Goal: Task Accomplishment & Management: Complete application form

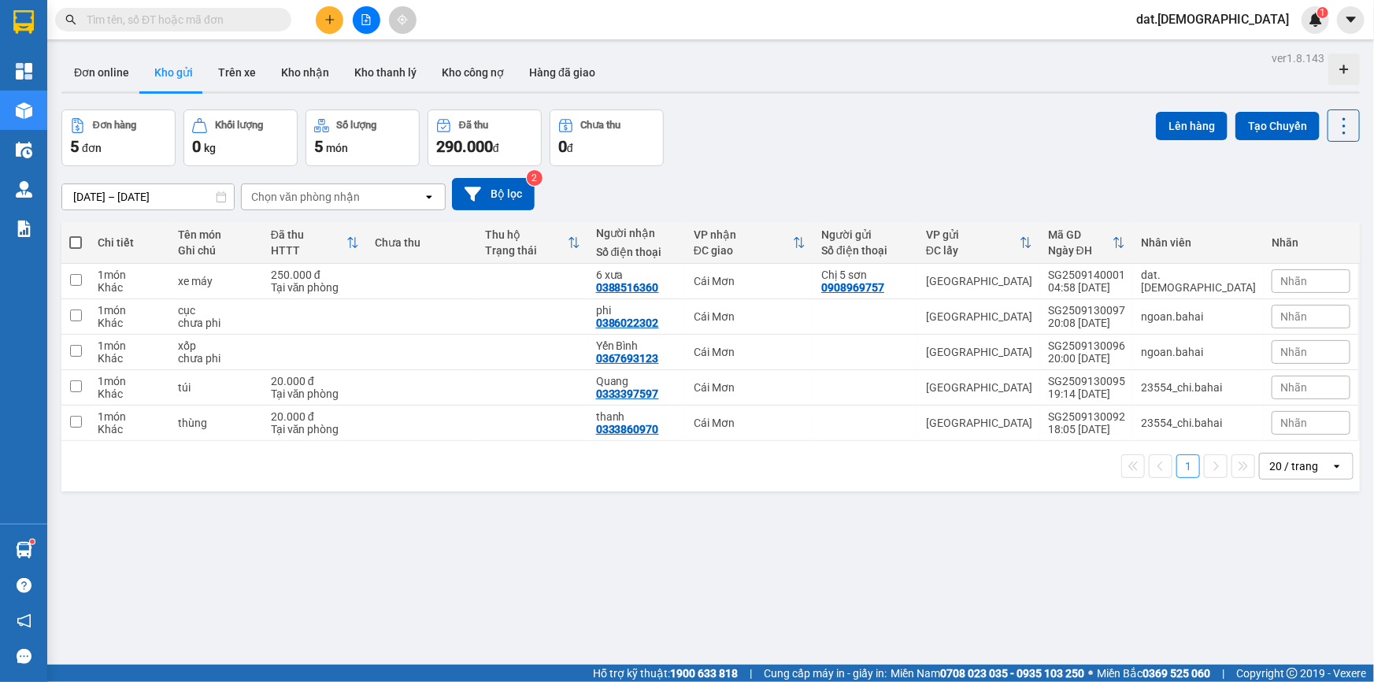
scroll to position [72, 0]
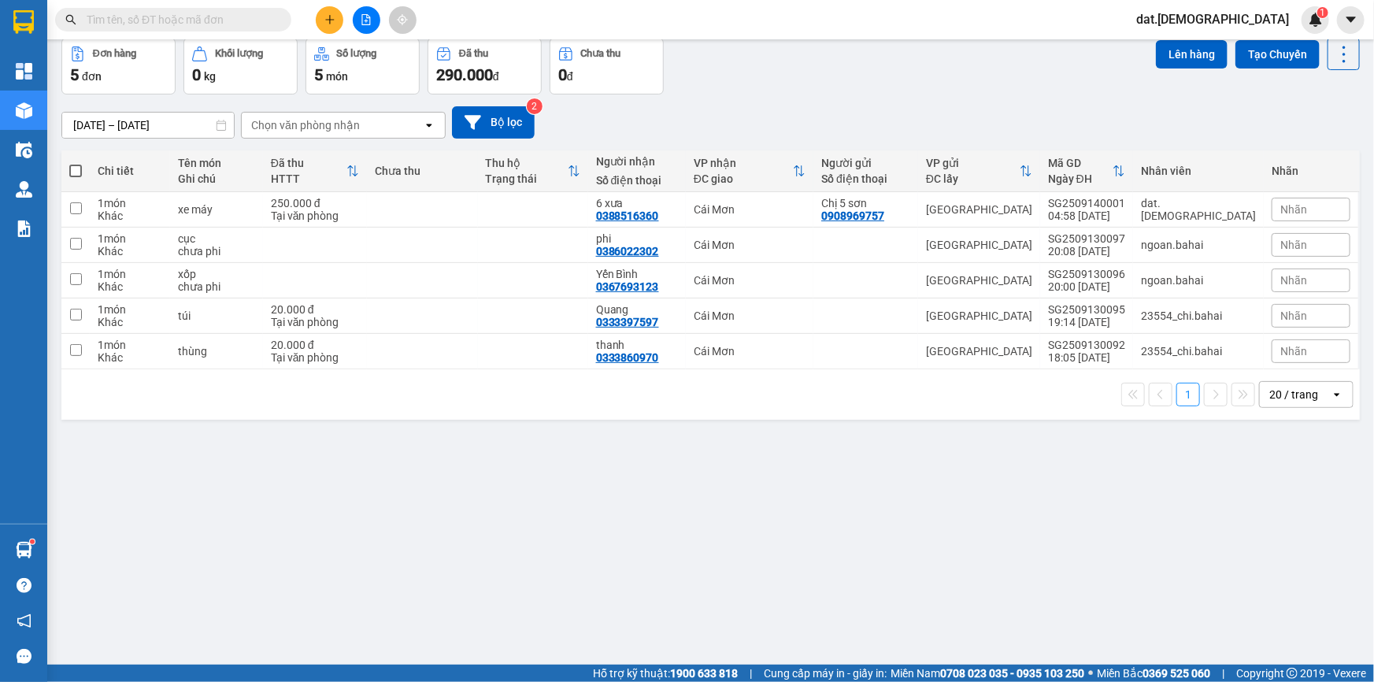
click at [79, 169] on span at bounding box center [75, 171] width 13 height 13
click at [76, 163] on input "checkbox" at bounding box center [76, 163] width 0 height 0
checkbox input "true"
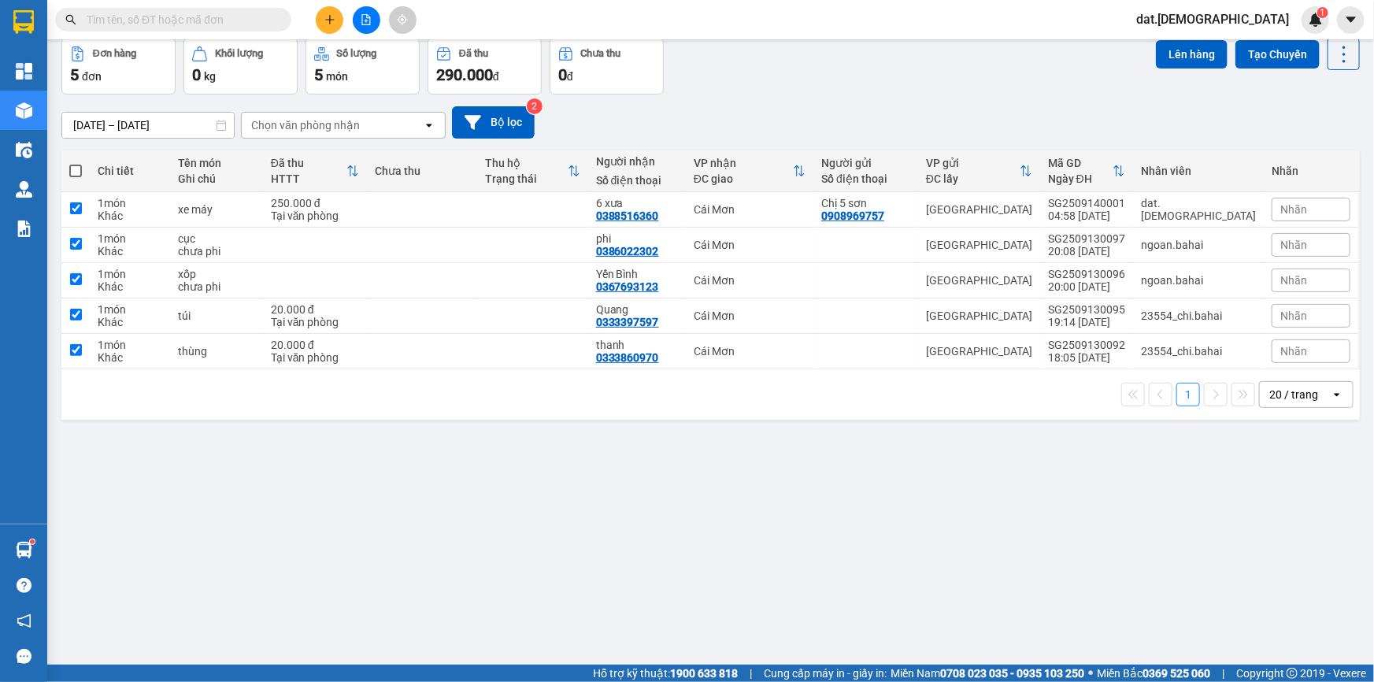
checkbox input "true"
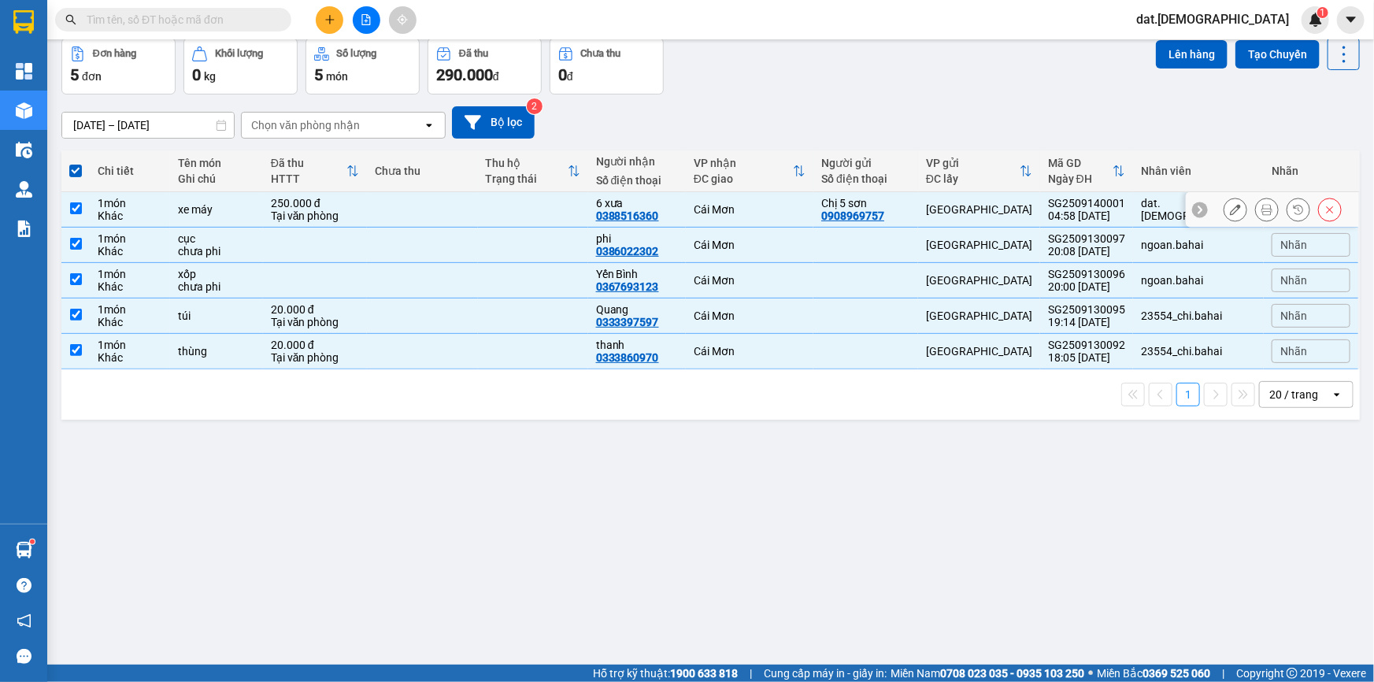
click at [110, 205] on div "1 món" at bounding box center [130, 203] width 65 height 13
checkbox input "false"
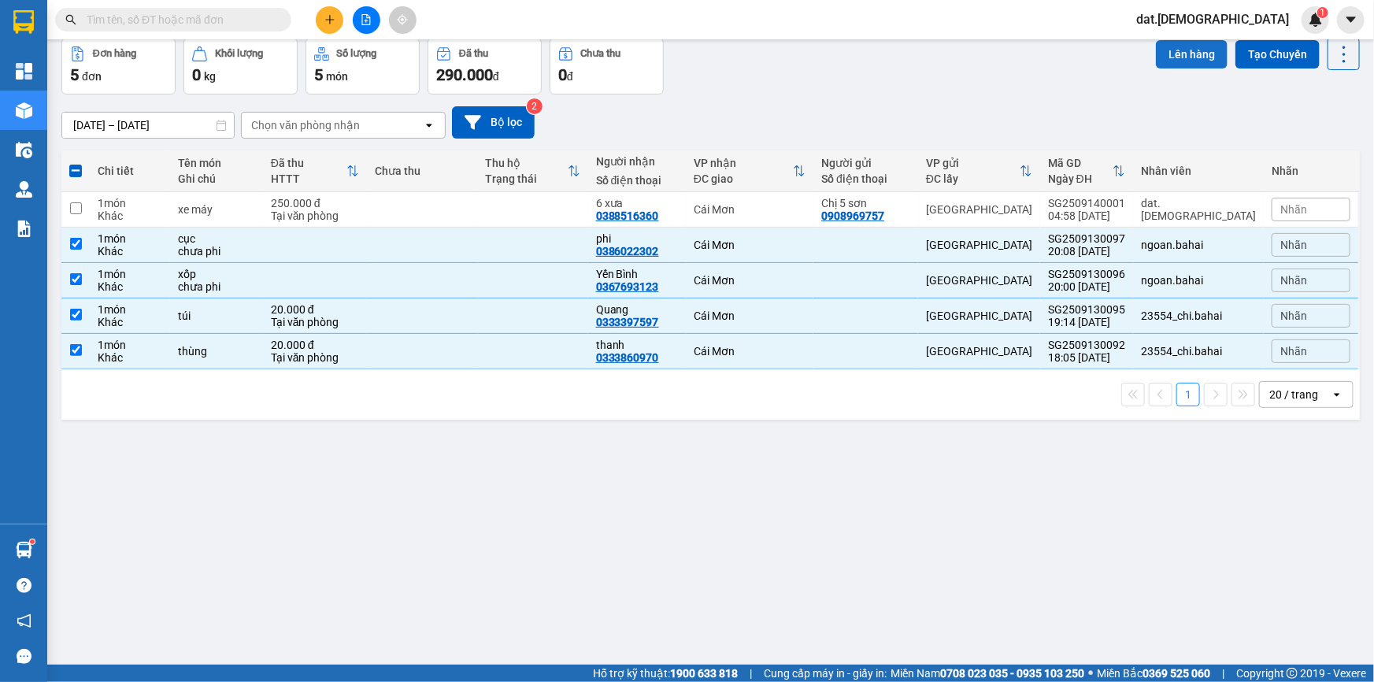
click at [1176, 53] on button "Lên hàng" at bounding box center [1192, 54] width 72 height 28
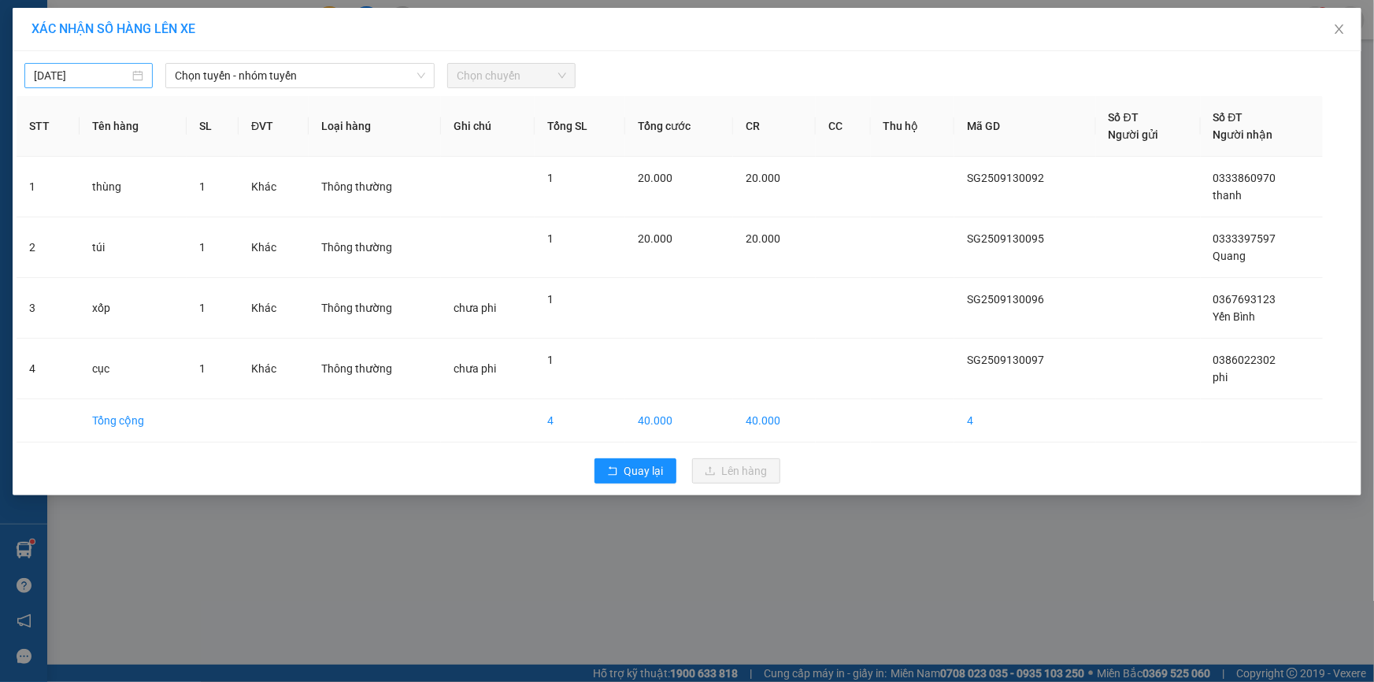
click at [139, 72] on div "13/09/2025" at bounding box center [88, 75] width 109 height 17
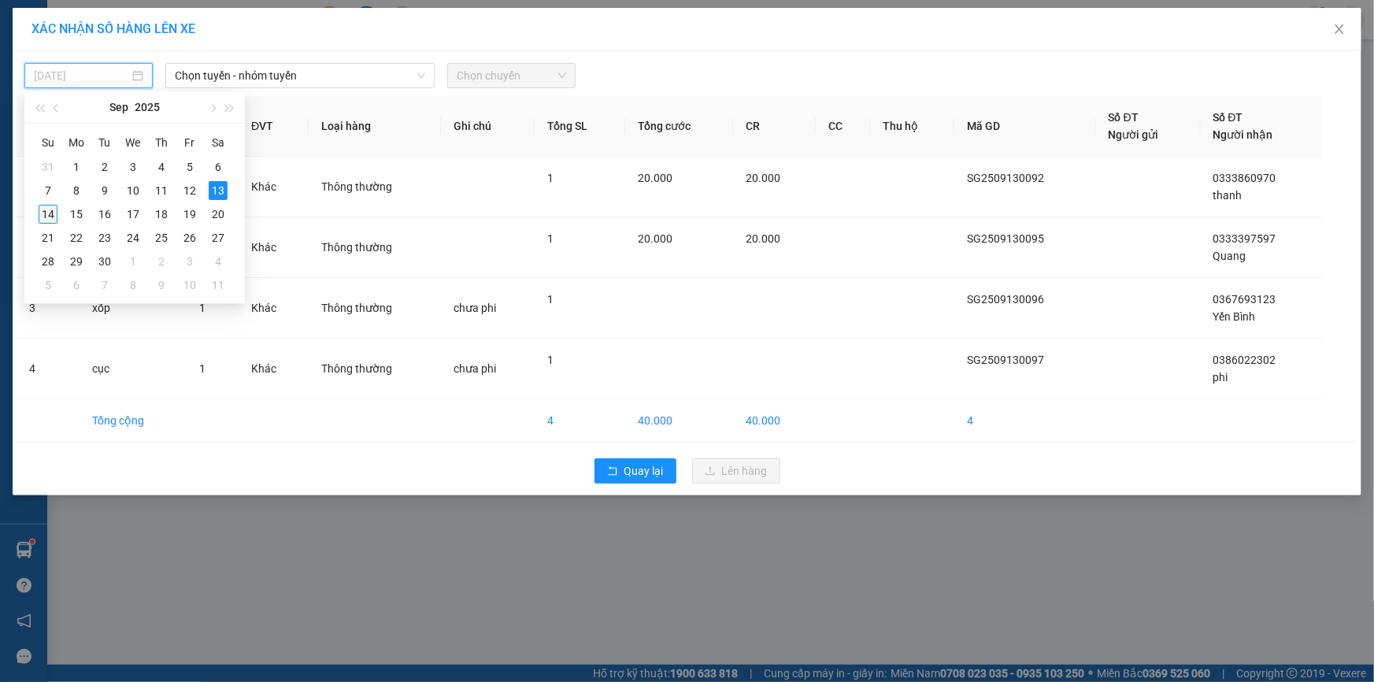
click at [45, 213] on div "14" at bounding box center [48, 214] width 19 height 19
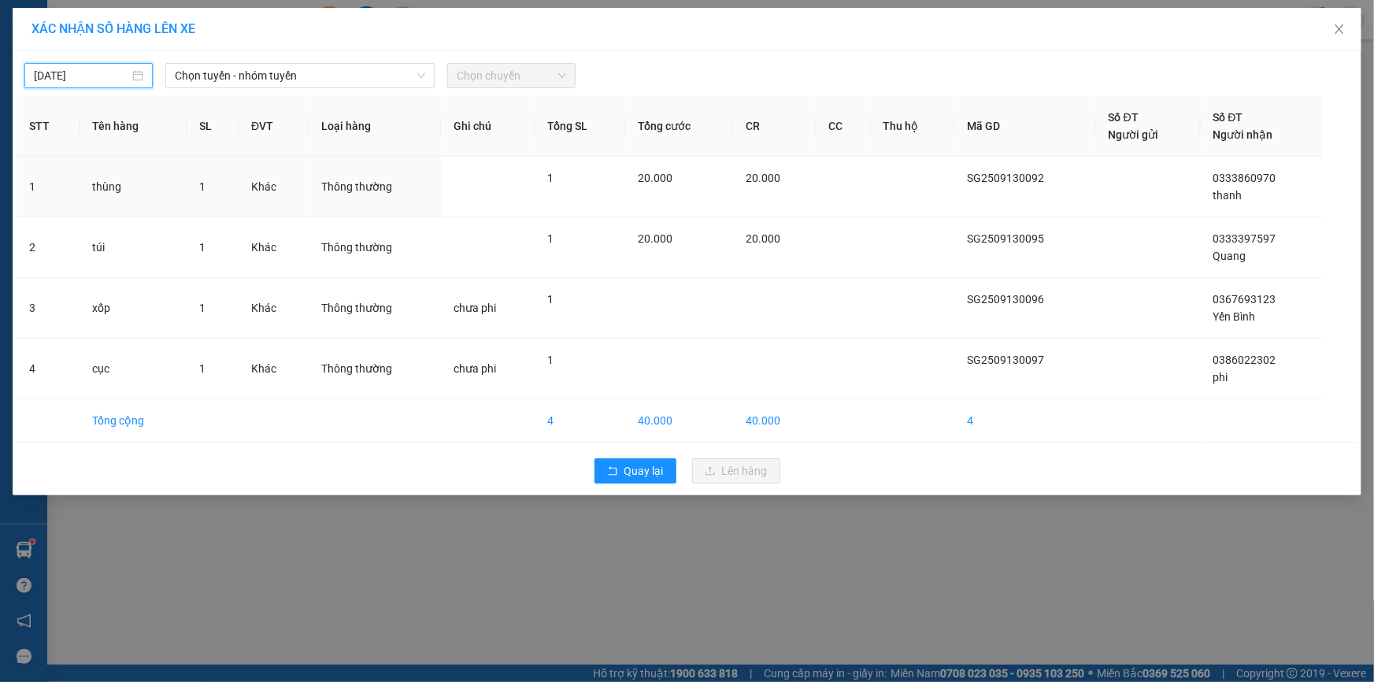
type input "14/09/2025"
click at [304, 69] on span "Chọn tuyến - nhóm tuyến" at bounding box center [300, 76] width 250 height 24
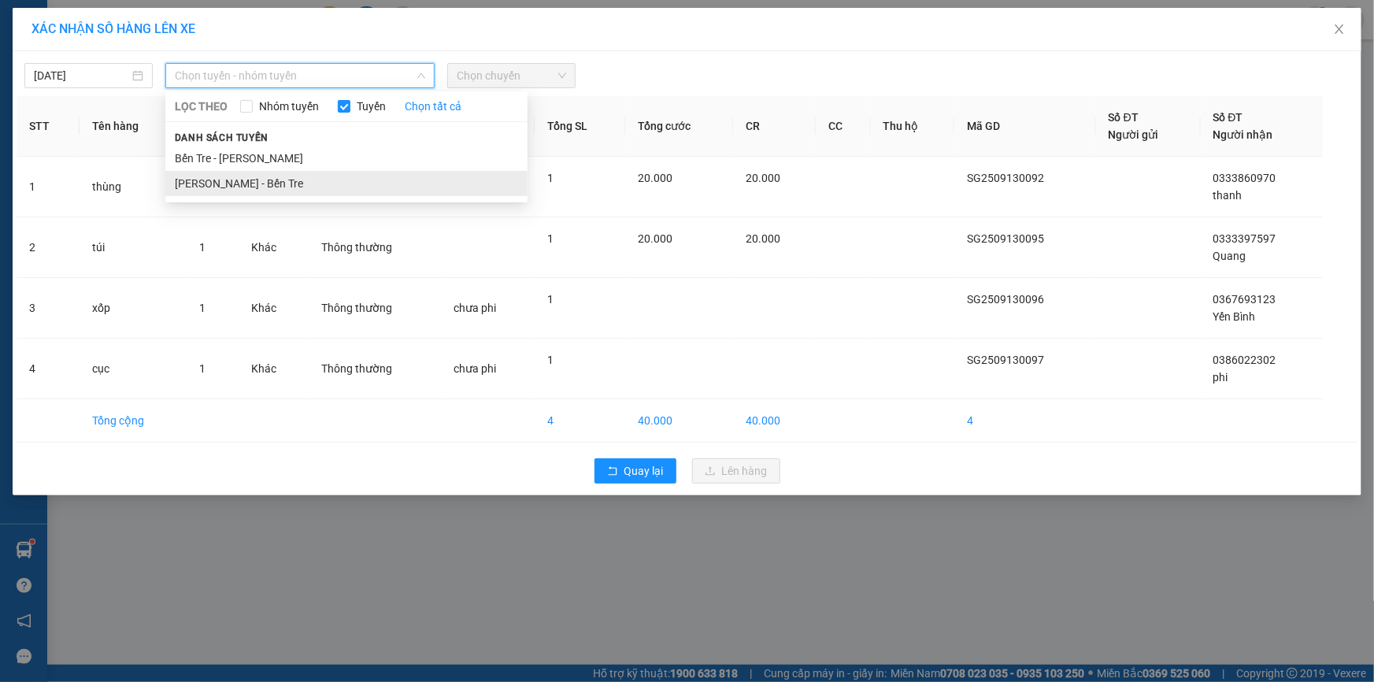
click at [273, 187] on li "Hồ Chí Minh - Bến Tre" at bounding box center [346, 183] width 362 height 25
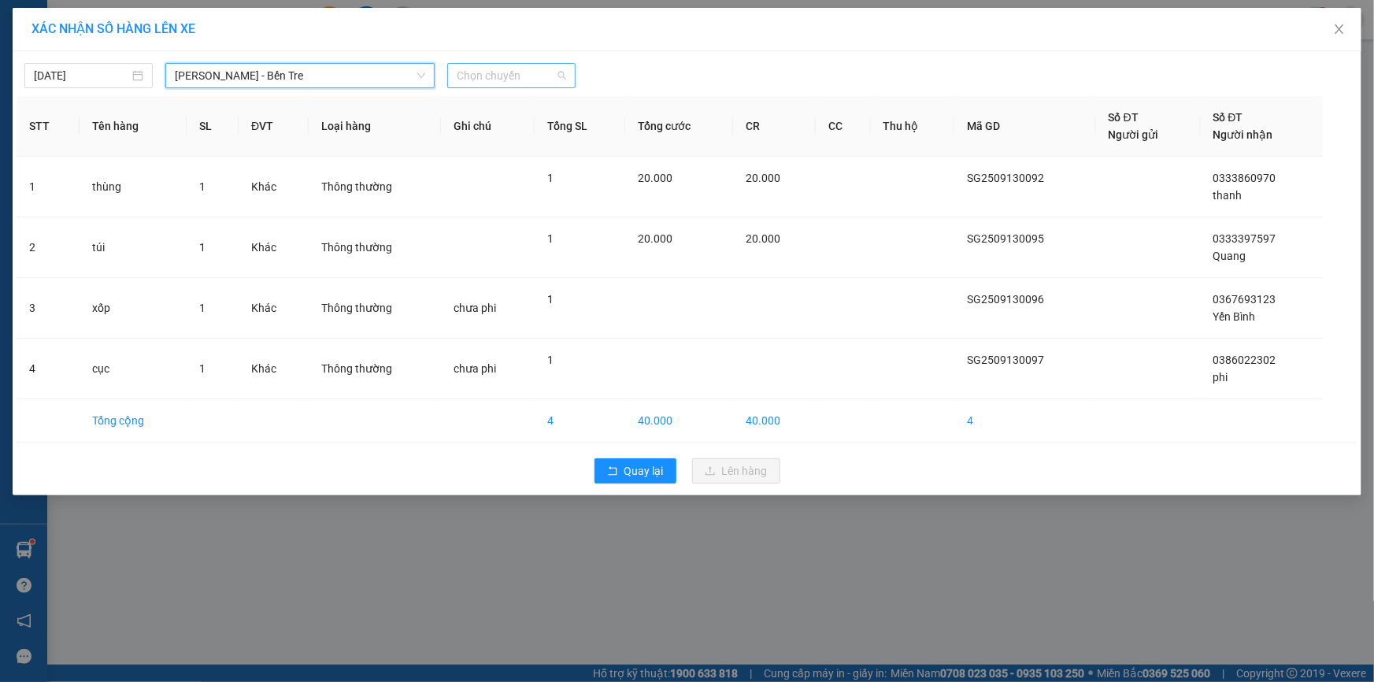
click at [518, 69] on span "Chọn chuyến" at bounding box center [511, 76] width 109 height 24
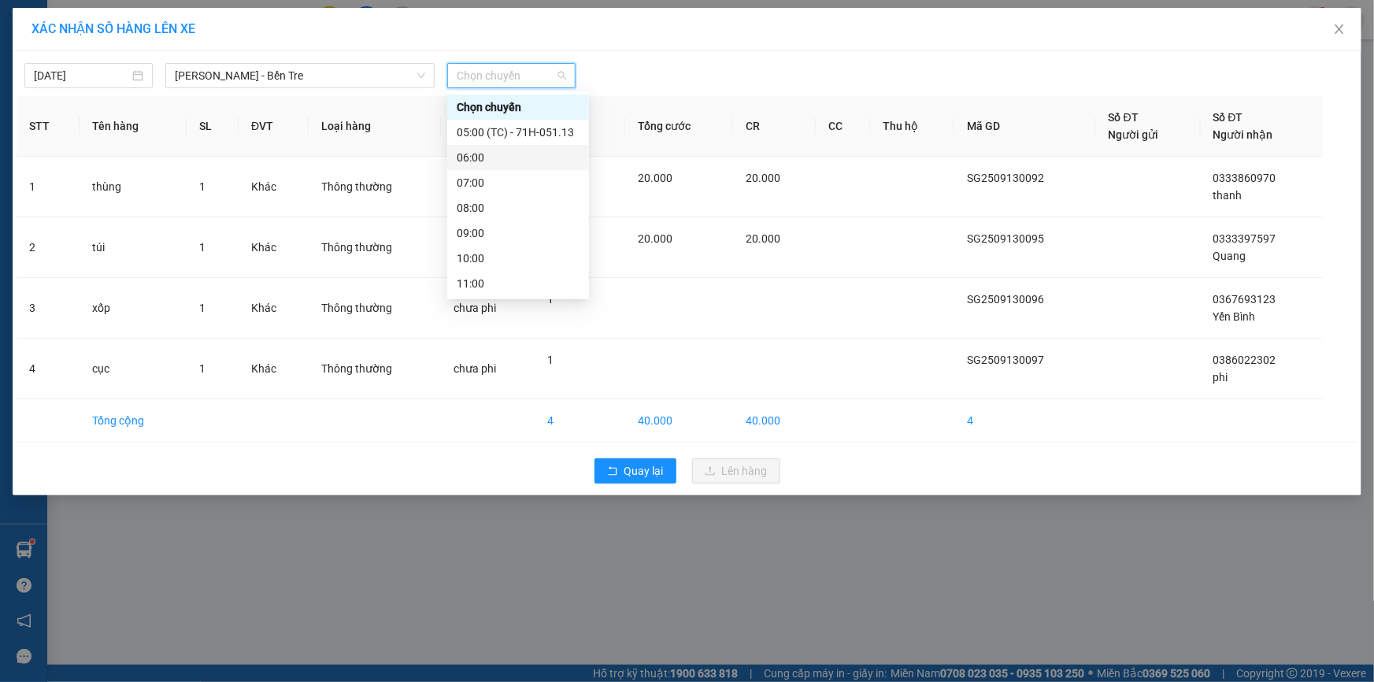
click at [508, 158] on div "06:00" at bounding box center [518, 157] width 123 height 17
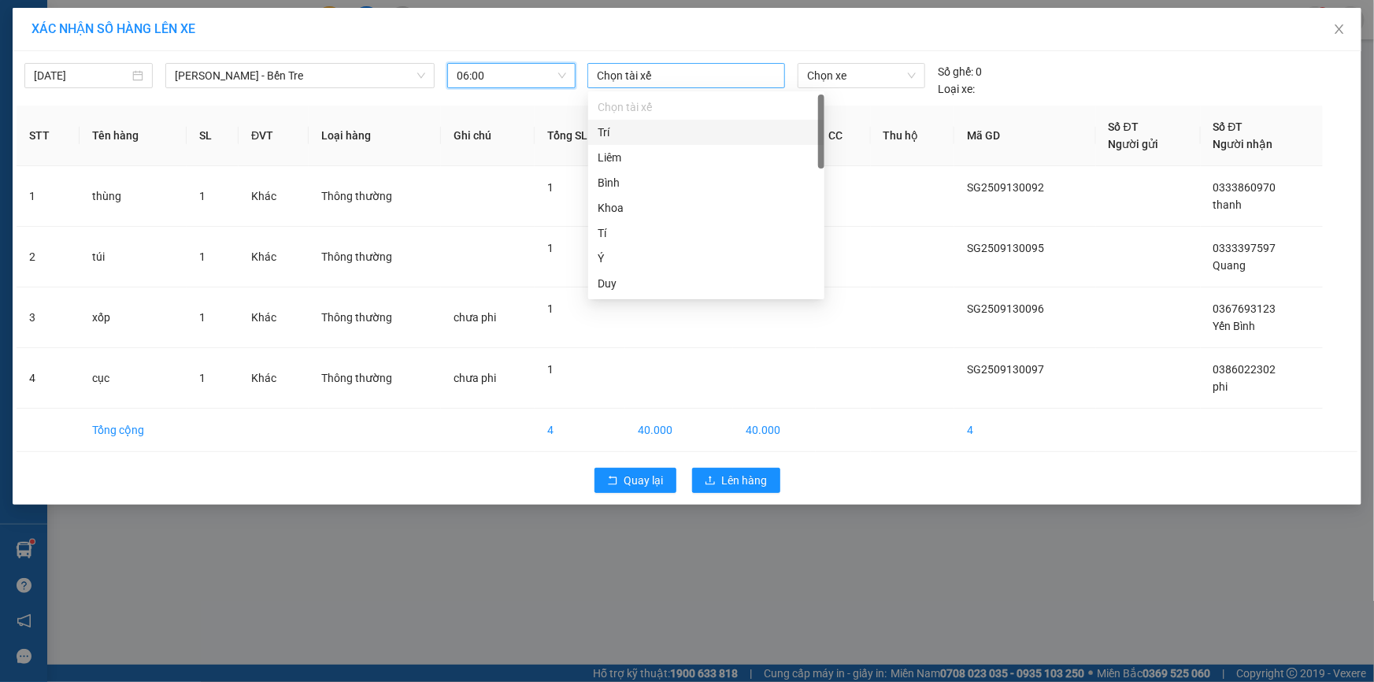
click at [635, 78] on div at bounding box center [686, 75] width 190 height 19
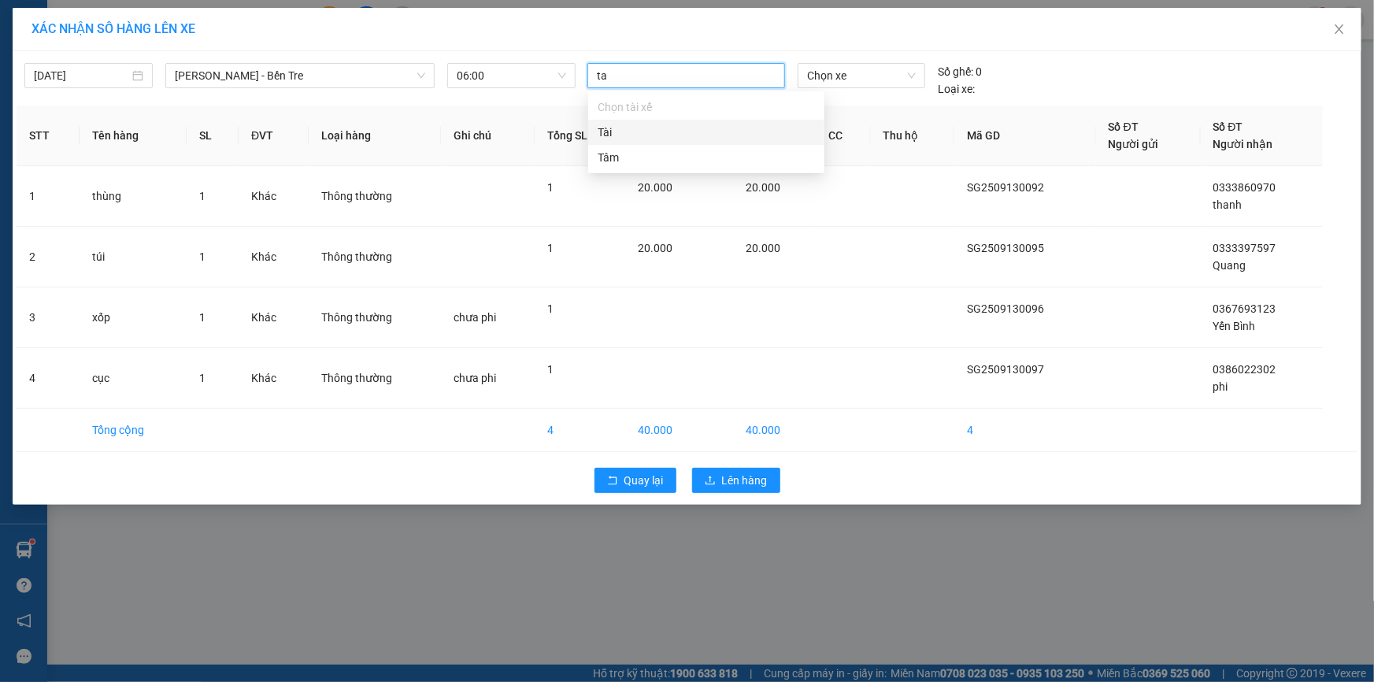
type input "tam"
click at [613, 103] on div "Tâm" at bounding box center [706, 106] width 217 height 17
click at [842, 76] on span "Chọn xe" at bounding box center [861, 76] width 109 height 24
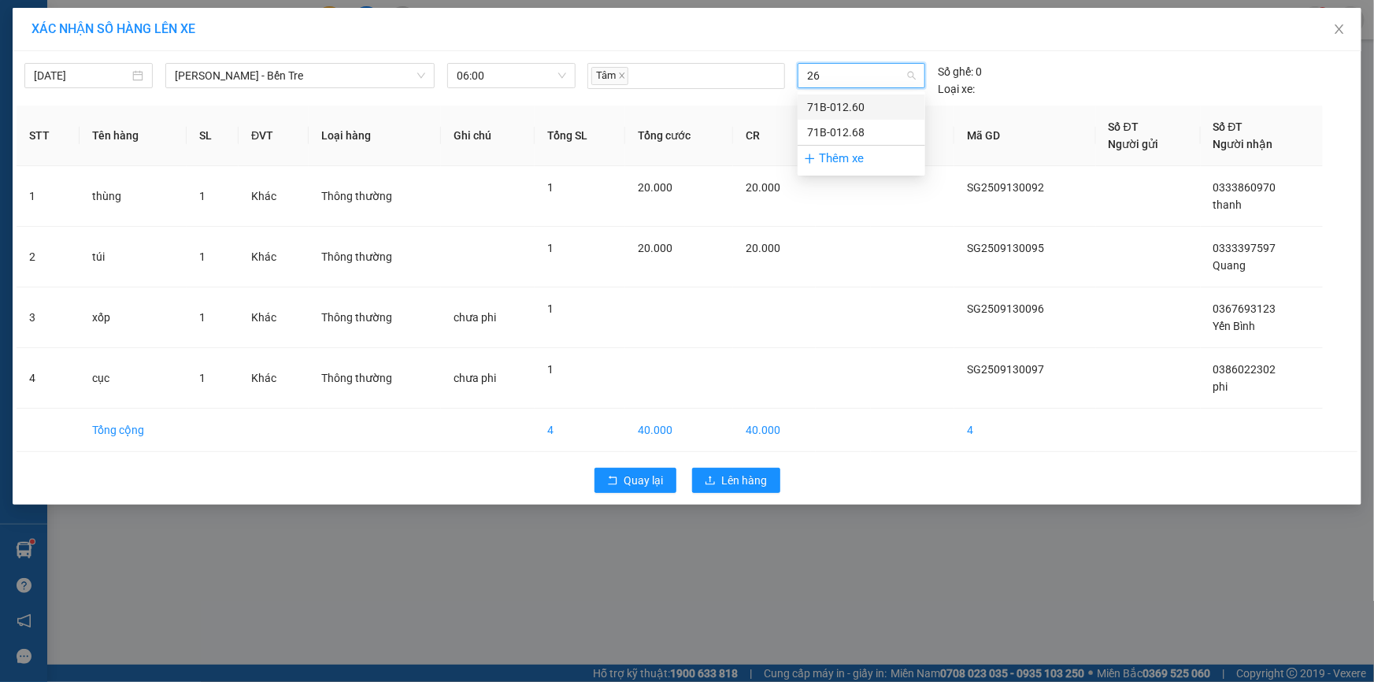
type input "260"
click at [842, 113] on div "71B-012.60" at bounding box center [861, 106] width 109 height 17
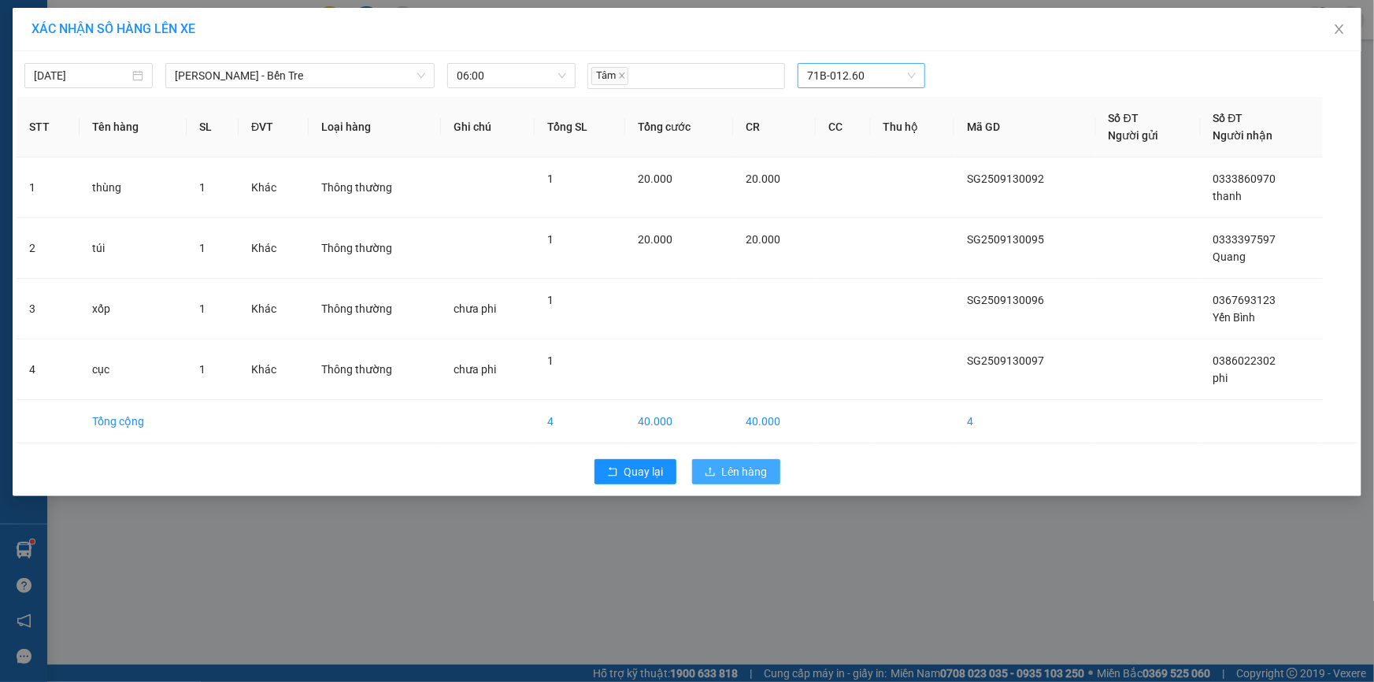
click at [737, 480] on button "Lên hàng" at bounding box center [736, 471] width 88 height 25
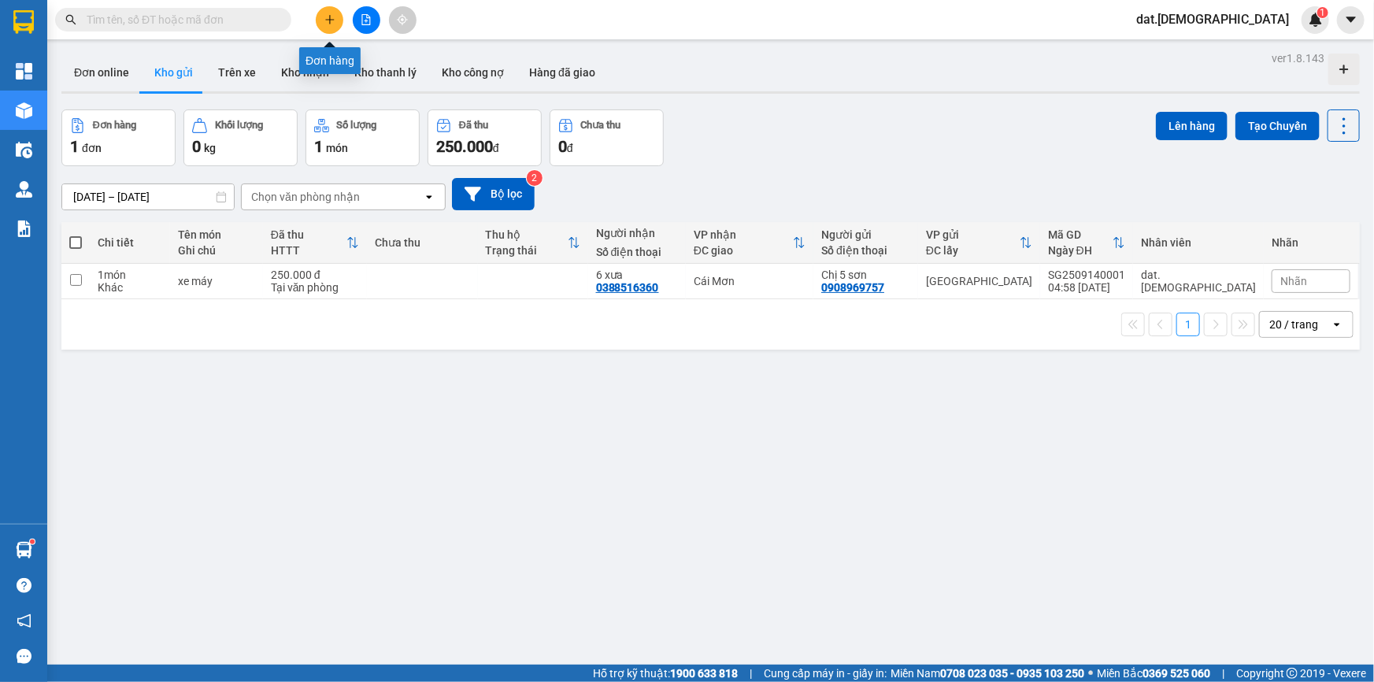
click at [326, 14] on icon "plus" at bounding box center [329, 19] width 11 height 11
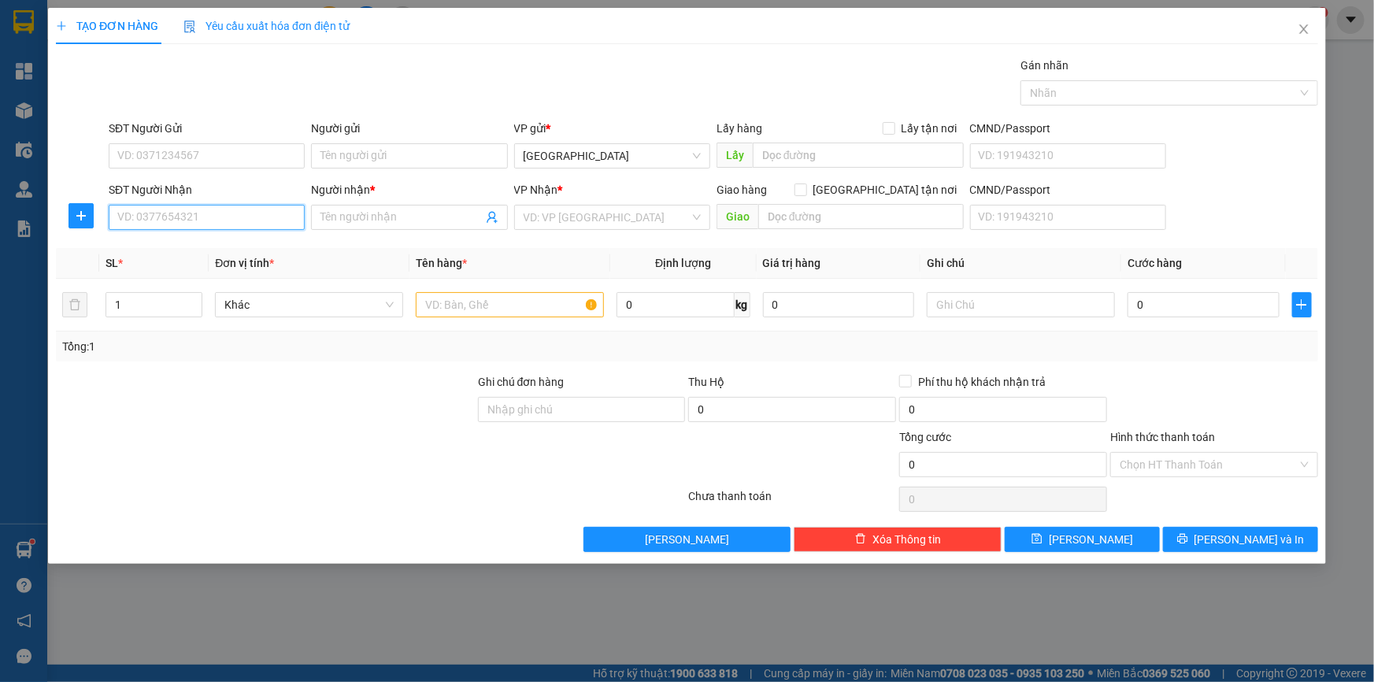
click at [181, 217] on input "SĐT Người Nhận" at bounding box center [207, 217] width 196 height 25
type input "0794364038"
click at [361, 213] on input "Người nhận *" at bounding box center [400, 217] width 161 height 17
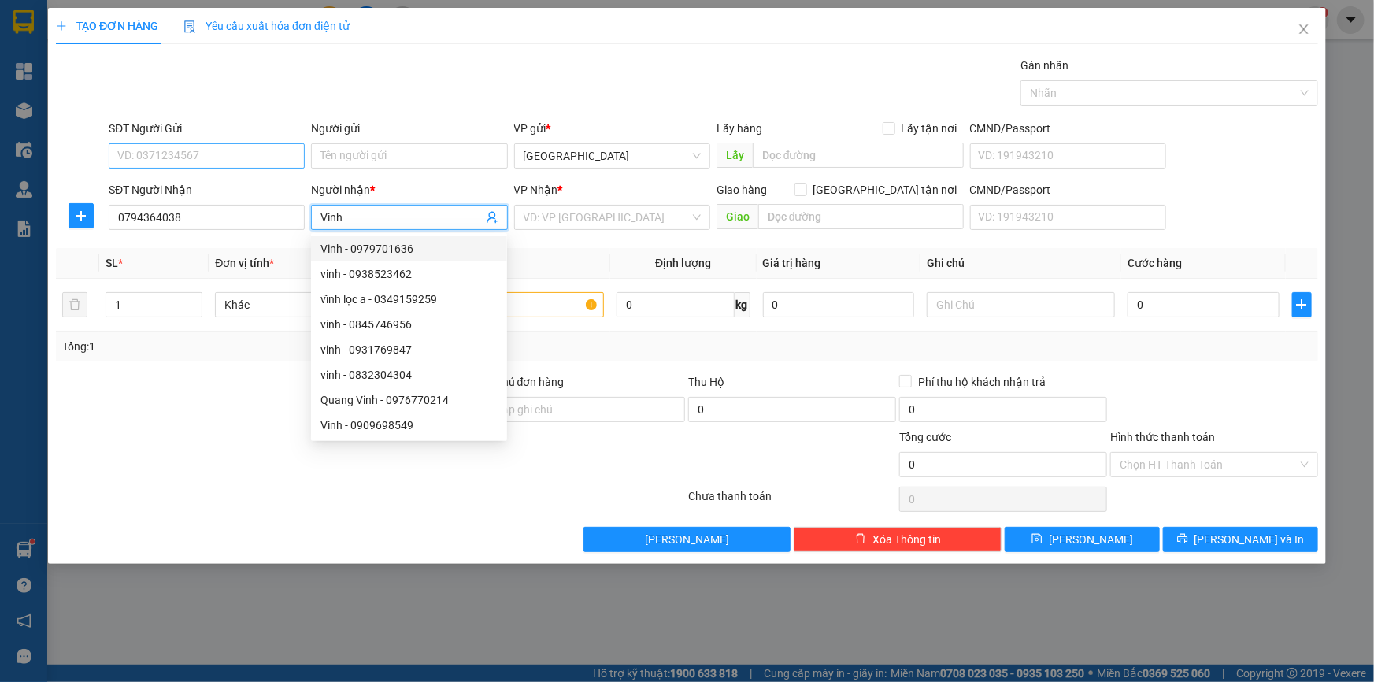
type input "Vinh"
click at [176, 151] on input "SĐT Người Gửi" at bounding box center [207, 155] width 196 height 25
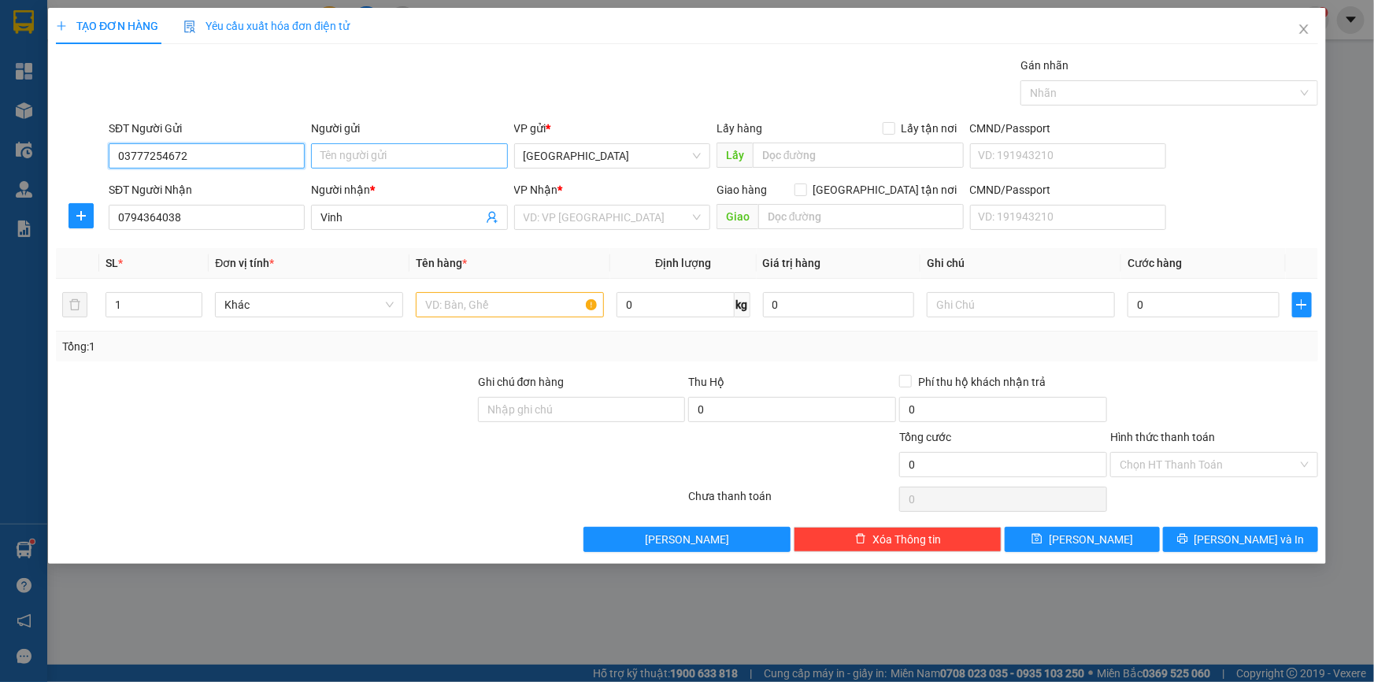
type input "03777254672"
click at [343, 156] on input "Người gửi" at bounding box center [409, 155] width 196 height 25
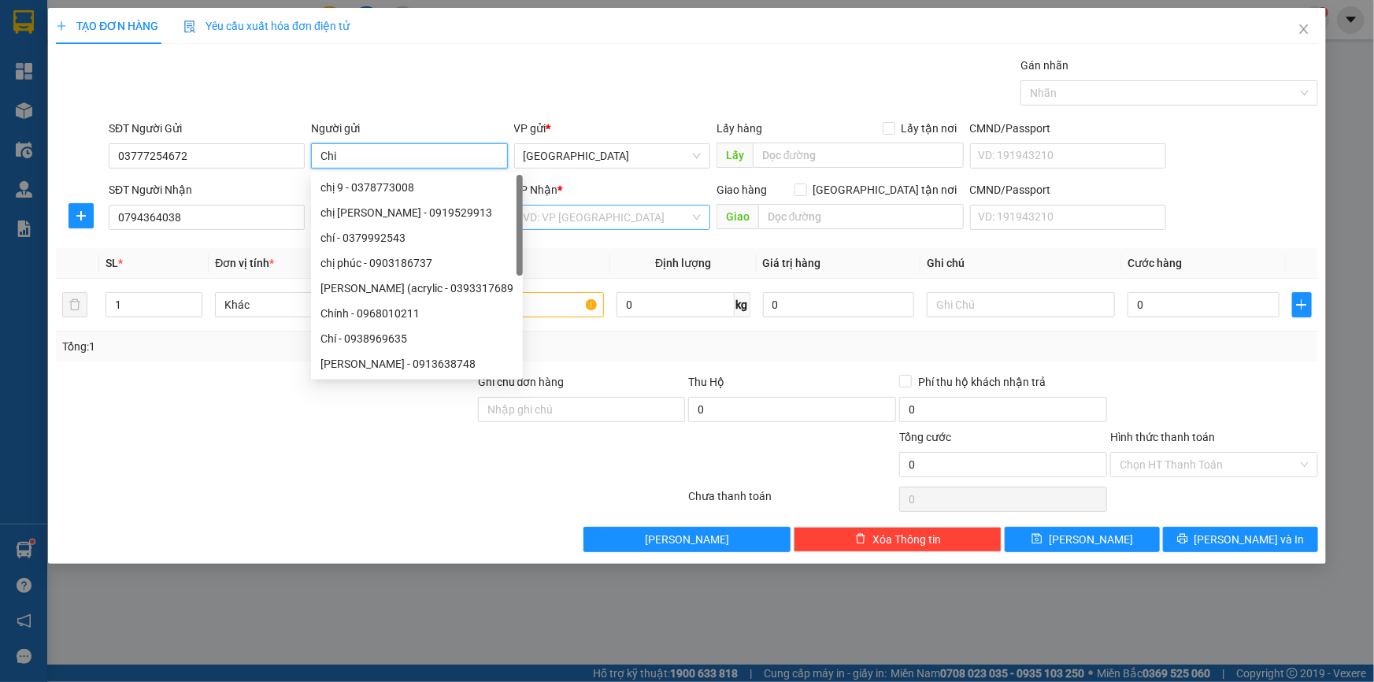
type input "Chi"
click at [569, 220] on input "search" at bounding box center [607, 218] width 166 height 24
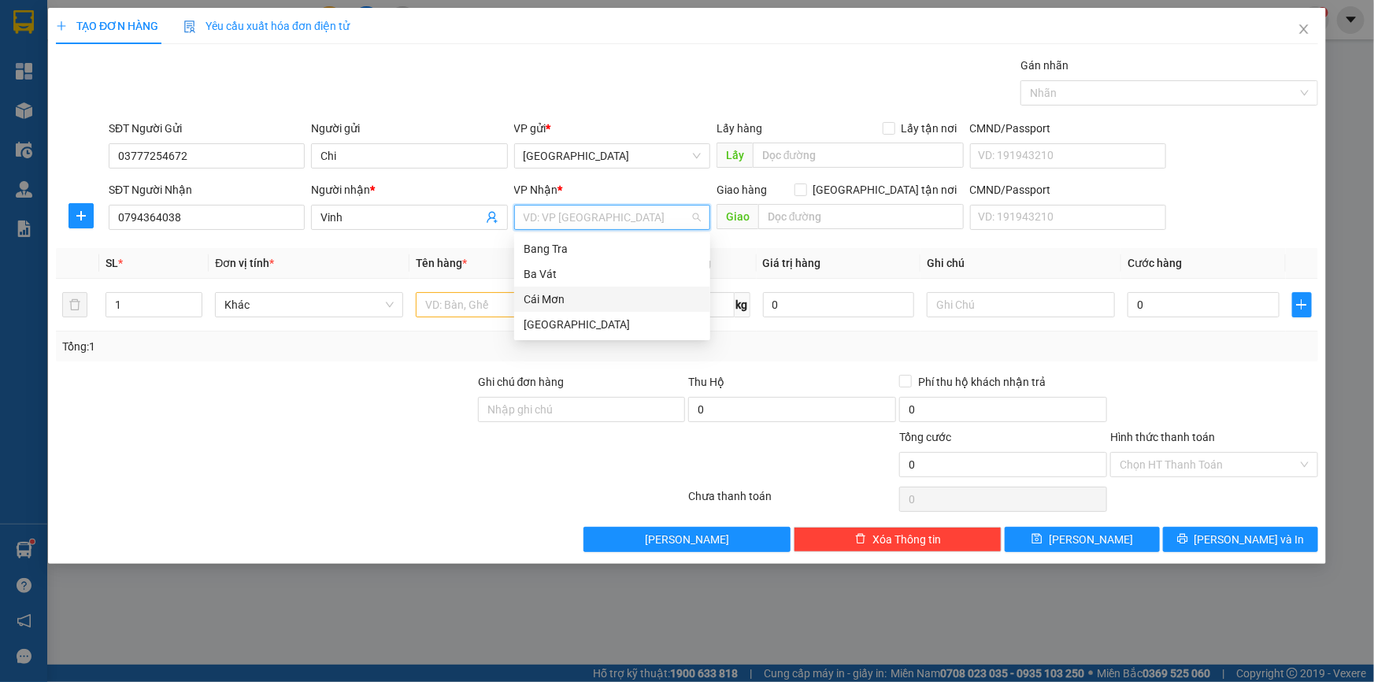
click at [558, 302] on div "Cái Mơn" at bounding box center [612, 299] width 177 height 17
click at [453, 298] on input "text" at bounding box center [510, 304] width 188 height 25
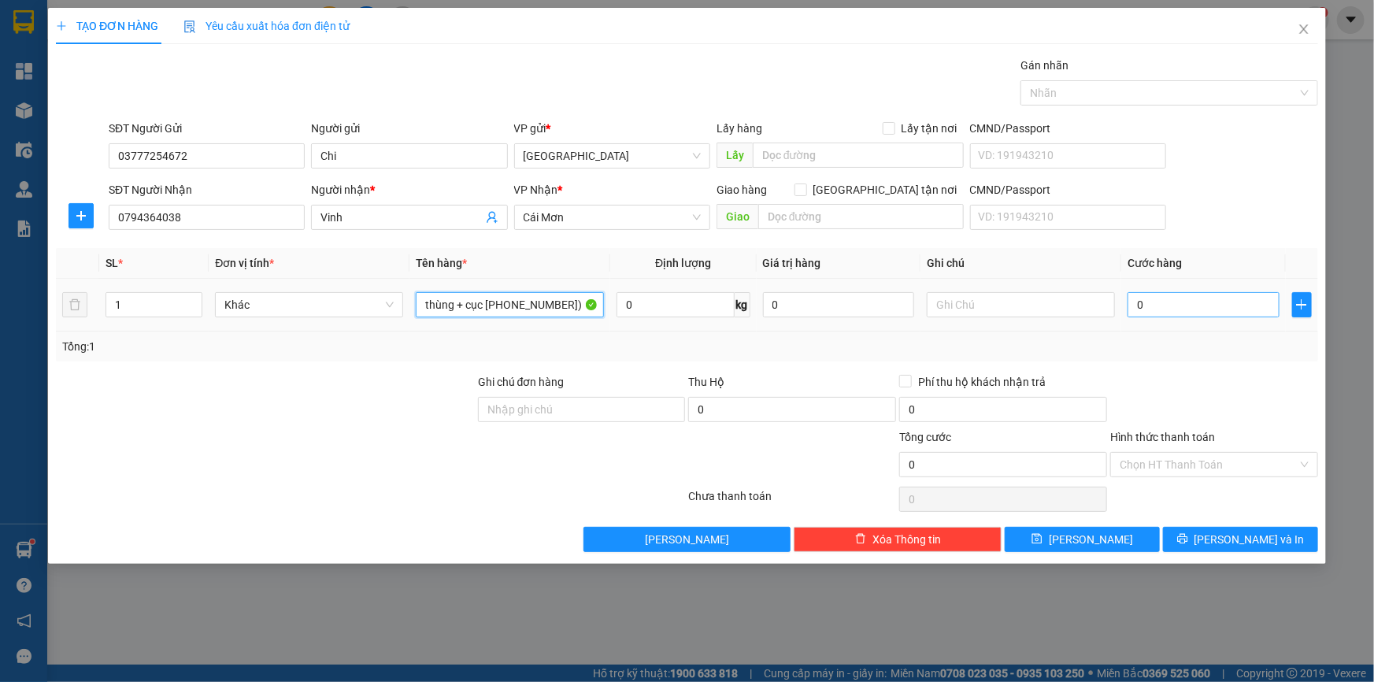
type input "thùng + cục +5.000.000)"
click at [1173, 306] on input "0" at bounding box center [1204, 304] width 152 height 25
type input "1"
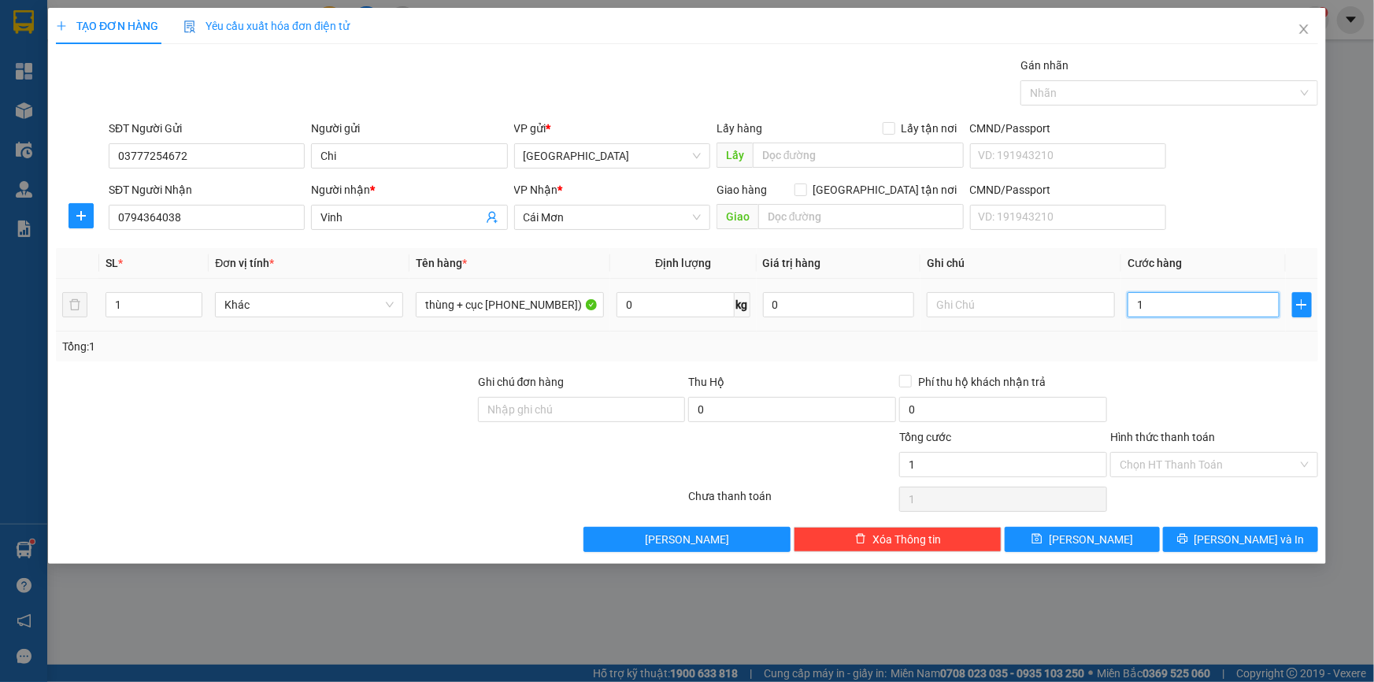
type input "10"
type input "100"
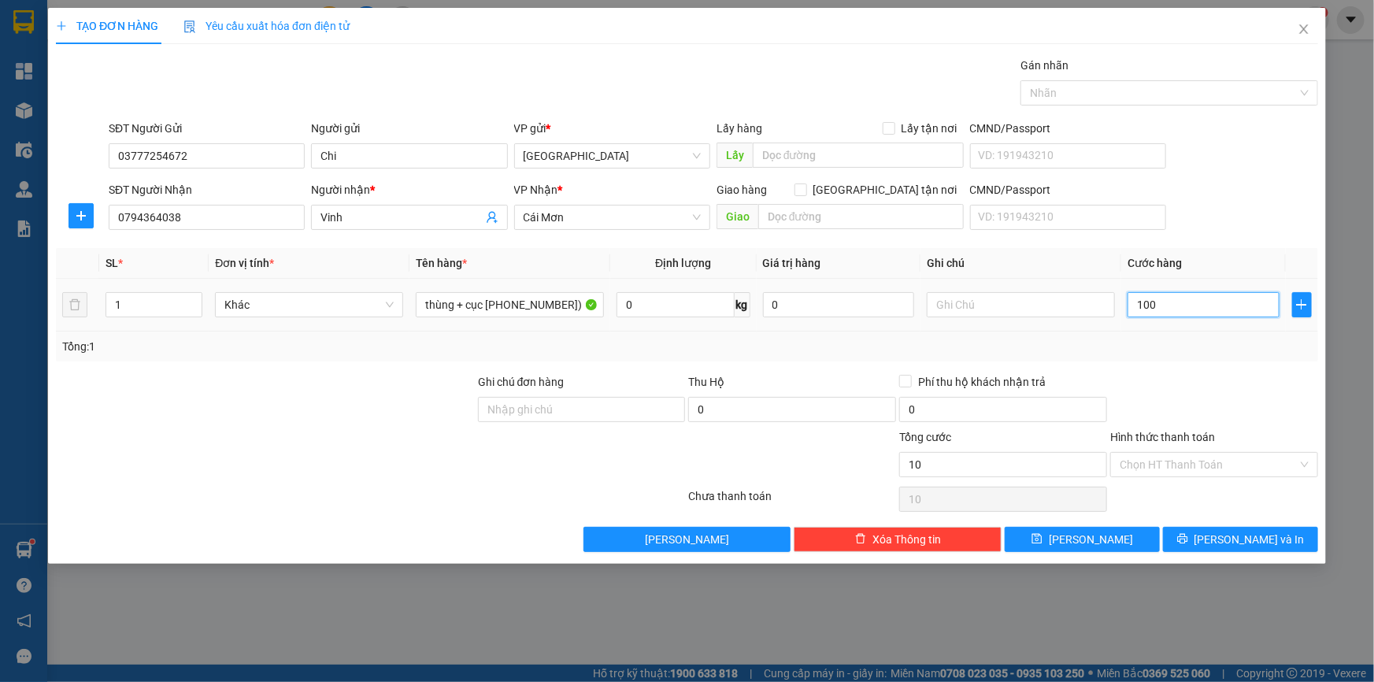
type input "100"
type input "1.000"
type input "10.000"
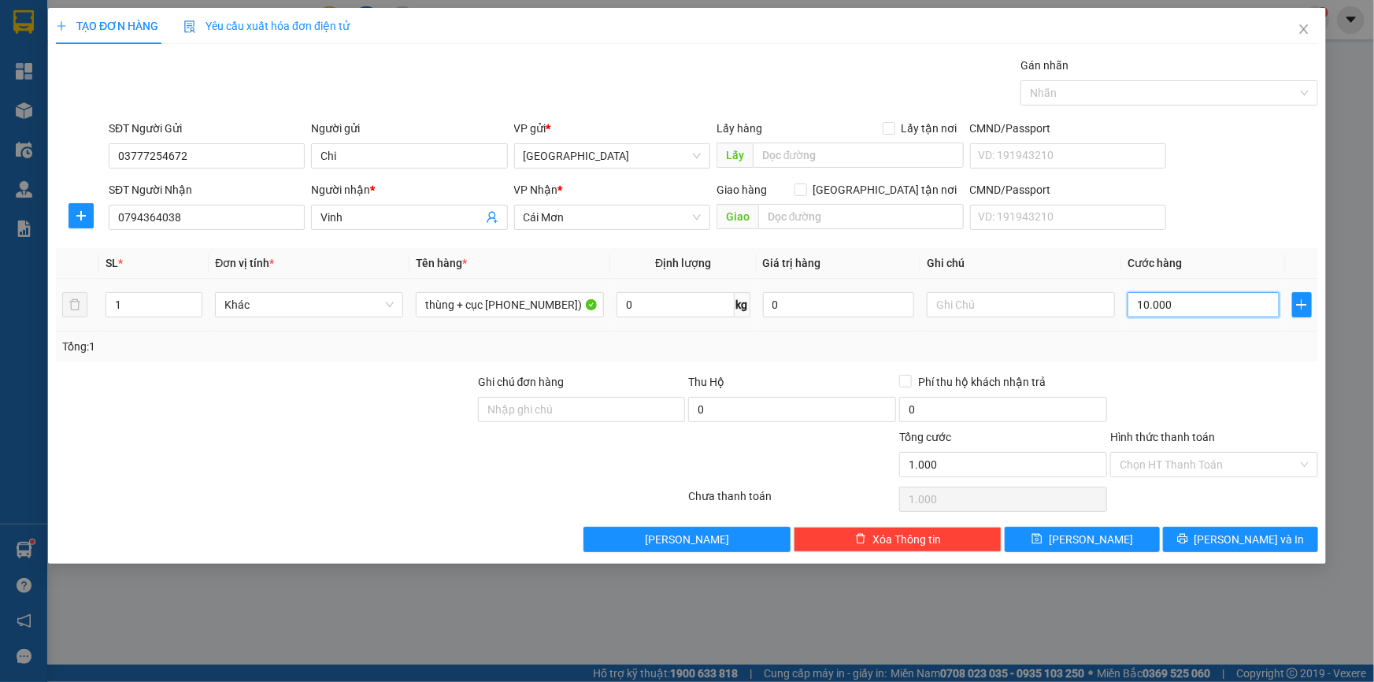
type input "10.000"
type input "100.000"
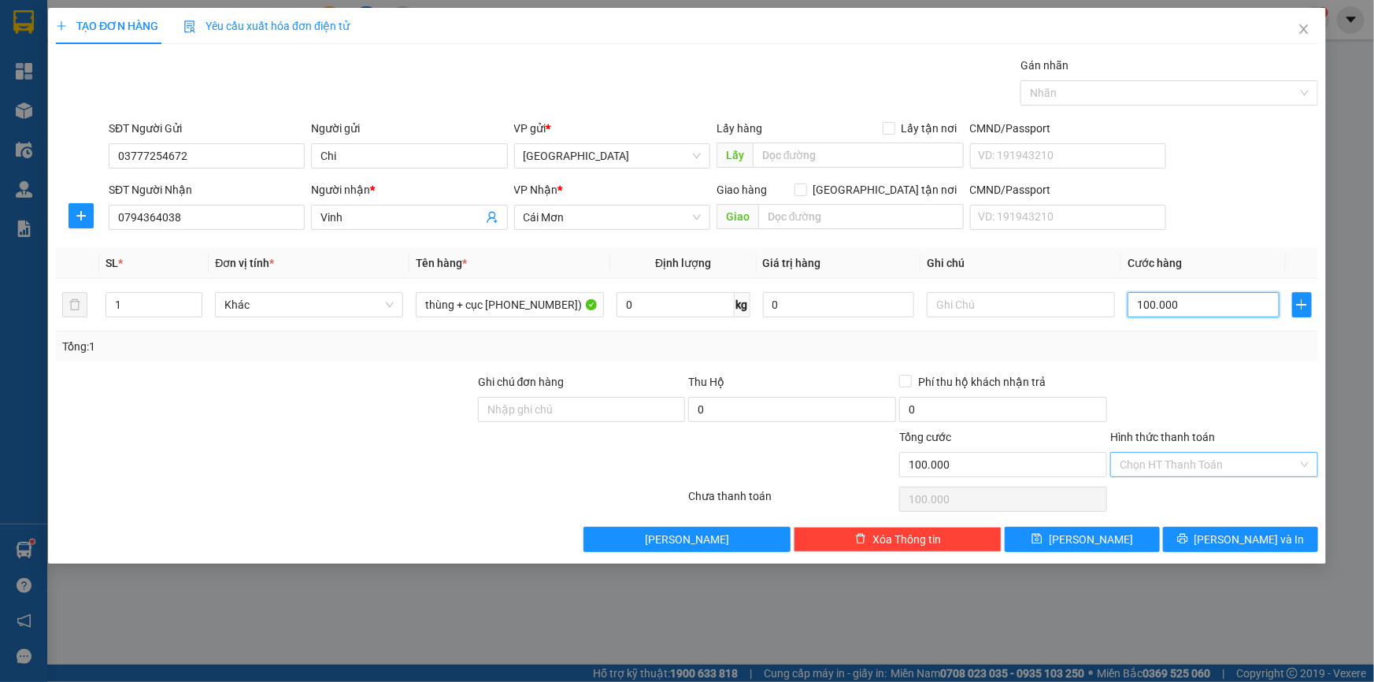
type input "100.000"
click at [1192, 461] on input "Hình thức thanh toán" at bounding box center [1209, 465] width 178 height 24
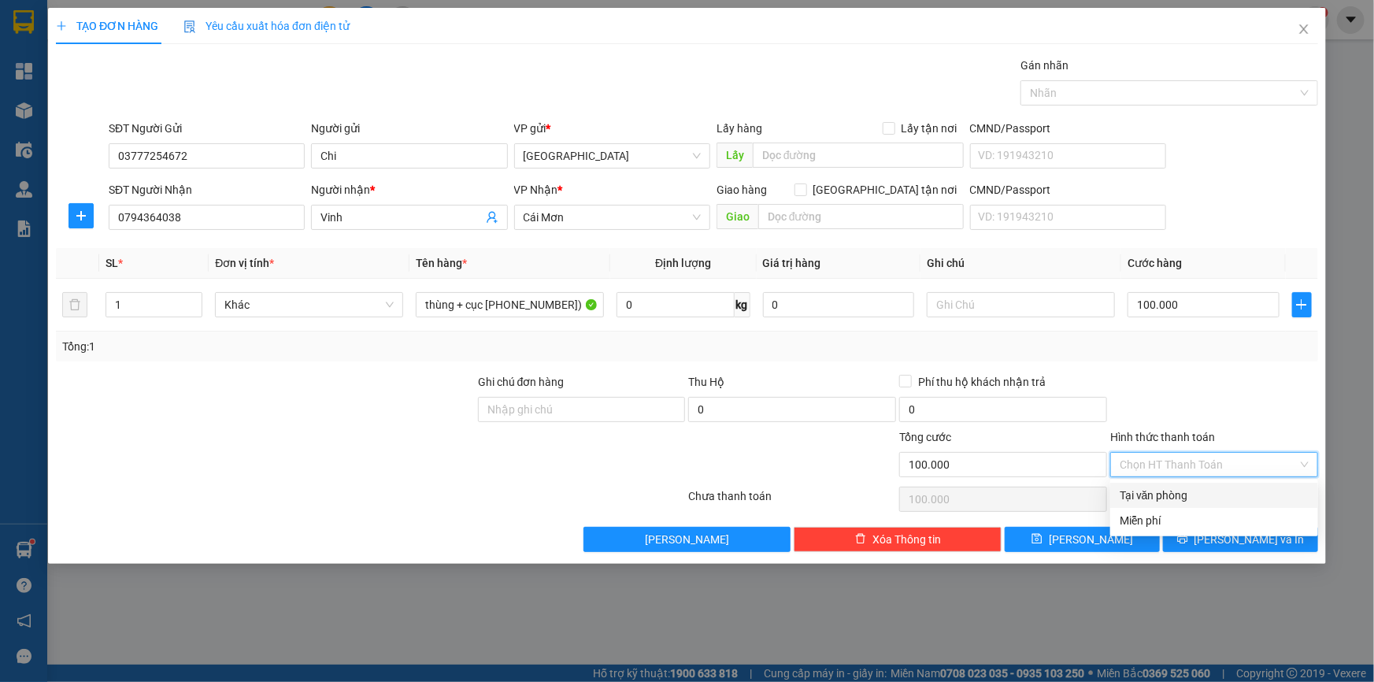
click at [1197, 502] on div "Tại văn phòng" at bounding box center [1214, 495] width 189 height 17
type input "0"
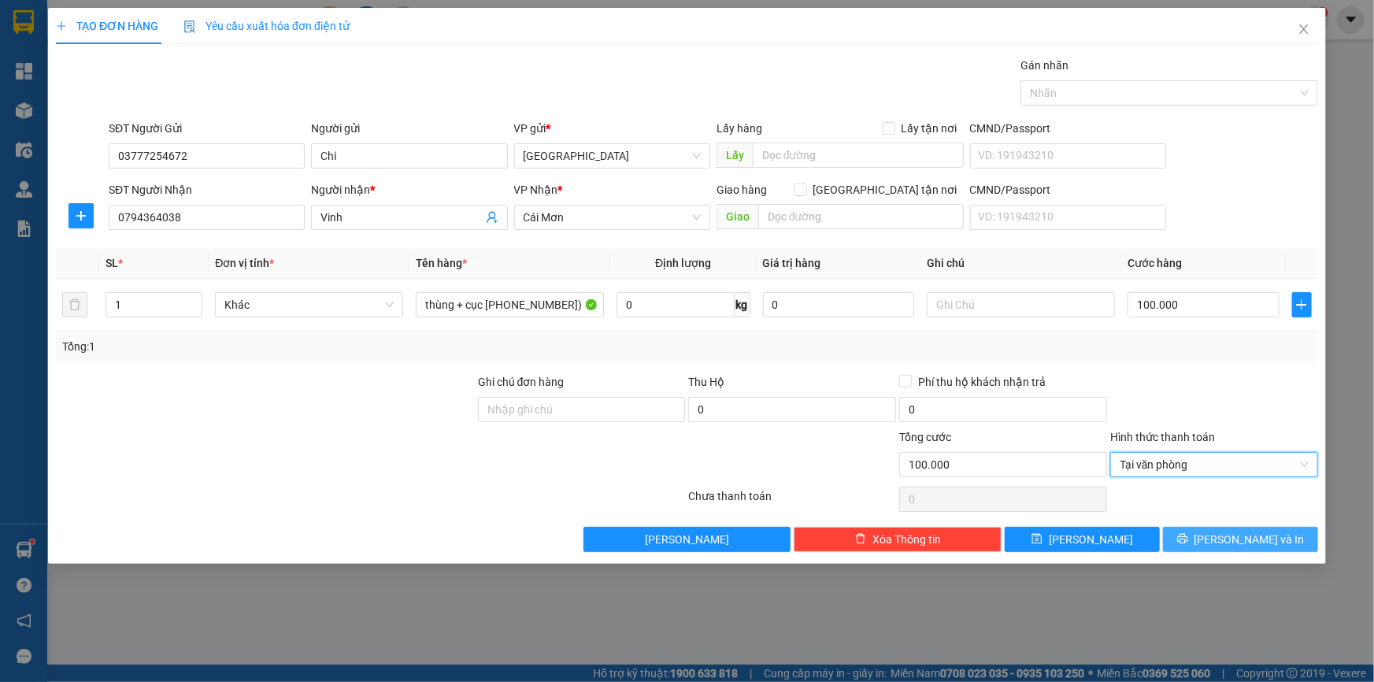
click at [1204, 530] on button "[PERSON_NAME] và In" at bounding box center [1240, 539] width 155 height 25
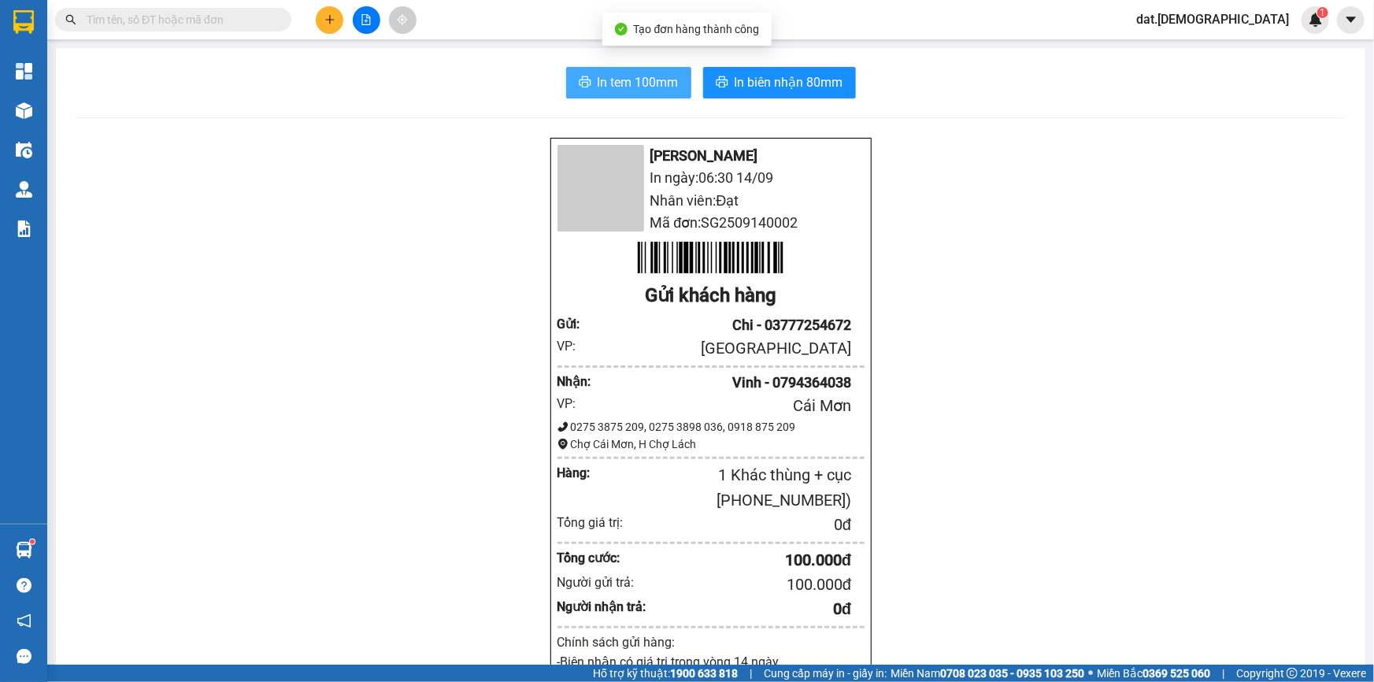
click at [635, 82] on span "In tem 100mm" at bounding box center [638, 82] width 81 height 20
click at [637, 80] on span "In tem 100mm" at bounding box center [638, 82] width 81 height 20
click at [635, 80] on span "In tem 100mm" at bounding box center [638, 82] width 81 height 20
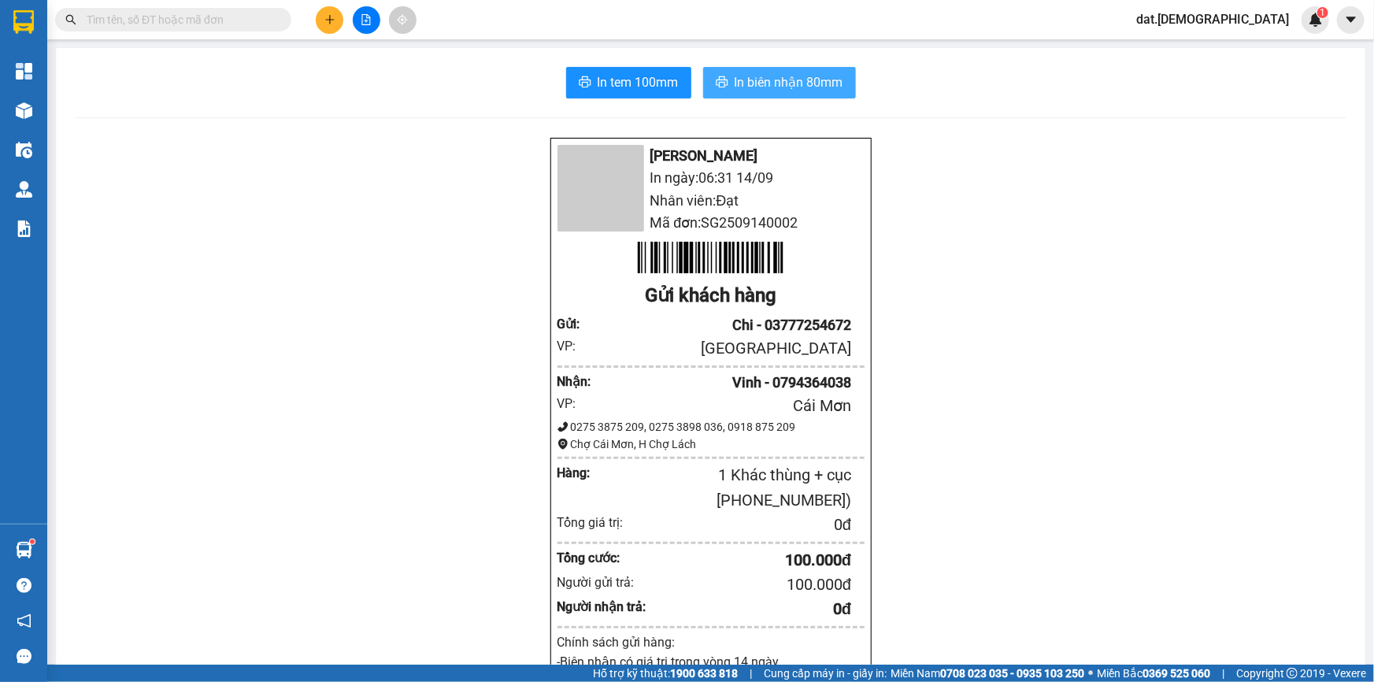
click at [763, 82] on span "In biên nhận 80mm" at bounding box center [789, 82] width 109 height 20
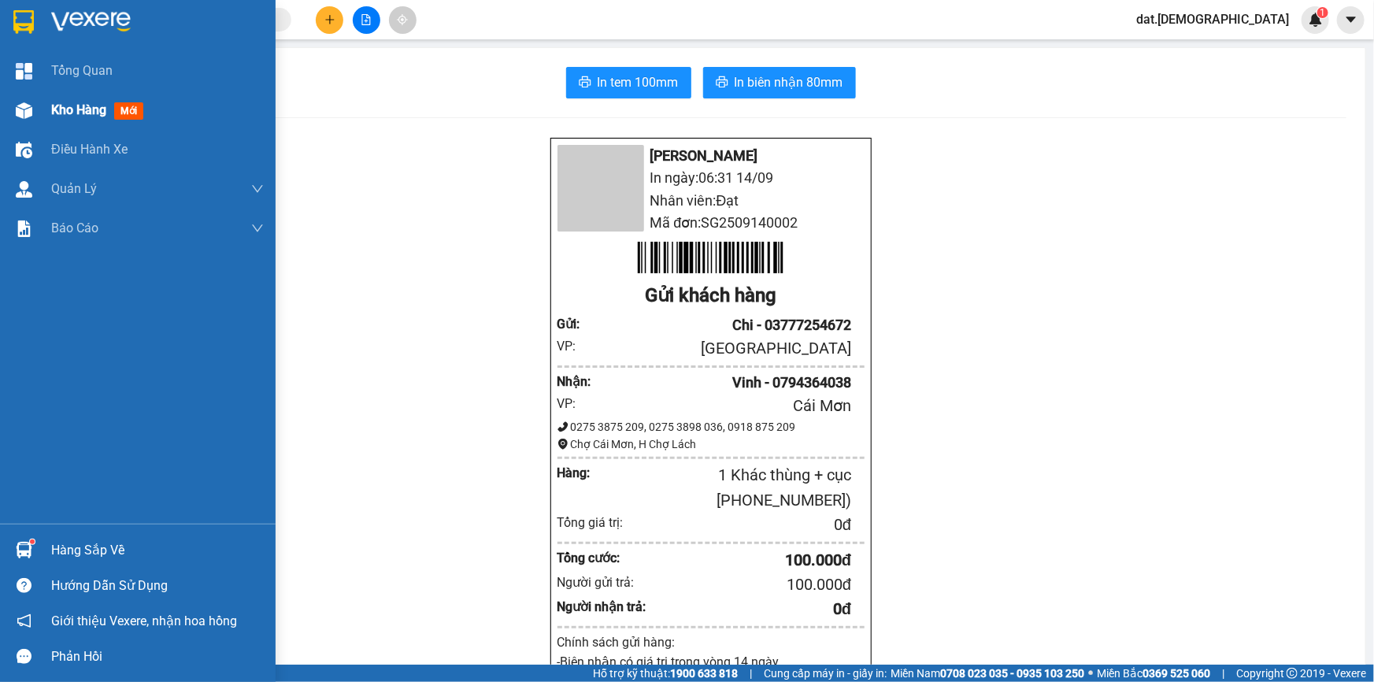
click at [126, 102] on div "Kho hàng mới" at bounding box center [100, 110] width 98 height 20
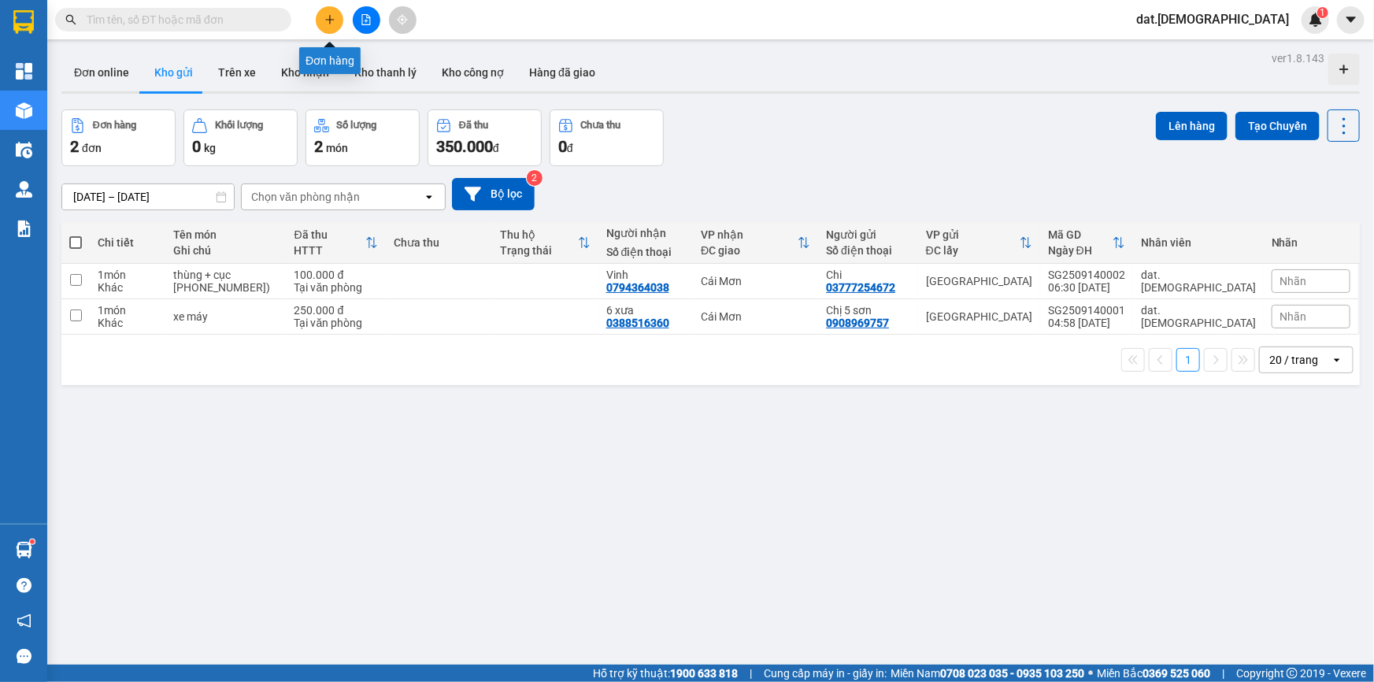
click at [329, 17] on icon "plus" at bounding box center [329, 19] width 1 height 9
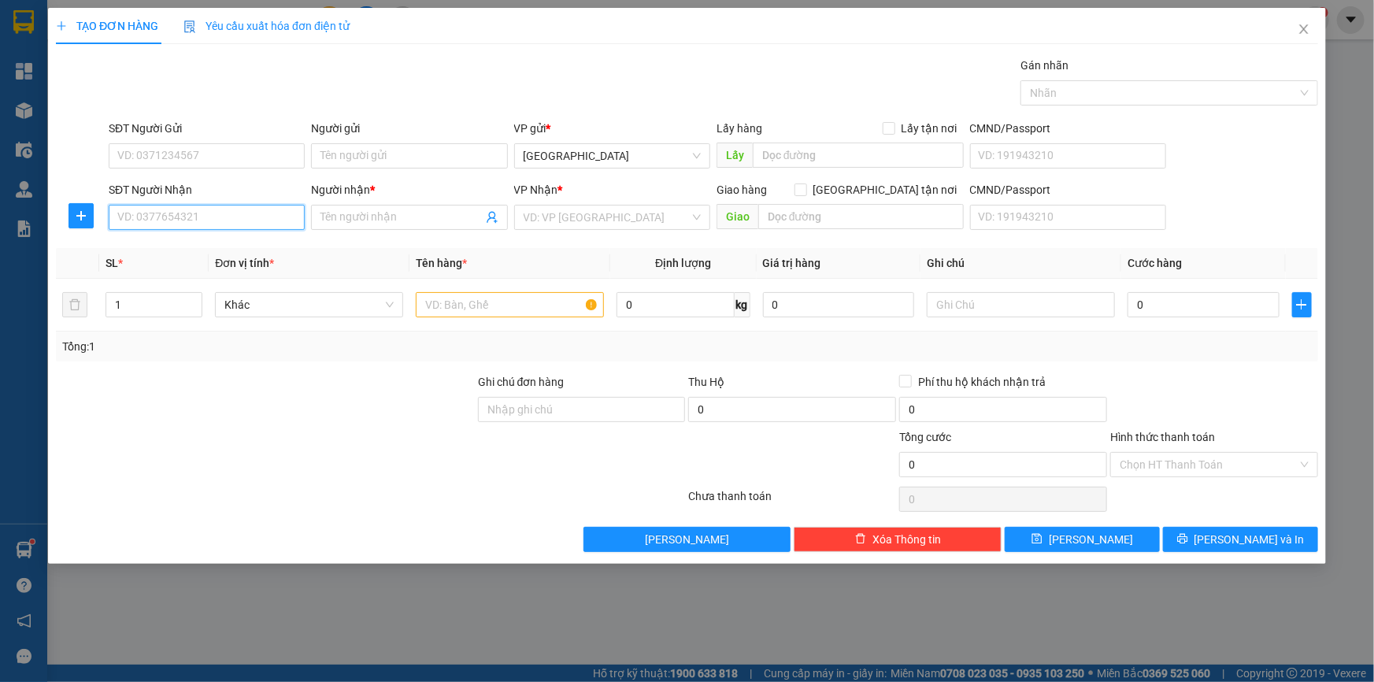
click at [176, 220] on input "SĐT Người Nhận" at bounding box center [207, 217] width 196 height 25
type input "0767974016"
click at [206, 242] on div "0767974016 - thảo" at bounding box center [206, 248] width 177 height 17
type input "thảo"
type input "0767974016"
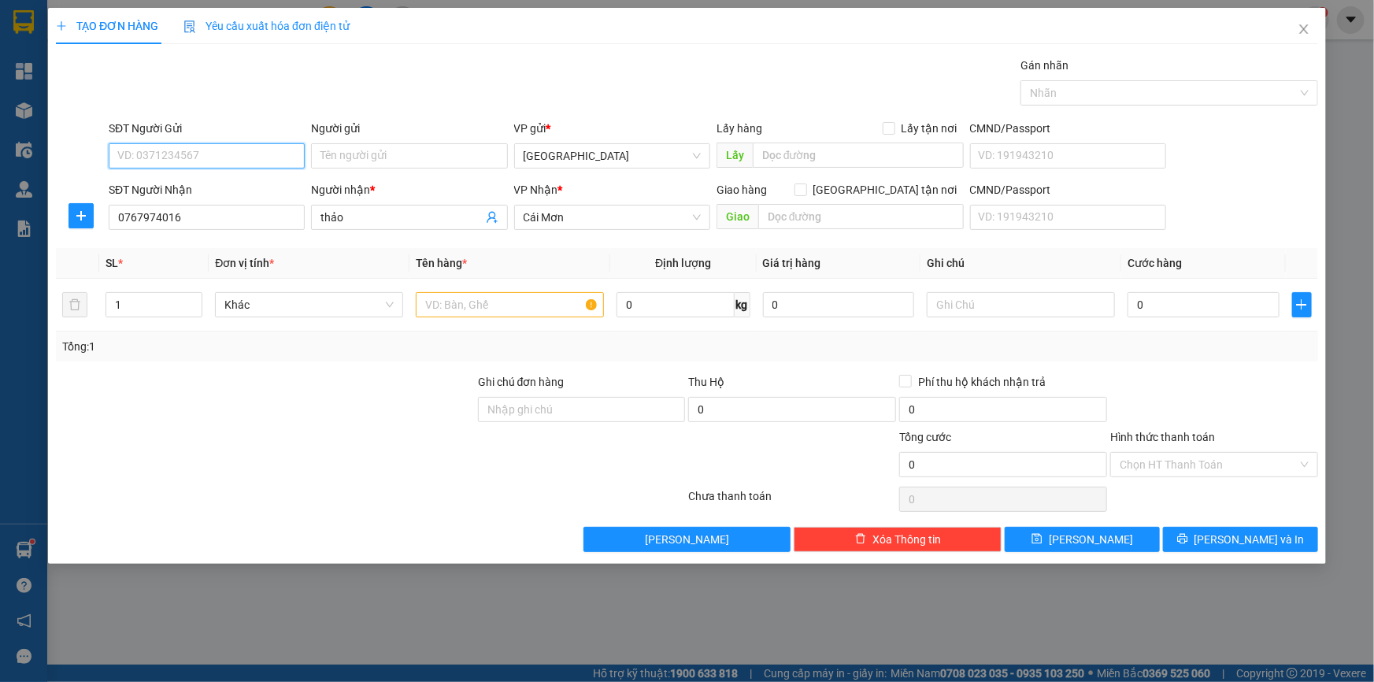
click at [205, 157] on input "SĐT Người Gửi" at bounding box center [207, 155] width 196 height 25
click at [198, 181] on div "0909200618 - Thoa" at bounding box center [206, 187] width 177 height 17
type input "0909200618"
type input "Thoa"
type input "0909200618"
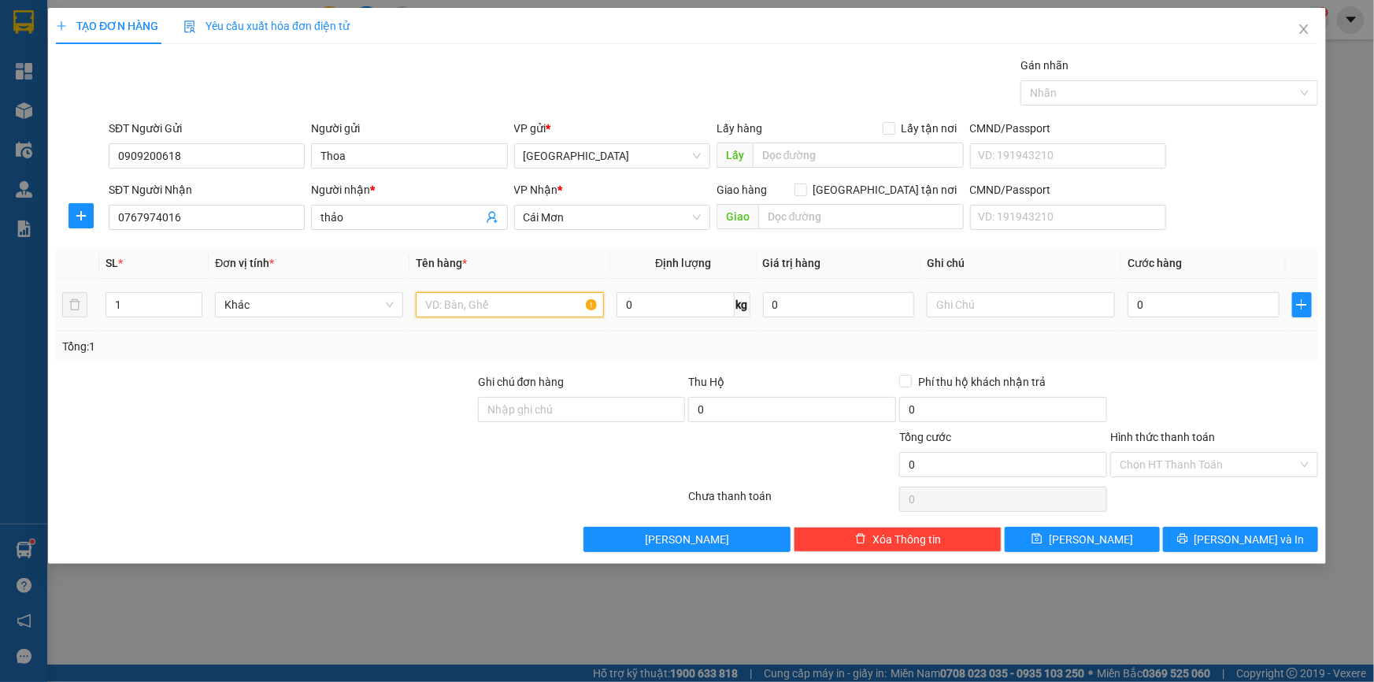
click at [446, 299] on input "text" at bounding box center [510, 304] width 188 height 25
type input "thùng"
click at [1188, 303] on input "0" at bounding box center [1204, 304] width 152 height 25
click at [957, 298] on input "text" at bounding box center [1021, 304] width 188 height 25
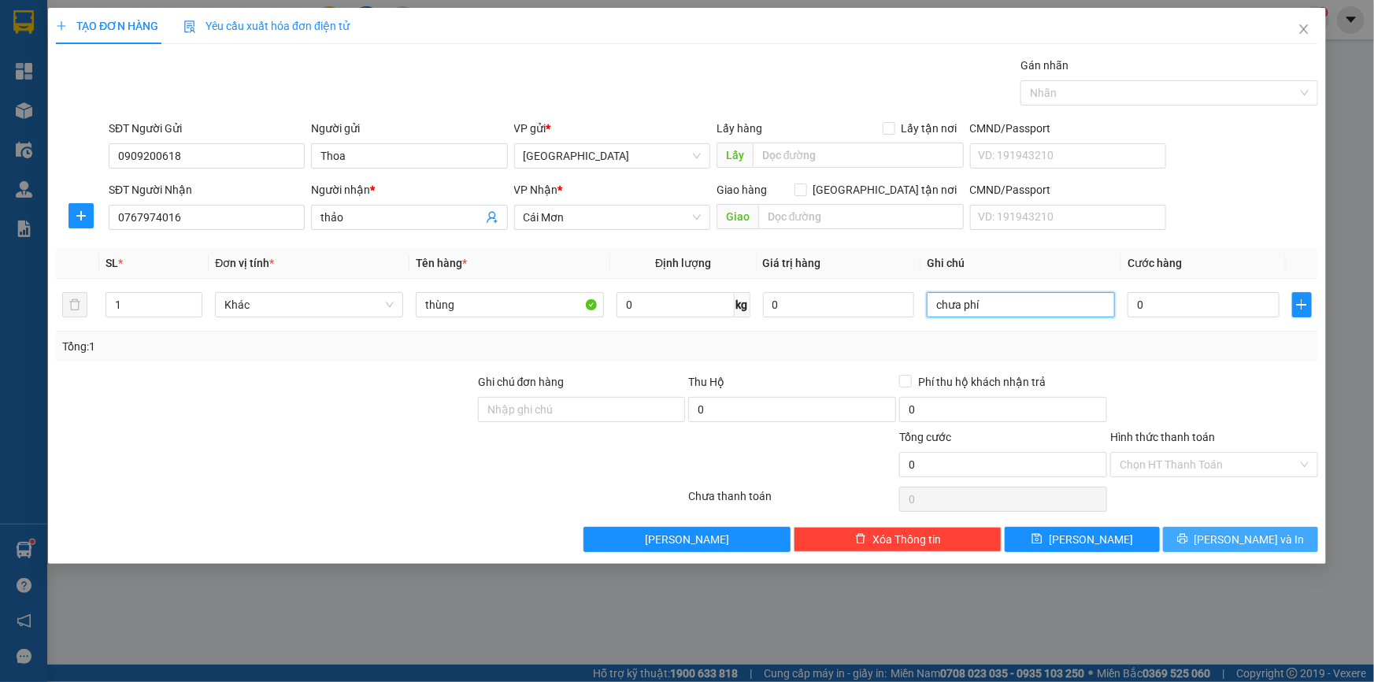
type input "chưa phí"
click at [1236, 539] on span "Lưu và In" at bounding box center [1250, 539] width 110 height 17
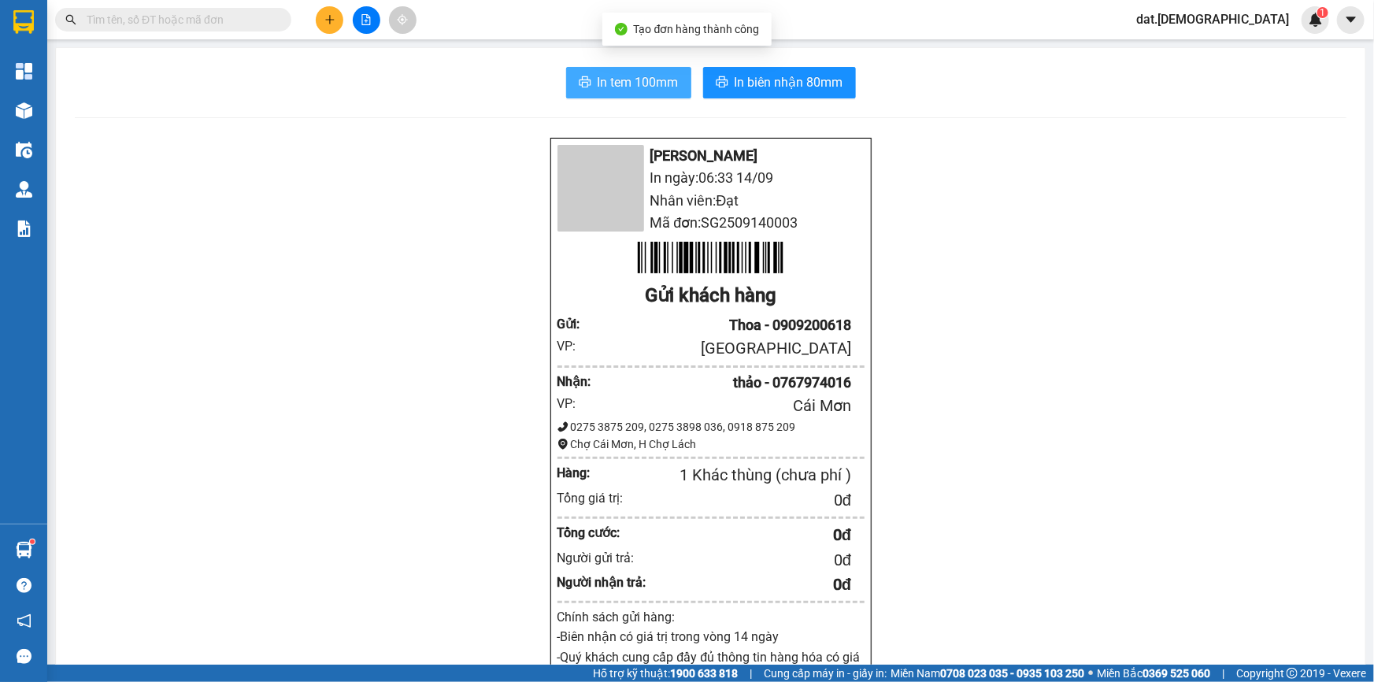
click at [602, 83] on span "In tem 100mm" at bounding box center [638, 82] width 81 height 20
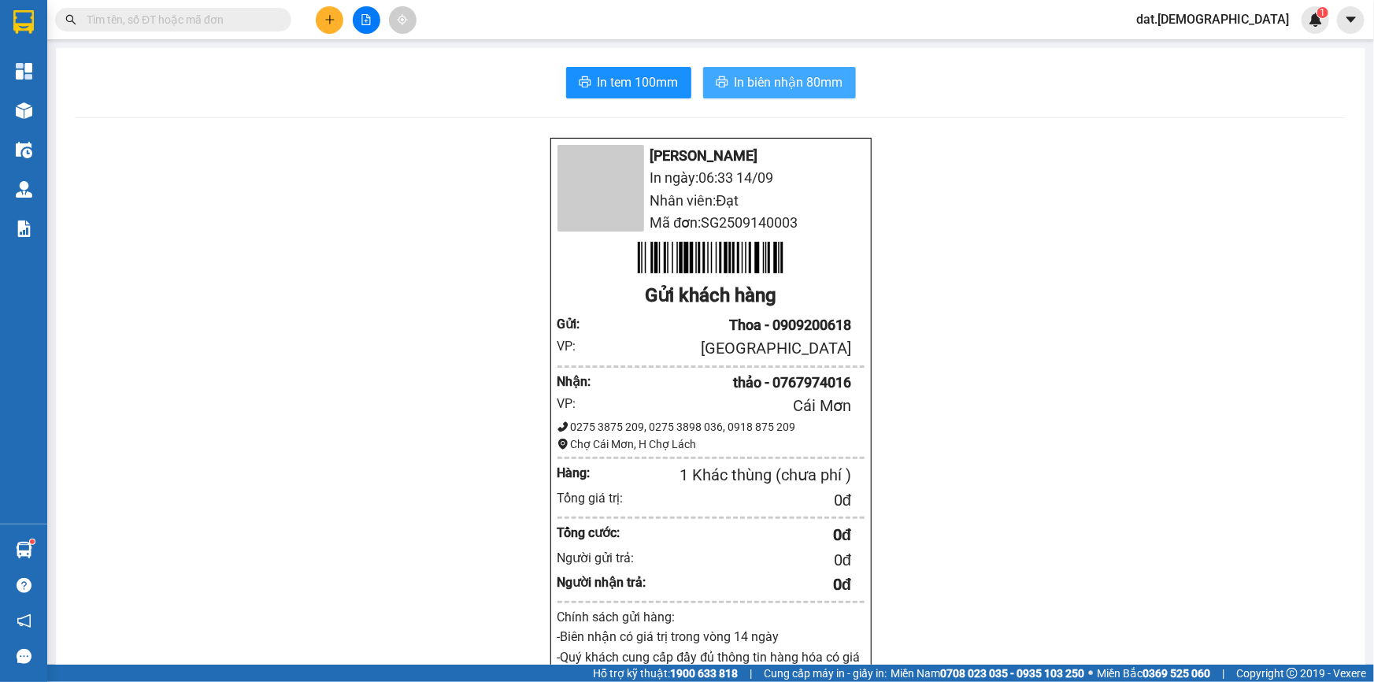
click at [792, 79] on span "In biên nhận 80mm" at bounding box center [789, 82] width 109 height 20
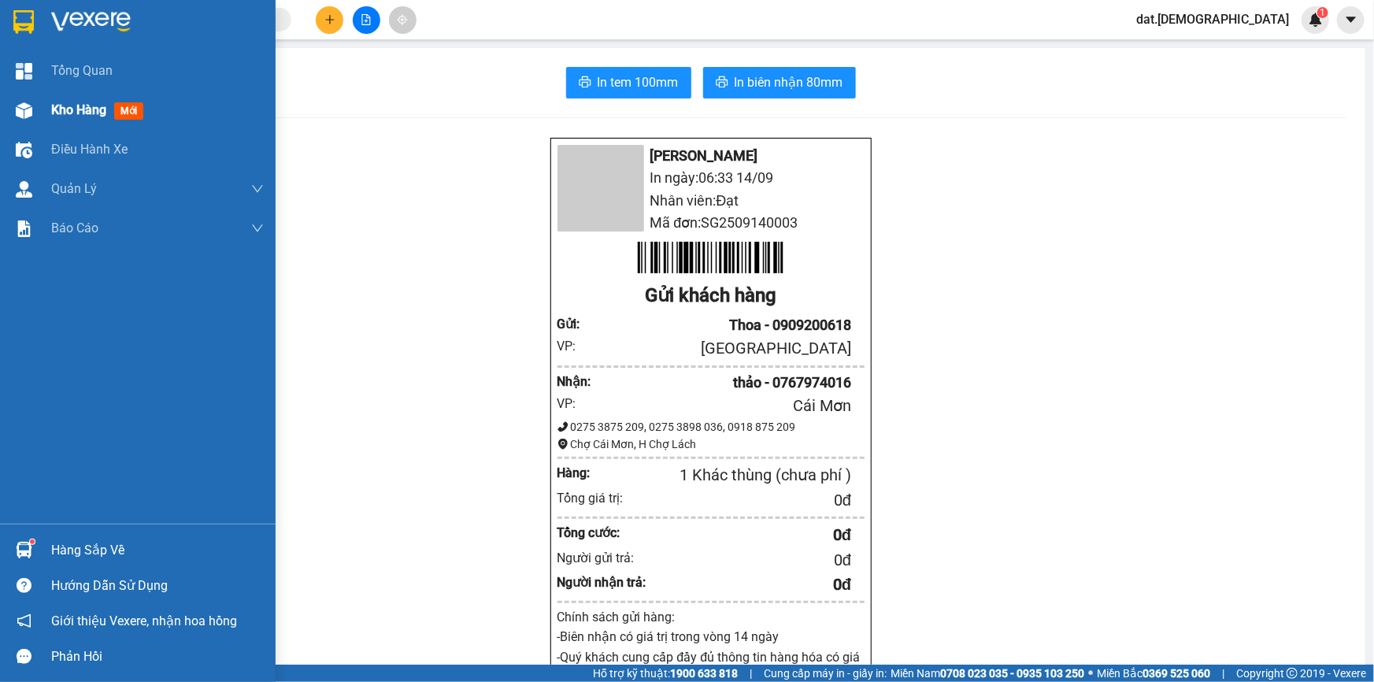
click at [139, 112] on span "mới" at bounding box center [128, 110] width 29 height 17
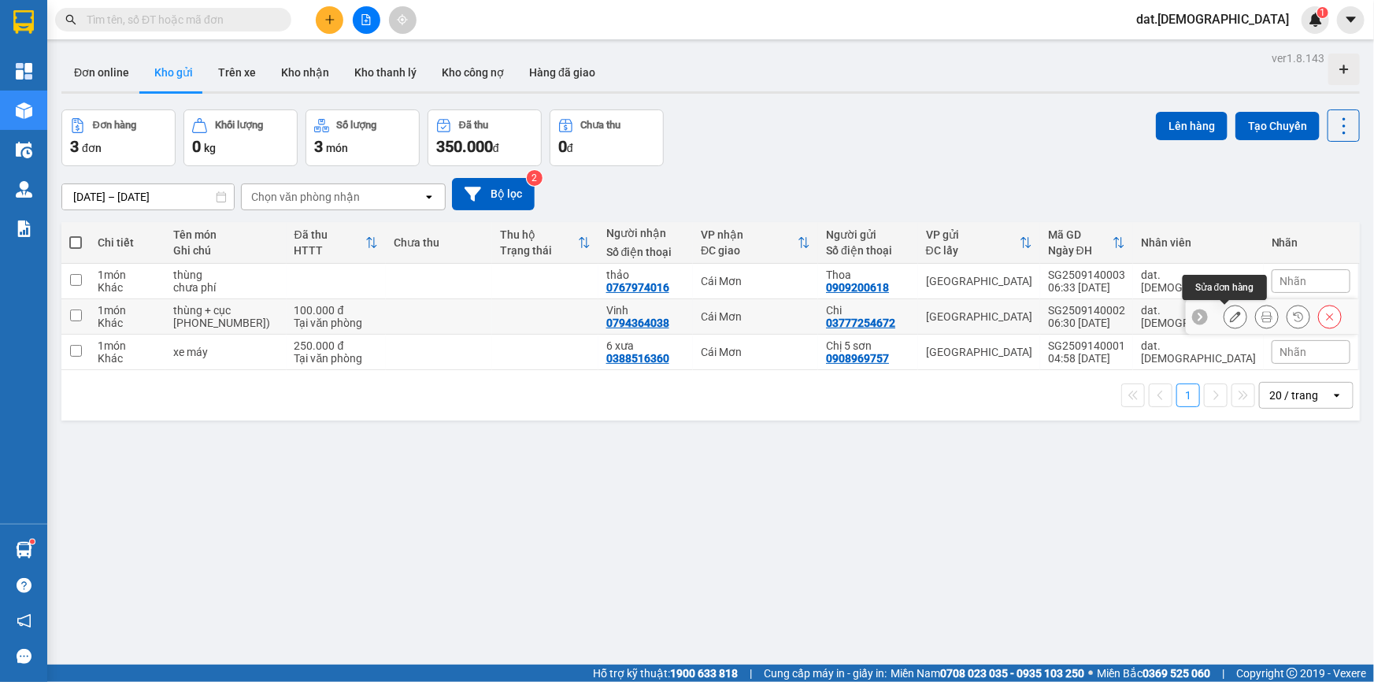
click at [1230, 318] on icon at bounding box center [1235, 316] width 11 height 11
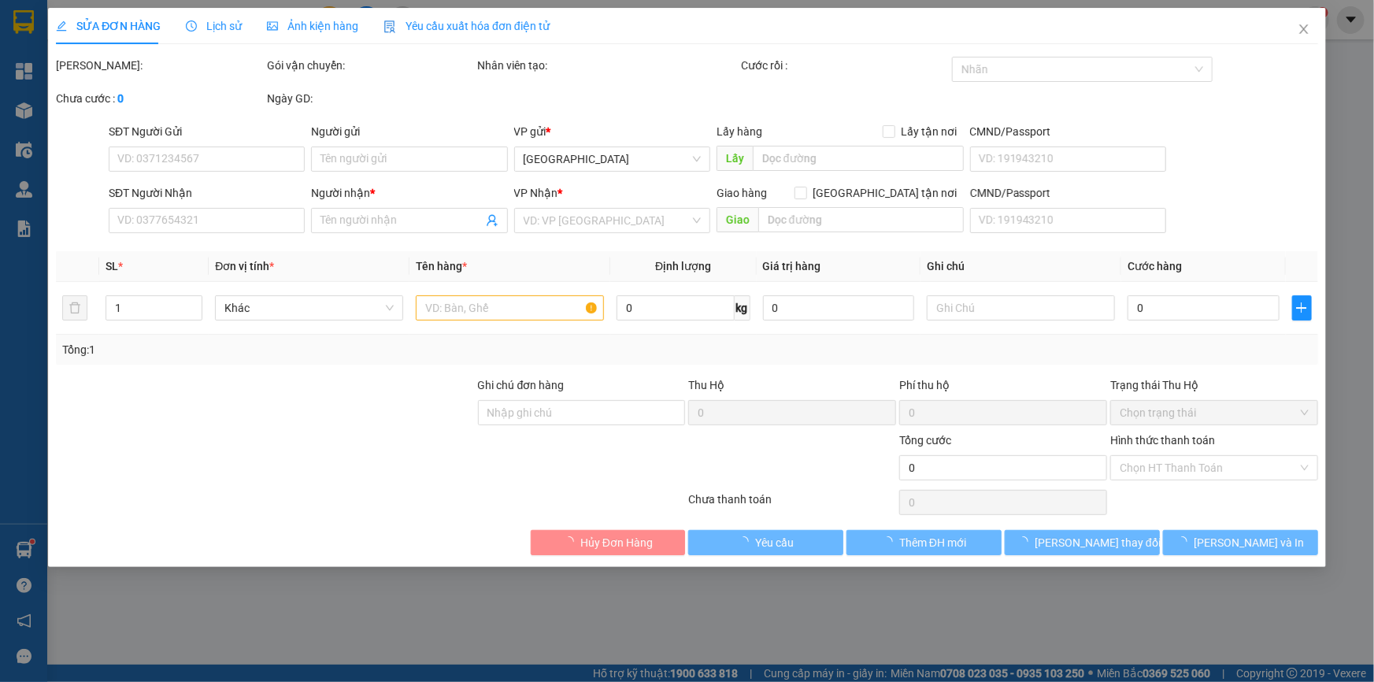
type input "03777254672"
type input "Chi"
type input "0794364038"
type input "Vinh"
type input "100.000"
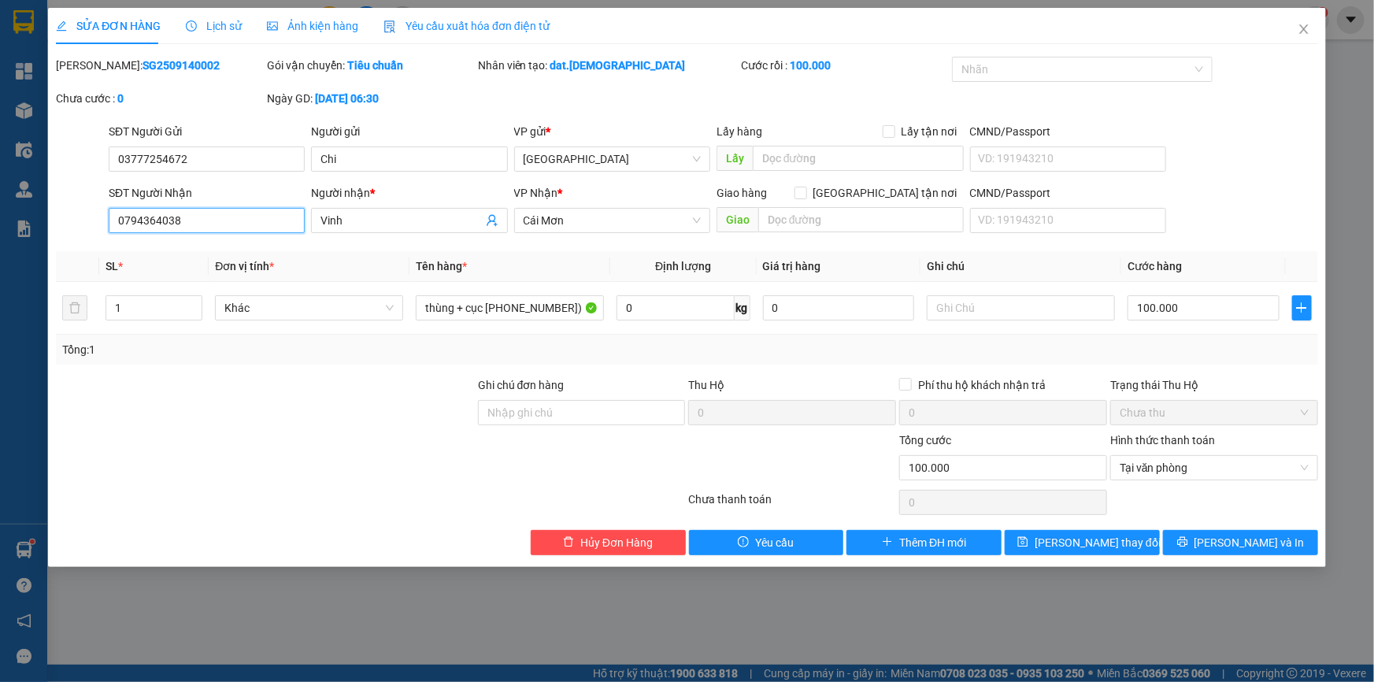
click at [215, 219] on input "0794364038" at bounding box center [207, 220] width 196 height 25
type input "0"
type input "0365940919"
click at [369, 218] on input "Vinh" at bounding box center [400, 220] width 161 height 17
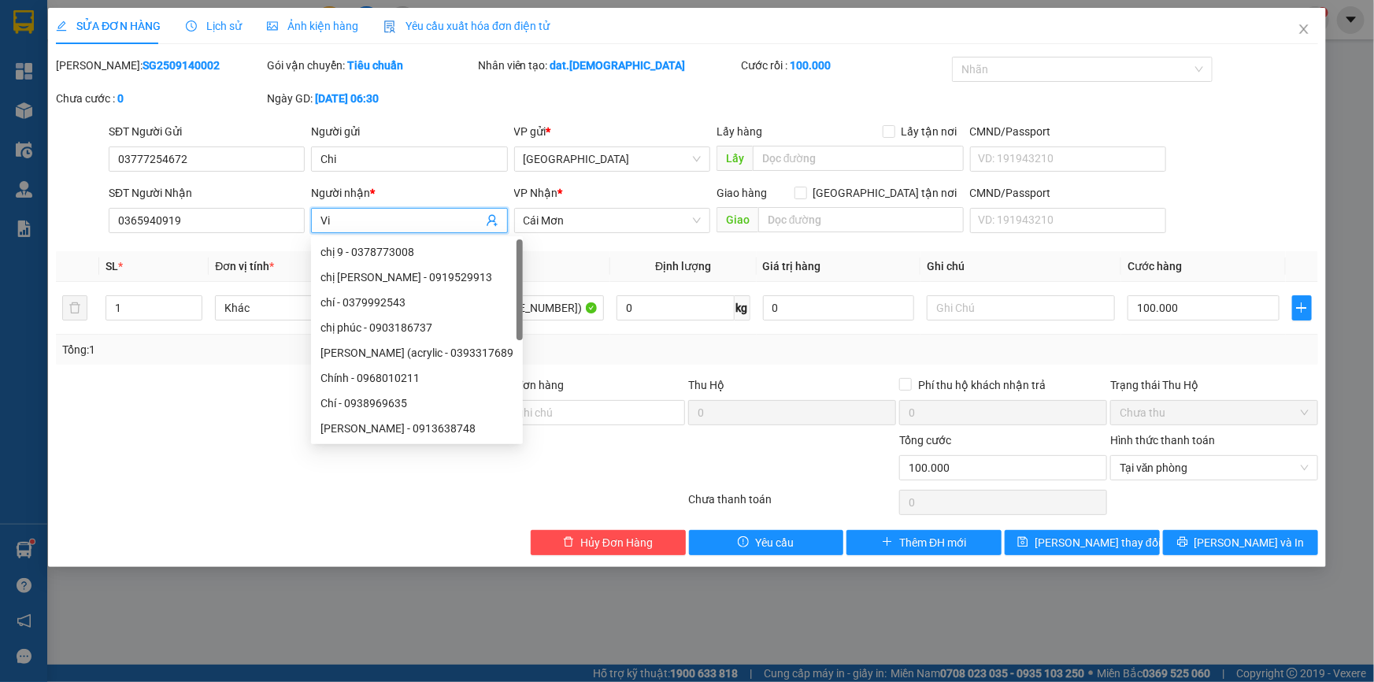
type input "V"
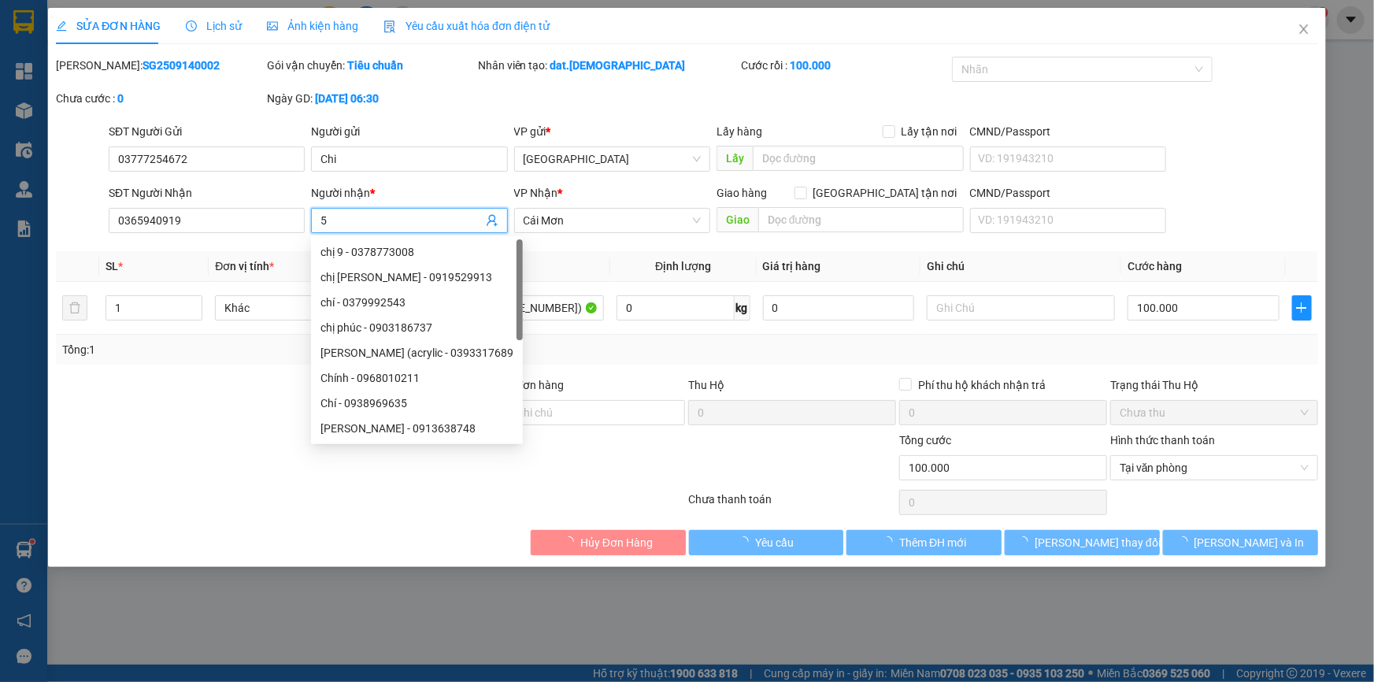
type input "5 Đ"
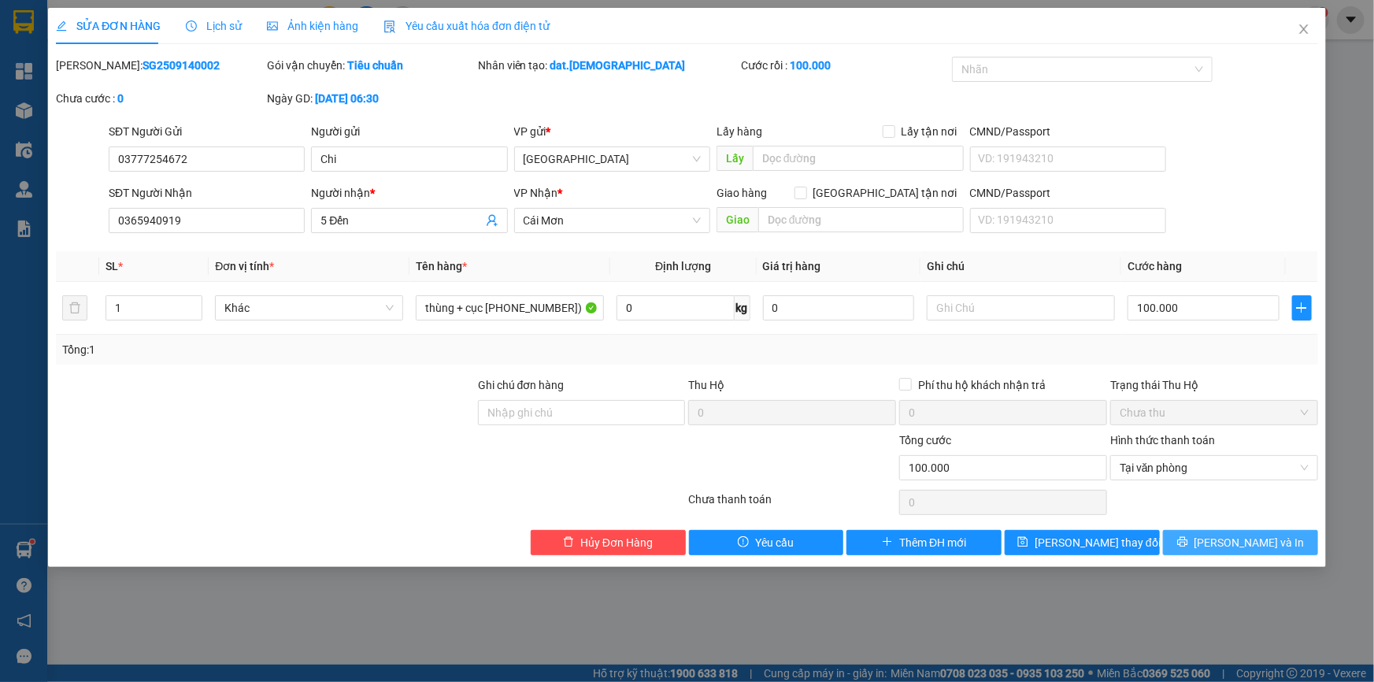
click at [1251, 539] on span "Lưu và In" at bounding box center [1250, 542] width 110 height 17
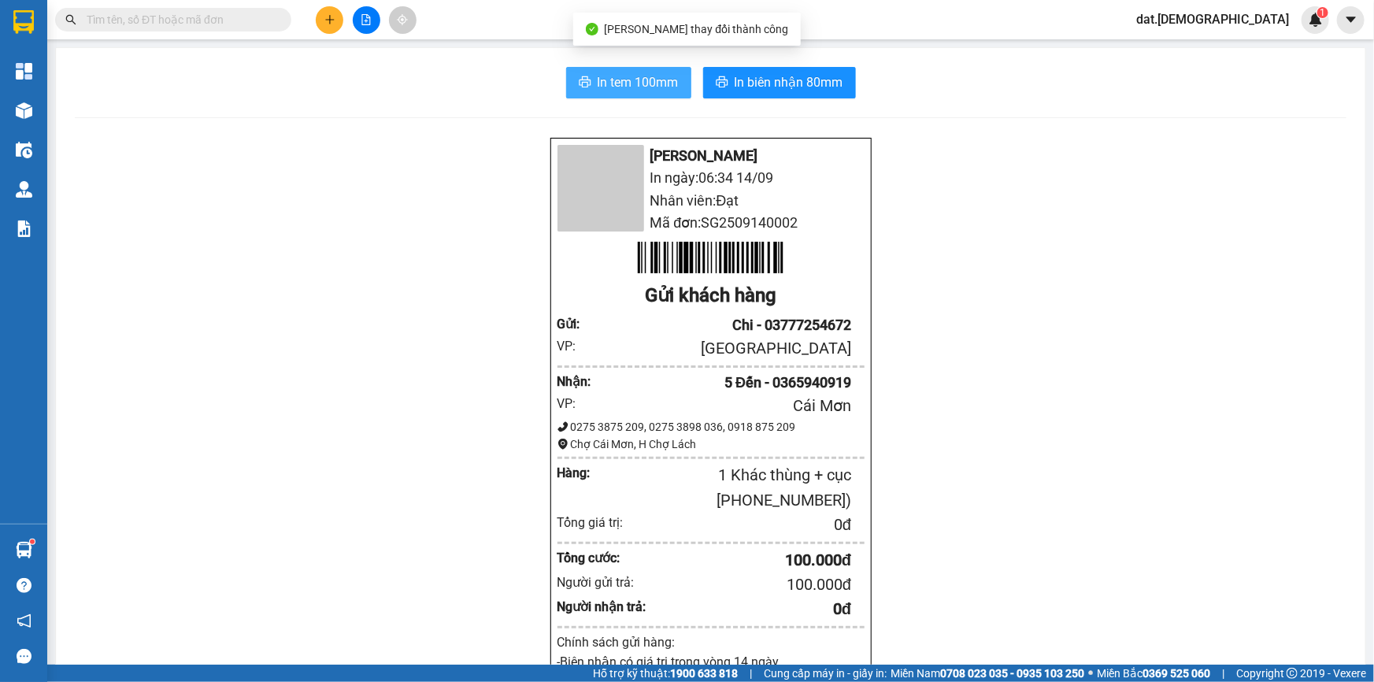
click at [635, 88] on span "In tem 100mm" at bounding box center [638, 82] width 81 height 20
click at [639, 92] on span "In tem 100mm" at bounding box center [638, 82] width 81 height 20
click at [637, 83] on span "In tem 100mm" at bounding box center [638, 82] width 81 height 20
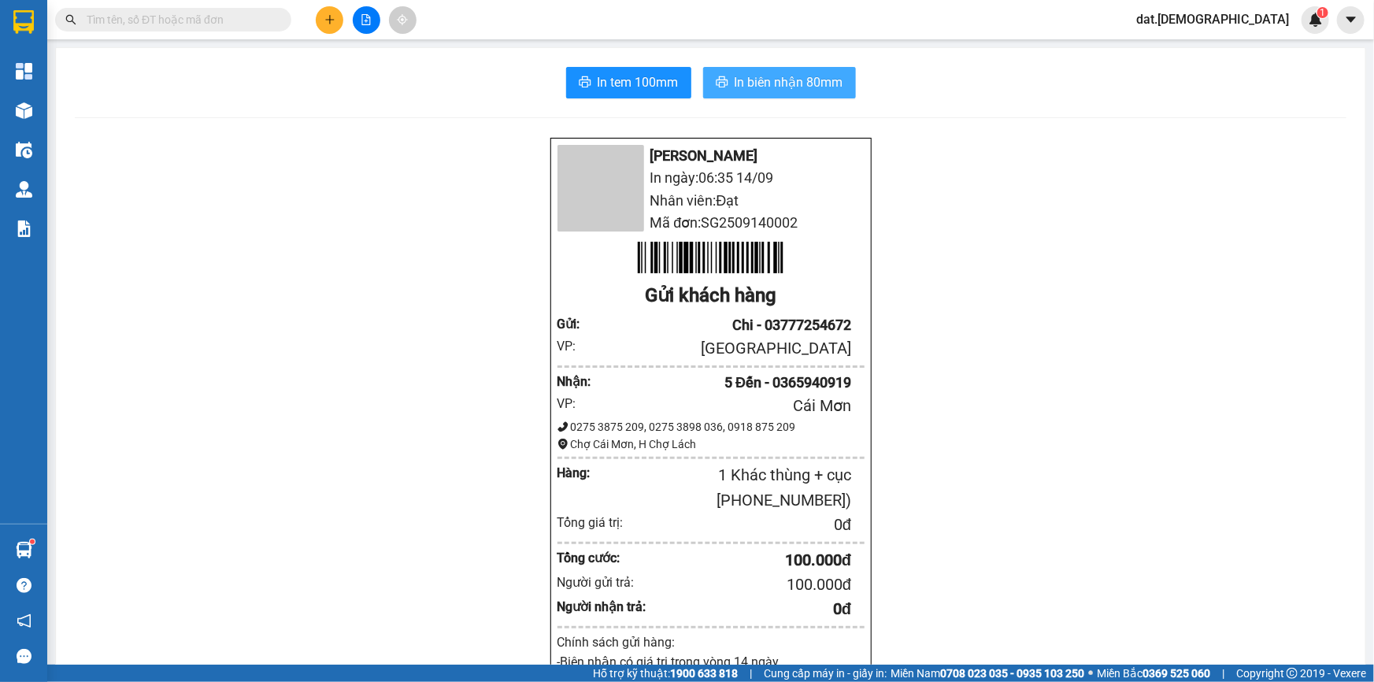
click at [788, 82] on span "In biên nhận 80mm" at bounding box center [789, 82] width 109 height 20
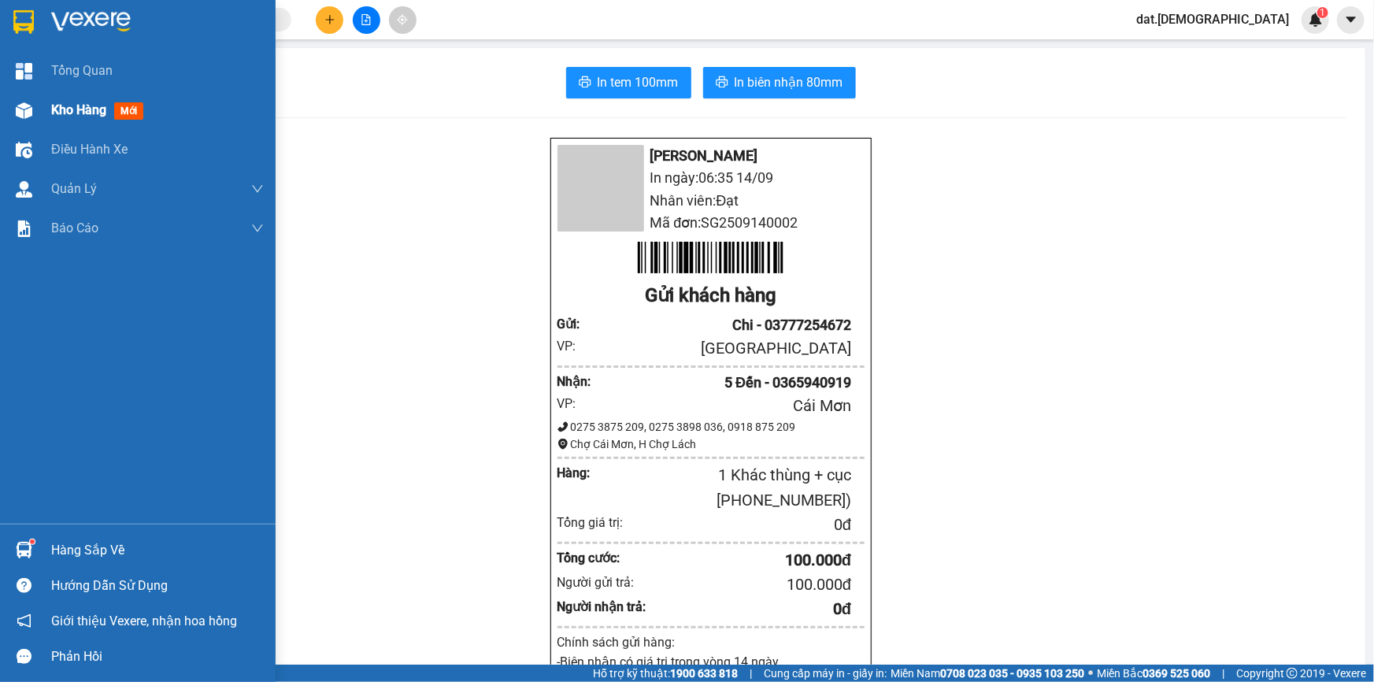
click at [135, 109] on span "mới" at bounding box center [128, 110] width 29 height 17
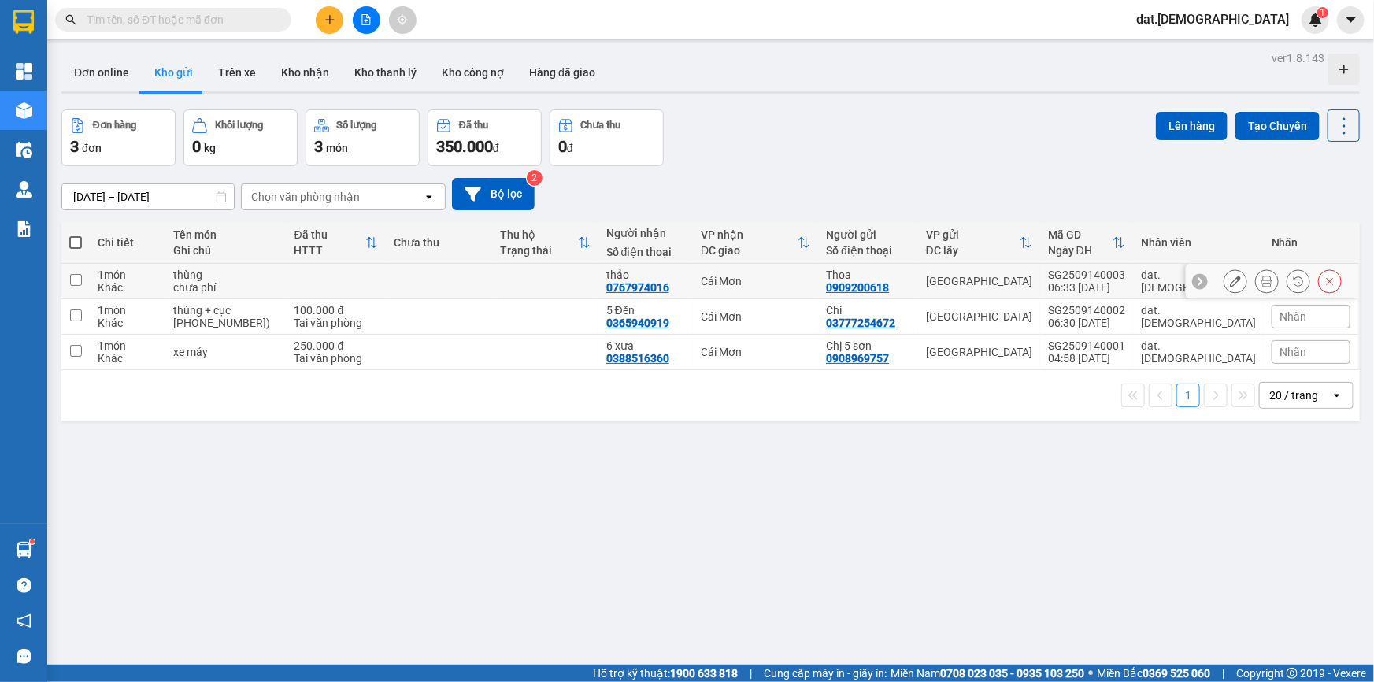
click at [365, 258] on th "Đã thu HTTT" at bounding box center [337, 243] width 100 height 42
click at [378, 242] on icon at bounding box center [371, 242] width 13 height 13
click at [342, 273] on div "250.000 đ" at bounding box center [337, 275] width 84 height 13
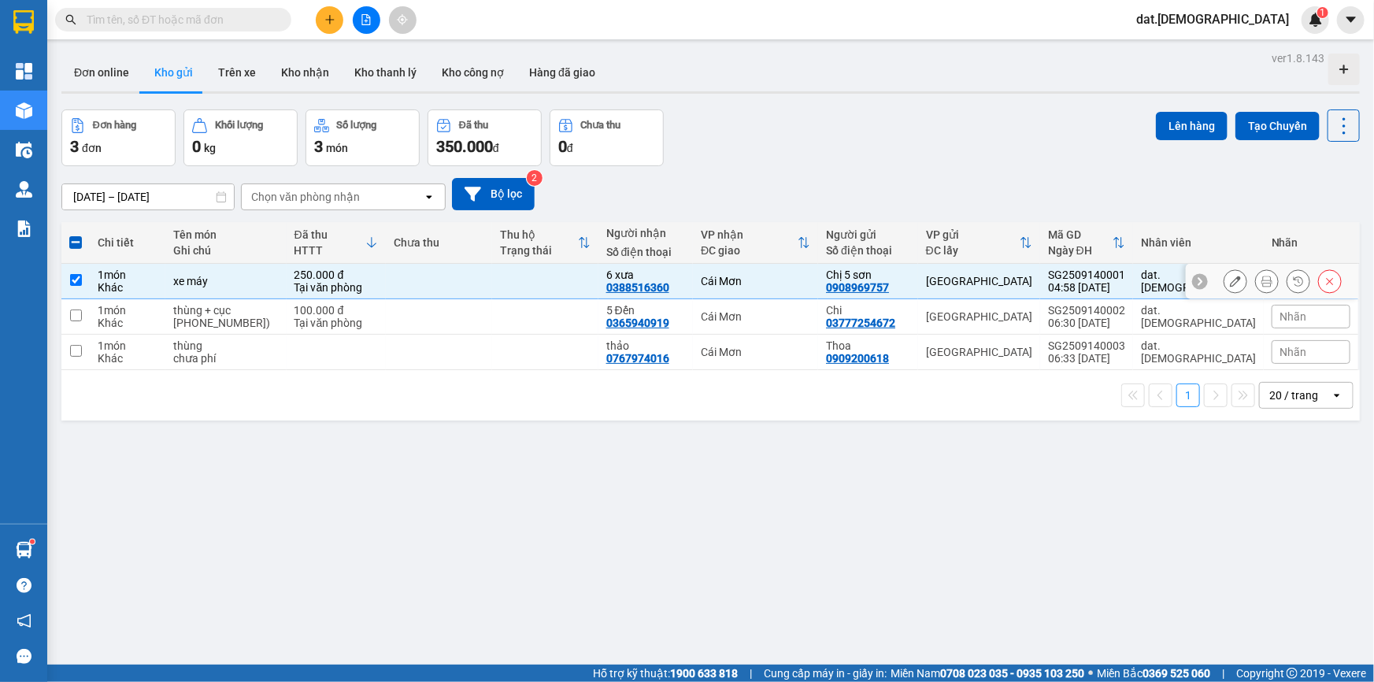
click at [347, 276] on div "250.000 đ" at bounding box center [337, 275] width 84 height 13
checkbox input "false"
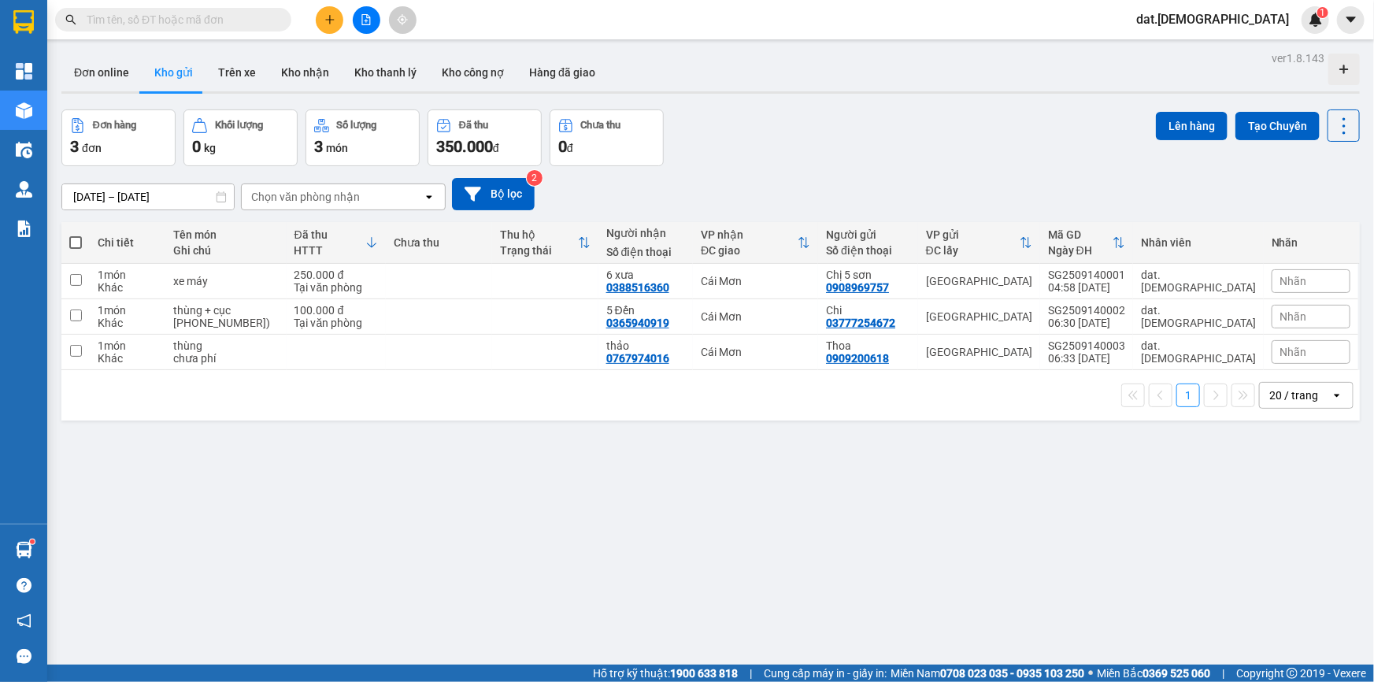
click at [378, 243] on icon at bounding box center [371, 242] width 13 height 13
click at [373, 283] on td at bounding box center [337, 281] width 100 height 35
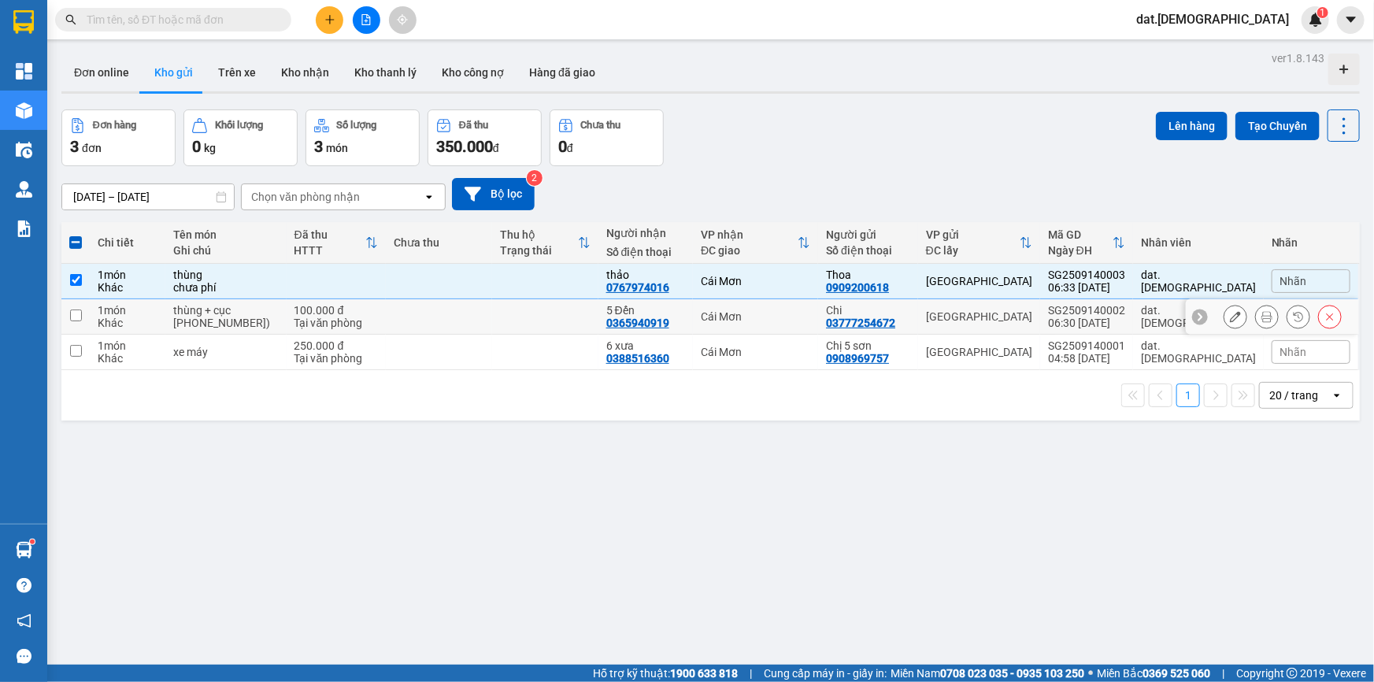
click at [373, 315] on div "100.000 đ" at bounding box center [337, 310] width 84 height 13
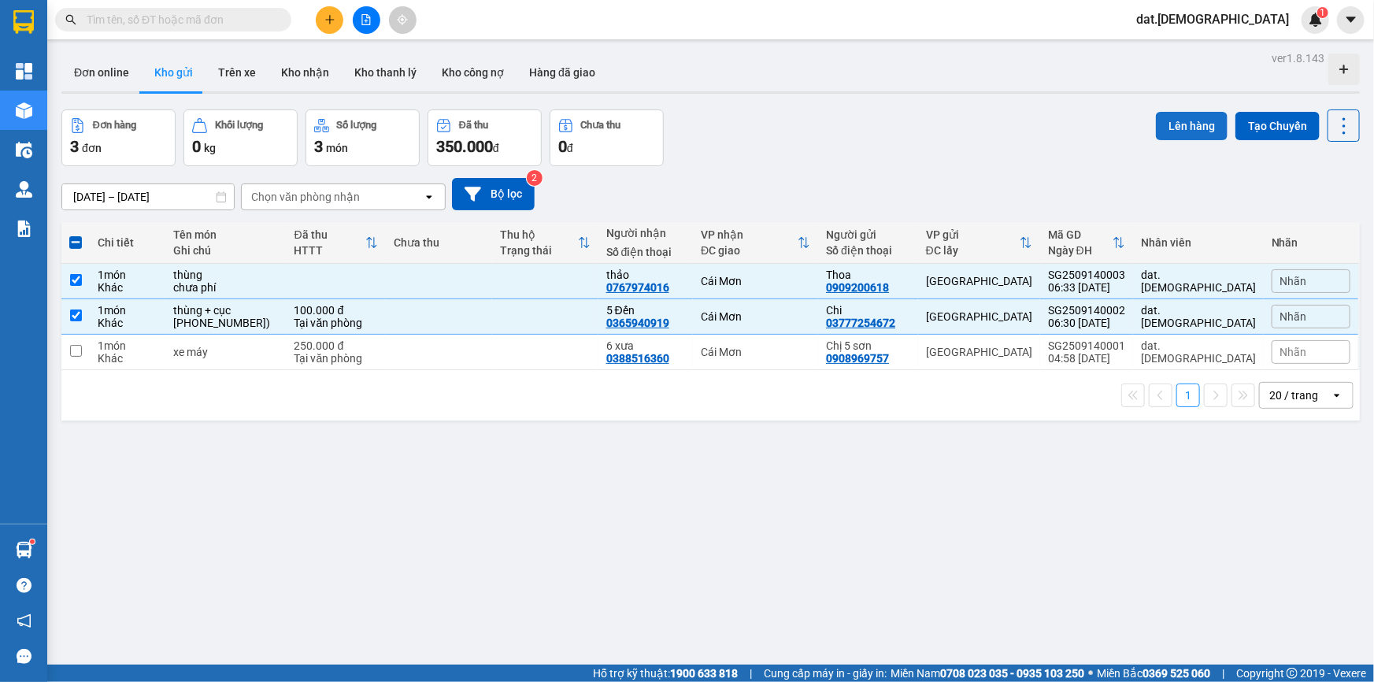
click at [1165, 126] on button "Lên hàng" at bounding box center [1192, 126] width 72 height 28
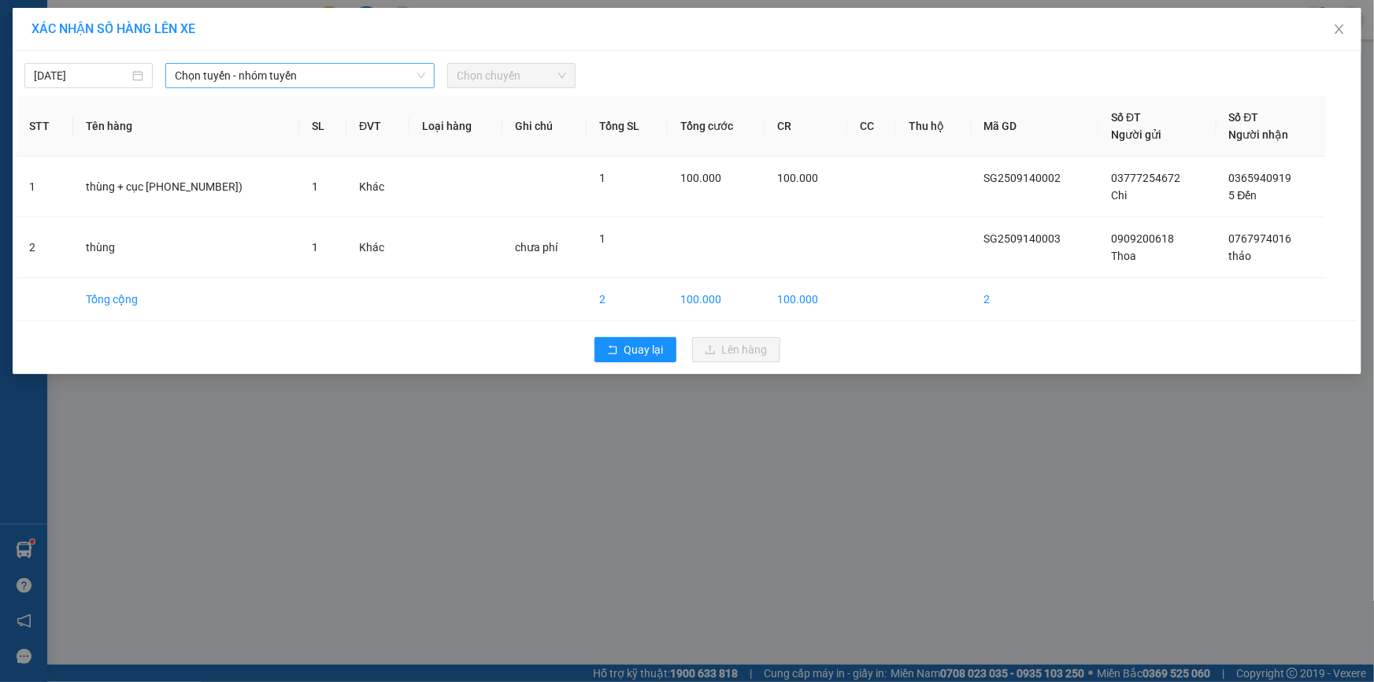
click at [346, 76] on span "Chọn tuyến - nhóm tuyến" at bounding box center [300, 76] width 250 height 24
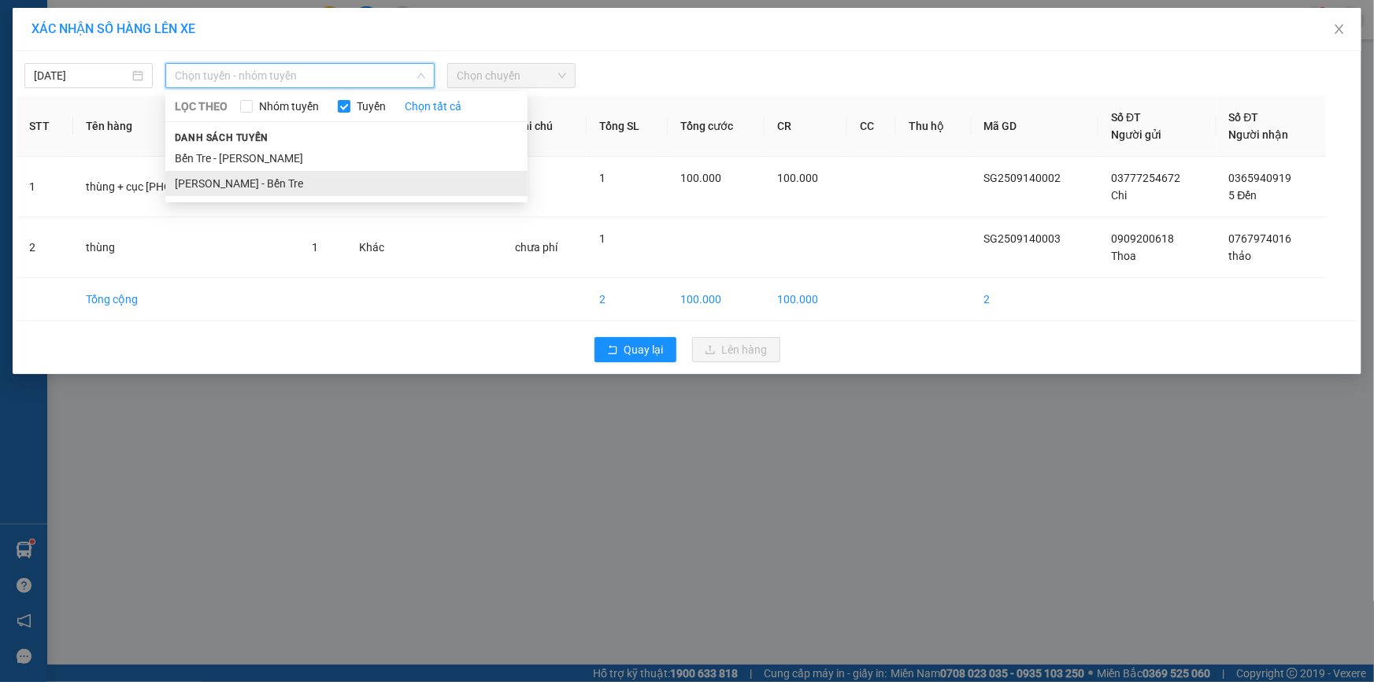
click at [260, 182] on li "[PERSON_NAME] - Bến Tre" at bounding box center [346, 183] width 362 height 25
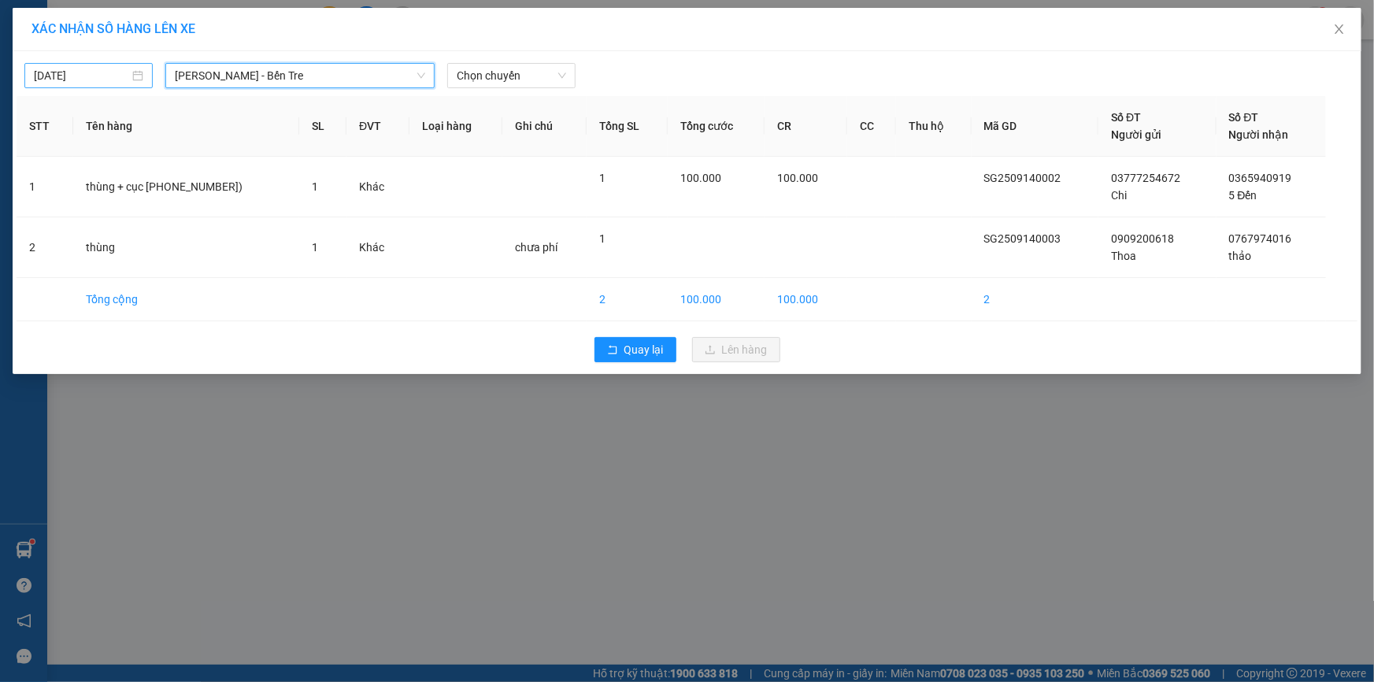
click at [140, 72] on div "13/09/2025" at bounding box center [88, 75] width 109 height 17
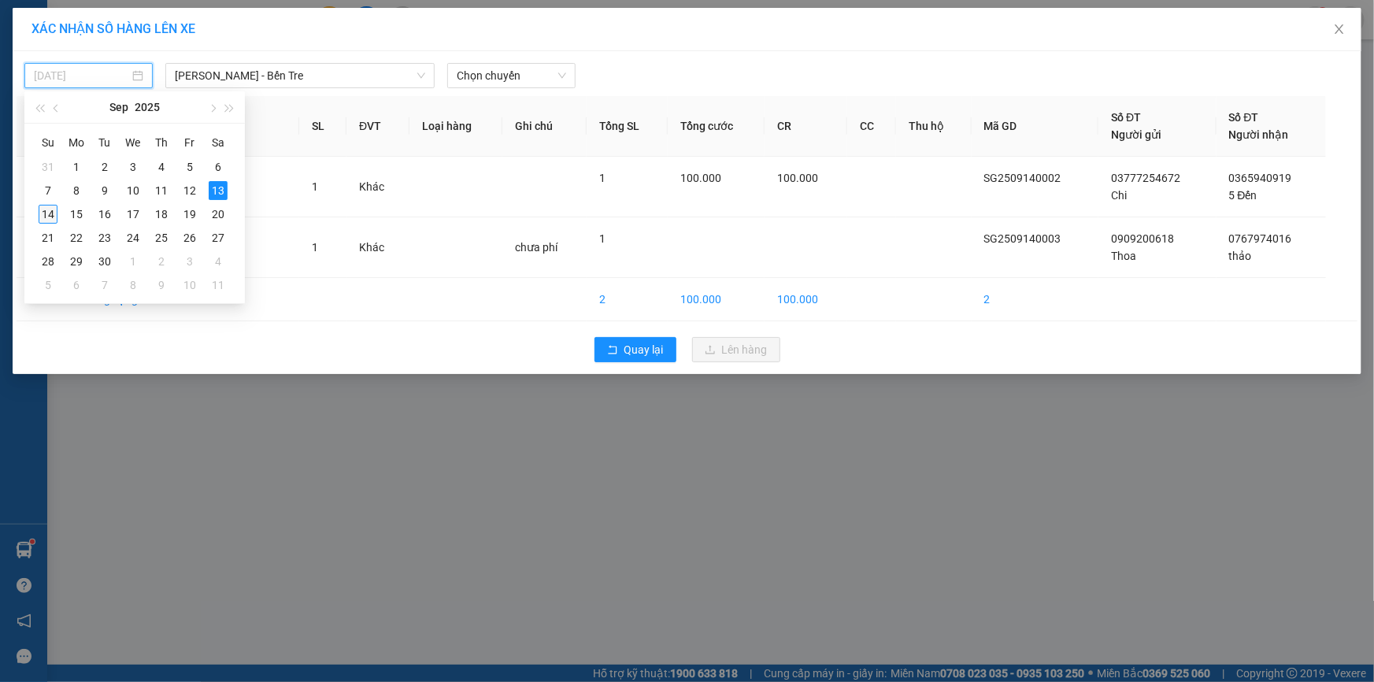
click at [50, 213] on div "14" at bounding box center [48, 214] width 19 height 19
type input "14/09/2025"
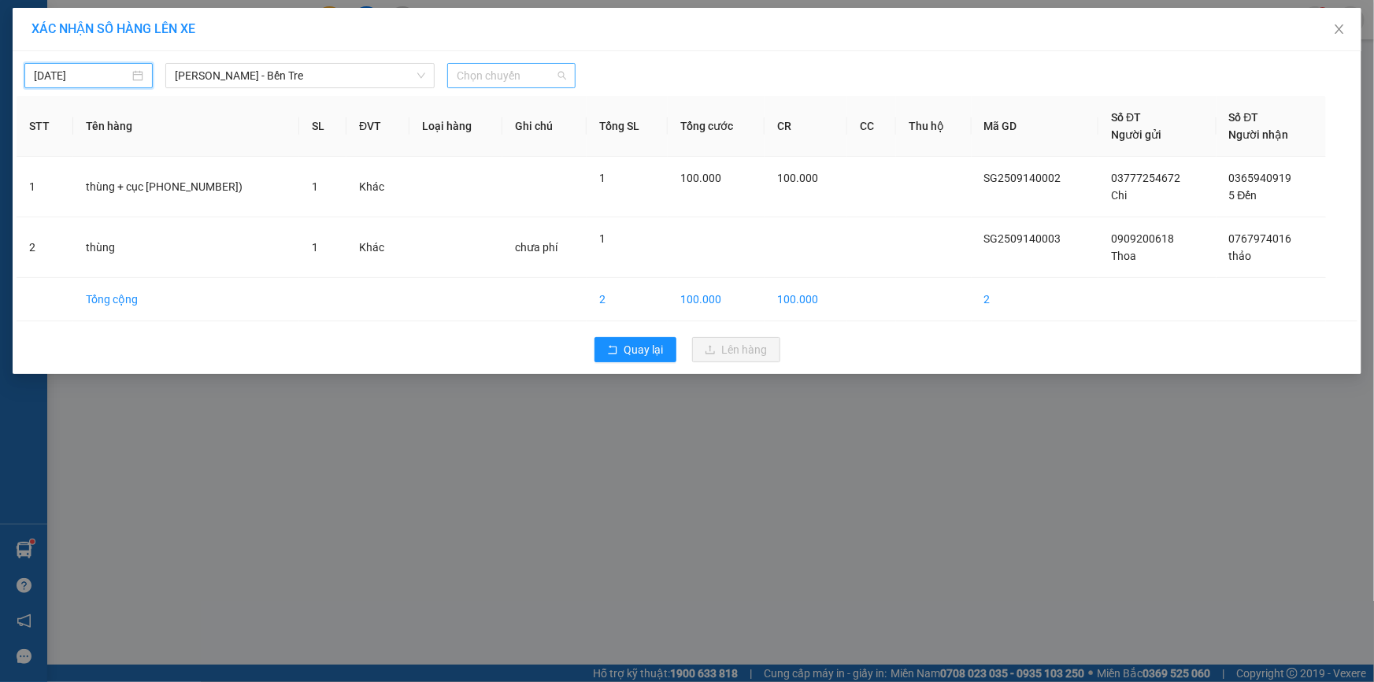
click at [510, 72] on span "Chọn chuyến" at bounding box center [511, 76] width 109 height 24
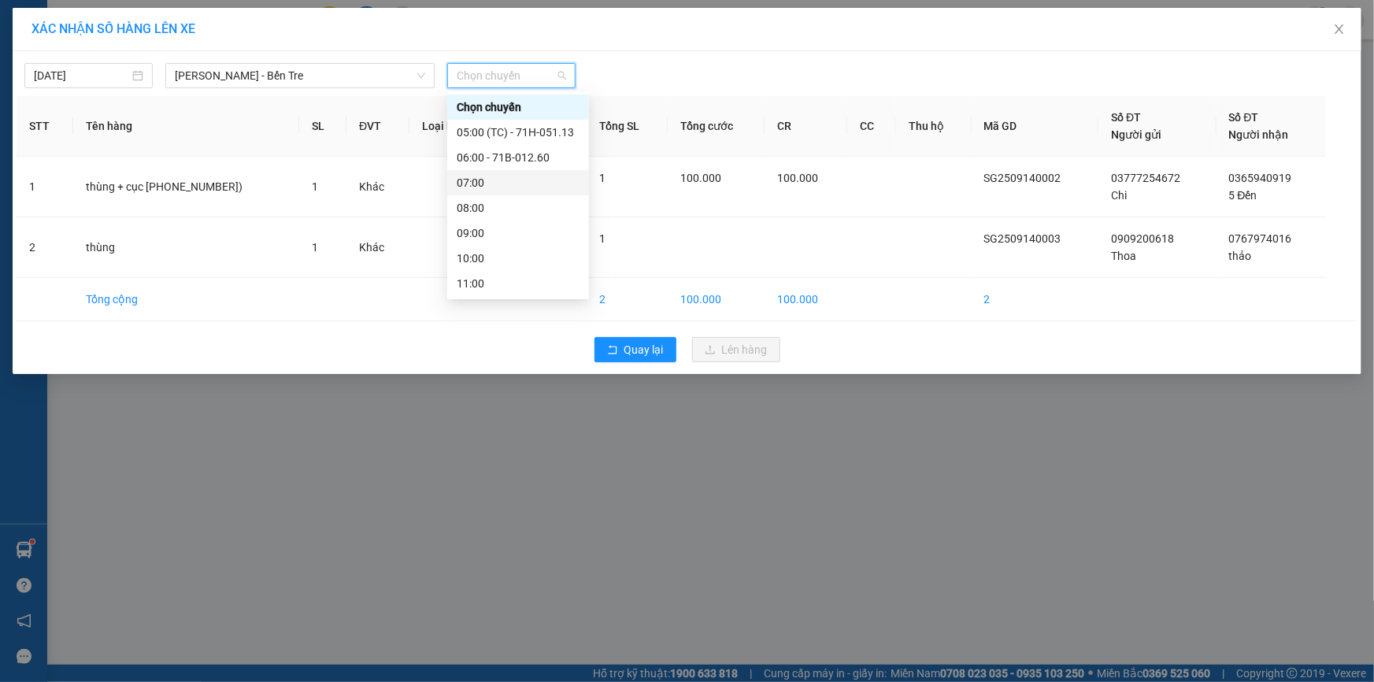
click at [507, 183] on div "07:00" at bounding box center [518, 182] width 123 height 17
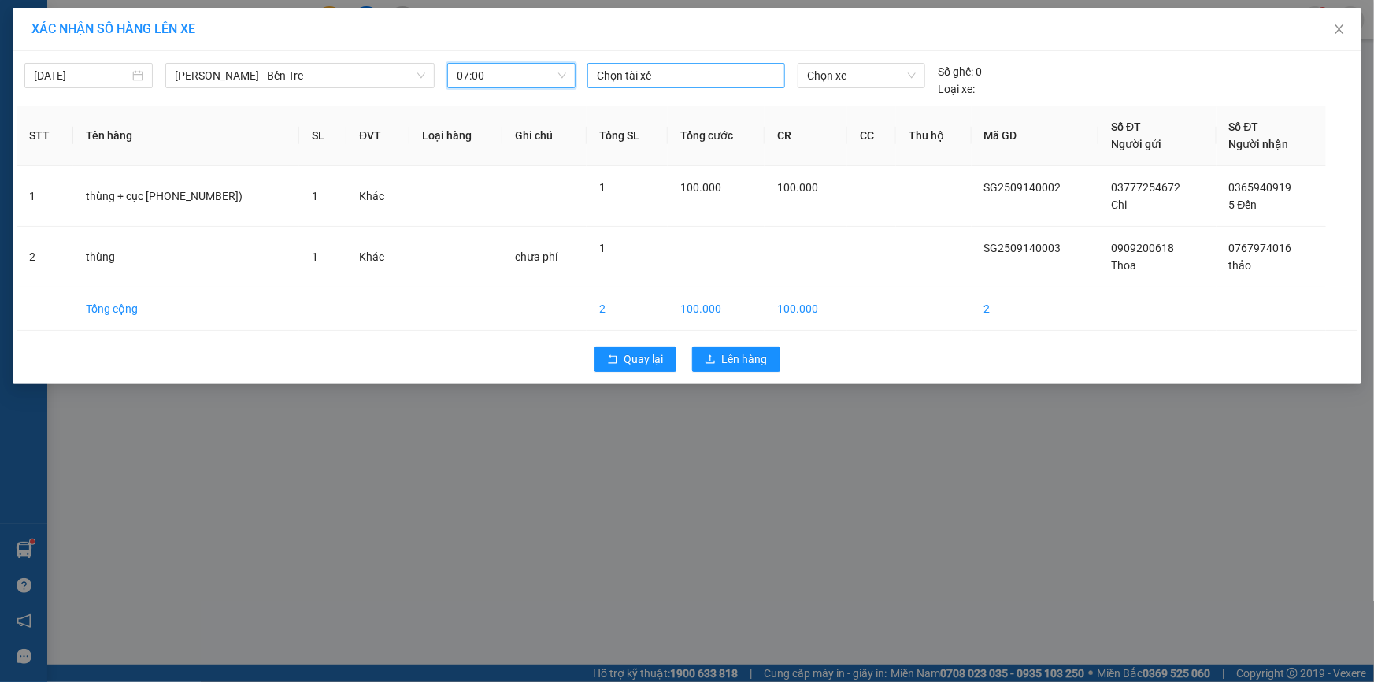
click at [669, 78] on div at bounding box center [686, 75] width 190 height 19
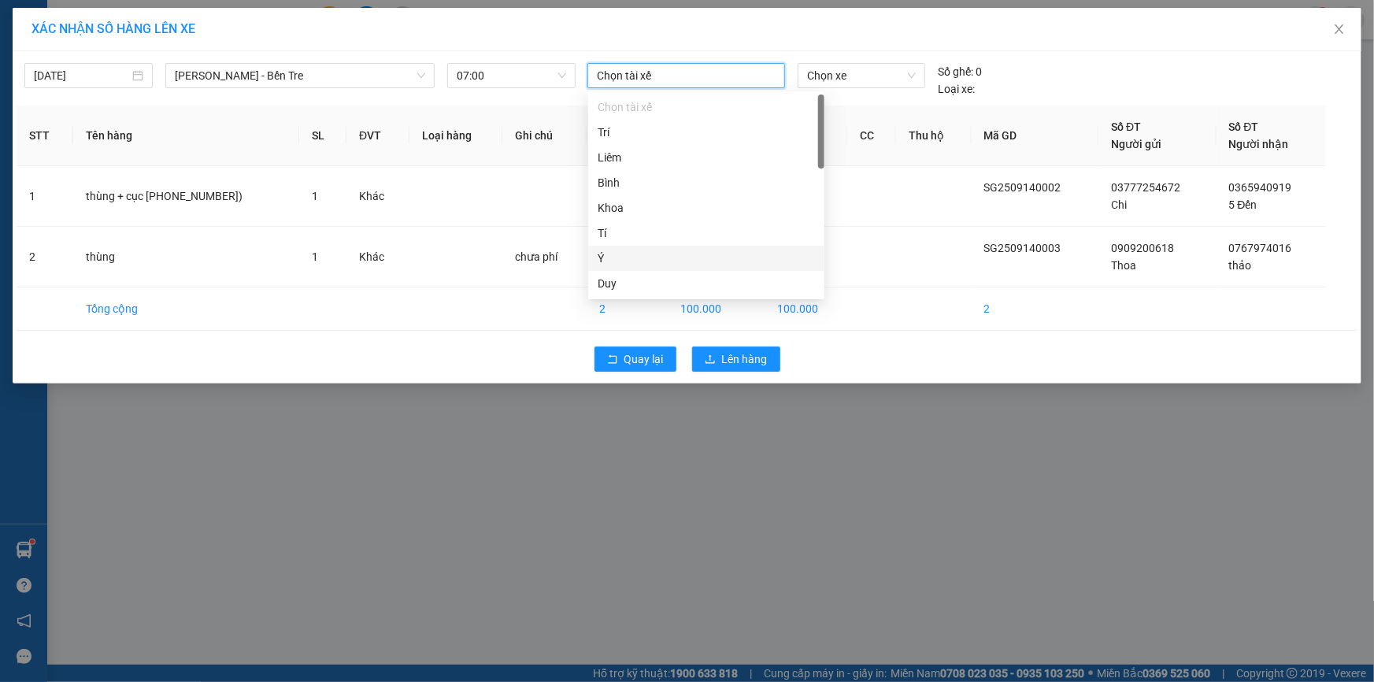
click at [622, 262] on div "Ý" at bounding box center [706, 258] width 217 height 17
click at [839, 76] on span "Chọn xe" at bounding box center [861, 76] width 109 height 24
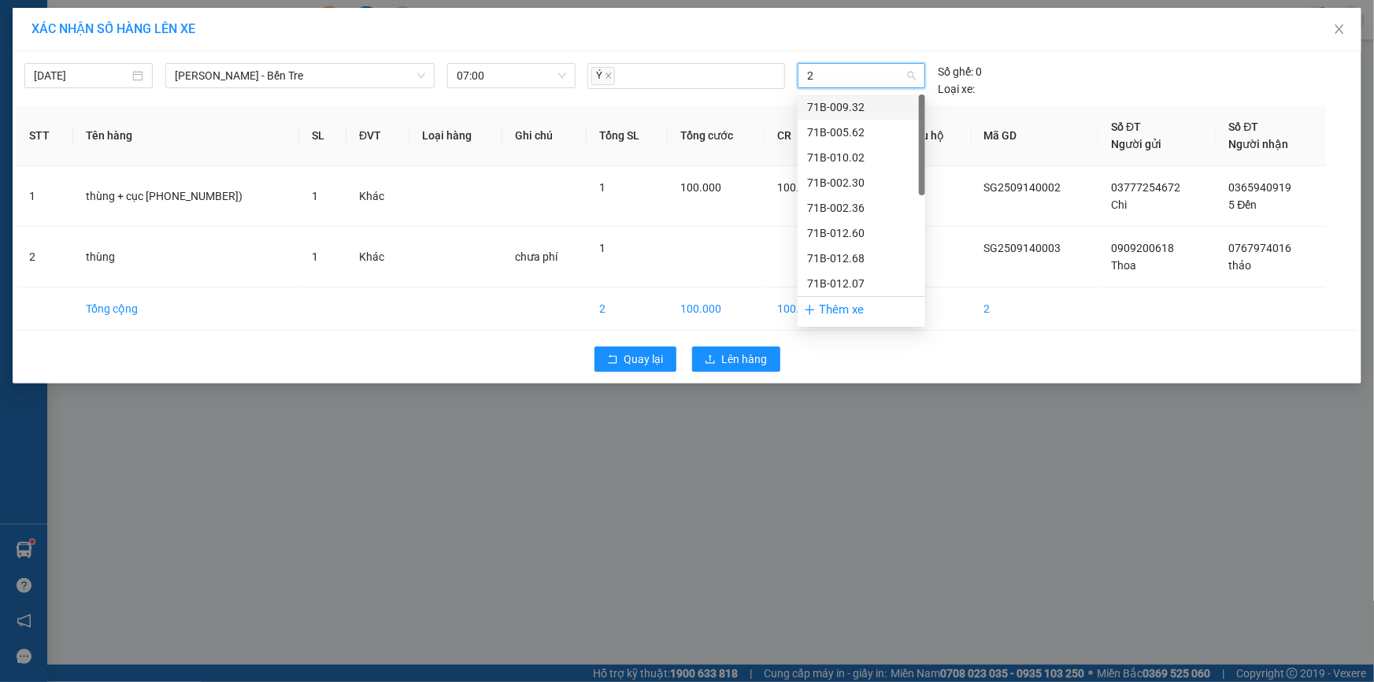
type input "26"
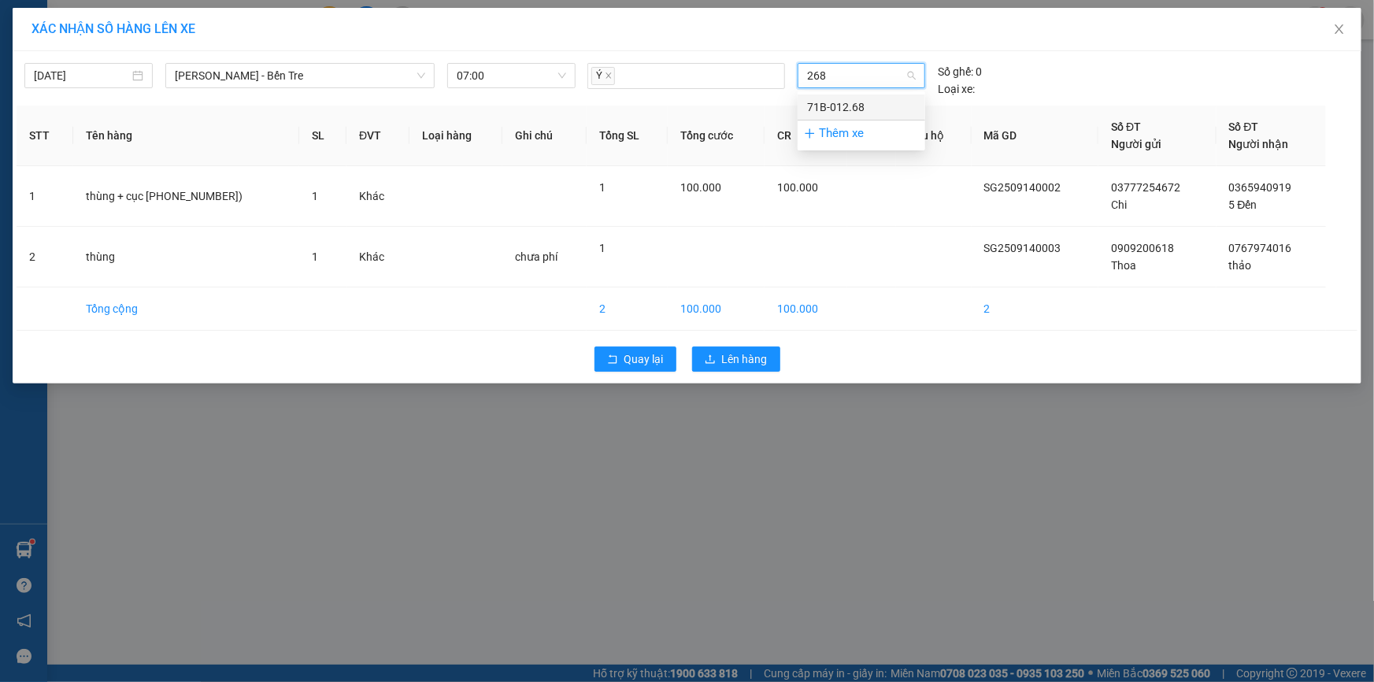
click at [824, 98] on div "71B-012.68" at bounding box center [861, 106] width 109 height 17
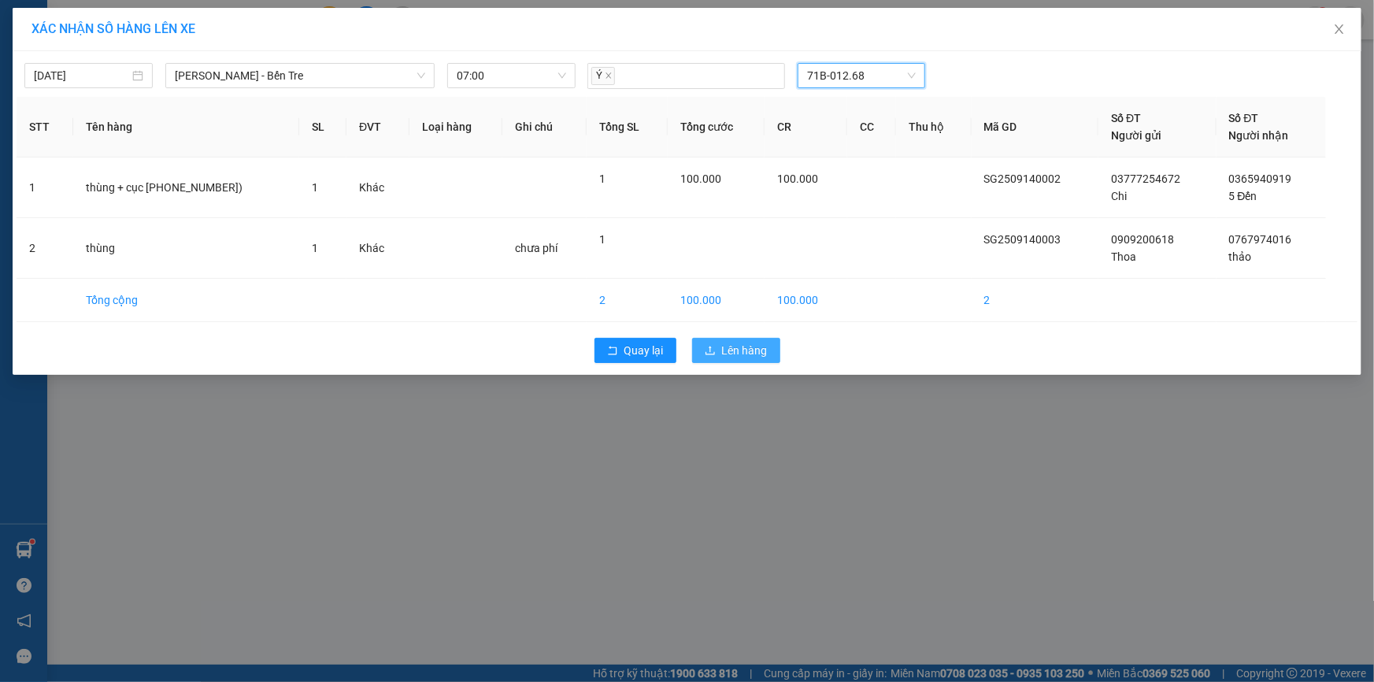
click at [733, 350] on span "Lên hàng" at bounding box center [745, 350] width 46 height 17
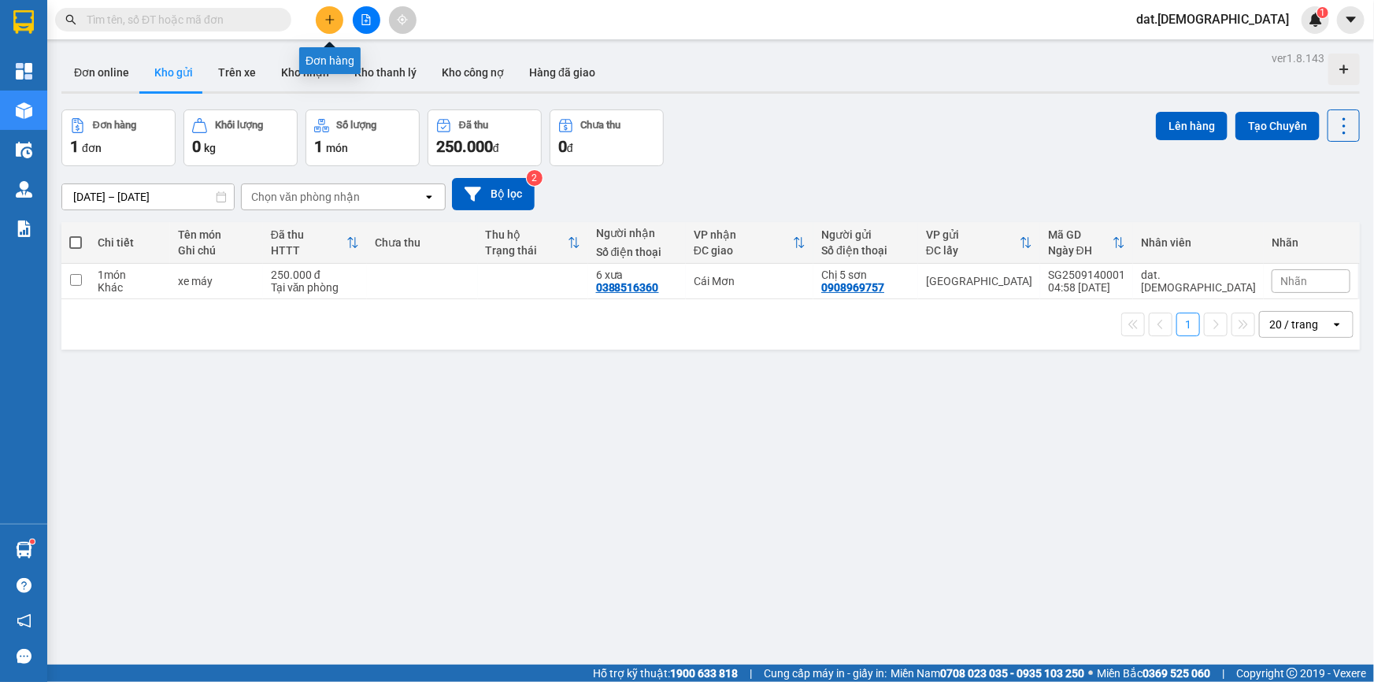
click at [338, 15] on button at bounding box center [330, 20] width 28 height 28
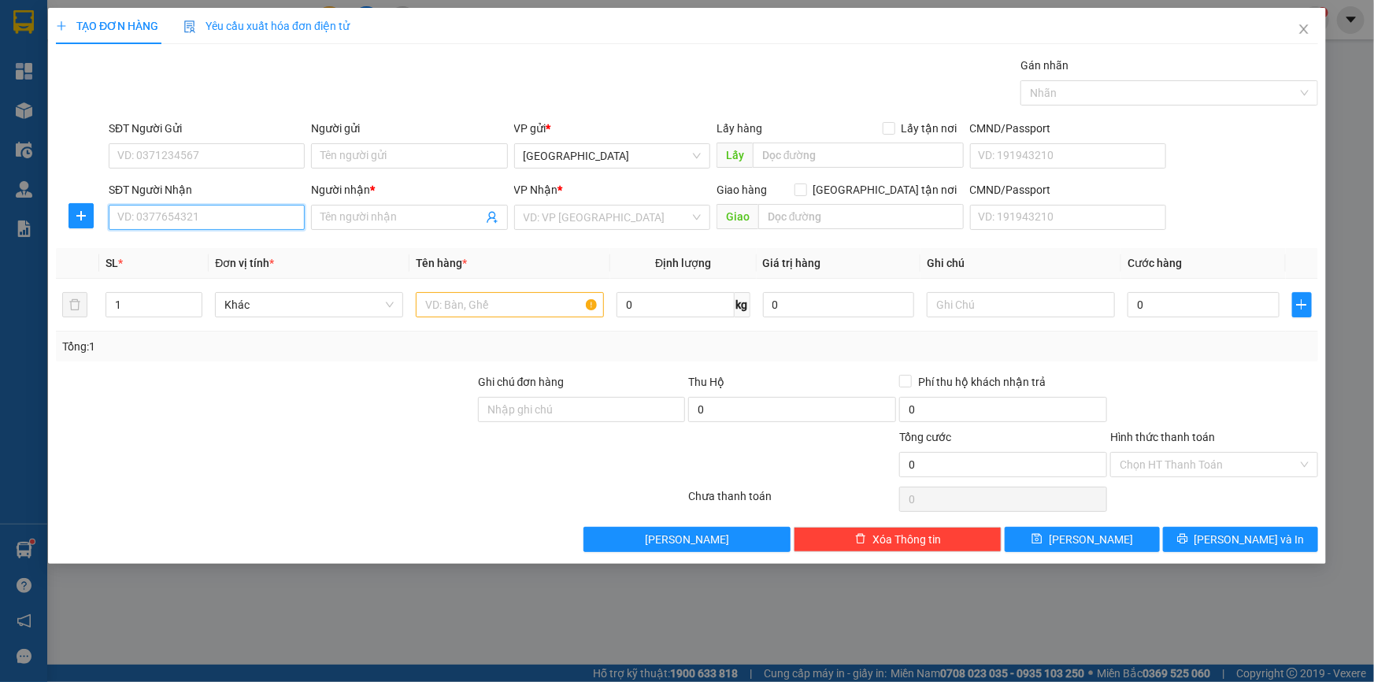
click at [150, 225] on input "SĐT Người Nhận" at bounding box center [207, 217] width 196 height 25
type input "0937395436"
click at [197, 249] on div "0937395436 - vũ" at bounding box center [206, 248] width 177 height 17
type input "vũ"
type input "0937395436"
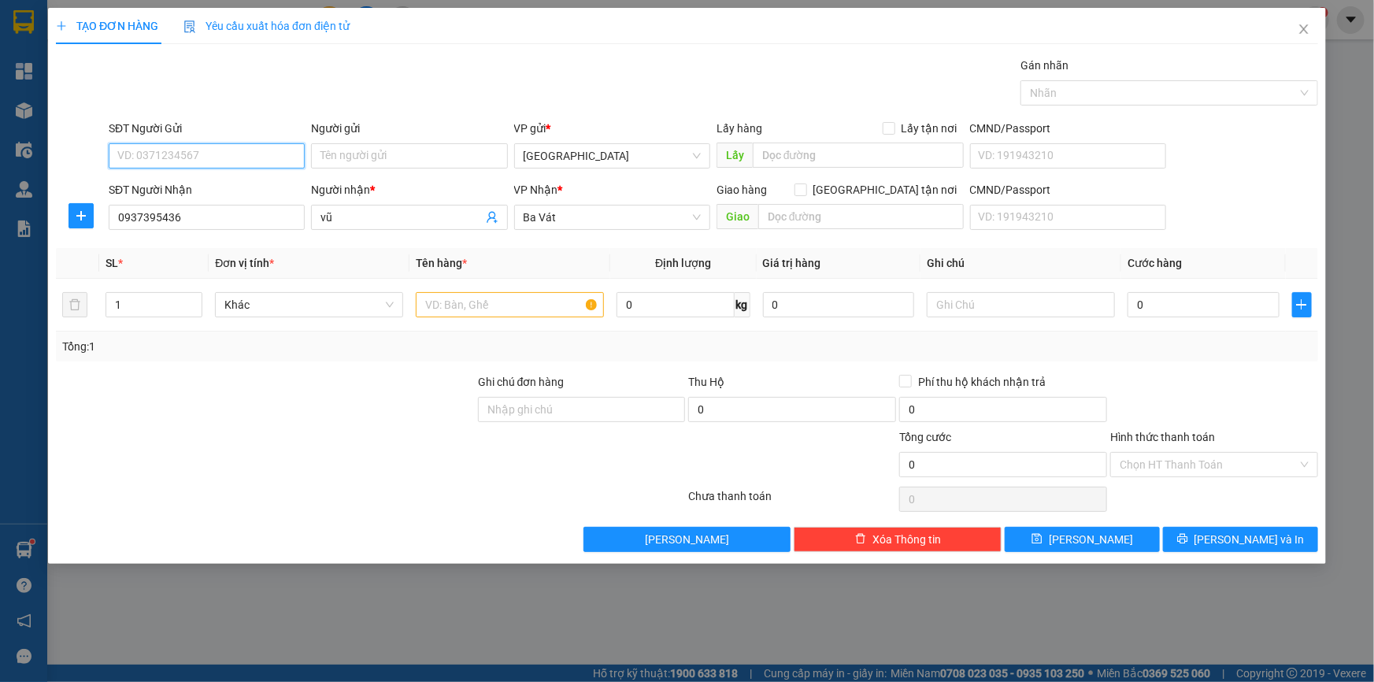
click at [228, 151] on input "SĐT Người Gửi" at bounding box center [207, 155] width 196 height 25
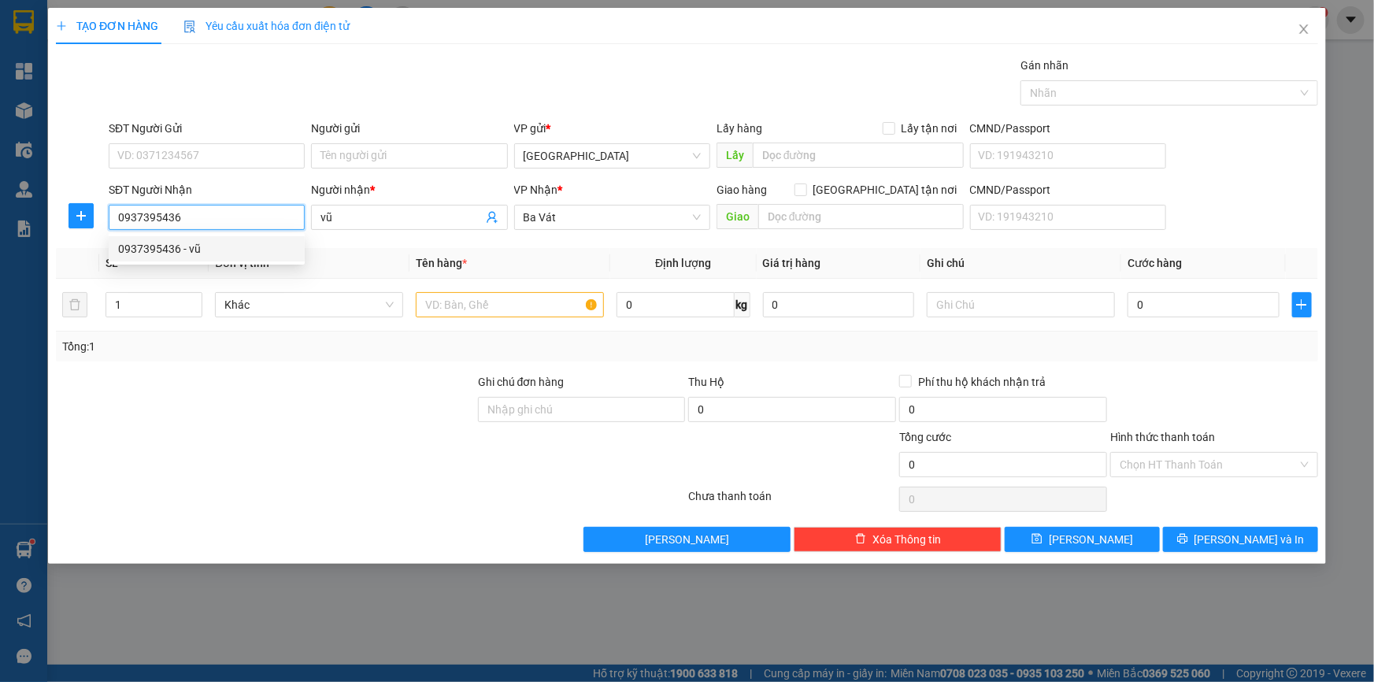
drag, startPoint x: 197, startPoint y: 213, endPoint x: 113, endPoint y: 222, distance: 83.9
click at [113, 222] on input "0937395436" at bounding box center [207, 217] width 196 height 25
click at [191, 157] on input "SĐT Người Gửi" at bounding box center [207, 155] width 196 height 25
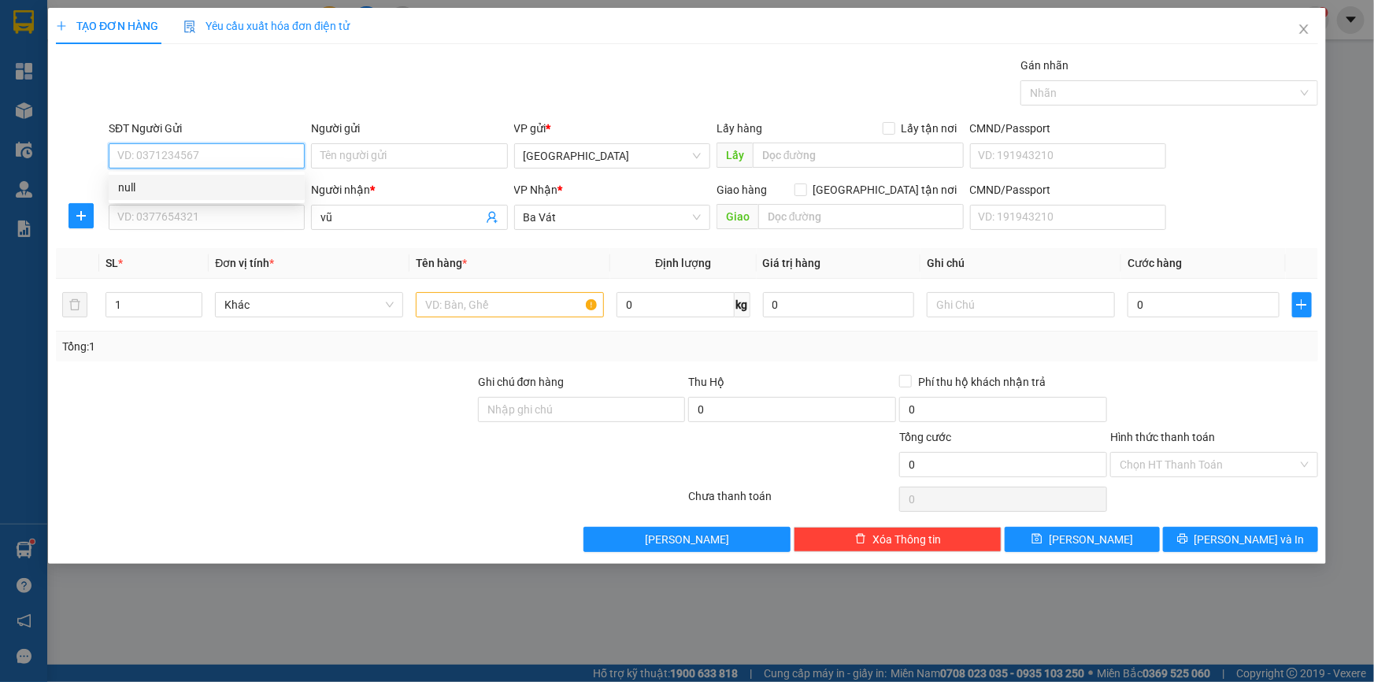
paste input "0937395436"
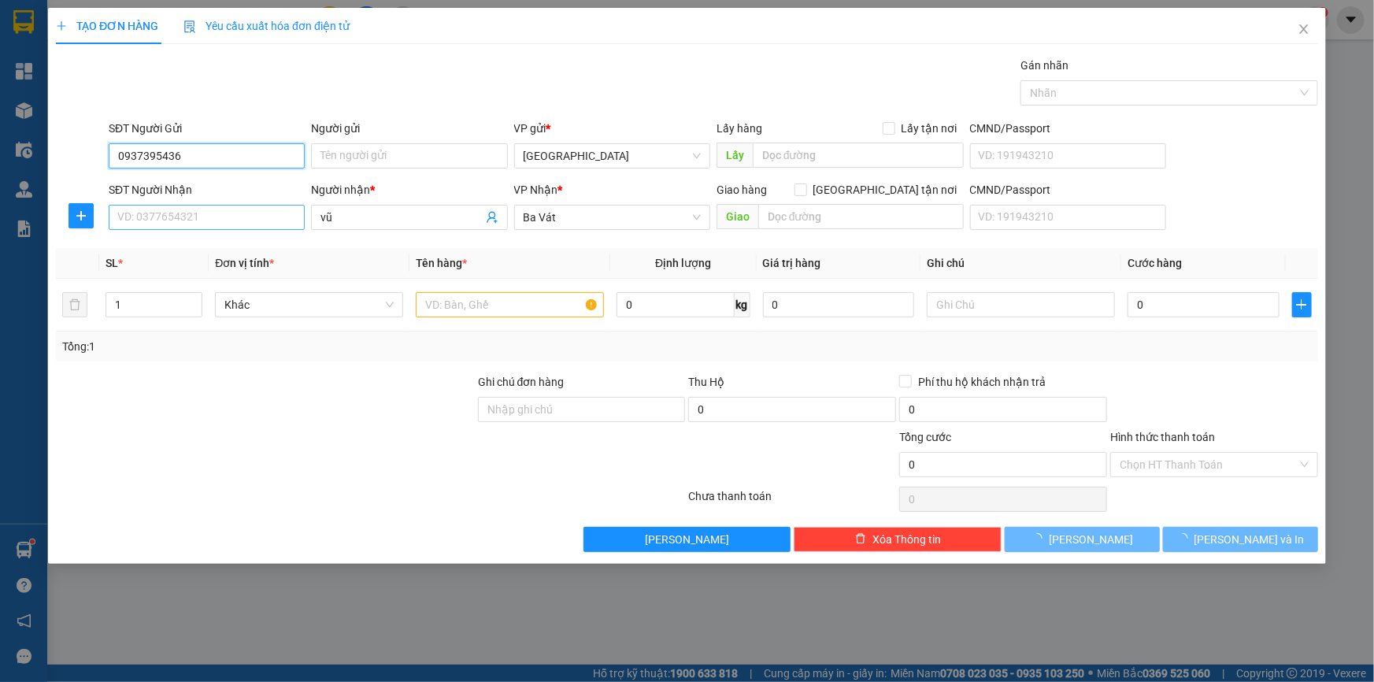
type input "0937395436"
click at [188, 208] on input "SĐT Người Nhận" at bounding box center [207, 217] width 196 height 25
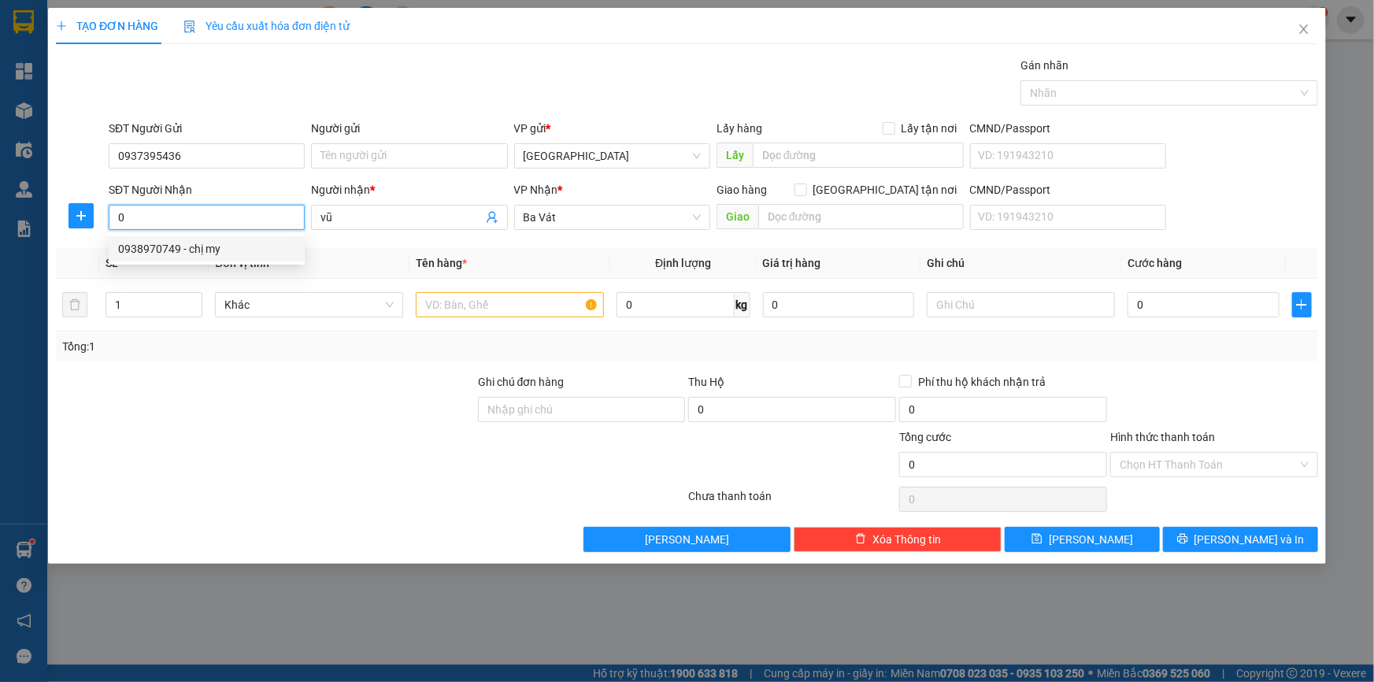
click at [201, 244] on div "0938970749 - chị my" at bounding box center [206, 248] width 177 height 17
type input "0938970749"
type input "chị my"
type input "0938970749"
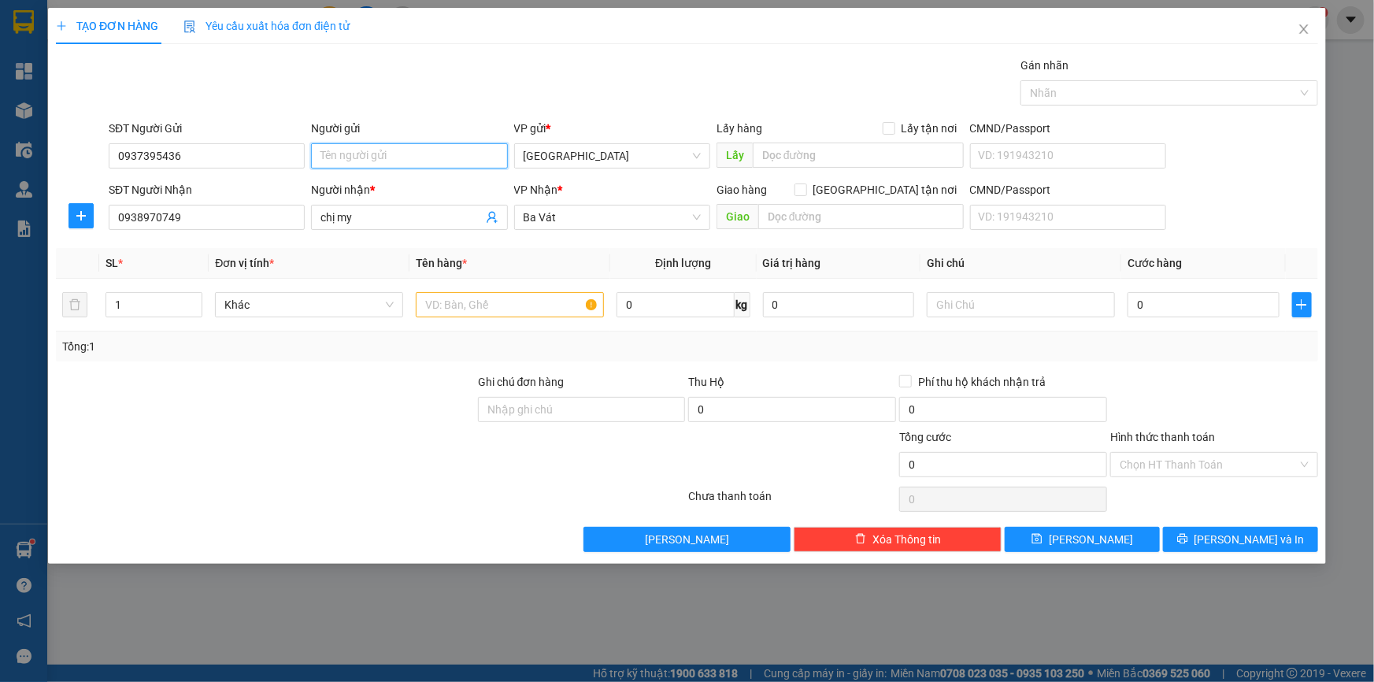
click at [364, 157] on input "Người gửi" at bounding box center [409, 155] width 196 height 25
click at [207, 153] on input "0937395436" at bounding box center [207, 155] width 196 height 25
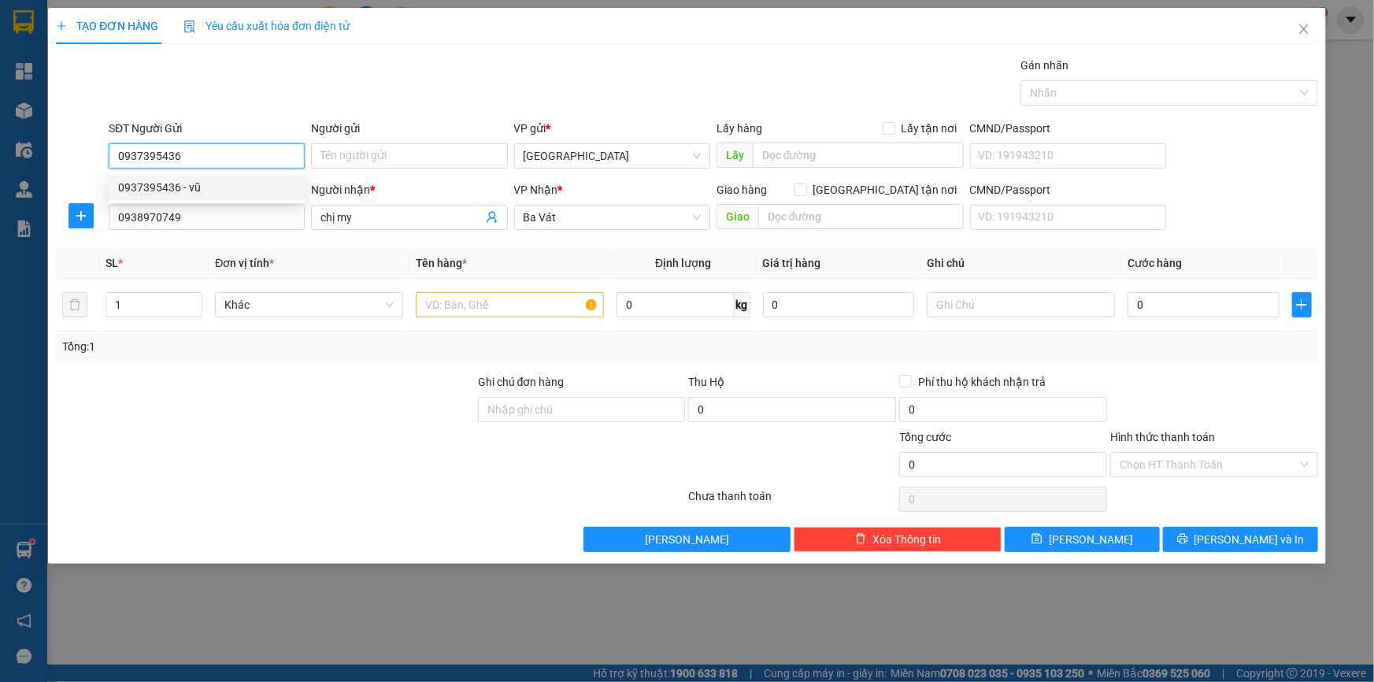
click at [205, 184] on div "0937395436 - vũ" at bounding box center [206, 187] width 177 height 17
type input "vũ"
click at [447, 309] on input "text" at bounding box center [510, 304] width 188 height 25
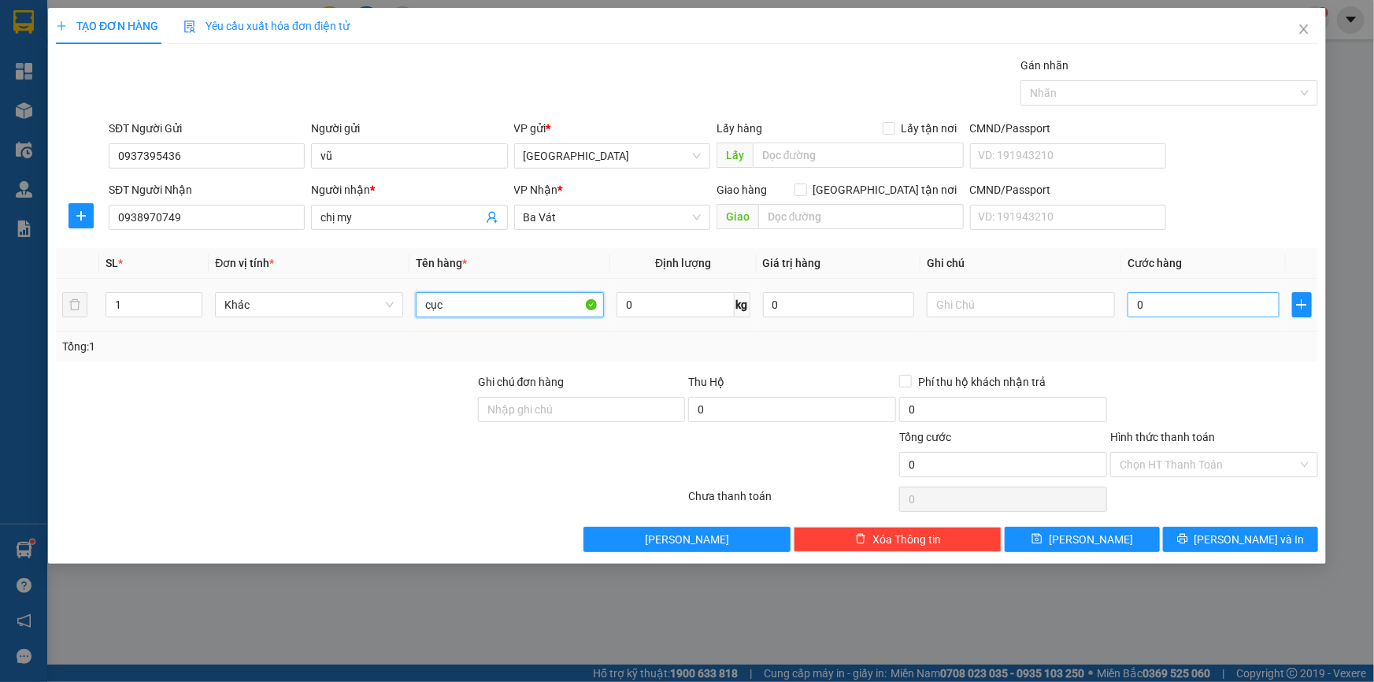
type input "cục"
click at [1135, 299] on input "0" at bounding box center [1204, 304] width 152 height 25
type input "3"
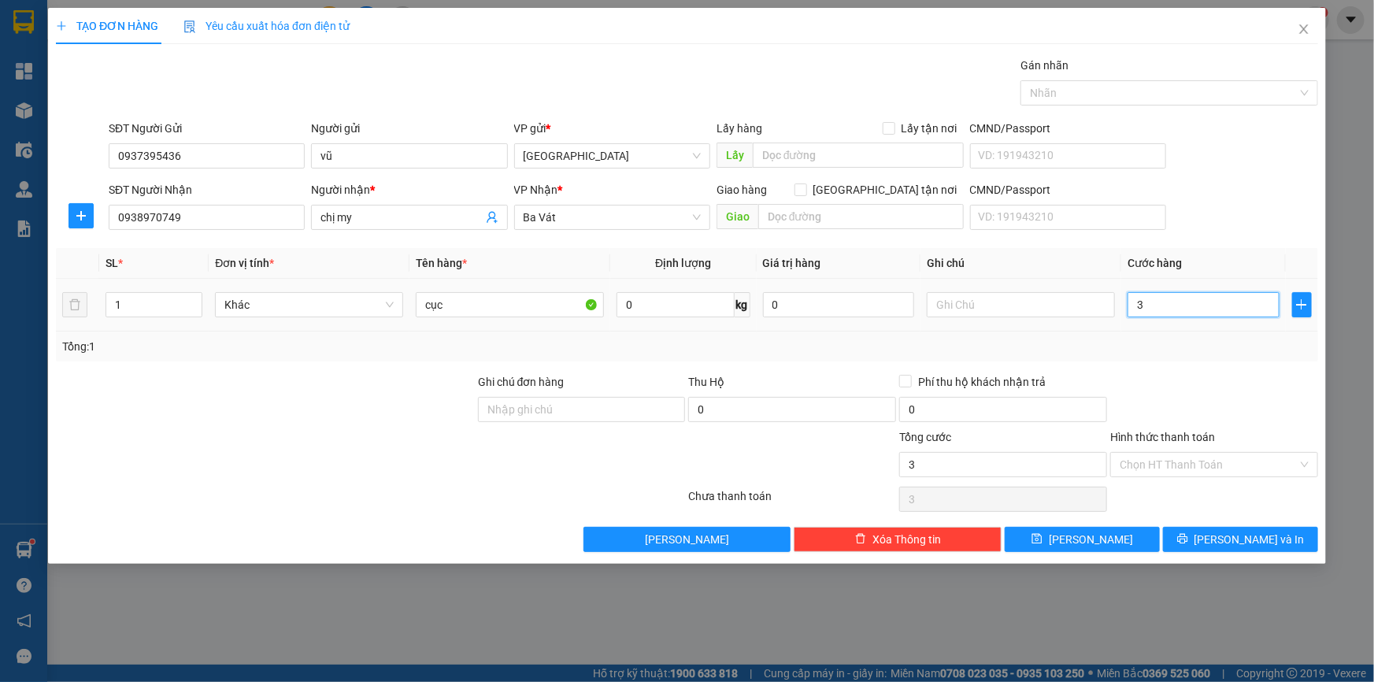
type input "30"
type input "300"
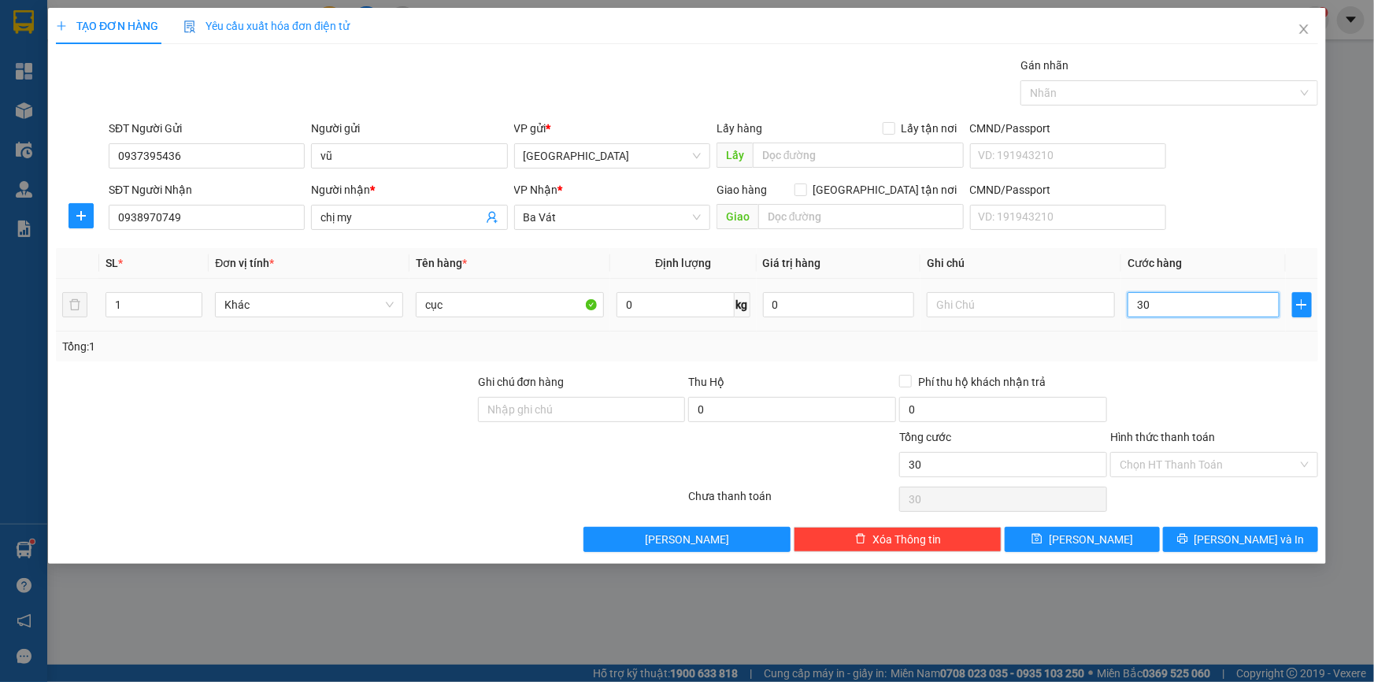
type input "300"
type input "3.000"
type input "30.000"
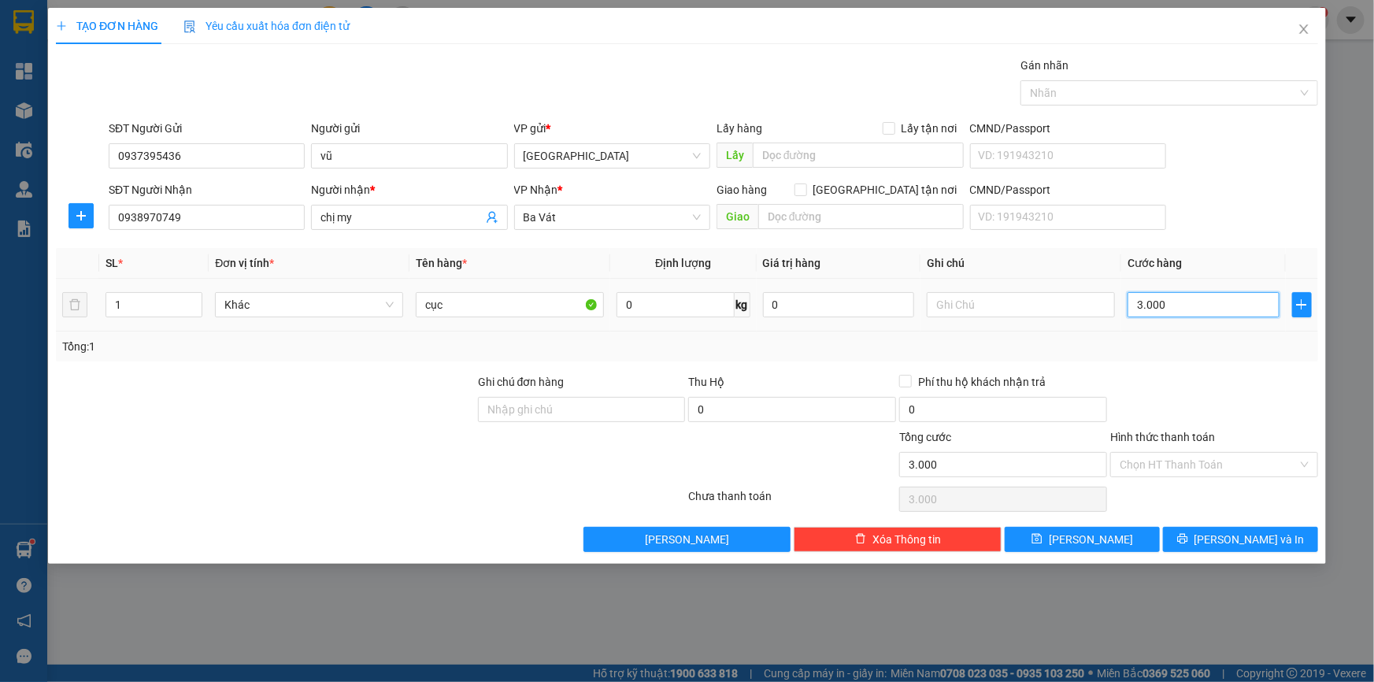
type input "30.000"
click at [1225, 538] on button "Lưu và In" at bounding box center [1240, 539] width 155 height 25
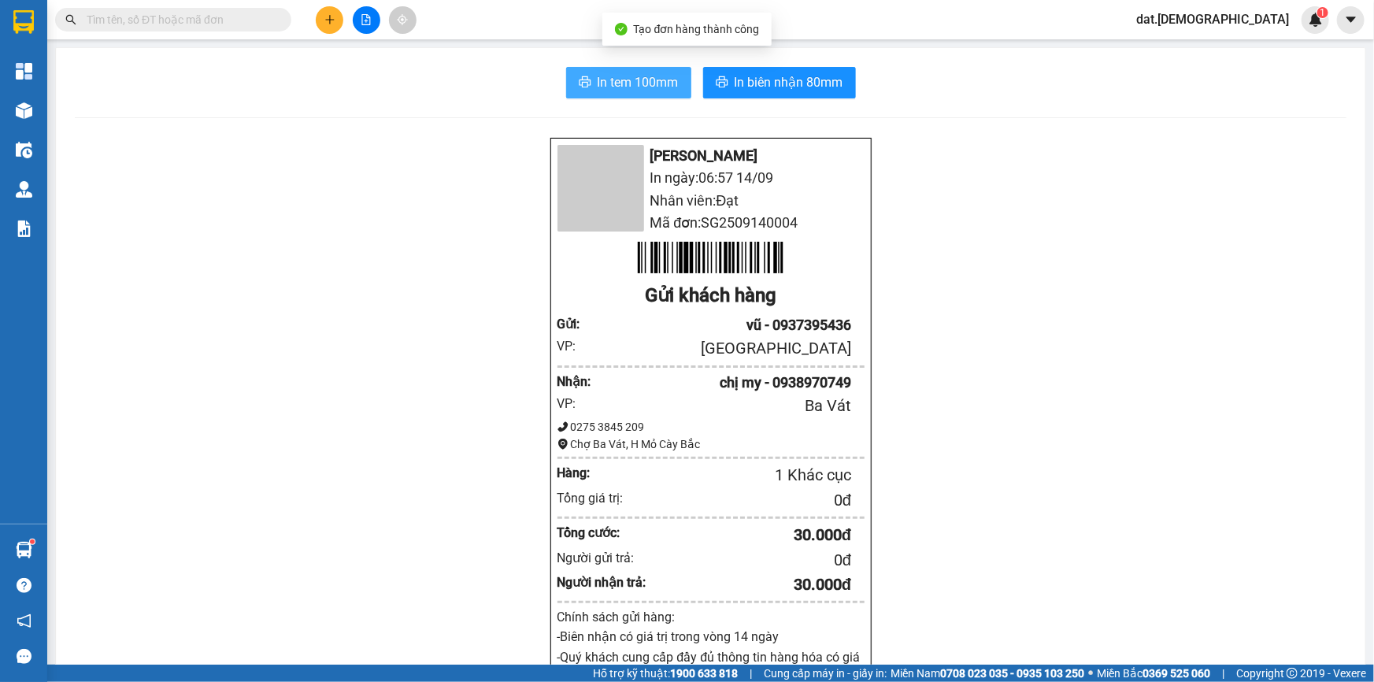
click at [637, 87] on span "In tem 100mm" at bounding box center [638, 82] width 81 height 20
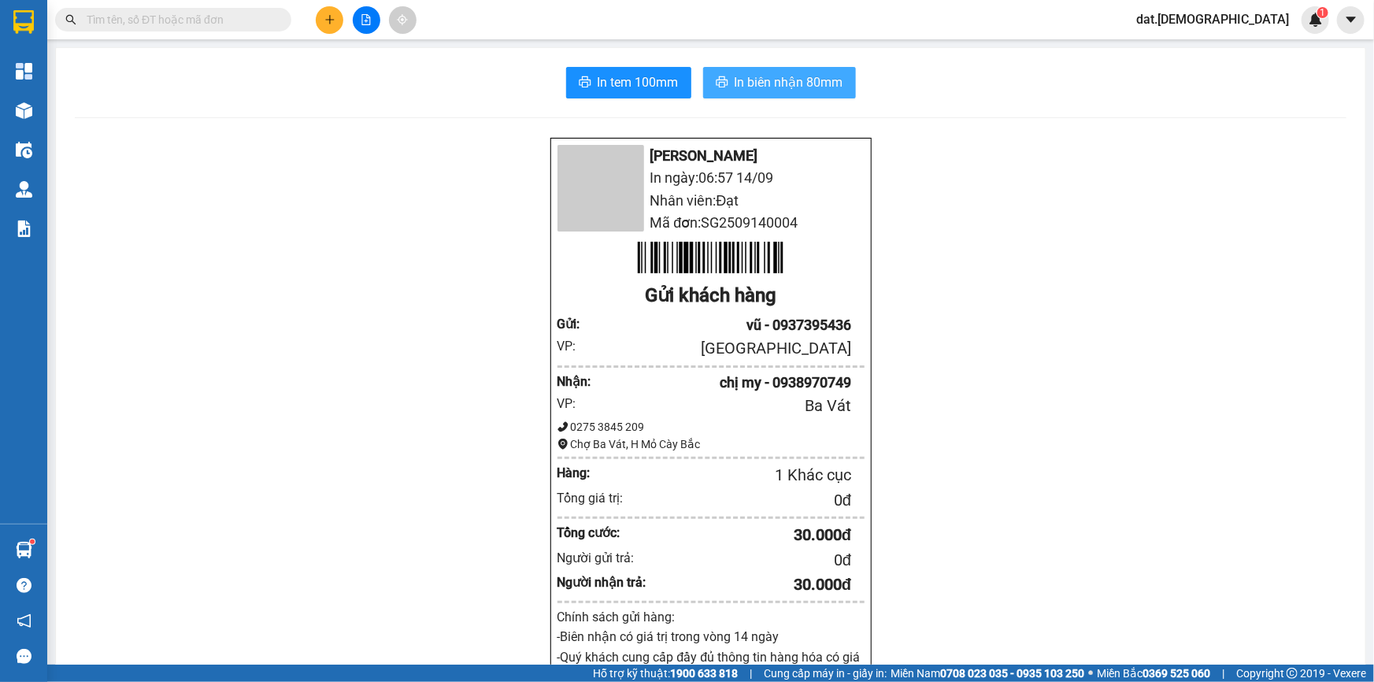
click at [789, 83] on span "In biên nhận 80mm" at bounding box center [789, 82] width 109 height 20
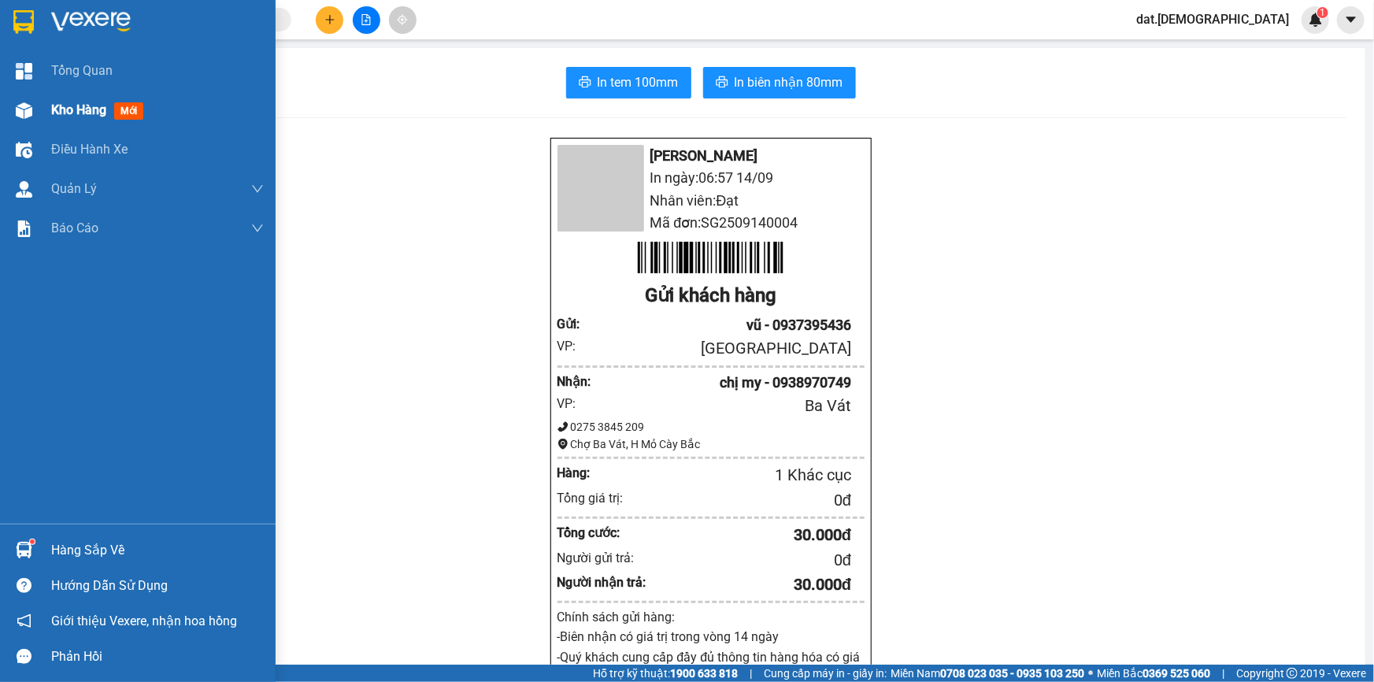
click at [133, 106] on span "mới" at bounding box center [128, 110] width 29 height 17
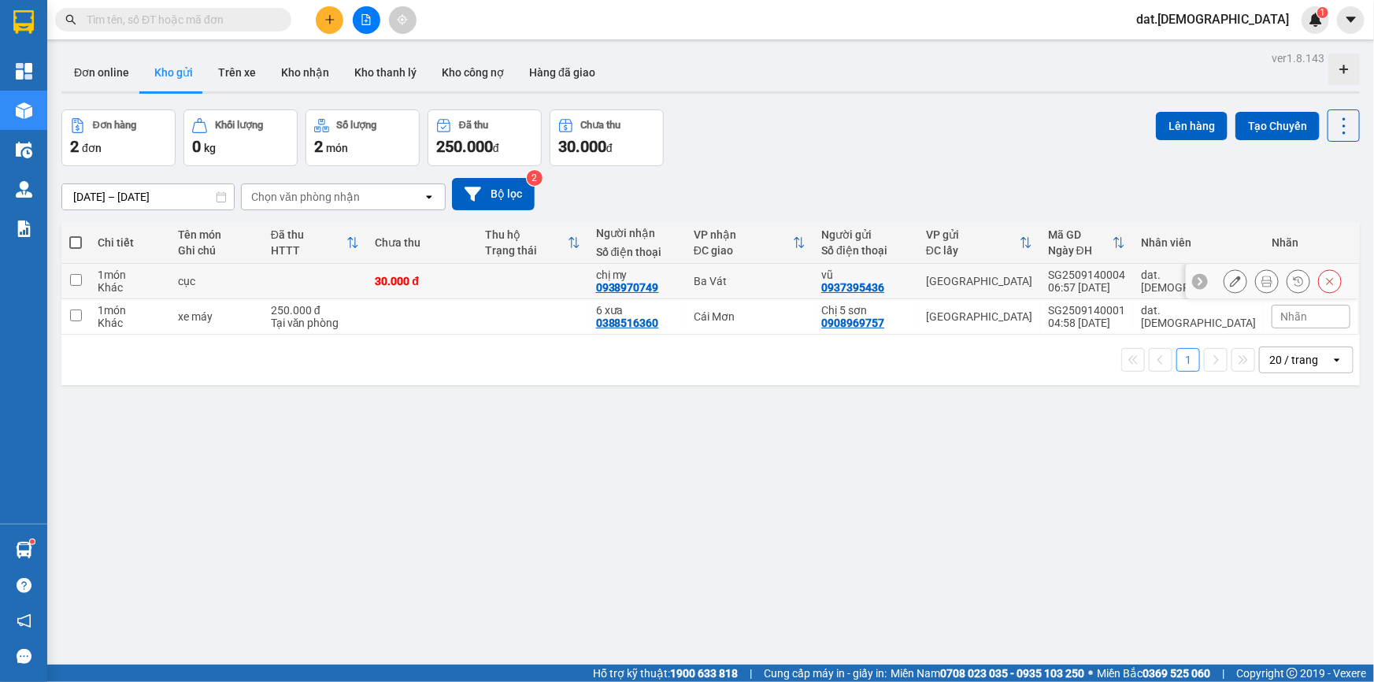
click at [307, 297] on td at bounding box center [315, 281] width 105 height 35
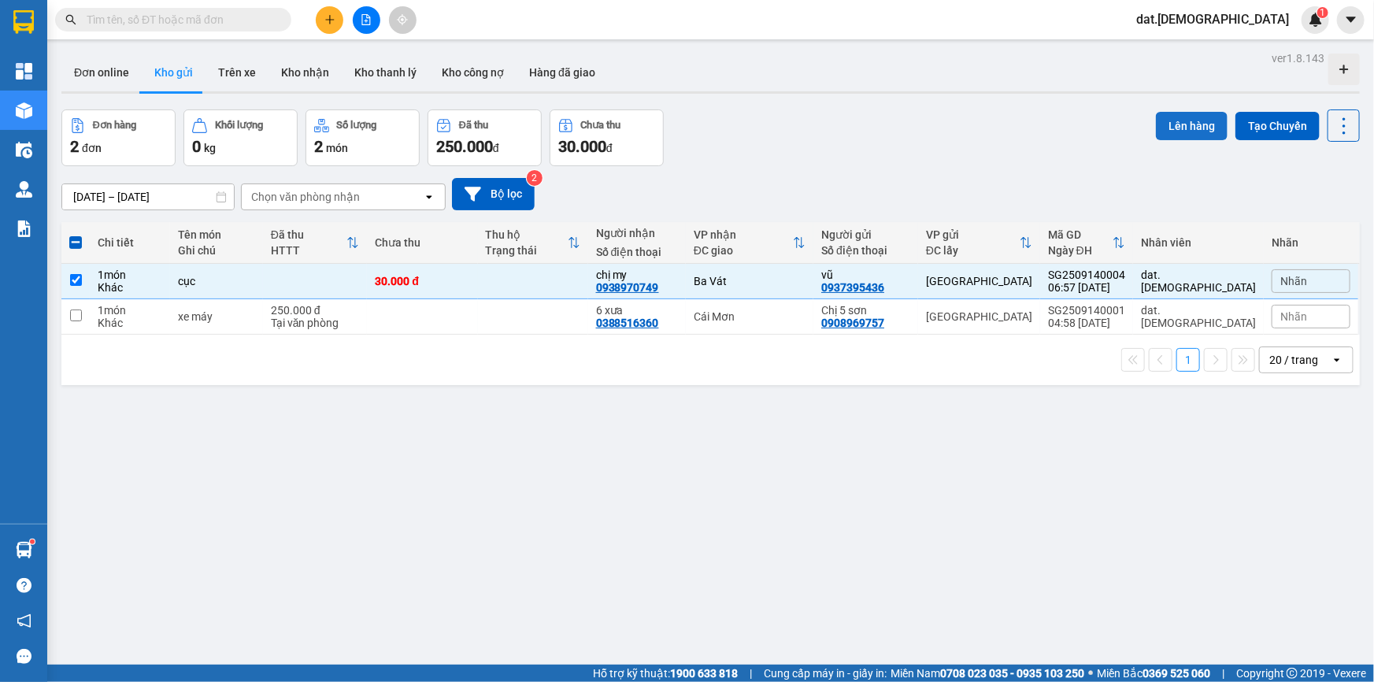
click at [1176, 124] on button "Lên hàng" at bounding box center [1192, 126] width 72 height 28
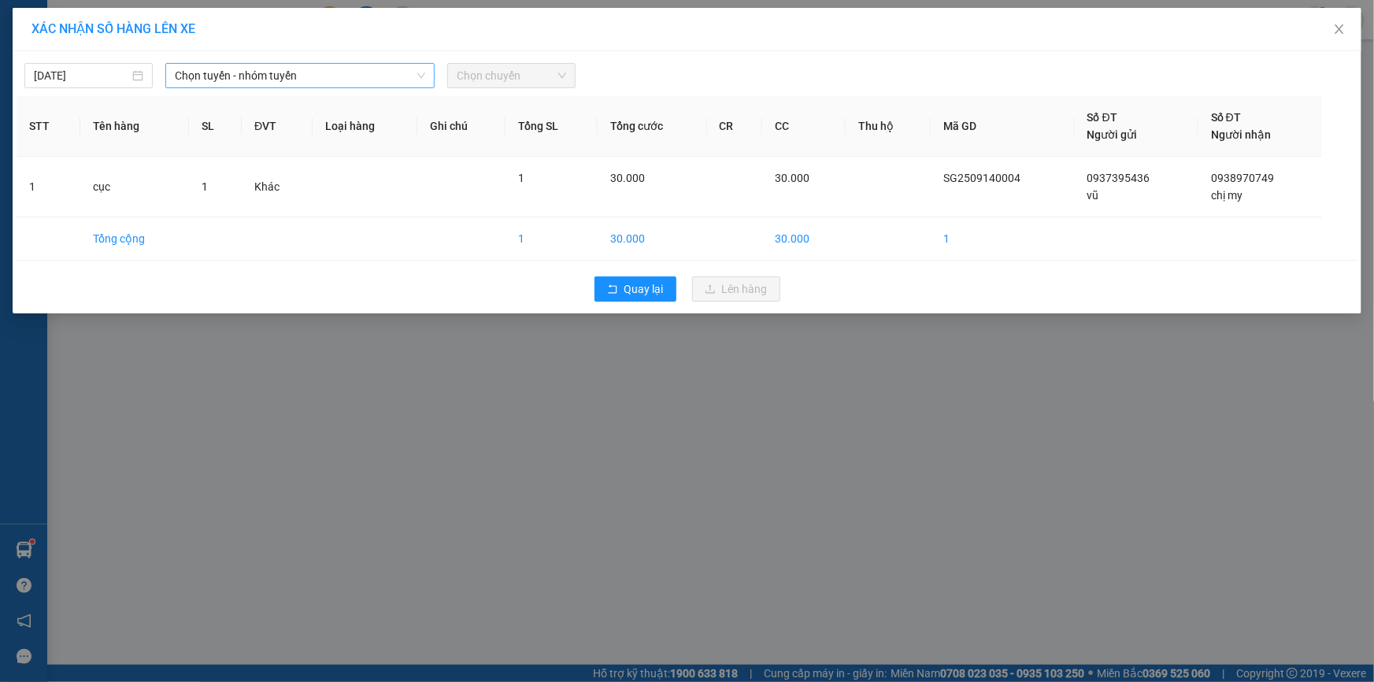
click at [266, 74] on span "Chọn tuyến - nhóm tuyến" at bounding box center [300, 76] width 250 height 24
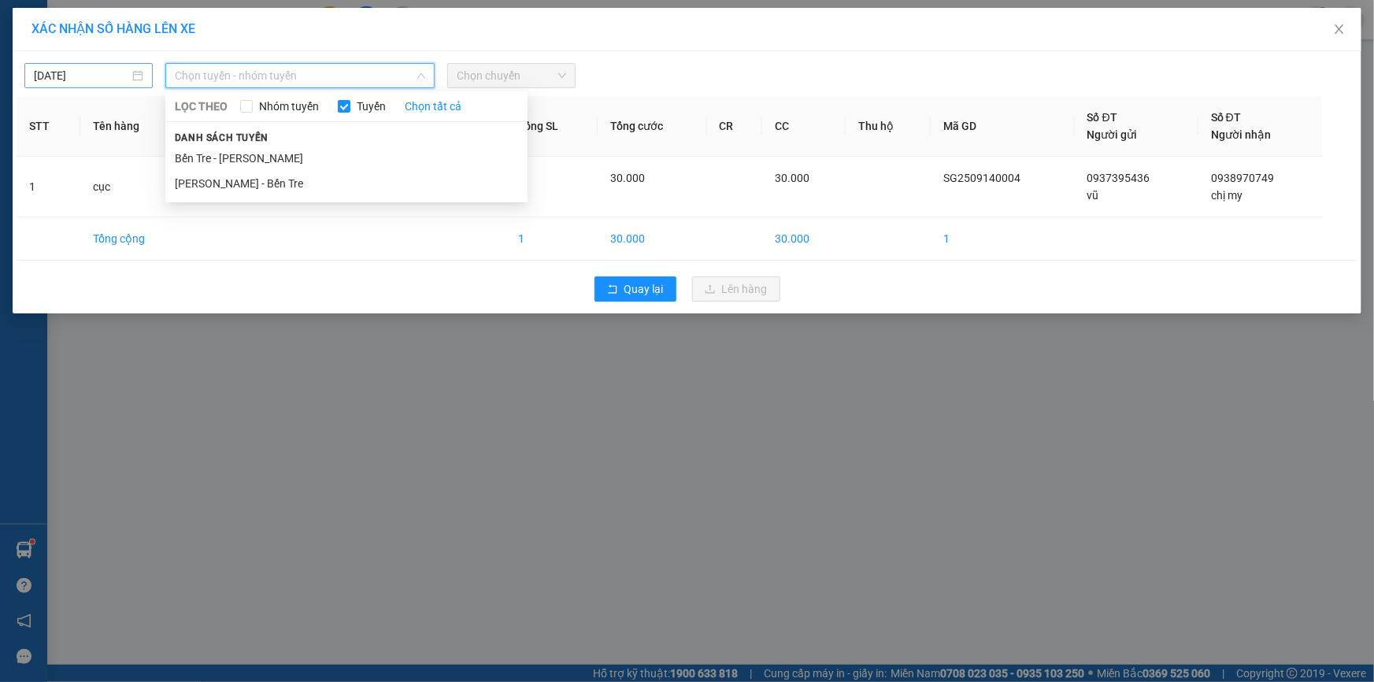
click at [136, 72] on div "13/09/2025" at bounding box center [88, 75] width 109 height 17
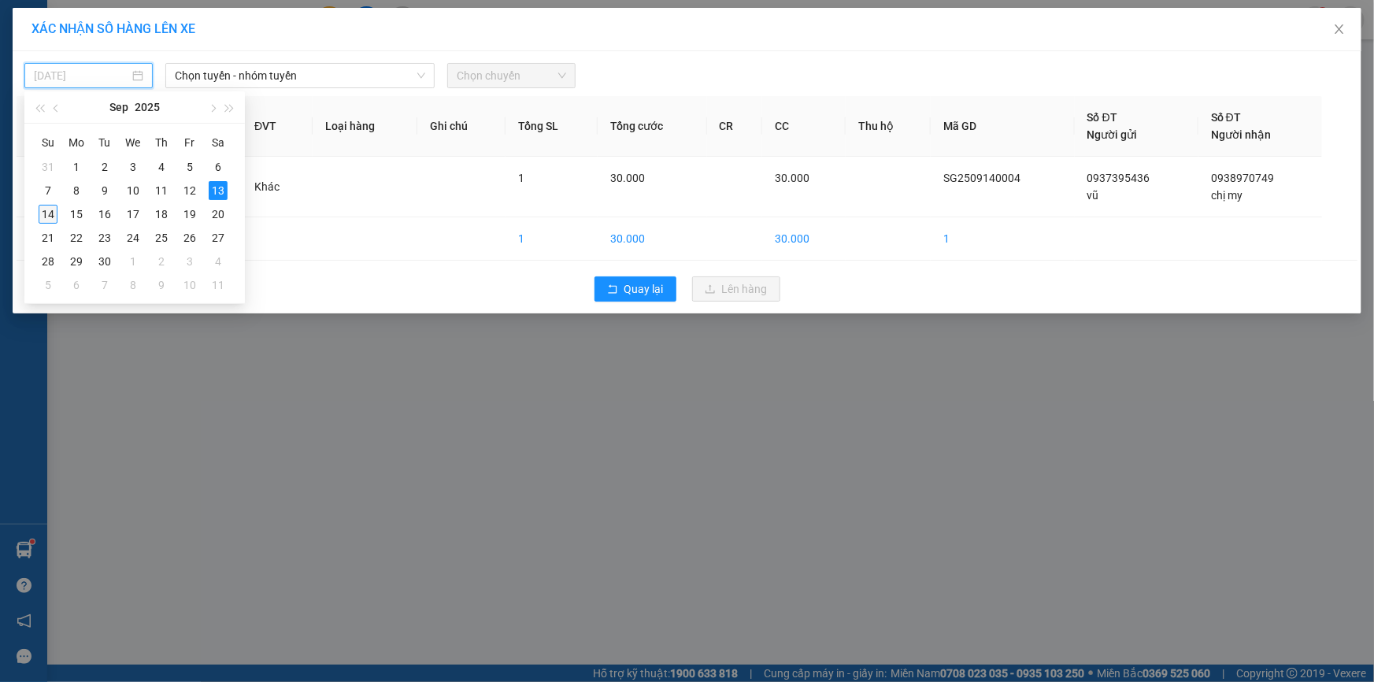
click at [53, 216] on div "14" at bounding box center [48, 214] width 19 height 19
type input "14/09/2025"
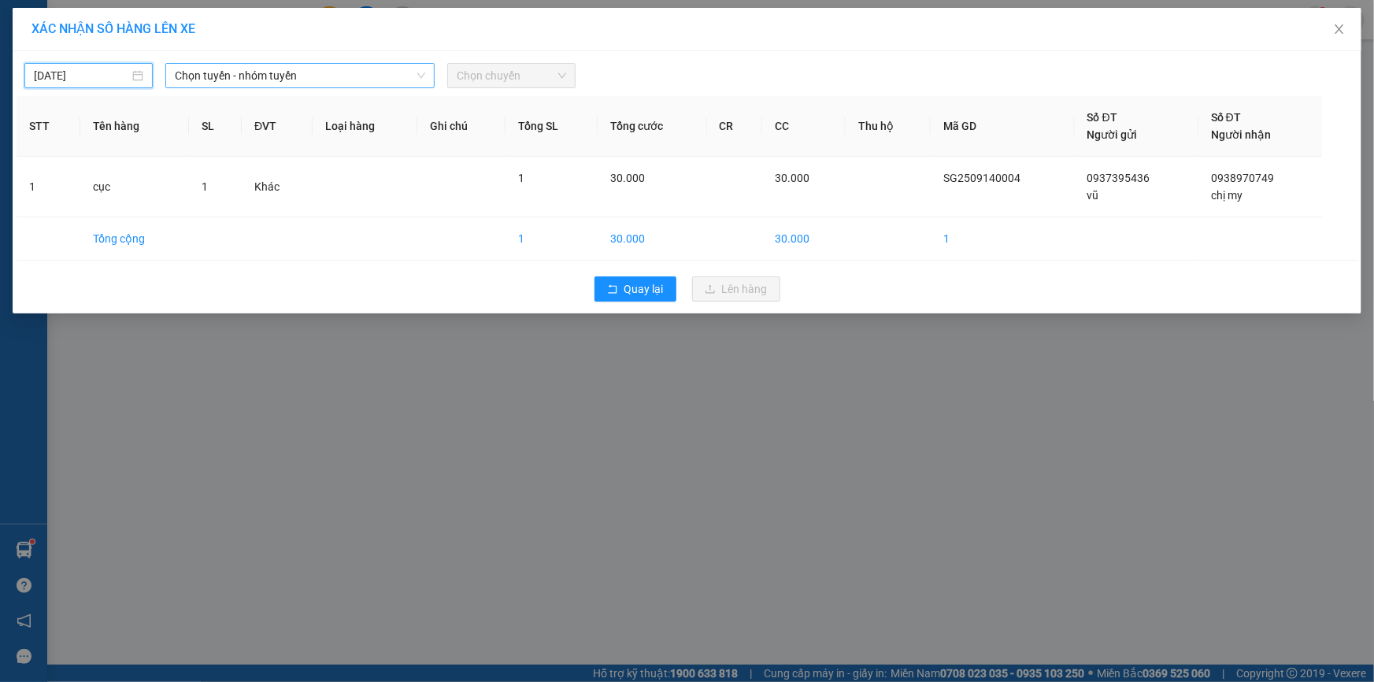
click at [292, 71] on span "Chọn tuyến - nhóm tuyến" at bounding box center [300, 76] width 250 height 24
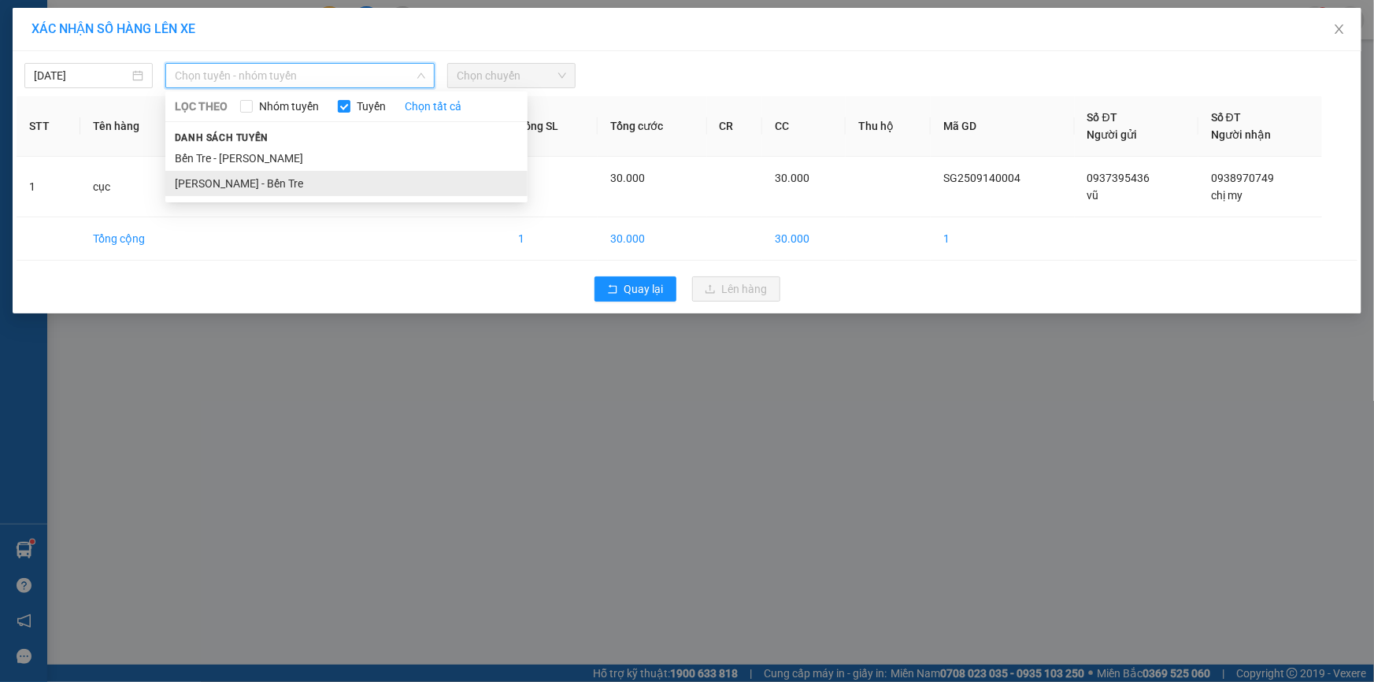
click at [278, 186] on li "Hồ Chí Minh - Bến Tre" at bounding box center [346, 183] width 362 height 25
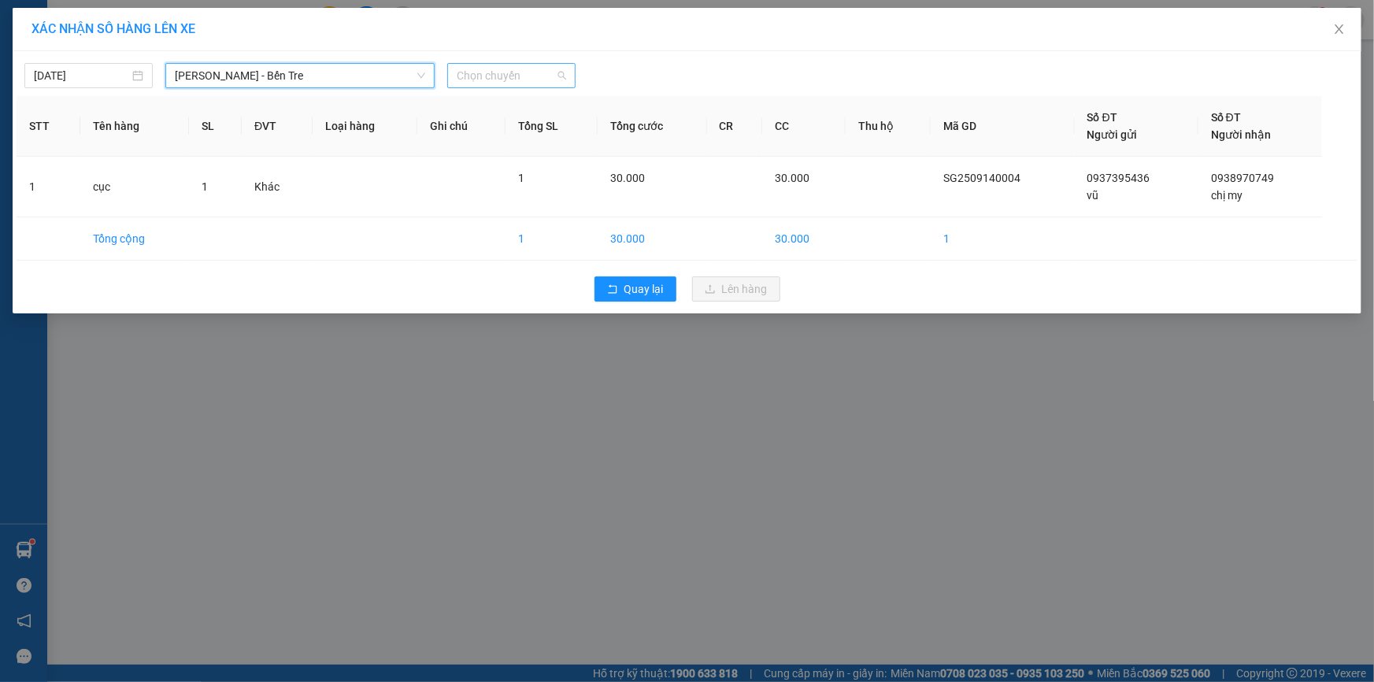
click at [511, 77] on span "Chọn chuyến" at bounding box center [511, 76] width 109 height 24
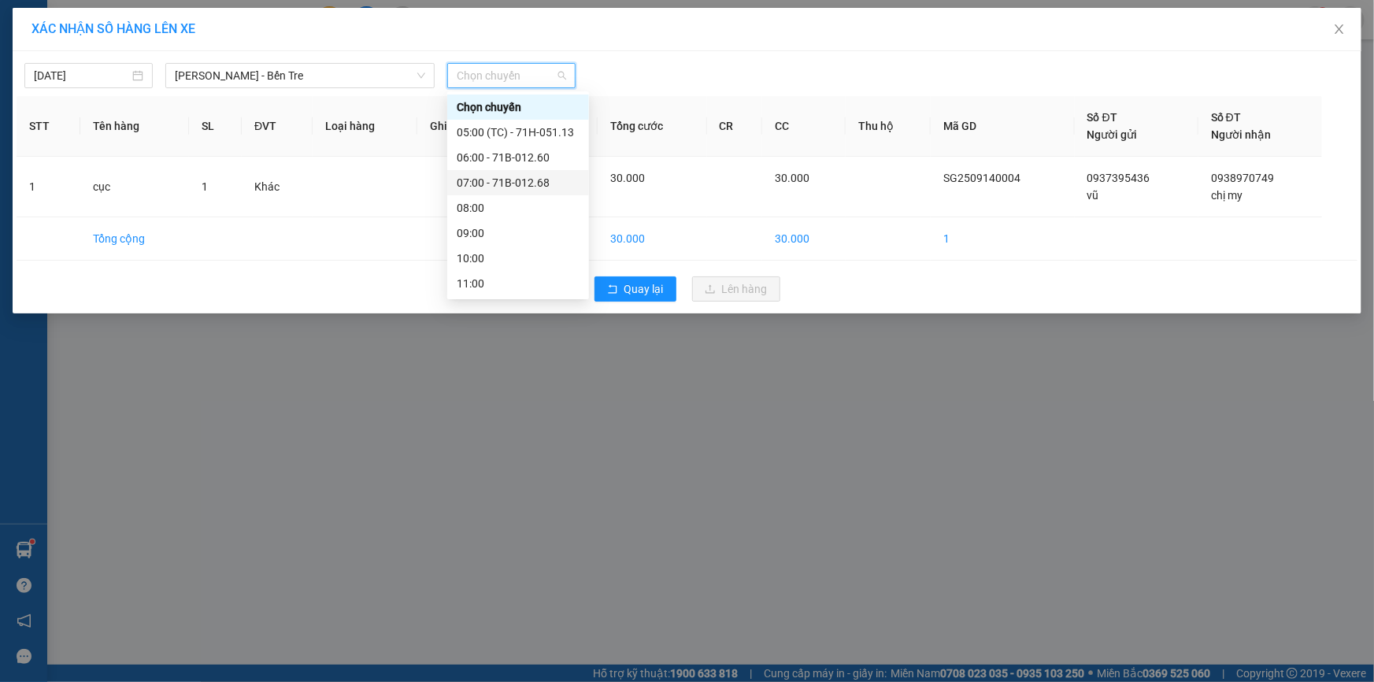
click at [507, 181] on div "07:00 - 71B-012.68" at bounding box center [518, 182] width 123 height 17
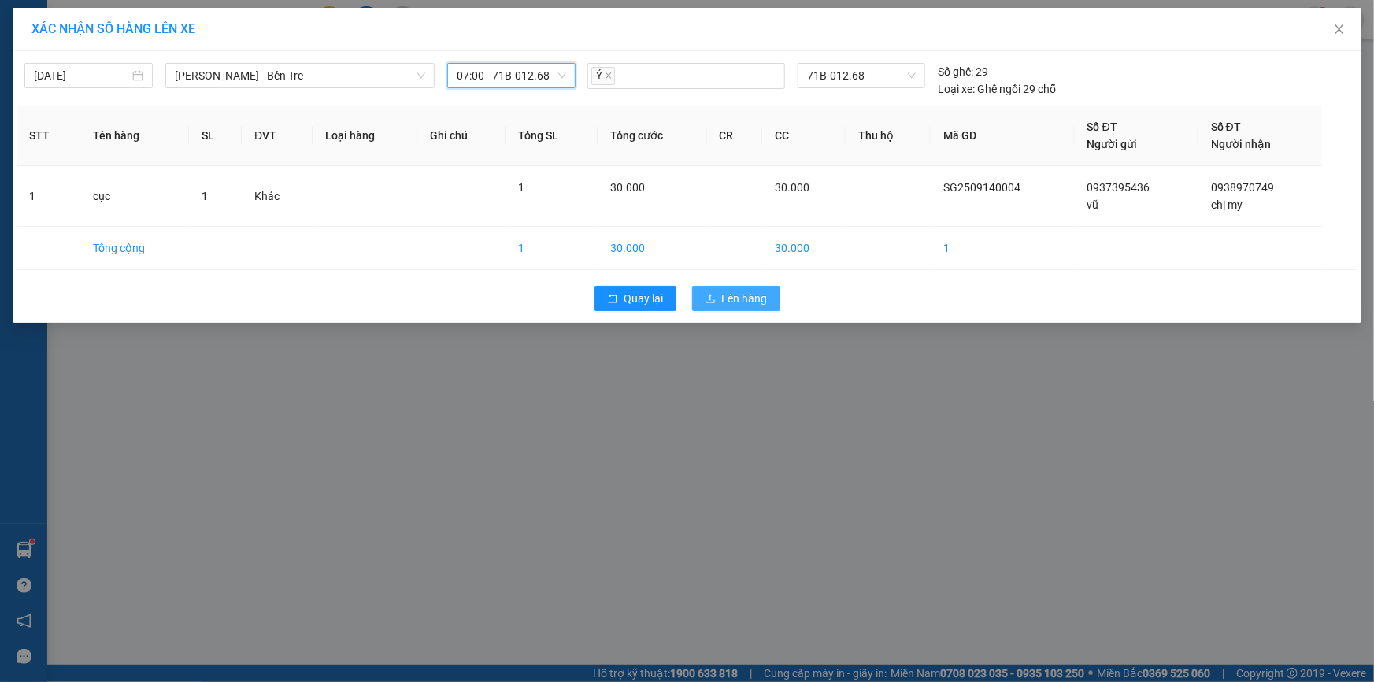
click at [746, 301] on span "Lên hàng" at bounding box center [745, 298] width 46 height 17
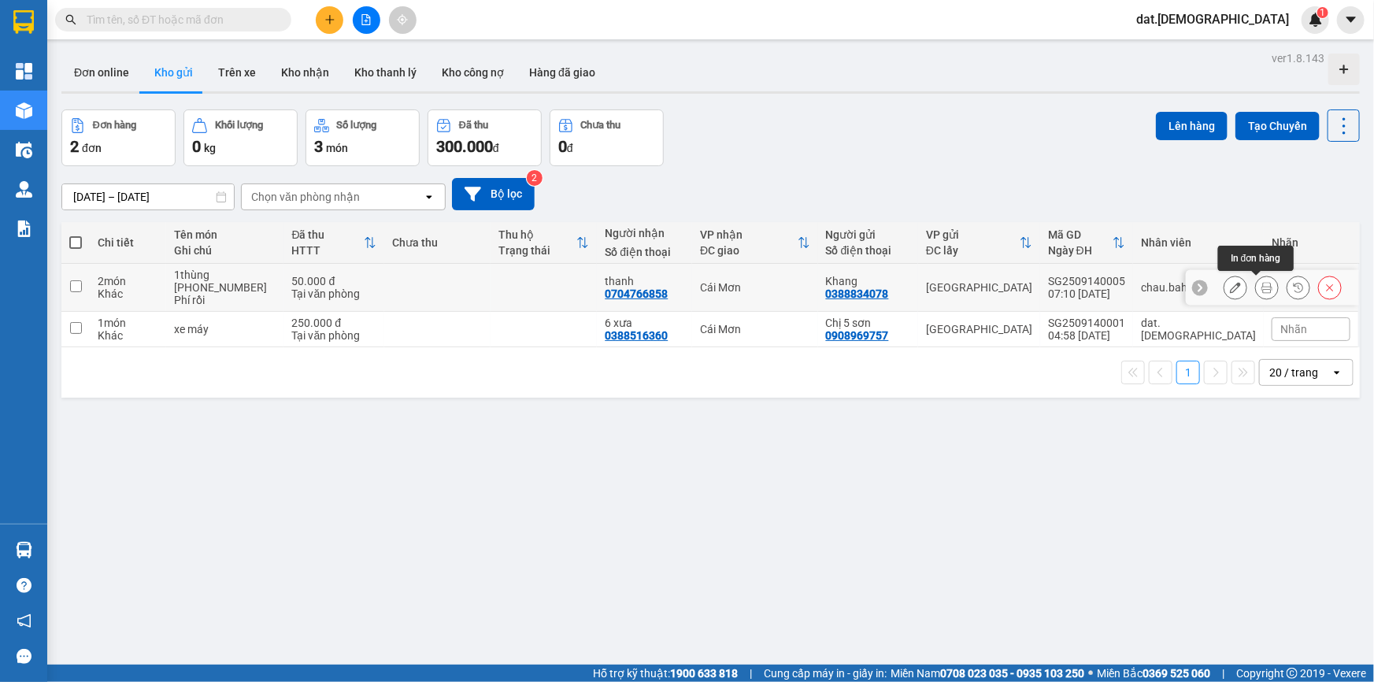
click at [1262, 283] on icon at bounding box center [1267, 287] width 11 height 11
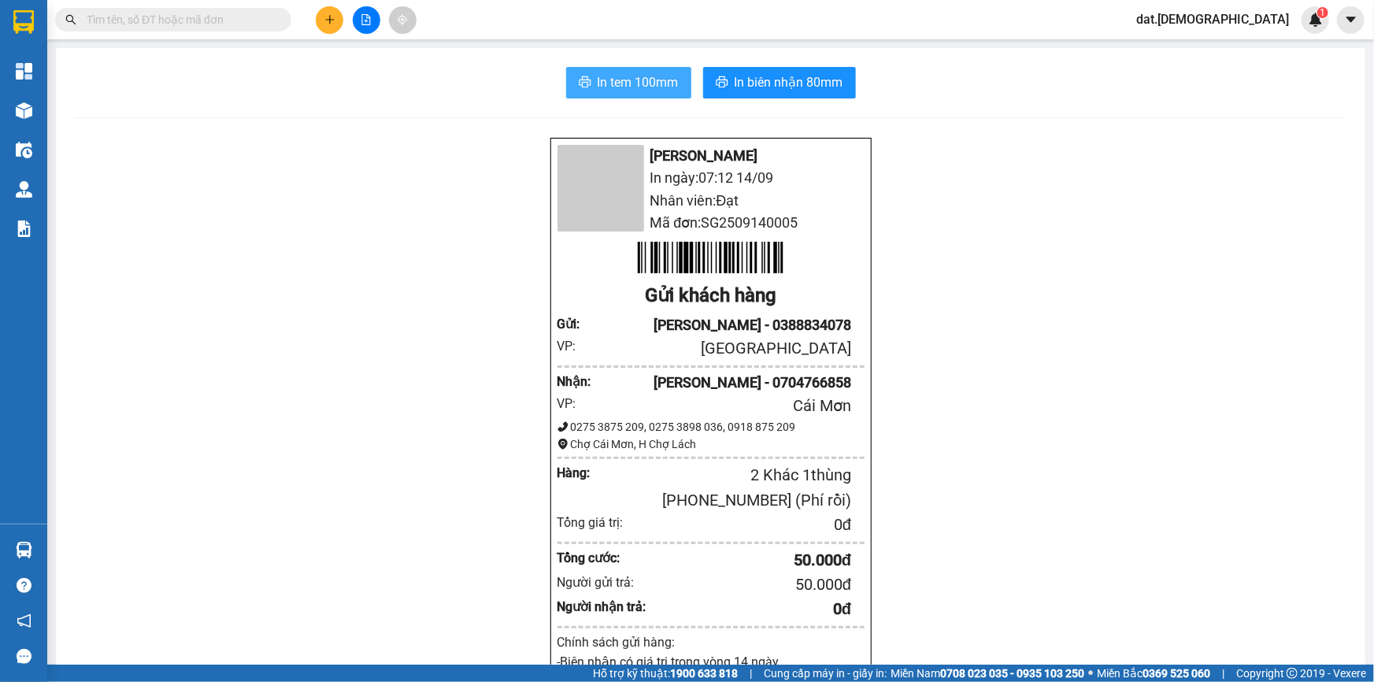
click at [632, 76] on span "In tem 100mm" at bounding box center [638, 82] width 81 height 20
drag, startPoint x: 632, startPoint y: 76, endPoint x: 626, endPoint y: 81, distance: 8.4
click at [627, 81] on span "In tem 100mm" at bounding box center [638, 82] width 81 height 20
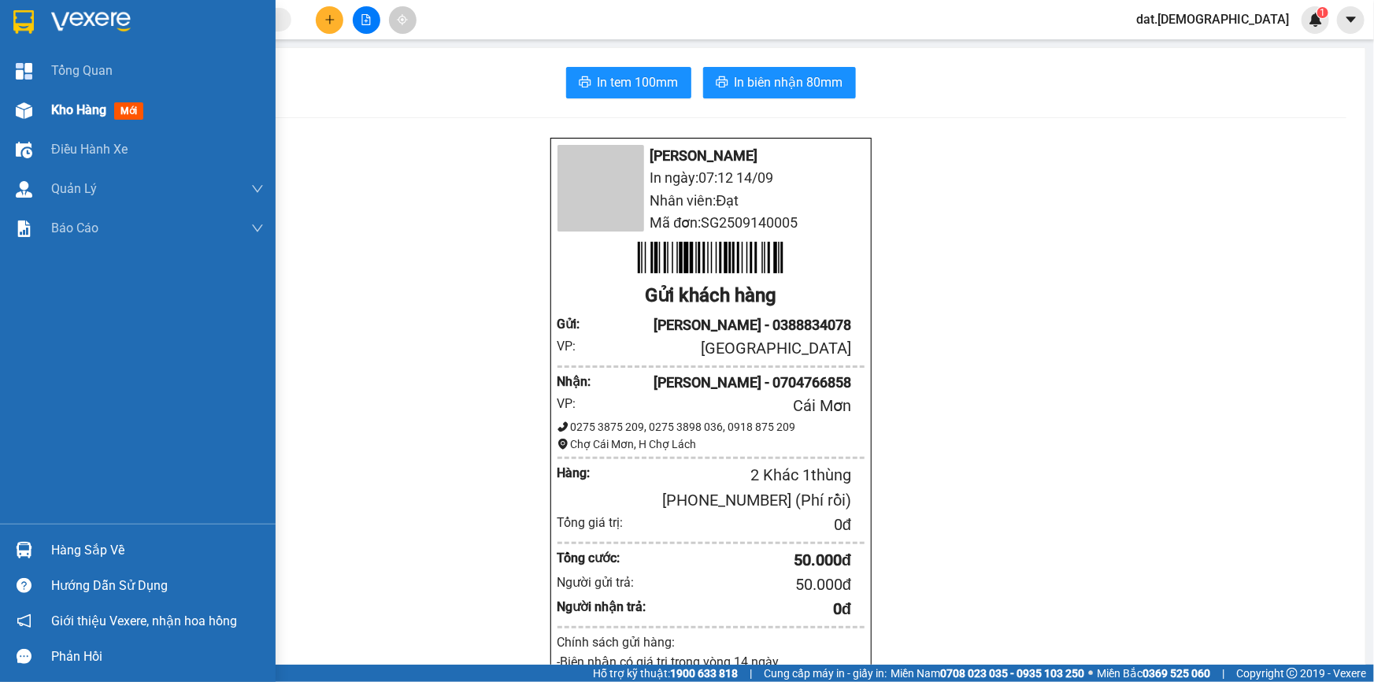
click at [141, 109] on span "mới" at bounding box center [128, 110] width 29 height 17
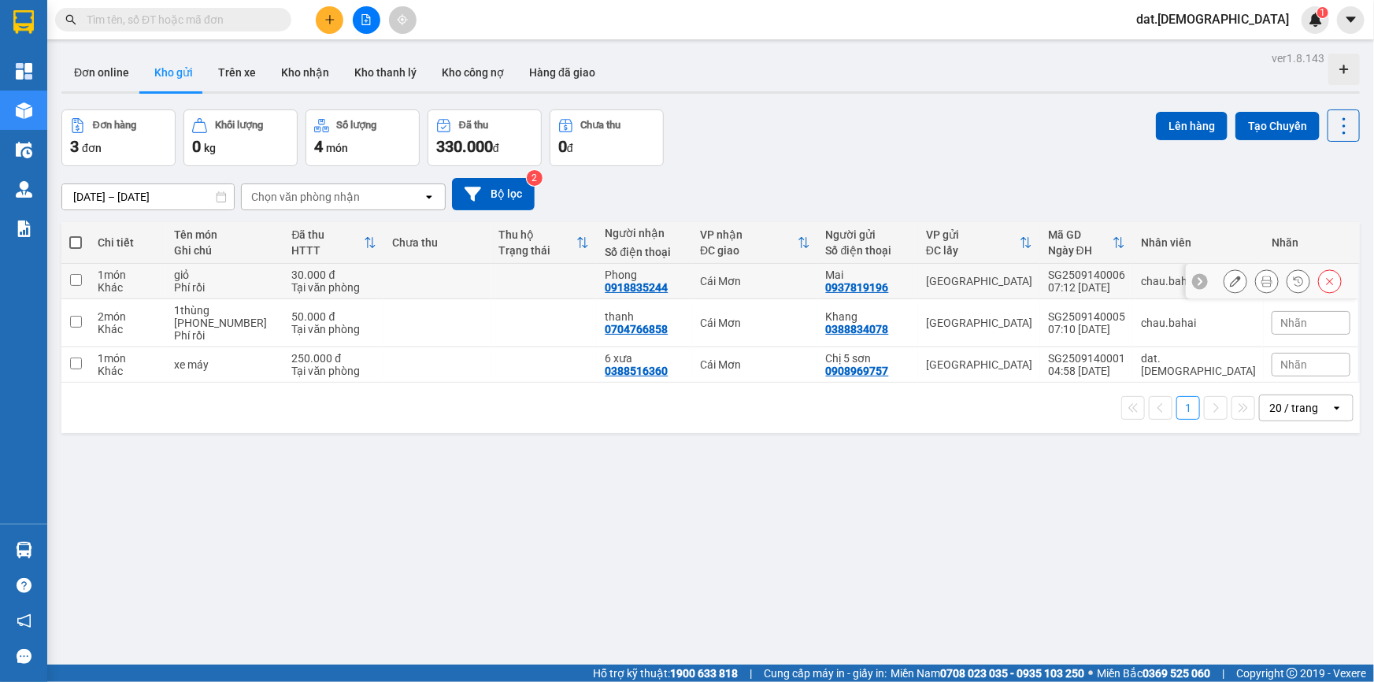
click at [1262, 280] on icon at bounding box center [1267, 281] width 11 height 11
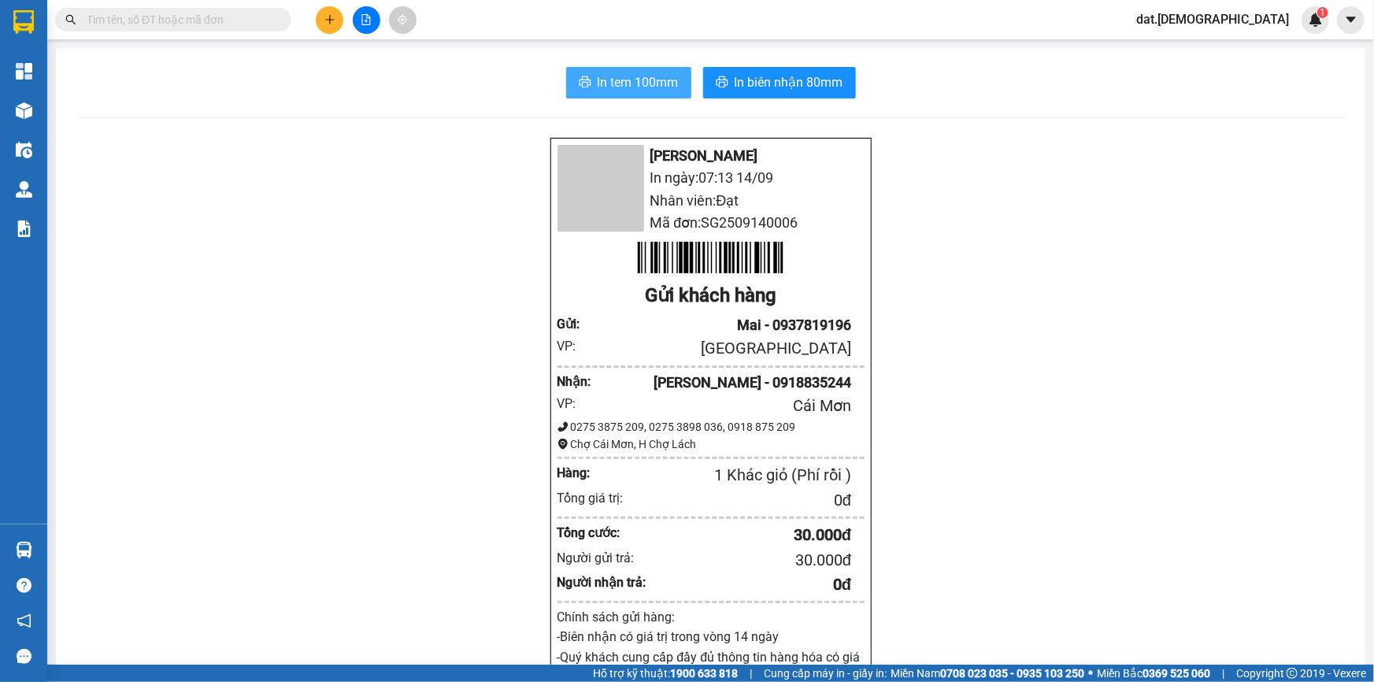
click at [646, 76] on span "In tem 100mm" at bounding box center [638, 82] width 81 height 20
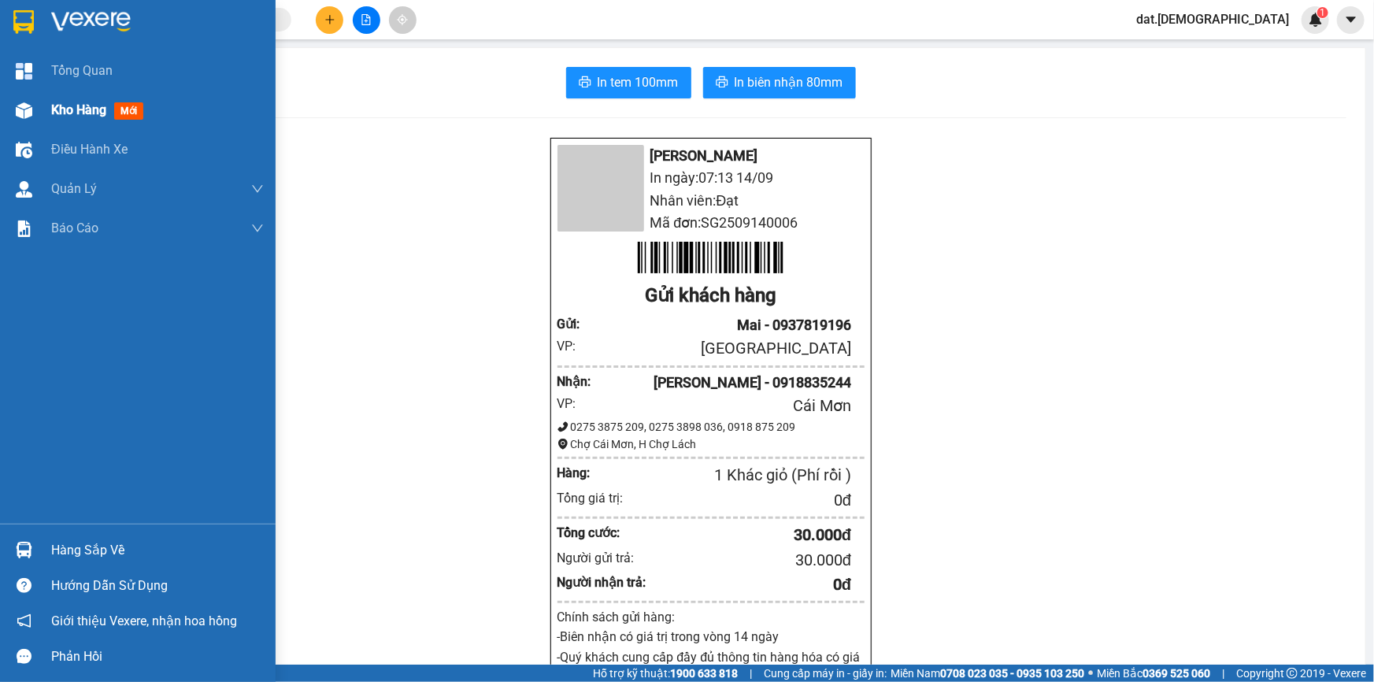
click at [132, 114] on span "mới" at bounding box center [128, 110] width 29 height 17
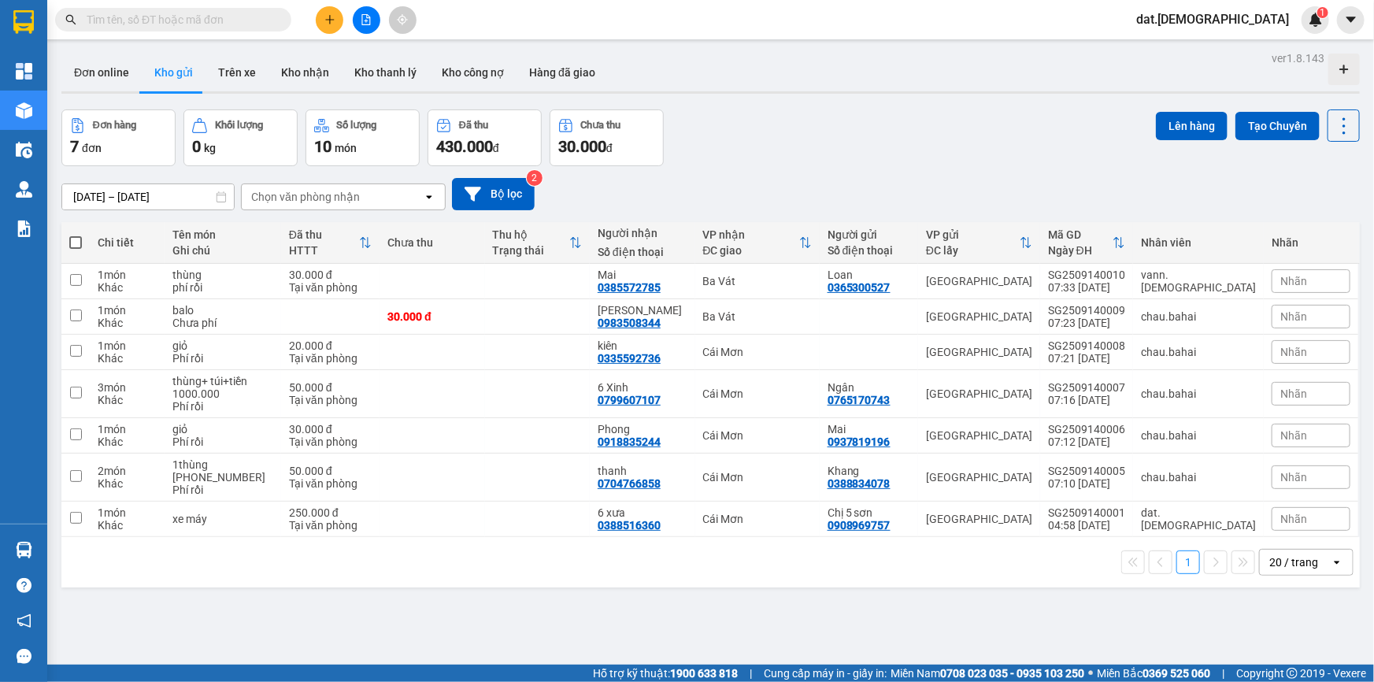
click at [73, 243] on span at bounding box center [75, 242] width 13 height 13
click at [76, 235] on input "checkbox" at bounding box center [76, 235] width 0 height 0
checkbox input "true"
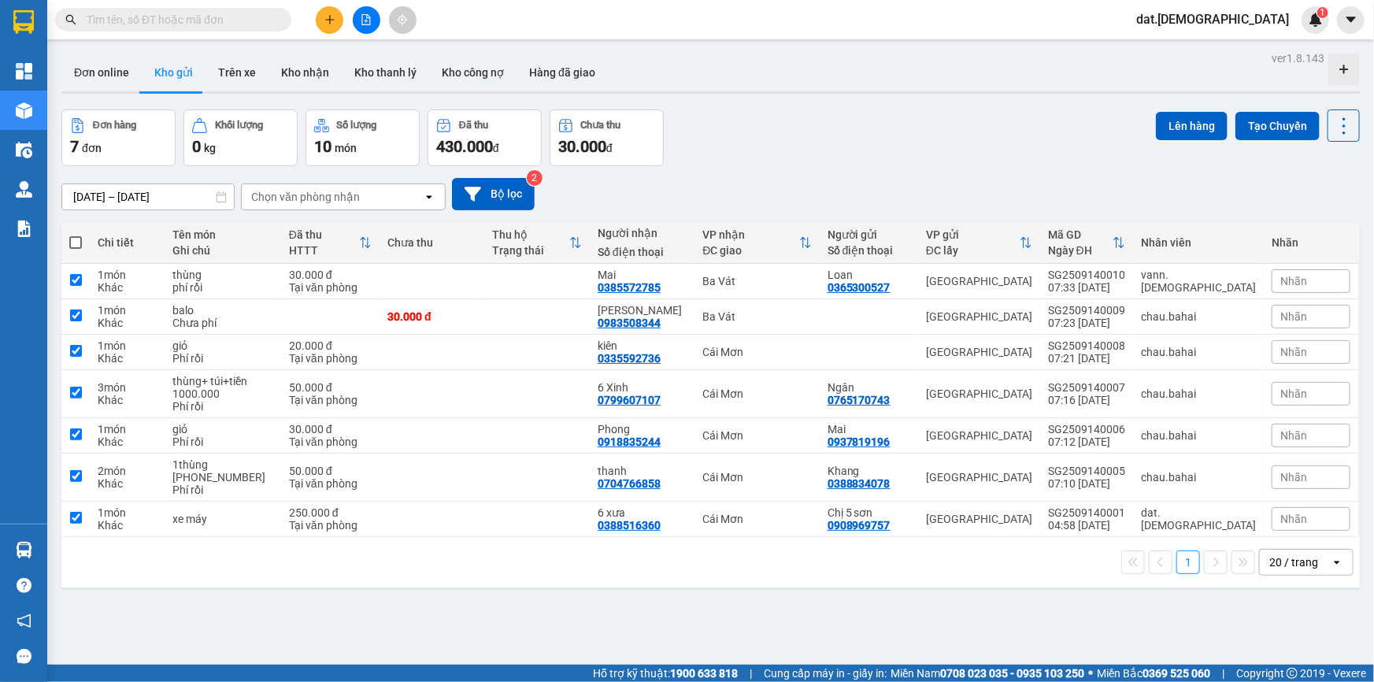
checkbox input "true"
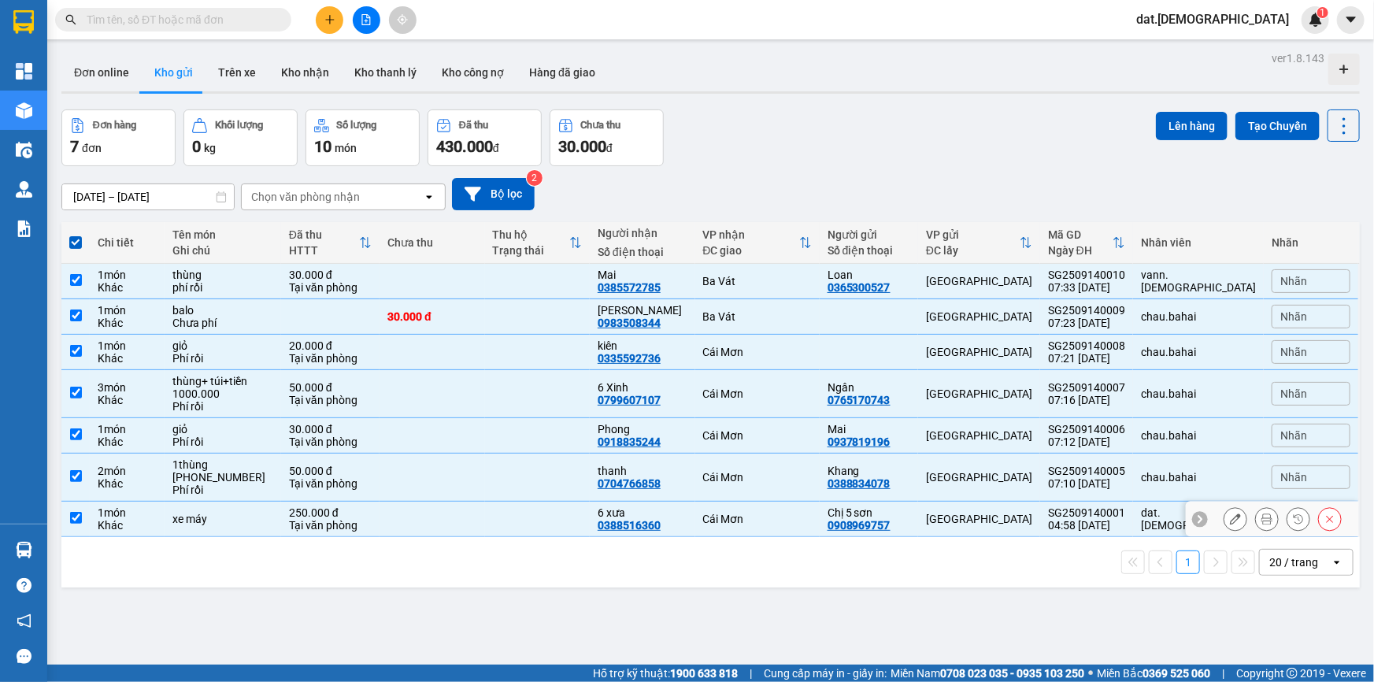
click at [206, 516] on div "xe máy" at bounding box center [222, 519] width 101 height 13
checkbox input "false"
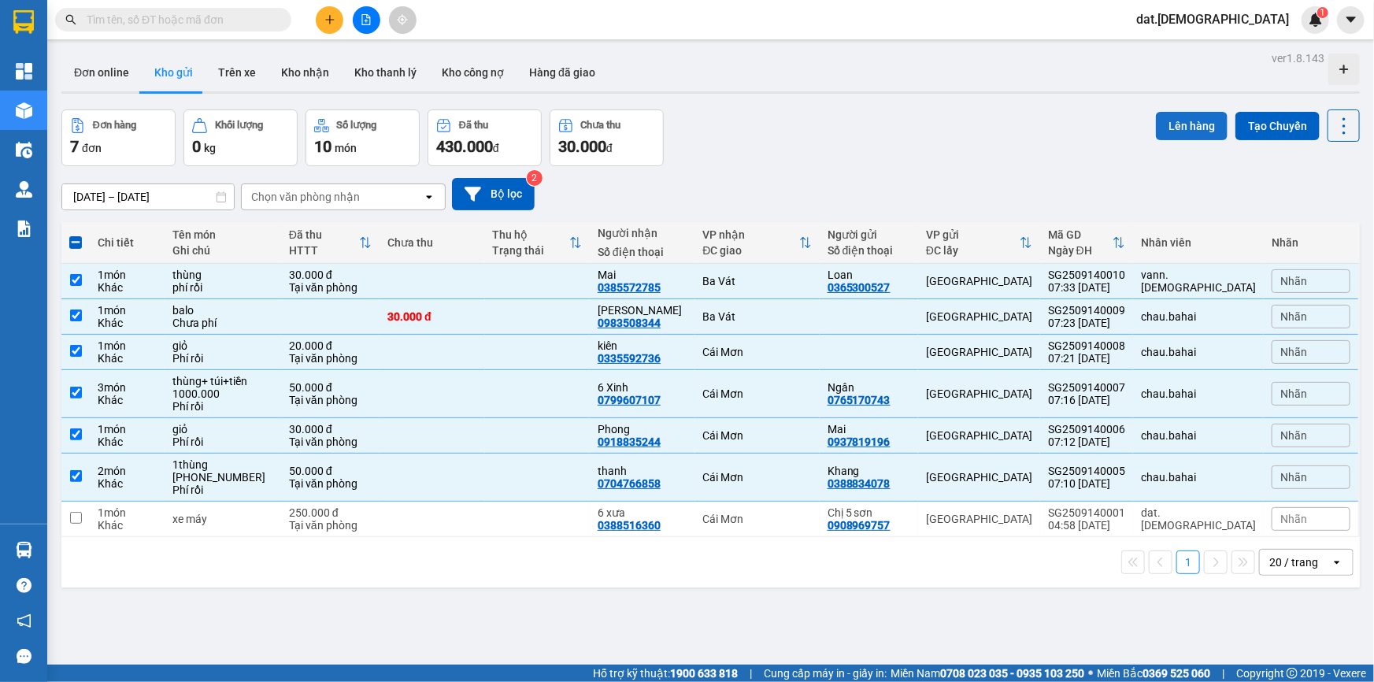
click at [1184, 124] on button "Lên hàng" at bounding box center [1192, 126] width 72 height 28
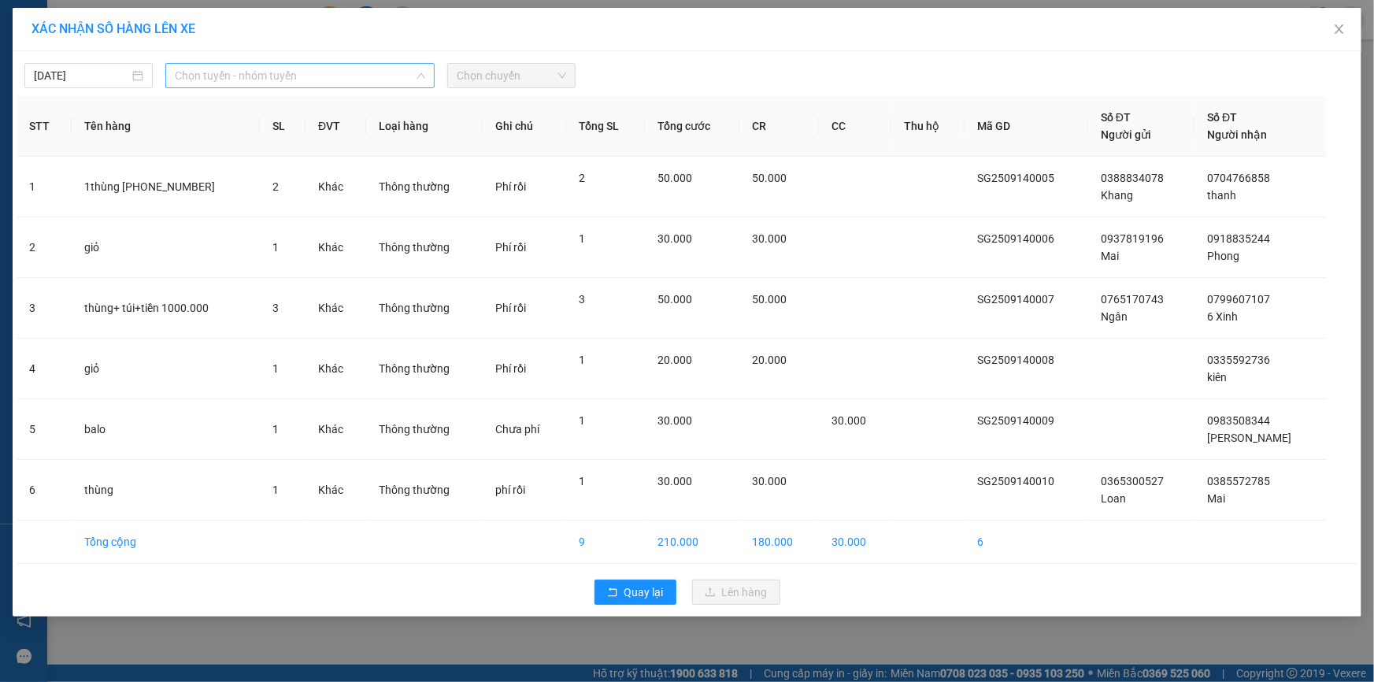
click at [235, 71] on span "Chọn tuyến - nhóm tuyến" at bounding box center [300, 76] width 250 height 24
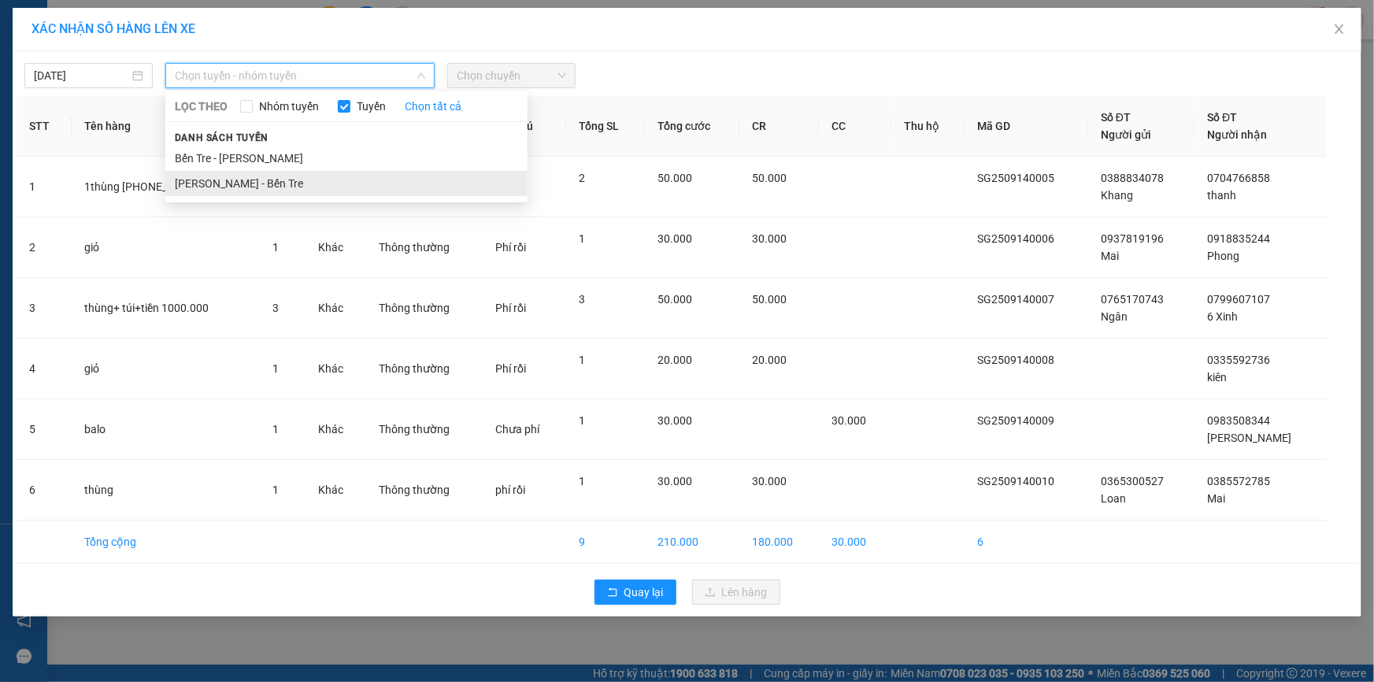
click at [238, 180] on li "Hồ Chí Minh - Bến Tre" at bounding box center [346, 183] width 362 height 25
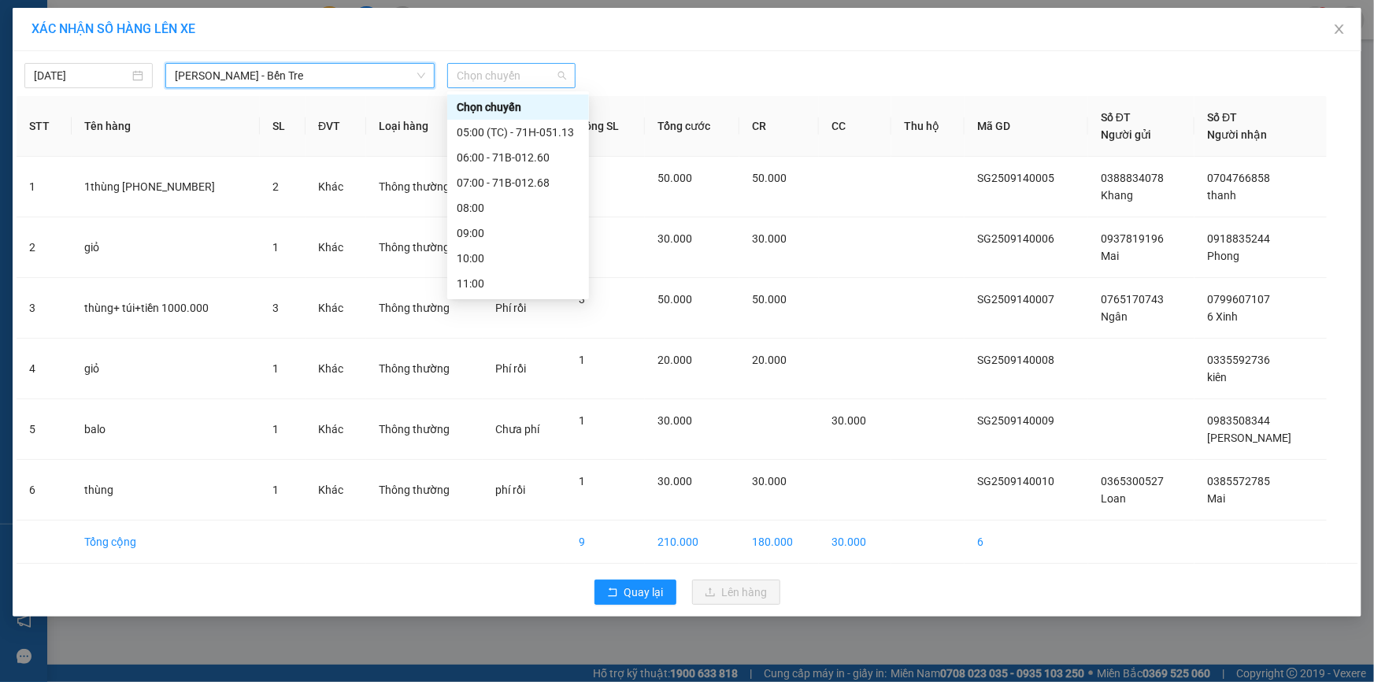
click at [506, 80] on span "Chọn chuyến" at bounding box center [511, 76] width 109 height 24
click at [466, 205] on div "08:00" at bounding box center [518, 207] width 123 height 17
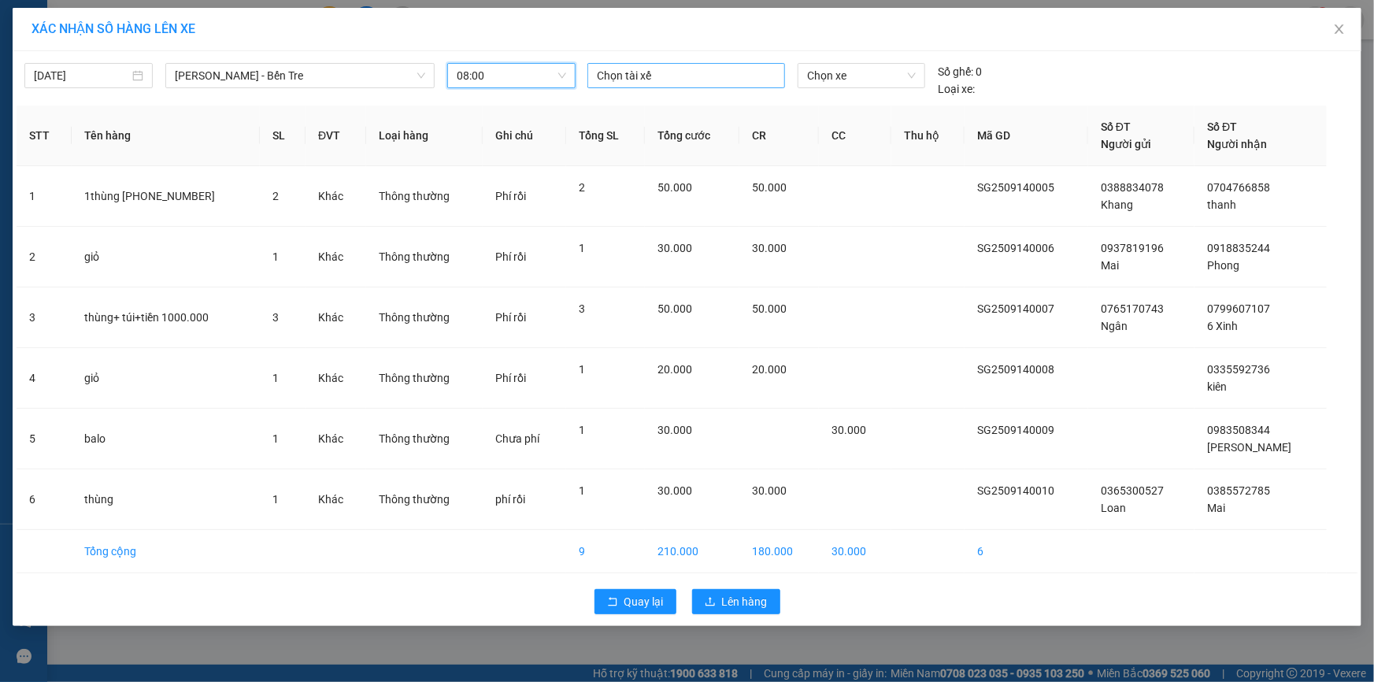
click at [630, 75] on div at bounding box center [686, 75] width 190 height 19
type input "thanh"
click at [633, 107] on div "Thanh" at bounding box center [706, 106] width 217 height 17
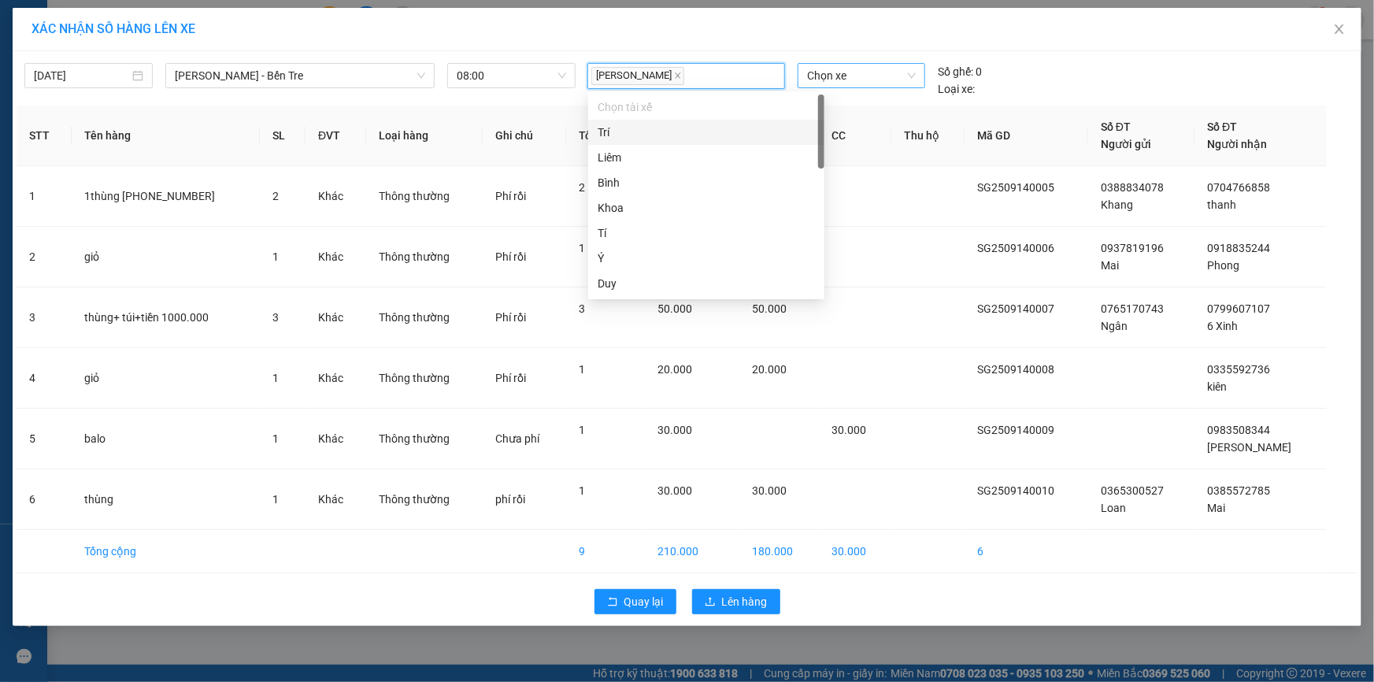
click at [824, 72] on span "Chọn xe" at bounding box center [861, 76] width 109 height 24
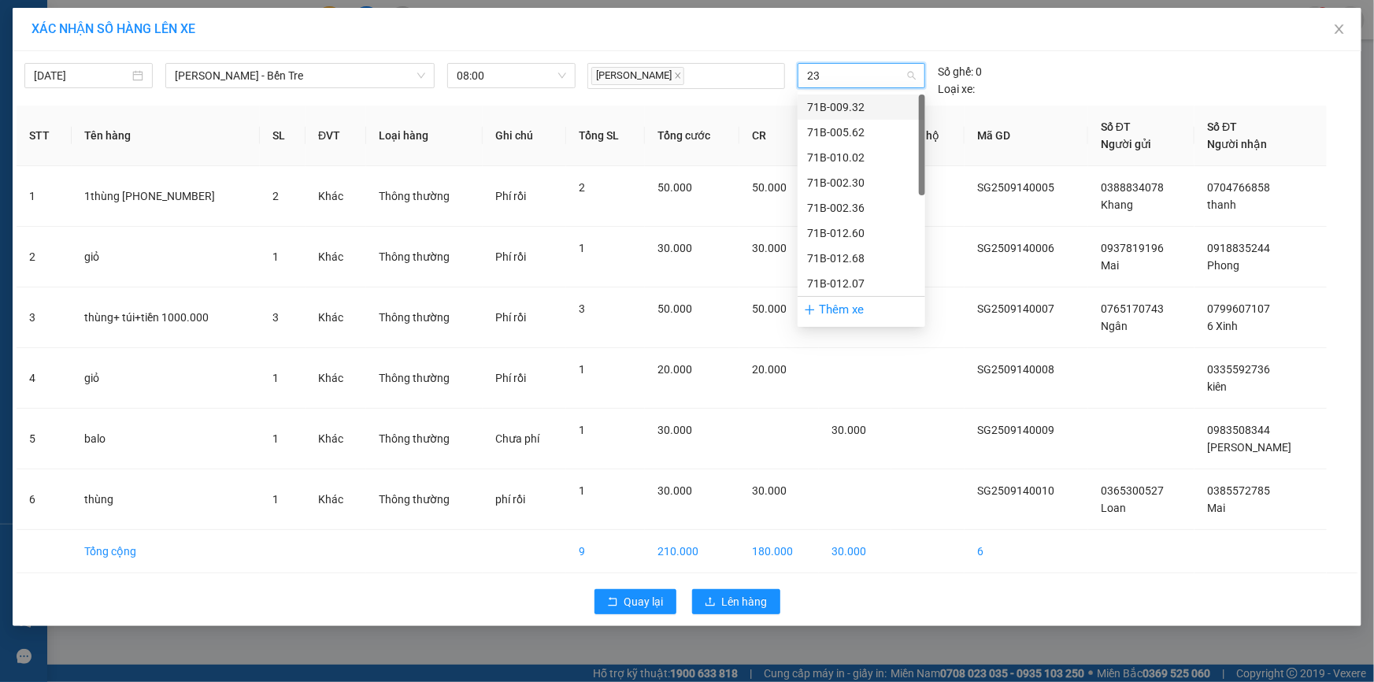
type input "236"
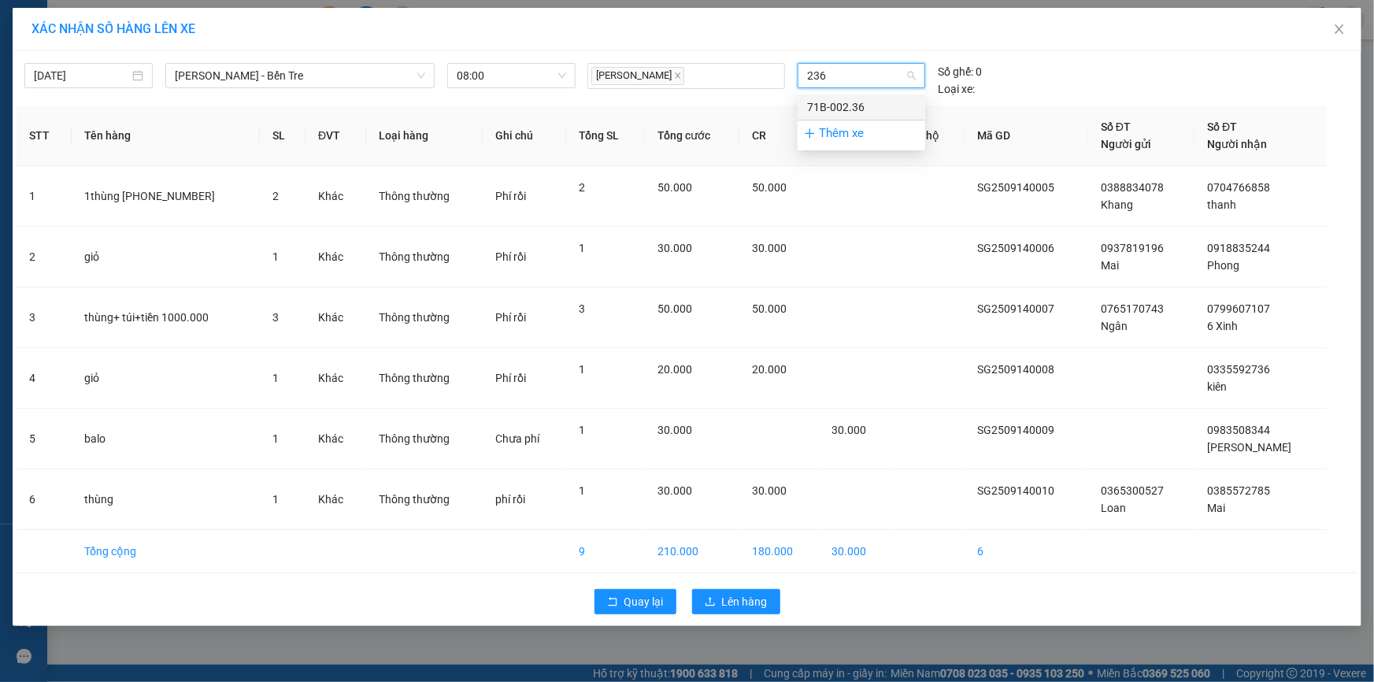
click at [832, 107] on div "71B-002.36" at bounding box center [861, 106] width 109 height 17
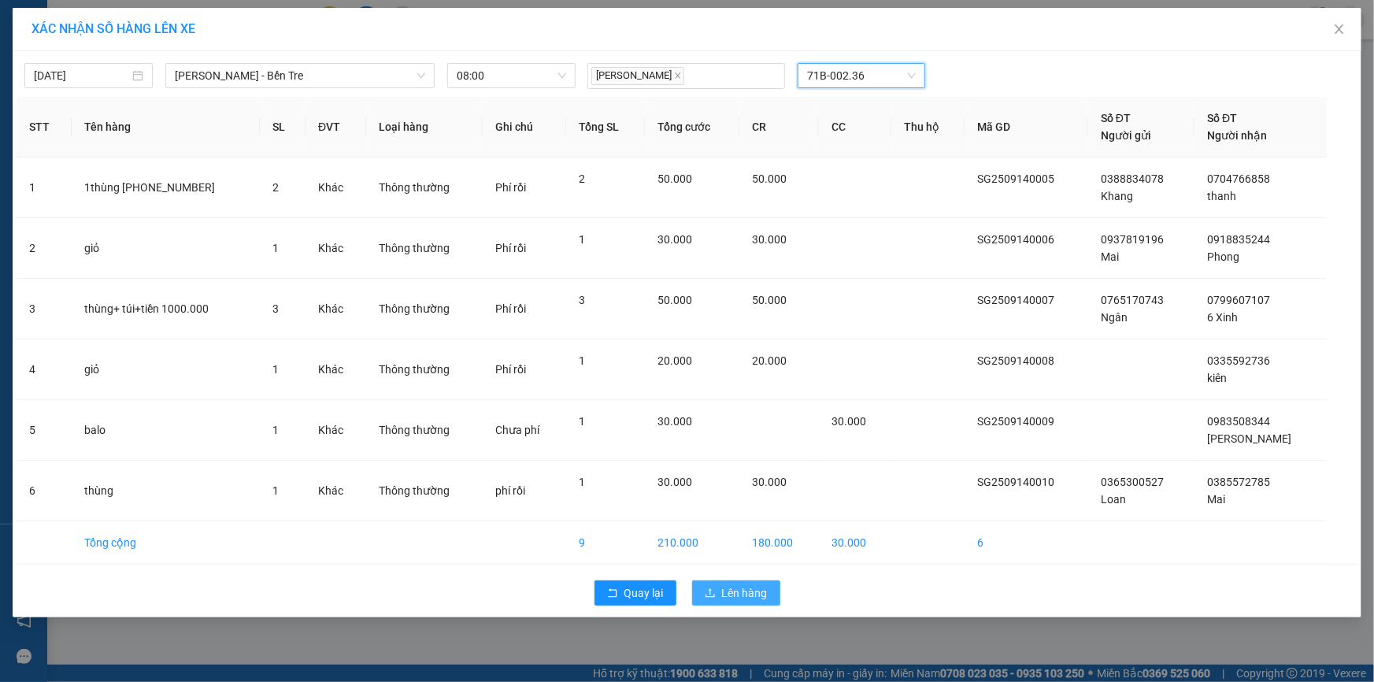
click at [748, 597] on span "Lên hàng" at bounding box center [745, 592] width 46 height 17
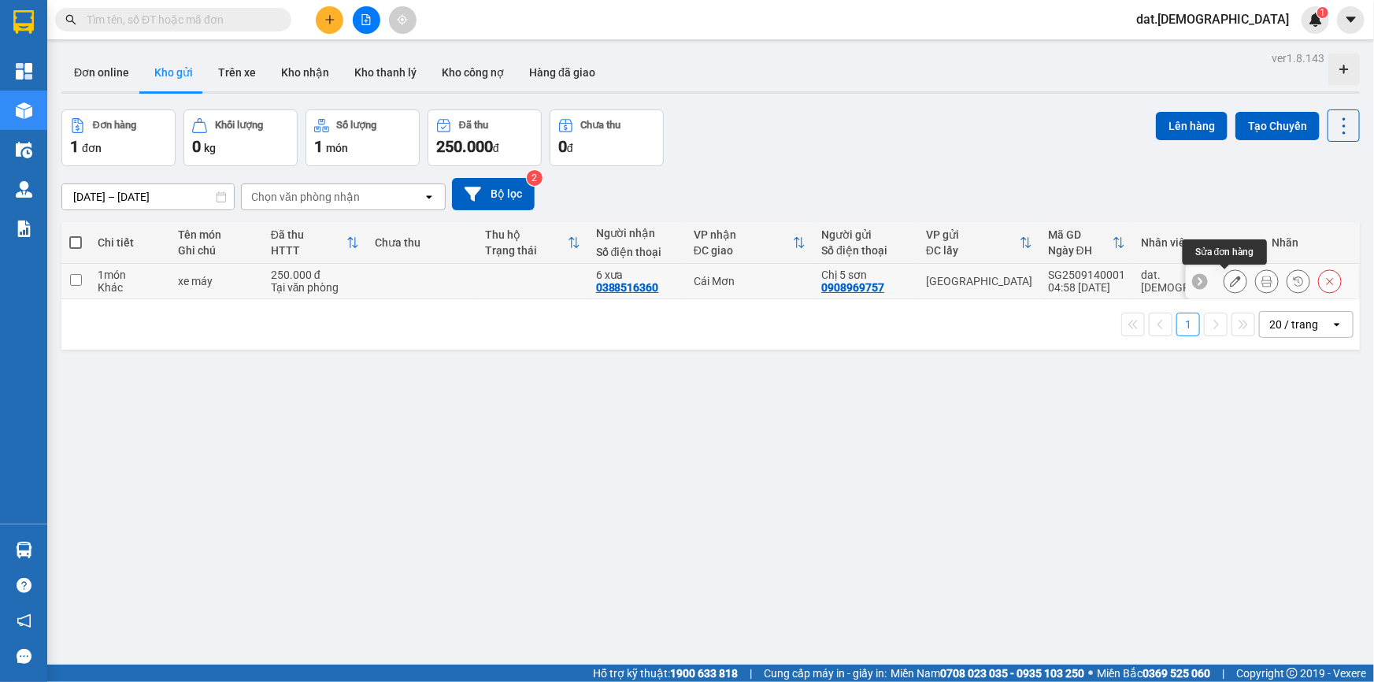
click at [1230, 278] on icon at bounding box center [1235, 281] width 11 height 11
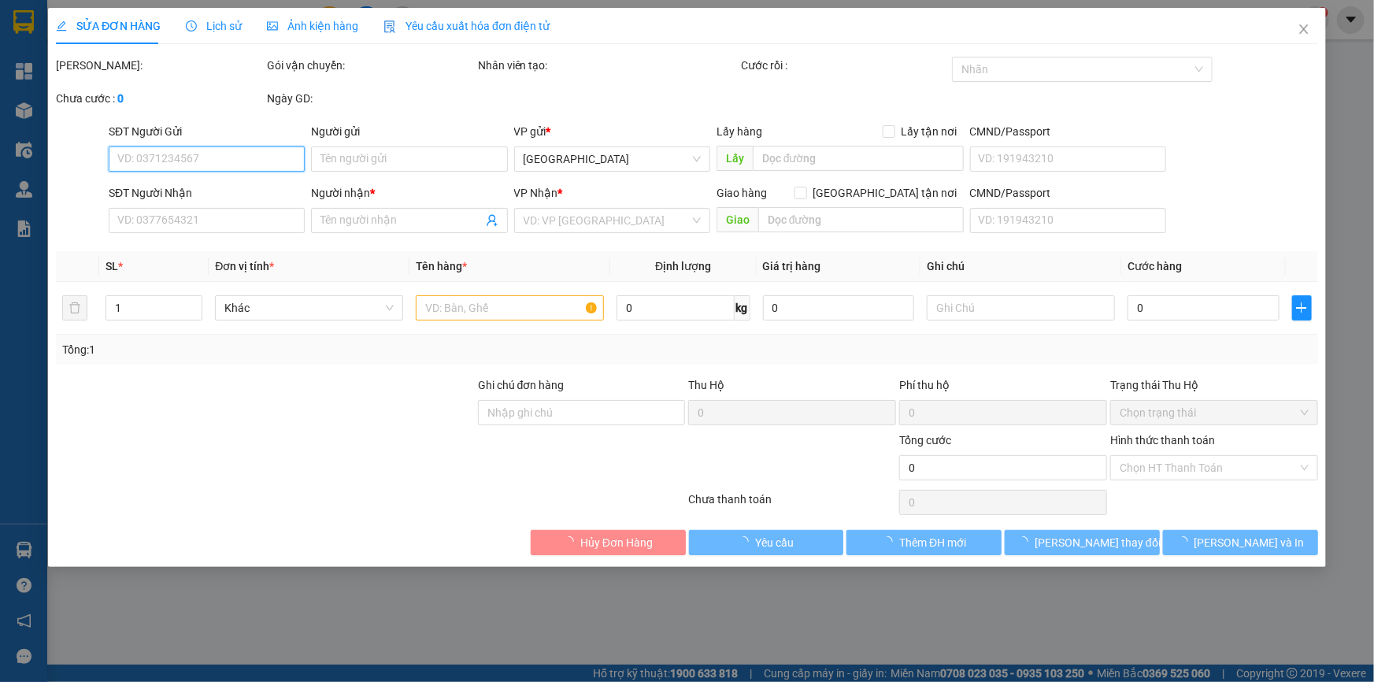
type input "0908969757"
type input "Chị 5 sơn"
type input "0388516360"
type input "6 xưa"
type input "250.000"
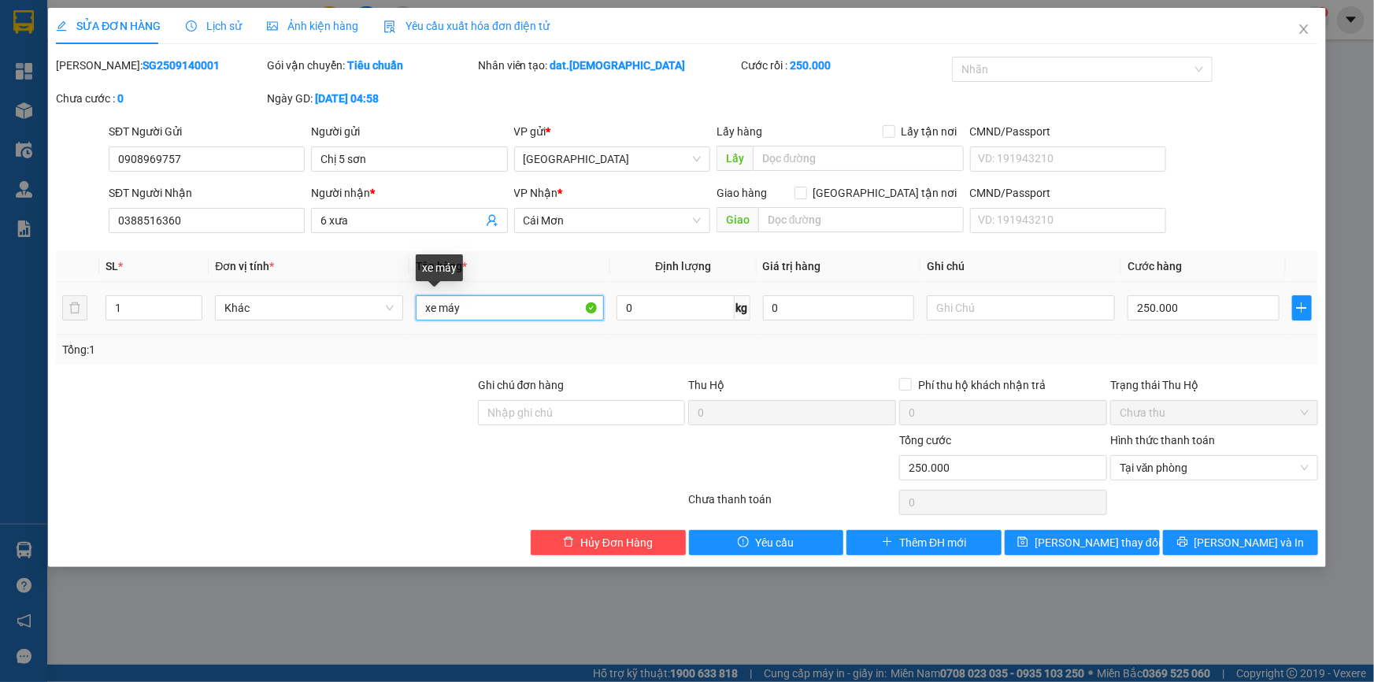
click at [480, 304] on input "xe máy" at bounding box center [510, 307] width 188 height 25
type input "xe máy + bao thư"
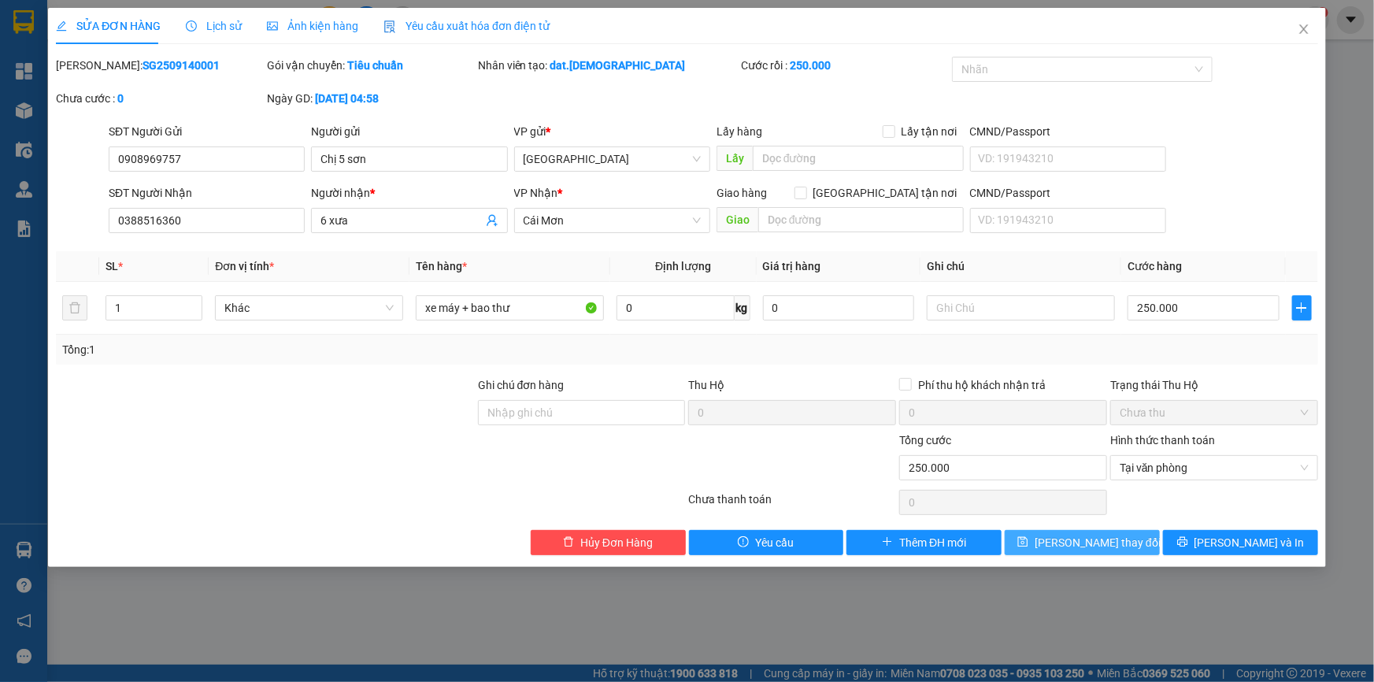
click at [1080, 546] on span "[PERSON_NAME] thay đổi" at bounding box center [1098, 542] width 126 height 17
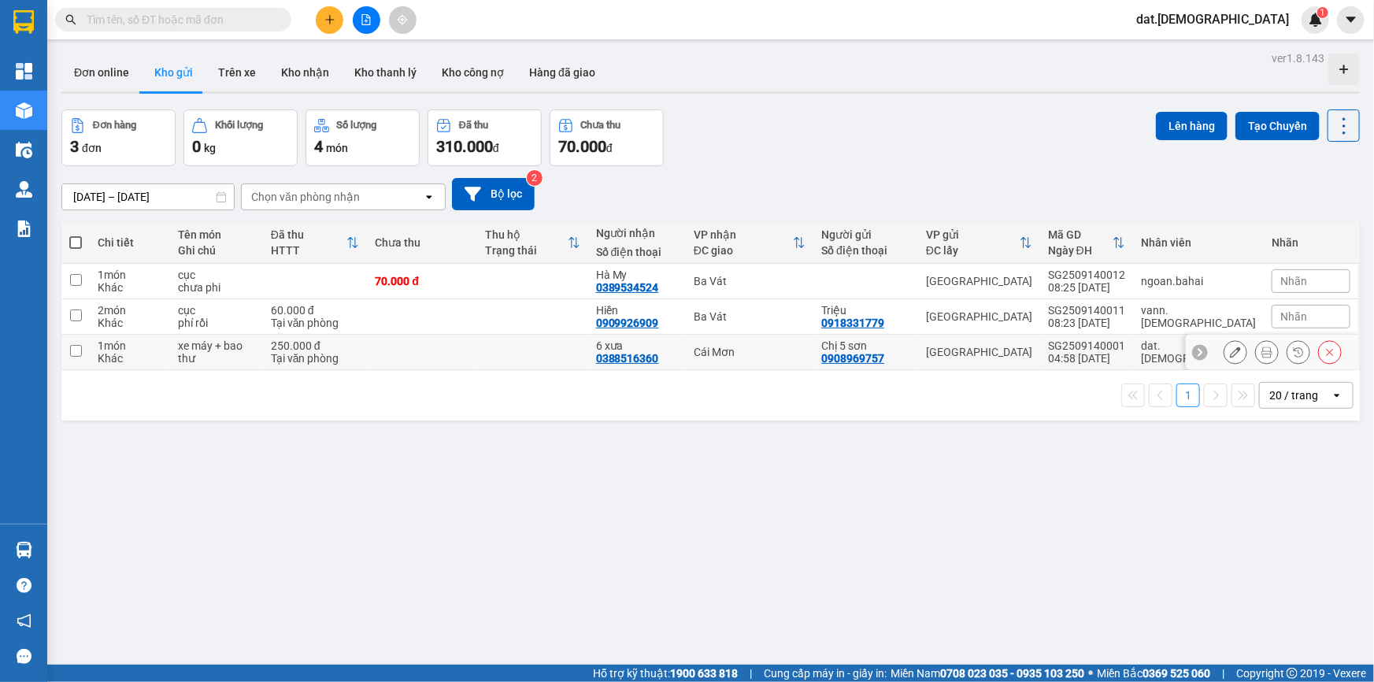
click at [1262, 348] on icon at bounding box center [1267, 351] width 11 height 11
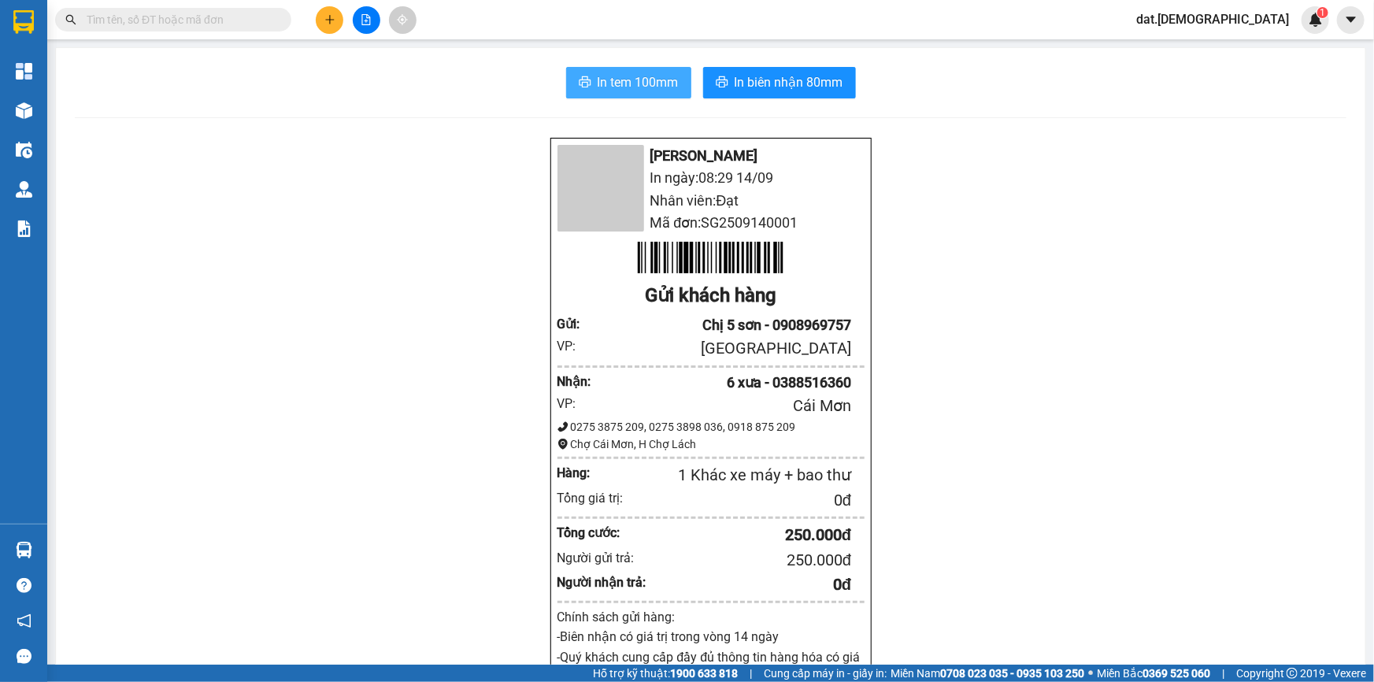
click at [587, 79] on button "In tem 100mm" at bounding box center [628, 82] width 125 height 31
click at [763, 85] on span "In biên nhận 80mm" at bounding box center [789, 82] width 109 height 20
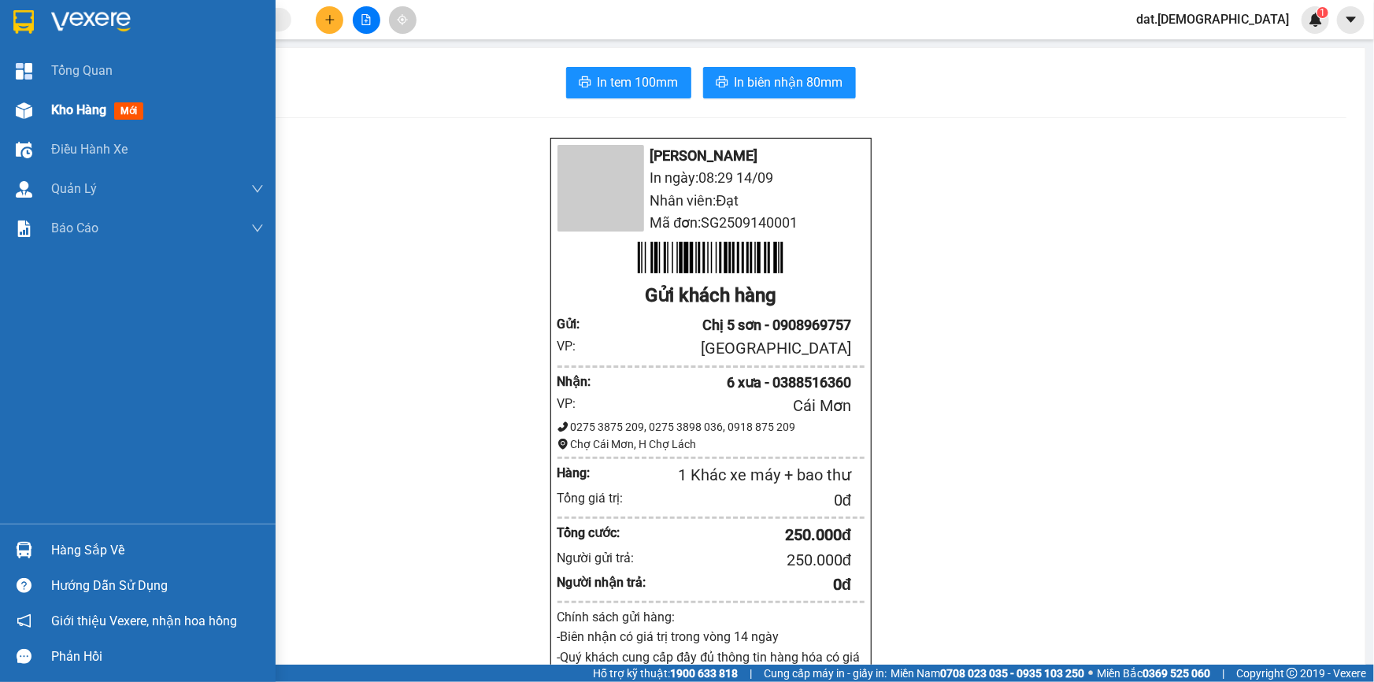
click at [136, 109] on span "mới" at bounding box center [128, 110] width 29 height 17
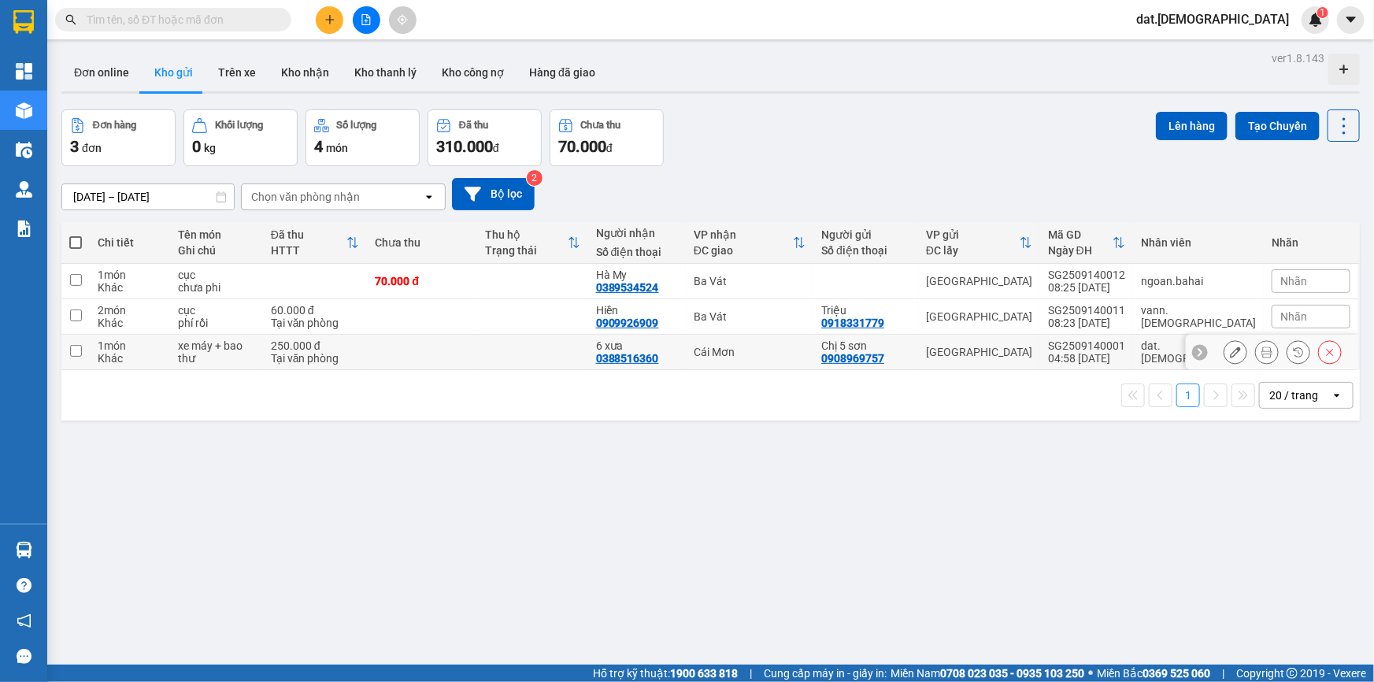
click at [1262, 349] on icon at bounding box center [1267, 351] width 11 height 11
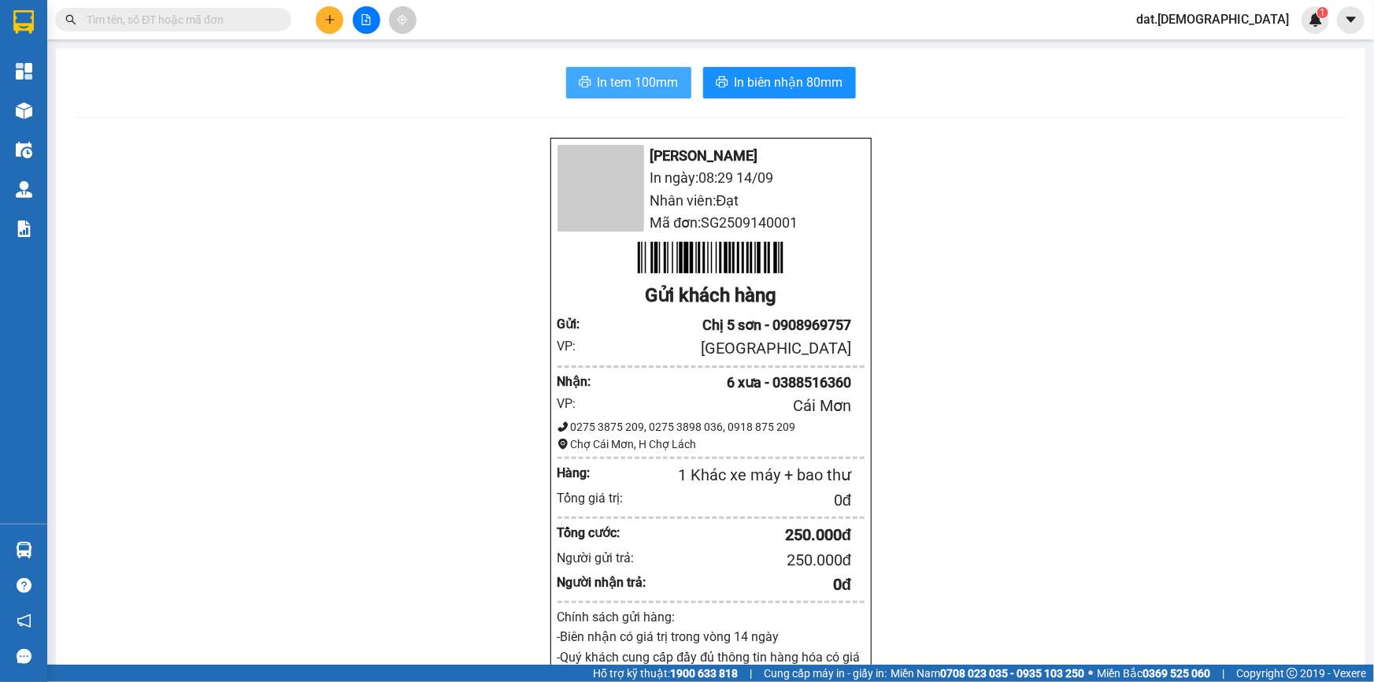
click at [619, 82] on span "In tem 100mm" at bounding box center [638, 82] width 81 height 20
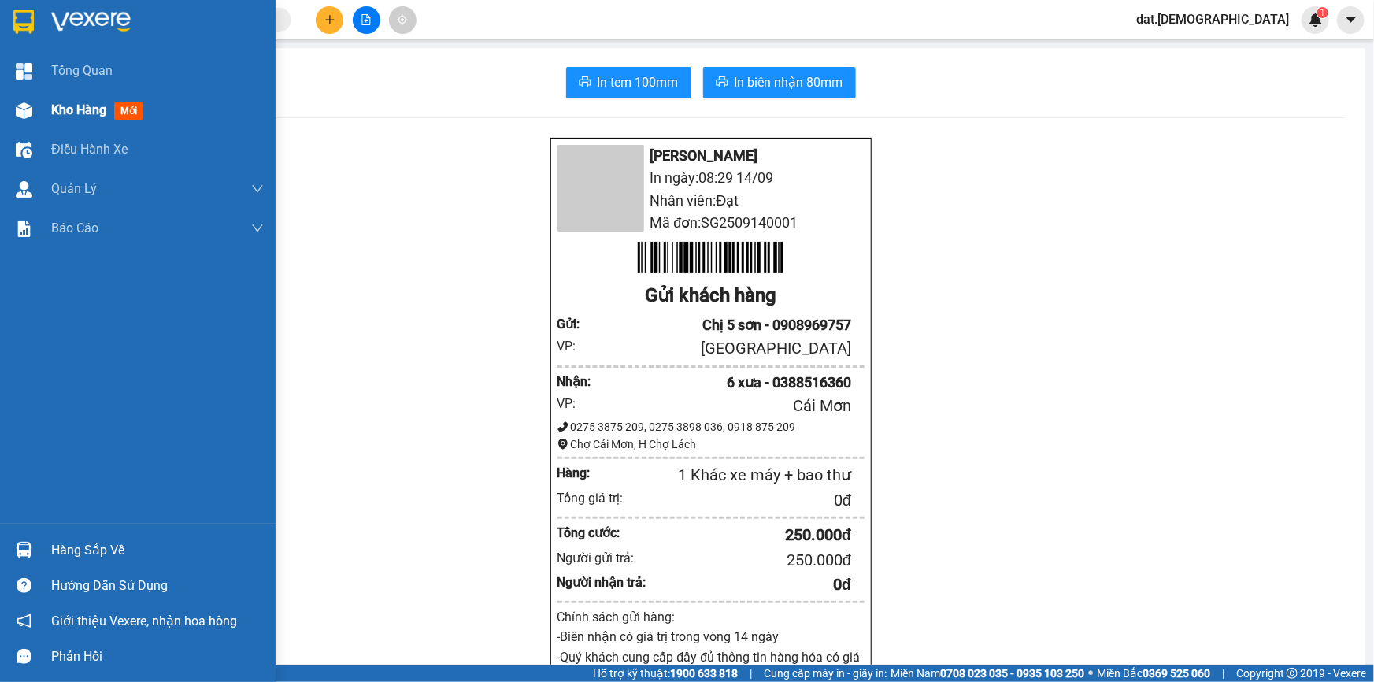
click at [138, 112] on span "mới" at bounding box center [128, 110] width 29 height 17
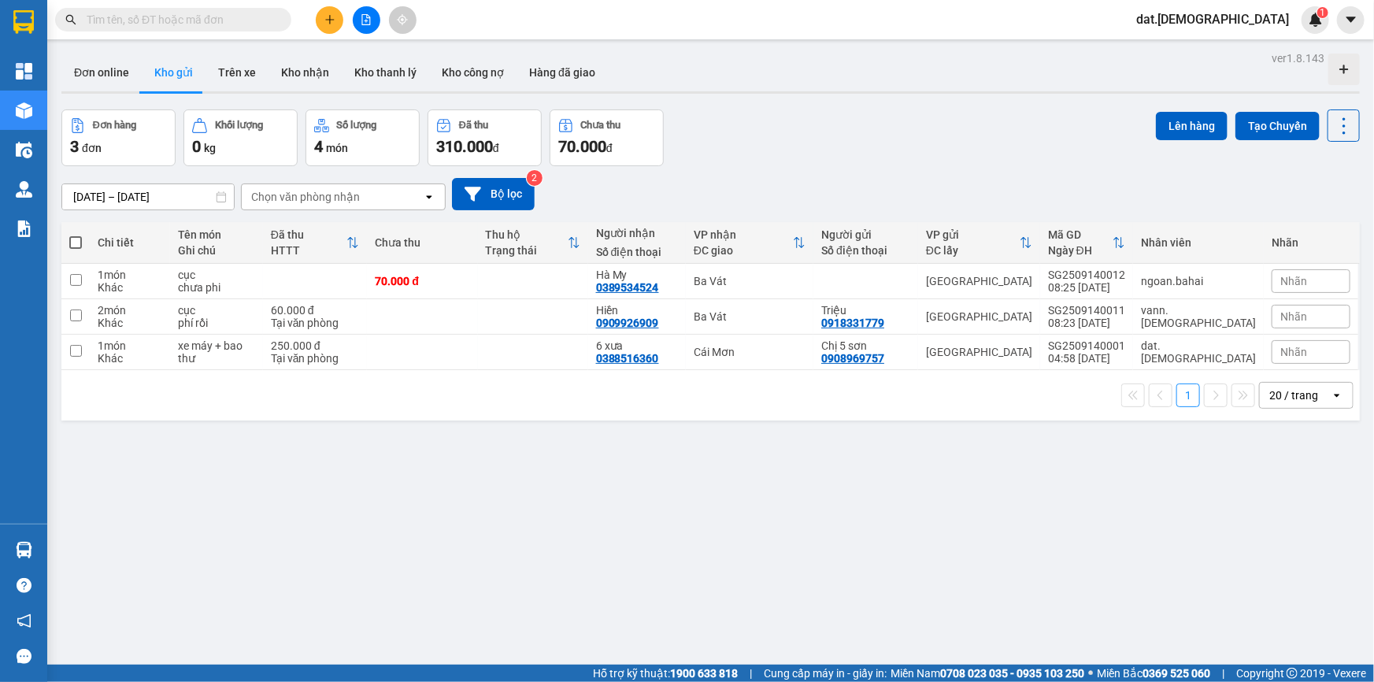
click at [366, 442] on div "ver 1.8.143 Đơn online Kho gửi Trên xe Kho nhận Kho thanh lý Kho công nợ Hàng đ…" at bounding box center [710, 388] width 1311 height 682
click at [366, 441] on div "ver 1.8.143 Đơn online Kho gửi Trên xe Kho nhận Kho thanh lý Kho công nợ Hàng đ…" at bounding box center [710, 388] width 1311 height 682
click at [359, 439] on div "ver 1.8.143 Đơn online Kho gửi Trên xe Kho nhận Kho thanh lý Kho công nợ Hàng đ…" at bounding box center [710, 388] width 1311 height 682
click at [361, 441] on div "ver 1.8.143 Đơn online Kho gửi Trên xe Kho nhận Kho thanh lý Kho công nợ Hàng đ…" at bounding box center [710, 388] width 1311 height 682
drag, startPoint x: 365, startPoint y: 441, endPoint x: 724, endPoint y: 519, distance: 367.4
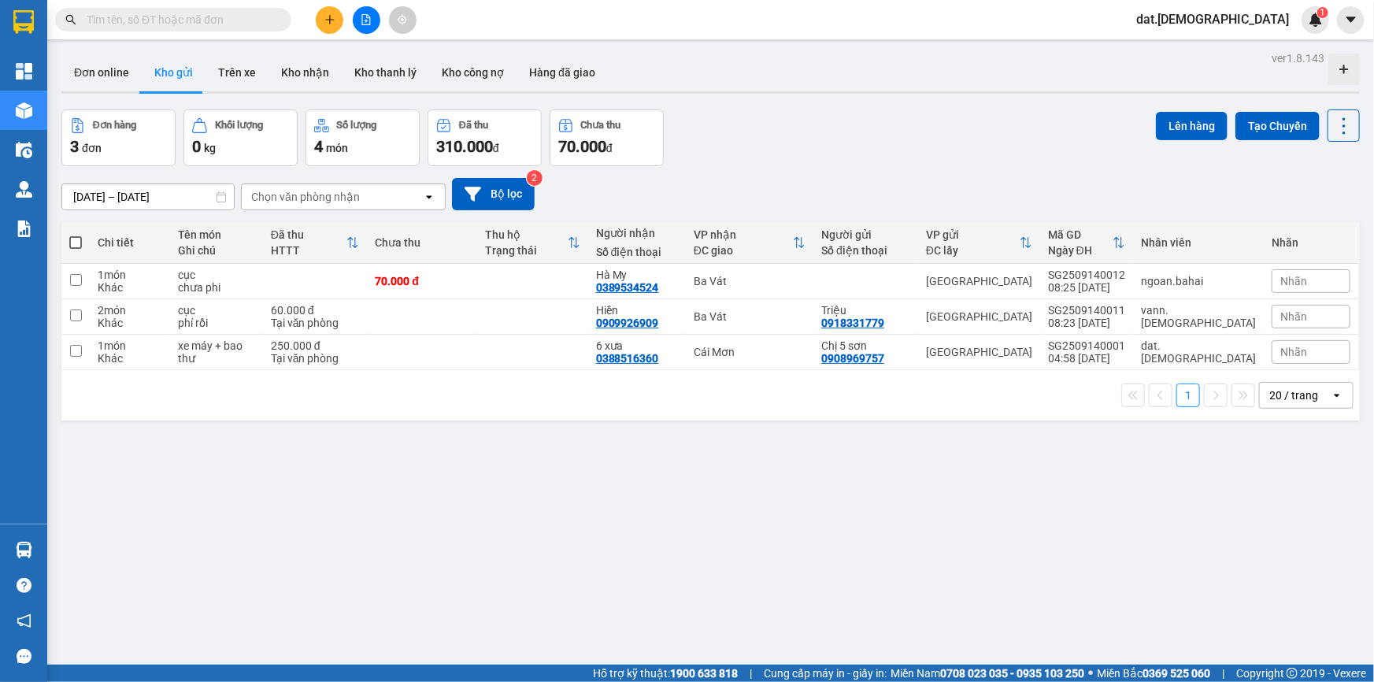
click at [724, 519] on div "ver 1.8.143 Đơn online Kho gửi Trên xe Kho nhận Kho thanh lý Kho công nợ Hàng đ…" at bounding box center [710, 388] width 1311 height 682
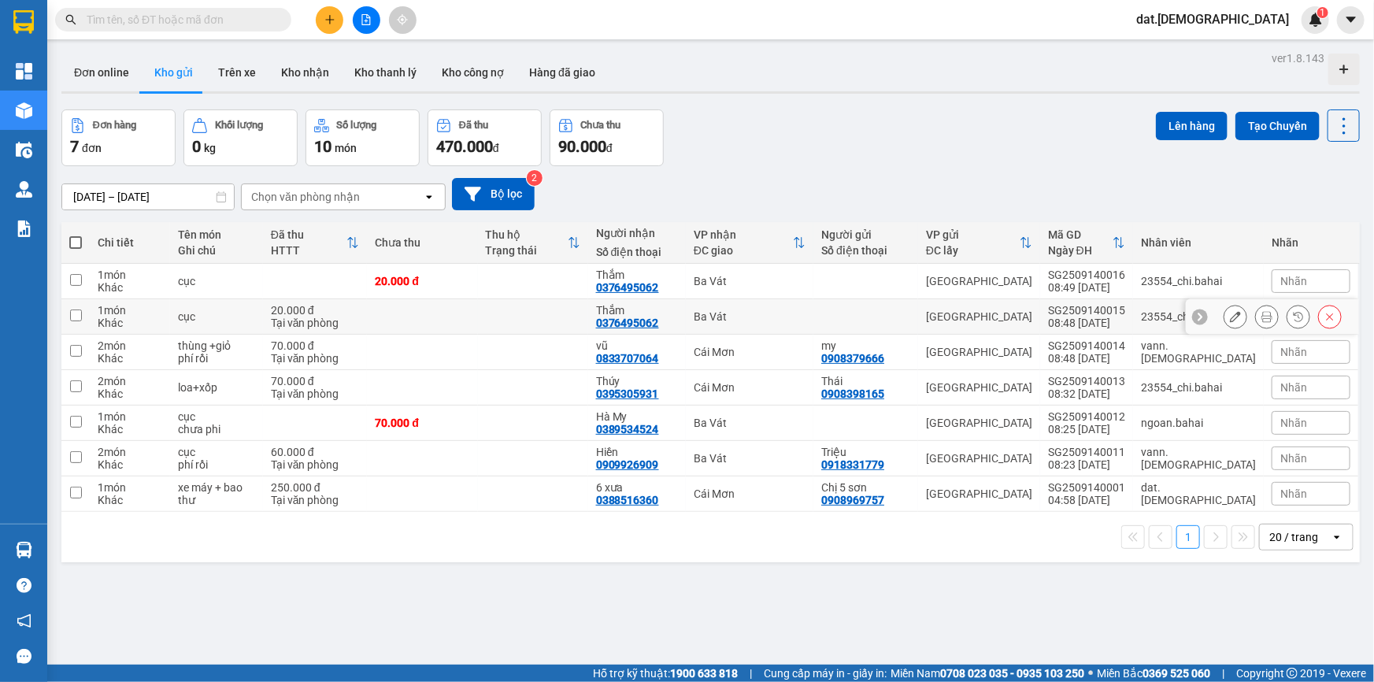
click at [1323, 307] on button at bounding box center [1330, 317] width 22 height 28
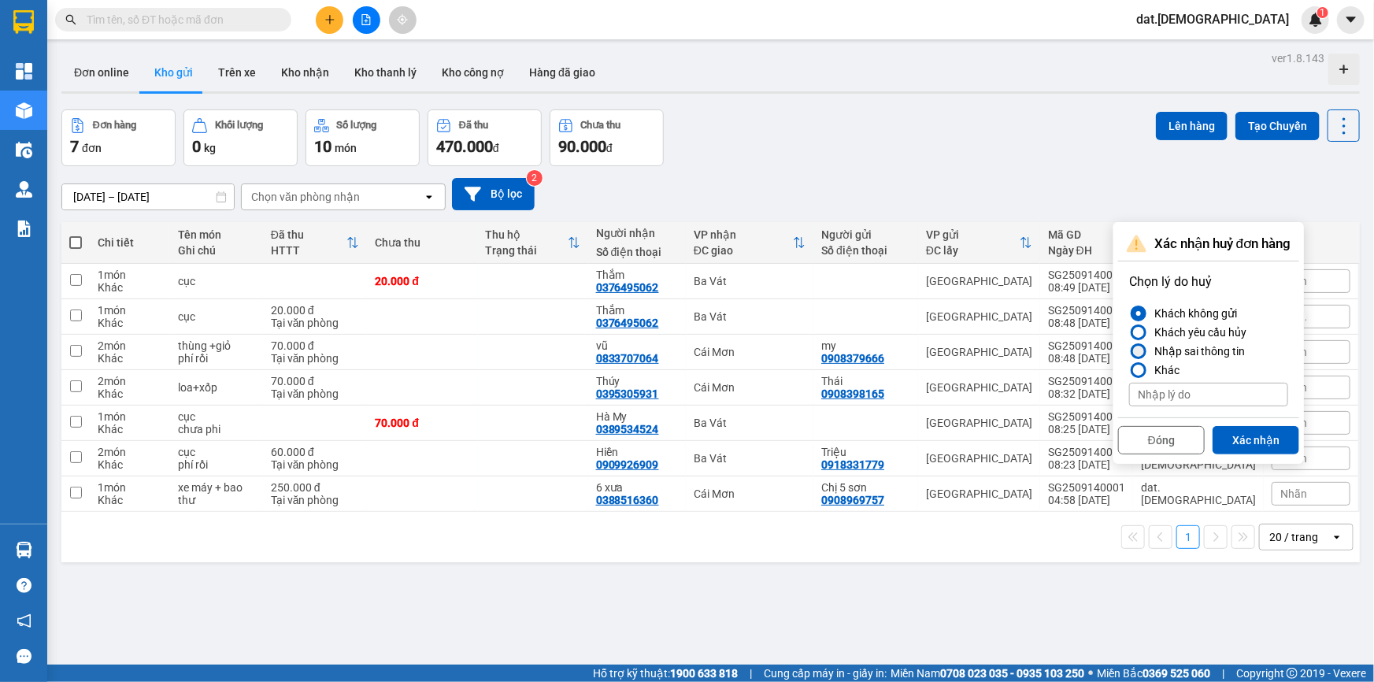
click at [1213, 352] on div "Nhập sai thông tin" at bounding box center [1196, 351] width 97 height 19
click at [1129, 351] on input "Nhập sai thông tin" at bounding box center [1129, 351] width 0 height 0
click at [1237, 435] on button "Xác nhận" at bounding box center [1256, 440] width 87 height 28
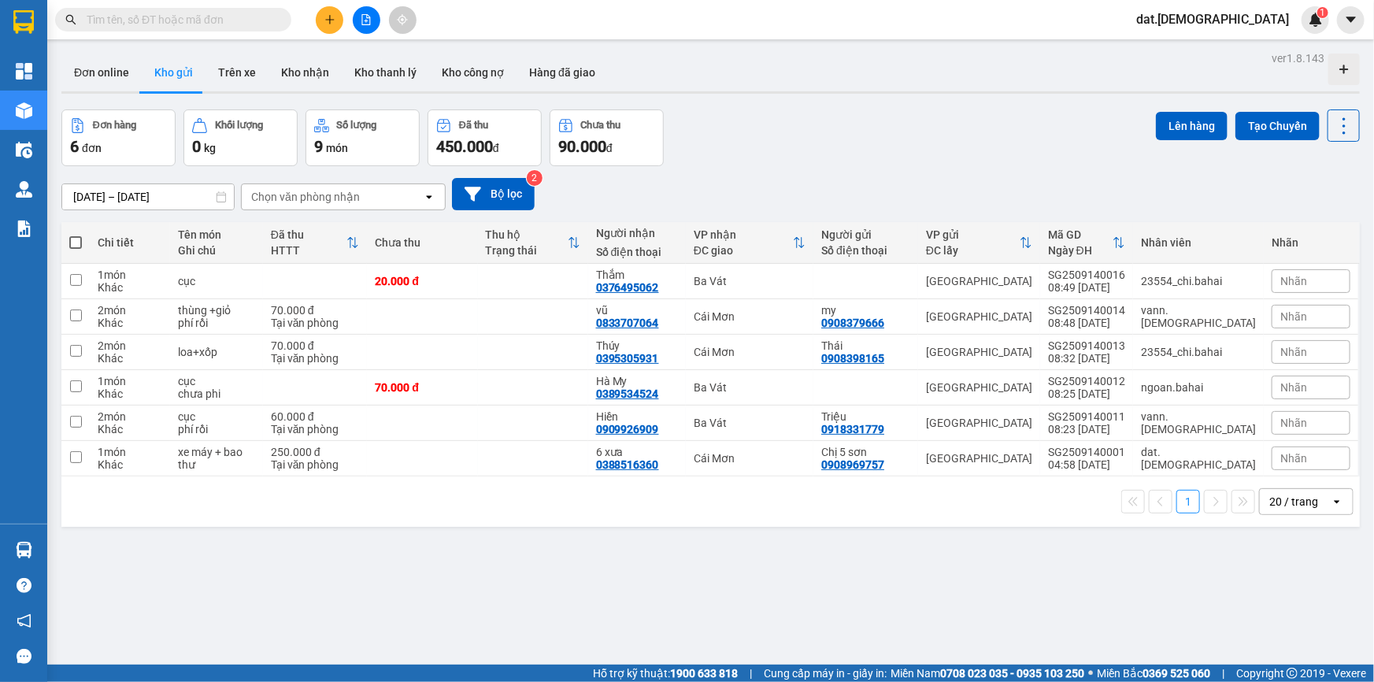
click at [76, 239] on span at bounding box center [75, 242] width 13 height 13
click at [76, 235] on input "checkbox" at bounding box center [76, 235] width 0 height 0
checkbox input "true"
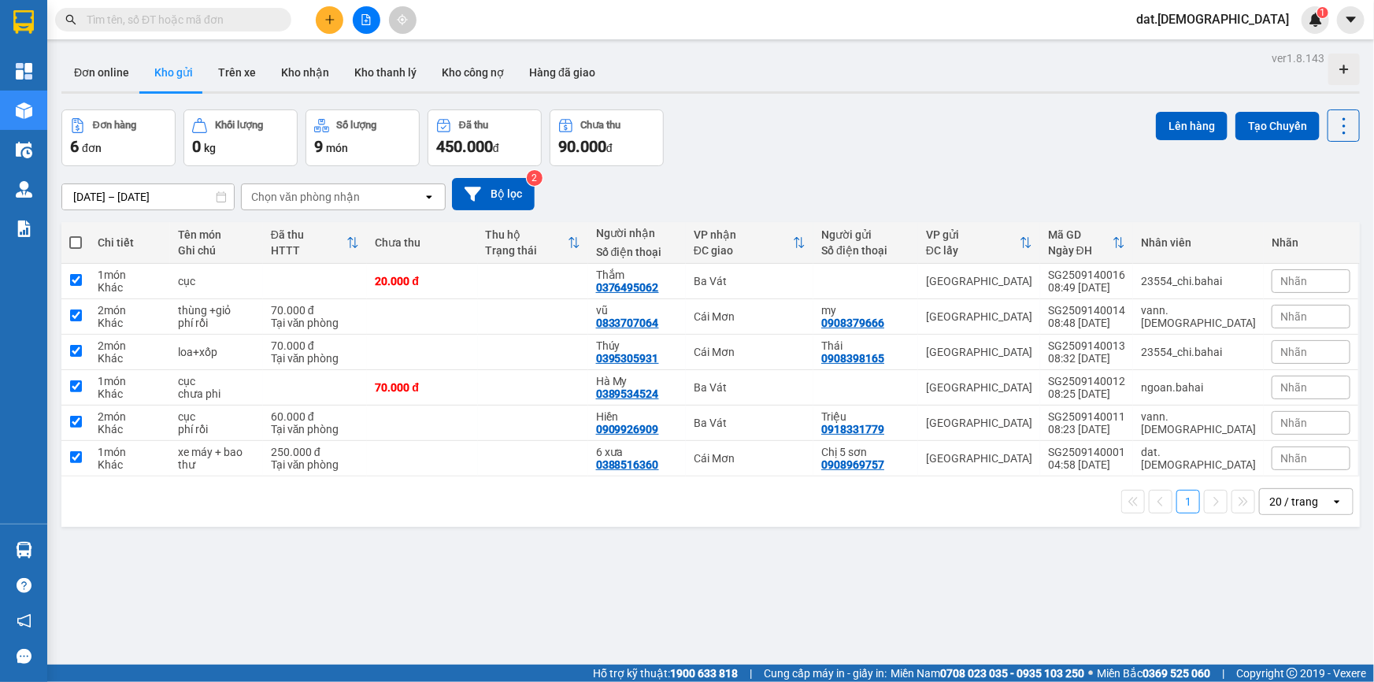
checkbox input "true"
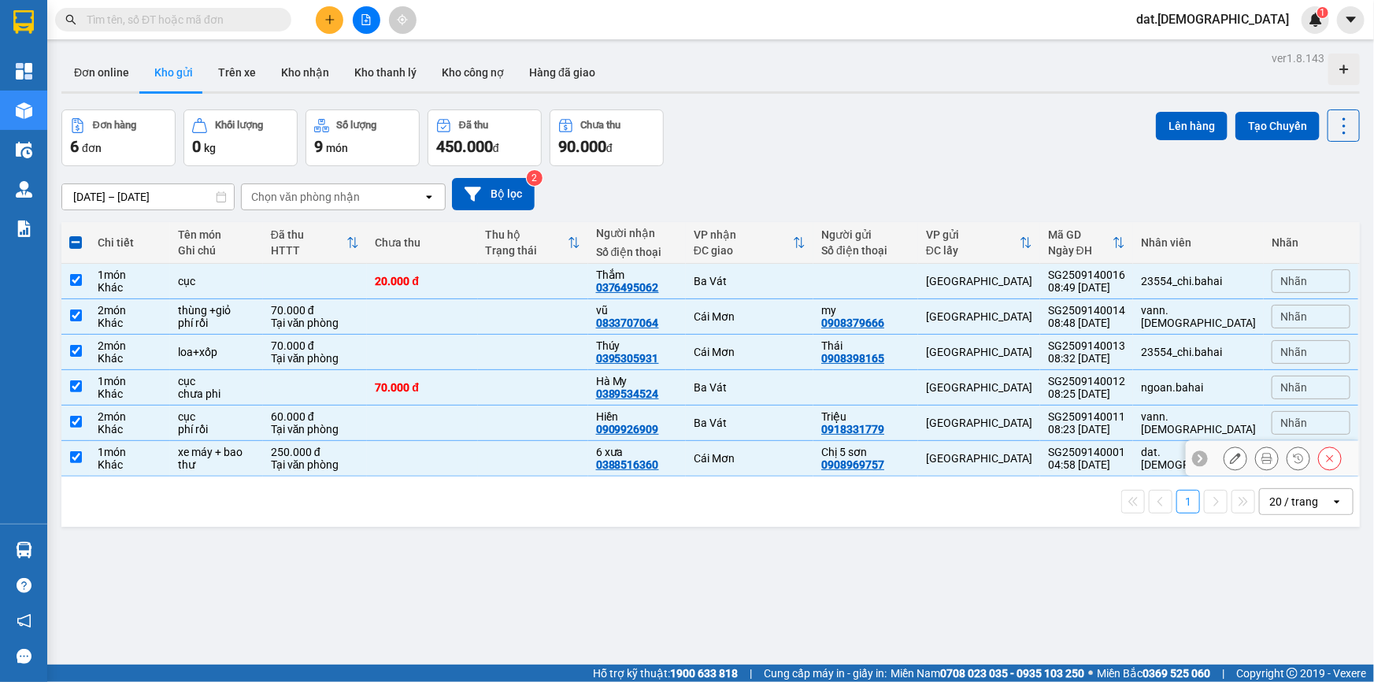
click at [162, 455] on div "1 món" at bounding box center [130, 452] width 65 height 13
checkbox input "false"
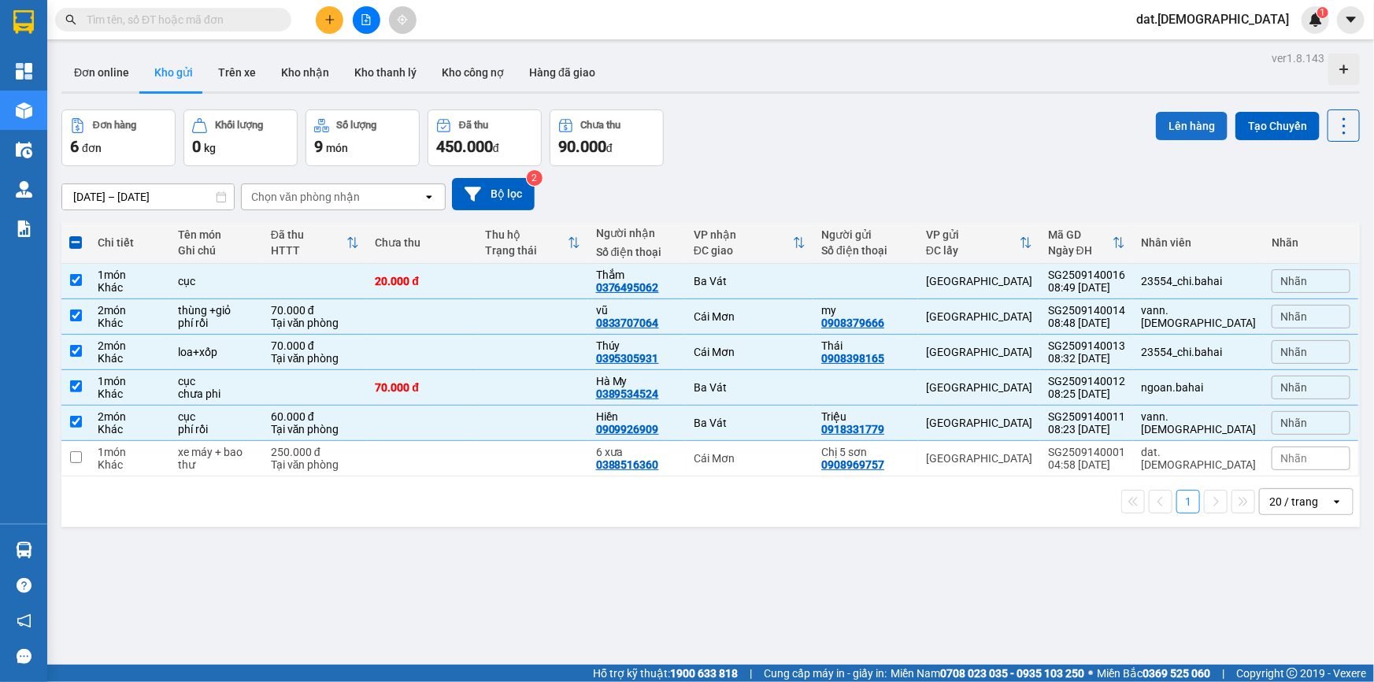
click at [1190, 122] on button "Lên hàng" at bounding box center [1192, 126] width 72 height 28
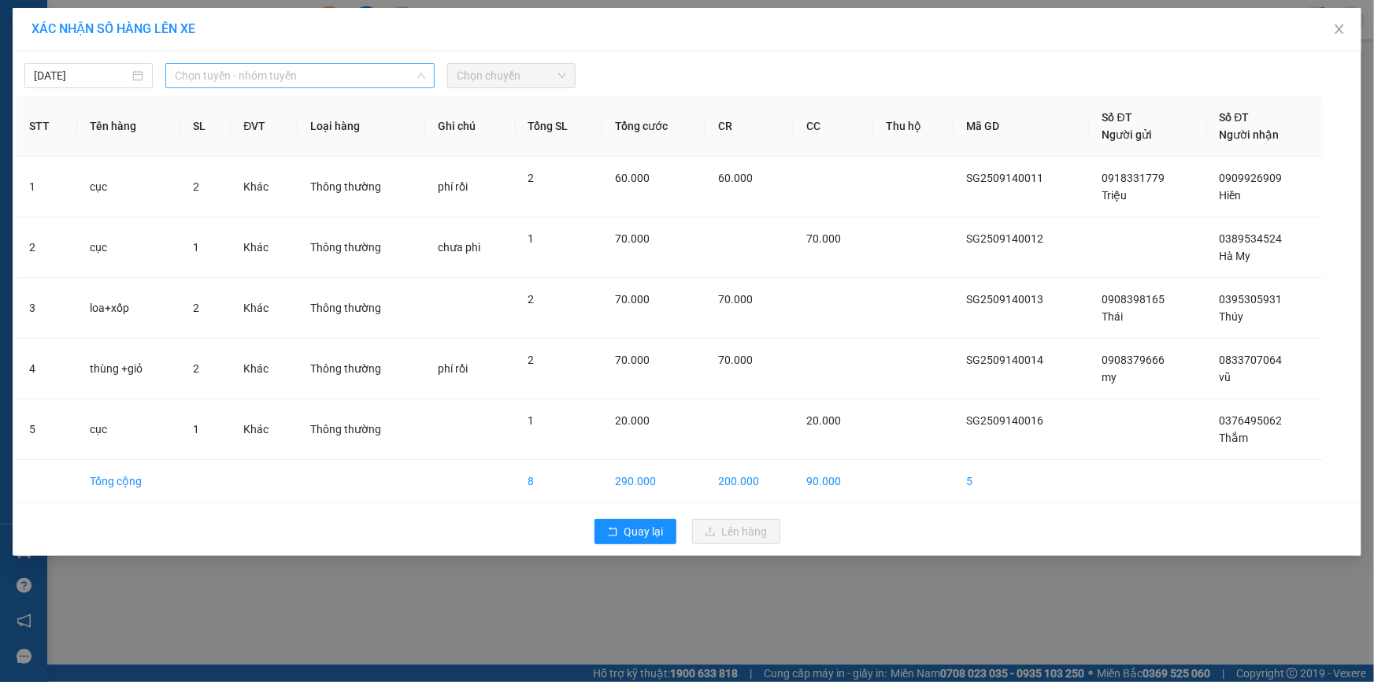
click at [259, 74] on span "Chọn tuyến - nhóm tuyến" at bounding box center [300, 76] width 250 height 24
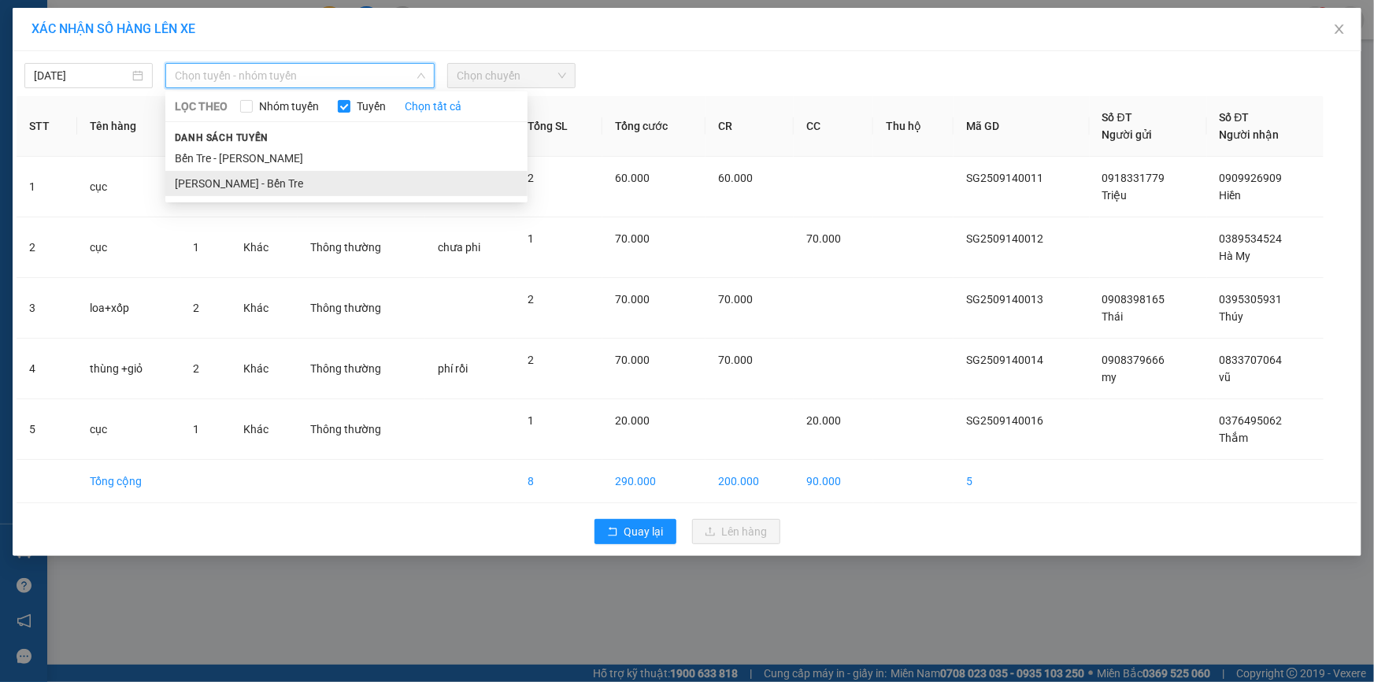
click at [241, 182] on li "Hồ Chí Minh - Bến Tre" at bounding box center [346, 183] width 362 height 25
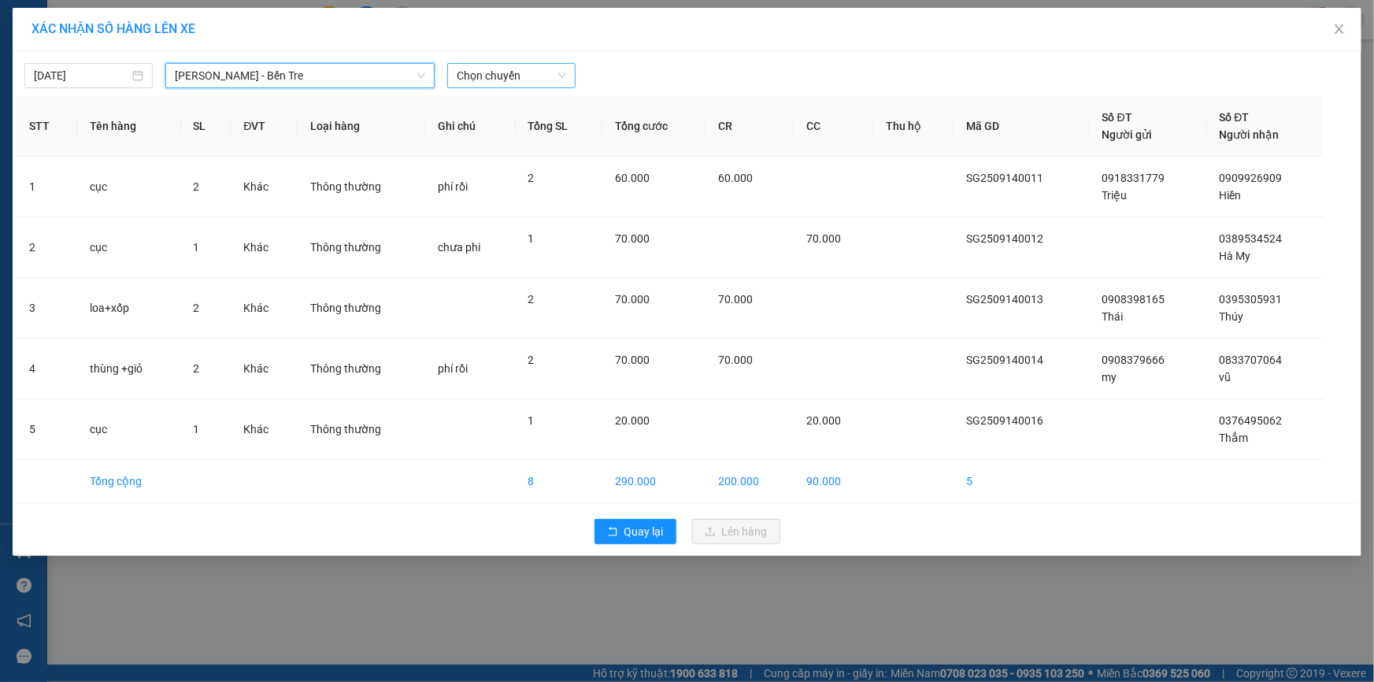
click at [517, 72] on span "Chọn chuyến" at bounding box center [511, 76] width 109 height 24
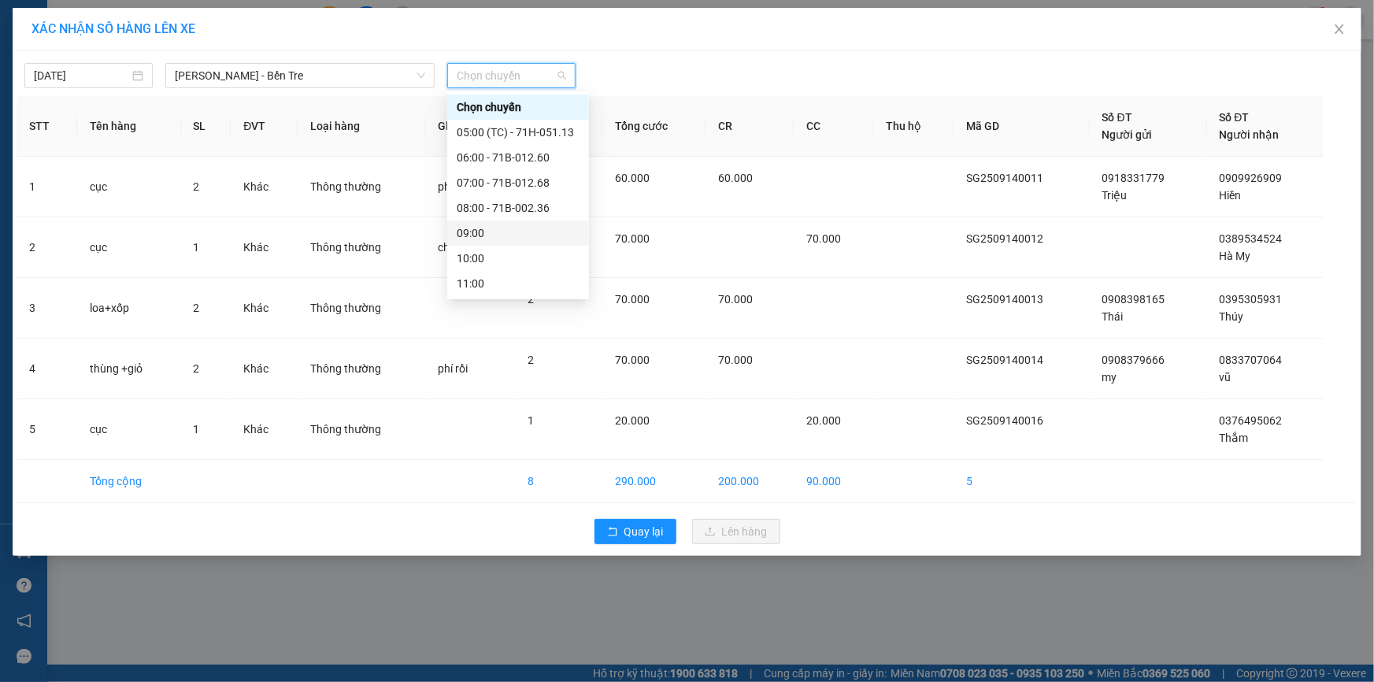
click at [507, 233] on div "09:00" at bounding box center [518, 232] width 123 height 17
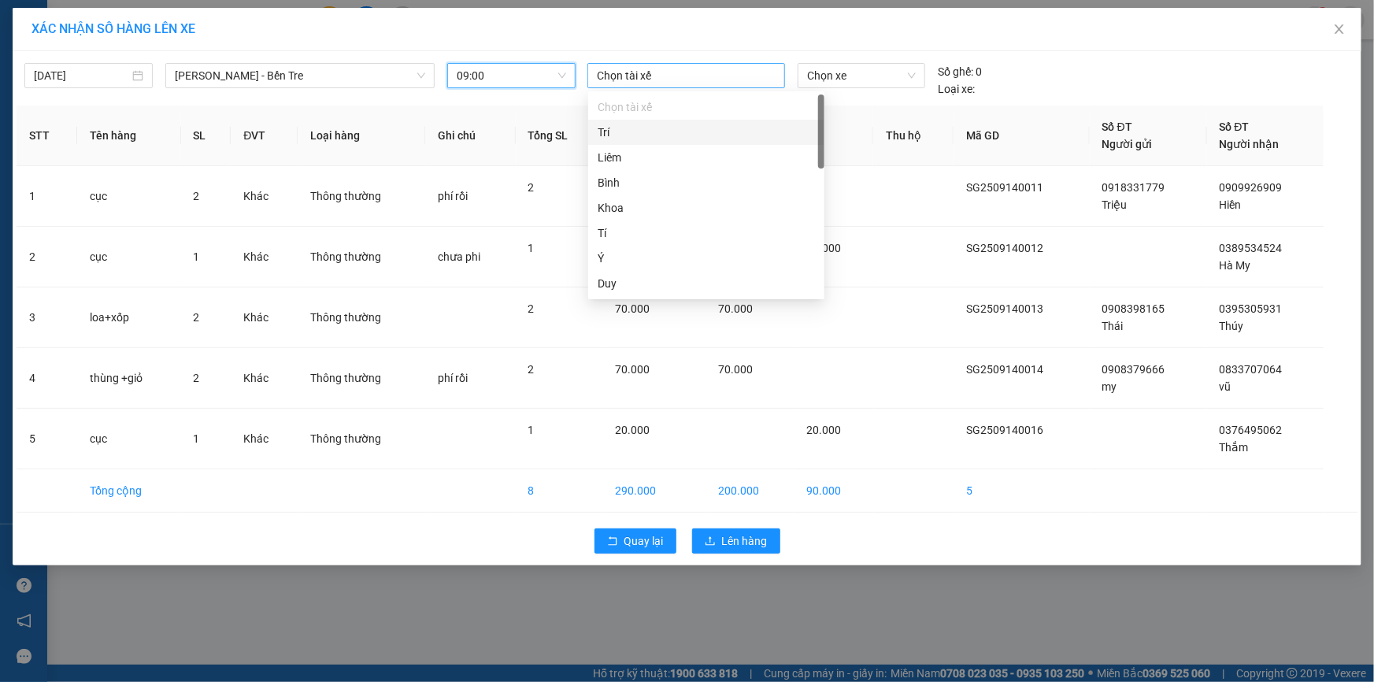
click at [672, 63] on div "Chọn tài xế" at bounding box center [686, 75] width 198 height 25
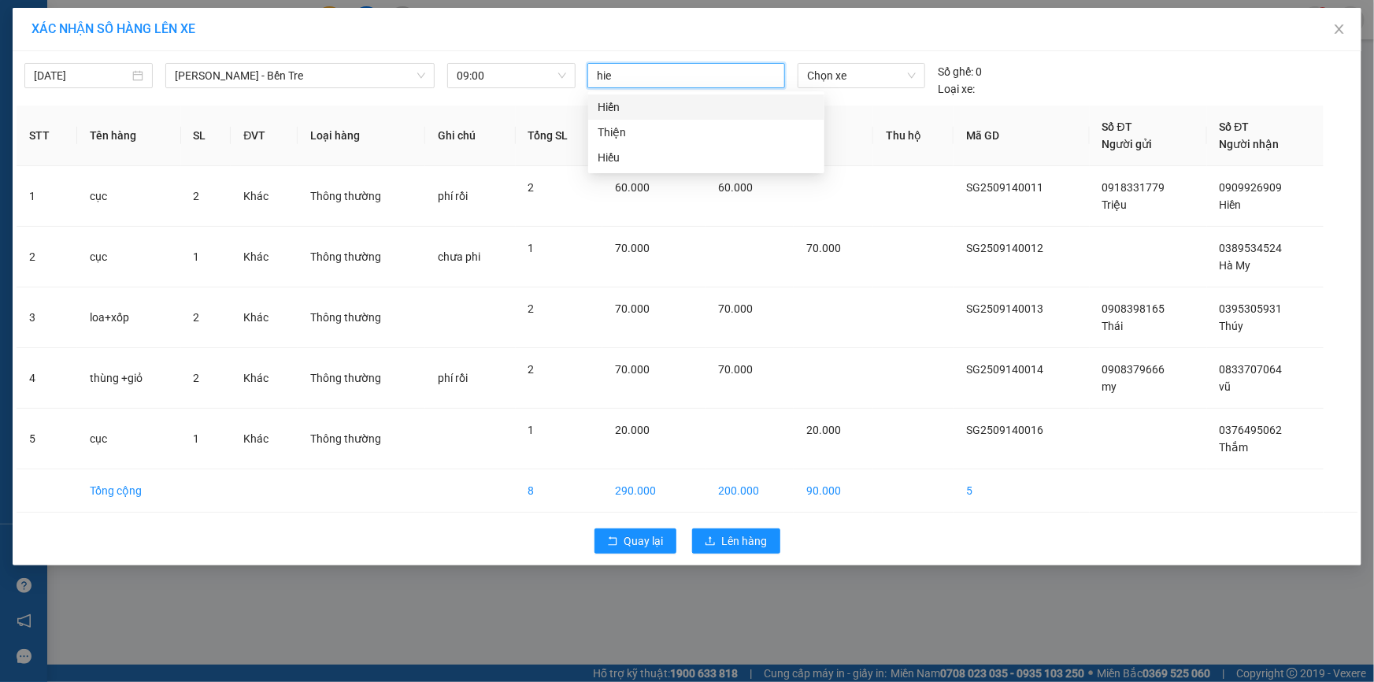
type input "hien"
click at [646, 106] on div "Hiến" at bounding box center [706, 106] width 217 height 17
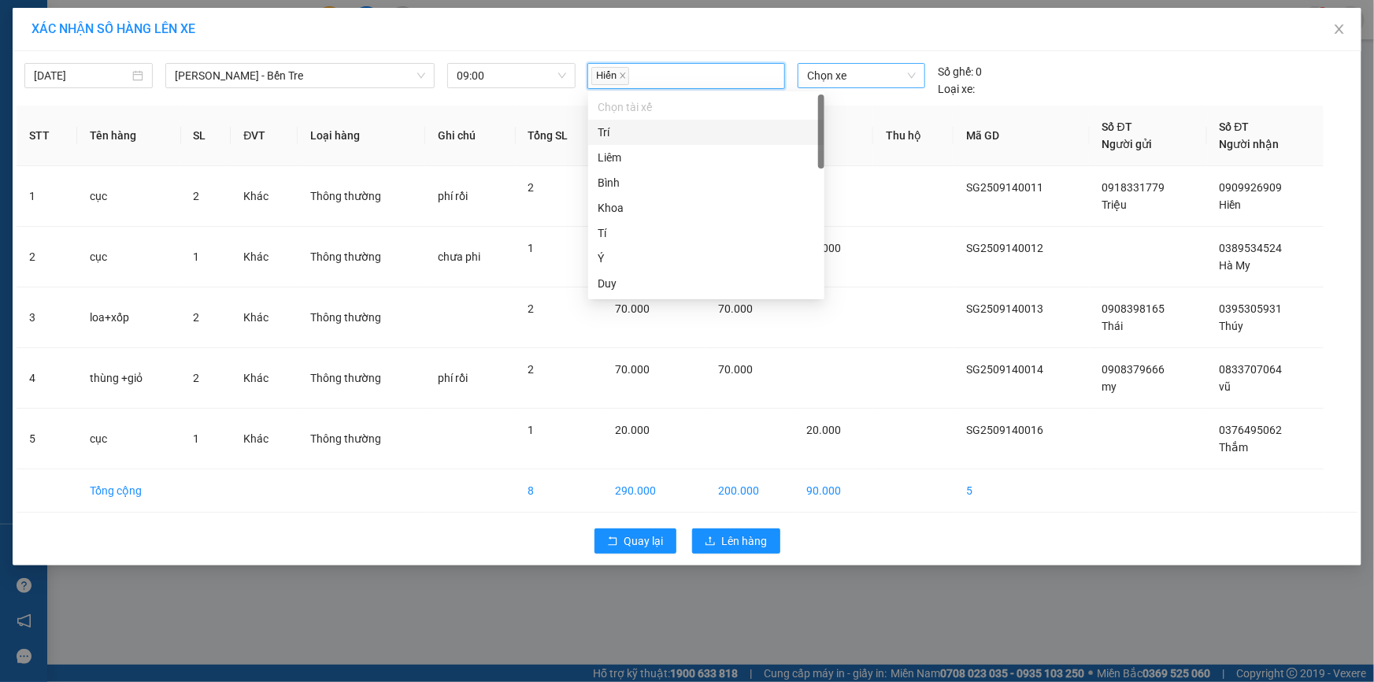
click at [870, 71] on span "Chọn xe" at bounding box center [861, 76] width 109 height 24
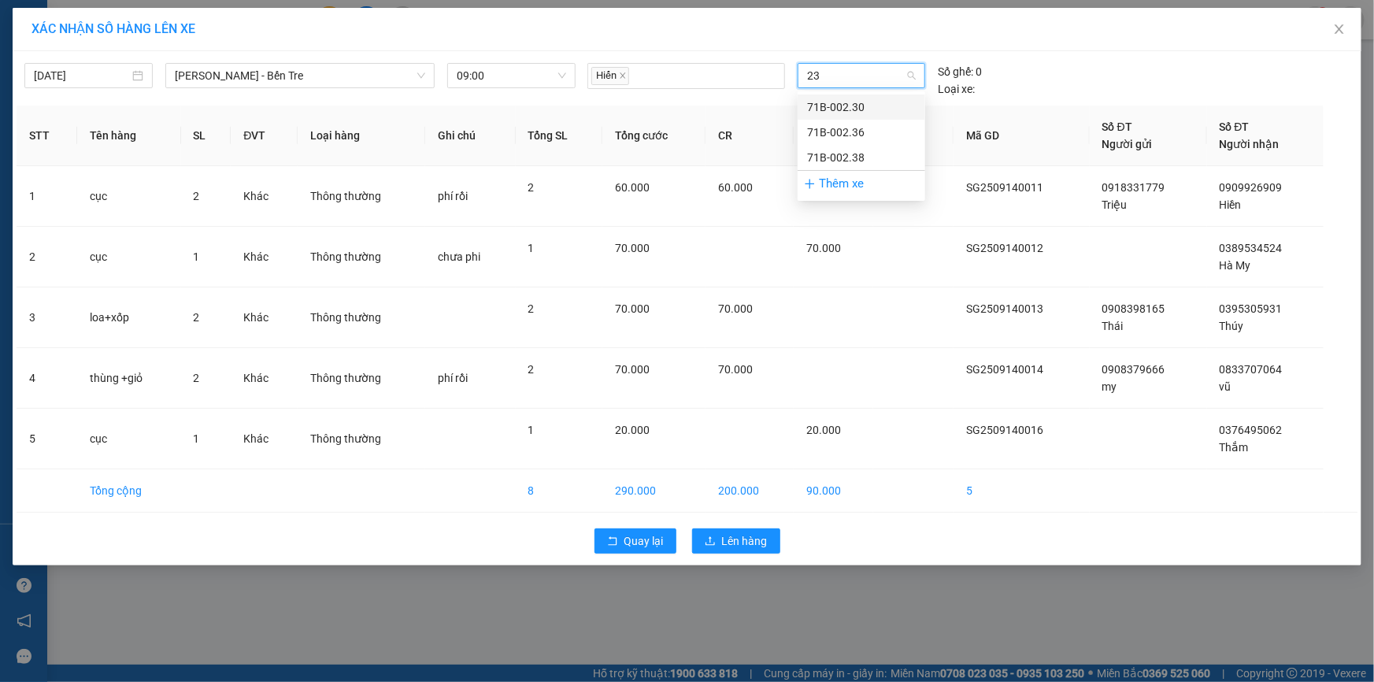
type input "230"
click at [845, 107] on div "71B-002.30" at bounding box center [861, 106] width 109 height 17
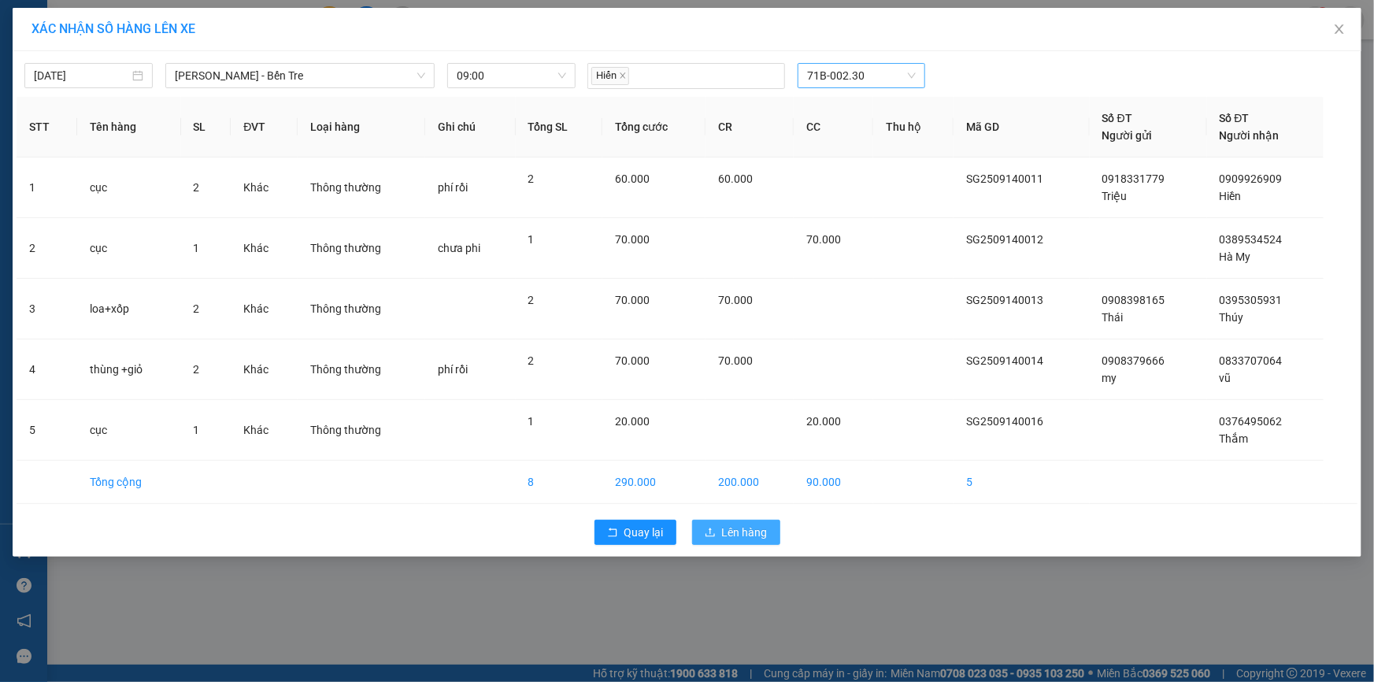
click at [749, 528] on span "Lên hàng" at bounding box center [745, 532] width 46 height 17
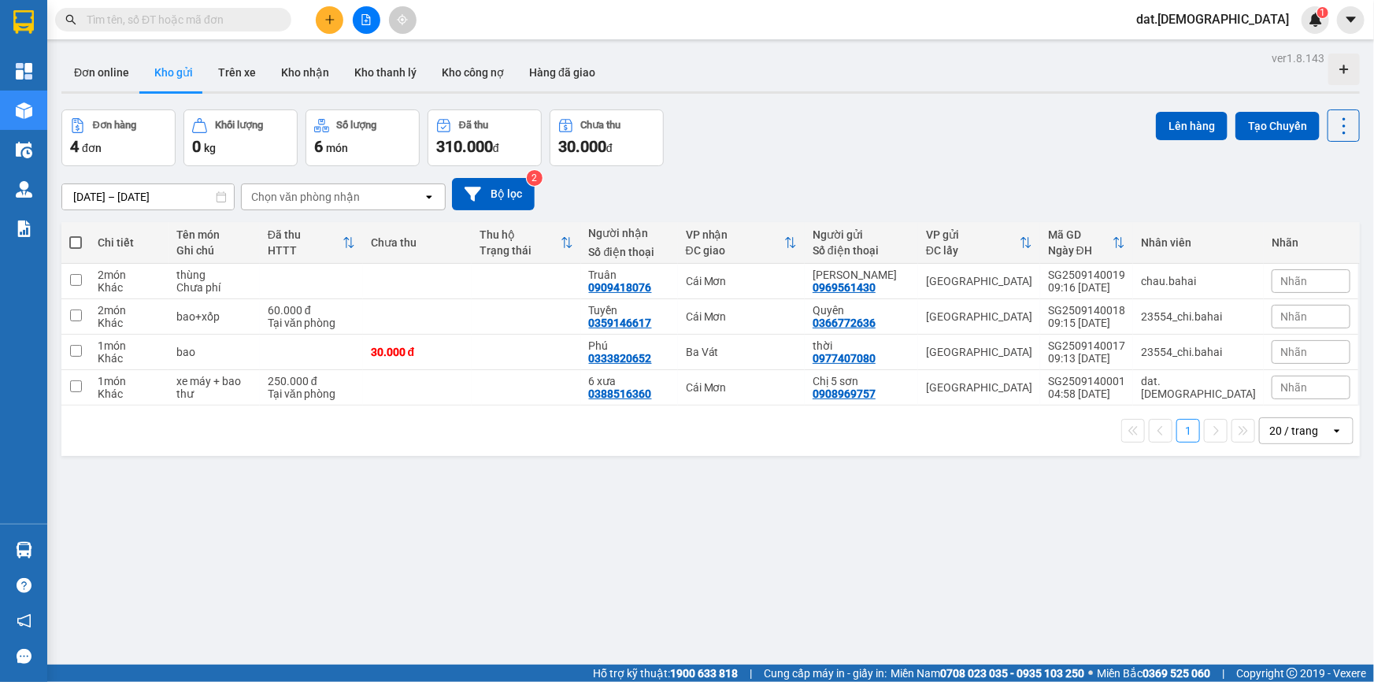
click at [79, 242] on span at bounding box center [75, 242] width 13 height 13
click at [76, 235] on input "checkbox" at bounding box center [76, 235] width 0 height 0
checkbox input "true"
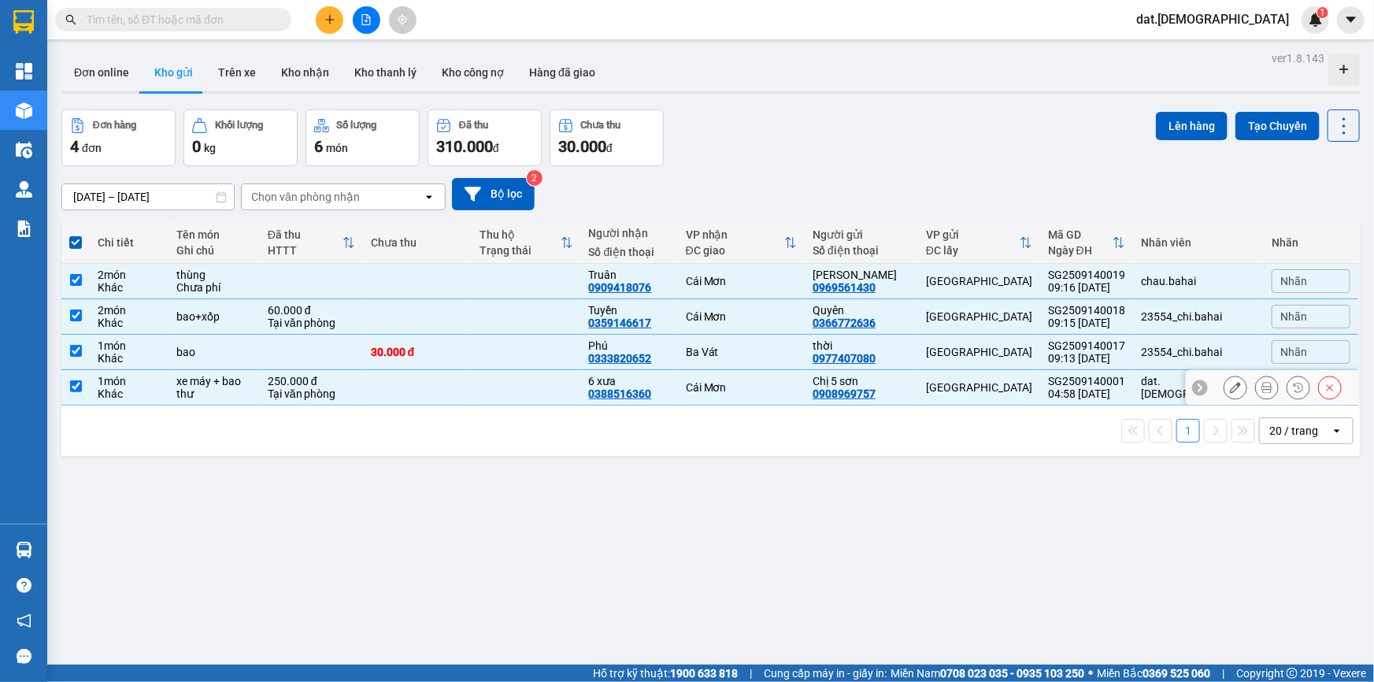
click at [197, 384] on div "xe máy + bao thư" at bounding box center [214, 387] width 76 height 25
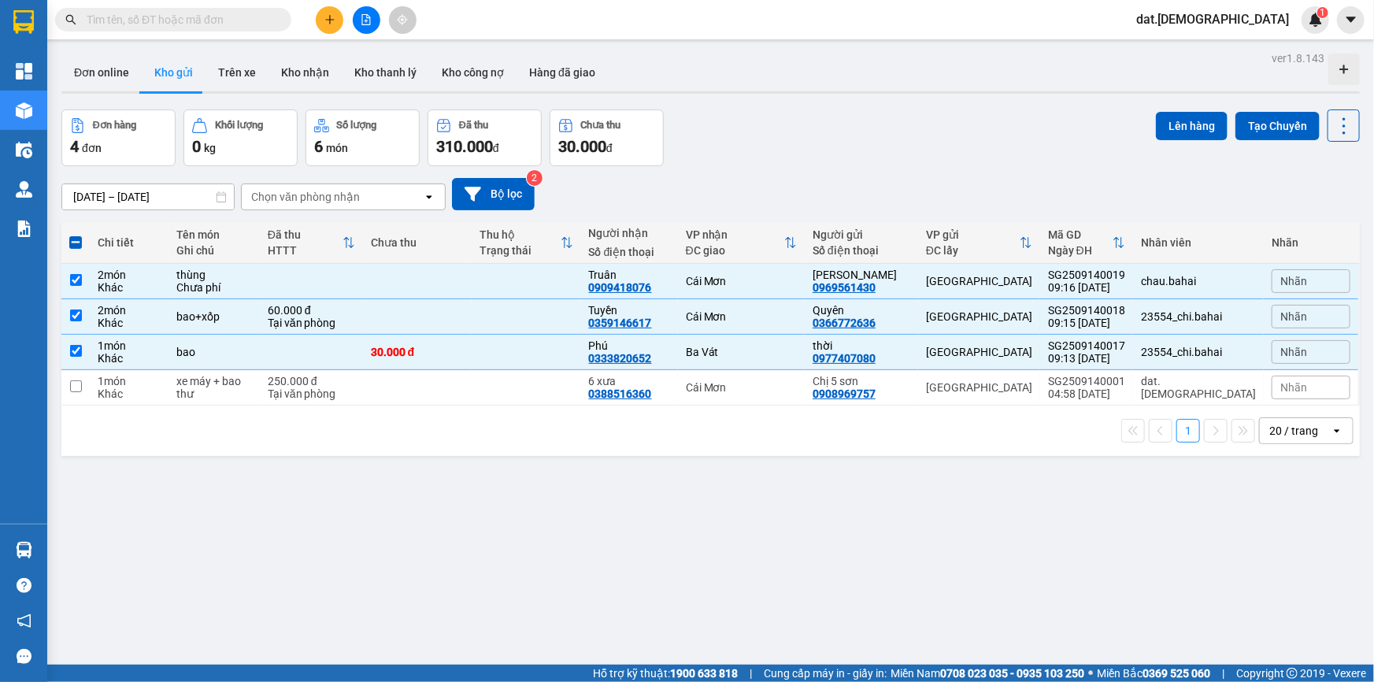
click at [332, 487] on div "ver 1.8.143 Đơn online Kho gửi Trên xe Kho nhận Kho thanh lý Kho công nợ Hàng đ…" at bounding box center [710, 388] width 1311 height 682
click at [157, 476] on div "ver 1.8.143 Đơn online Kho gửi Trên xe Kho nhận Kho thanh lý Kho công nợ Hàng đ…" at bounding box center [710, 388] width 1311 height 682
click at [72, 239] on span at bounding box center [75, 242] width 13 height 13
click at [76, 235] on input "checkbox" at bounding box center [76, 235] width 0 height 0
checkbox input "true"
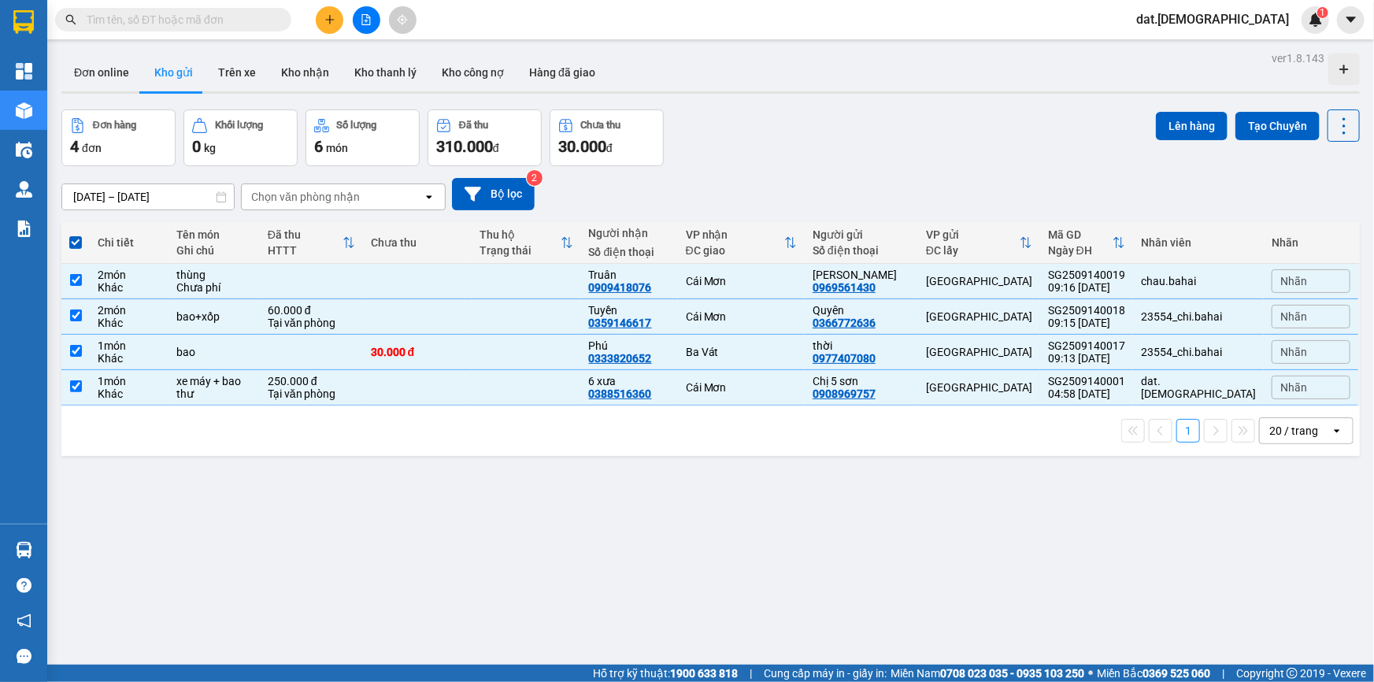
click at [72, 239] on span at bounding box center [75, 242] width 13 height 13
click at [76, 235] on input "checkbox" at bounding box center [76, 235] width 0 height 0
checkbox input "false"
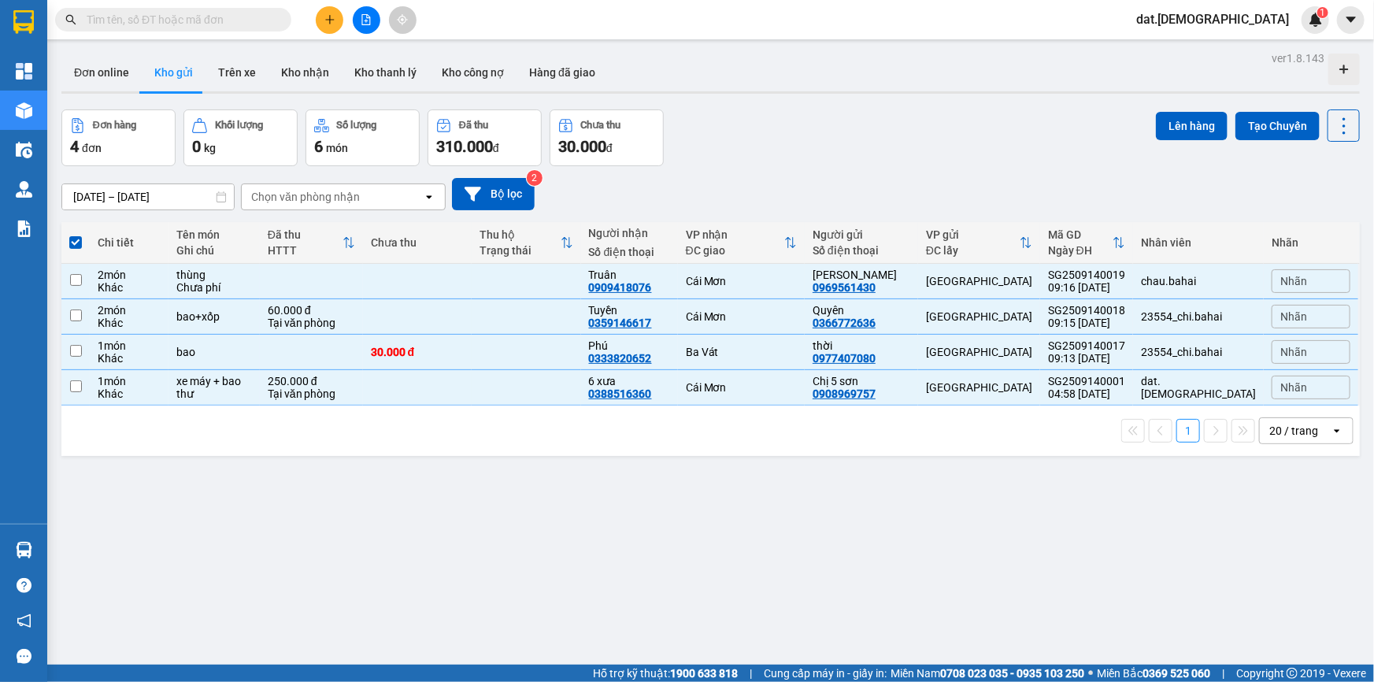
checkbox input "false"
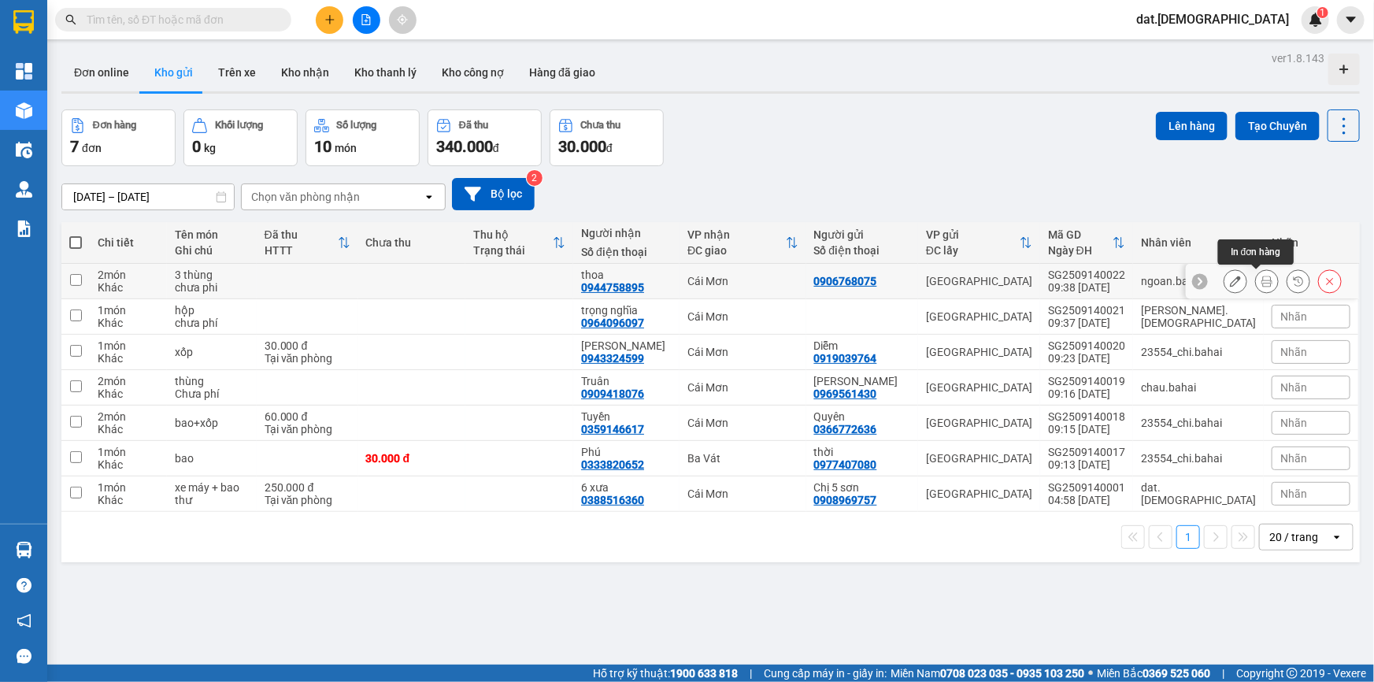
click at [1262, 279] on icon at bounding box center [1267, 281] width 11 height 11
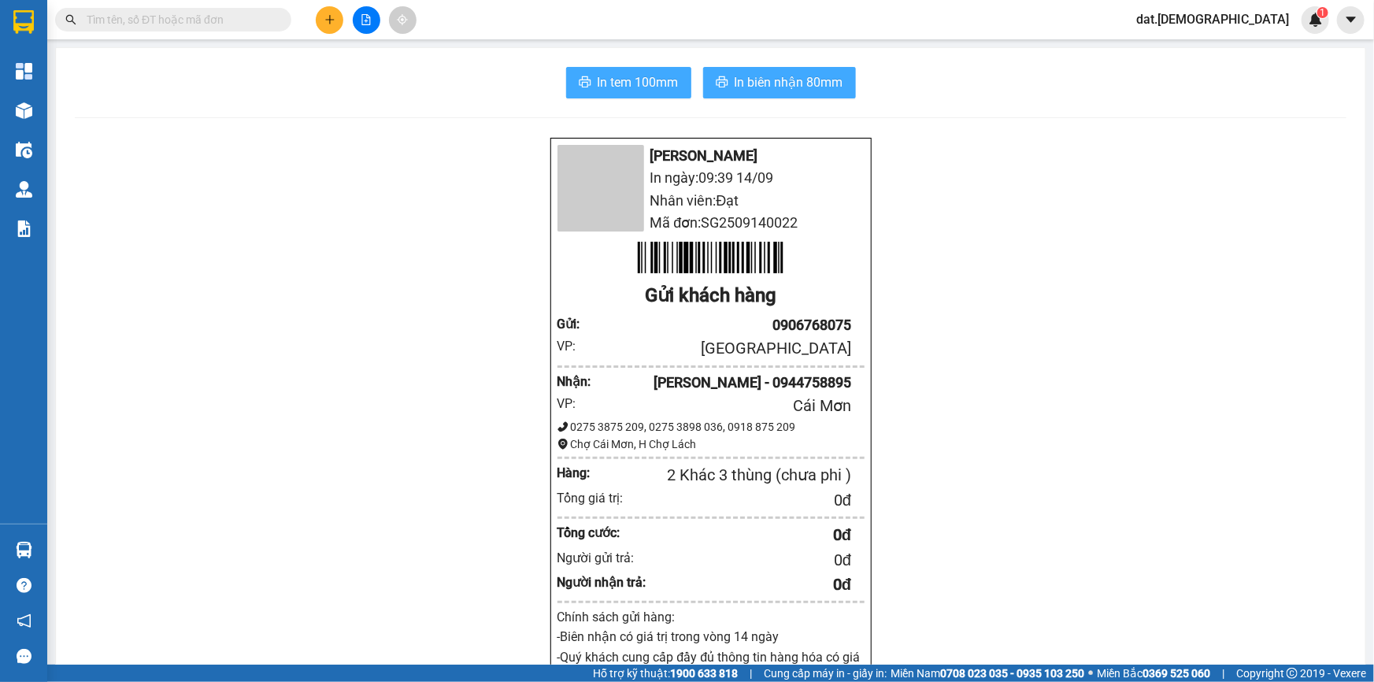
drag, startPoint x: 697, startPoint y: 94, endPoint x: 624, endPoint y: 74, distance: 75.8
click at [703, 94] on button "In biên nhận 80mm" at bounding box center [779, 82] width 153 height 31
click at [623, 74] on span "In tem 100mm" at bounding box center [638, 82] width 81 height 20
click at [604, 78] on span "In tem 100mm" at bounding box center [638, 82] width 81 height 20
click at [606, 76] on span "In tem 100mm" at bounding box center [638, 82] width 81 height 20
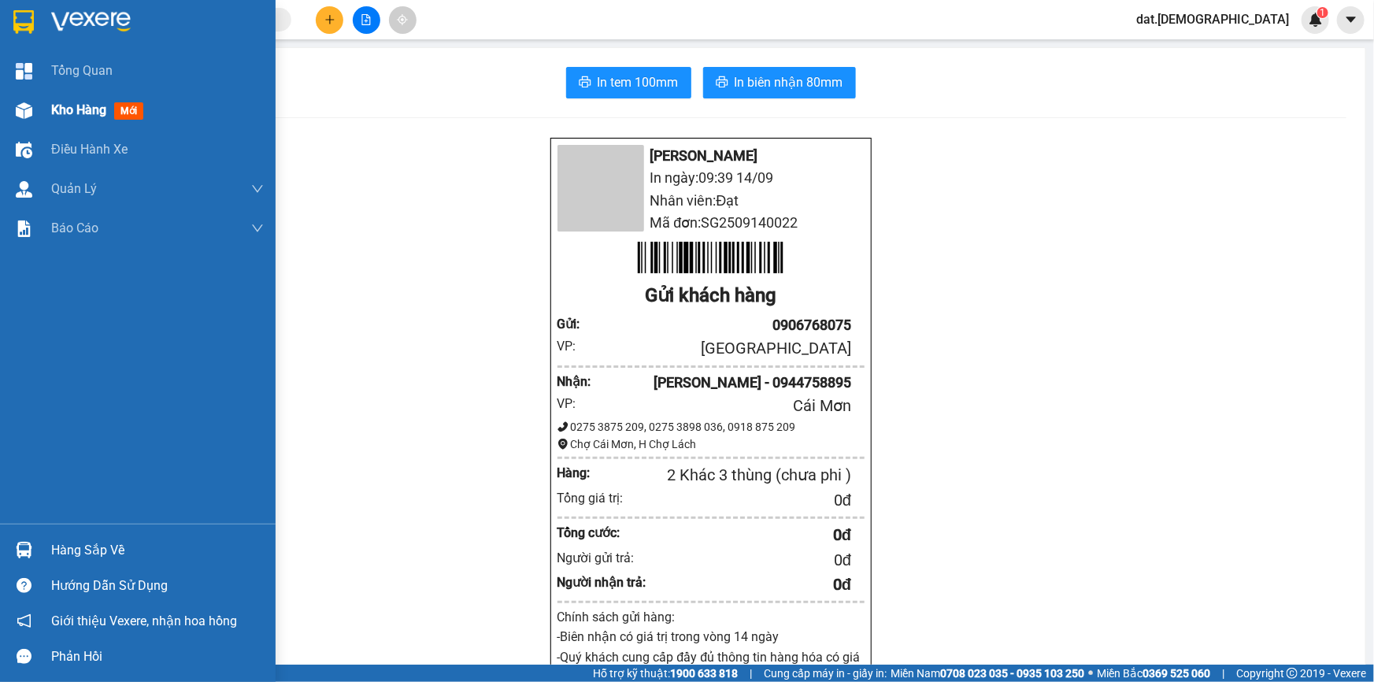
click at [128, 112] on span "mới" at bounding box center [128, 110] width 29 height 17
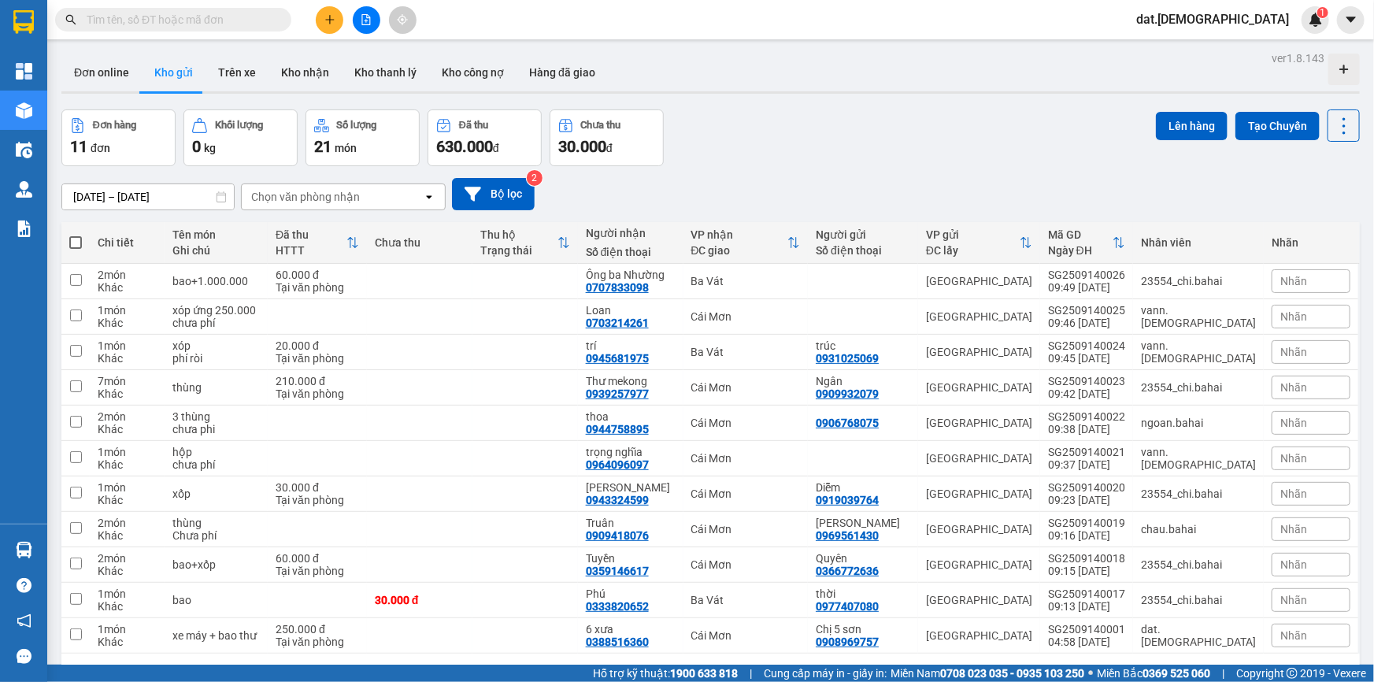
click at [76, 243] on span at bounding box center [75, 242] width 13 height 13
click at [76, 235] on input "checkbox" at bounding box center [76, 235] width 0 height 0
checkbox input "true"
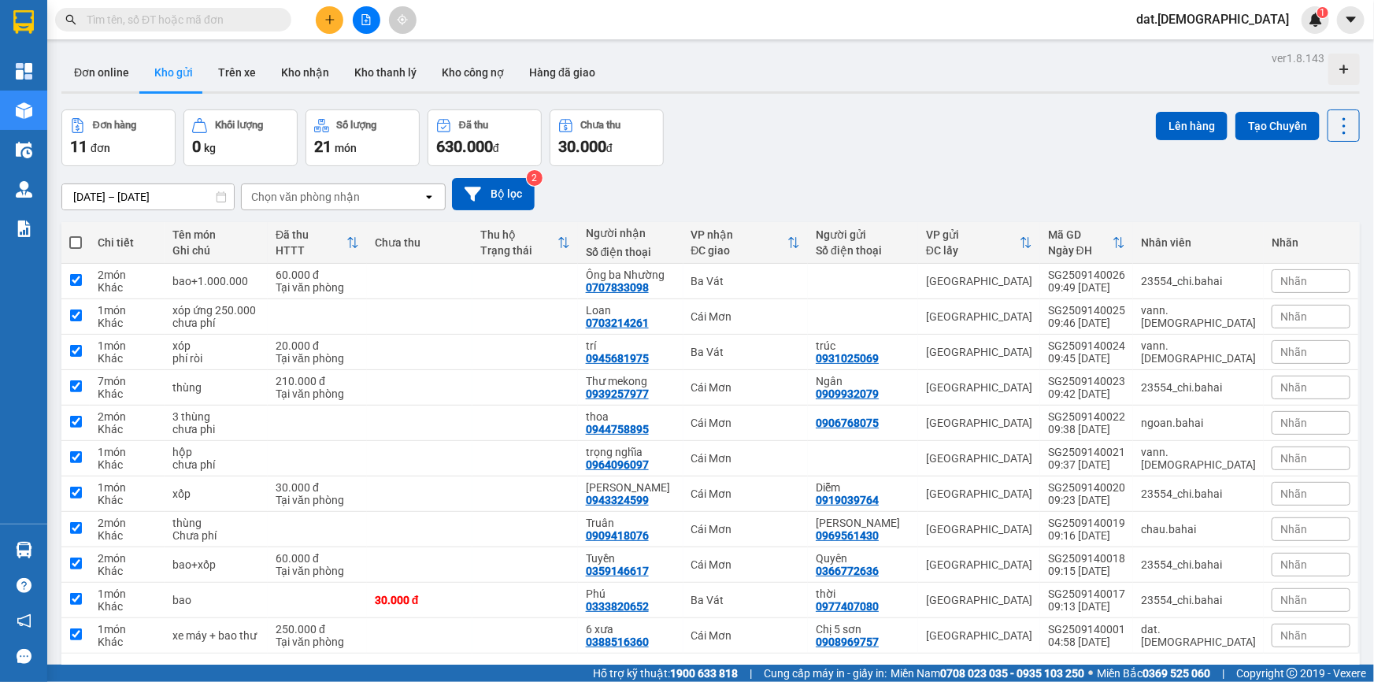
checkbox input "true"
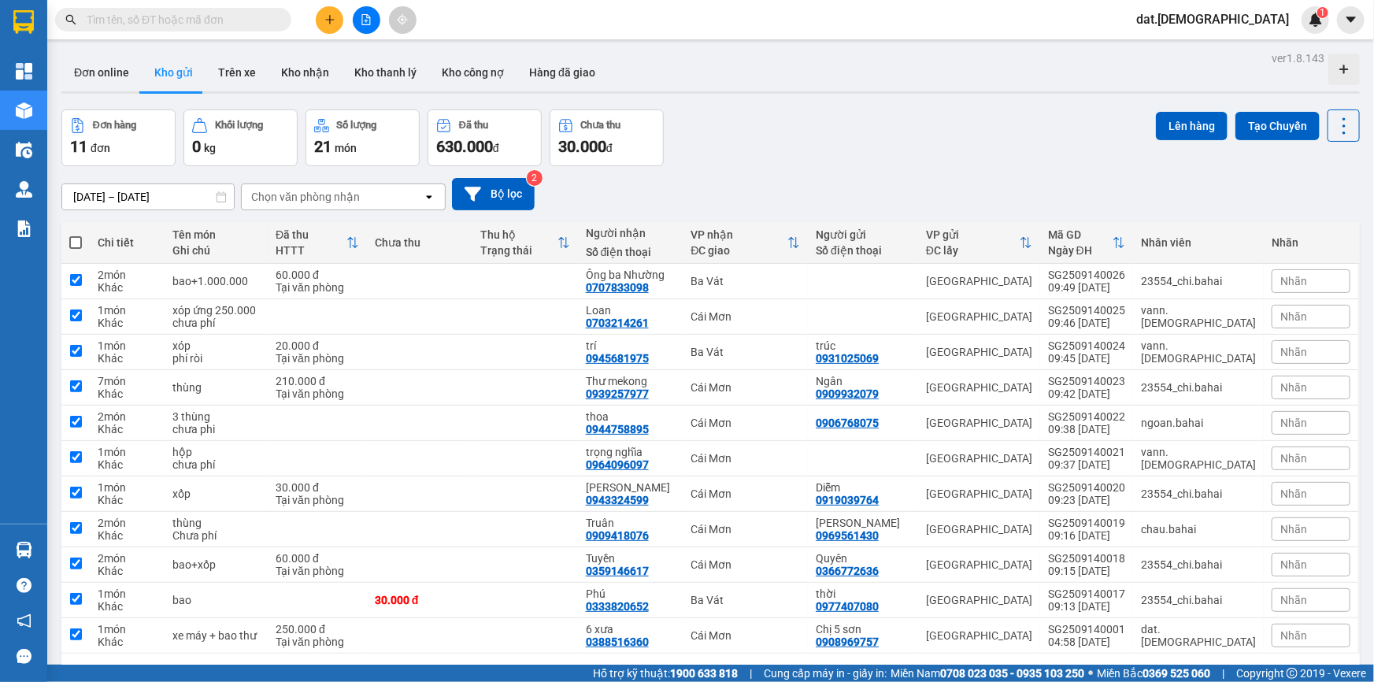
checkbox input "true"
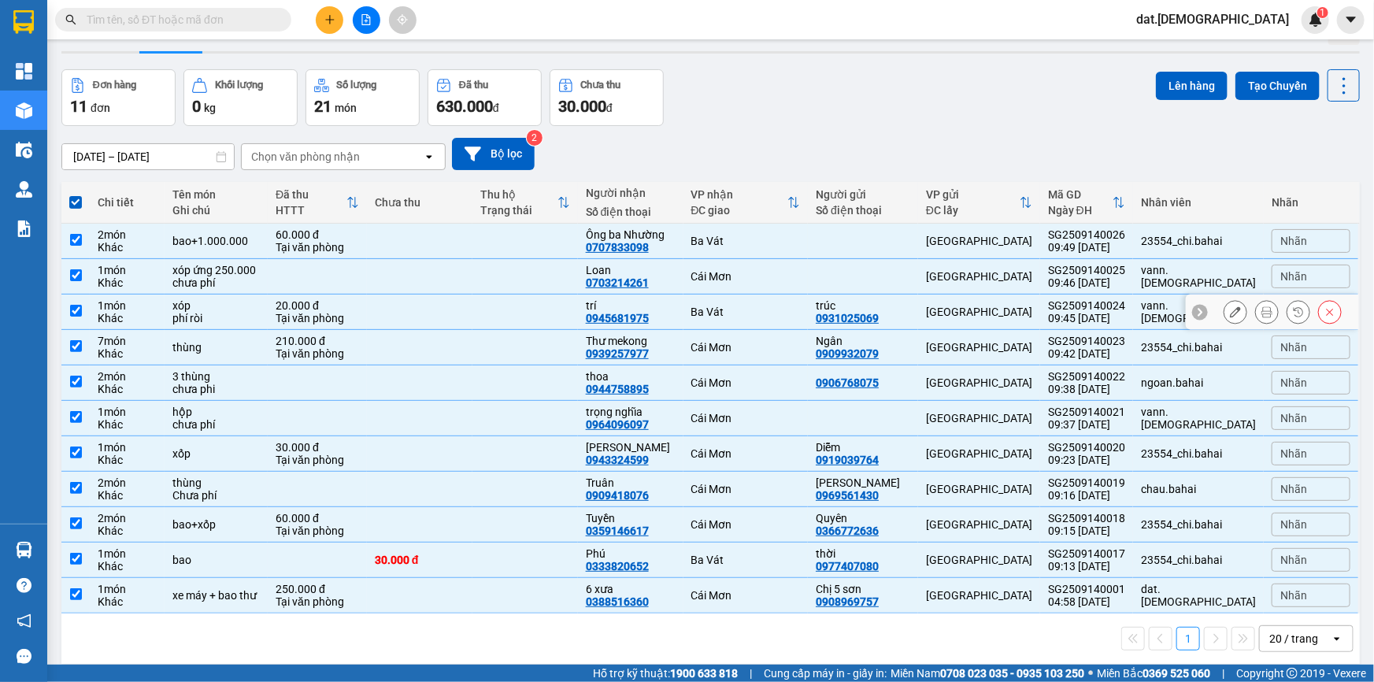
scroll to position [72, 0]
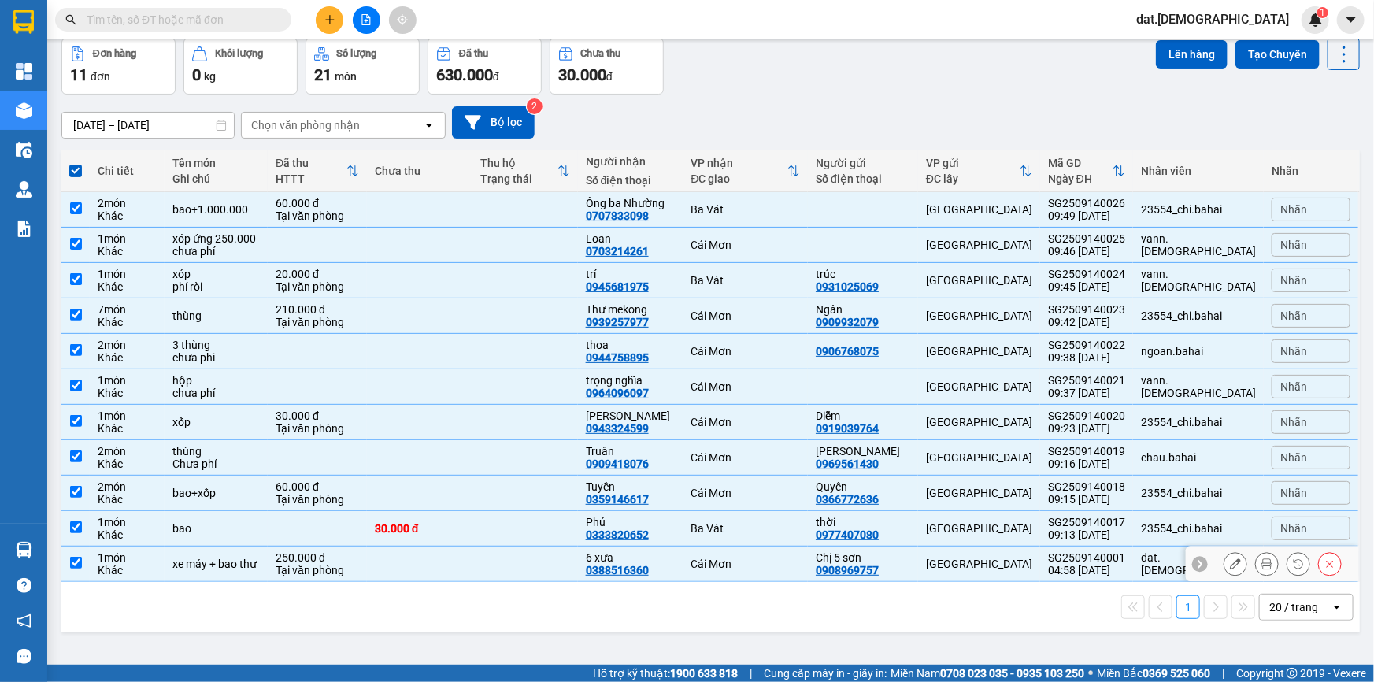
click at [132, 558] on div "1 món" at bounding box center [127, 557] width 59 height 13
checkbox input "false"
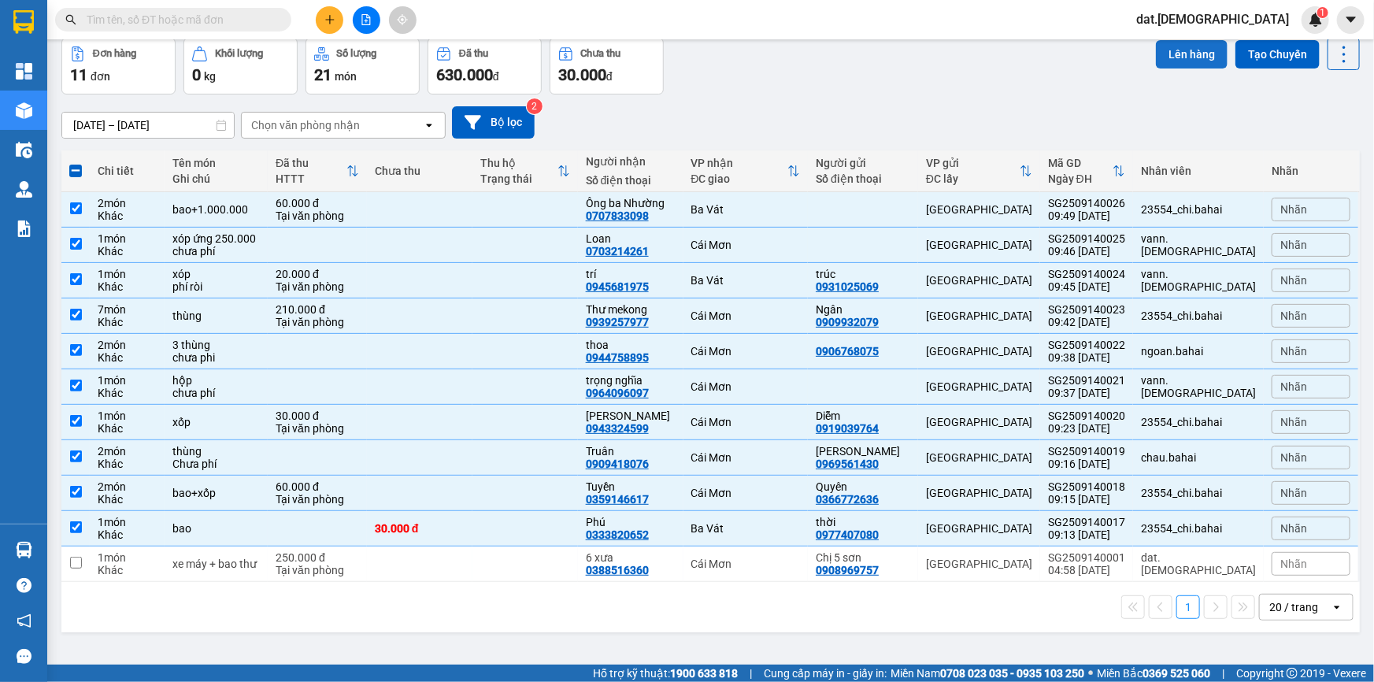
click at [1189, 57] on button "Lên hàng" at bounding box center [1192, 54] width 72 height 28
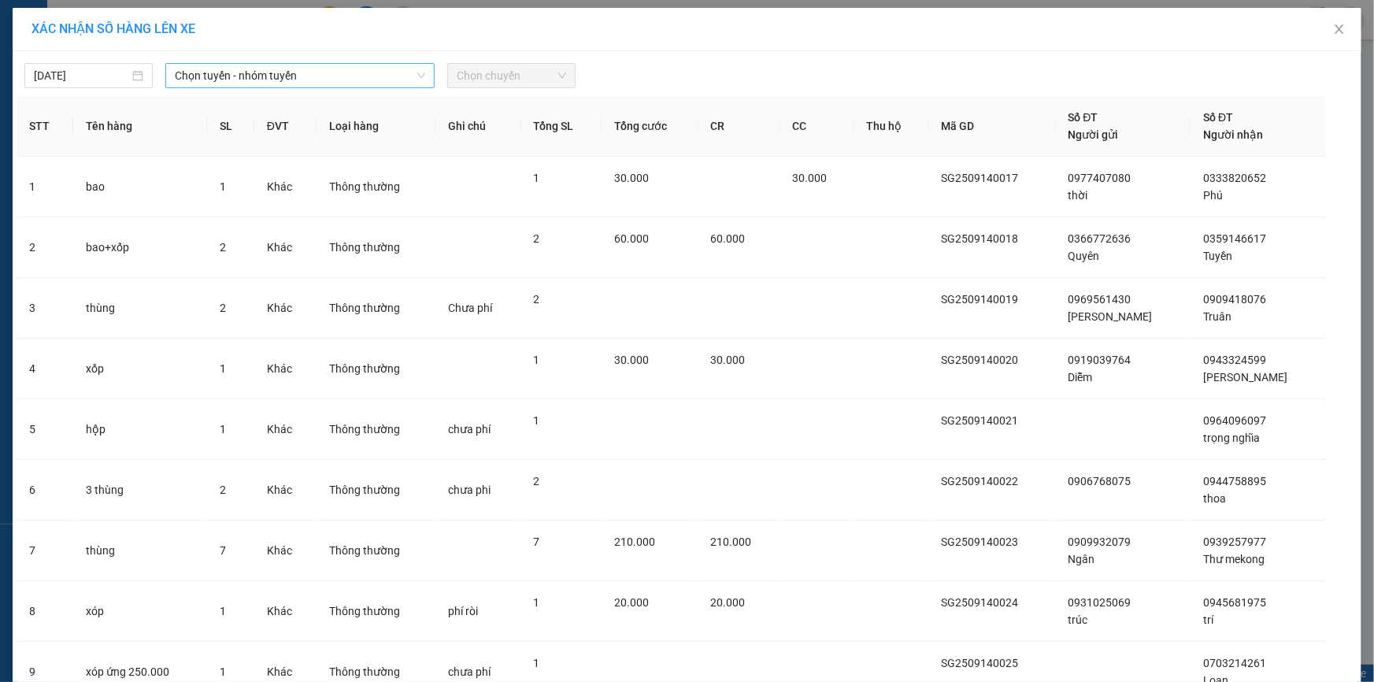
click at [291, 70] on span "Chọn tuyến - nhóm tuyến" at bounding box center [300, 76] width 250 height 24
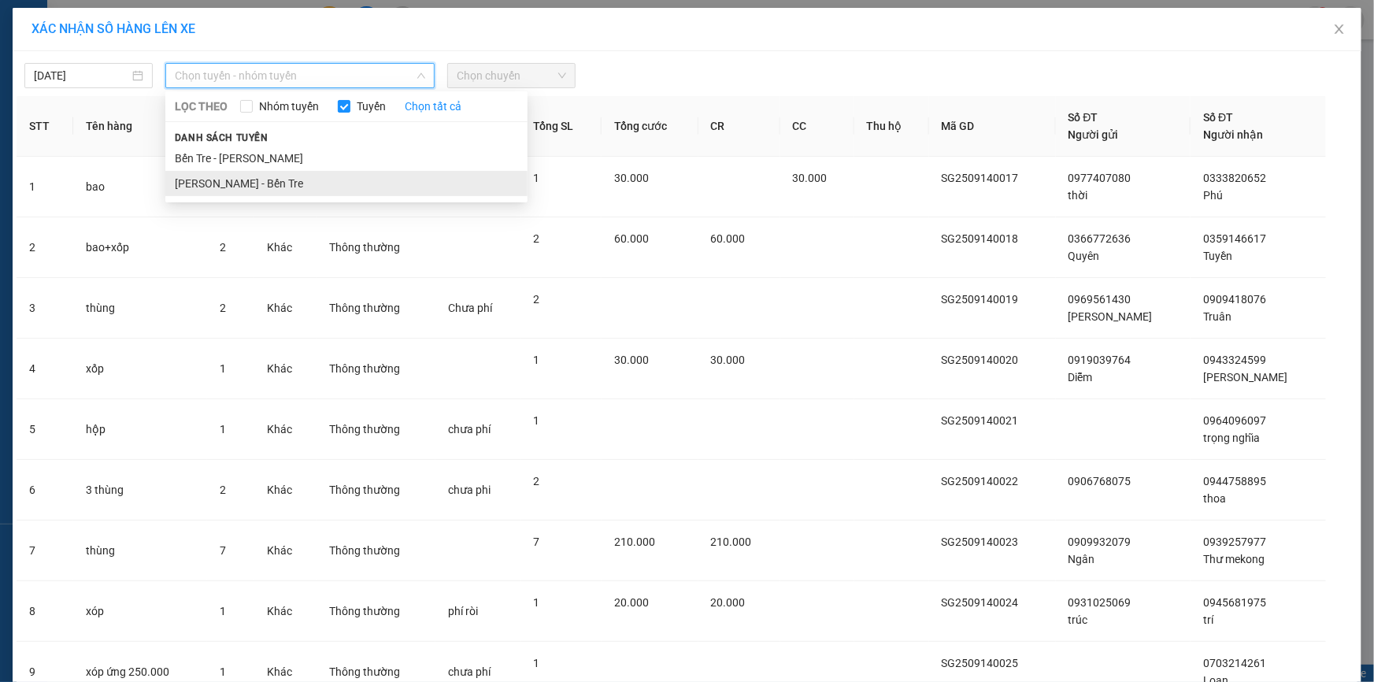
click at [266, 180] on li "[PERSON_NAME] - Bến Tre" at bounding box center [346, 183] width 362 height 25
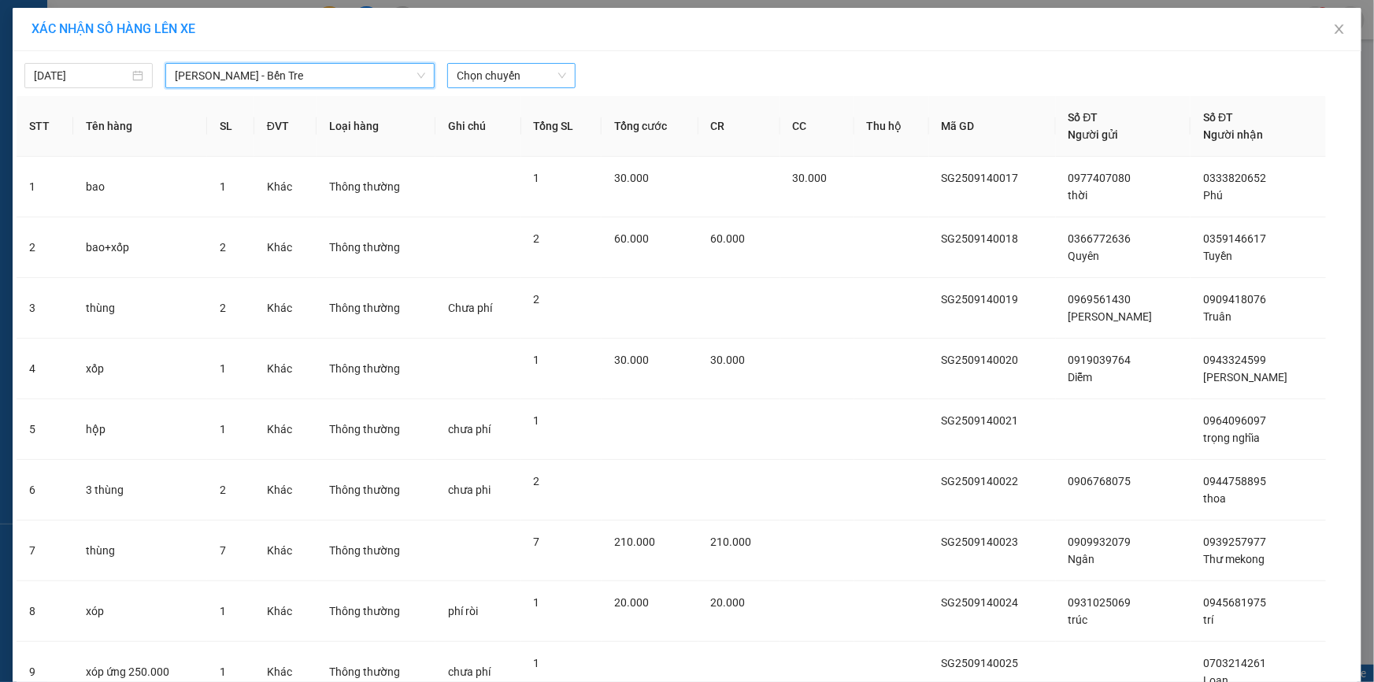
click at [524, 70] on span "Chọn chuyến" at bounding box center [511, 76] width 109 height 24
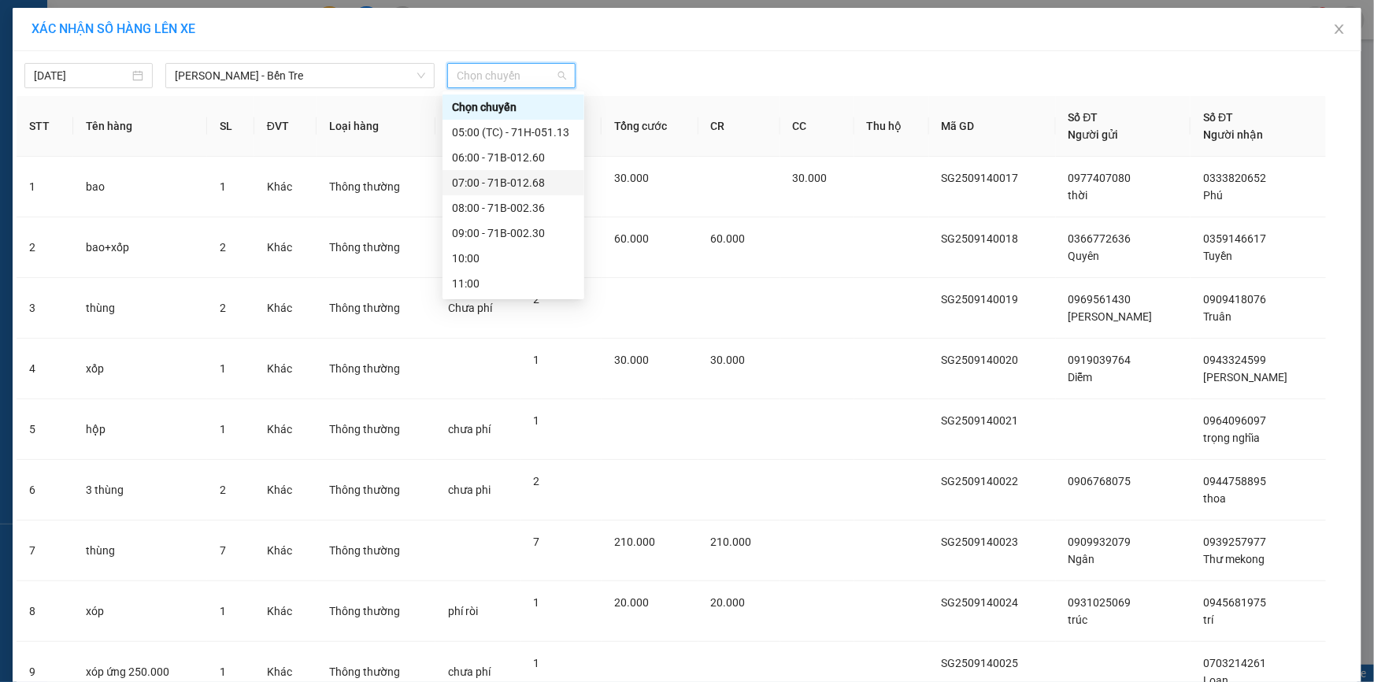
scroll to position [71, 0]
click at [491, 185] on div "10:00" at bounding box center [513, 187] width 123 height 17
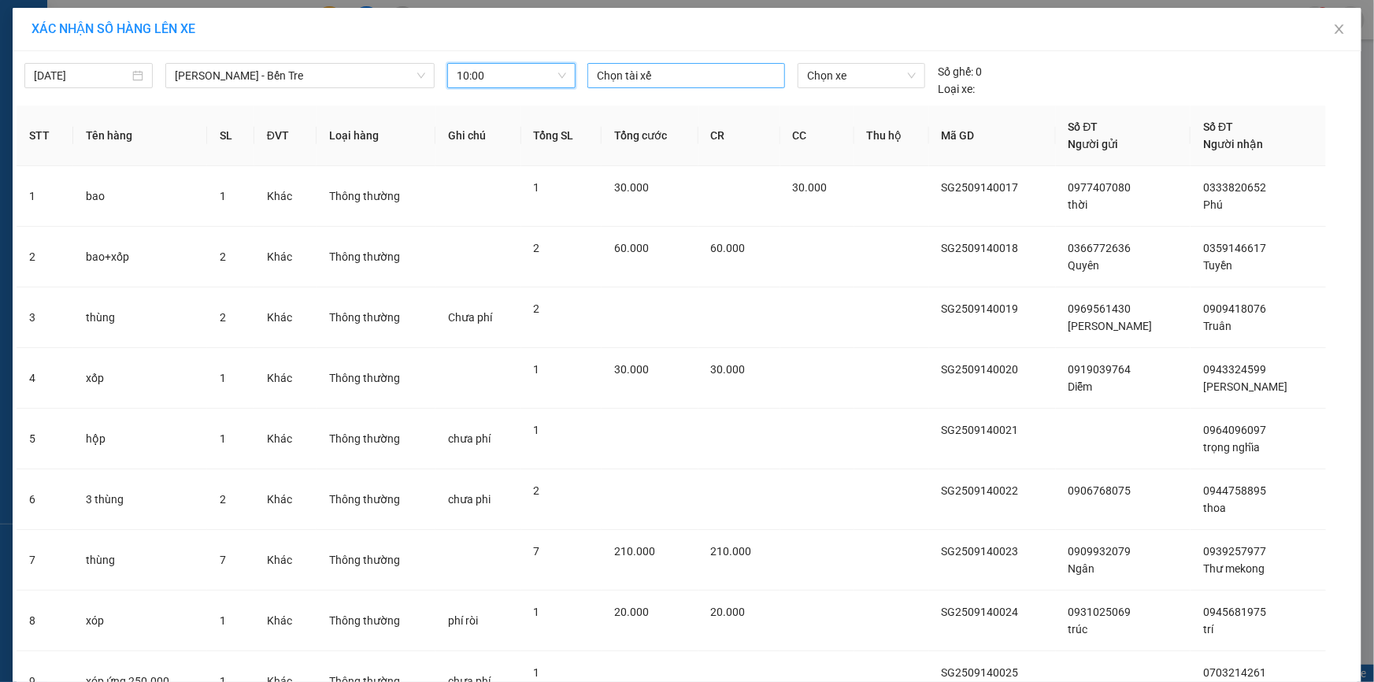
click at [640, 66] on div at bounding box center [686, 75] width 190 height 19
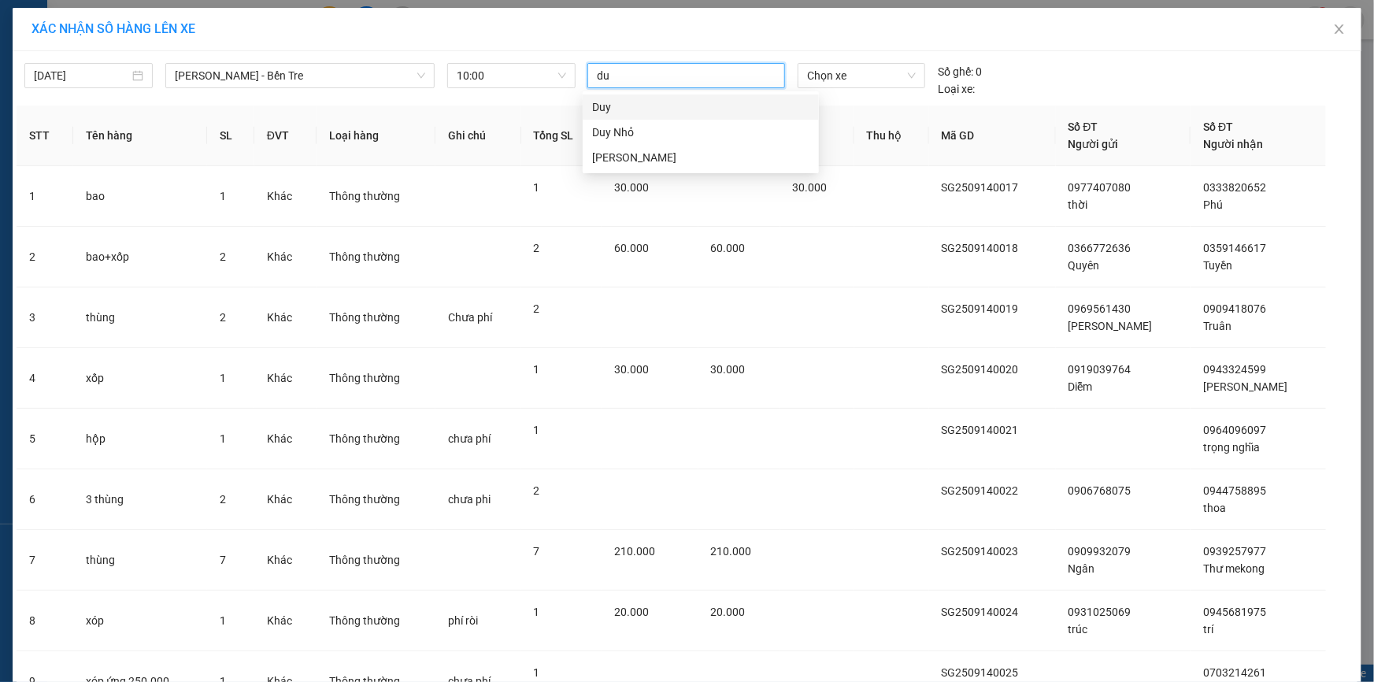
type input "duy"
click at [632, 128] on div "Duy Nhỏ" at bounding box center [700, 132] width 217 height 17
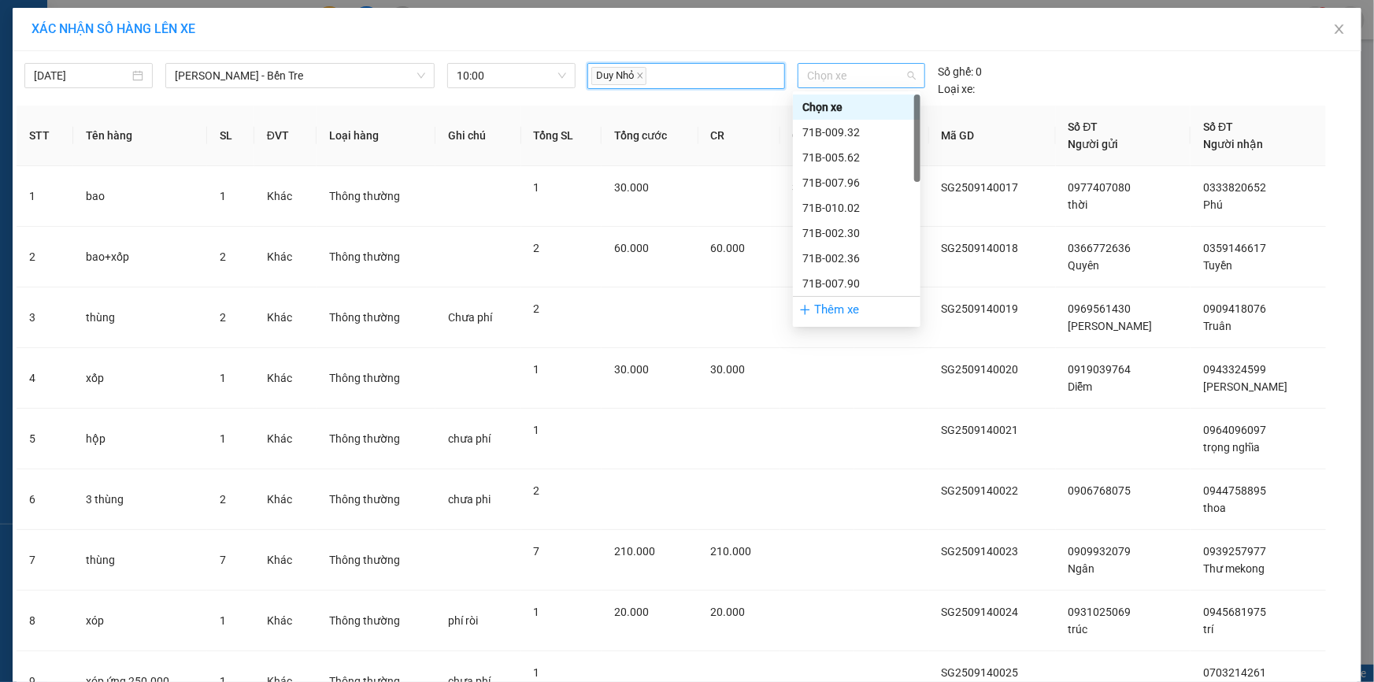
click at [819, 81] on span "Chọn xe" at bounding box center [861, 76] width 109 height 24
type input "377"
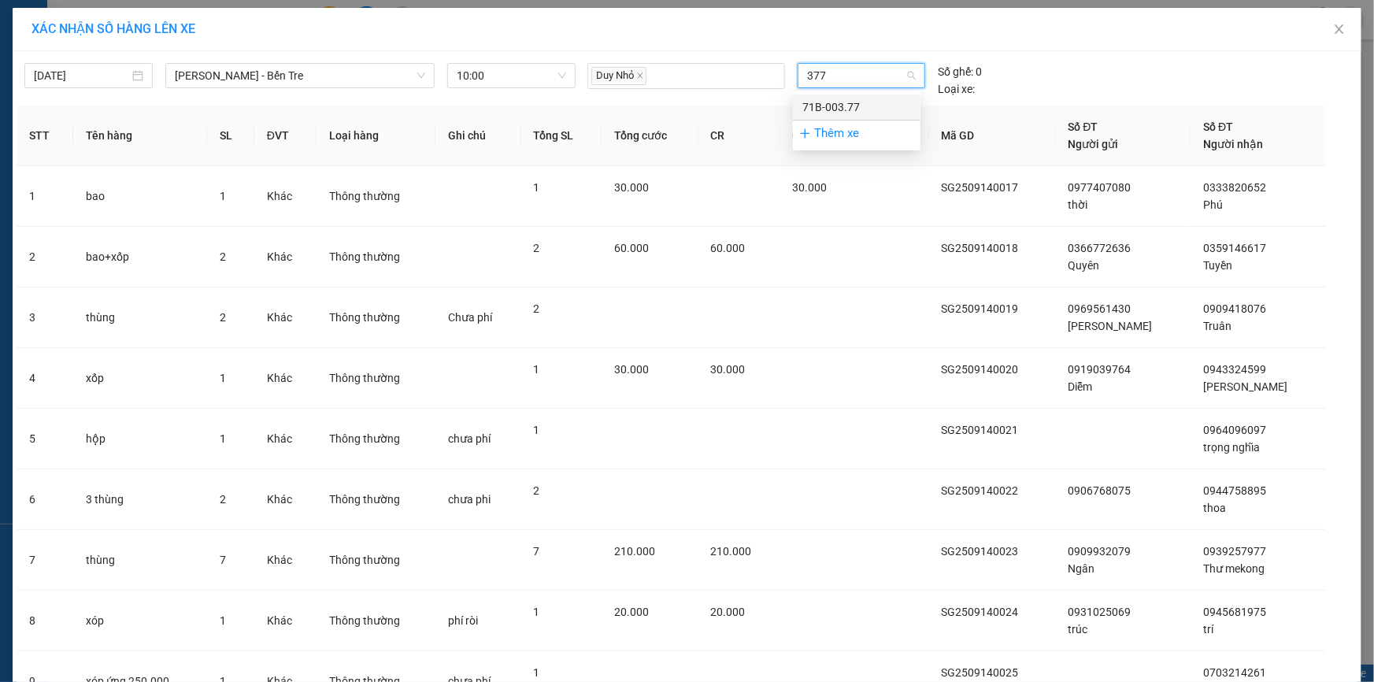
click at [817, 105] on div "71B-003.77" at bounding box center [856, 106] width 109 height 17
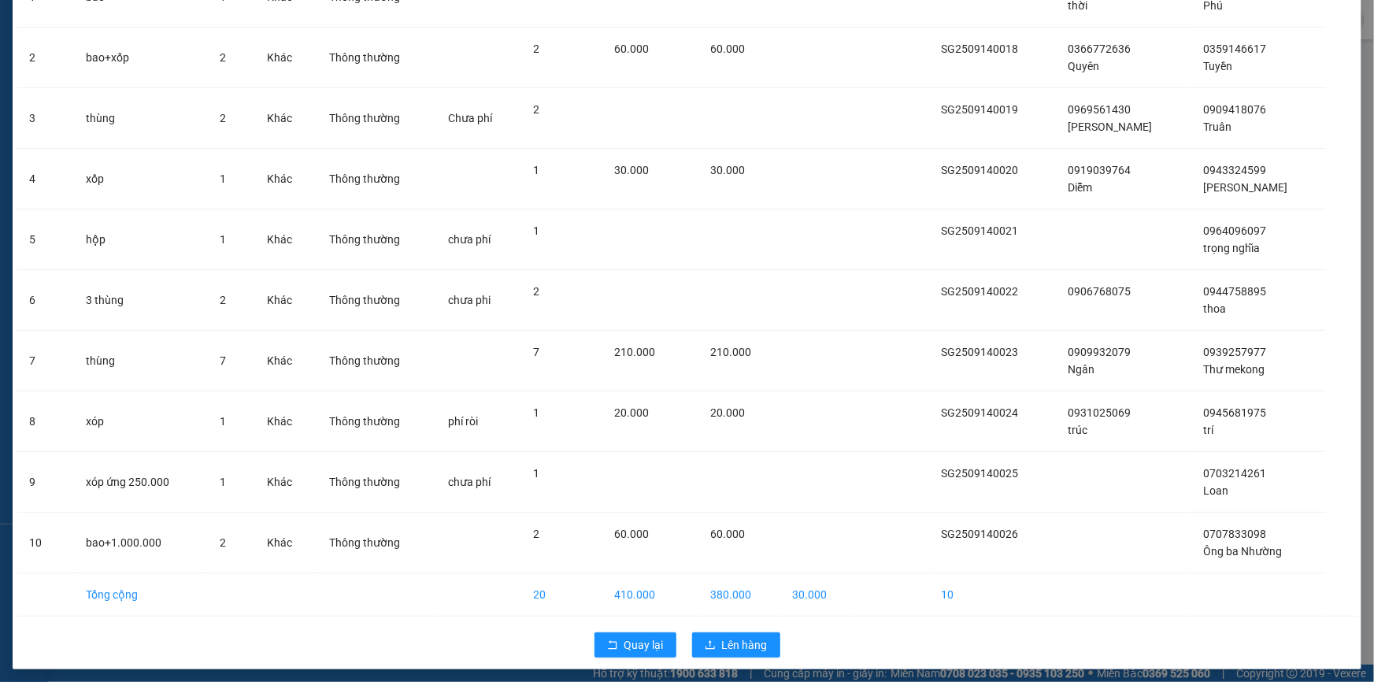
scroll to position [195, 0]
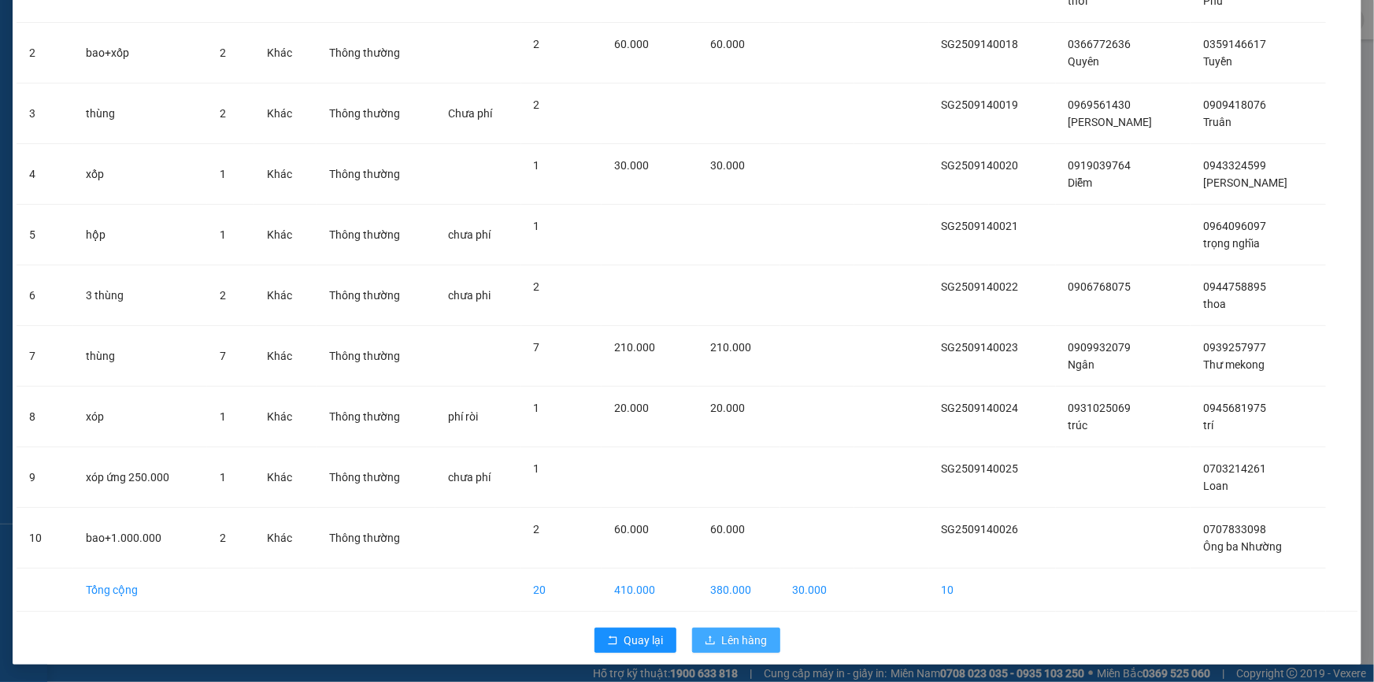
click at [743, 638] on span "Lên hàng" at bounding box center [745, 640] width 46 height 17
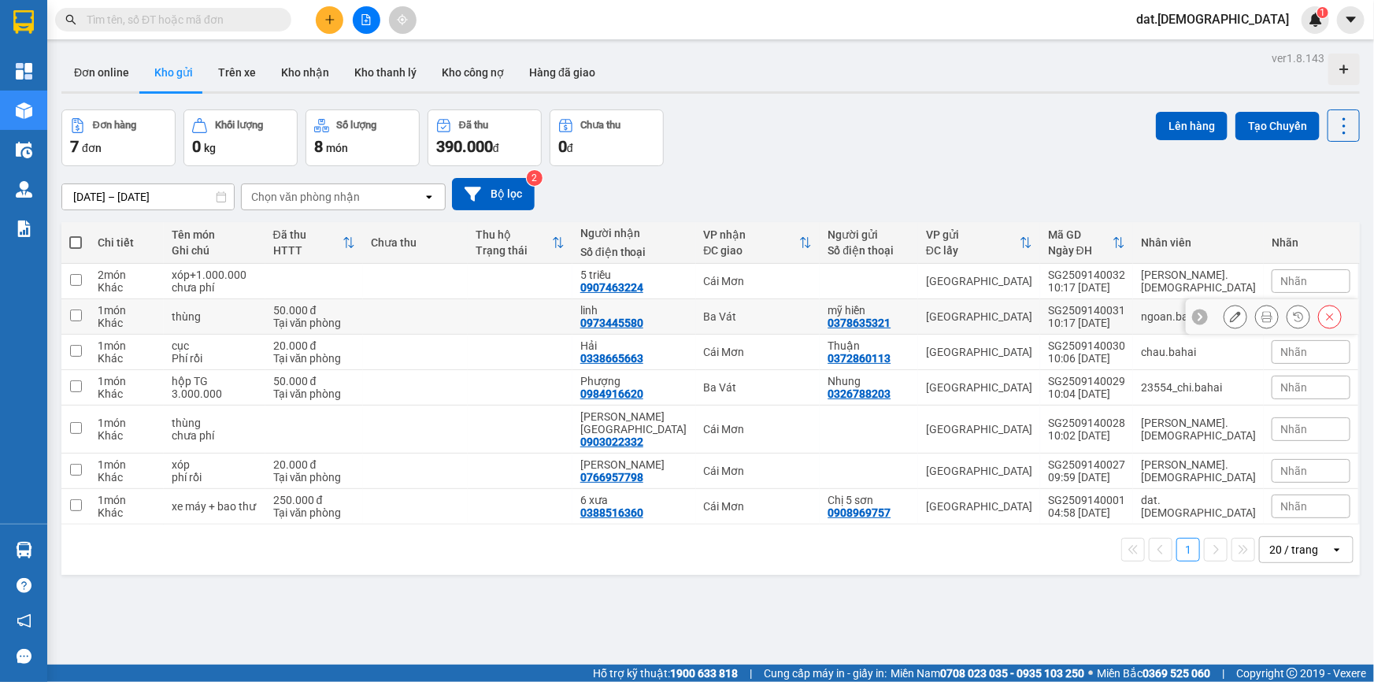
drag, startPoint x: 1258, startPoint y: 315, endPoint x: 1213, endPoint y: 295, distance: 50.1
click at [1262, 314] on icon at bounding box center [1267, 316] width 11 height 11
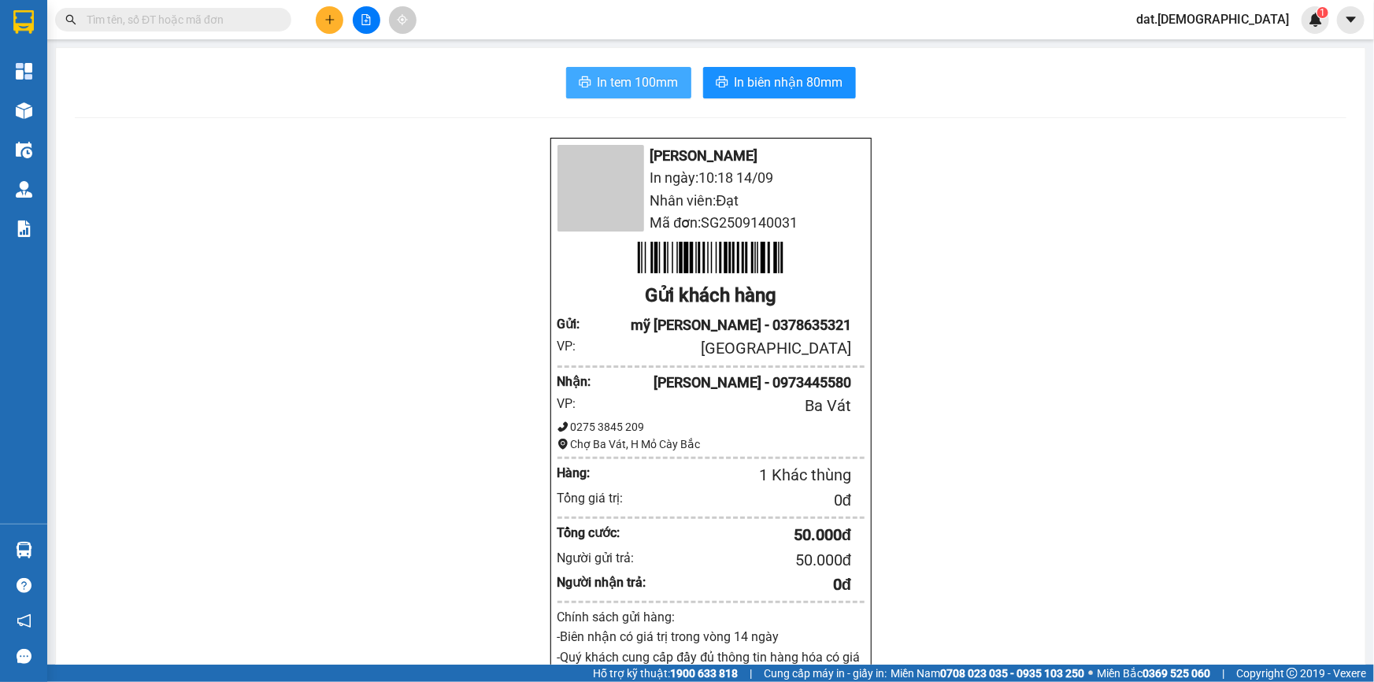
click at [624, 84] on span "In tem 100mm" at bounding box center [638, 82] width 81 height 20
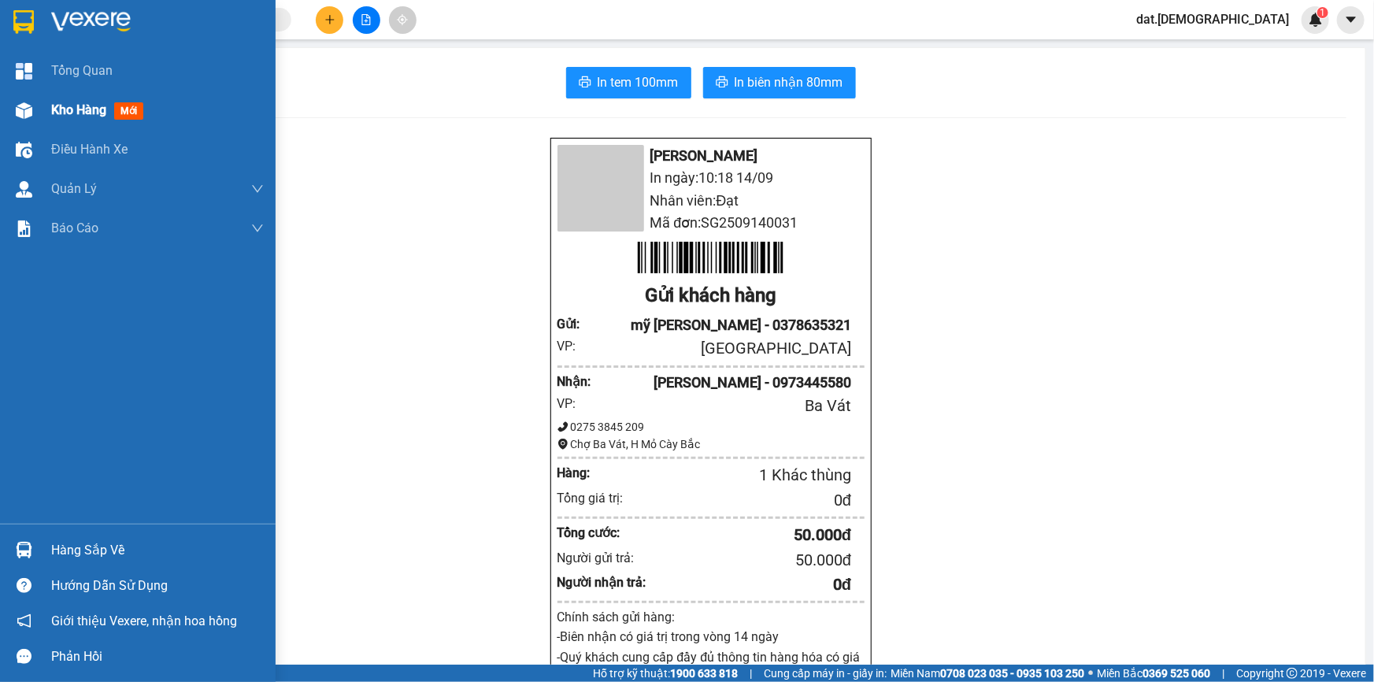
click span "mới"
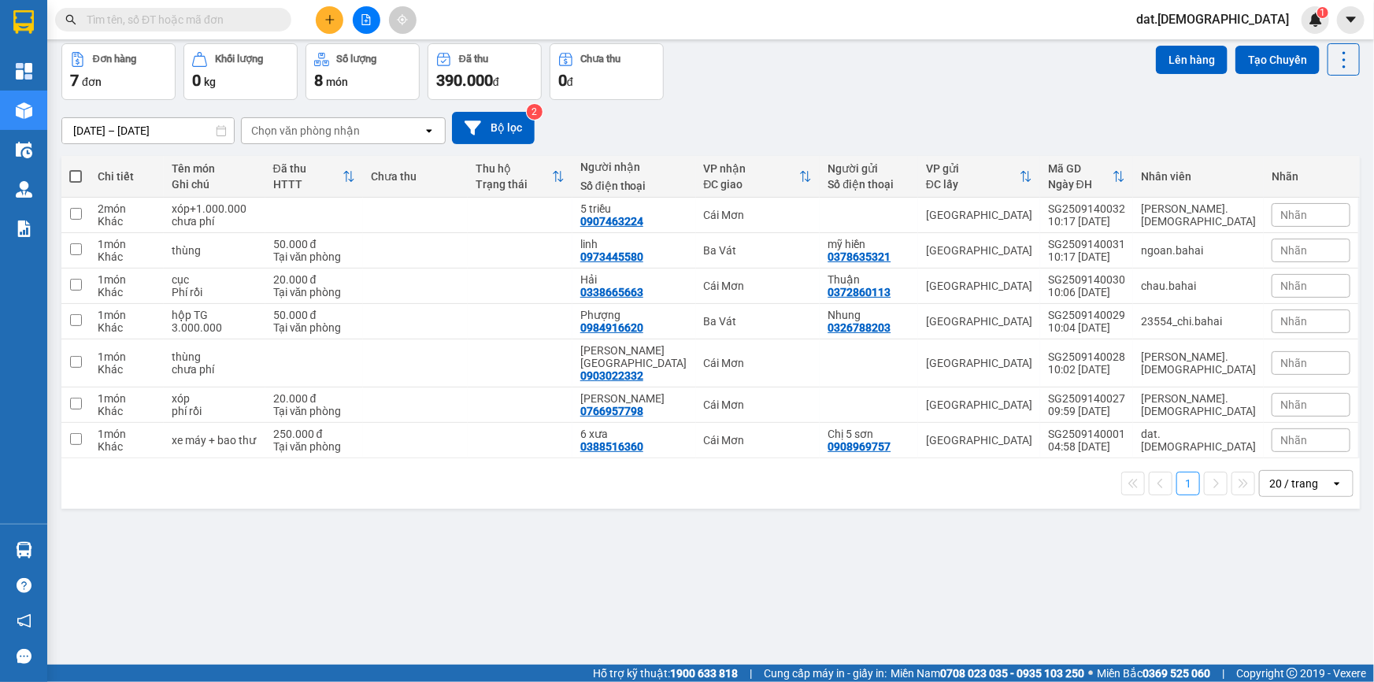
scroll to position [72, 0]
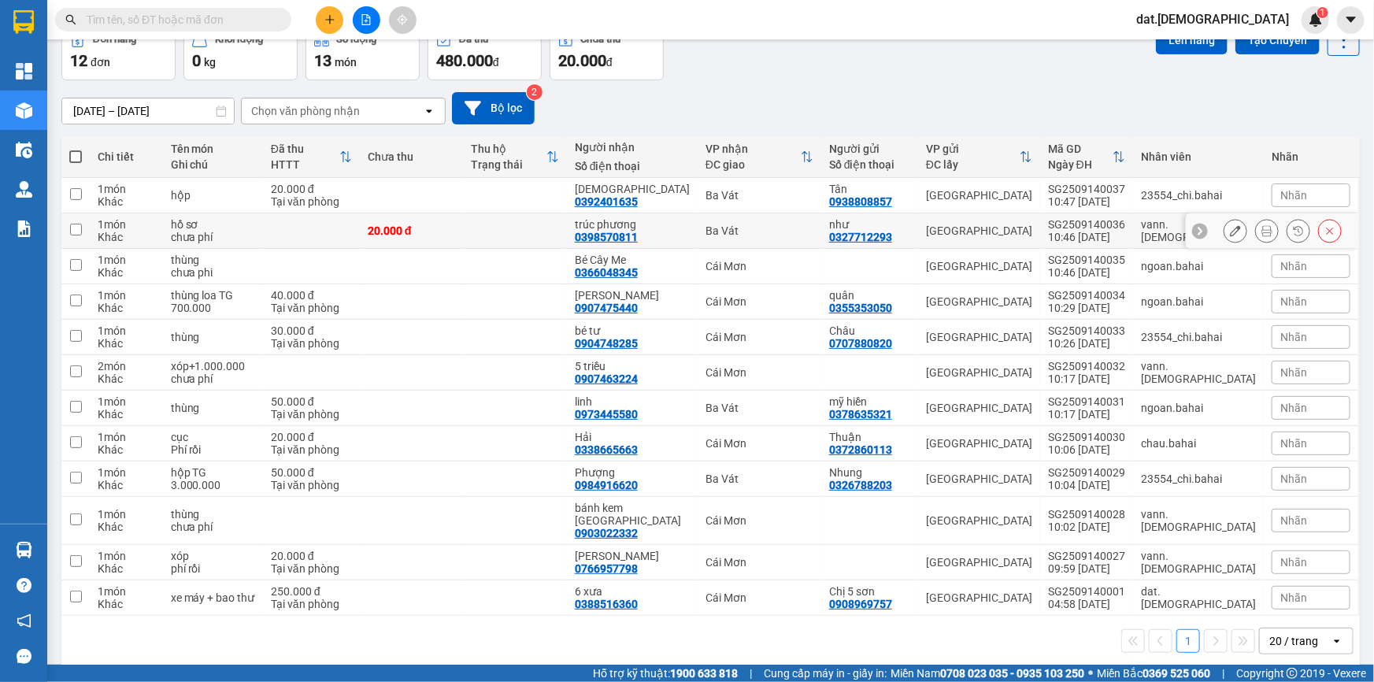
scroll to position [87, 0]
click at [80, 152] on span at bounding box center [75, 156] width 13 height 13
click at [76, 148] on input "checkbox" at bounding box center [76, 148] width 0 height 0
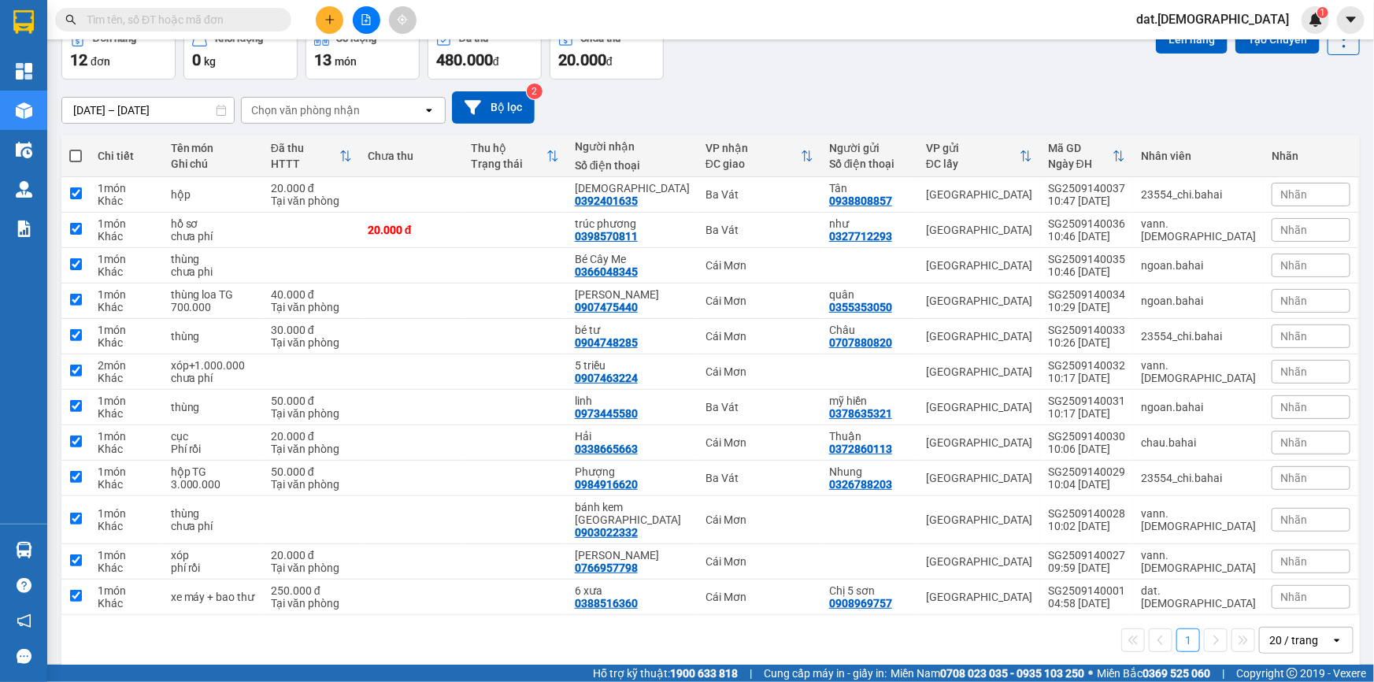
checkbox input "true"
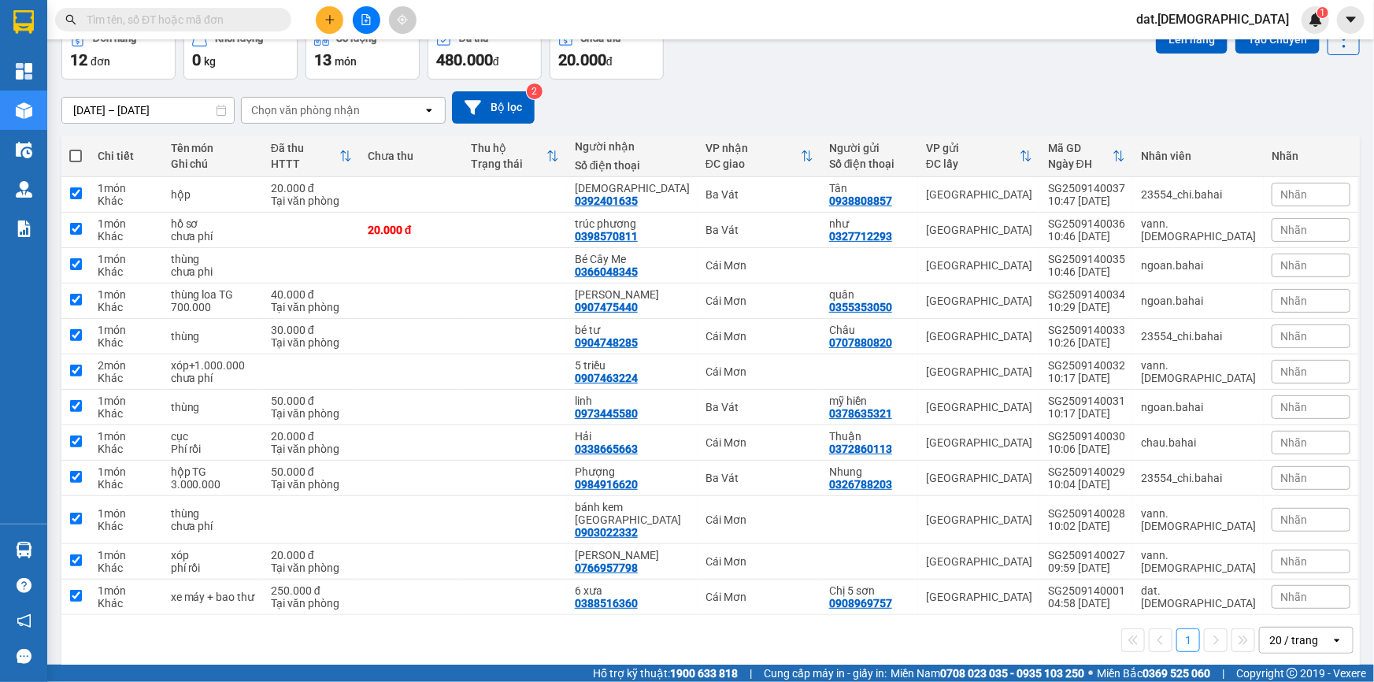
checkbox input "true"
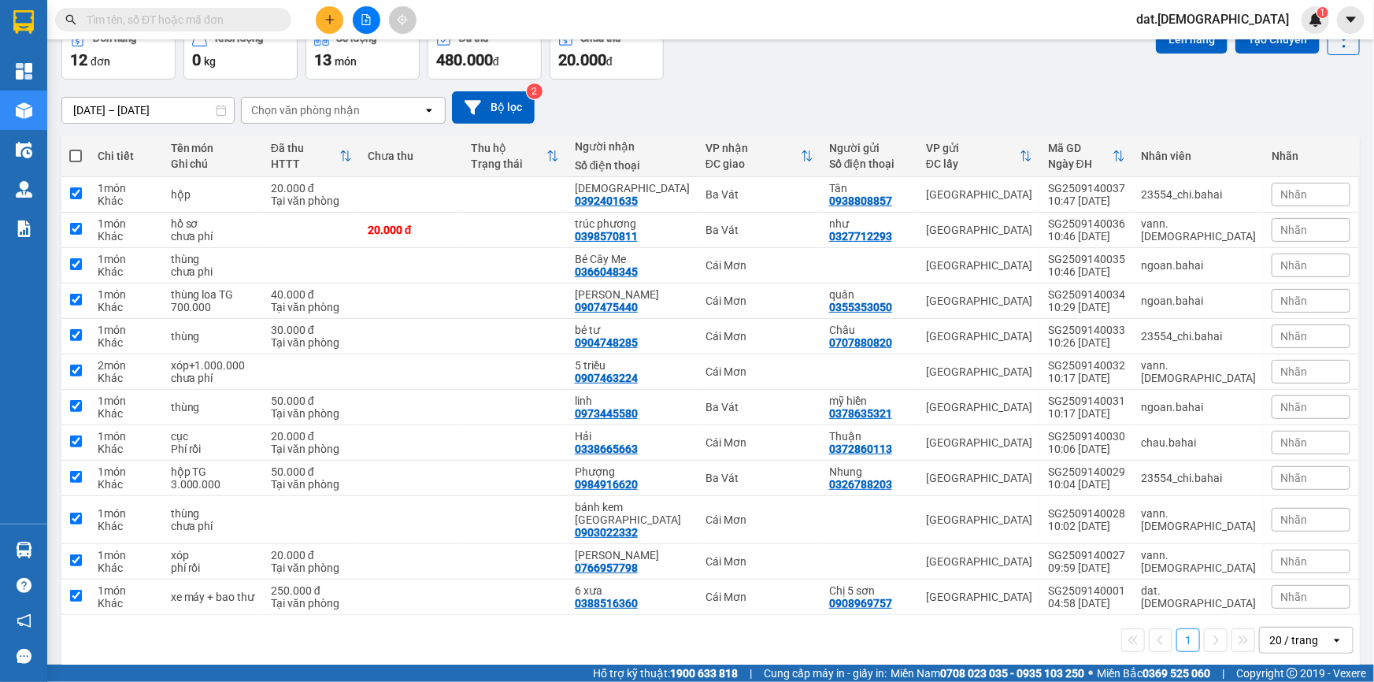
checkbox input "true"
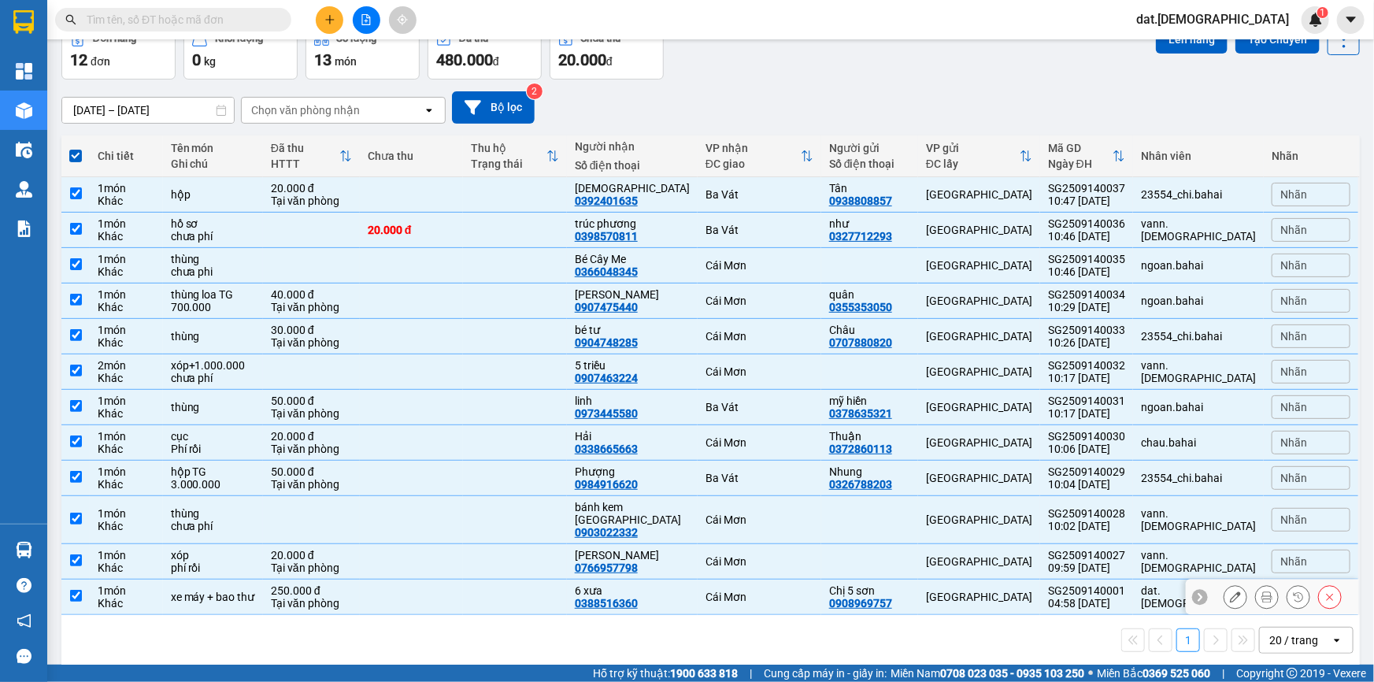
click at [235, 591] on div "xe máy + bao thư" at bounding box center [213, 597] width 84 height 13
checkbox input "false"
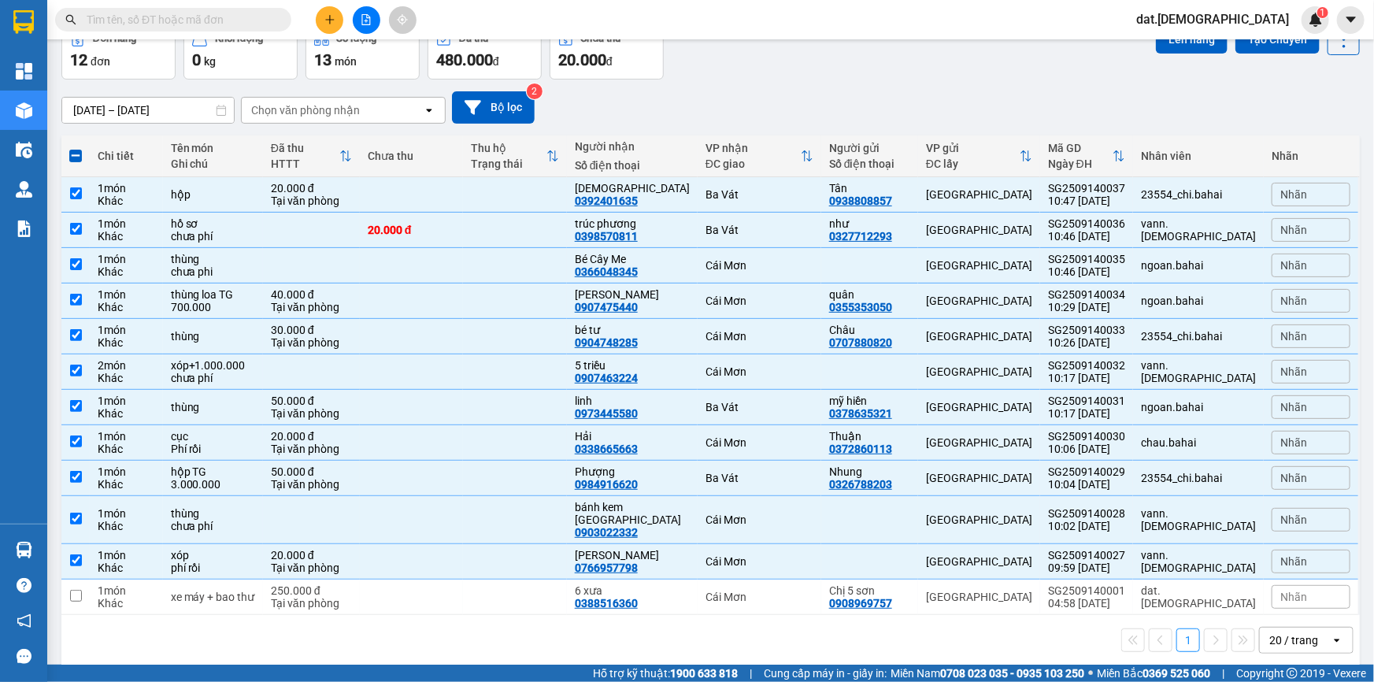
click at [1186, 31] on div "Kết quả tìm kiếm ( 0 ) Bộ lọc Gửi 3 ngày gần nhất No Data dat.[DEMOGRAPHIC_DATA…" at bounding box center [687, 19] width 1374 height 39
click at [1187, 45] on button "Lên hàng" at bounding box center [1192, 39] width 72 height 28
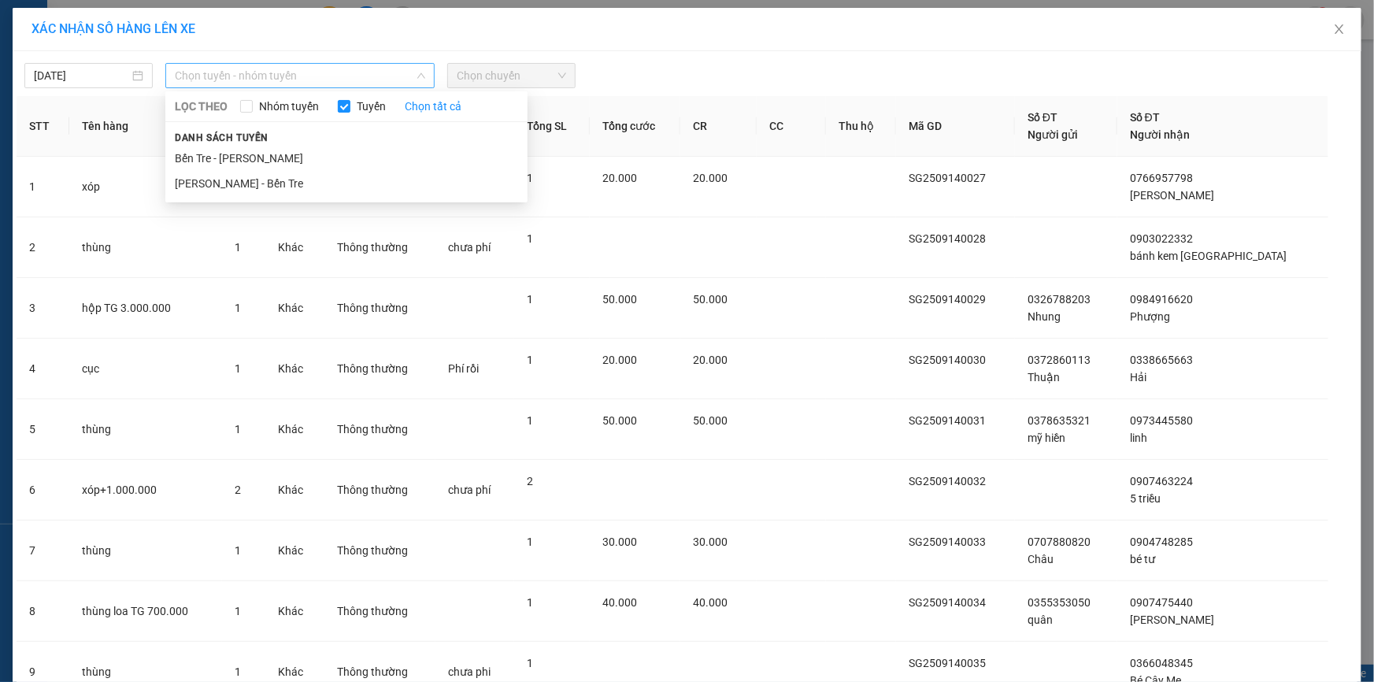
click at [244, 76] on span "Chọn tuyến - nhóm tuyến" at bounding box center [300, 76] width 250 height 24
click at [236, 178] on li "Hồ Chí Minh - Bến Tre" at bounding box center [346, 183] width 362 height 25
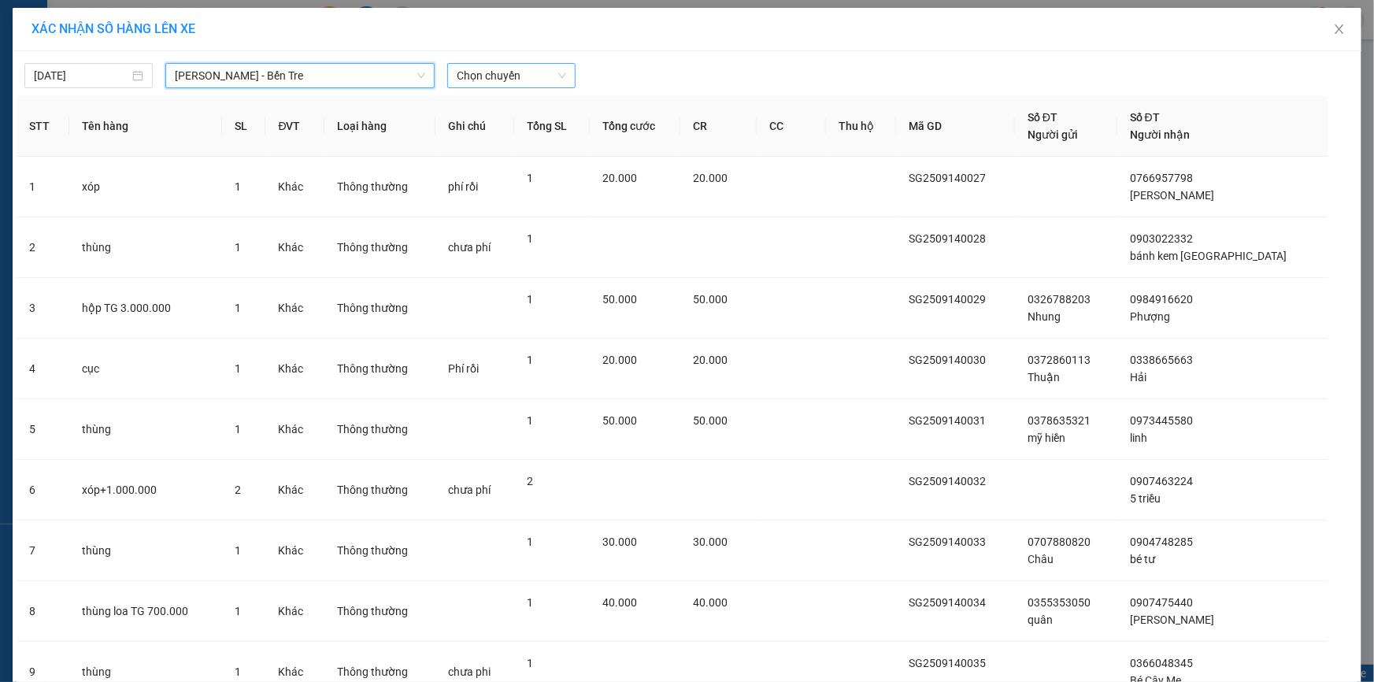
click at [524, 73] on span "Chọn chuyến" at bounding box center [511, 76] width 109 height 24
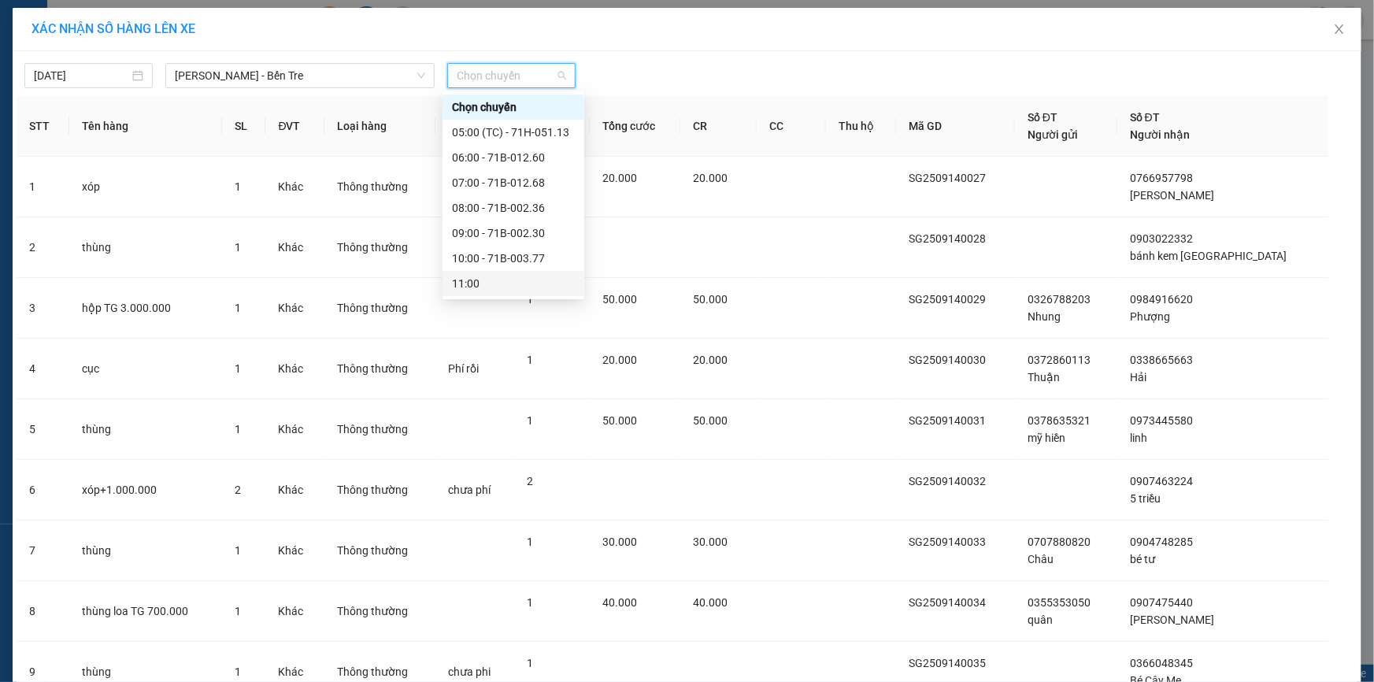
click at [487, 281] on div "11:00" at bounding box center [513, 283] width 123 height 17
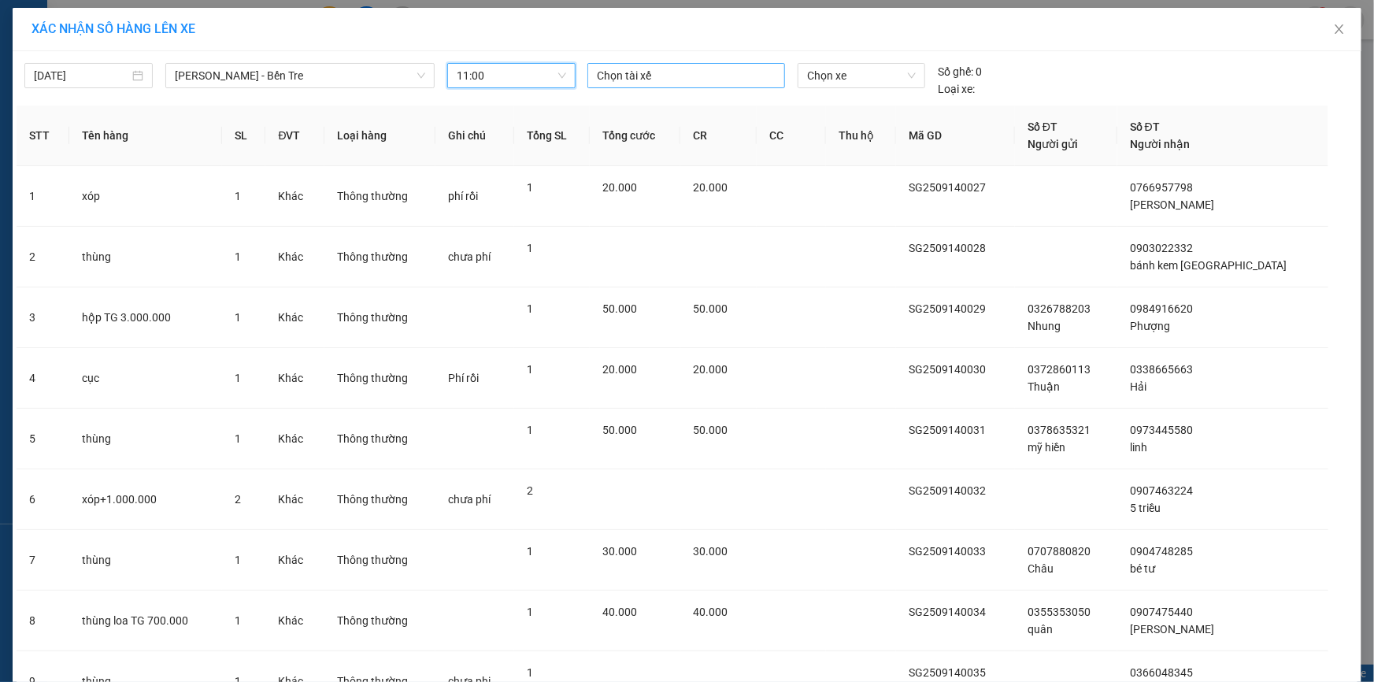
click at [623, 71] on div at bounding box center [686, 75] width 190 height 19
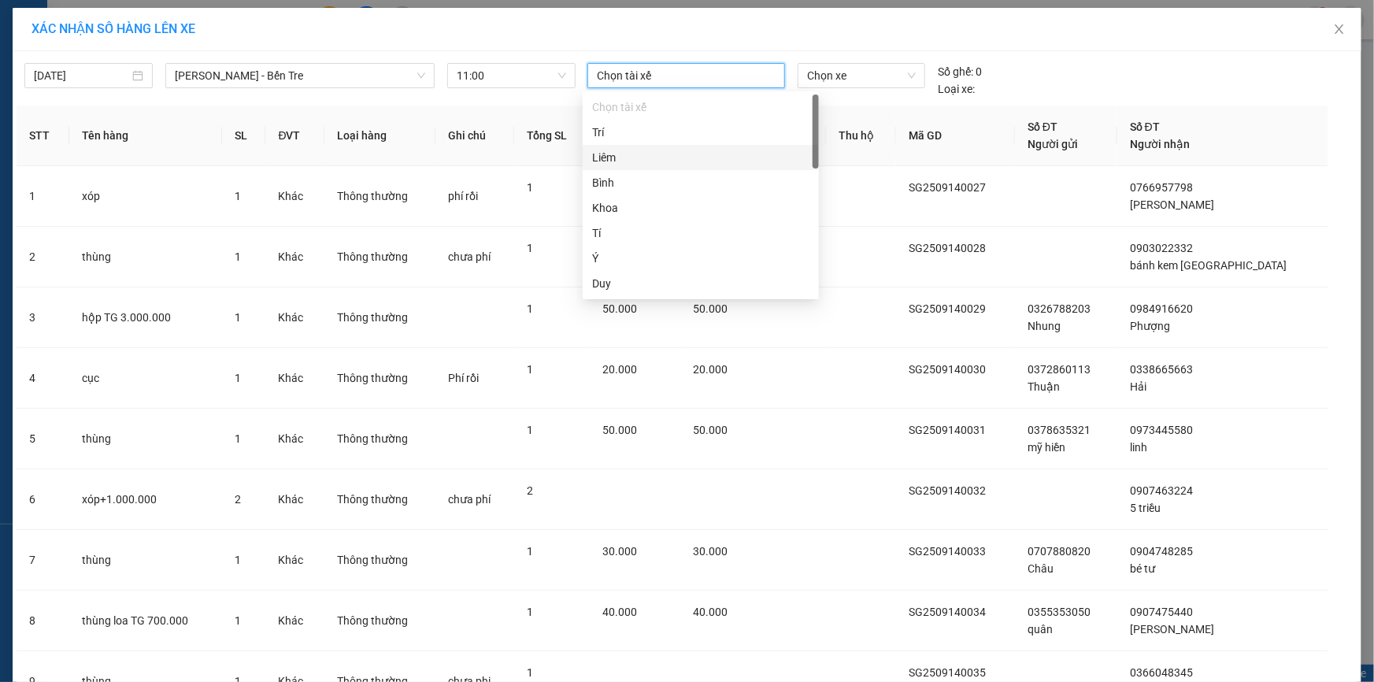
click at [615, 162] on div "Liêm" at bounding box center [700, 157] width 217 height 17
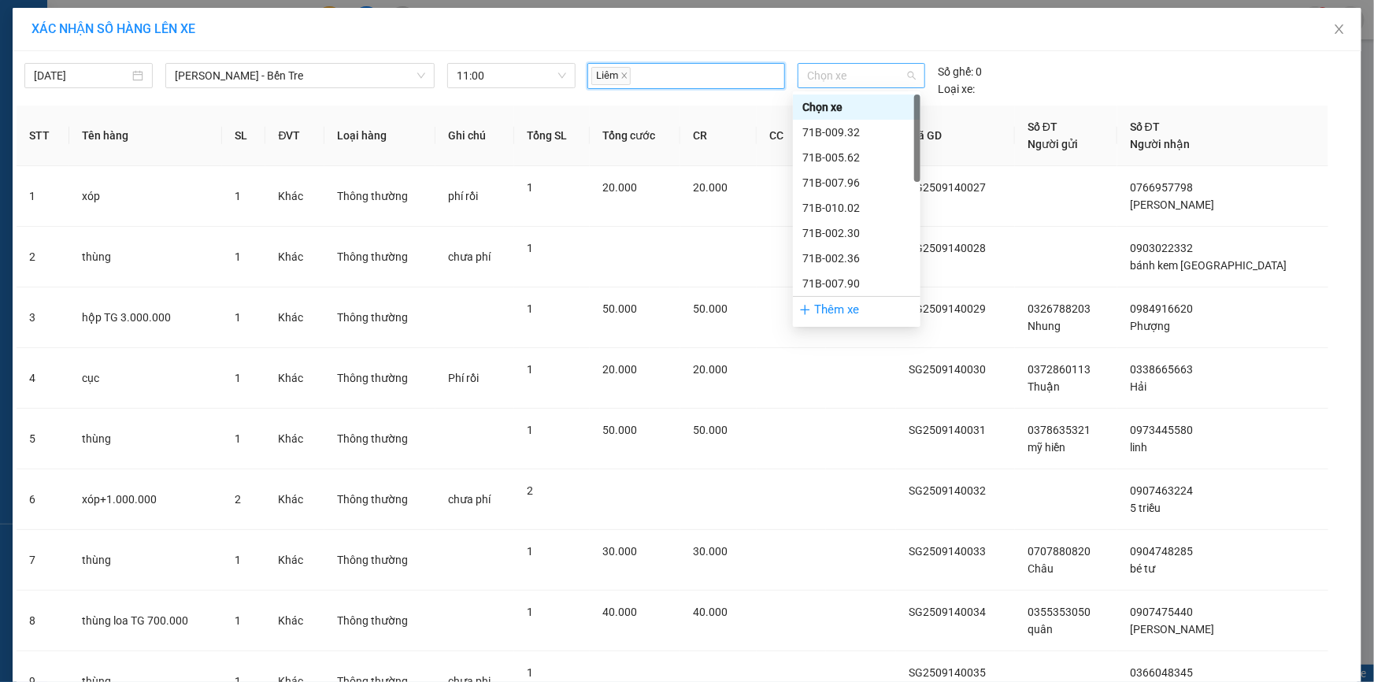
click at [828, 78] on span "Chọn xe" at bounding box center [861, 76] width 109 height 24
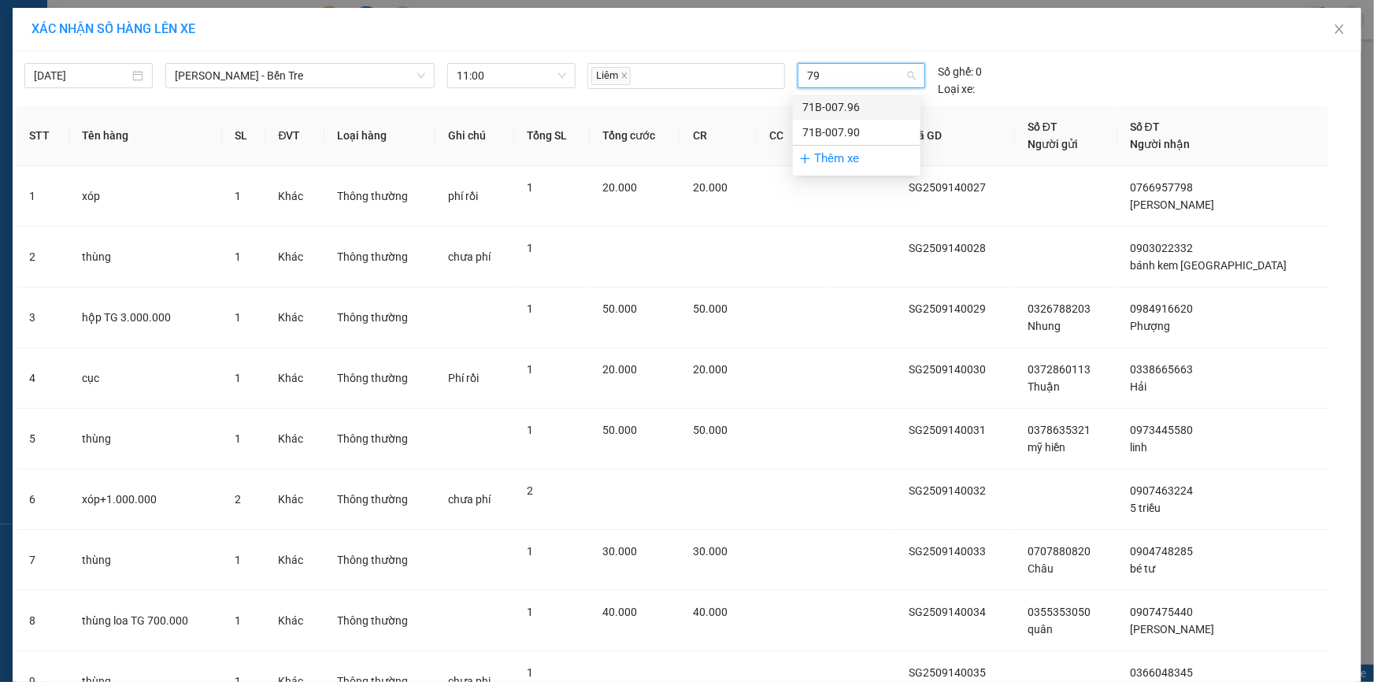
type input "790"
click at [828, 104] on div "71B-007.90" at bounding box center [856, 106] width 109 height 17
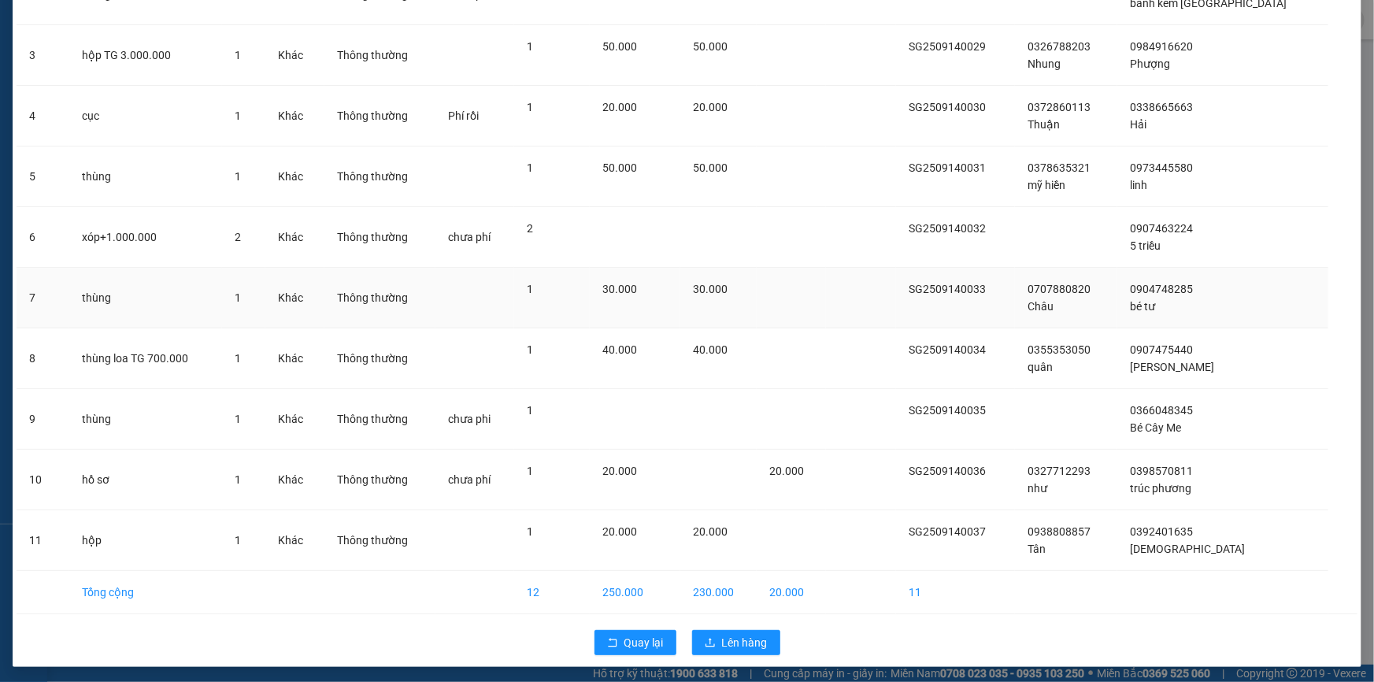
scroll to position [255, 0]
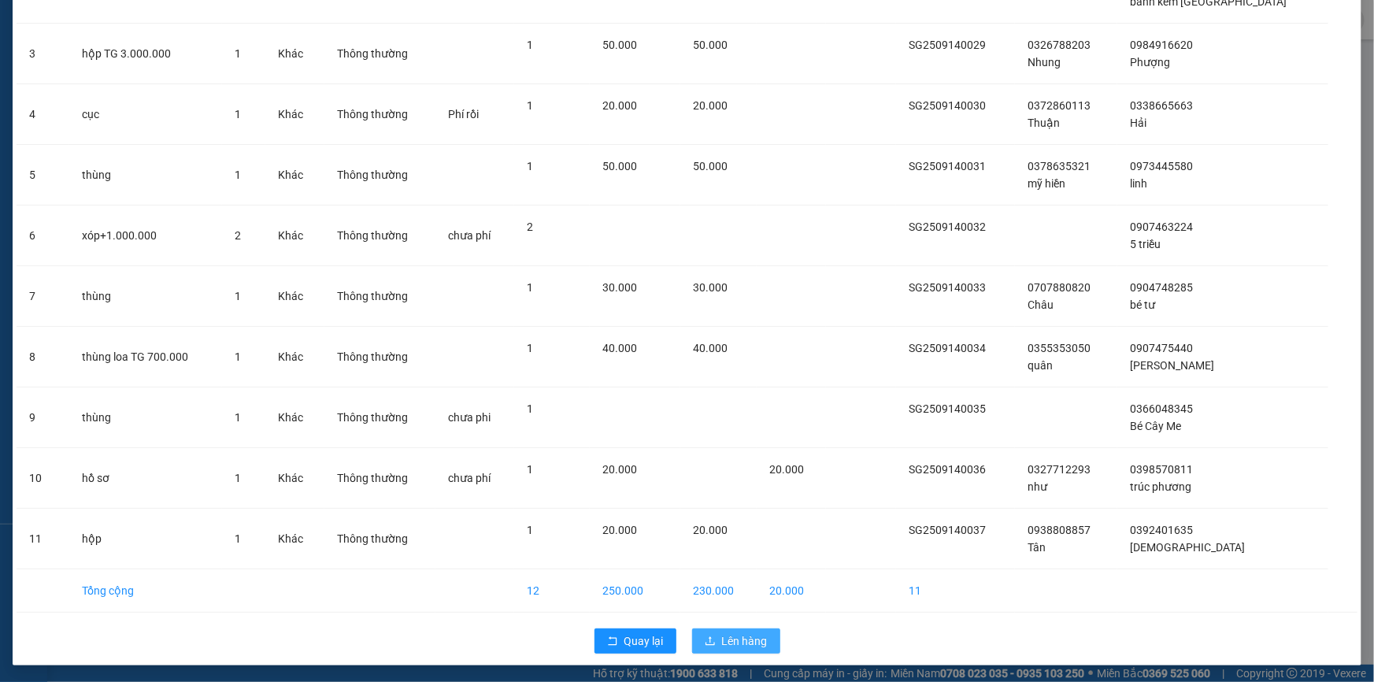
click at [728, 646] on span "Lên hàng" at bounding box center [745, 640] width 46 height 17
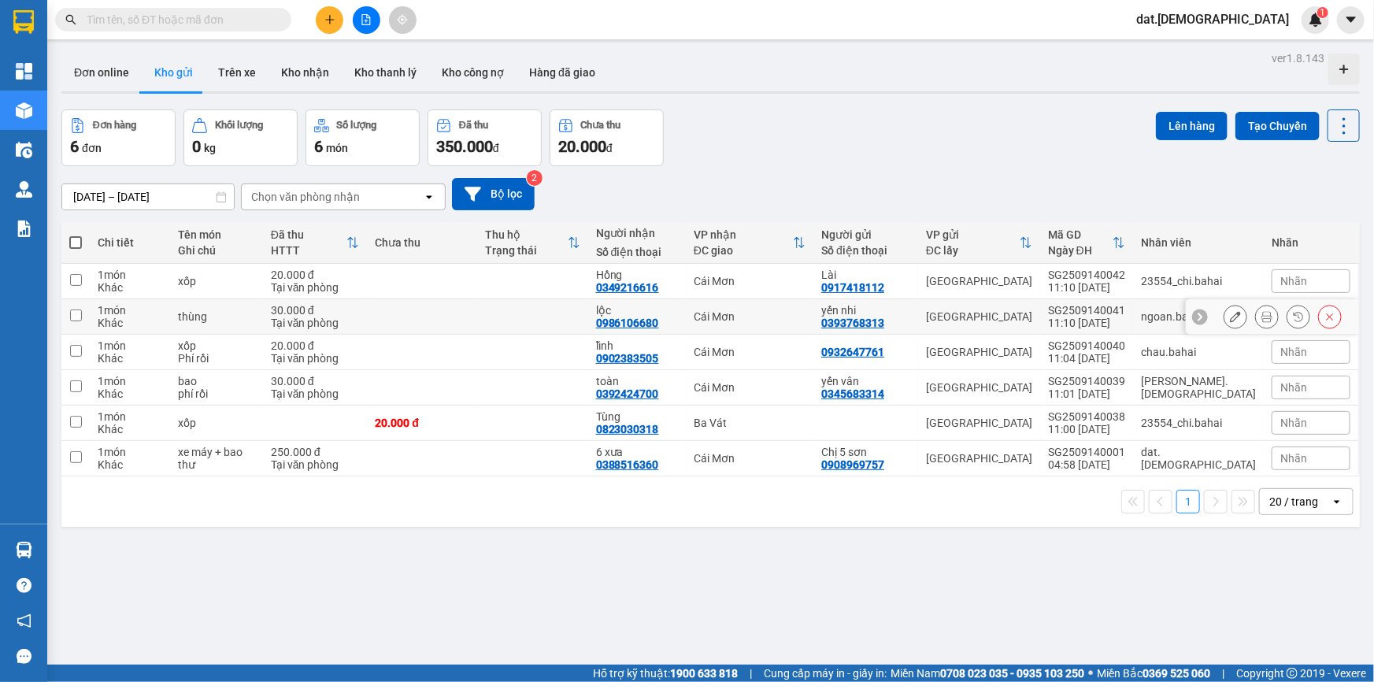
click at [1262, 317] on icon at bounding box center [1267, 316] width 11 height 11
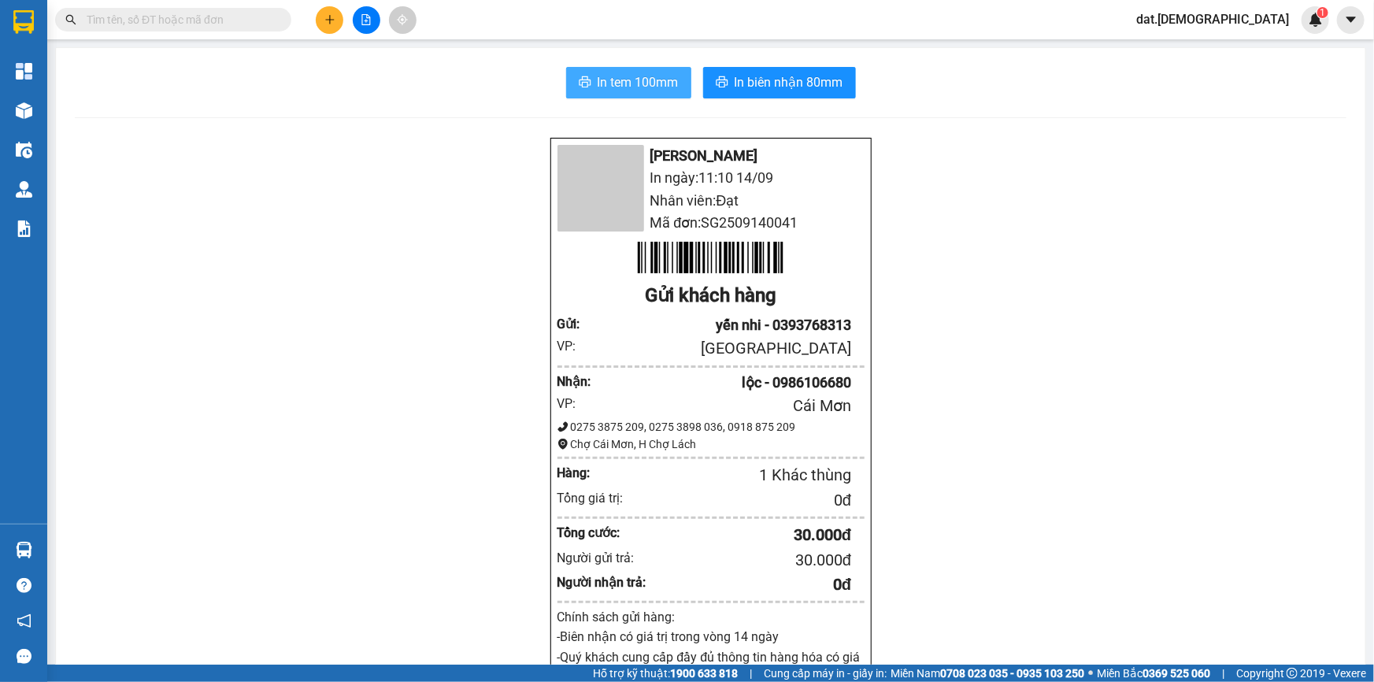
drag, startPoint x: 623, startPoint y: 91, endPoint x: 1018, endPoint y: 229, distance: 418.9
click at [624, 91] on span "In tem 100mm" at bounding box center [638, 82] width 81 height 20
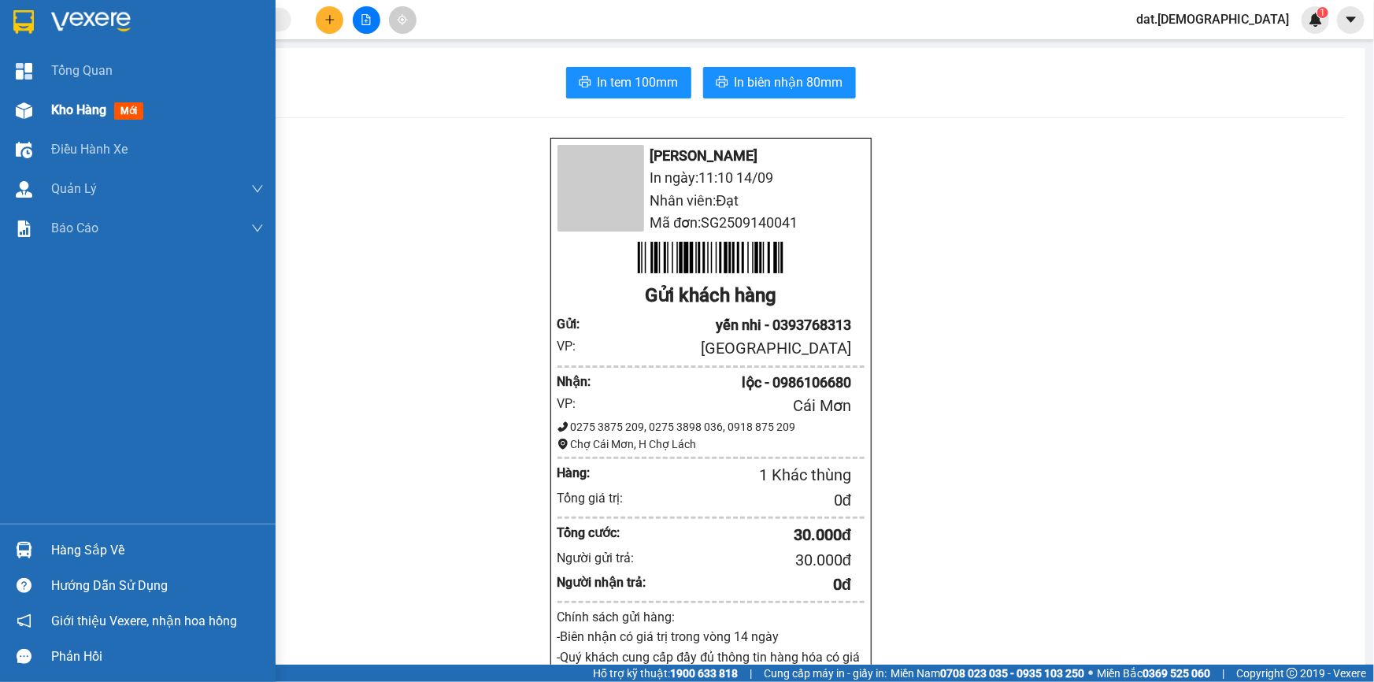
click at [123, 108] on span "mới" at bounding box center [128, 110] width 29 height 17
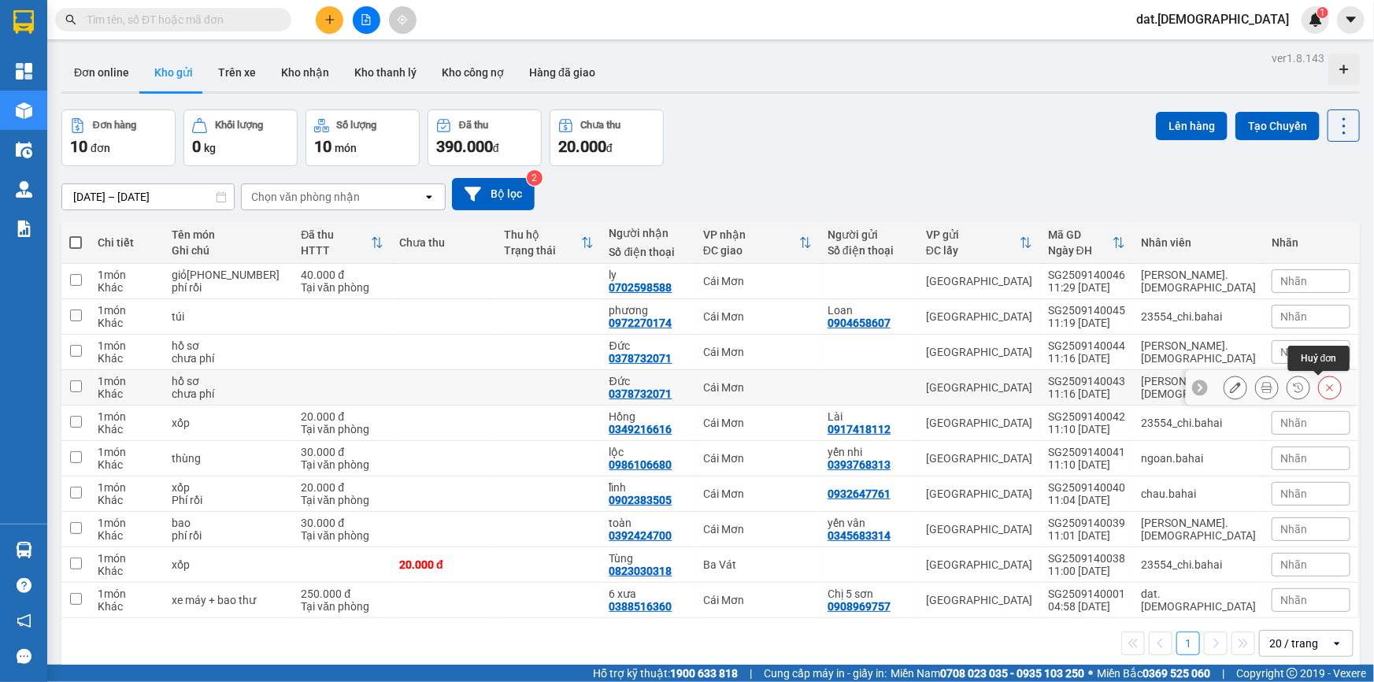
click at [1319, 384] on button at bounding box center [1330, 388] width 22 height 28
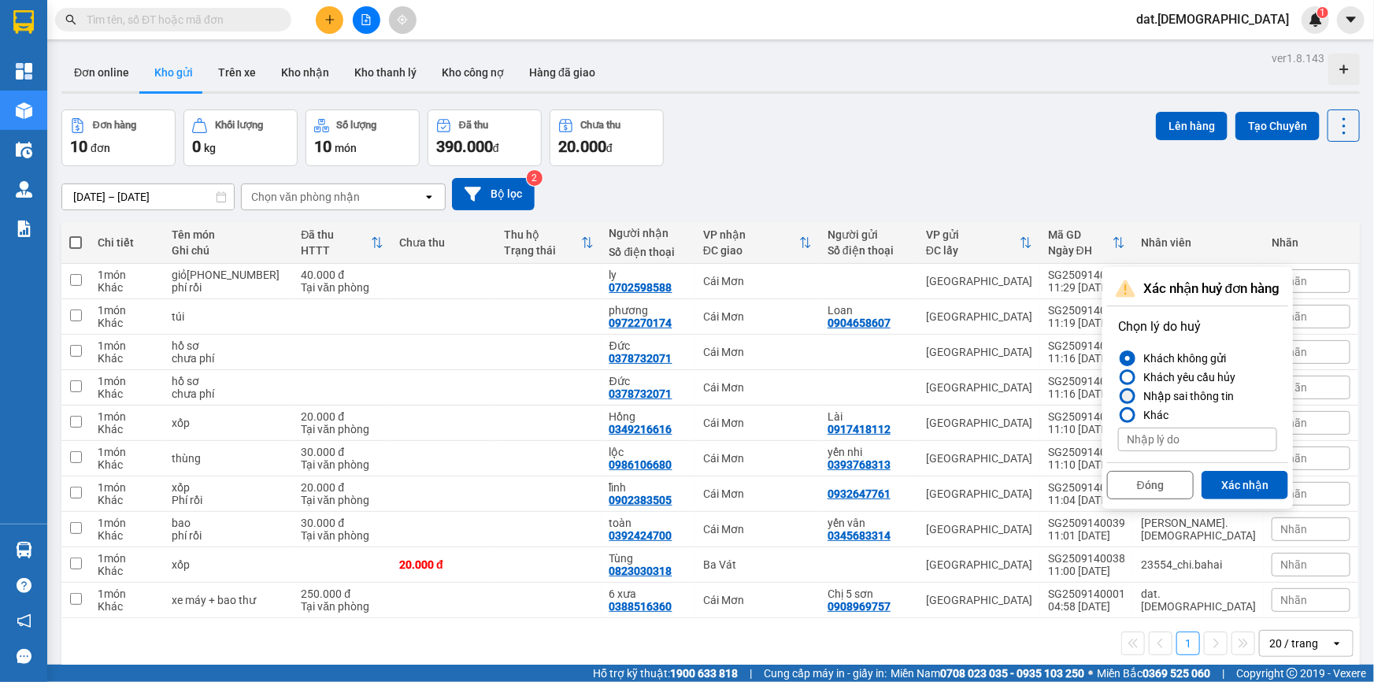
click at [1165, 393] on div "Nhập sai thông tin" at bounding box center [1185, 396] width 97 height 19
click at [1118, 396] on input "Nhập sai thông tin" at bounding box center [1118, 396] width 0 height 0
click at [1223, 486] on button "Xác nhận" at bounding box center [1245, 485] width 87 height 28
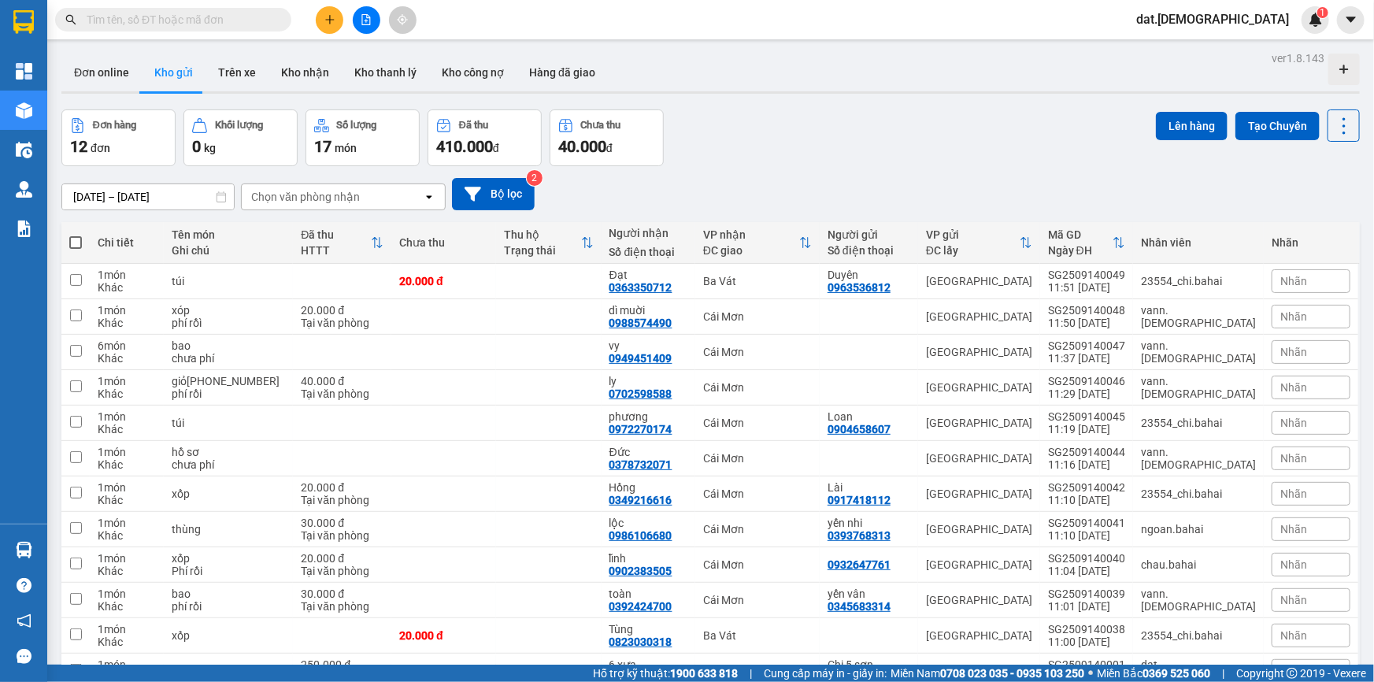
click at [76, 237] on span at bounding box center [75, 242] width 13 height 13
click at [76, 235] on input "checkbox" at bounding box center [76, 235] width 0 height 0
checkbox input "true"
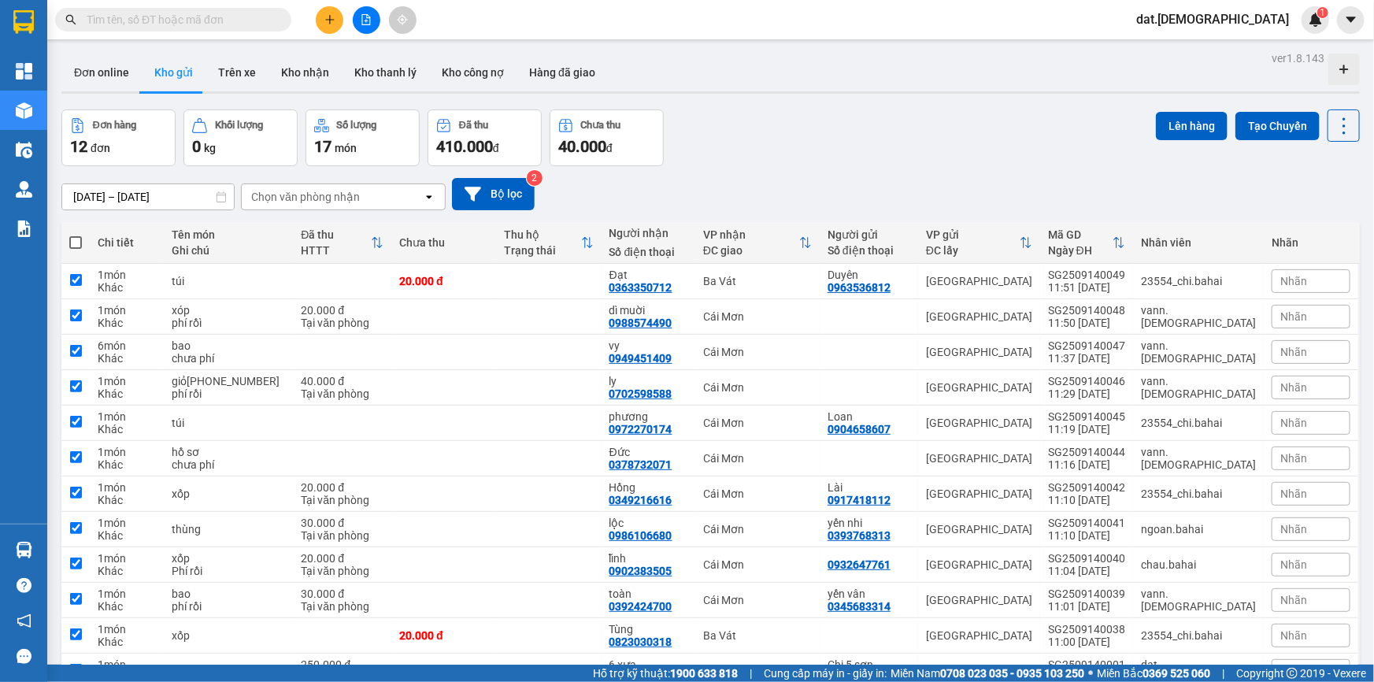
checkbox input "true"
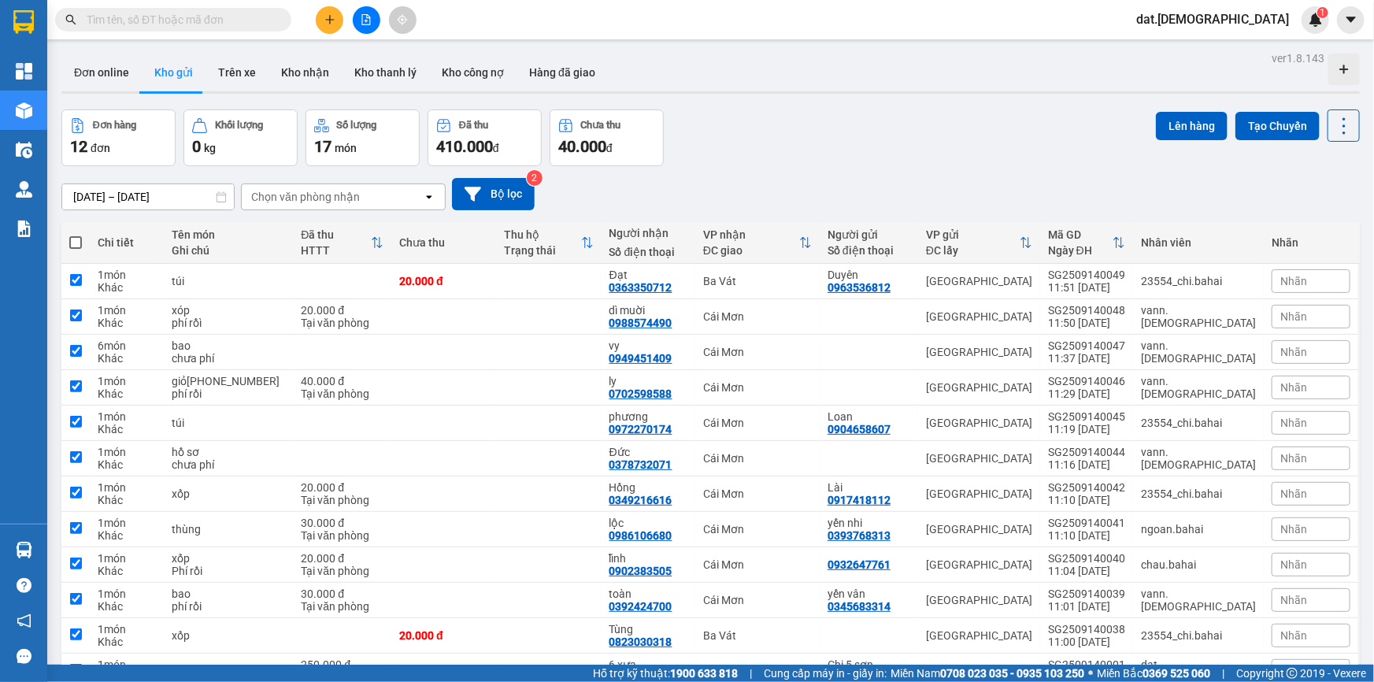
checkbox input "true"
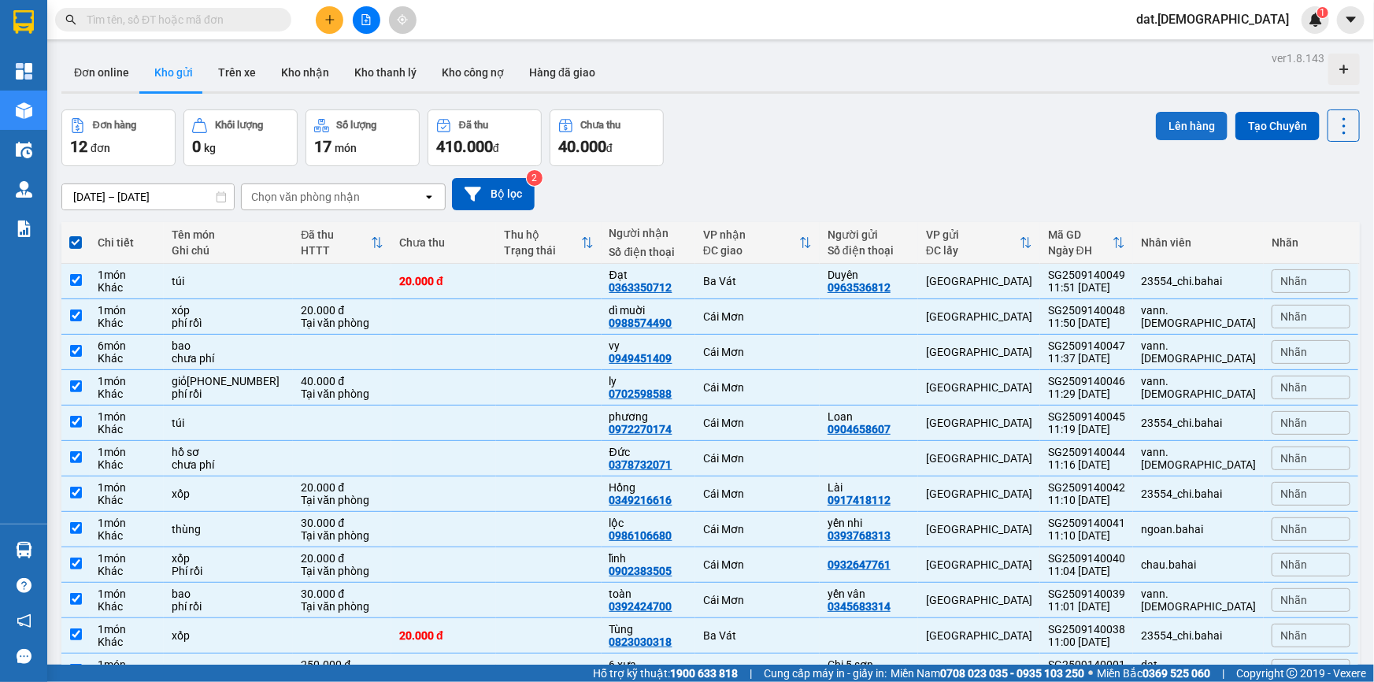
click at [1187, 125] on button "Lên hàng" at bounding box center [1192, 126] width 72 height 28
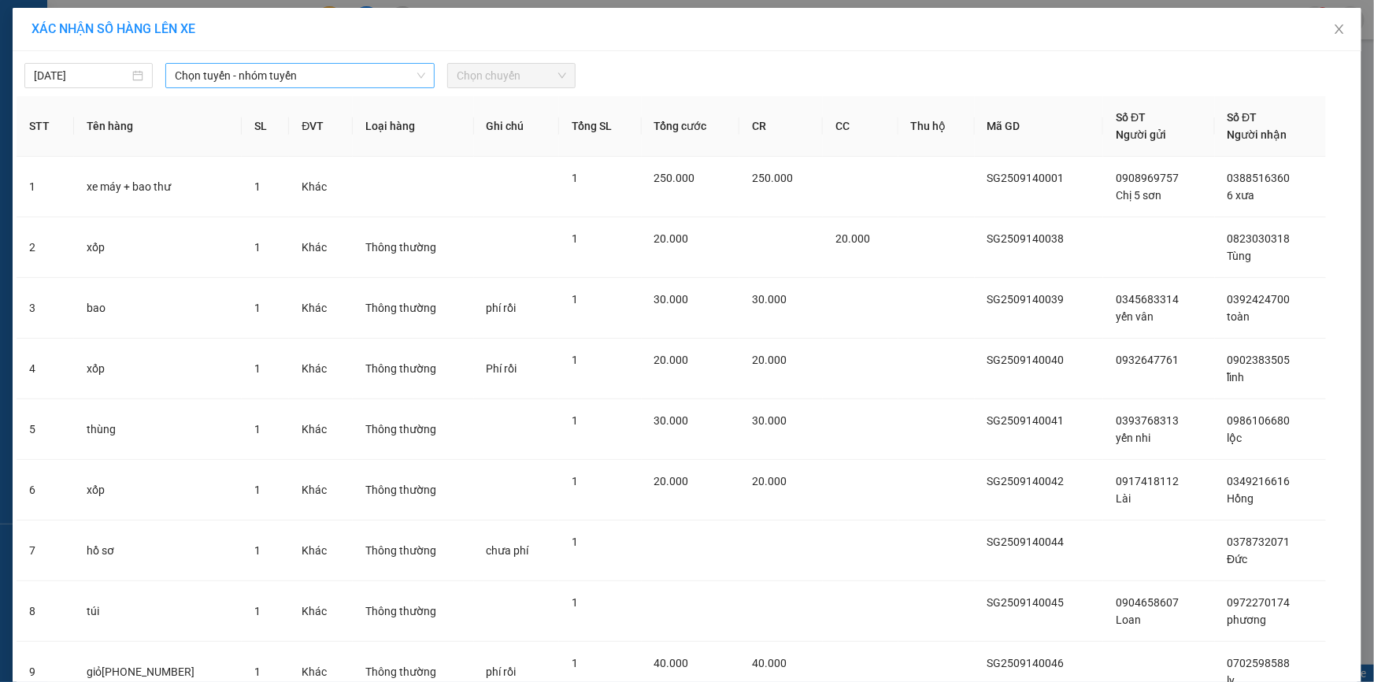
click at [323, 69] on span "Chọn tuyến - nhóm tuyến" at bounding box center [300, 76] width 250 height 24
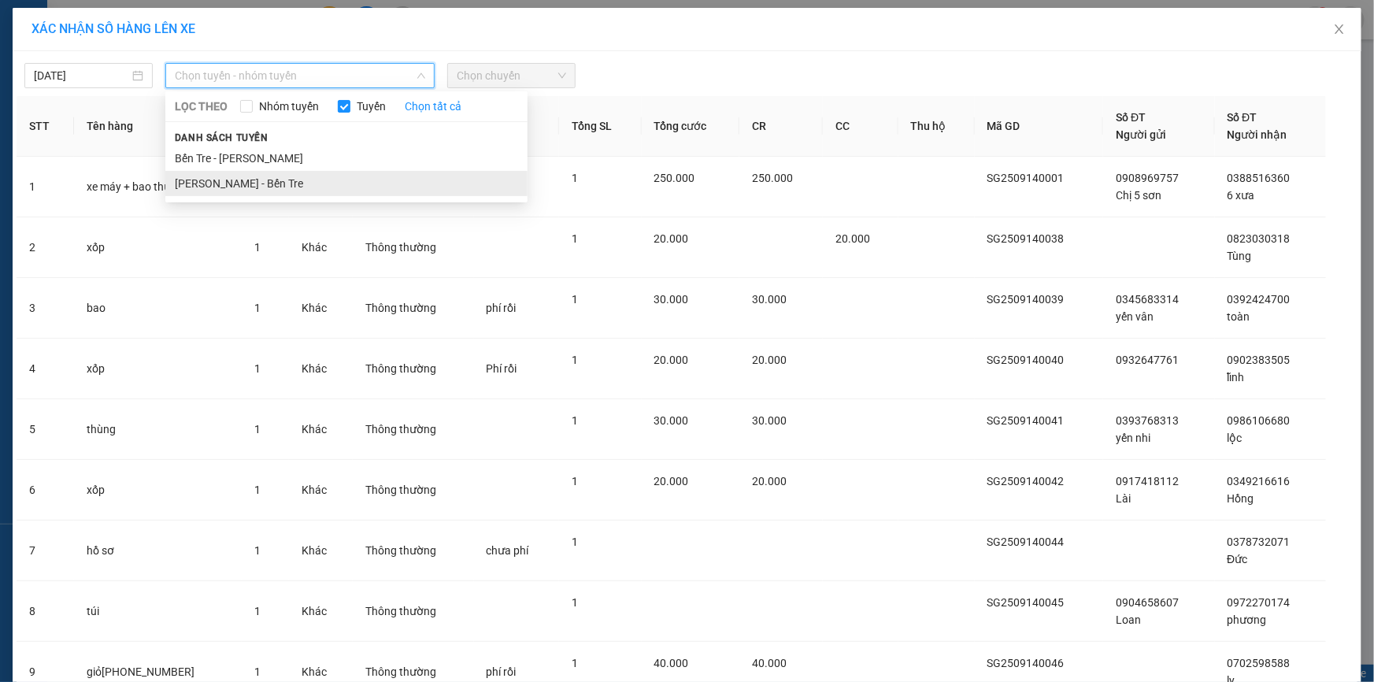
click at [281, 187] on li "Hồ Chí Minh - Bến Tre" at bounding box center [346, 183] width 362 height 25
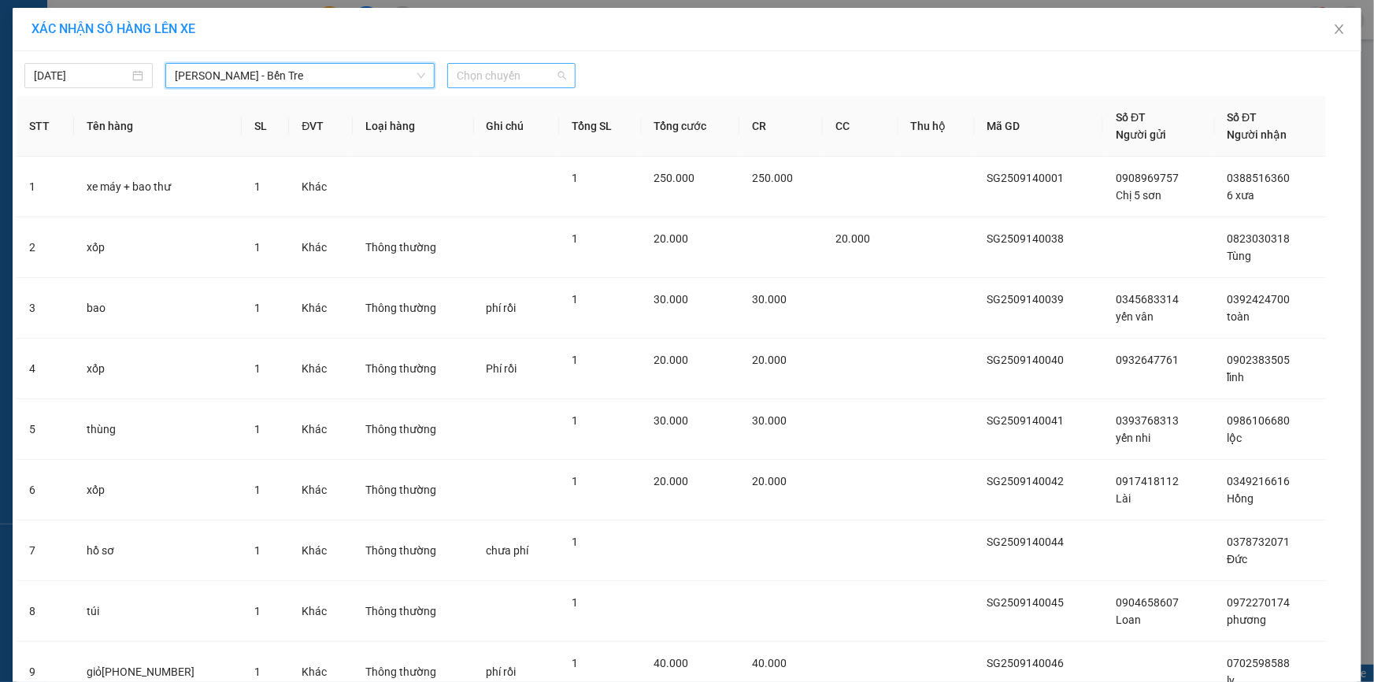
click at [531, 75] on span "Chọn chuyến" at bounding box center [511, 76] width 109 height 24
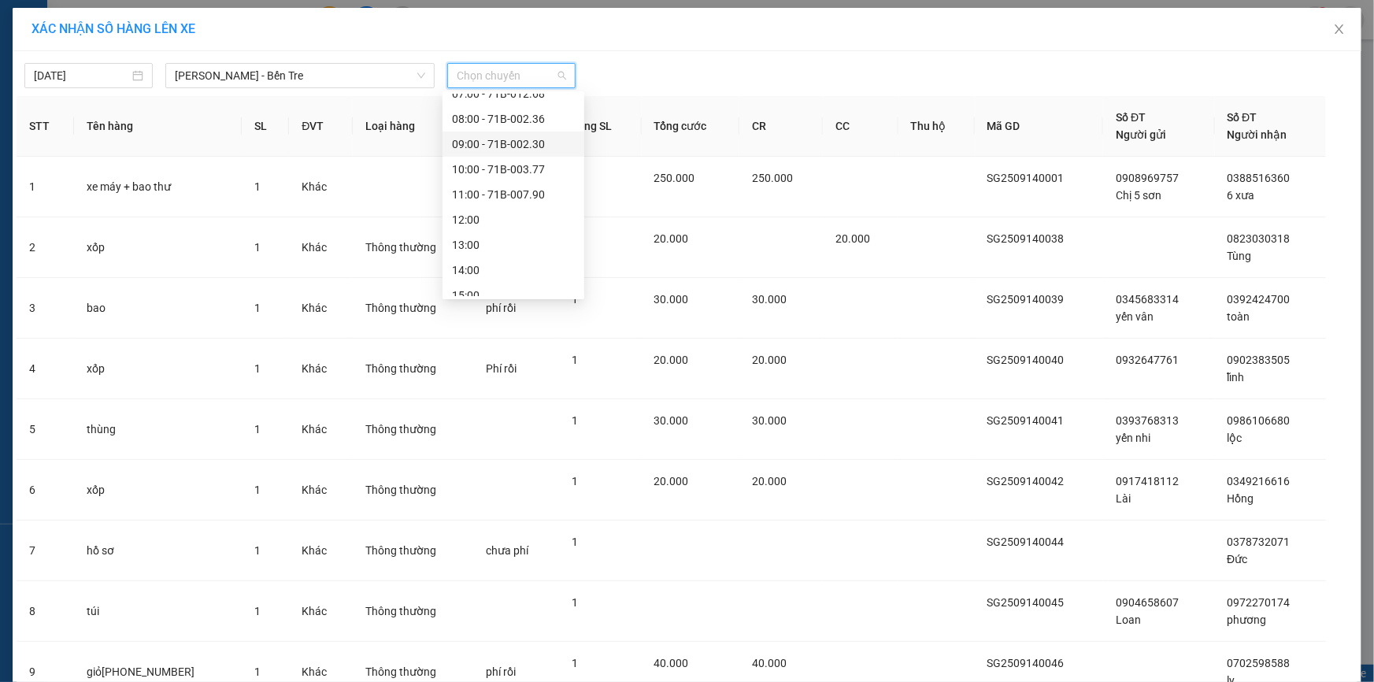
scroll to position [176, 0]
click at [468, 132] on div "12:00" at bounding box center [513, 132] width 123 height 17
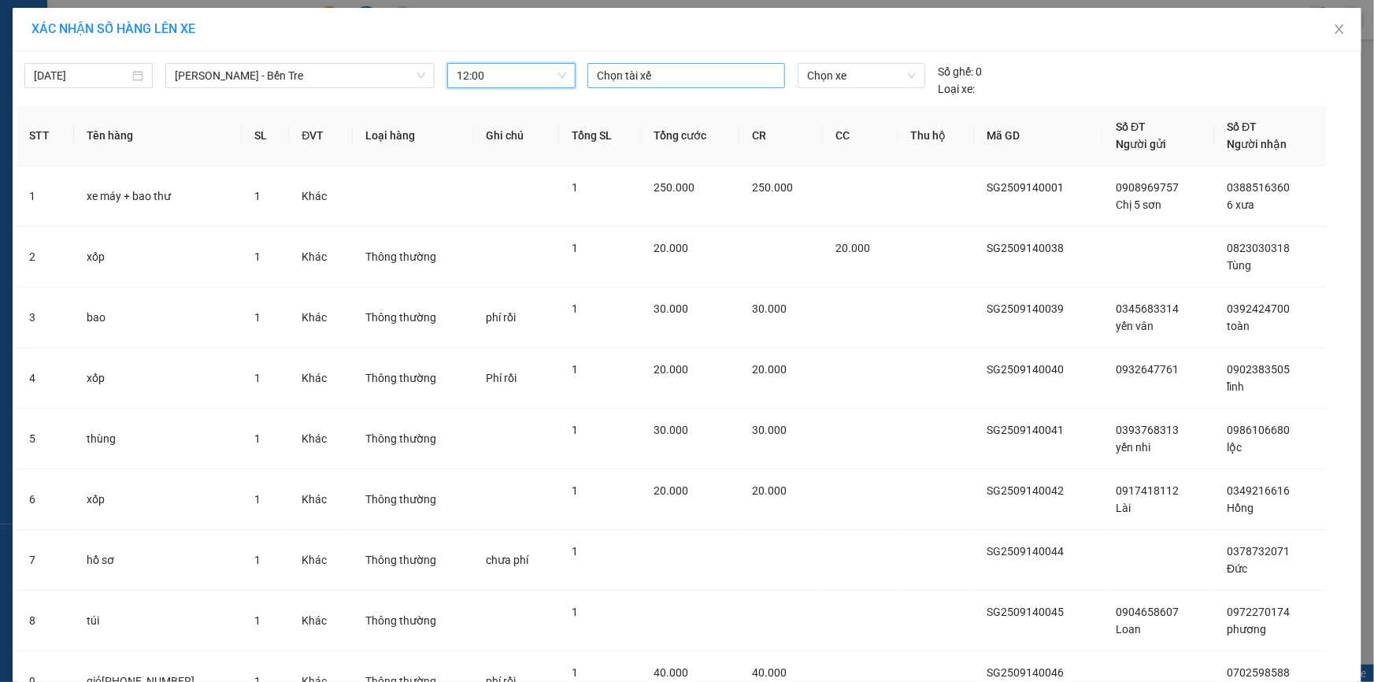
click at [635, 67] on div at bounding box center [686, 75] width 190 height 19
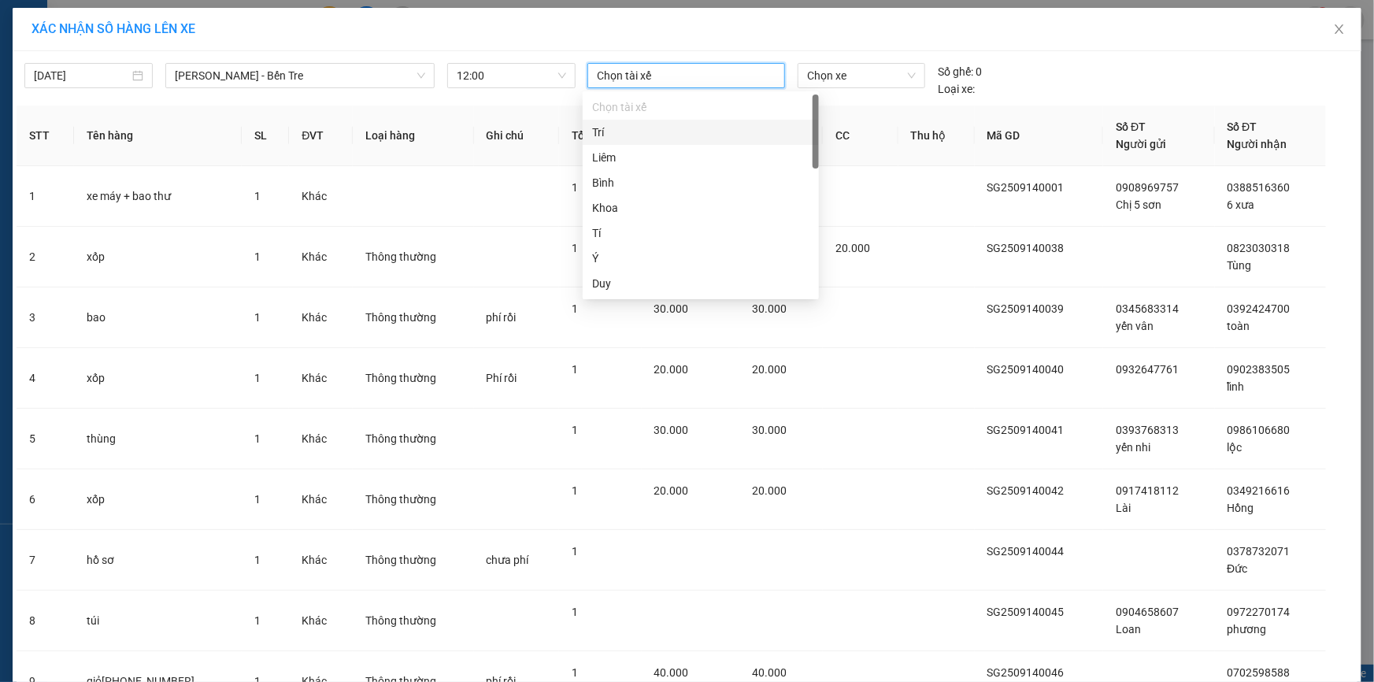
click at [628, 137] on div "Trí" at bounding box center [700, 132] width 217 height 17
drag, startPoint x: 811, startPoint y: 80, endPoint x: 815, endPoint y: 72, distance: 8.1
click at [812, 79] on span "Chọn xe" at bounding box center [861, 76] width 109 height 24
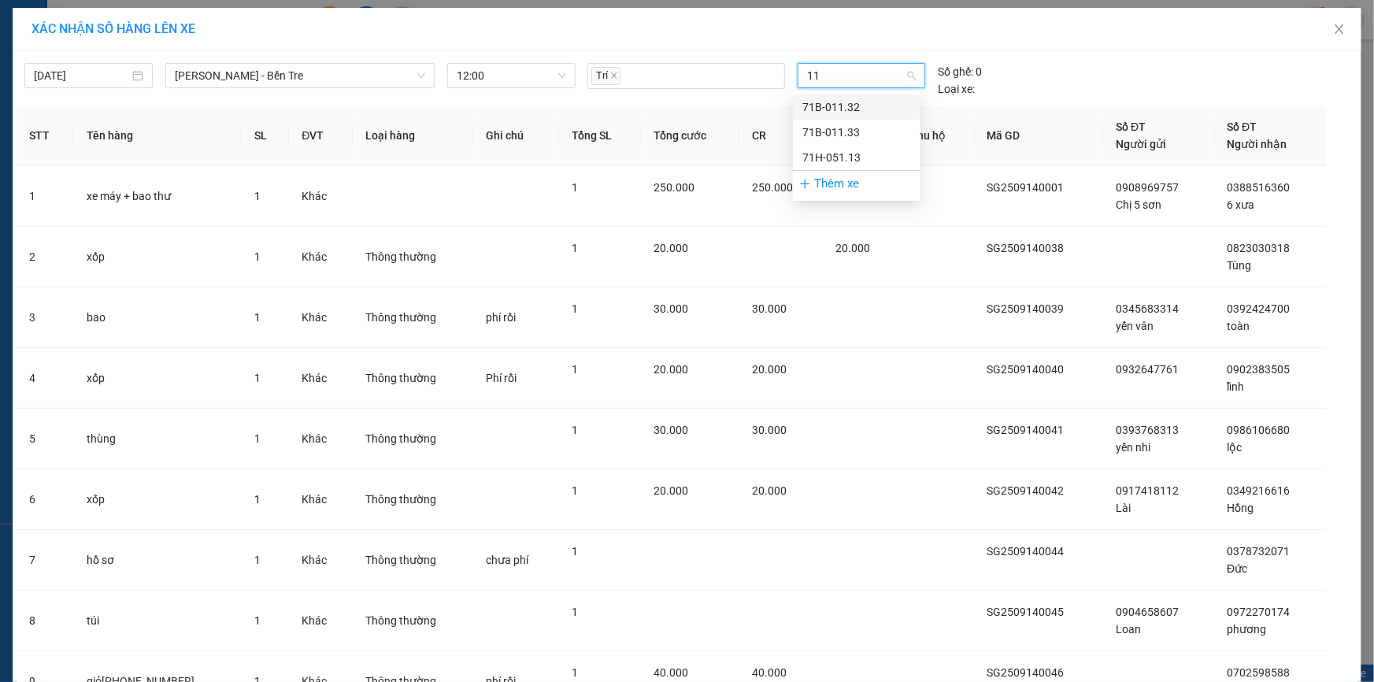
type input "113"
click at [824, 158] on div "71H-051.13" at bounding box center [856, 157] width 109 height 17
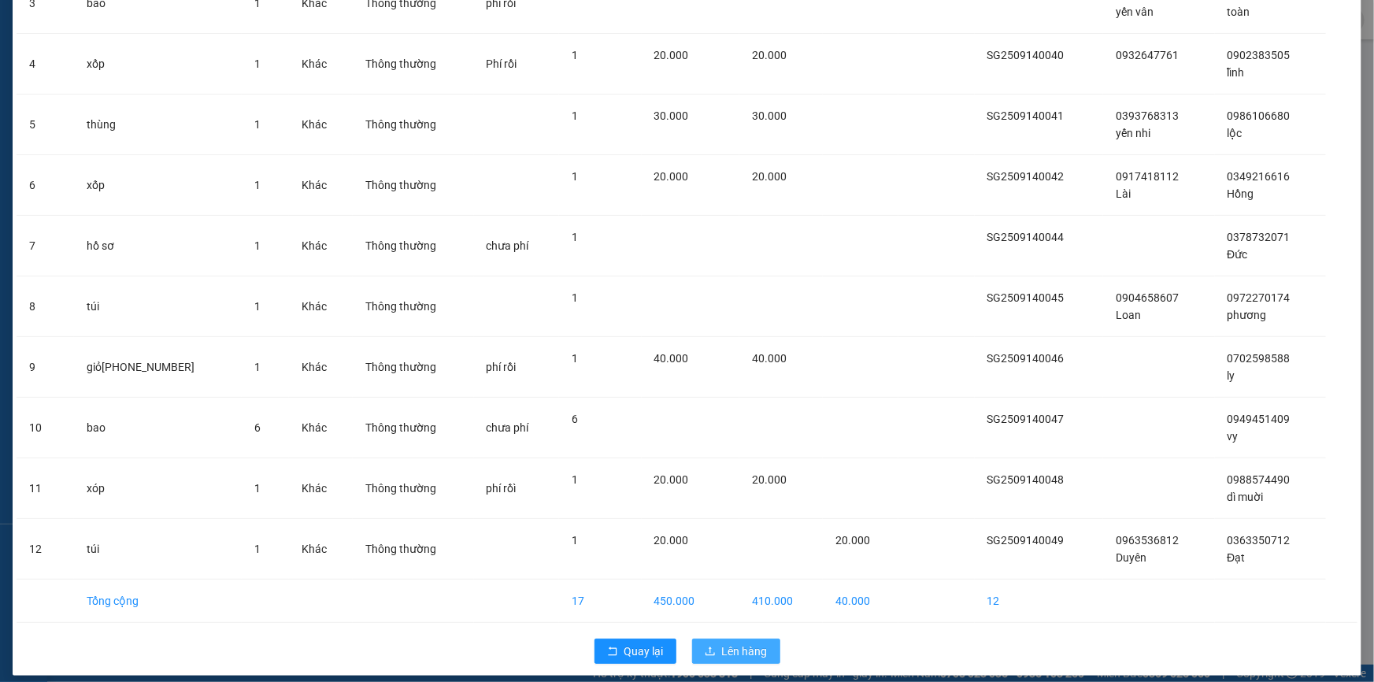
scroll to position [316, 0]
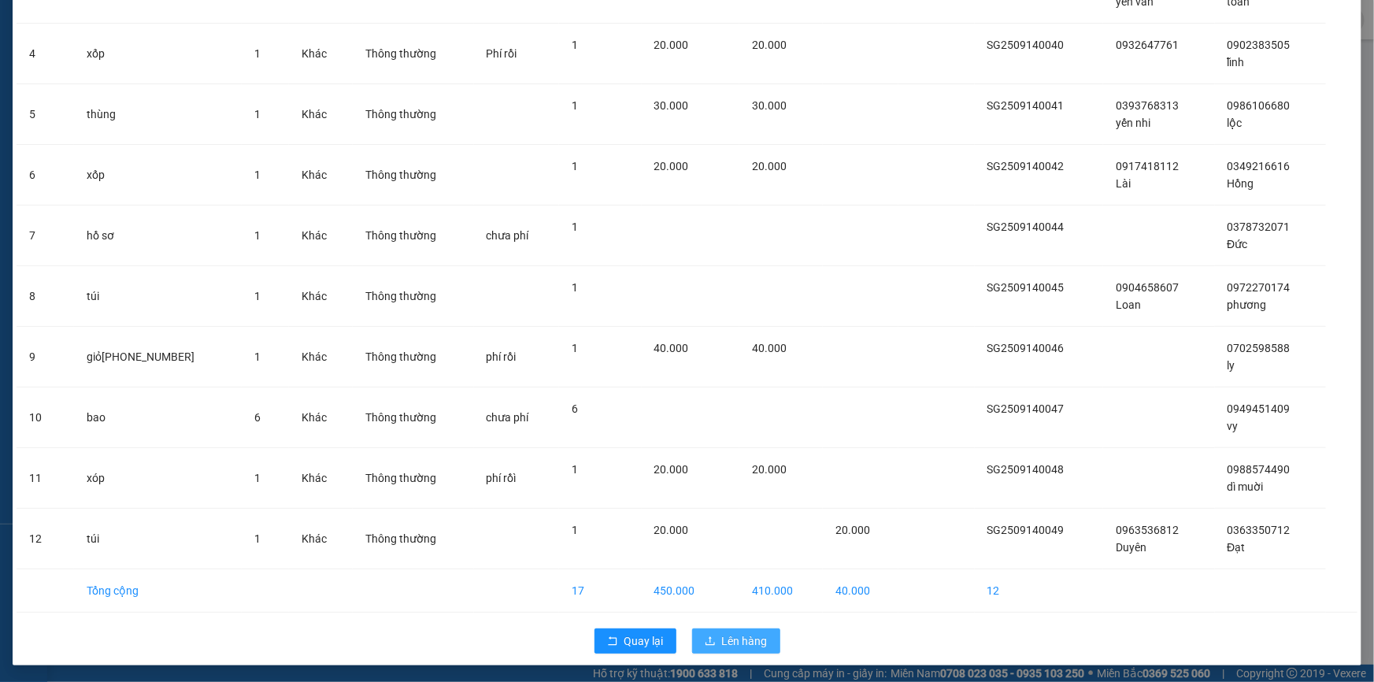
click at [747, 642] on span "Lên hàng" at bounding box center [745, 640] width 46 height 17
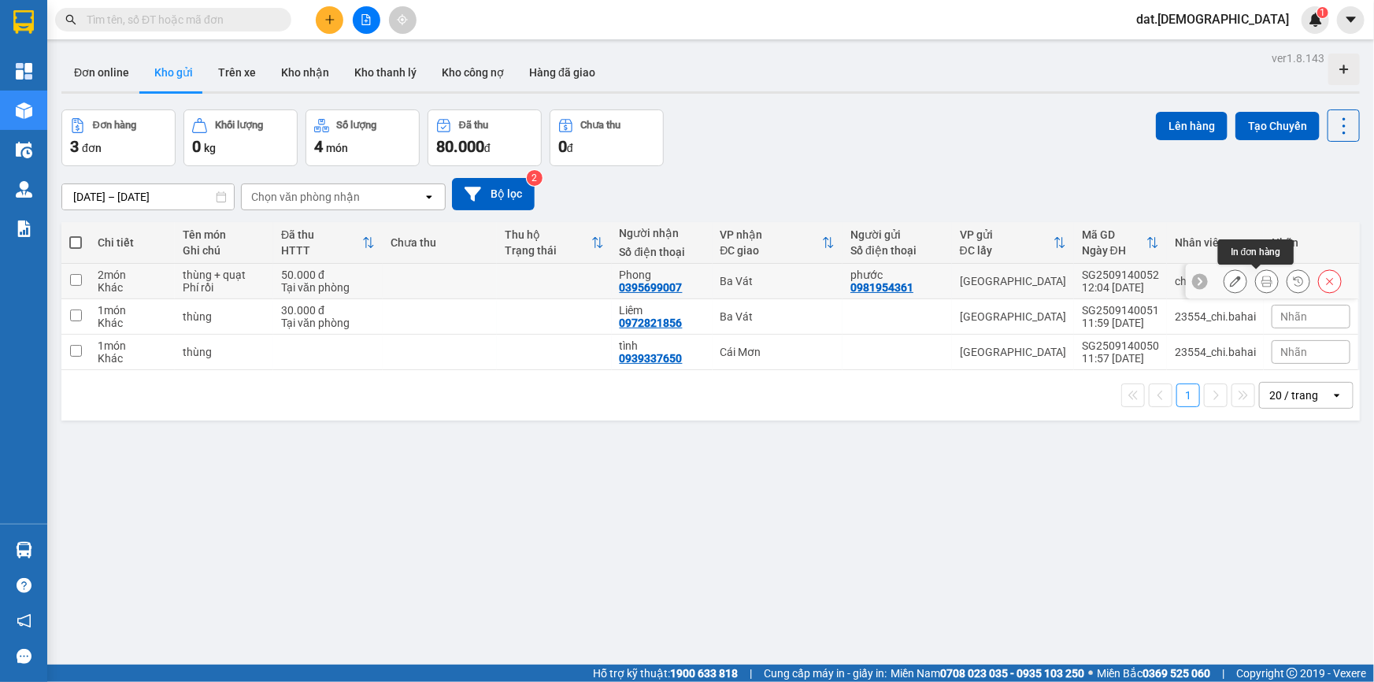
click at [1262, 278] on icon at bounding box center [1267, 281] width 11 height 11
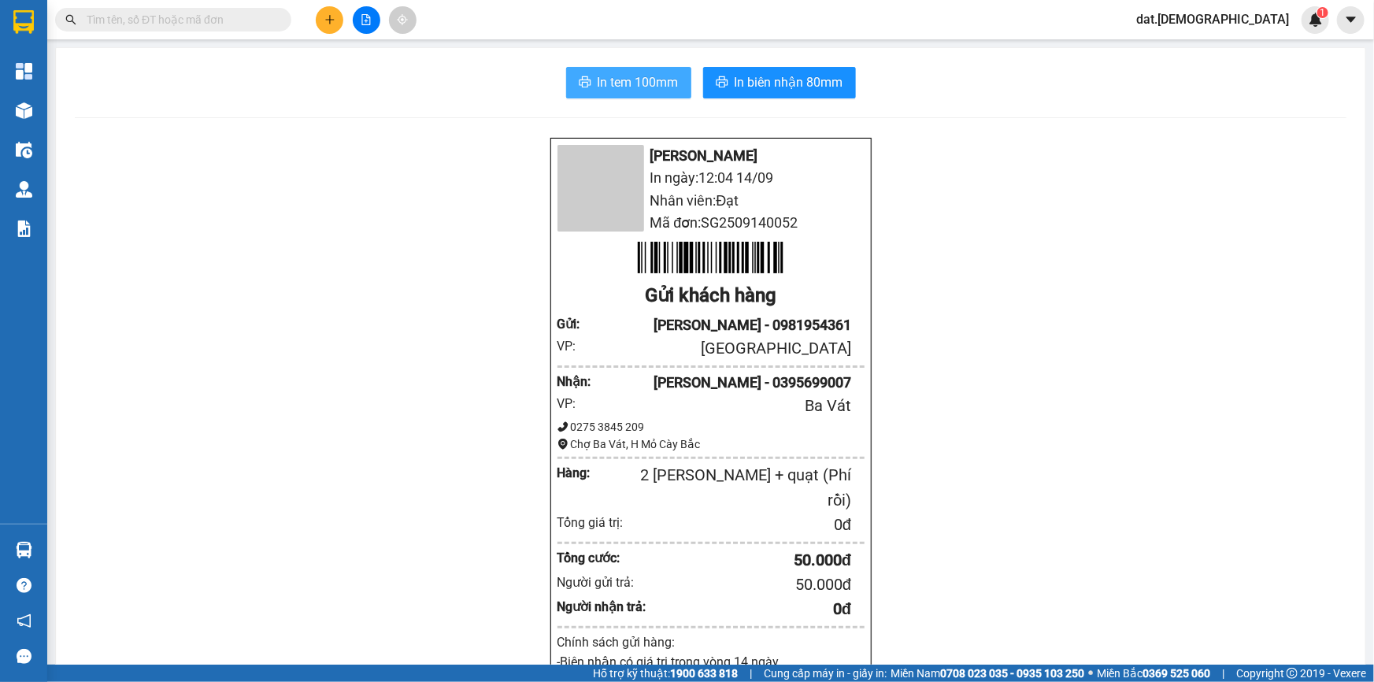
click at [610, 67] on button "In tem 100mm" at bounding box center [628, 82] width 125 height 31
click at [612, 77] on span "In tem 100mm" at bounding box center [638, 82] width 81 height 20
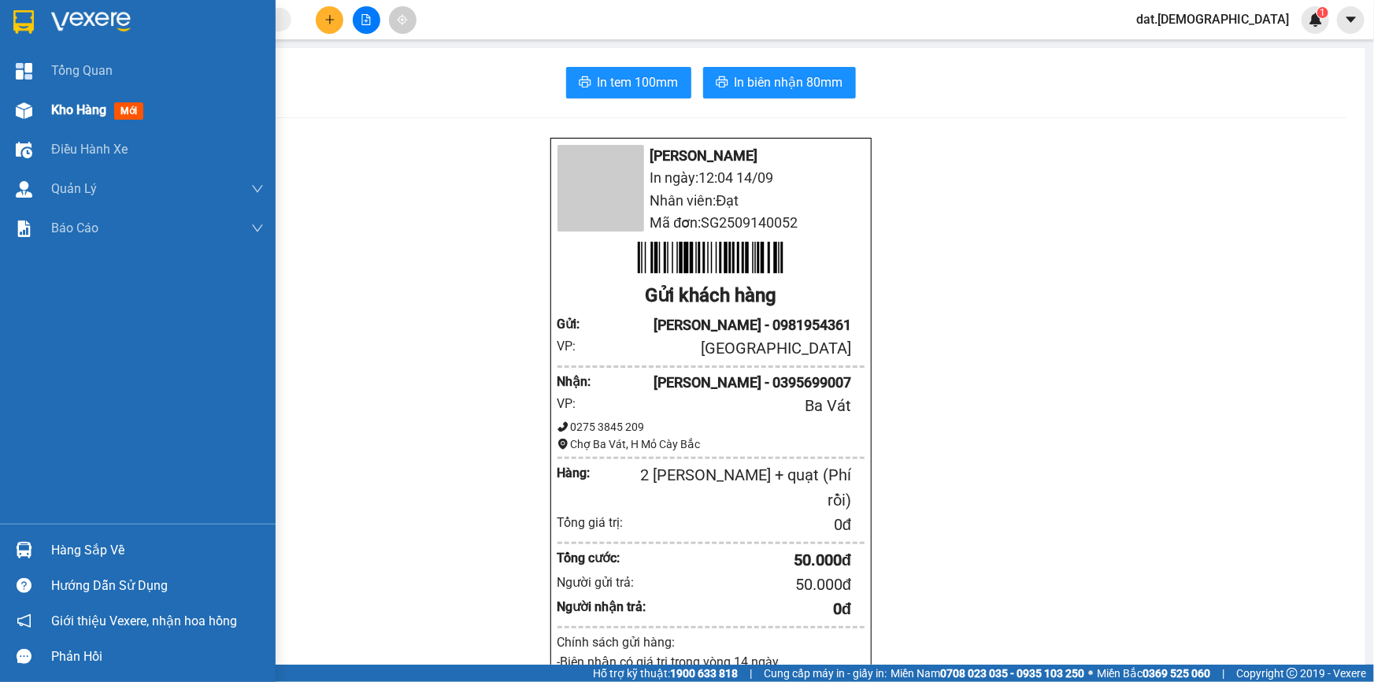
drag, startPoint x: 135, startPoint y: 111, endPoint x: 142, endPoint y: 106, distance: 8.5
click at [137, 110] on span "mới" at bounding box center [128, 110] width 29 height 17
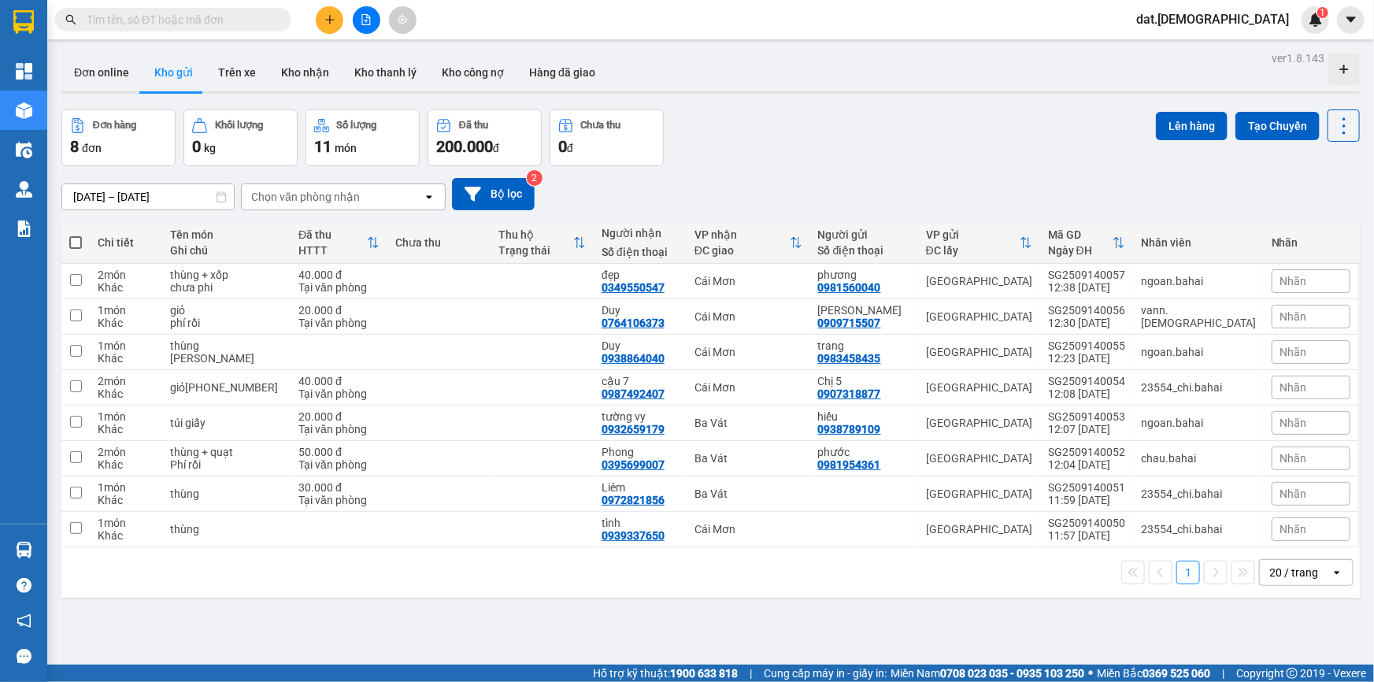
click at [74, 240] on span at bounding box center [75, 242] width 13 height 13
click at [76, 235] on input "checkbox" at bounding box center [76, 235] width 0 height 0
checkbox input "true"
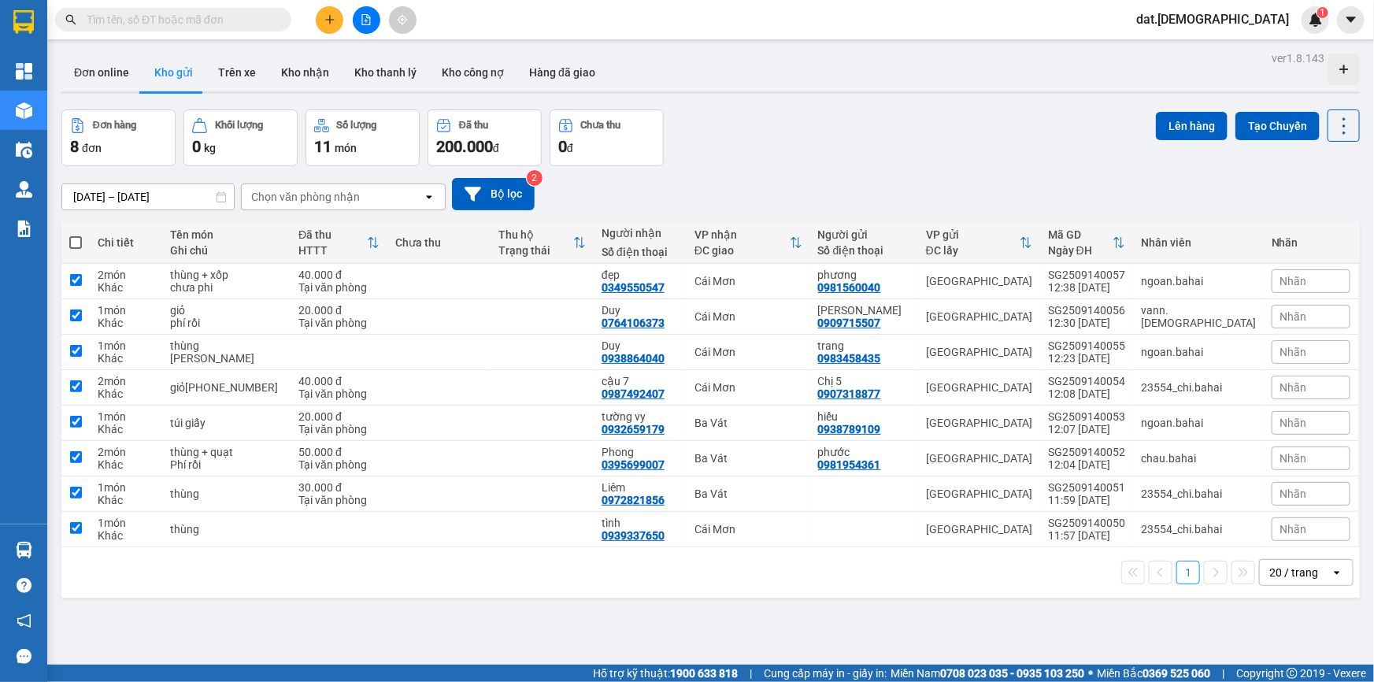
checkbox input "true"
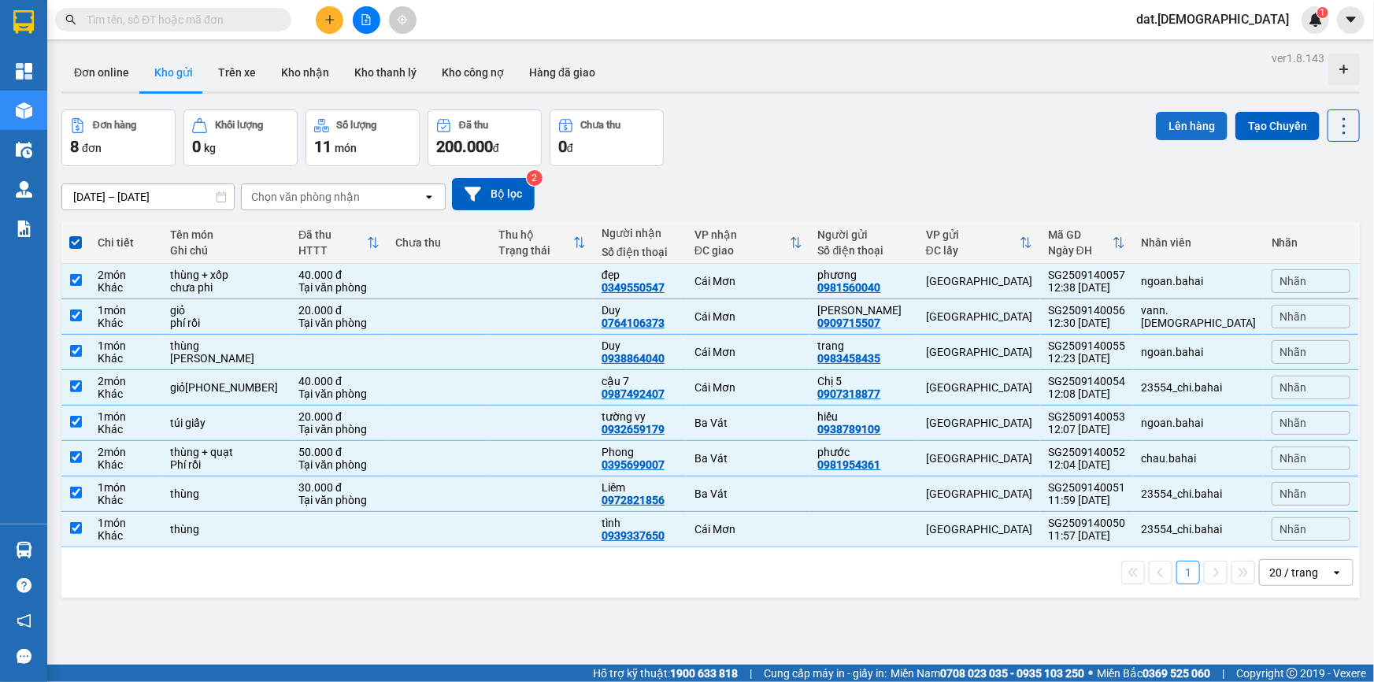
click at [1171, 128] on button "Lên hàng" at bounding box center [1192, 126] width 72 height 28
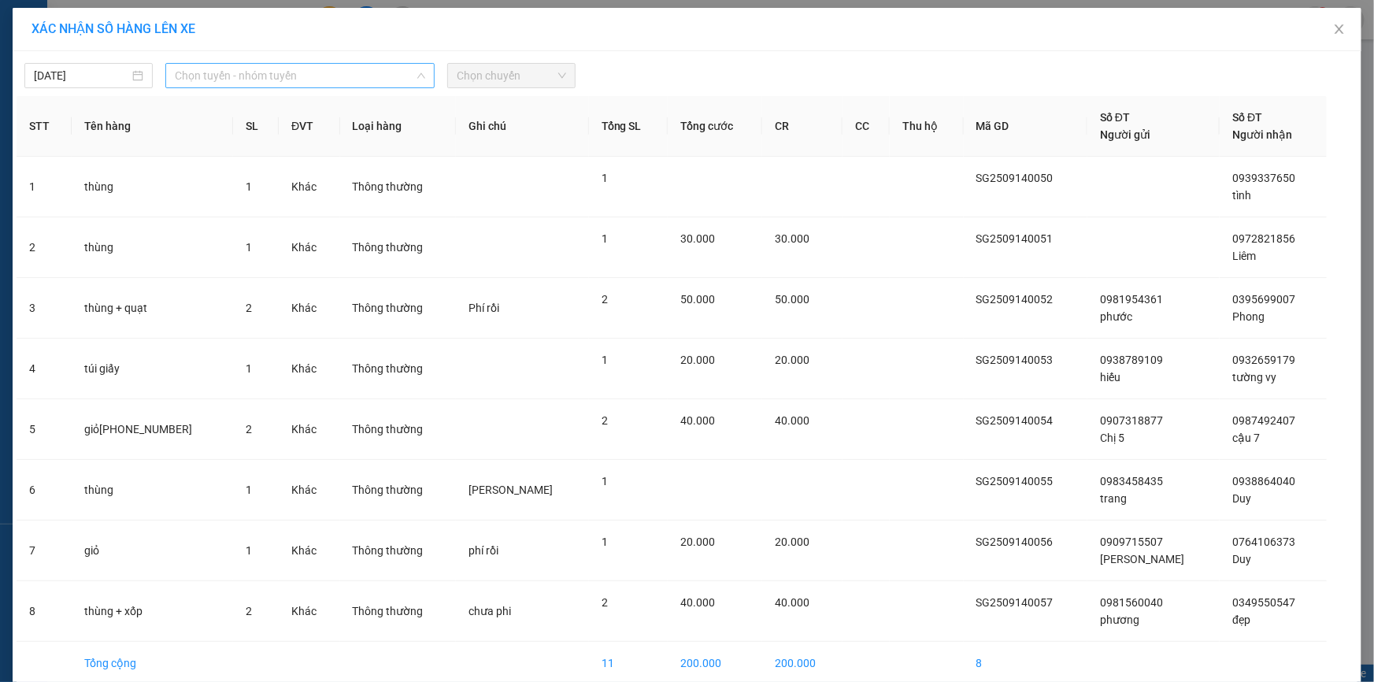
click at [246, 70] on span "Chọn tuyến - nhóm tuyến" at bounding box center [300, 76] width 250 height 24
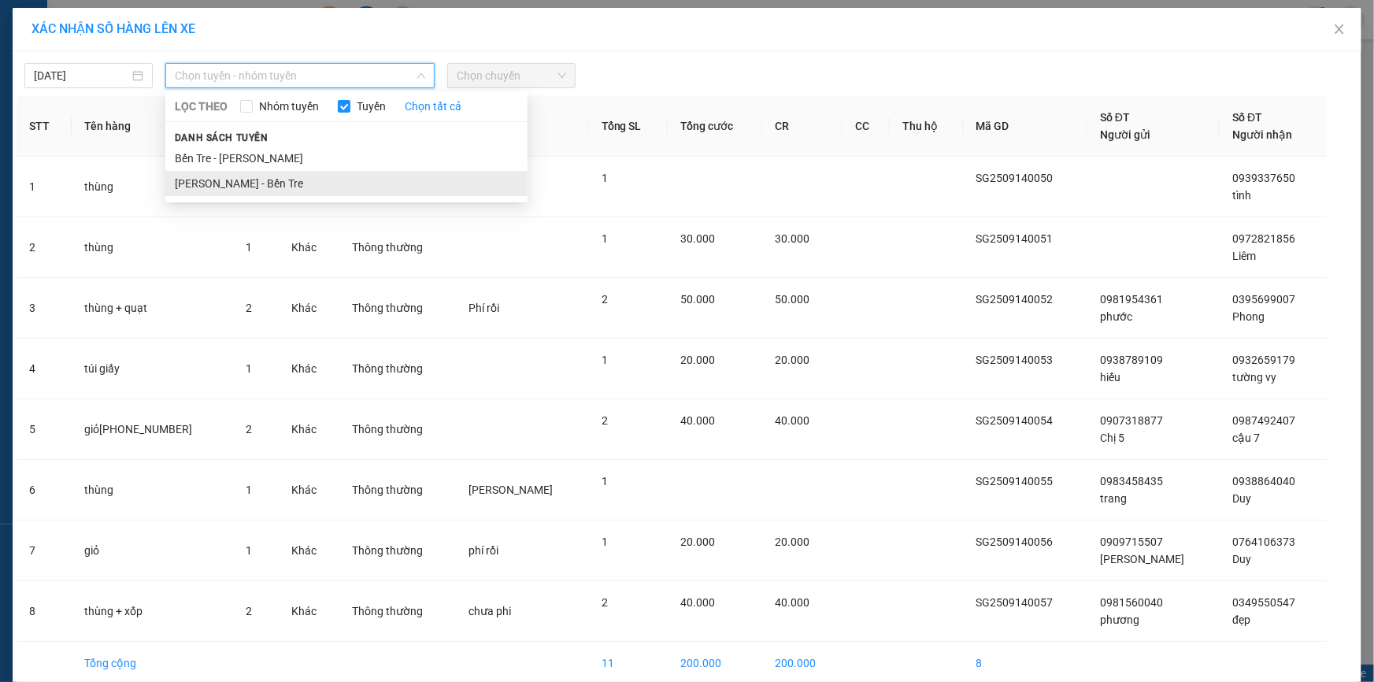
click at [246, 180] on li "Hồ Chí Minh - Bến Tre" at bounding box center [346, 183] width 362 height 25
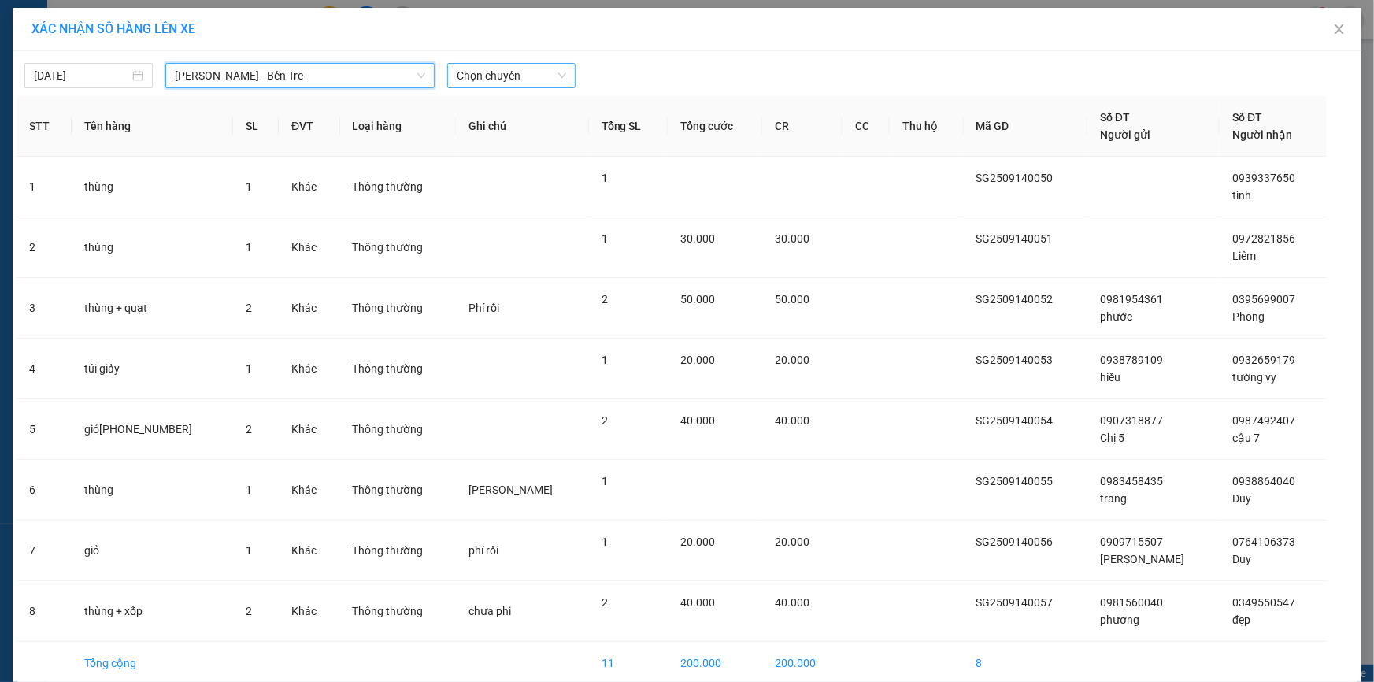
click at [506, 68] on span "Chọn chuyến" at bounding box center [511, 76] width 109 height 24
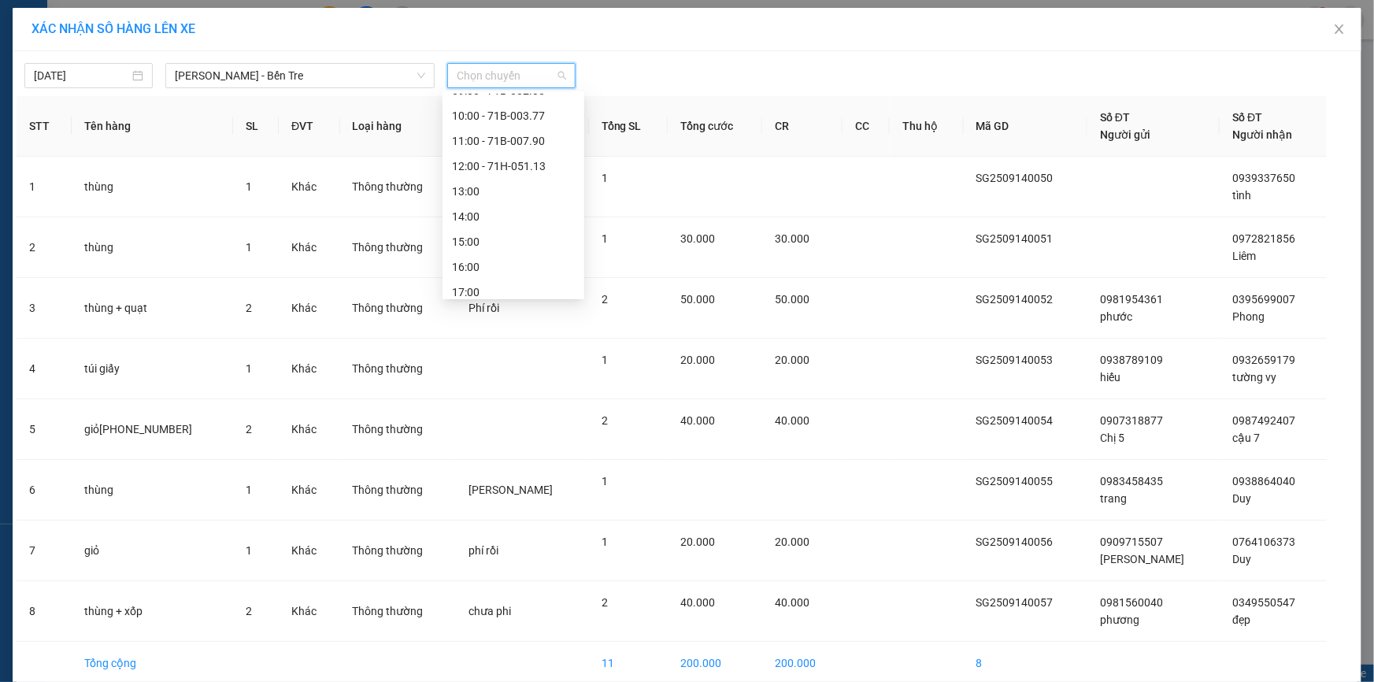
scroll to position [176, 0]
click at [490, 157] on div "13:00" at bounding box center [513, 158] width 123 height 17
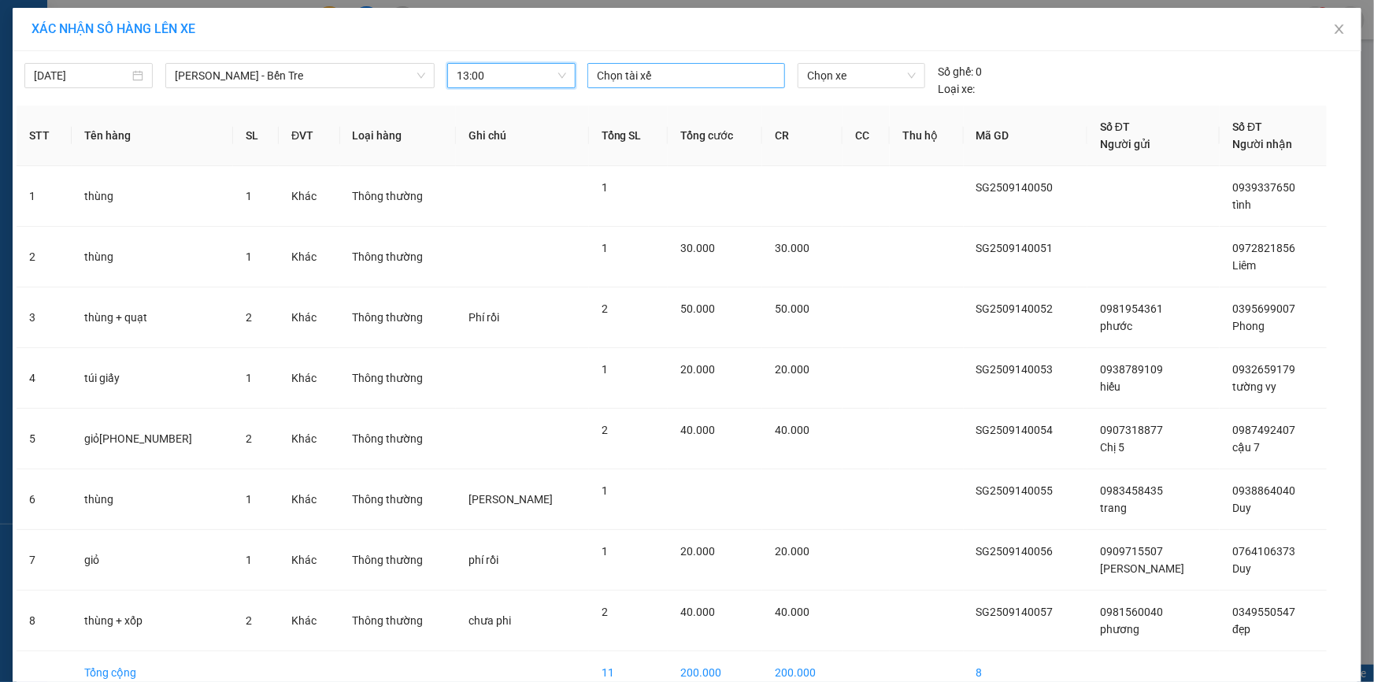
click at [669, 82] on div at bounding box center [686, 75] width 190 height 19
type input "nhan"
click at [597, 112] on div "Nhân" at bounding box center [700, 106] width 217 height 17
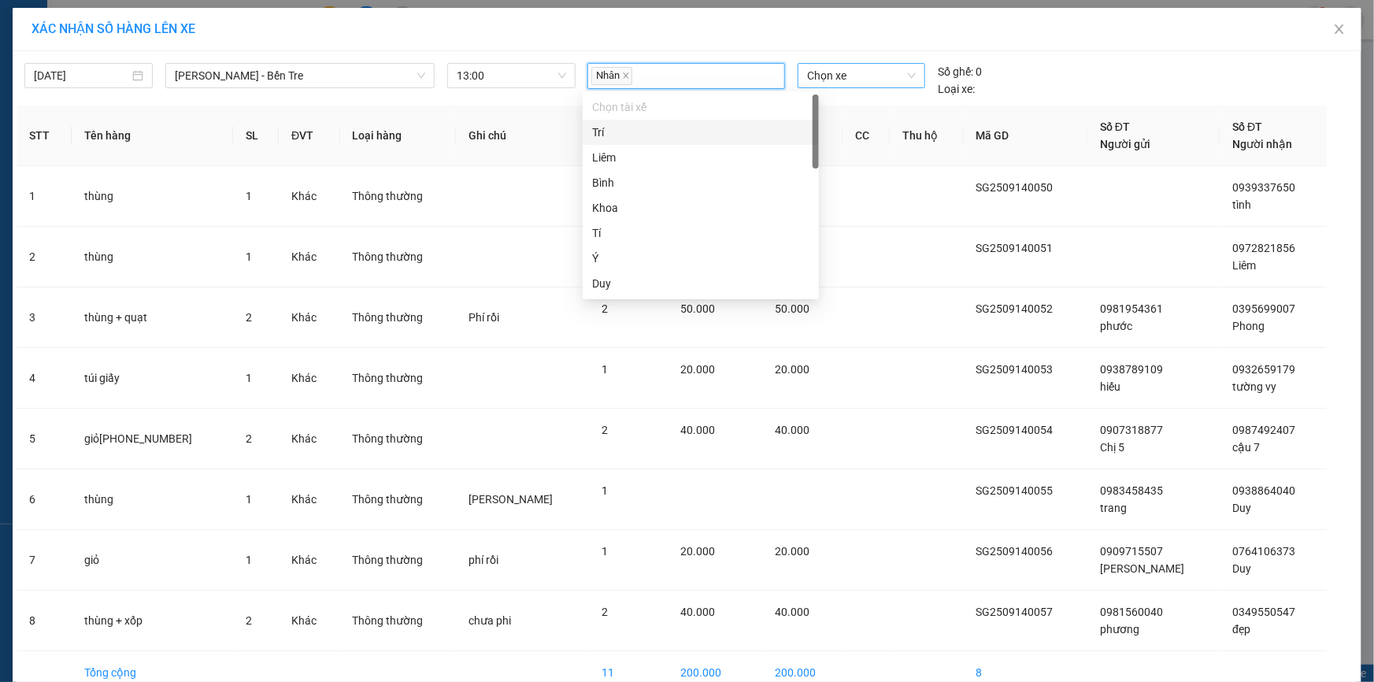
click at [822, 70] on span "Chọn xe" at bounding box center [861, 76] width 109 height 24
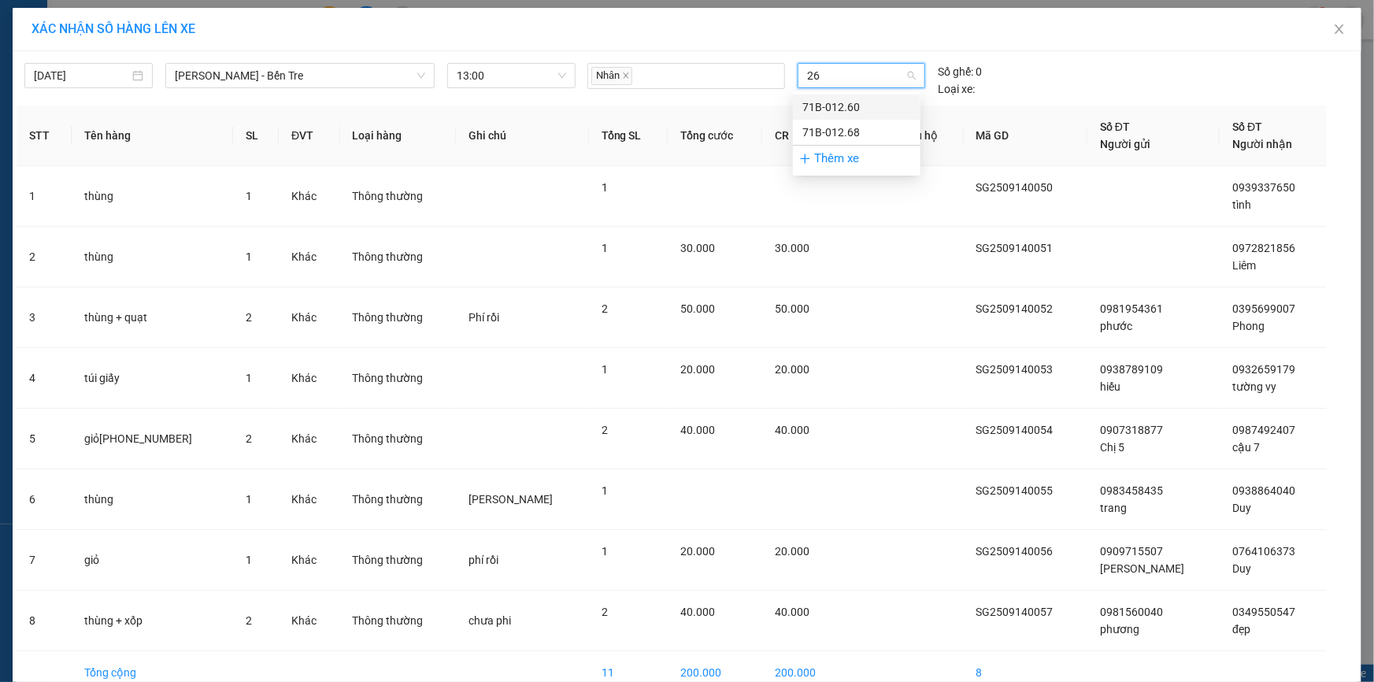
type input "260"
click at [839, 102] on div "71B-012.60" at bounding box center [856, 106] width 109 height 17
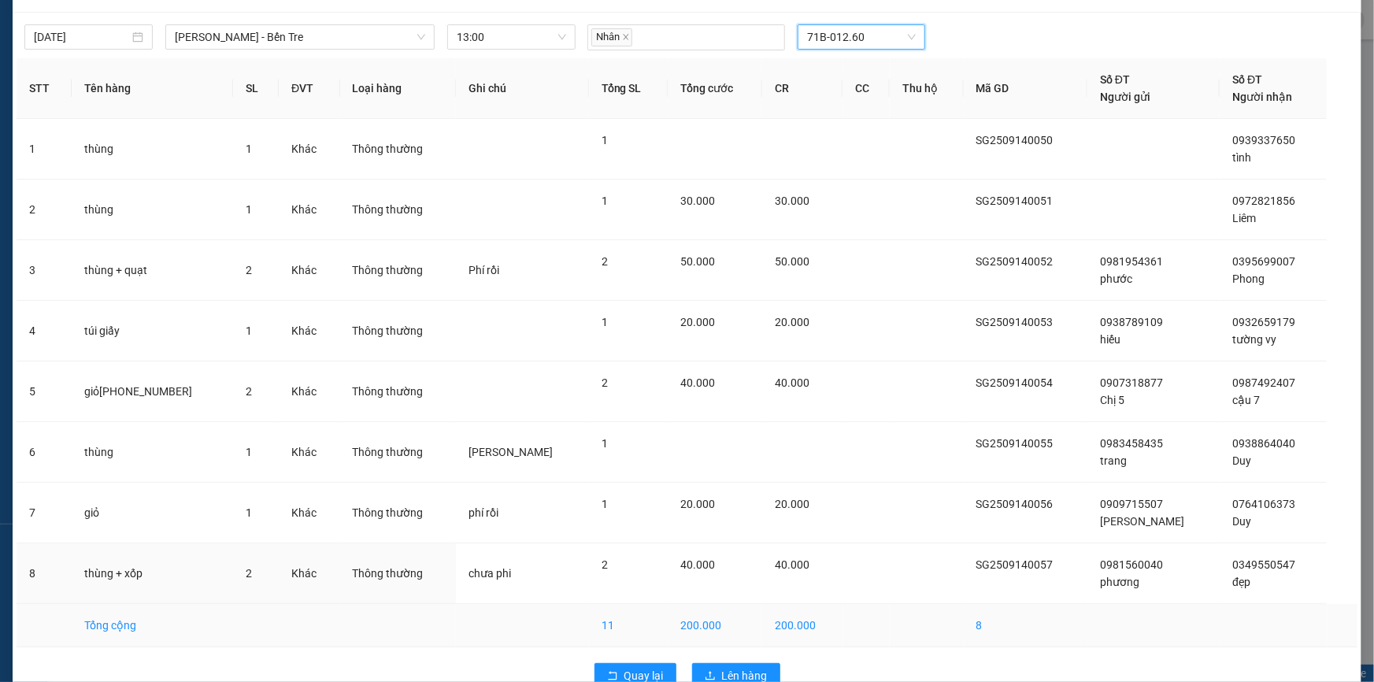
scroll to position [73, 0]
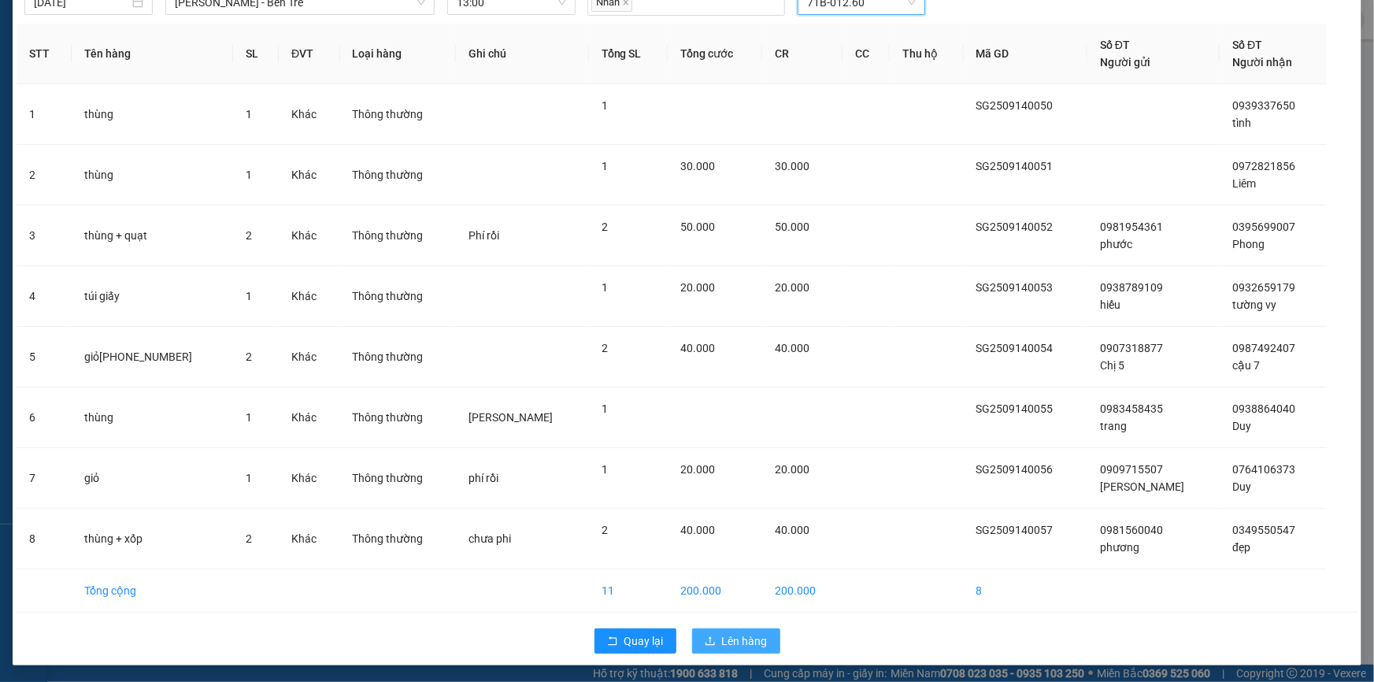
click at [722, 632] on span "Lên hàng" at bounding box center [745, 640] width 46 height 17
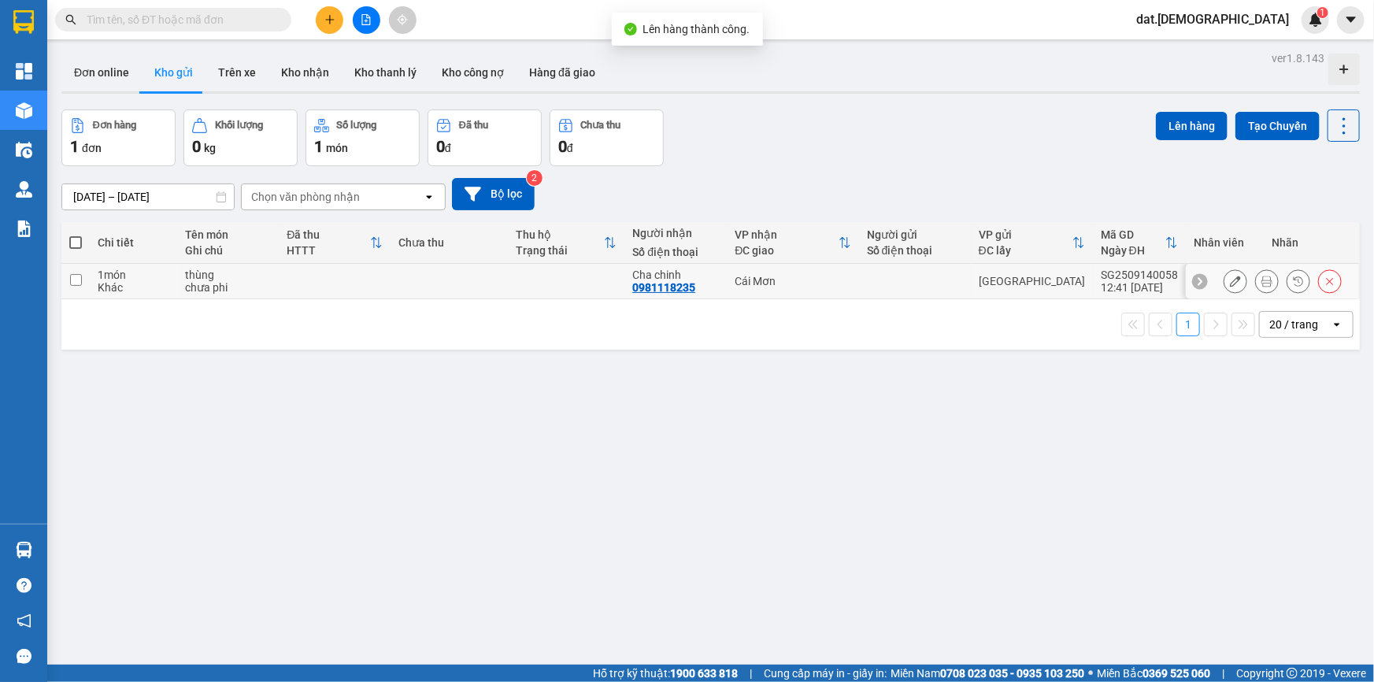
click at [335, 280] on td at bounding box center [335, 281] width 112 height 35
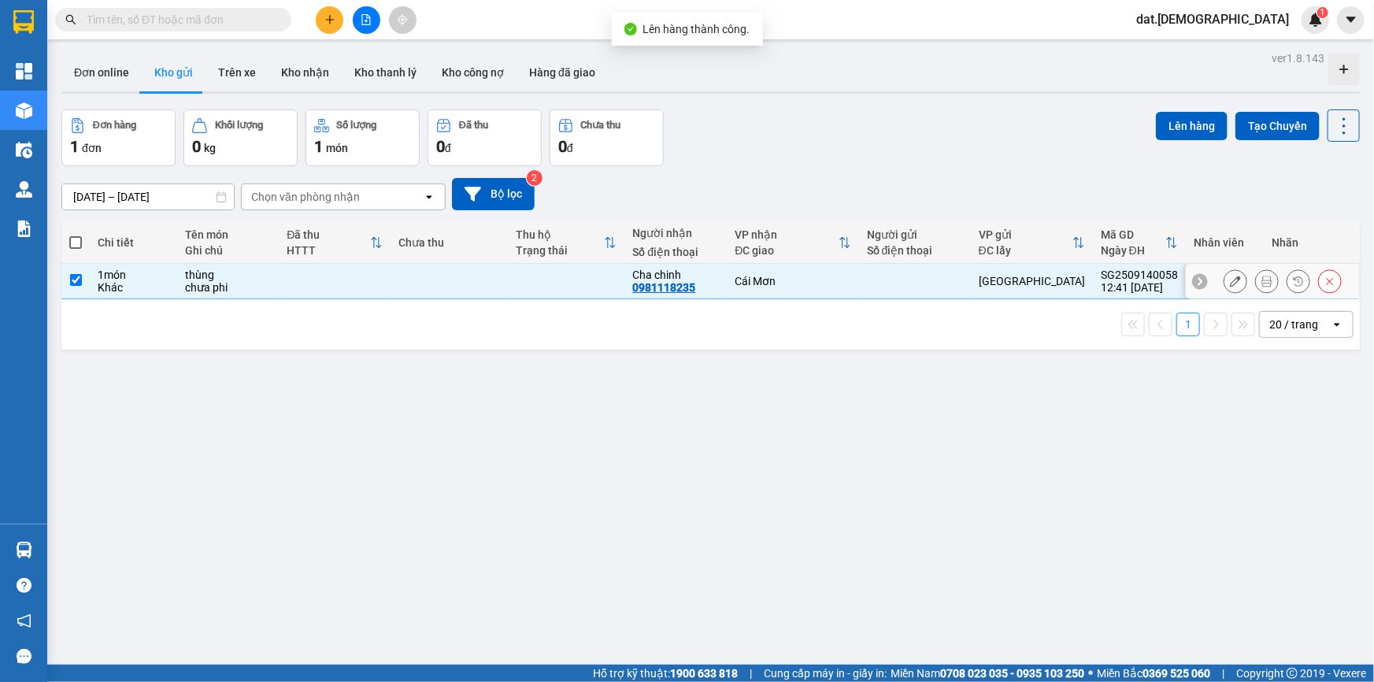
checkbox input "true"
click at [1167, 128] on button "Lên hàng" at bounding box center [1192, 126] width 72 height 28
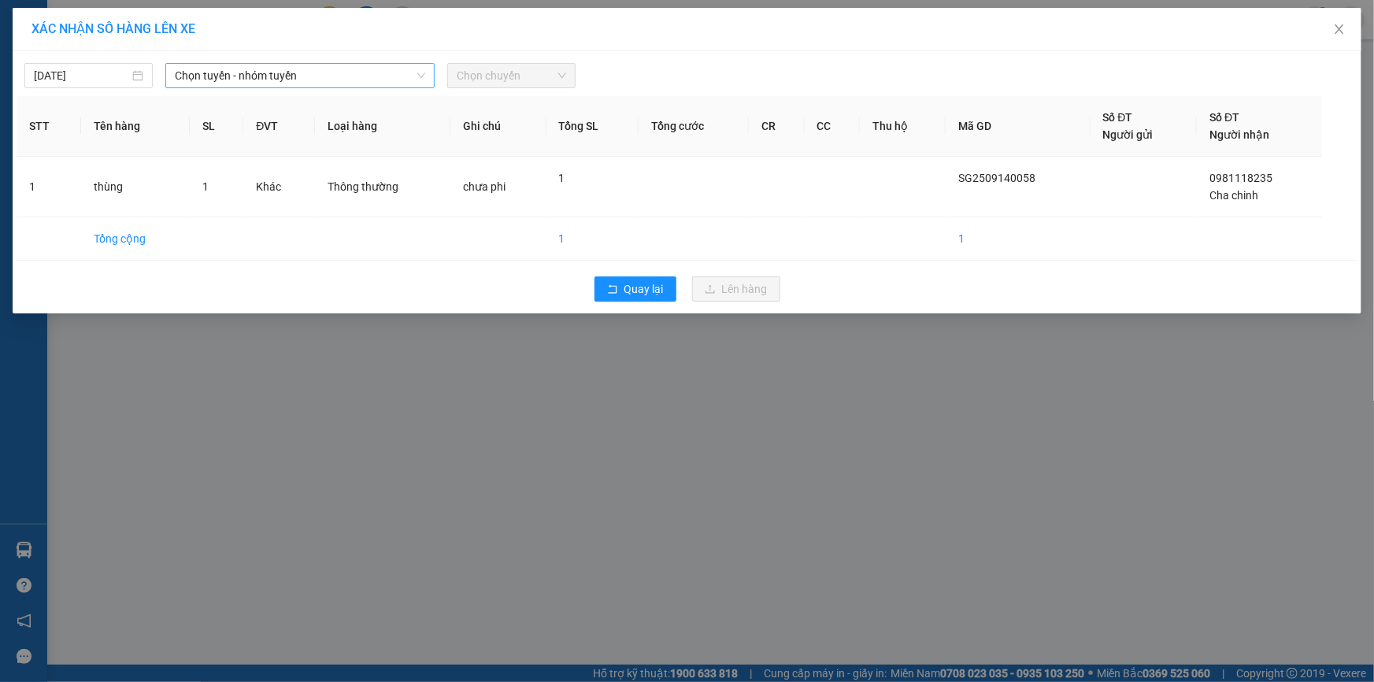
click at [343, 75] on span "Chọn tuyến - nhóm tuyến" at bounding box center [300, 76] width 250 height 24
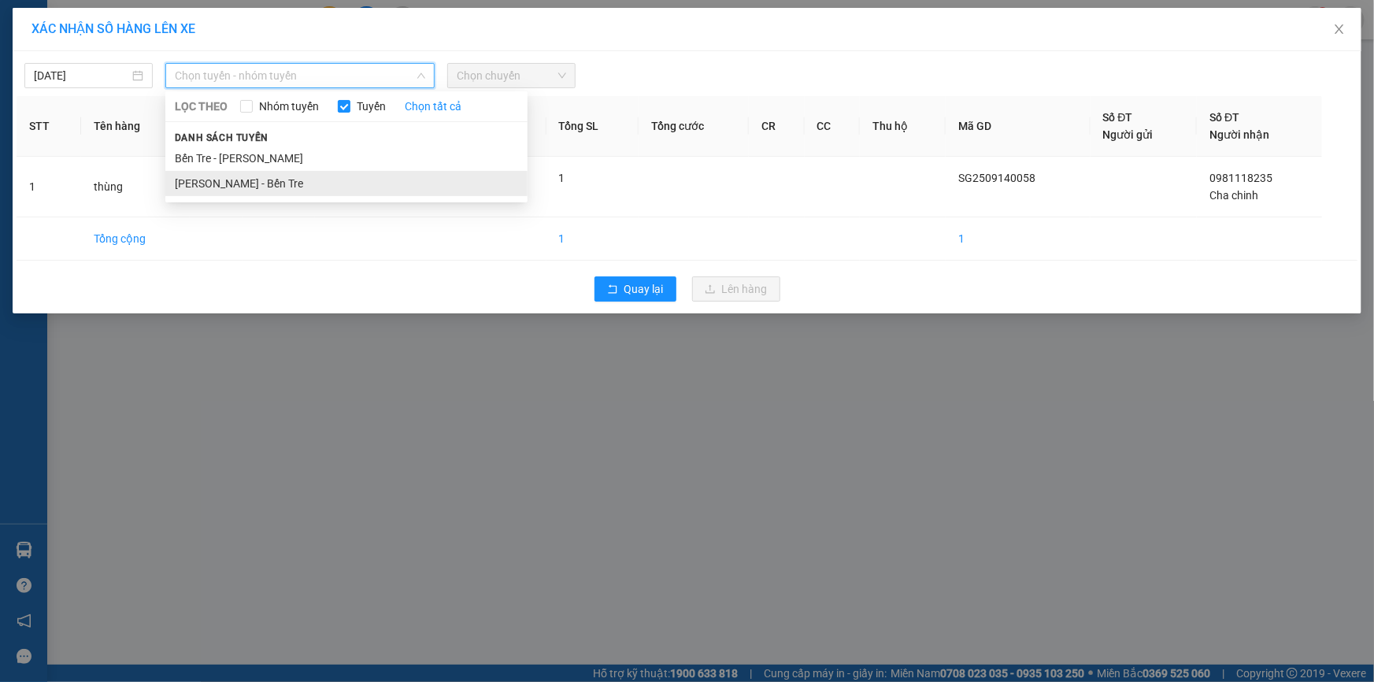
click at [274, 180] on li "[PERSON_NAME] - Bến Tre" at bounding box center [346, 183] width 362 height 25
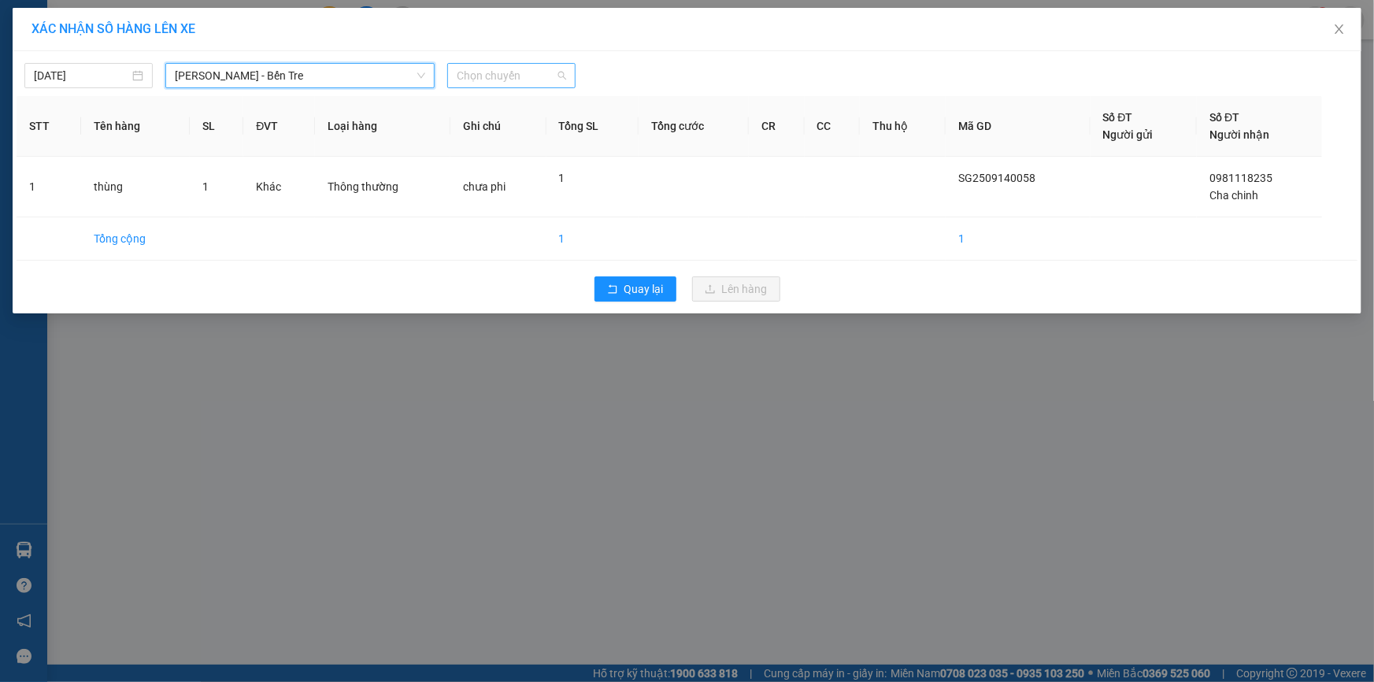
click at [509, 76] on span "Chọn chuyến" at bounding box center [511, 76] width 109 height 24
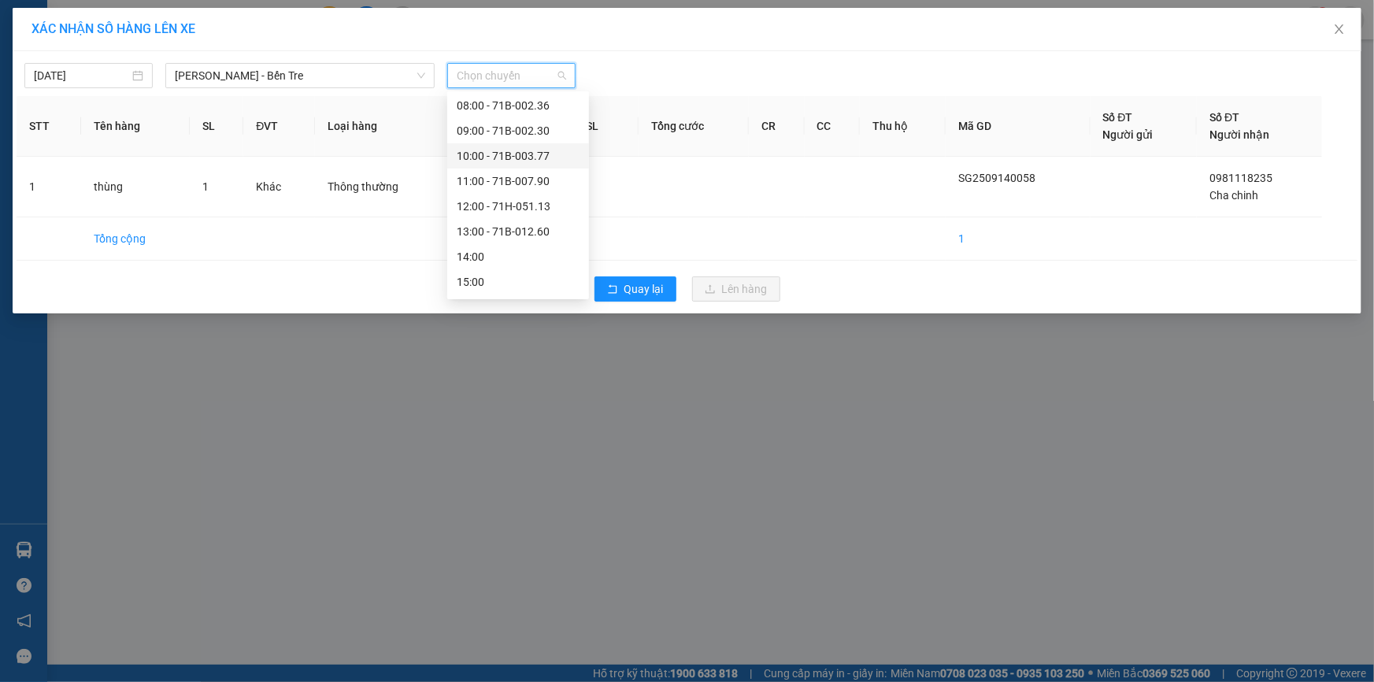
scroll to position [176, 0]
click at [529, 157] on div "13:00 - 71B-012.60" at bounding box center [518, 158] width 123 height 17
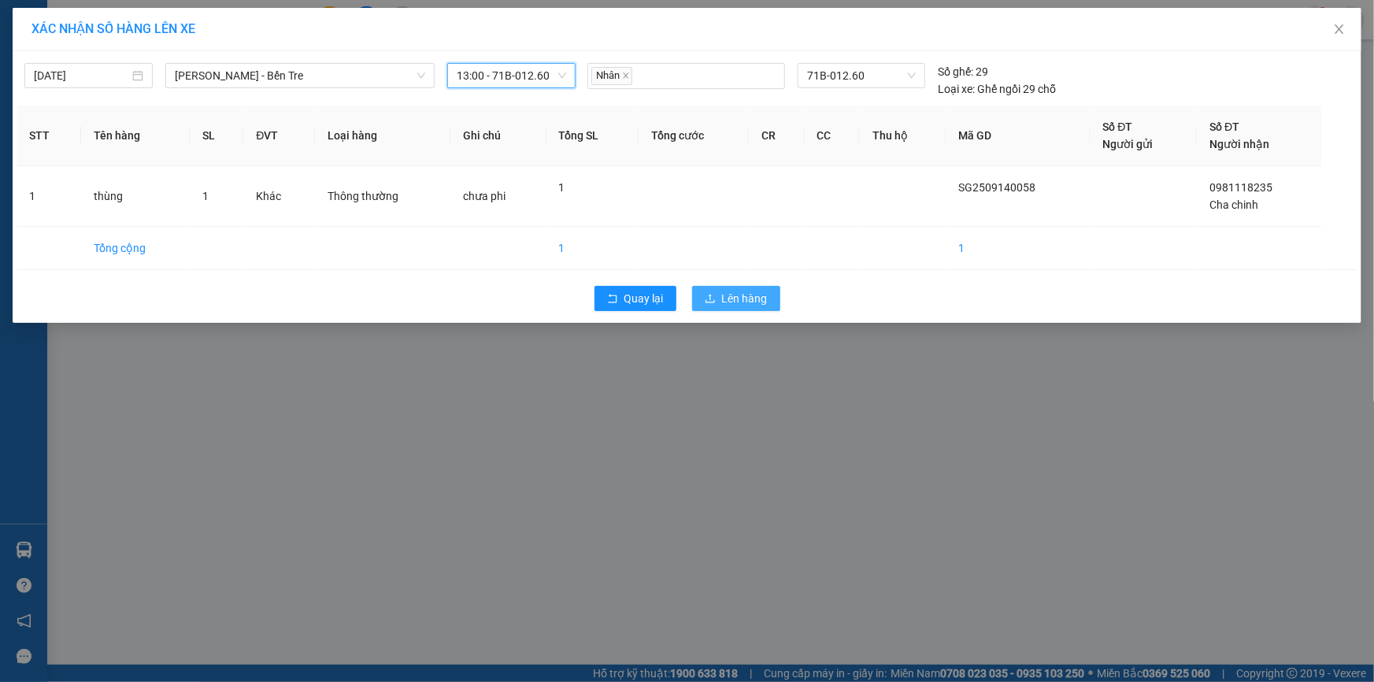
click at [742, 295] on span "Lên hàng" at bounding box center [745, 298] width 46 height 17
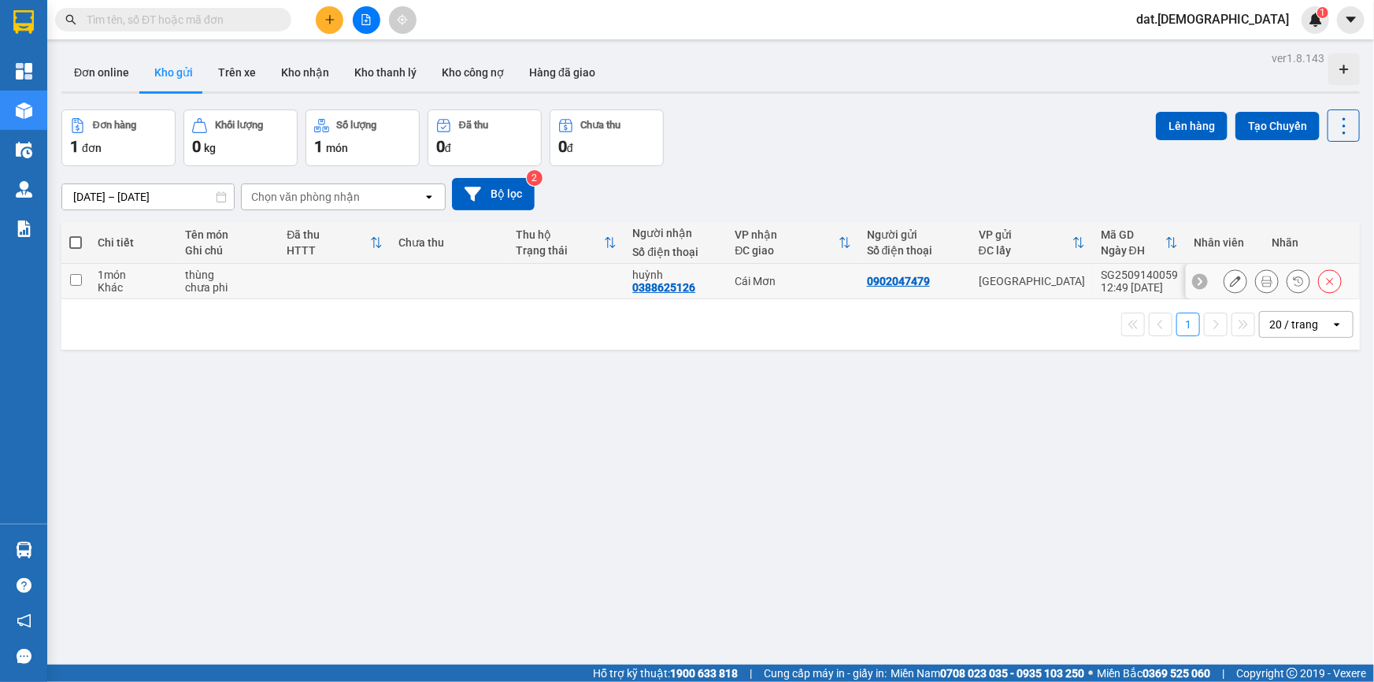
click at [506, 293] on td at bounding box center [449, 281] width 117 height 35
checkbox input "true"
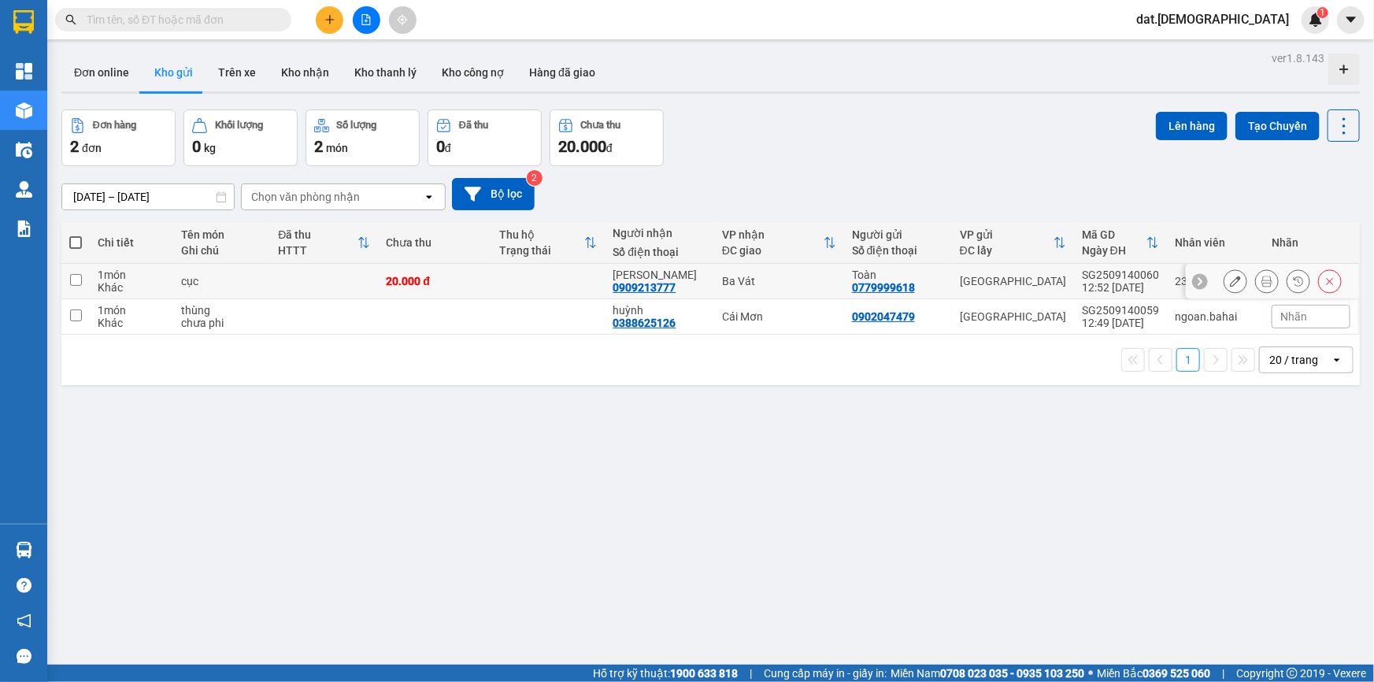
drag, startPoint x: 520, startPoint y: 276, endPoint x: 516, endPoint y: 299, distance: 23.2
click at [520, 276] on td at bounding box center [547, 281] width 113 height 35
checkbox input "true"
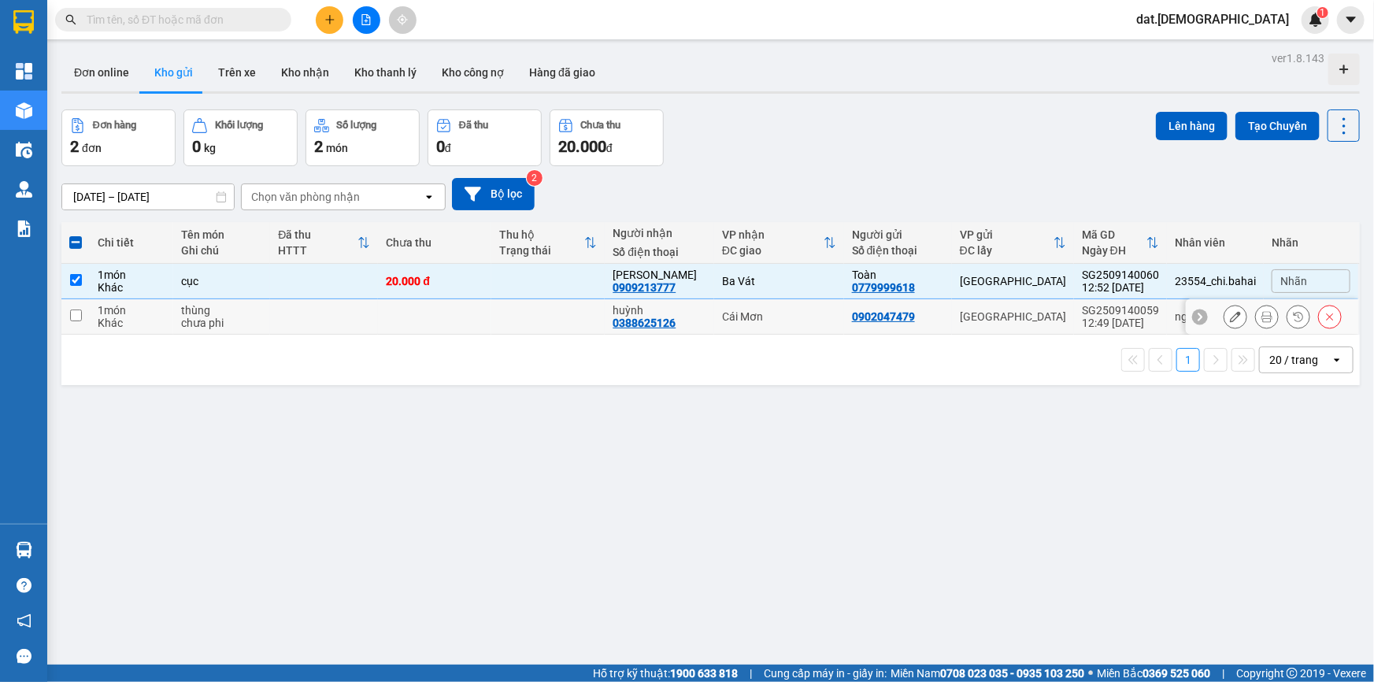
click at [514, 318] on td at bounding box center [547, 316] width 113 height 35
checkbox input "true"
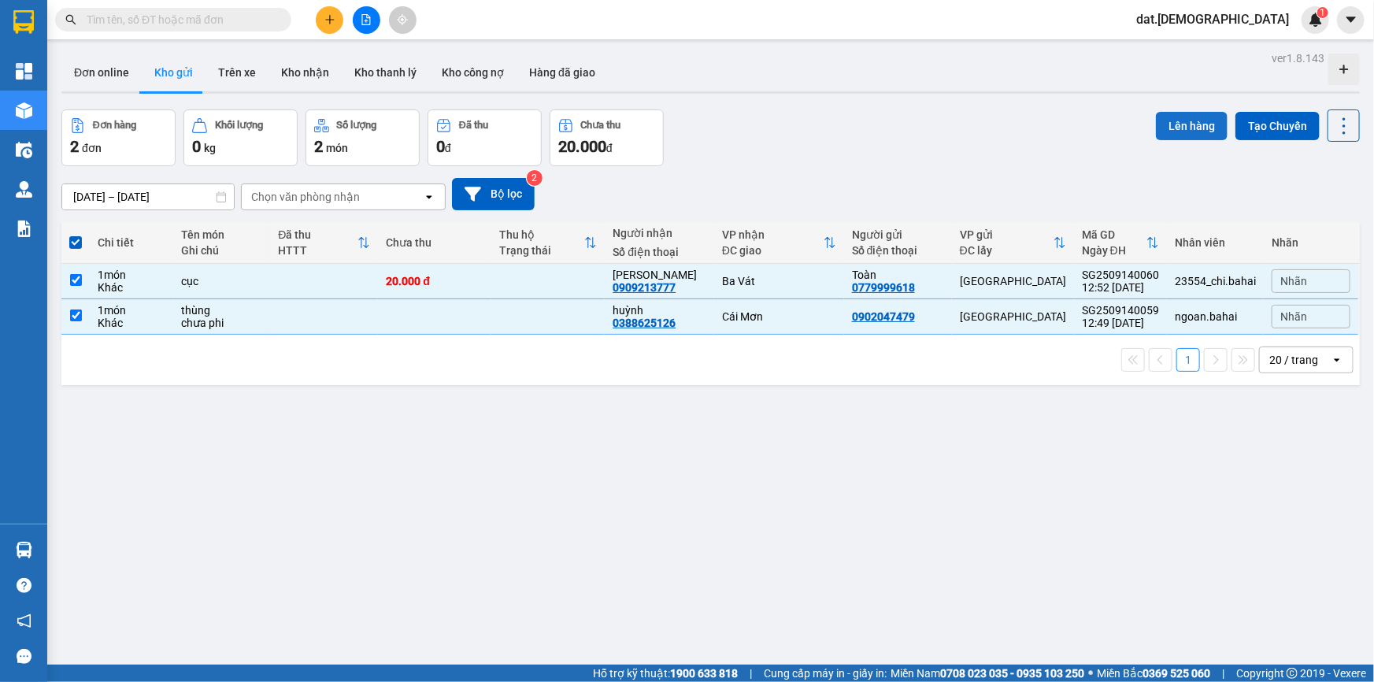
click at [1199, 127] on button "Lên hàng" at bounding box center [1192, 126] width 72 height 28
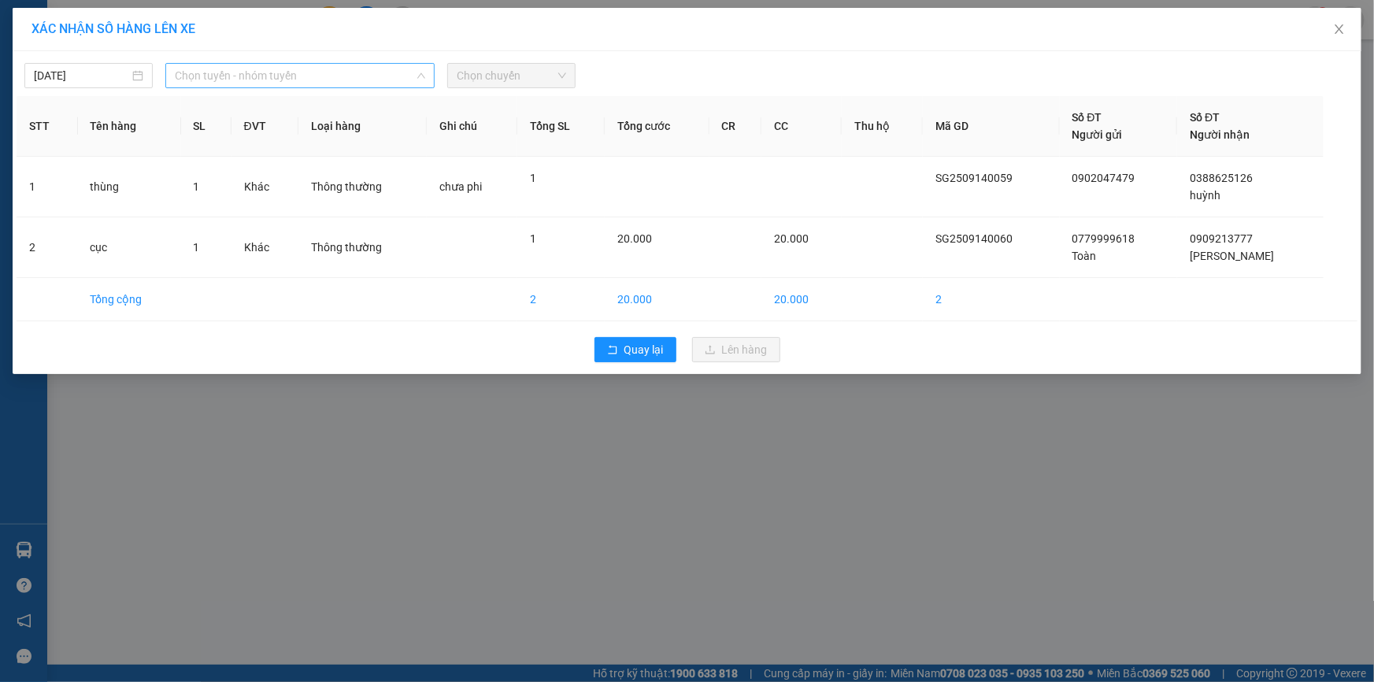
drag, startPoint x: 320, startPoint y: 77, endPoint x: 313, endPoint y: 94, distance: 17.7
click at [320, 78] on span "Chọn tuyến - nhóm tuyến" at bounding box center [300, 76] width 250 height 24
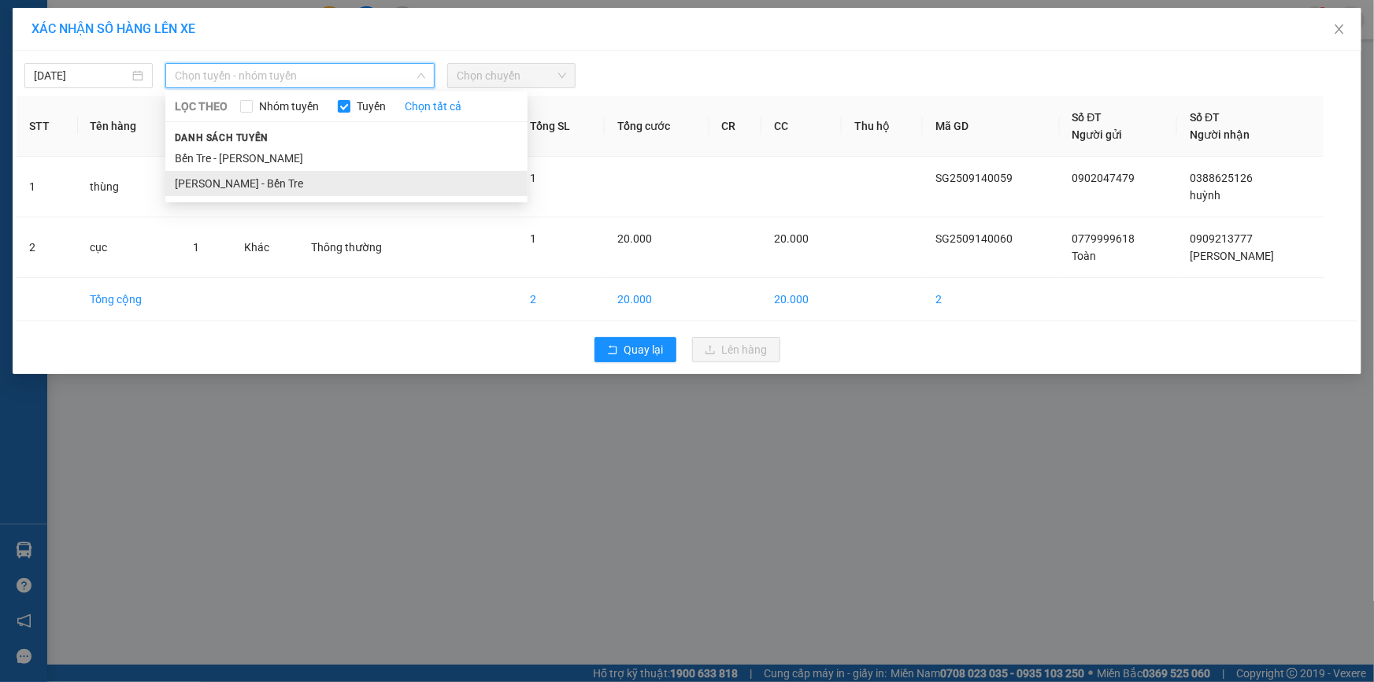
click at [281, 186] on li "[PERSON_NAME] - Bến Tre" at bounding box center [346, 183] width 362 height 25
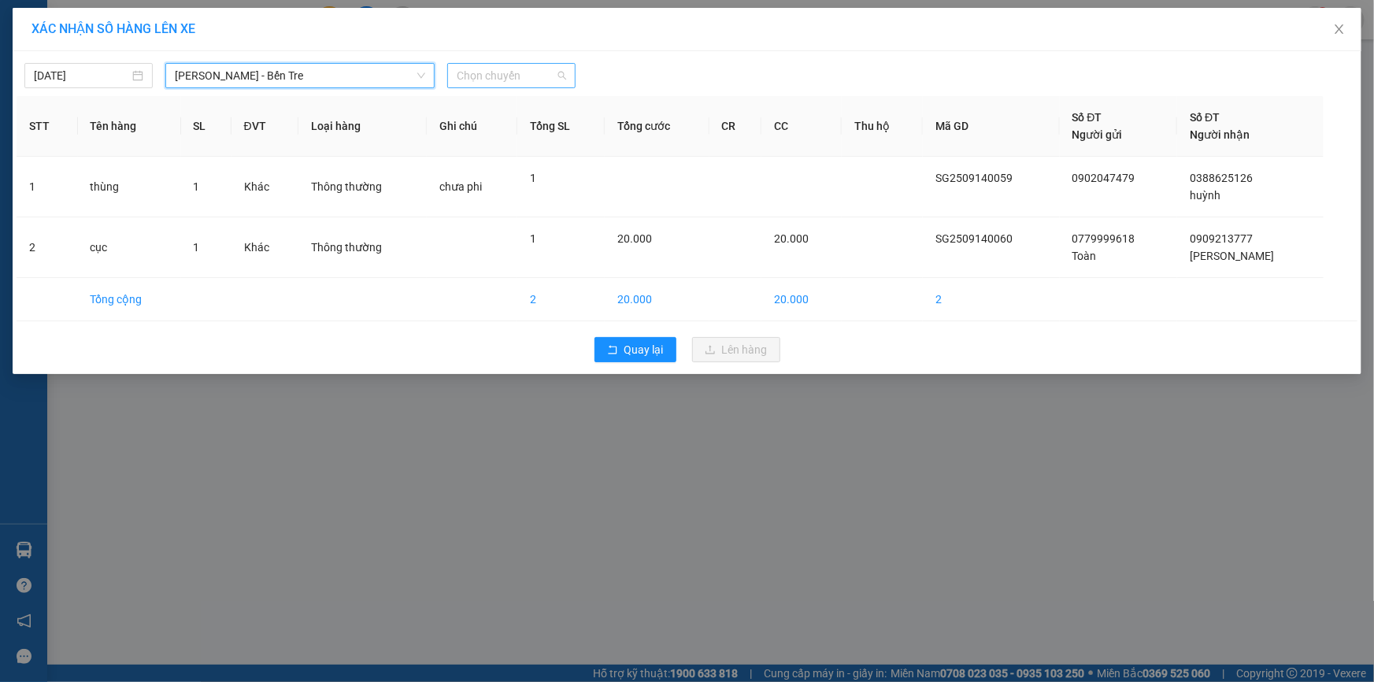
click at [504, 71] on span "Chọn chuyến" at bounding box center [511, 76] width 109 height 24
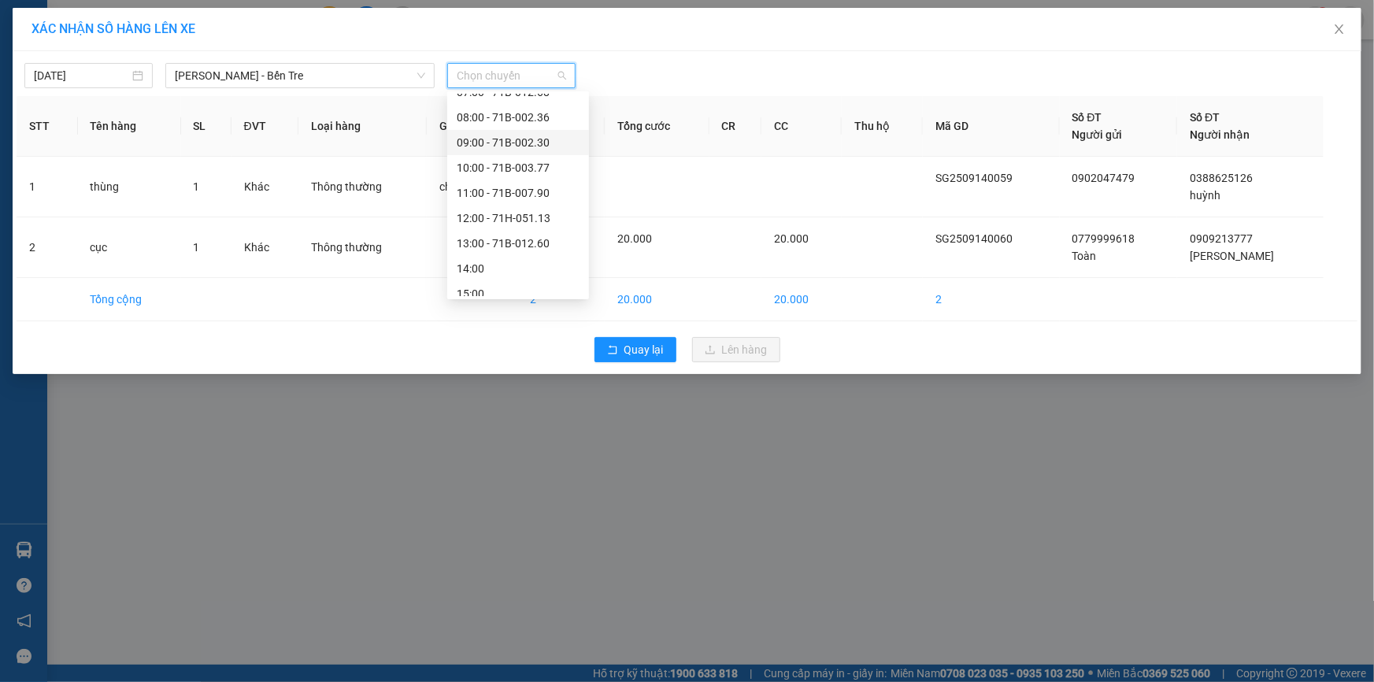
scroll to position [176, 0]
click at [517, 146] on div "13:00 - 71B-012.60" at bounding box center [518, 158] width 142 height 25
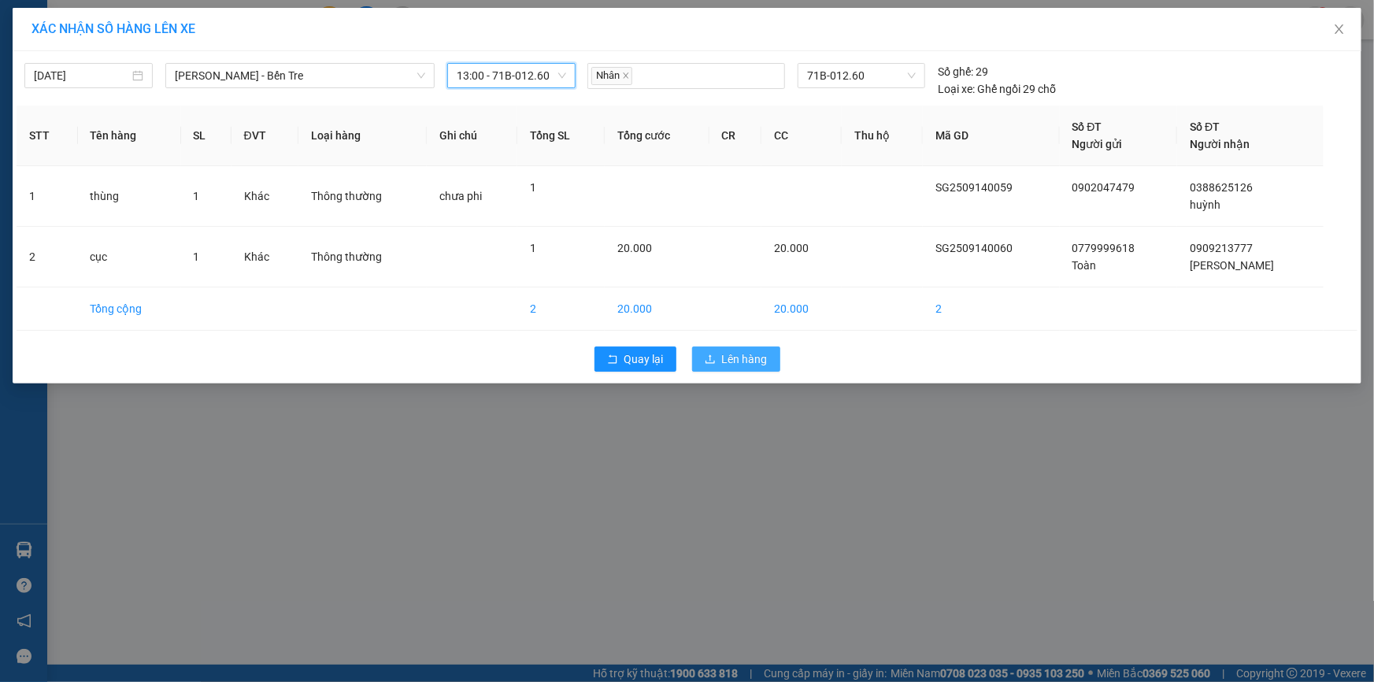
click at [740, 356] on span "Lên hàng" at bounding box center [745, 358] width 46 height 17
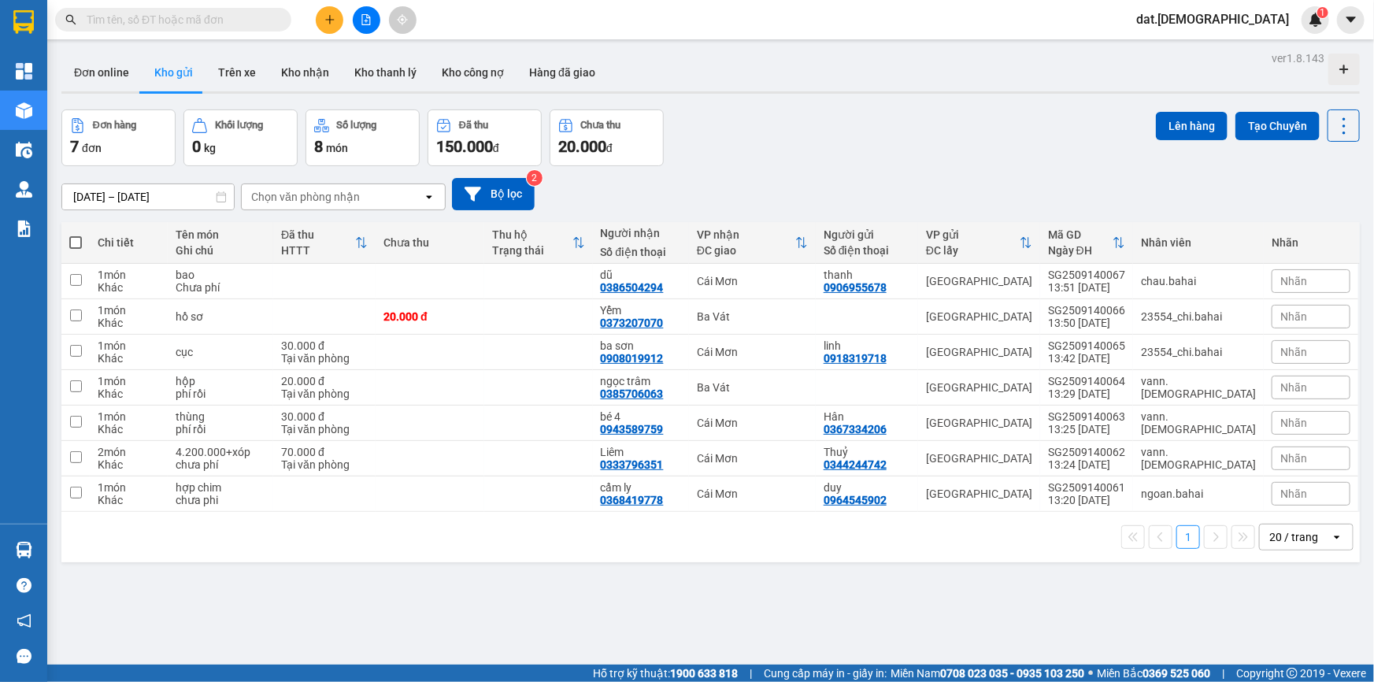
click at [76, 241] on span at bounding box center [75, 242] width 13 height 13
click at [76, 235] on input "checkbox" at bounding box center [76, 235] width 0 height 0
checkbox input "true"
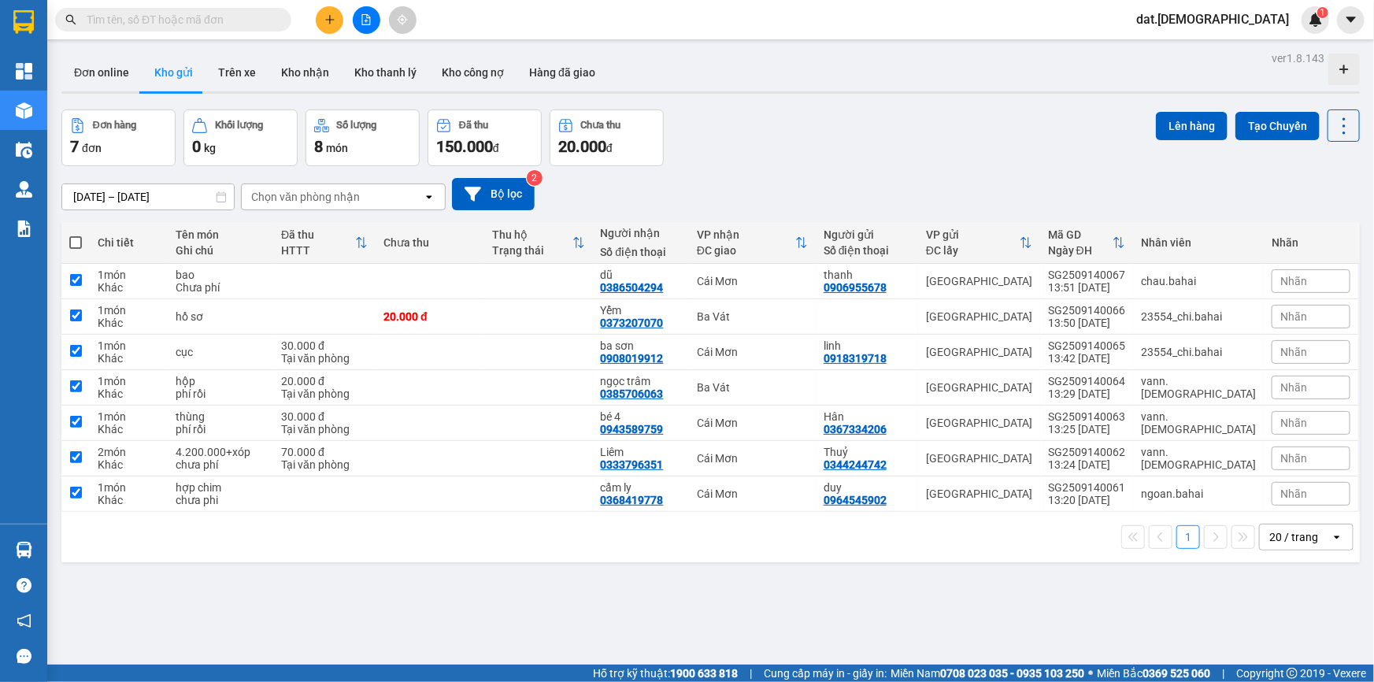
checkbox input "true"
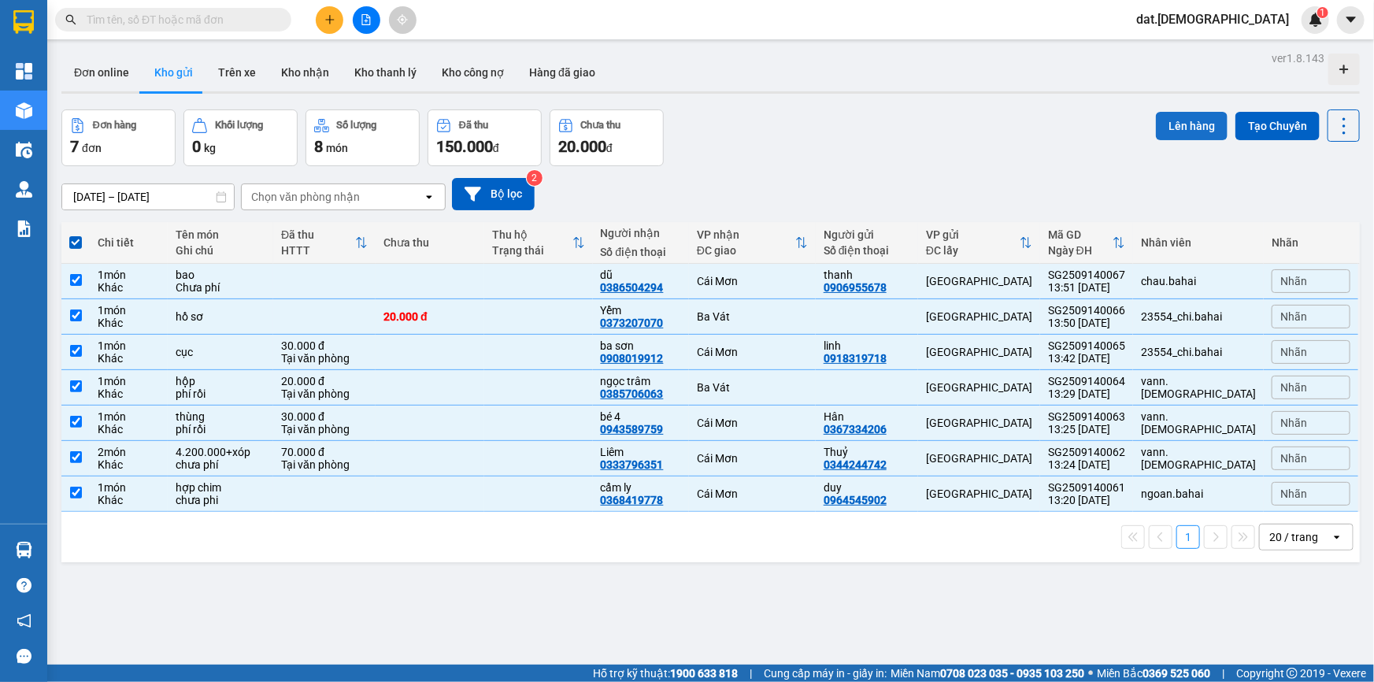
click at [1173, 131] on button "Lên hàng" at bounding box center [1192, 126] width 72 height 28
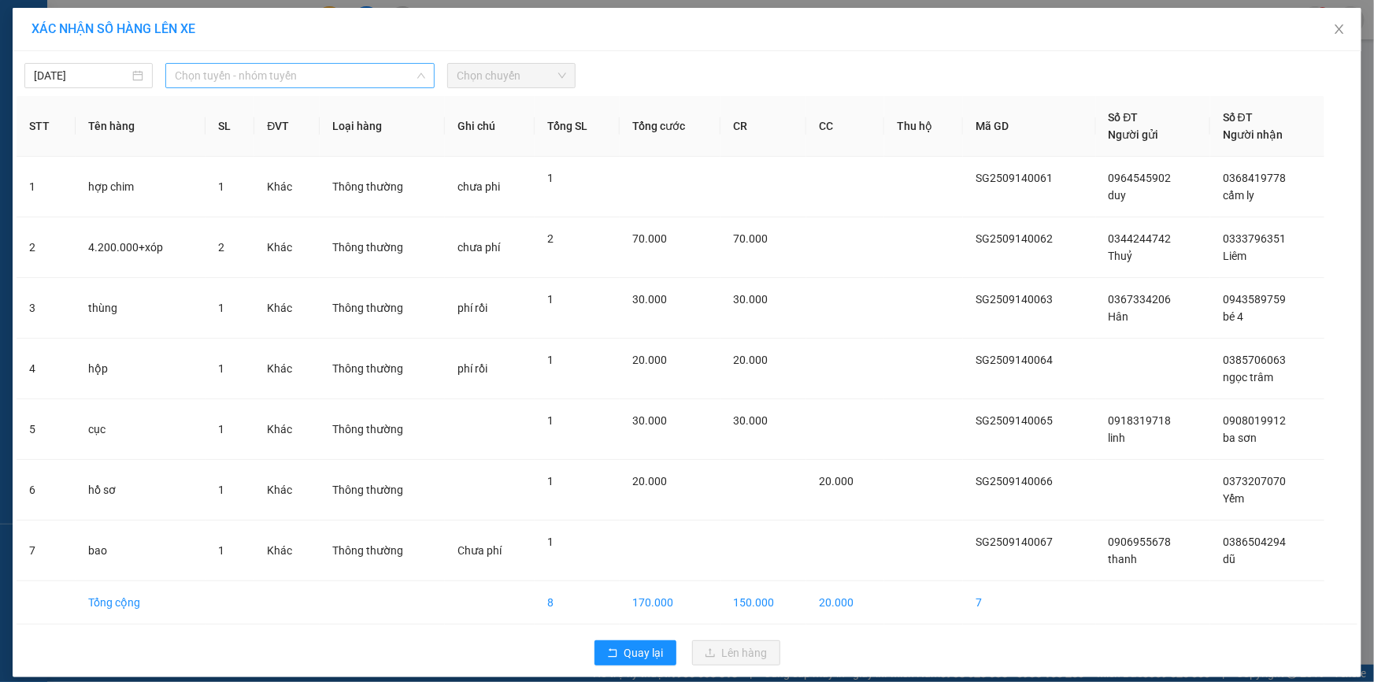
click at [337, 76] on span "Chọn tuyến - nhóm tuyến" at bounding box center [300, 76] width 250 height 24
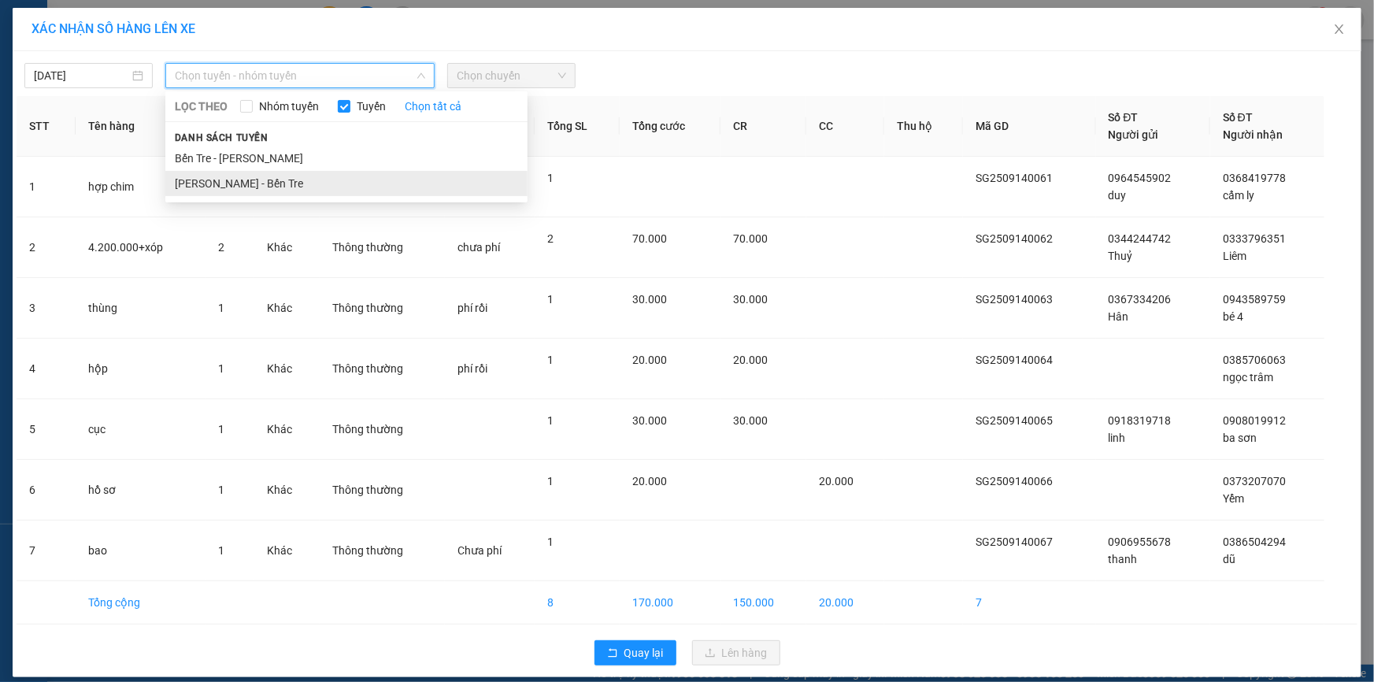
click at [296, 186] on li "[PERSON_NAME] - Bến Tre" at bounding box center [346, 183] width 362 height 25
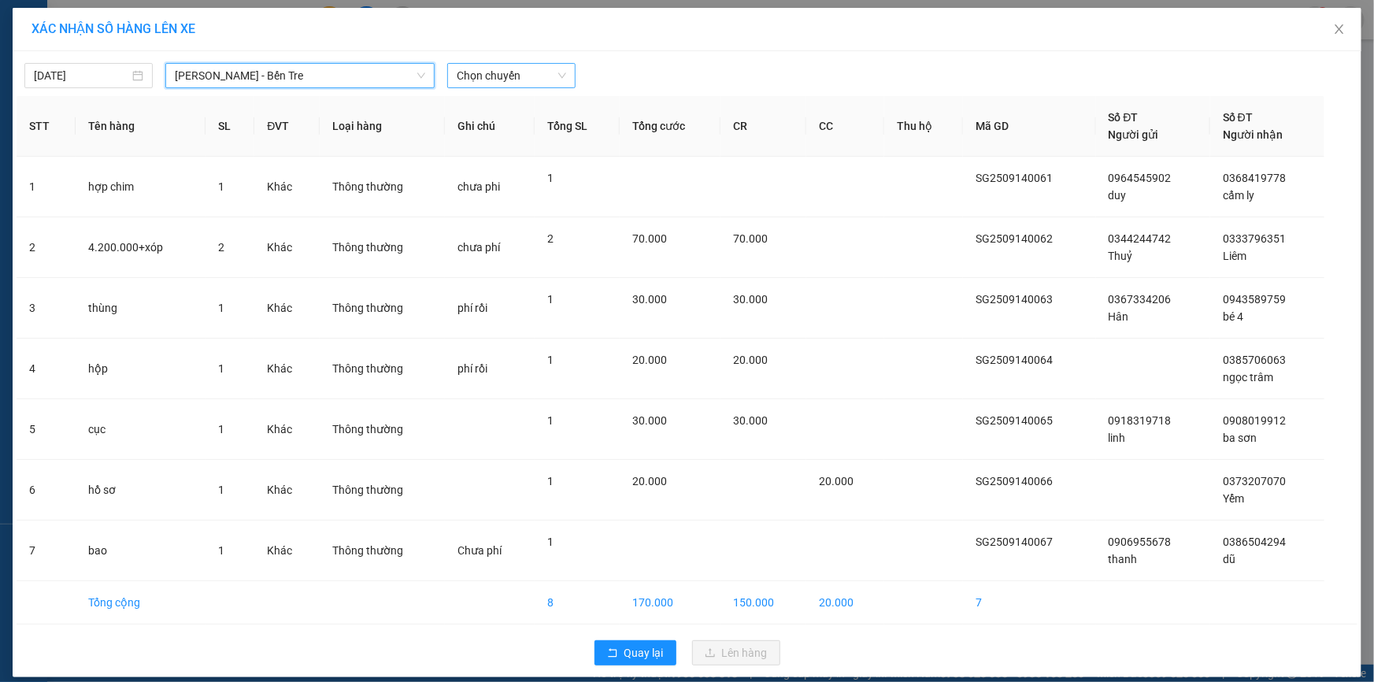
click at [535, 73] on span "Chọn chuyến" at bounding box center [511, 76] width 109 height 24
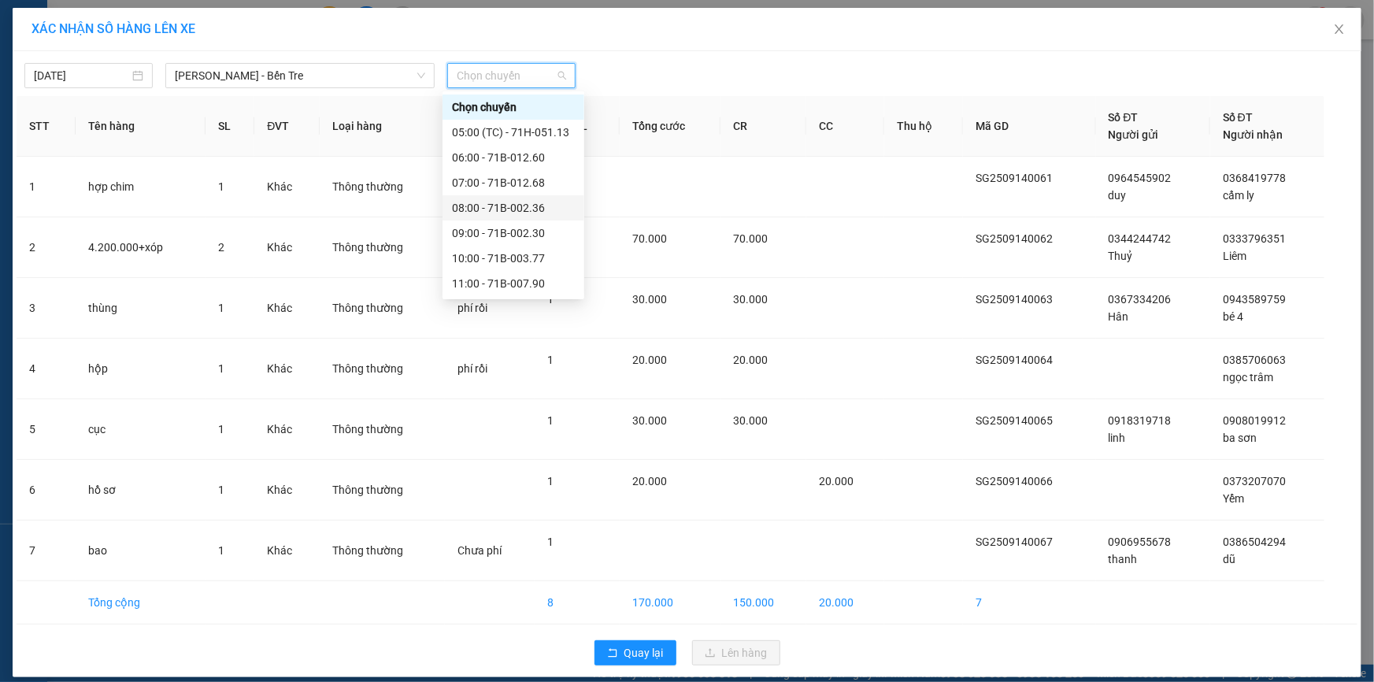
scroll to position [176, 0]
click at [480, 180] on div "14:00" at bounding box center [513, 183] width 123 height 17
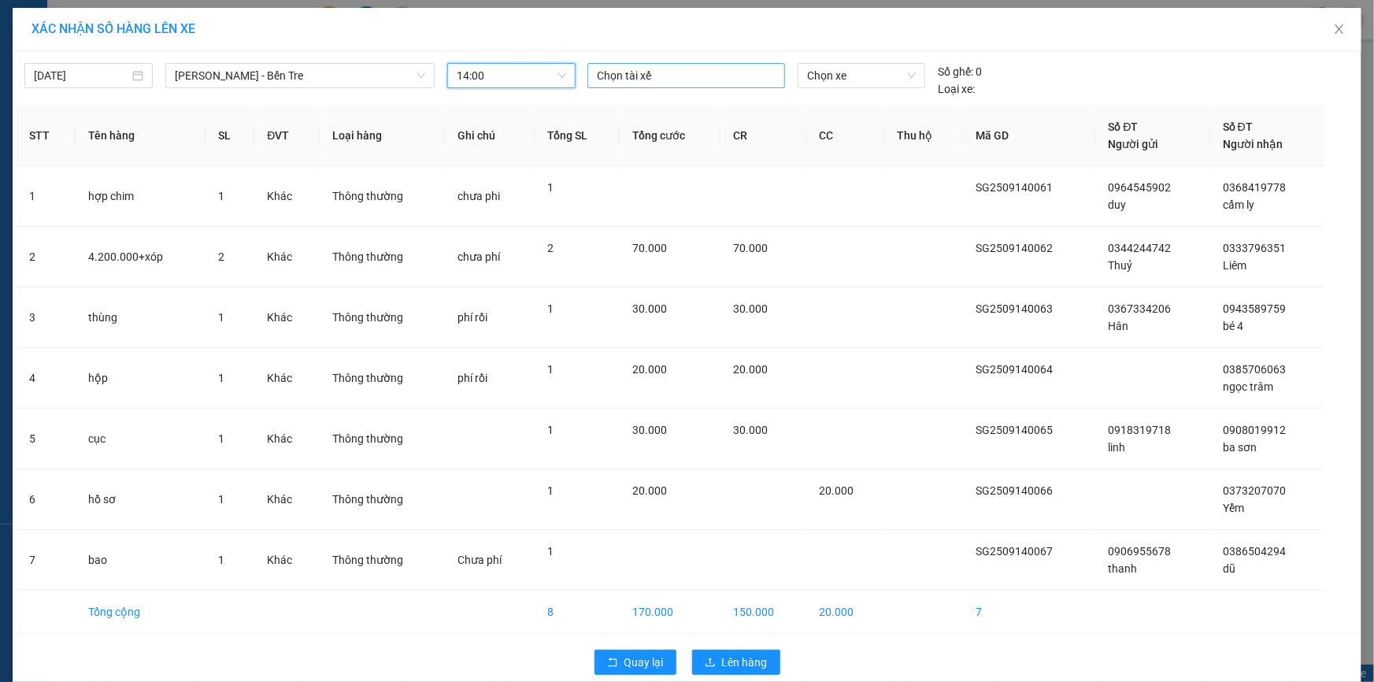
click at [630, 72] on div at bounding box center [686, 75] width 190 height 19
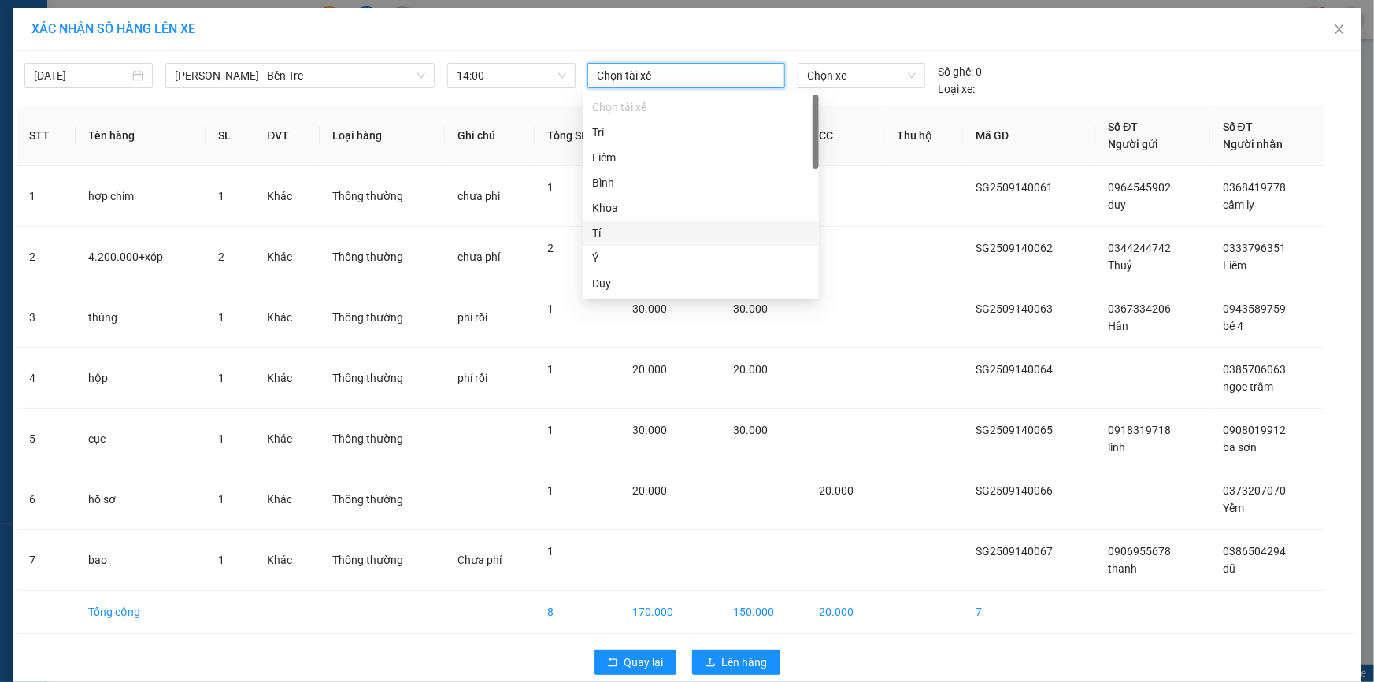
click at [629, 239] on div "Tí" at bounding box center [700, 232] width 217 height 17
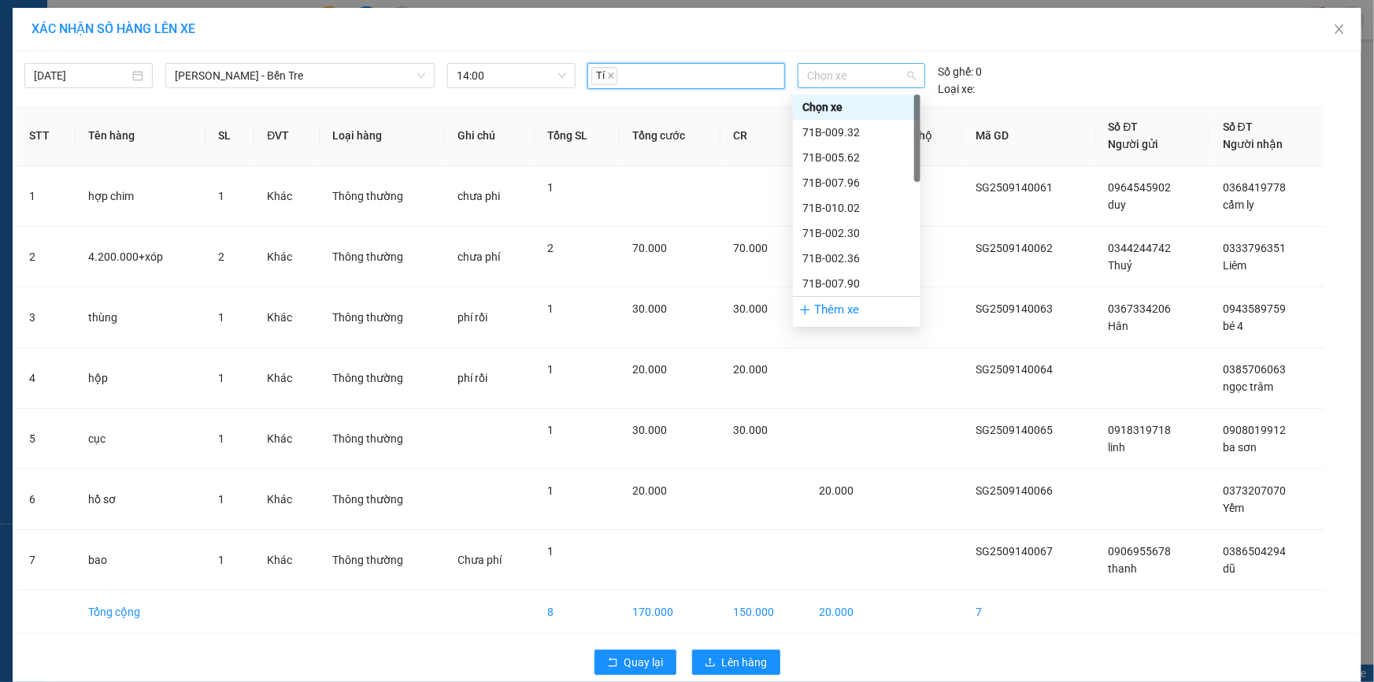
click at [850, 79] on span "Chọn xe" at bounding box center [861, 76] width 109 height 24
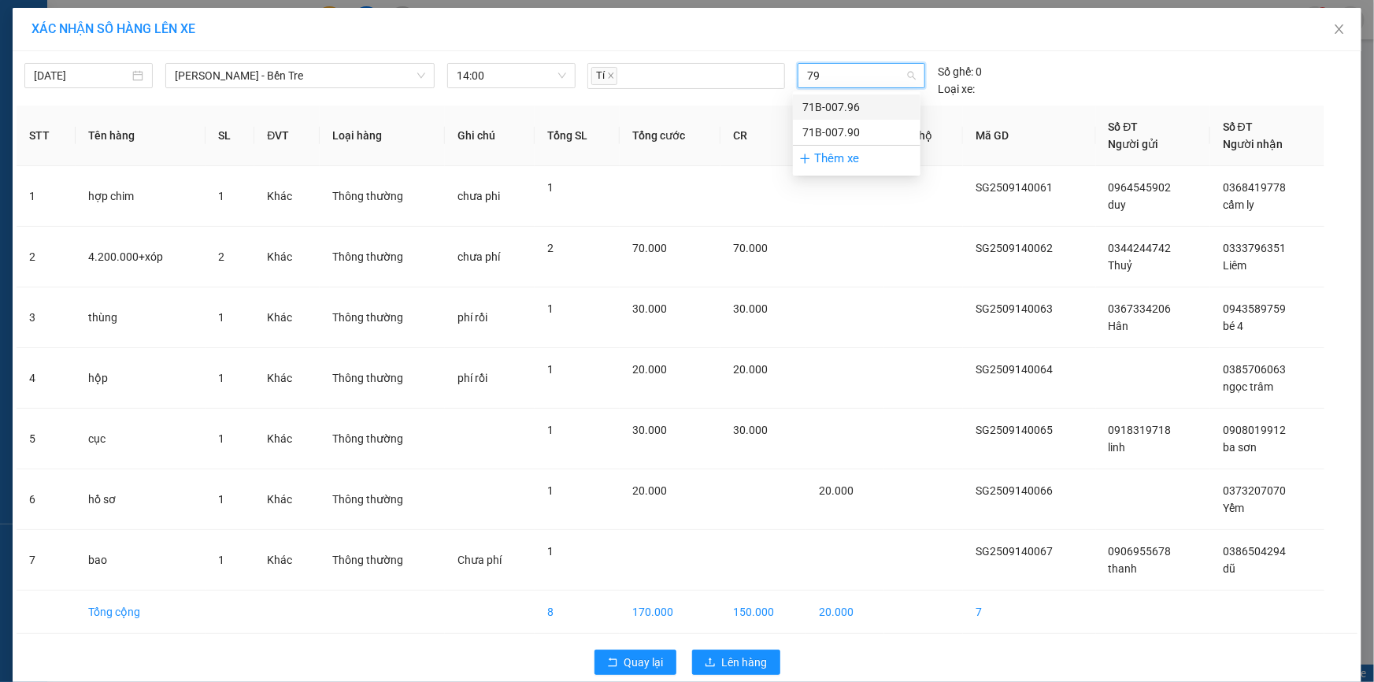
type input "796"
click at [844, 102] on div "71B-007.96" at bounding box center [856, 106] width 109 height 17
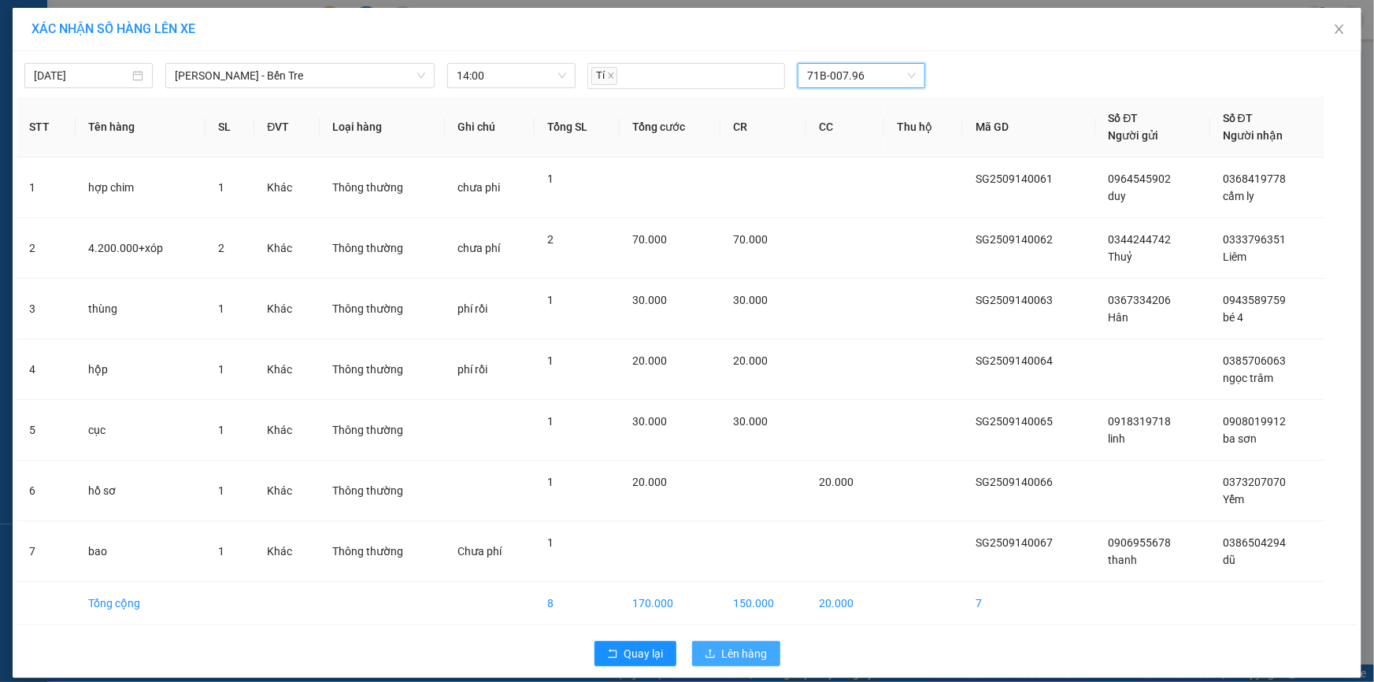
click at [752, 645] on span "Lên hàng" at bounding box center [745, 653] width 46 height 17
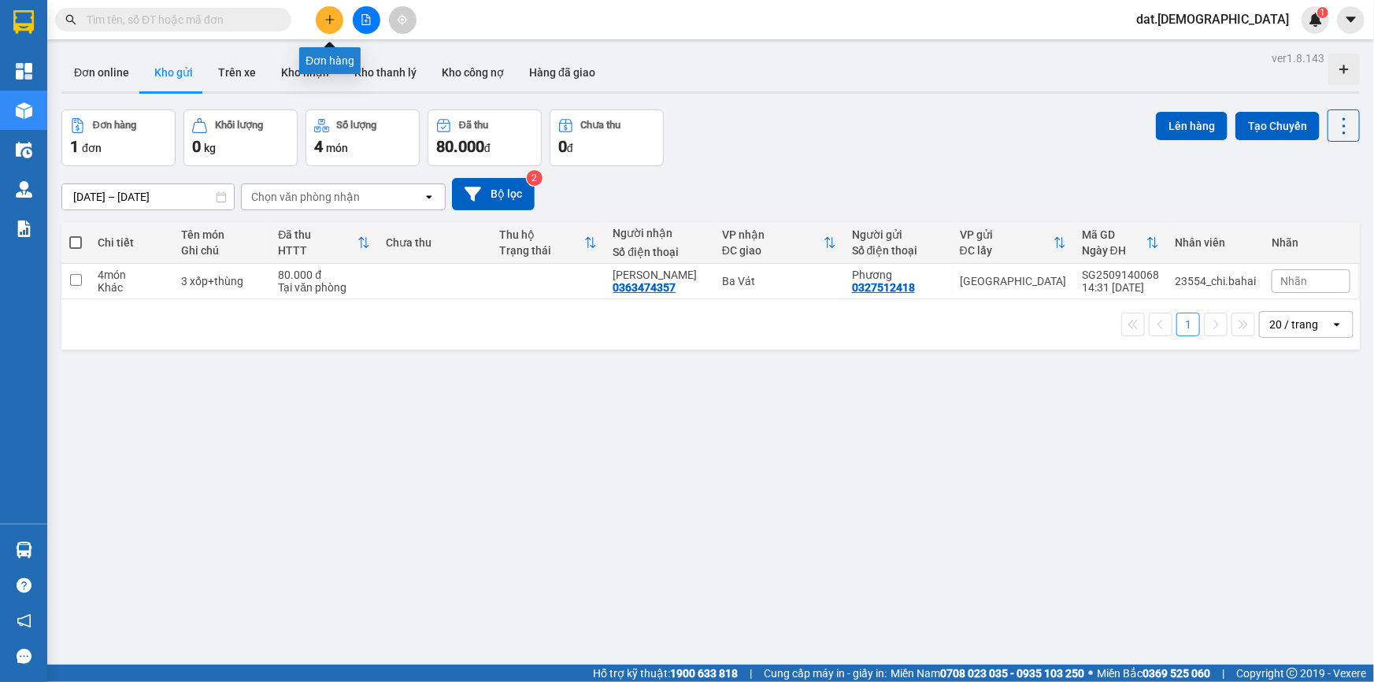
click at [323, 18] on button at bounding box center [330, 20] width 28 height 28
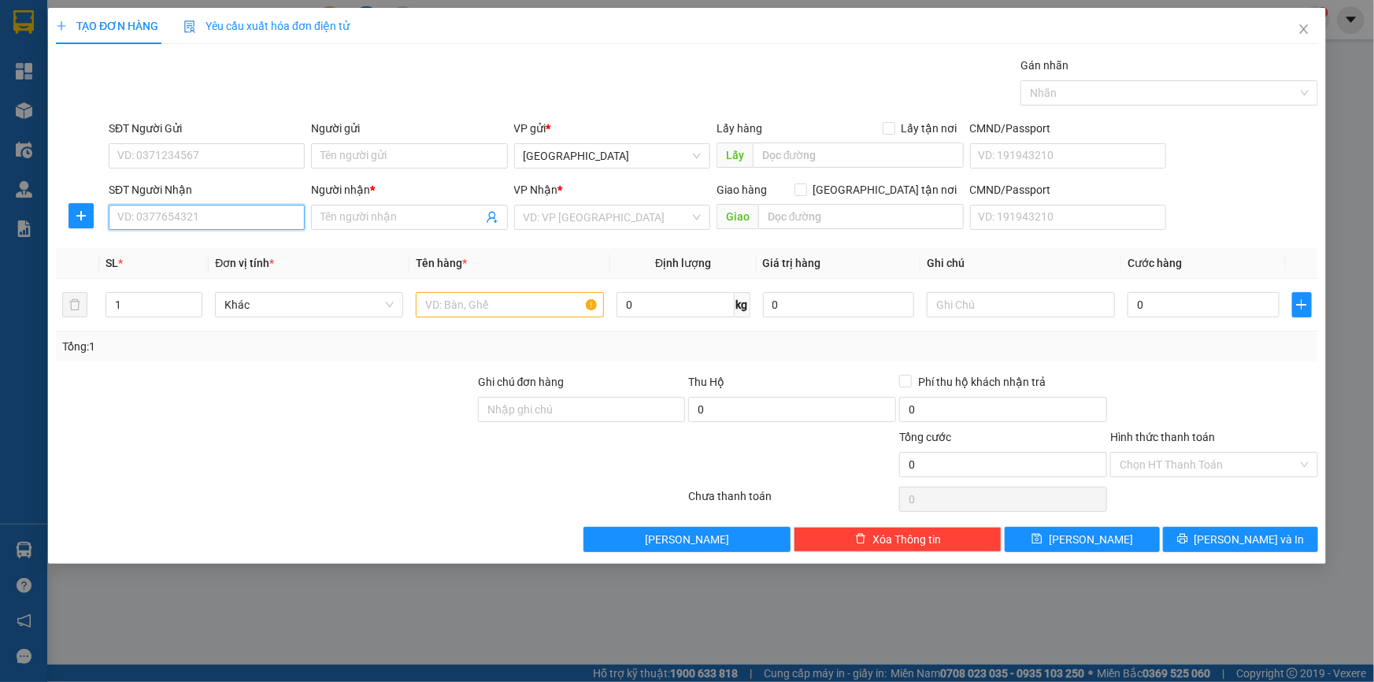
click at [194, 215] on input "SĐT Người Nhận" at bounding box center [207, 217] width 196 height 25
type input "0784409686"
click at [193, 244] on div "0784409686 - Thái" at bounding box center [206, 248] width 177 height 17
type input "Thái"
type input "0784409686"
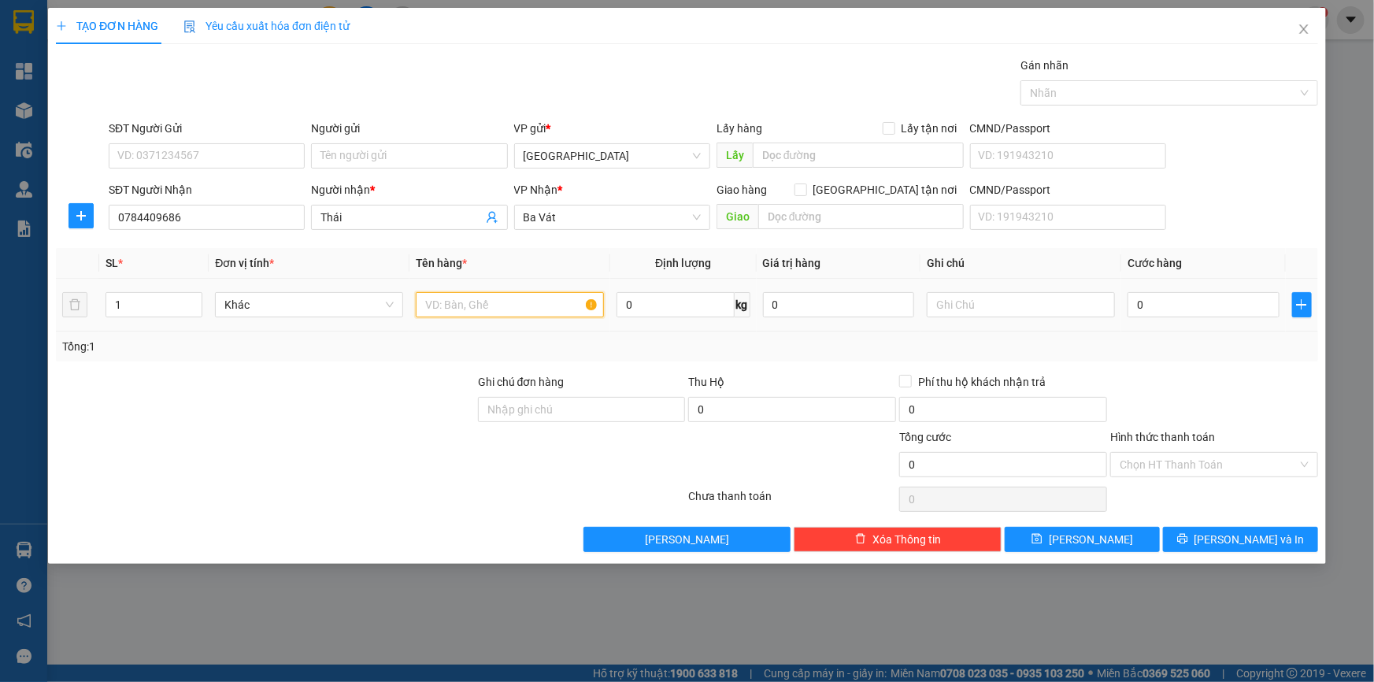
click at [465, 306] on input "text" at bounding box center [510, 304] width 188 height 25
type input "túi giấy"
click at [1173, 303] on input "0" at bounding box center [1204, 304] width 152 height 25
type input "2"
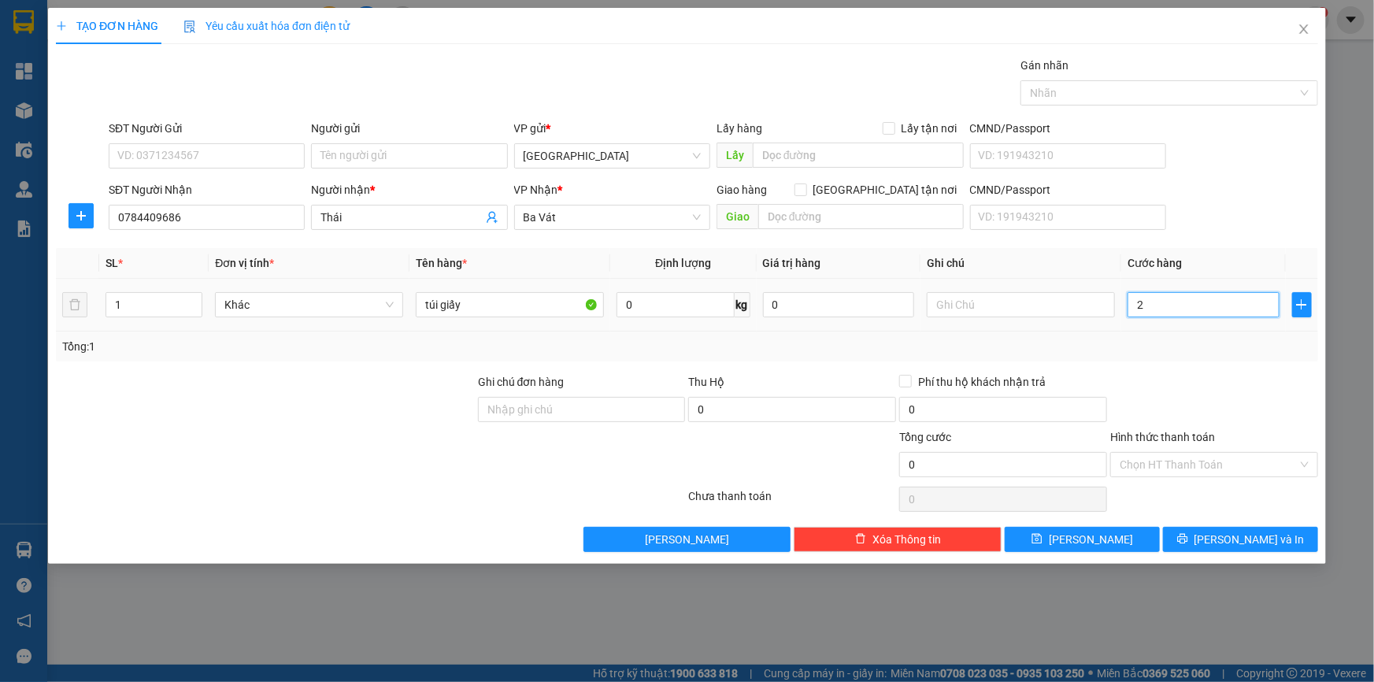
type input "2"
type input "20"
type input "200"
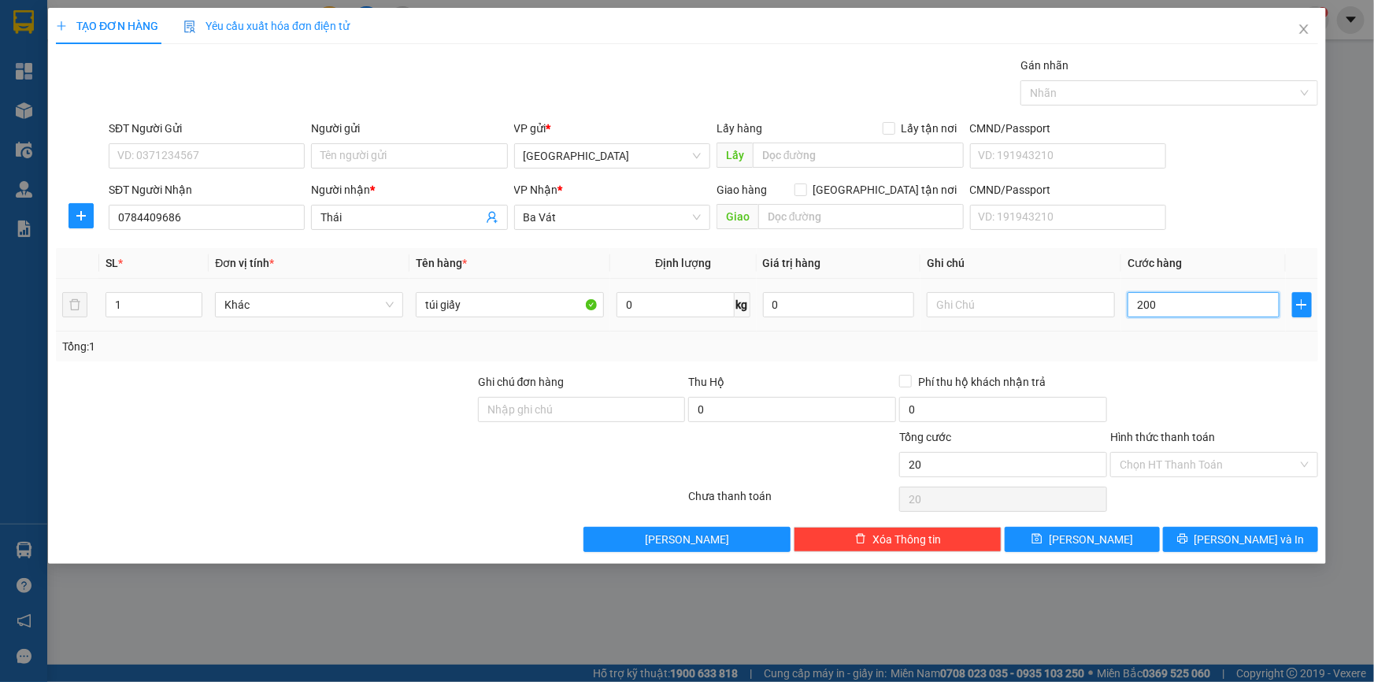
type input "200"
type input "2.000"
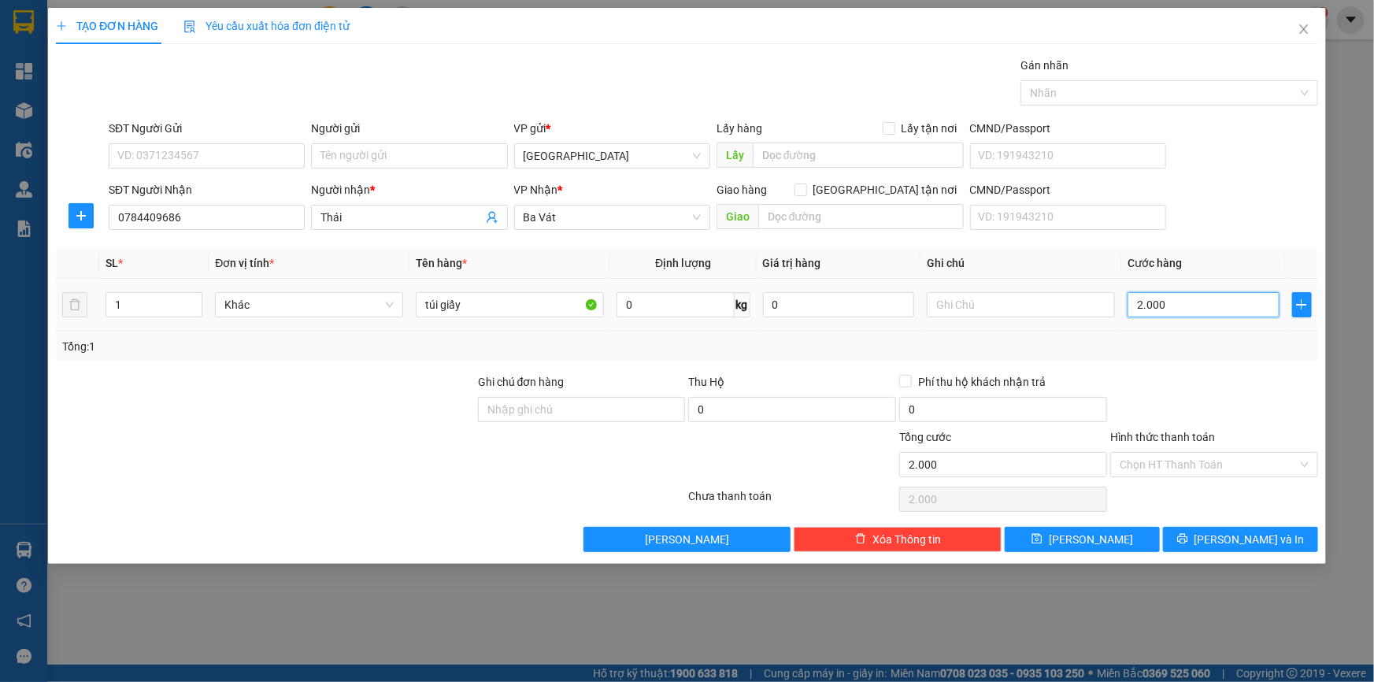
type input "20.000"
click at [1188, 536] on icon "printer" at bounding box center [1182, 538] width 11 height 11
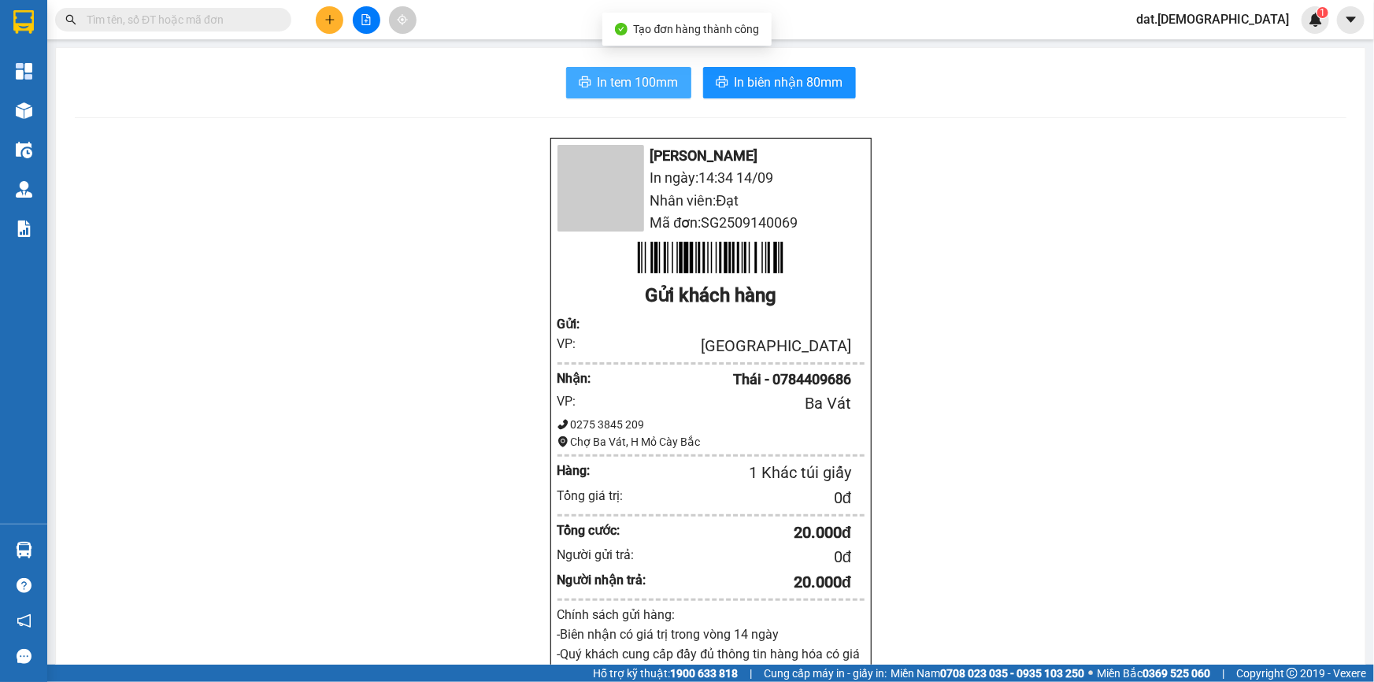
click at [630, 85] on span "In tem 100mm" at bounding box center [638, 82] width 81 height 20
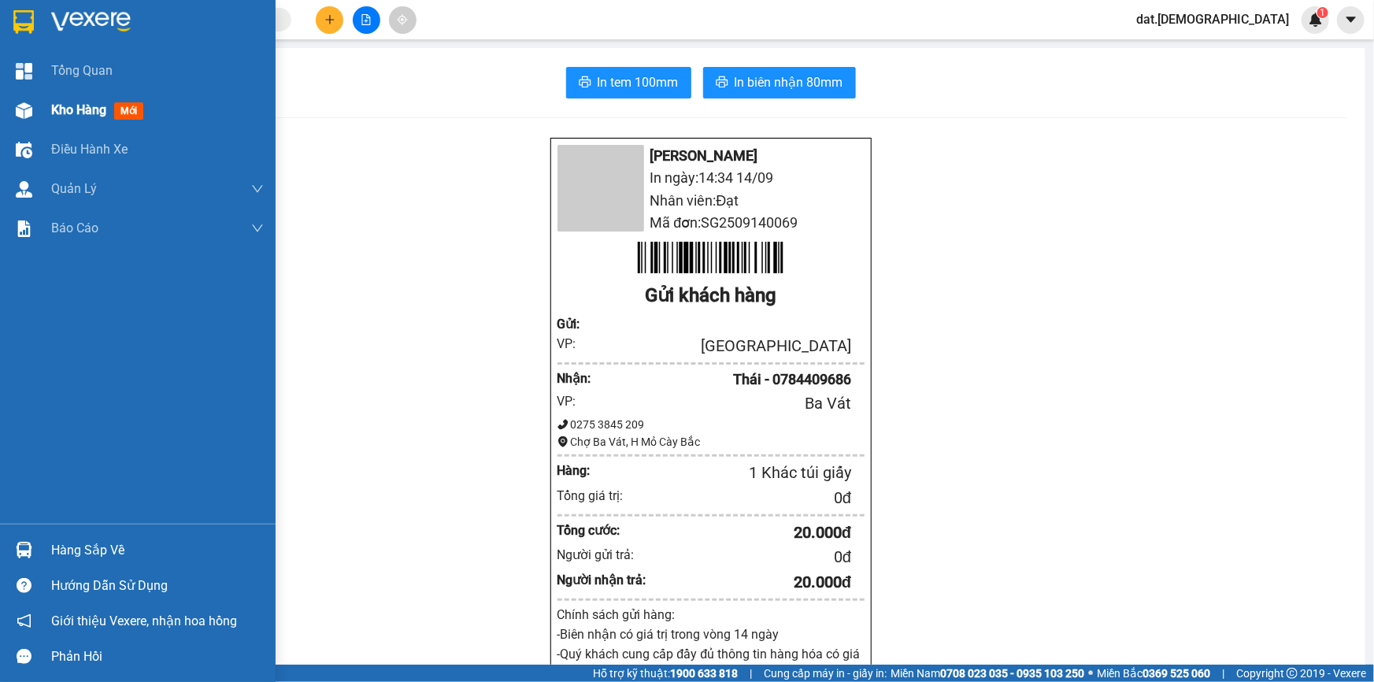
click at [135, 113] on span "mới" at bounding box center [128, 110] width 29 height 17
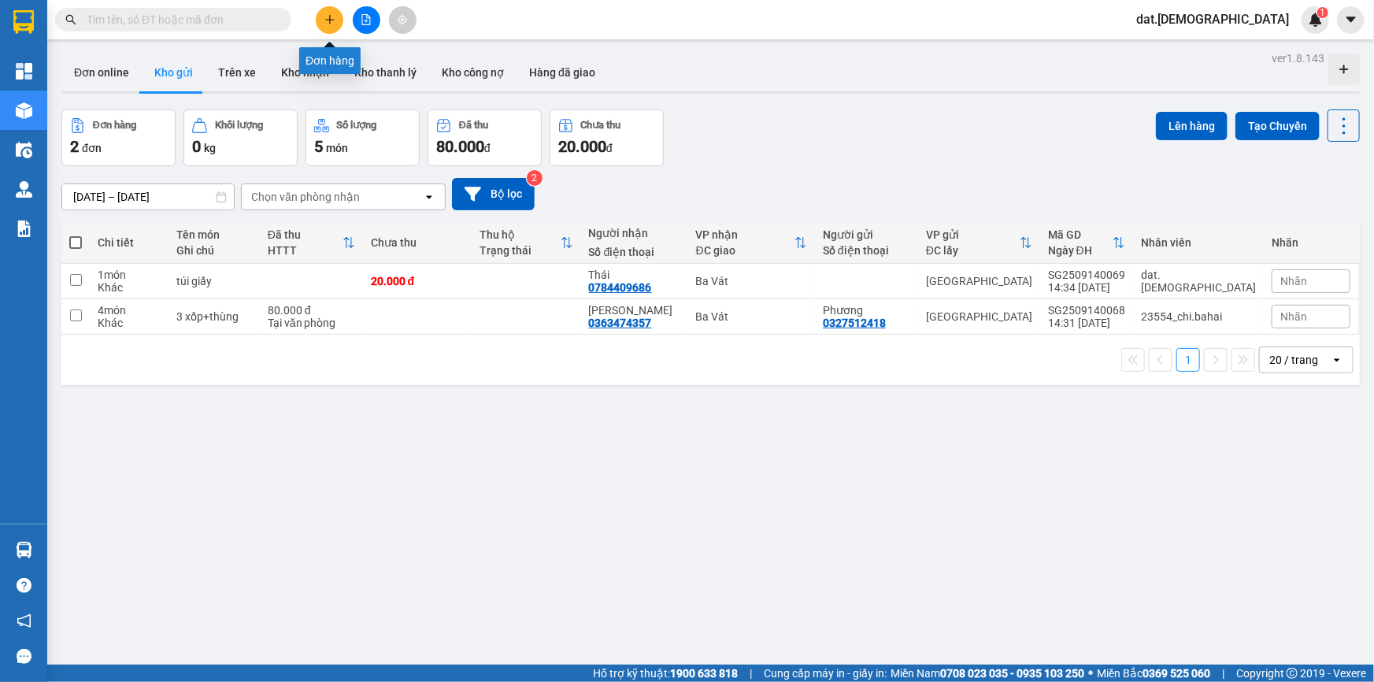
click at [333, 15] on icon "plus" at bounding box center [329, 19] width 11 height 11
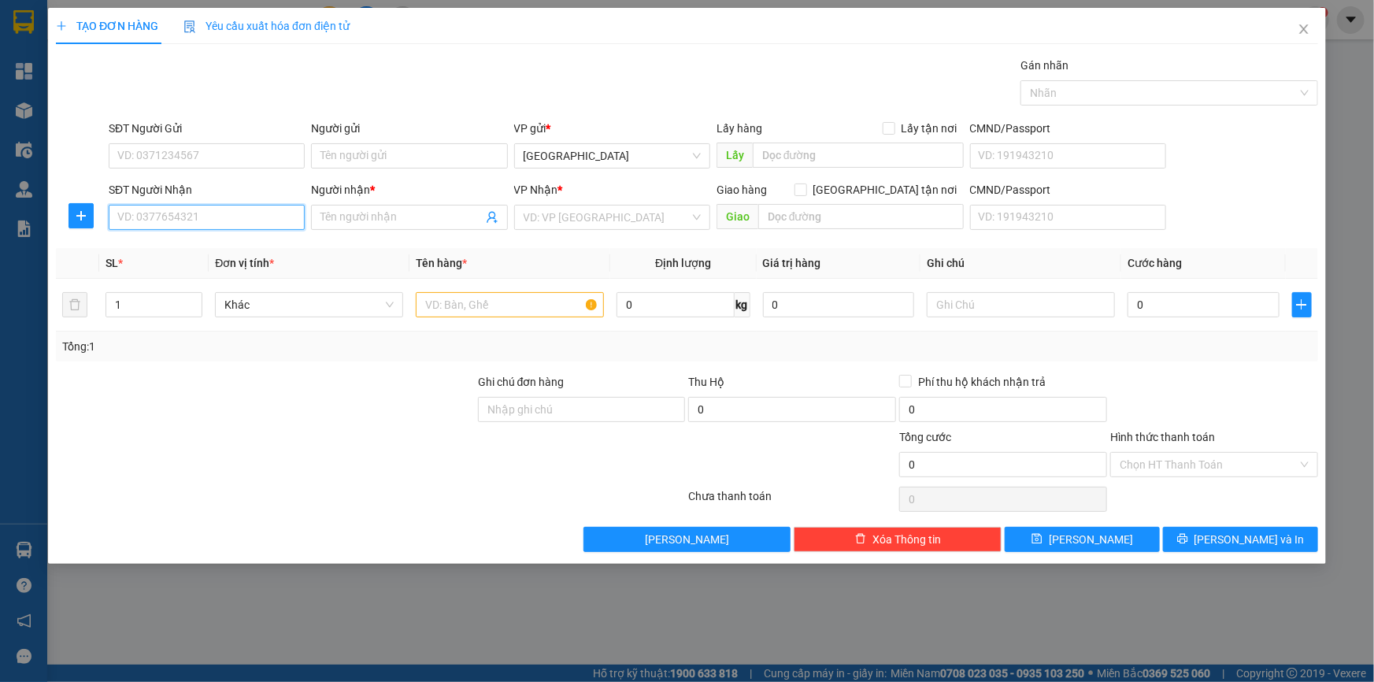
click at [188, 212] on input "SĐT Người Nhận" at bounding box center [207, 217] width 196 height 25
type input "0369001586"
click at [351, 209] on input "Người nhận *" at bounding box center [400, 217] width 161 height 17
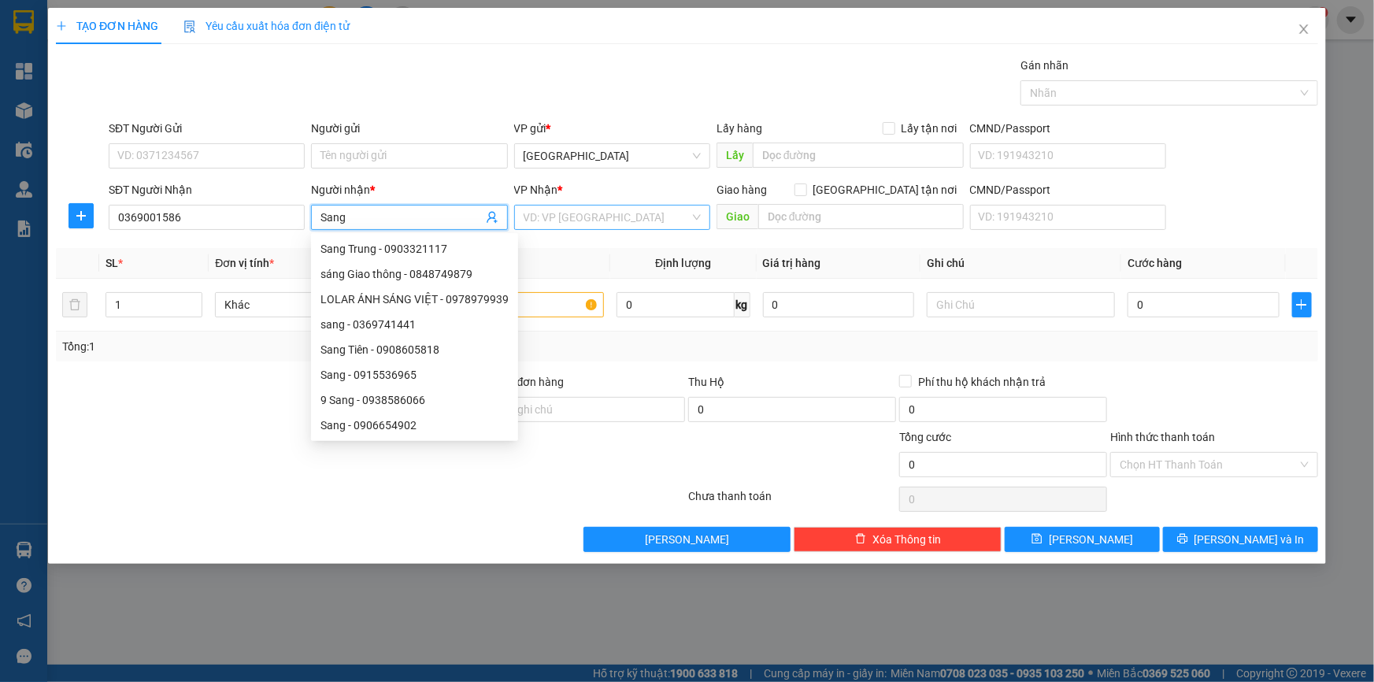
type input "Sang"
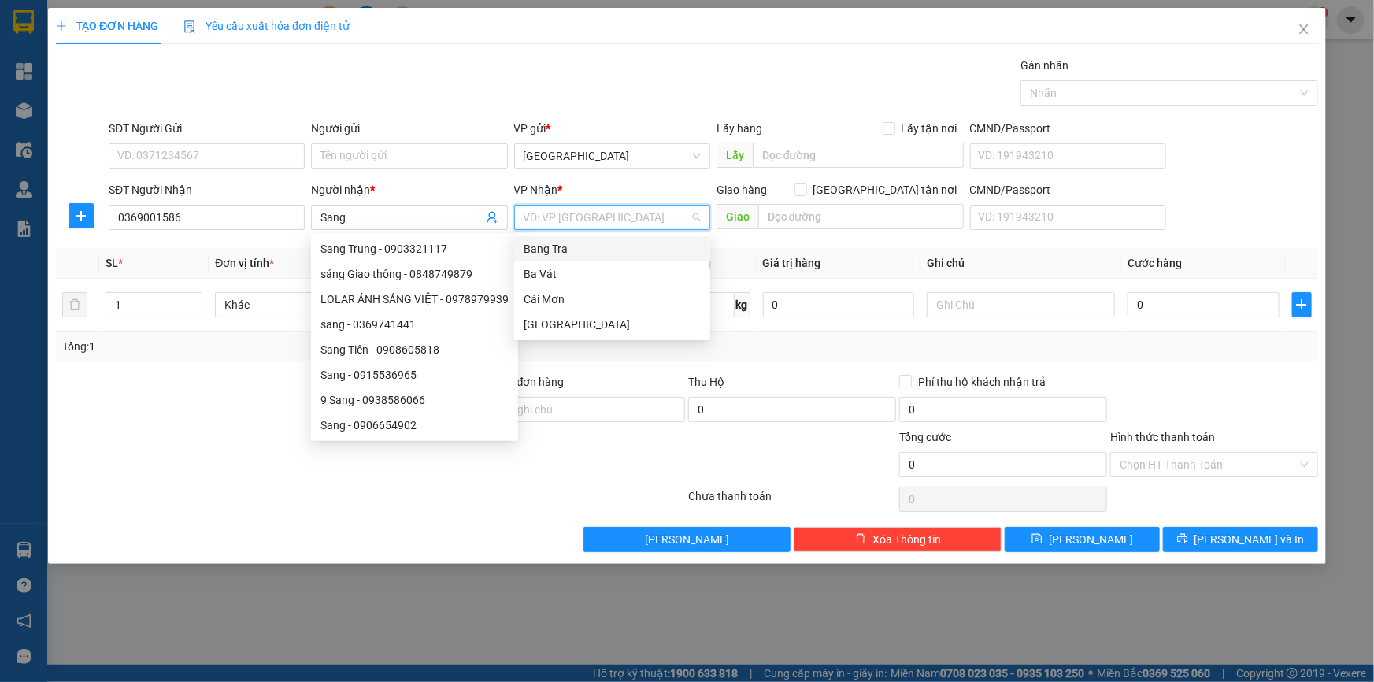
click at [559, 216] on input "search" at bounding box center [607, 218] width 166 height 24
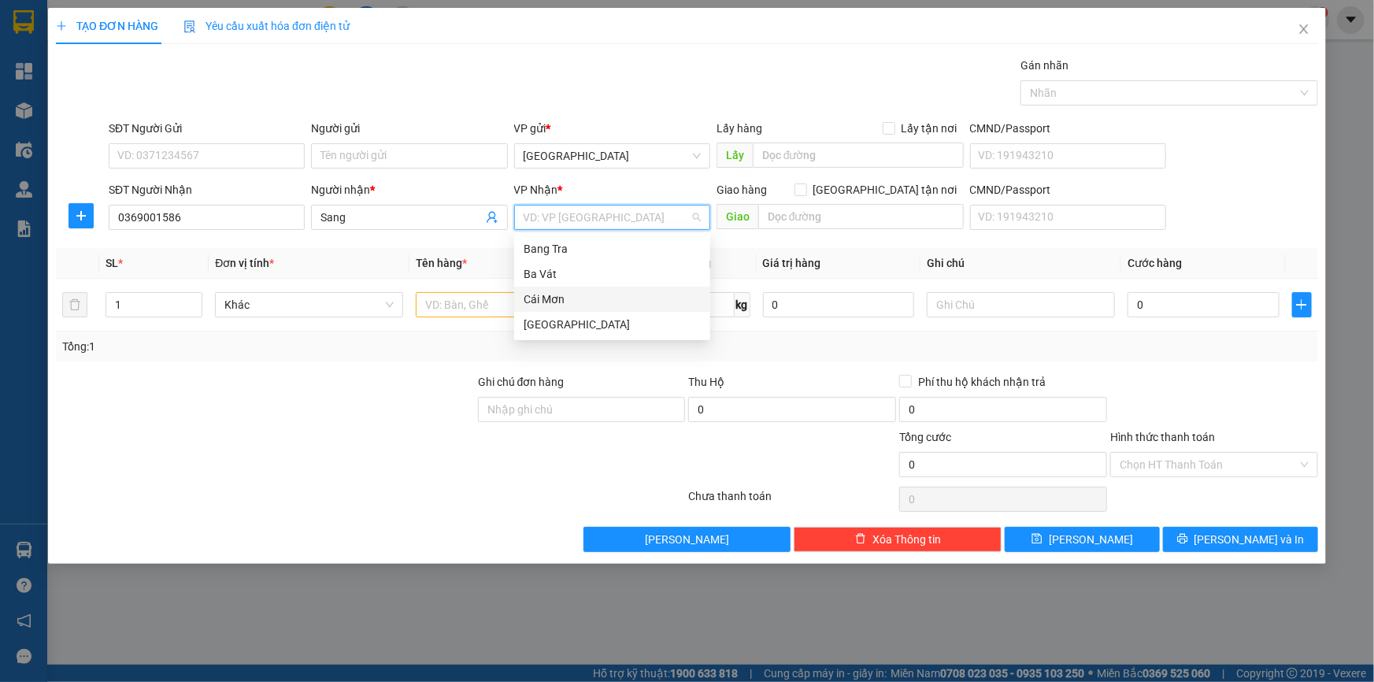
click at [537, 301] on div "Cái Mơn" at bounding box center [612, 299] width 177 height 17
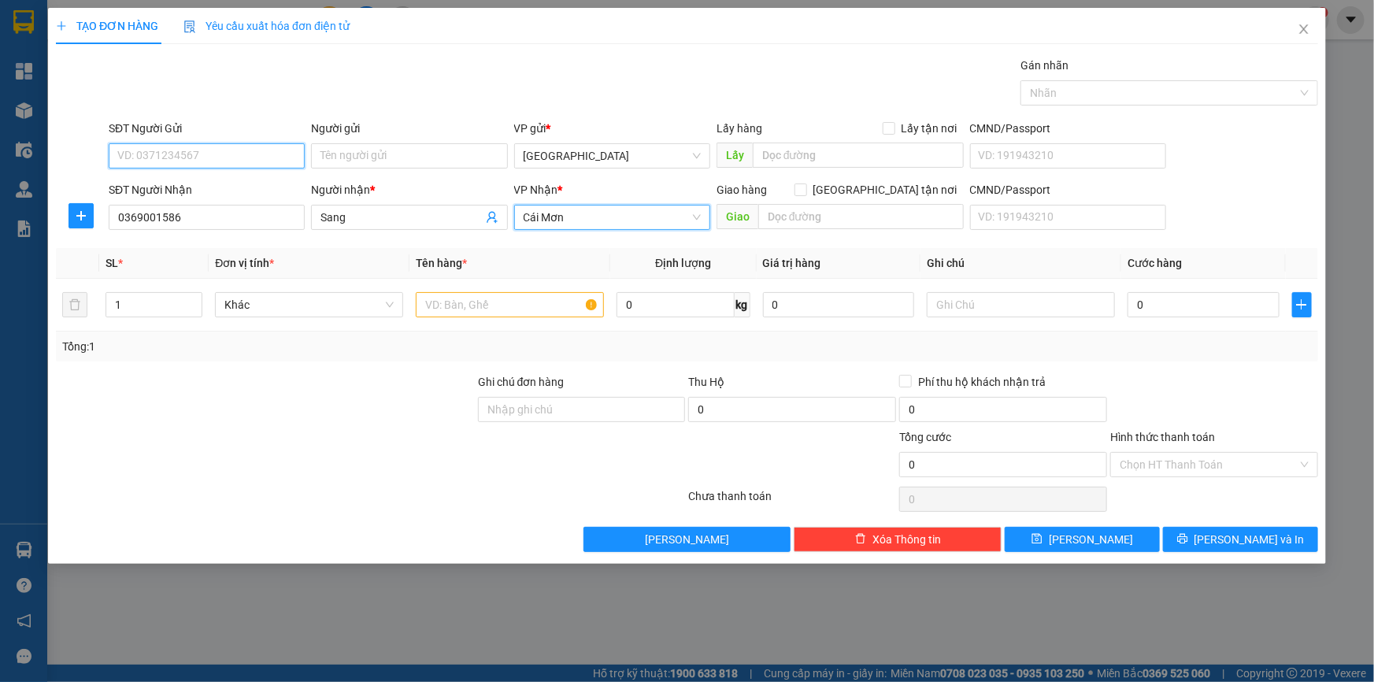
click at [142, 155] on input "SĐT Người Gửi" at bounding box center [207, 155] width 196 height 25
type input "0364645709"
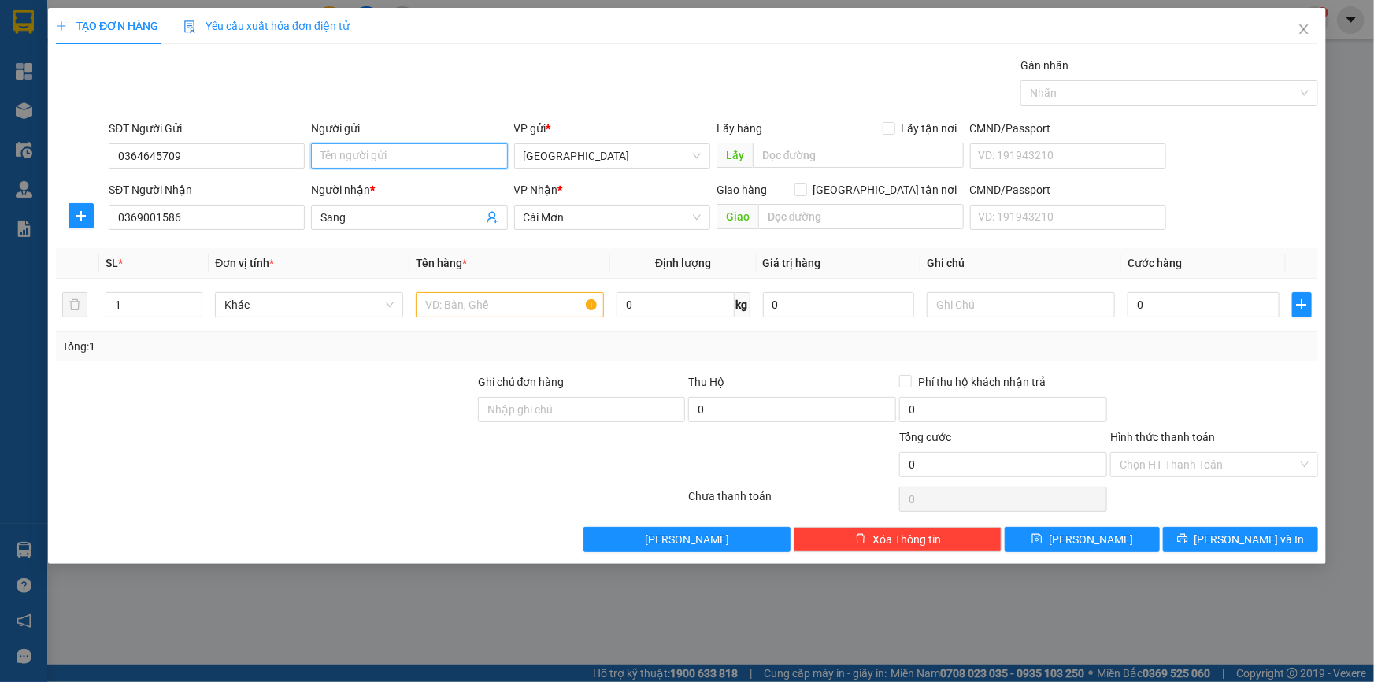
click at [335, 159] on input "Người gửi" at bounding box center [409, 155] width 196 height 25
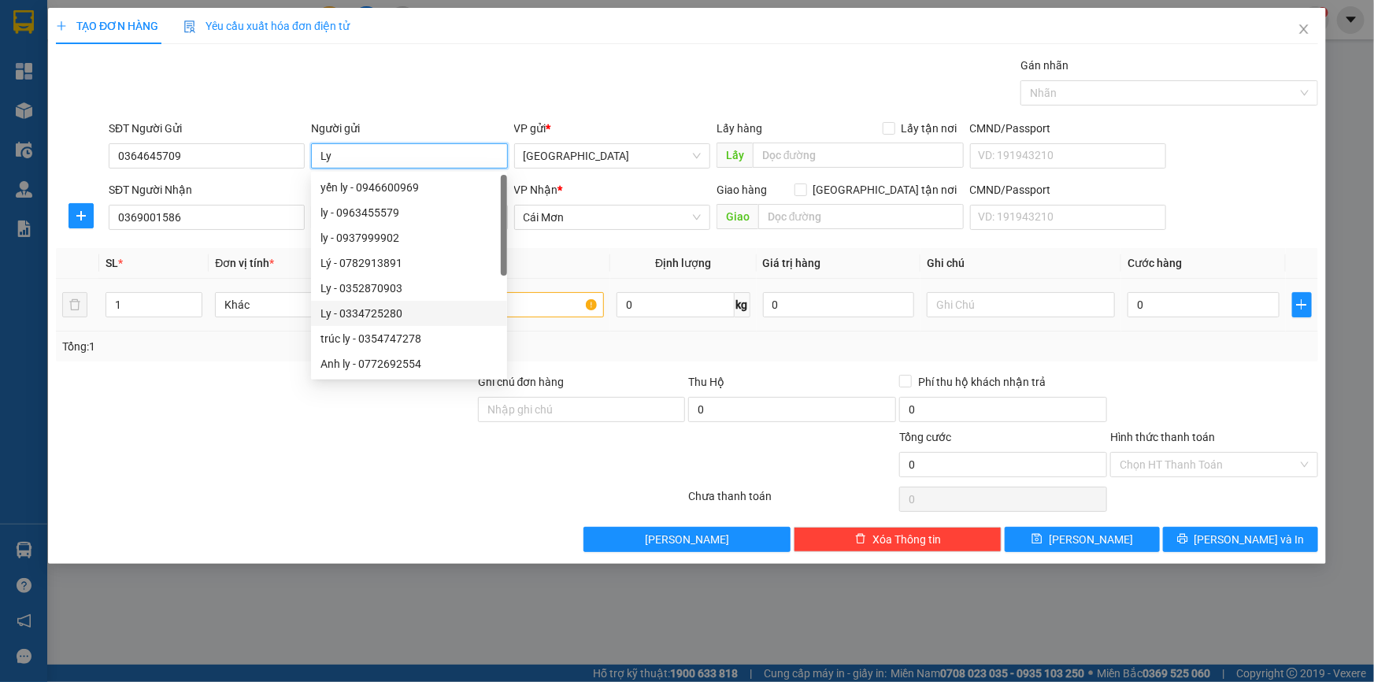
type input "Ly"
click at [543, 302] on input "text" at bounding box center [510, 304] width 188 height 25
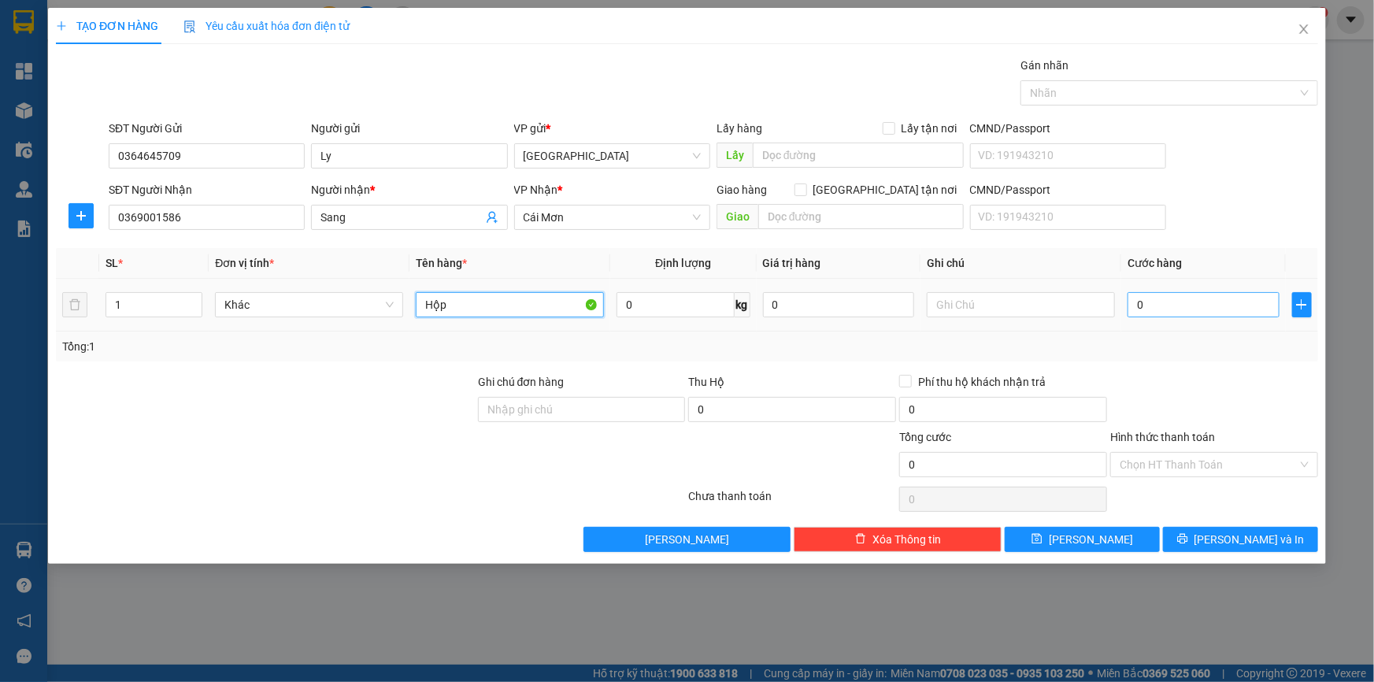
type input "Hộp"
click at [1172, 304] on input "0" at bounding box center [1204, 304] width 152 height 25
click at [976, 307] on input "text" at bounding box center [1021, 304] width 188 height 25
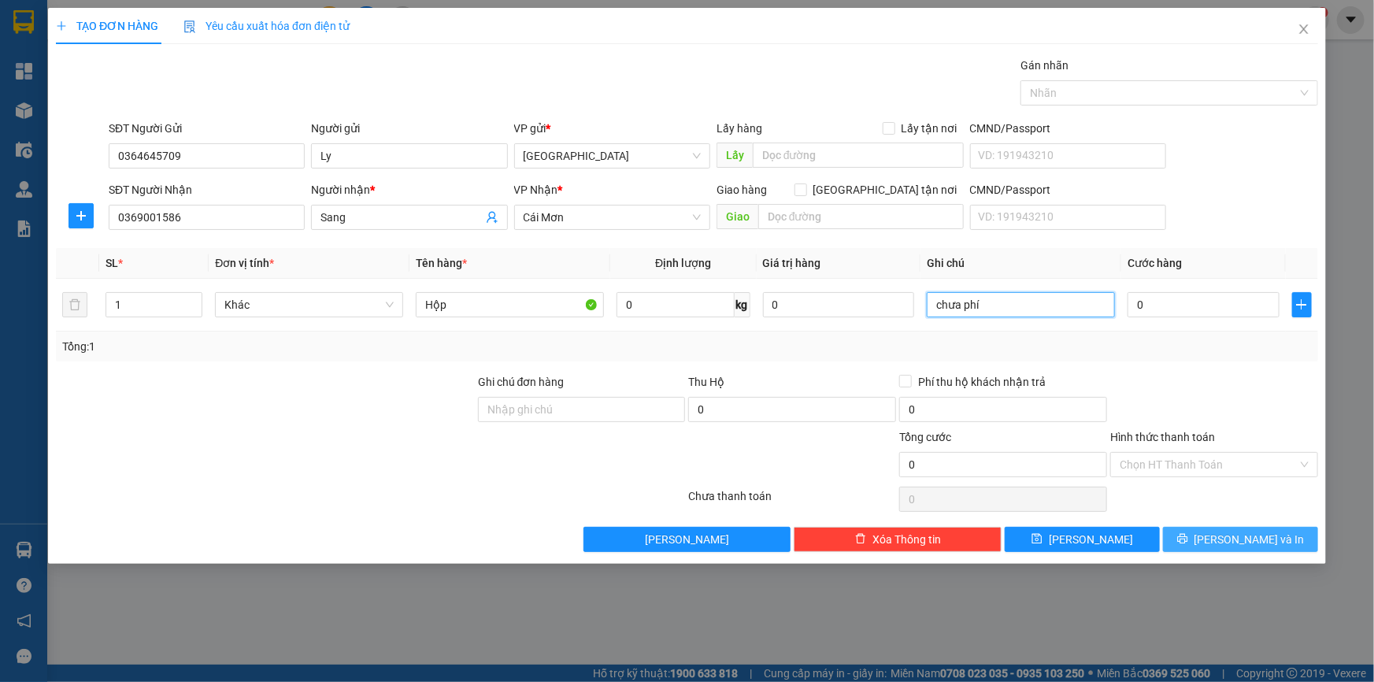
type input "chưa phí"
click at [1228, 531] on span "Lưu và In" at bounding box center [1250, 539] width 110 height 17
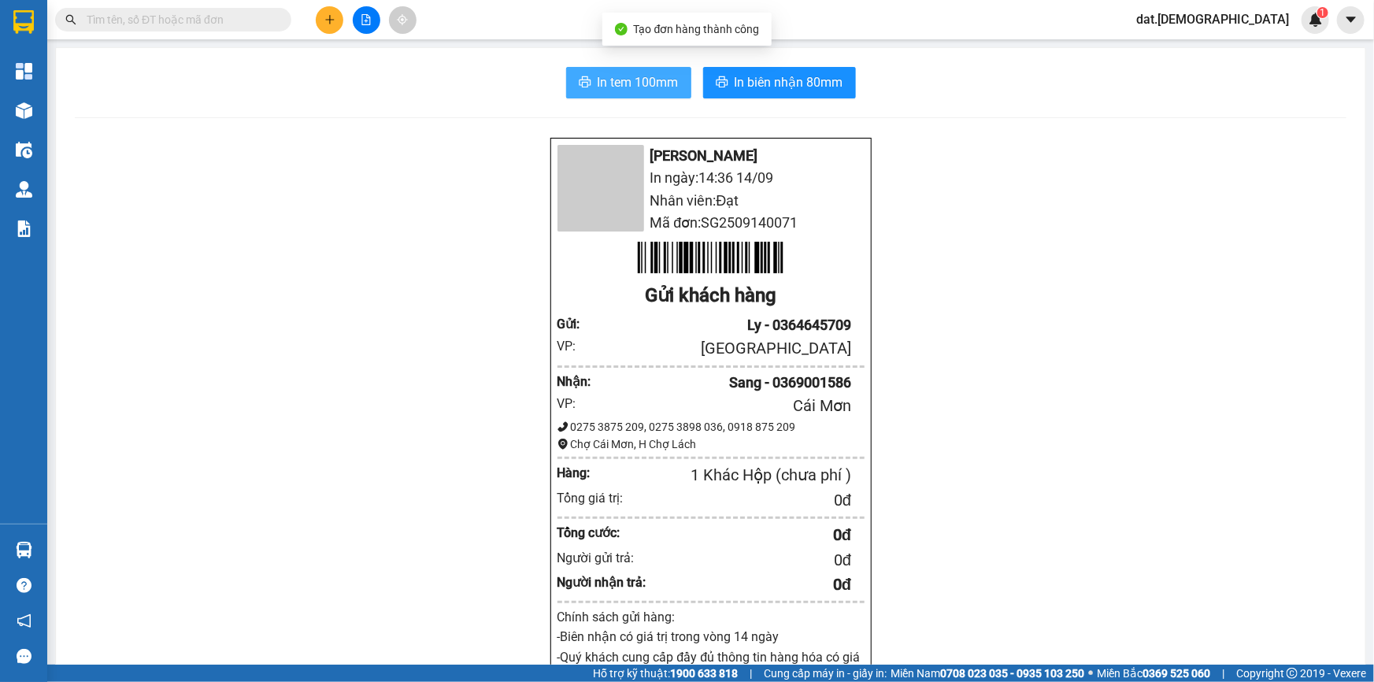
drag, startPoint x: 599, startPoint y: 80, endPoint x: 603, endPoint y: 72, distance: 8.8
click at [599, 79] on span "In tem 100mm" at bounding box center [638, 82] width 81 height 20
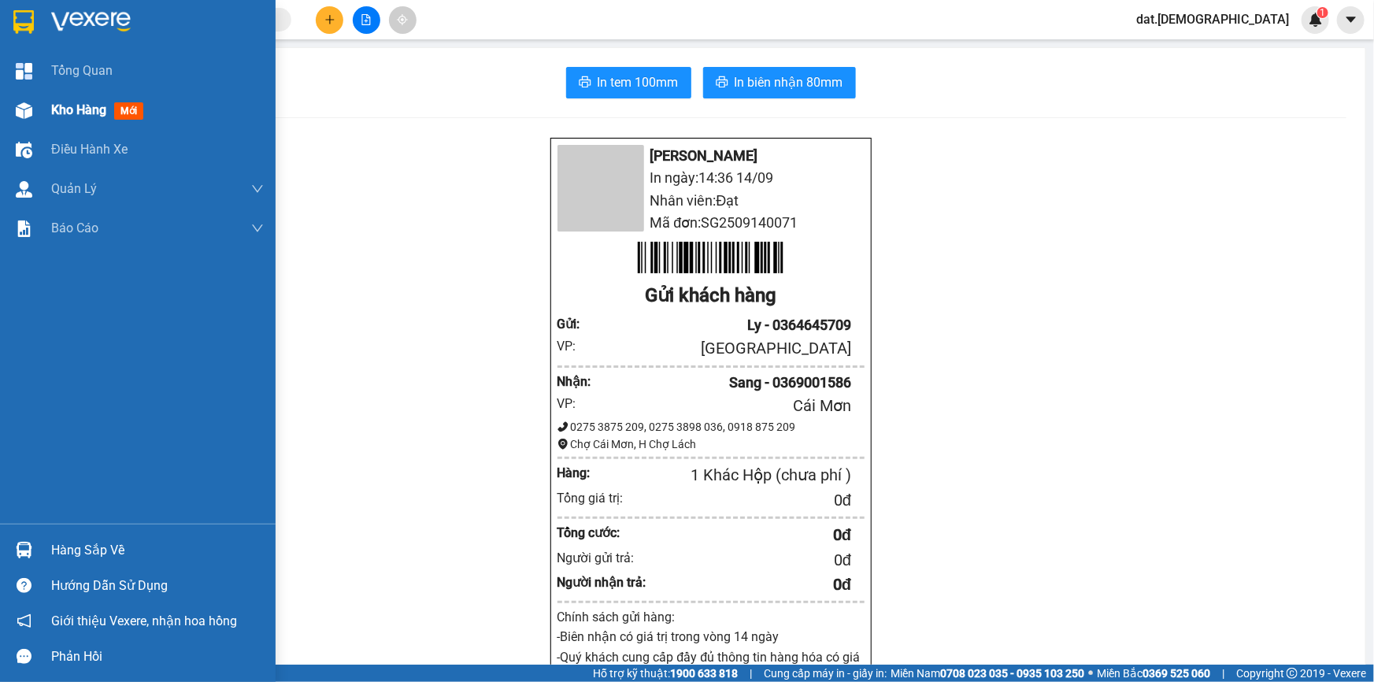
click at [132, 117] on span "mới" at bounding box center [128, 110] width 29 height 17
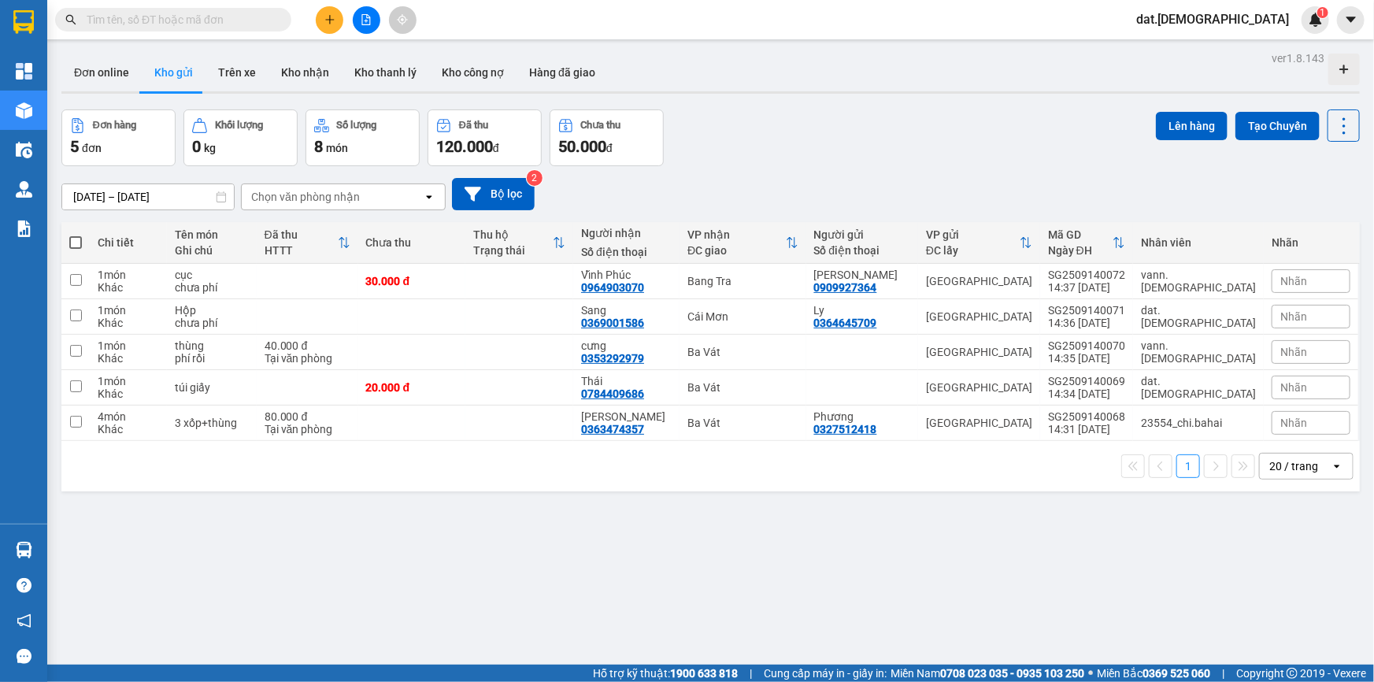
click at [69, 243] on span at bounding box center [75, 242] width 13 height 13
click at [76, 235] on input "checkbox" at bounding box center [76, 235] width 0 height 0
checkbox input "true"
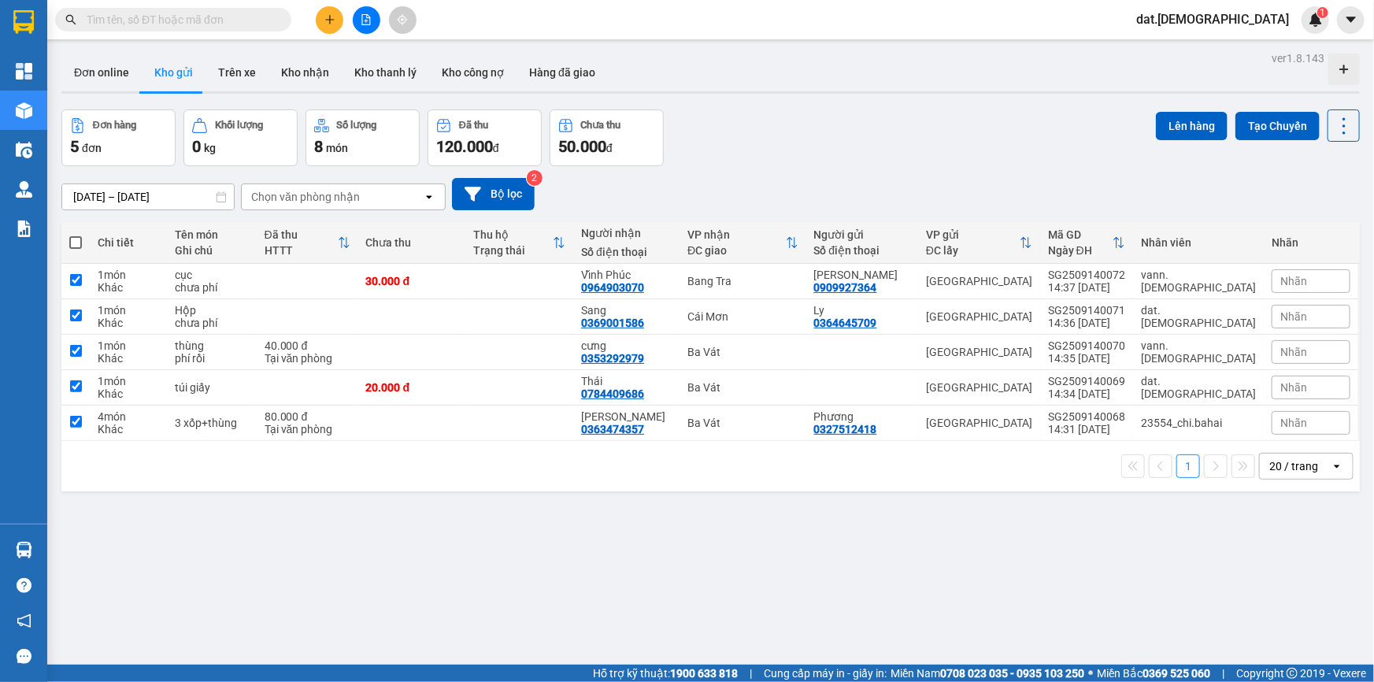
checkbox input "true"
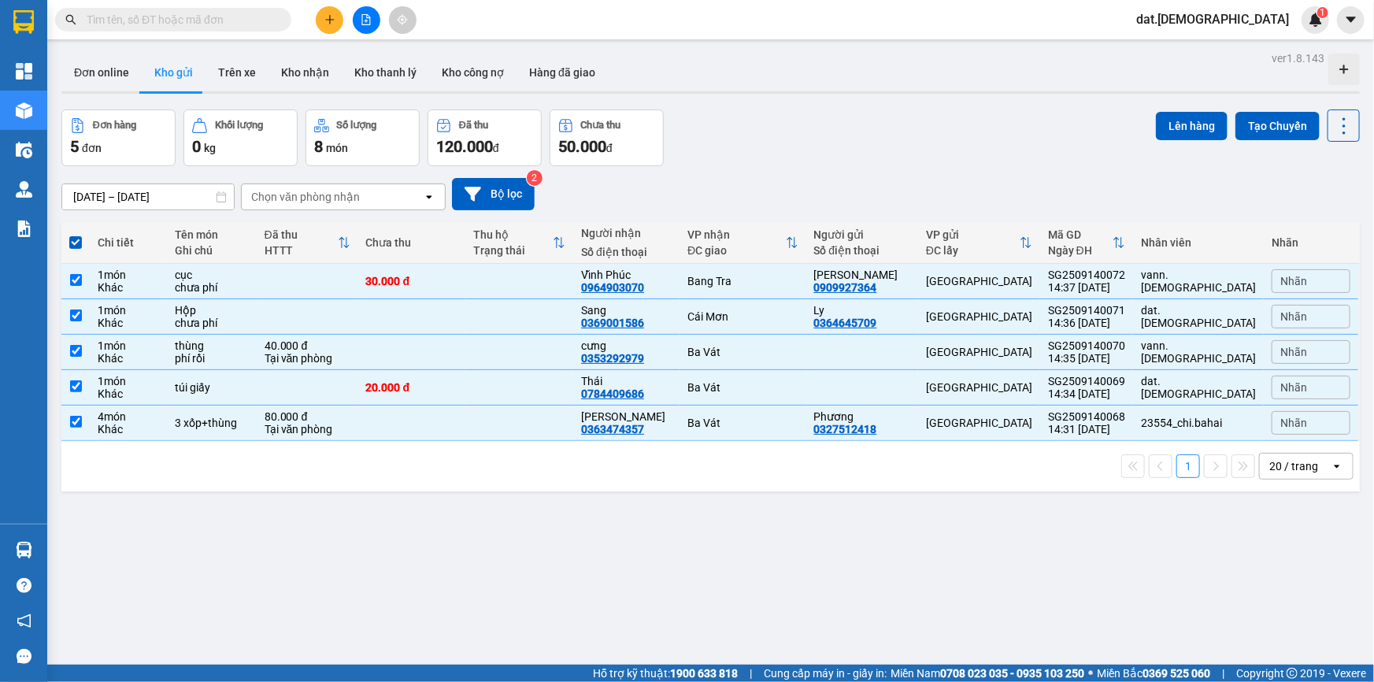
click at [1136, 117] on div "Đơn hàng 5 đơn Khối lượng 0 kg Số lượng 8 món Đã thu 120.000 đ Chưa thu 50.000 …" at bounding box center [710, 137] width 1299 height 57
click at [1168, 122] on button "Lên hàng" at bounding box center [1192, 126] width 72 height 28
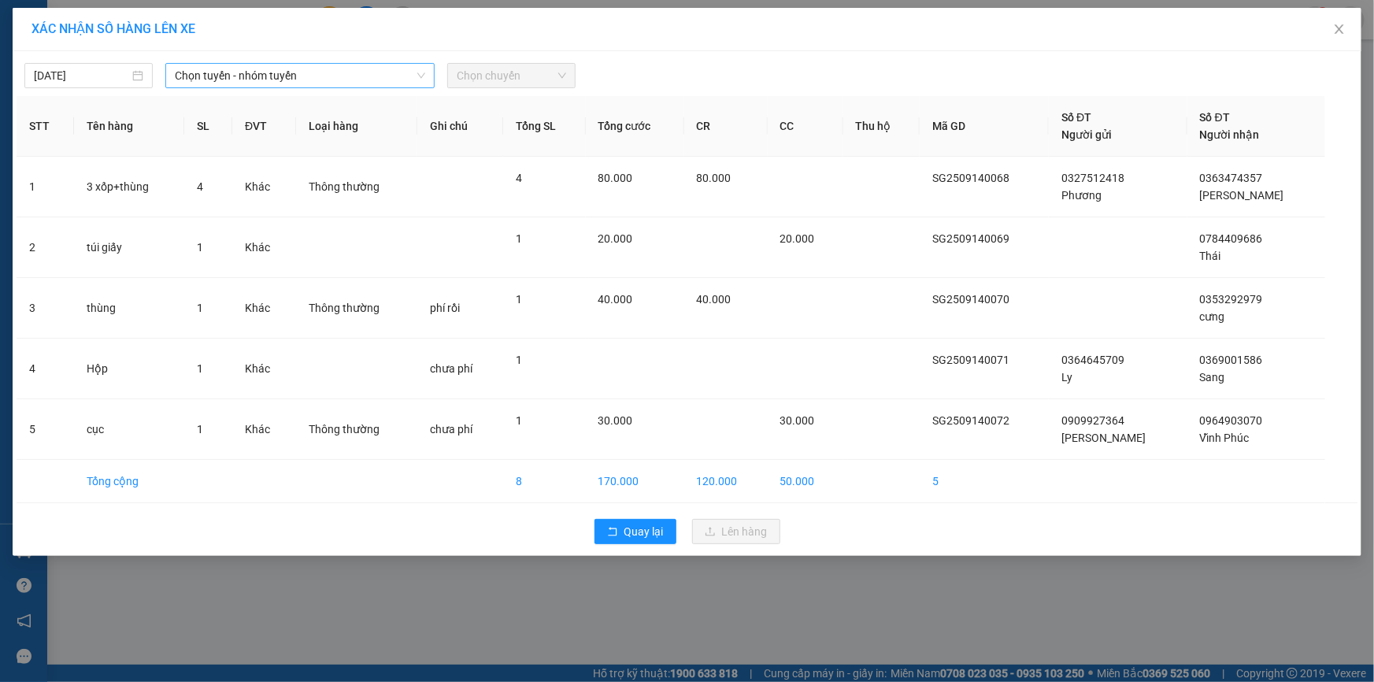
click at [332, 74] on span "Chọn tuyến - nhóm tuyến" at bounding box center [300, 76] width 250 height 24
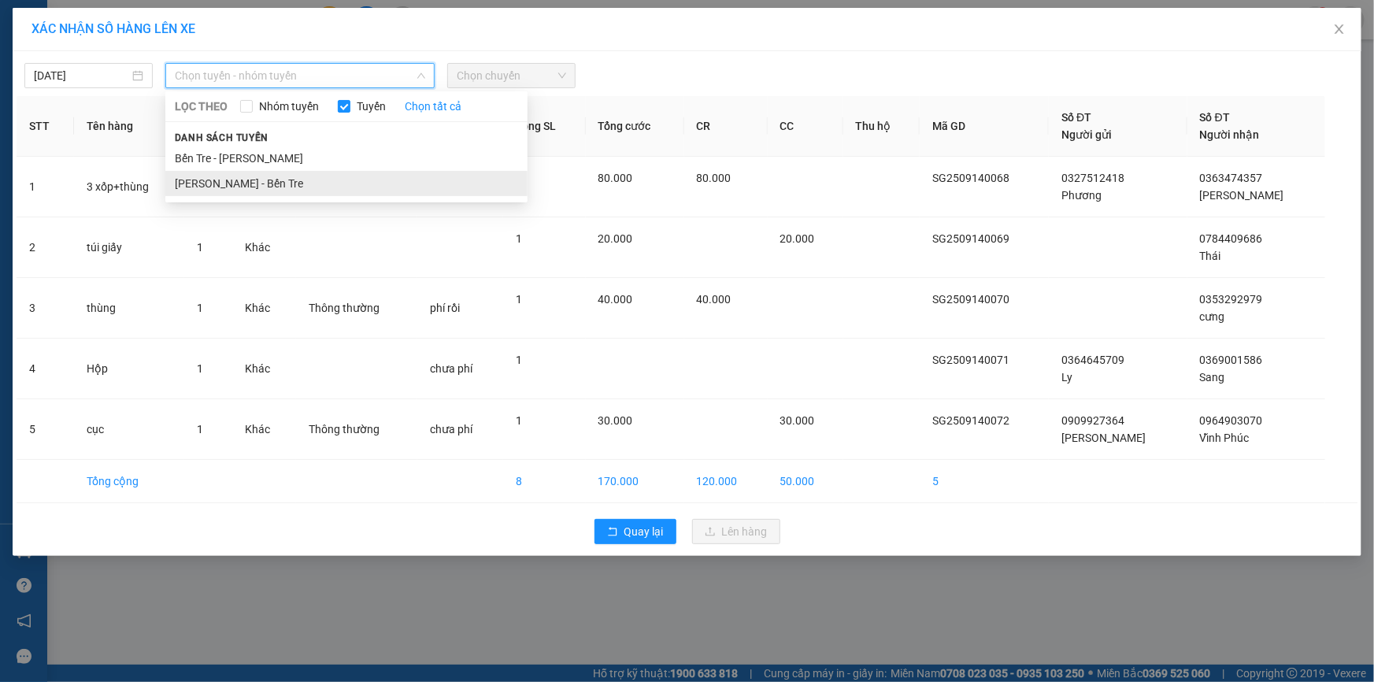
click at [261, 184] on li "Hồ Chí Minh - Bến Tre" at bounding box center [346, 183] width 362 height 25
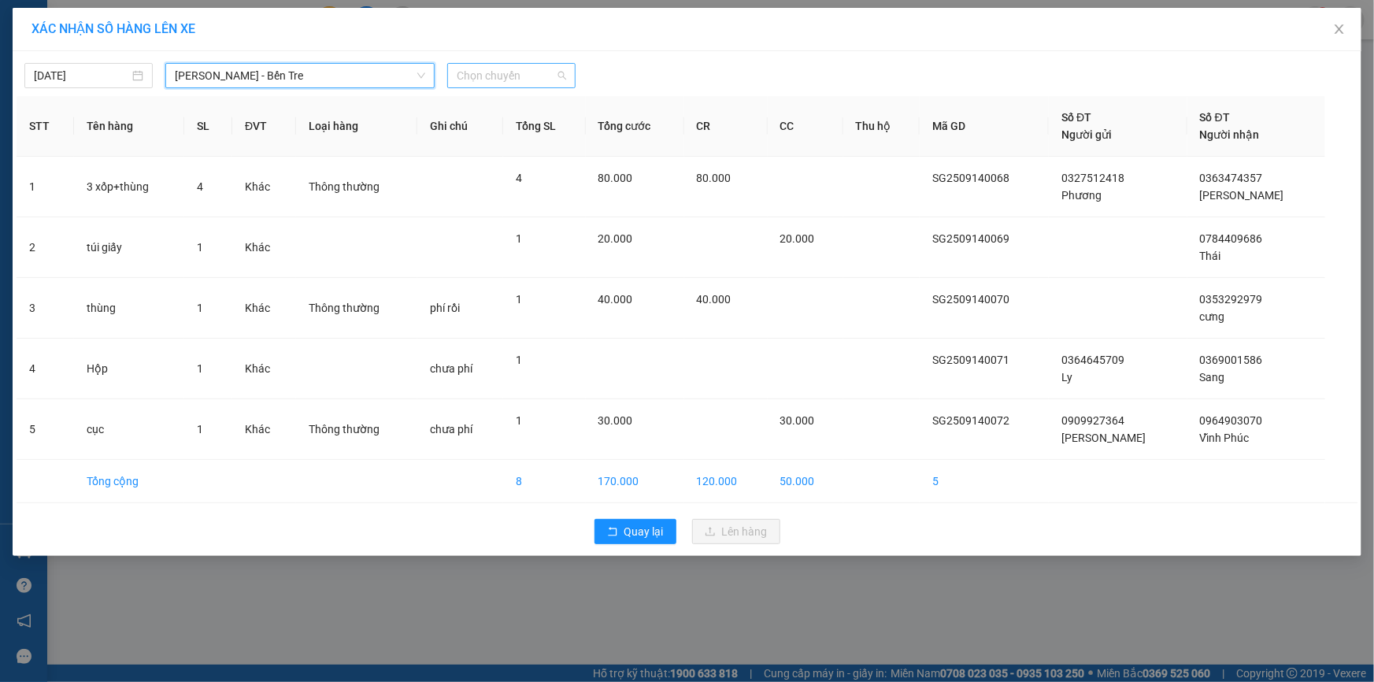
click at [519, 76] on span "Chọn chuyến" at bounding box center [511, 76] width 109 height 24
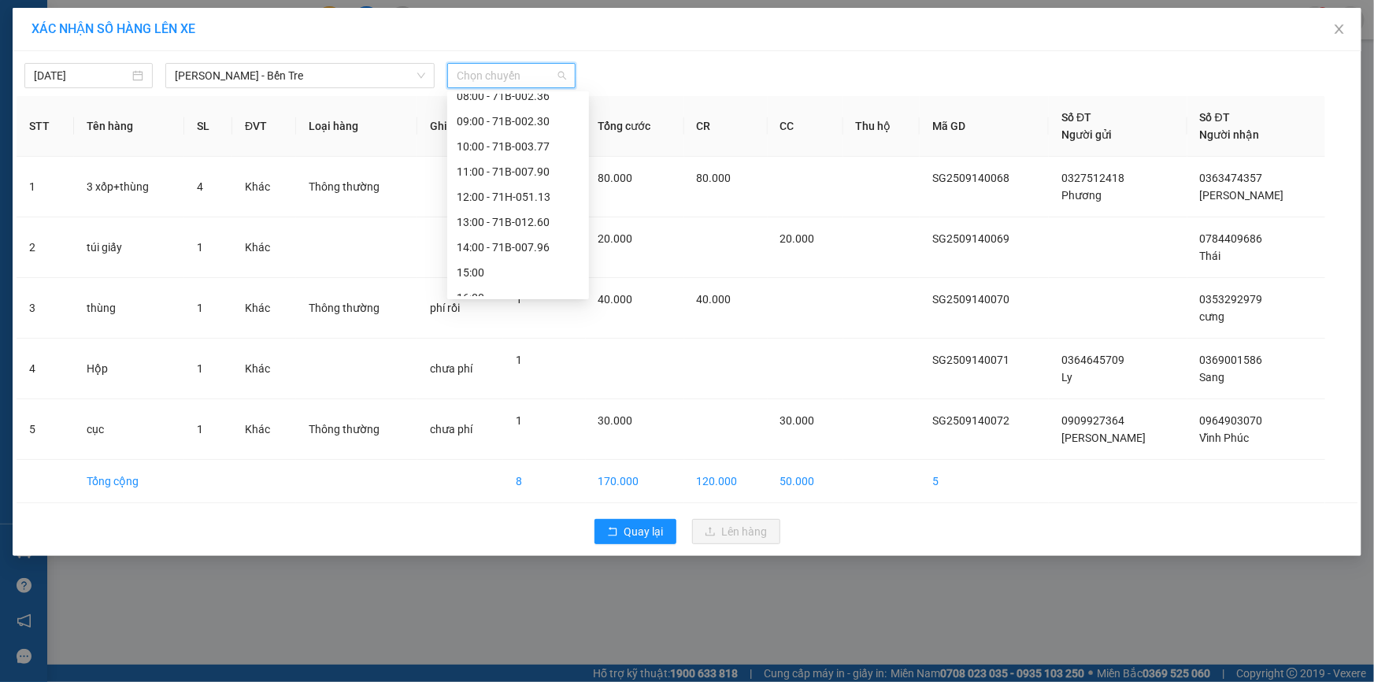
scroll to position [176, 0]
click at [473, 206] on div "15:00" at bounding box center [518, 208] width 123 height 17
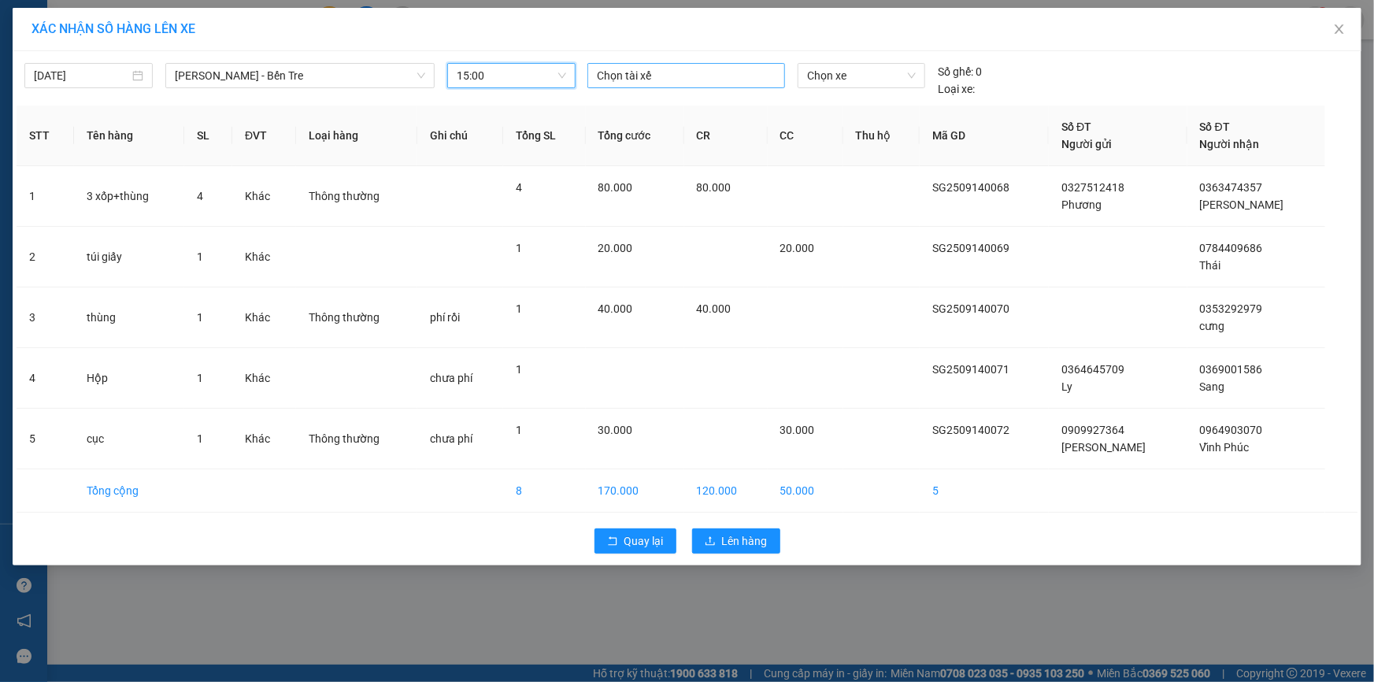
click at [629, 76] on div at bounding box center [686, 75] width 190 height 19
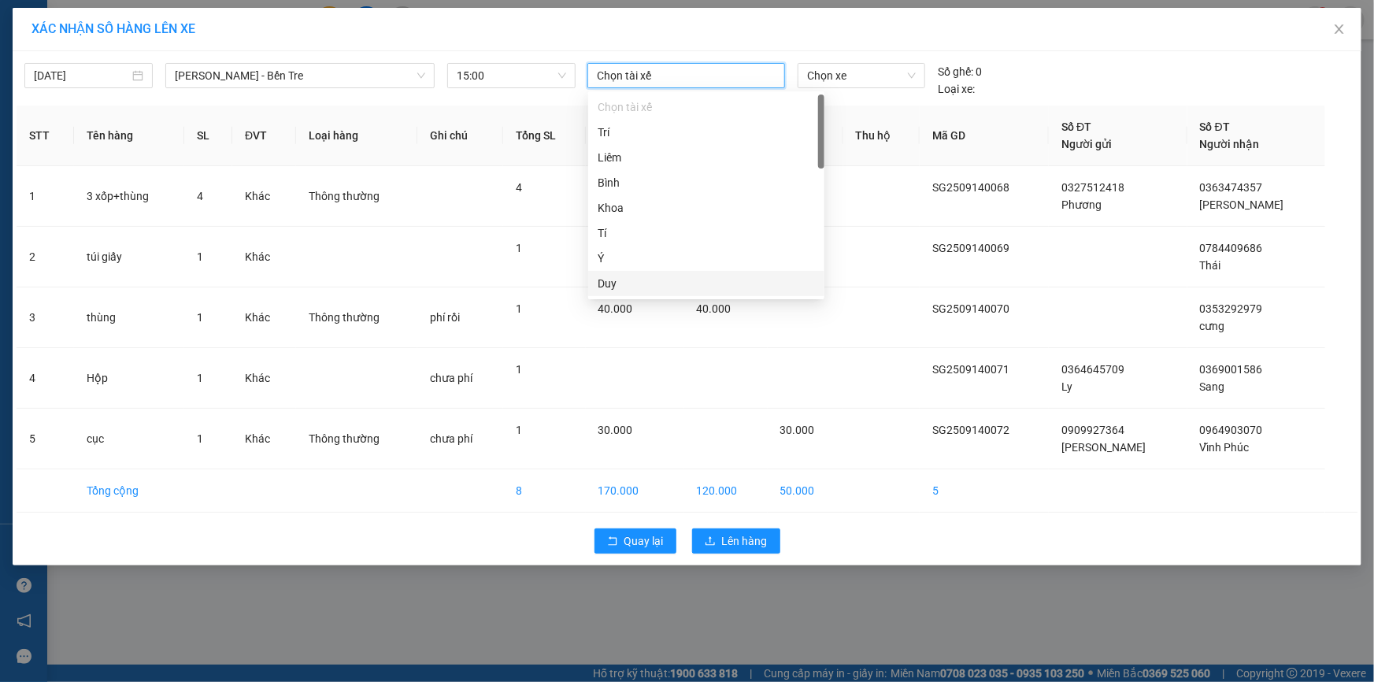
click at [617, 285] on div "Duy" at bounding box center [706, 283] width 217 height 17
click at [845, 79] on span "Chọn xe" at bounding box center [861, 76] width 109 height 24
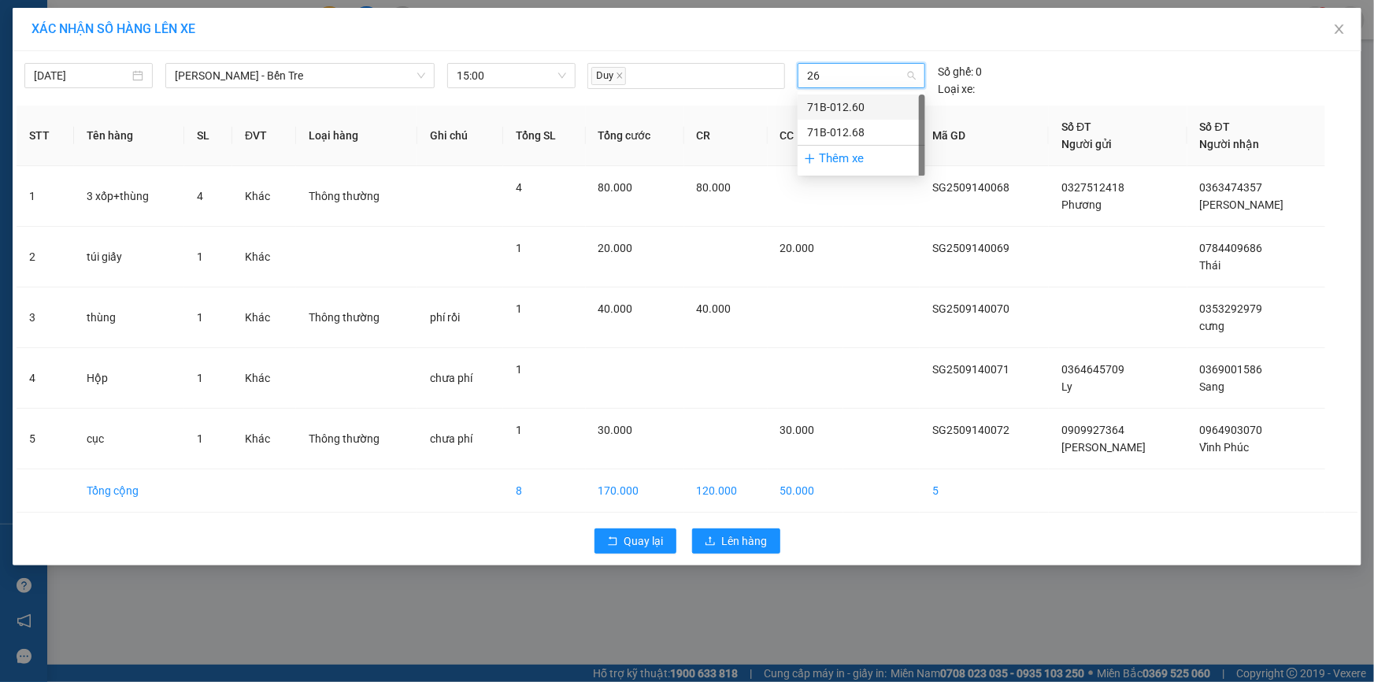
type input "268"
click at [843, 98] on div "71B-012.68" at bounding box center [861, 106] width 109 height 17
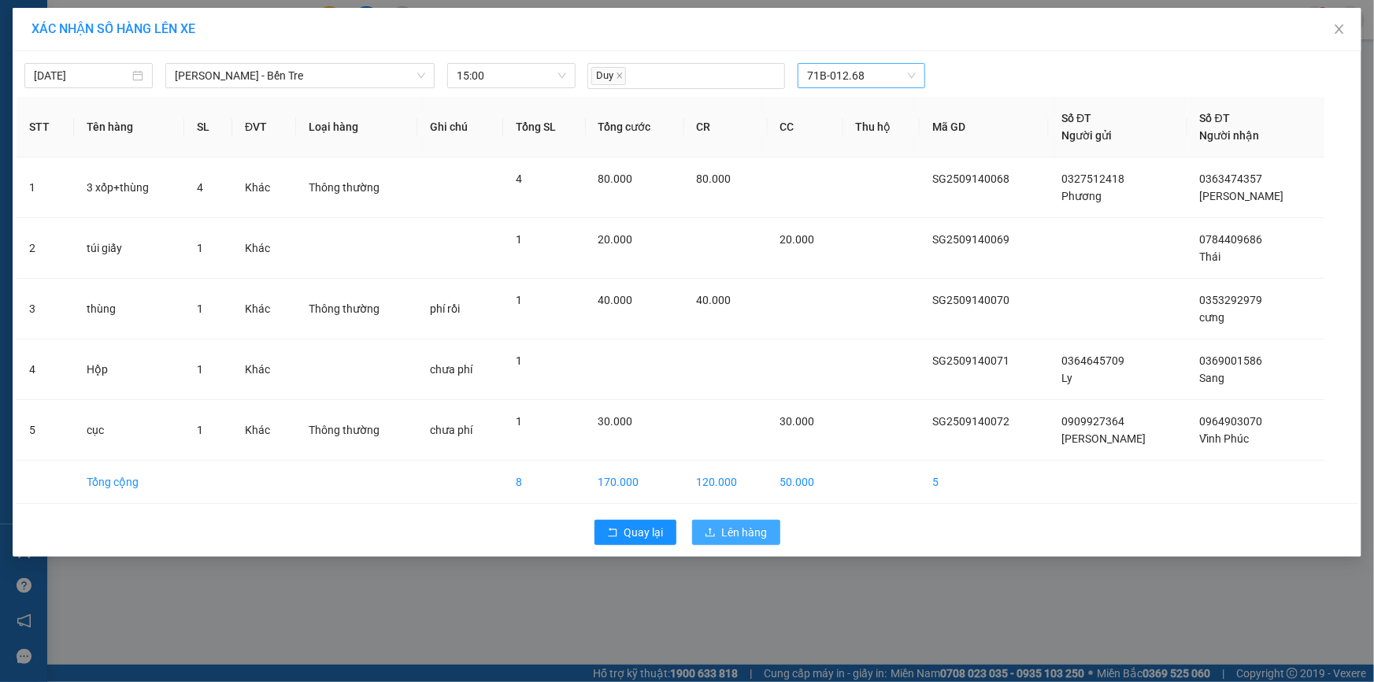
click at [747, 532] on span "Lên hàng" at bounding box center [745, 532] width 46 height 17
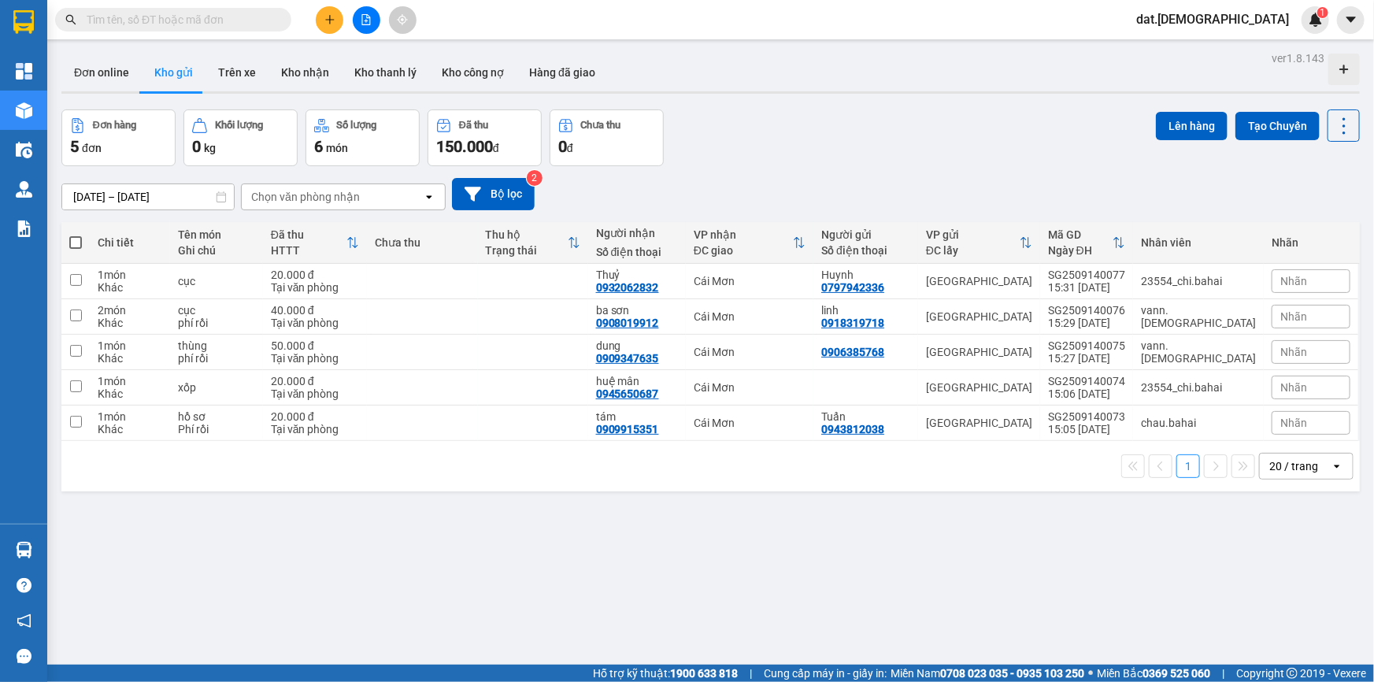
click at [74, 243] on span at bounding box center [75, 242] width 13 height 13
click at [76, 235] on input "checkbox" at bounding box center [76, 235] width 0 height 0
checkbox input "true"
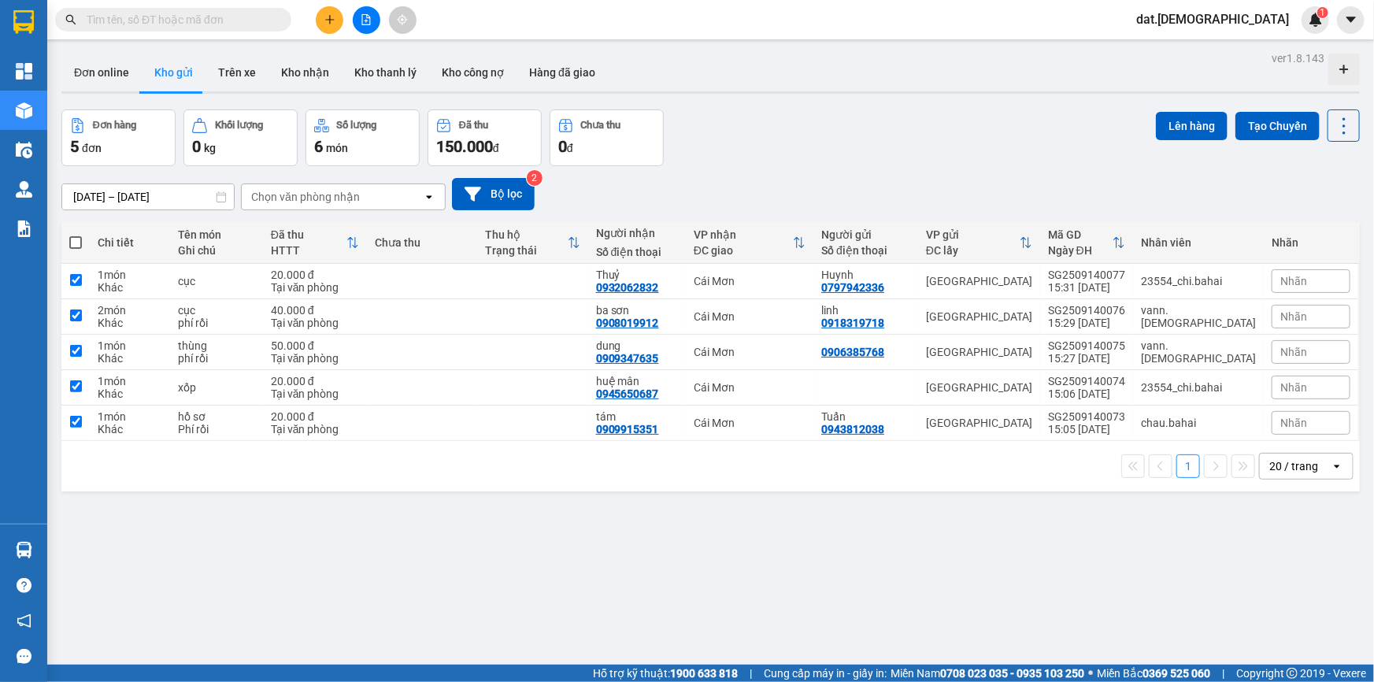
checkbox input "true"
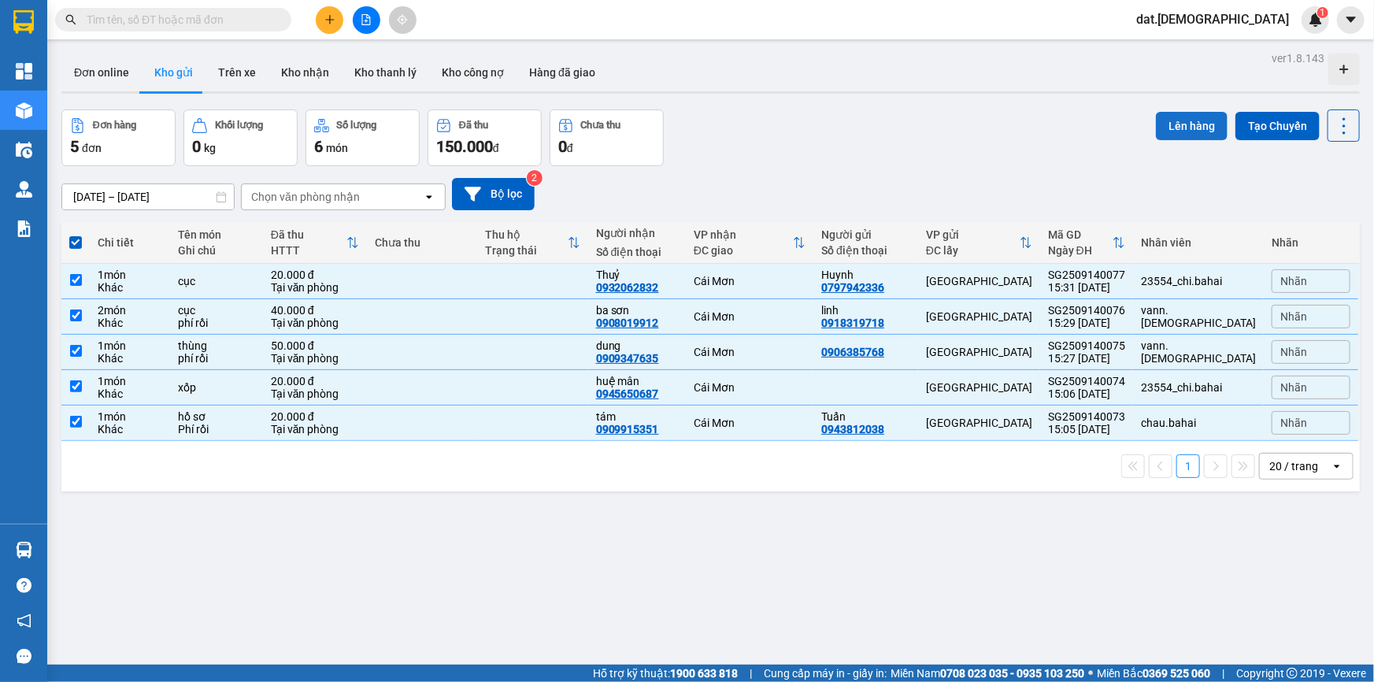
click at [1167, 121] on button "Lên hàng" at bounding box center [1192, 126] width 72 height 28
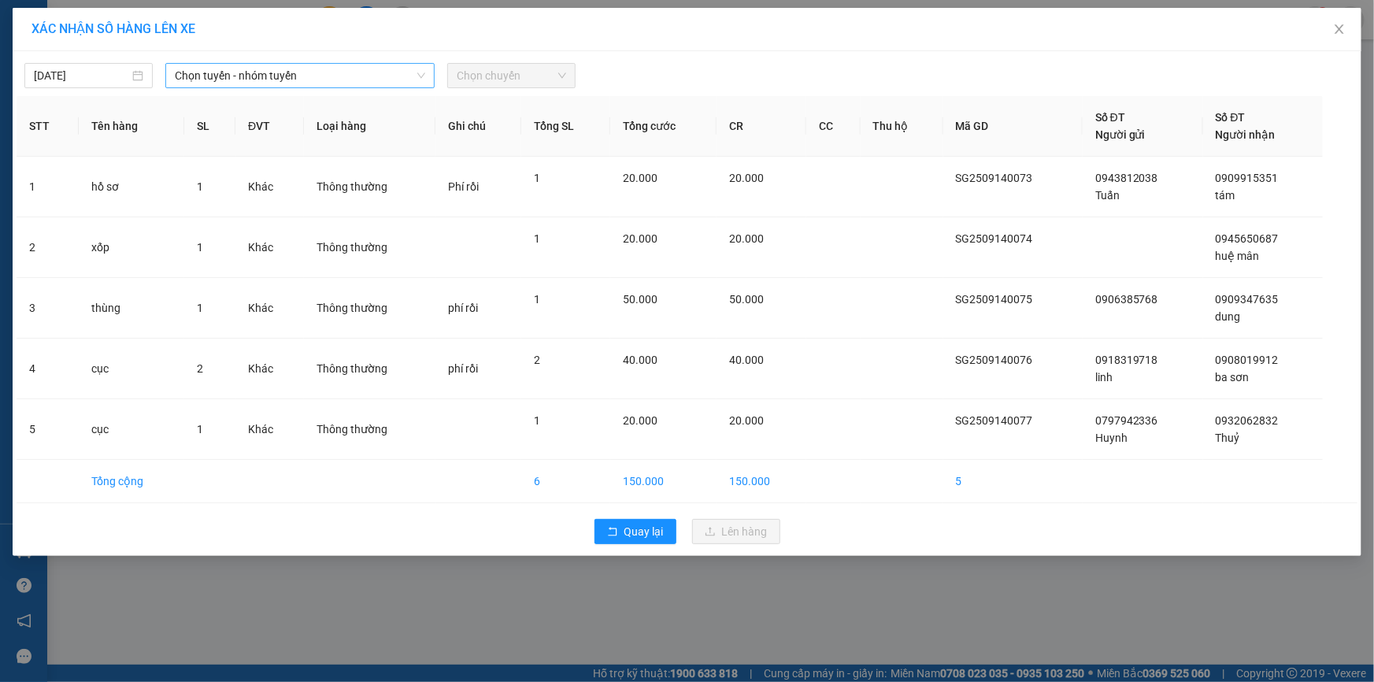
click at [241, 69] on span "Chọn tuyến - nhóm tuyến" at bounding box center [300, 76] width 250 height 24
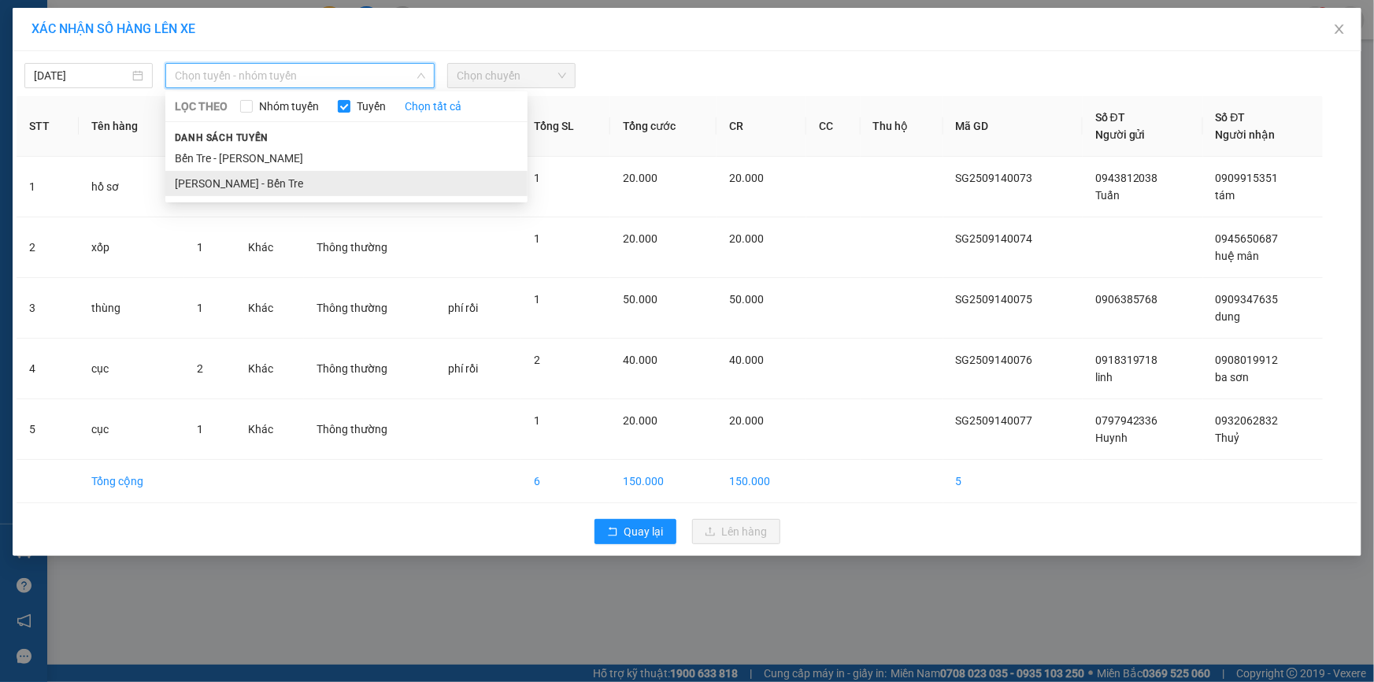
click at [249, 176] on li "Hồ Chí Minh - Bến Tre" at bounding box center [346, 183] width 362 height 25
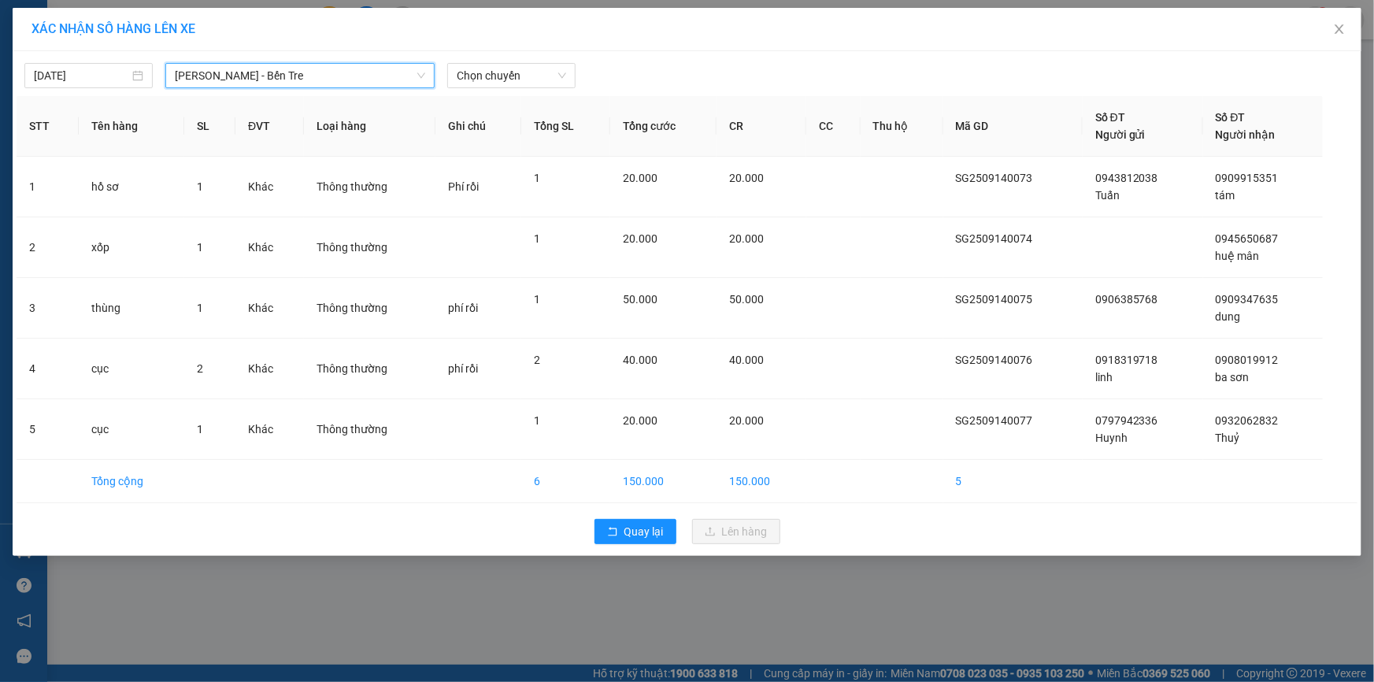
click at [516, 61] on div "14/09/2025 Hồ Chí Minh - Bến Tre Hồ Chí Minh - Bến Tre LỌC THEO Nhóm tuyến Tuyế…" at bounding box center [687, 71] width 1341 height 33
click at [515, 72] on span "Chọn chuyến" at bounding box center [511, 76] width 109 height 24
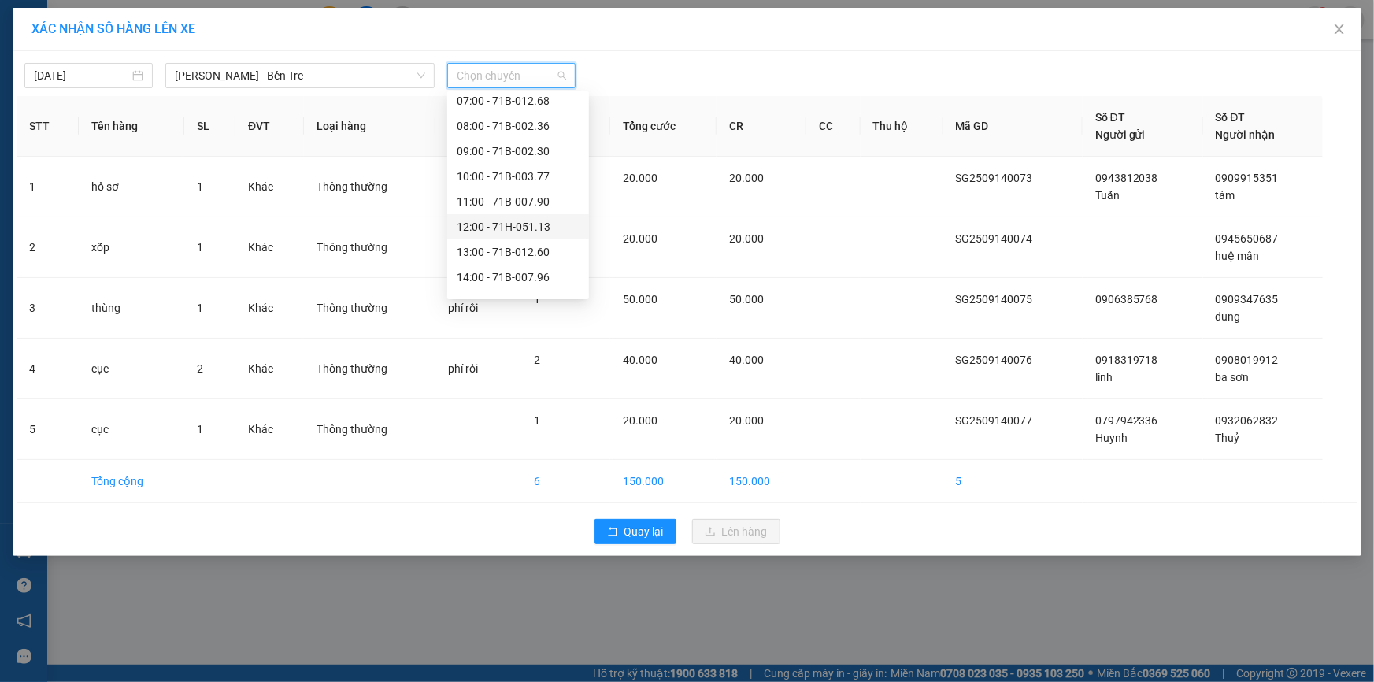
scroll to position [176, 0]
click at [495, 235] on div "16:00" at bounding box center [518, 233] width 123 height 17
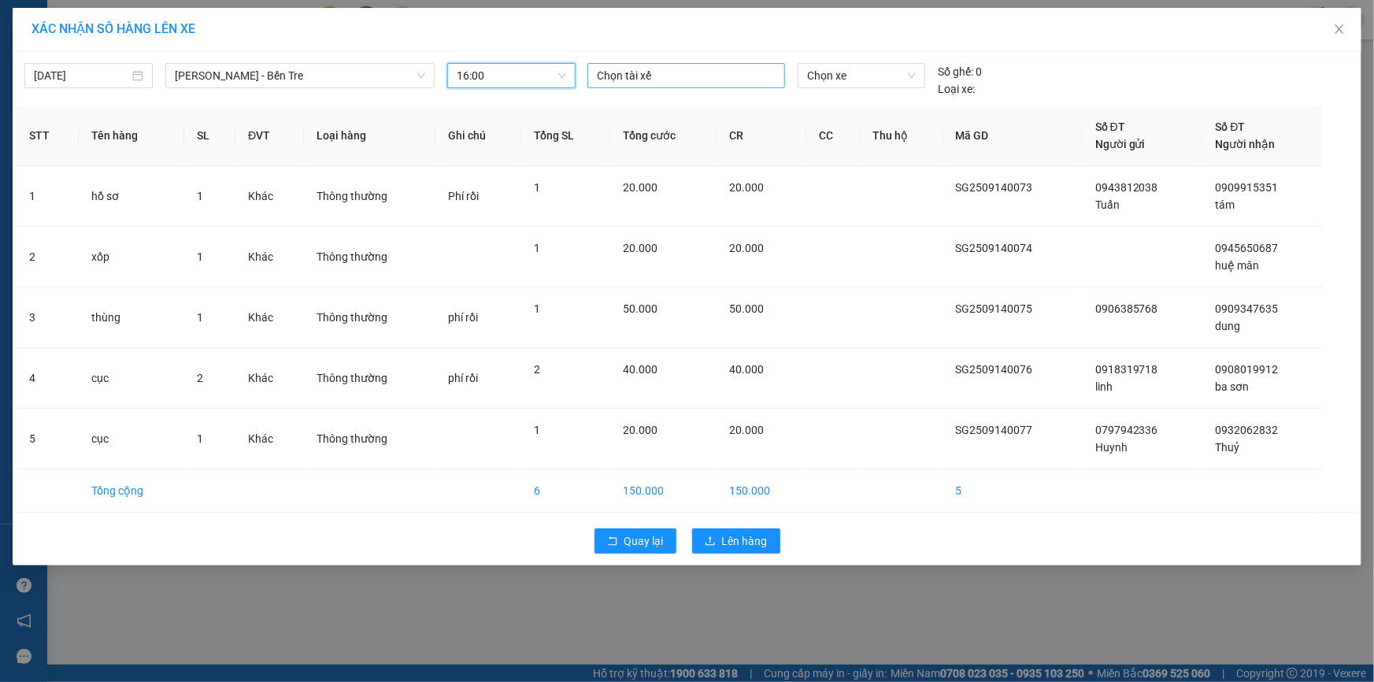
click at [612, 72] on div at bounding box center [686, 75] width 190 height 19
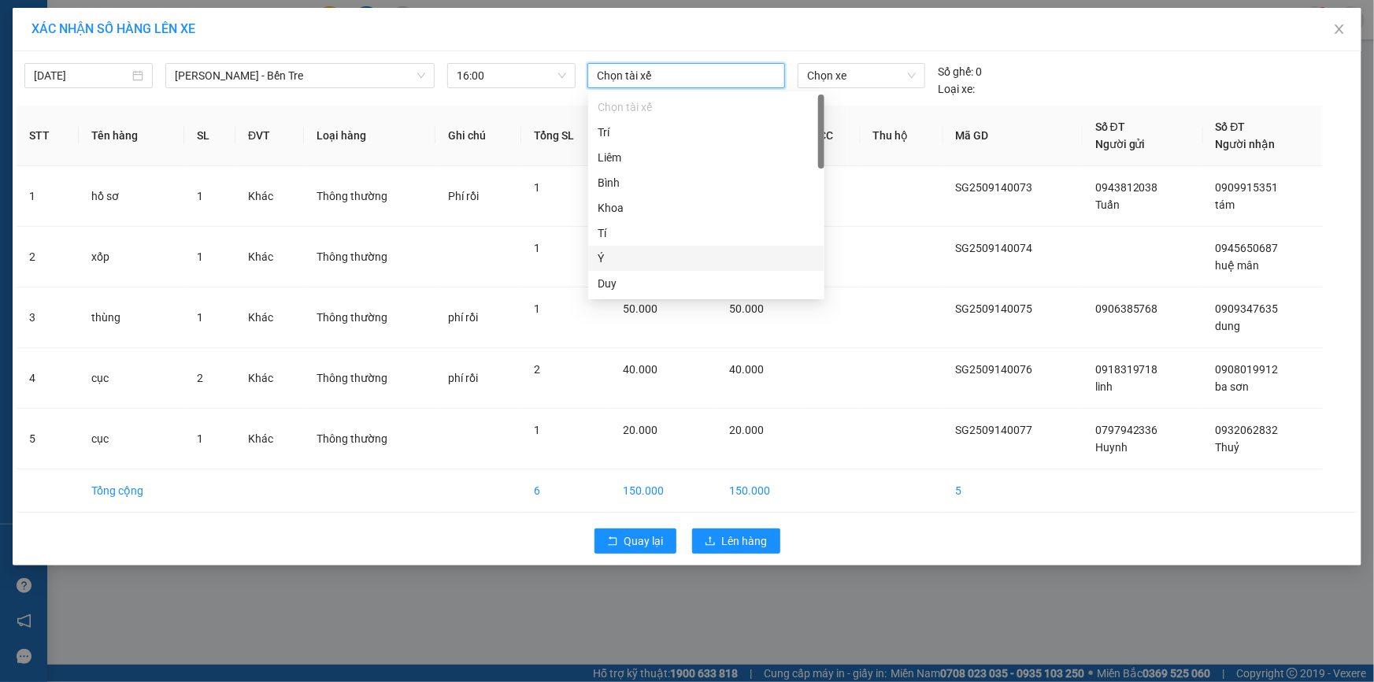
click at [606, 260] on div "Ý" at bounding box center [706, 258] width 217 height 17
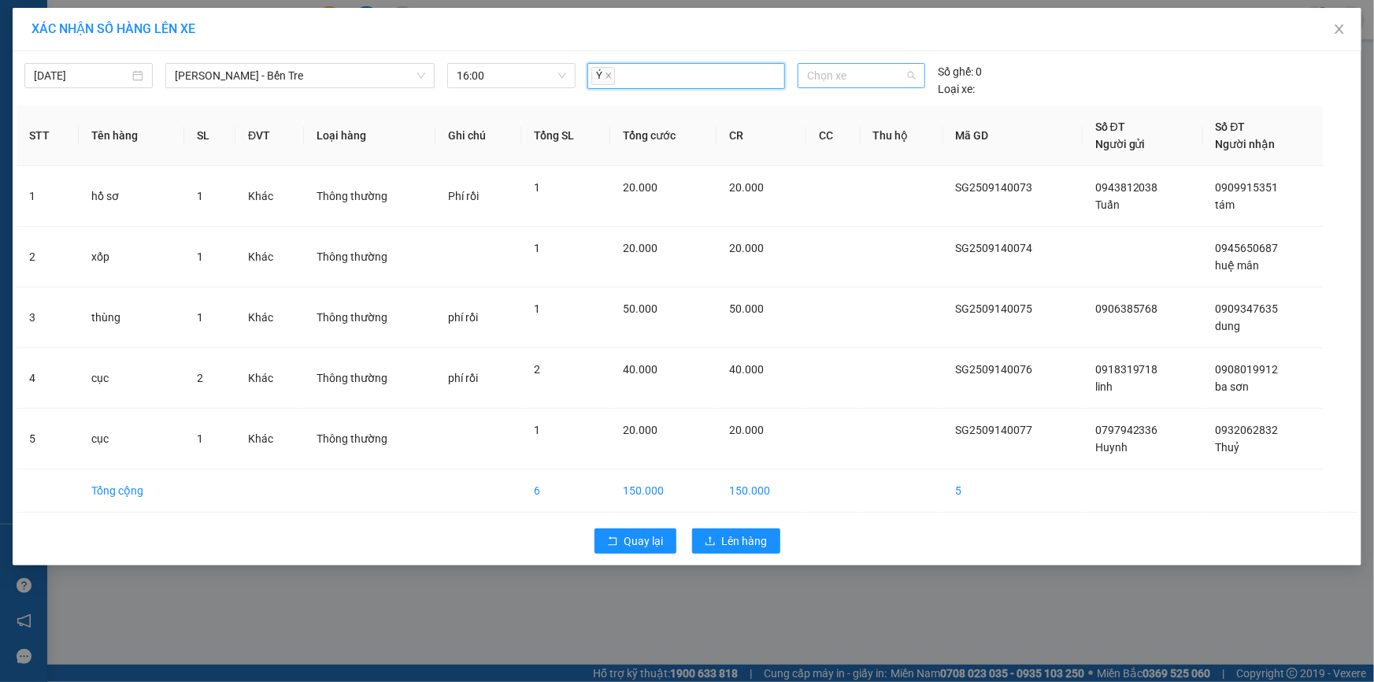
click at [843, 75] on span "Chọn xe" at bounding box center [861, 76] width 109 height 24
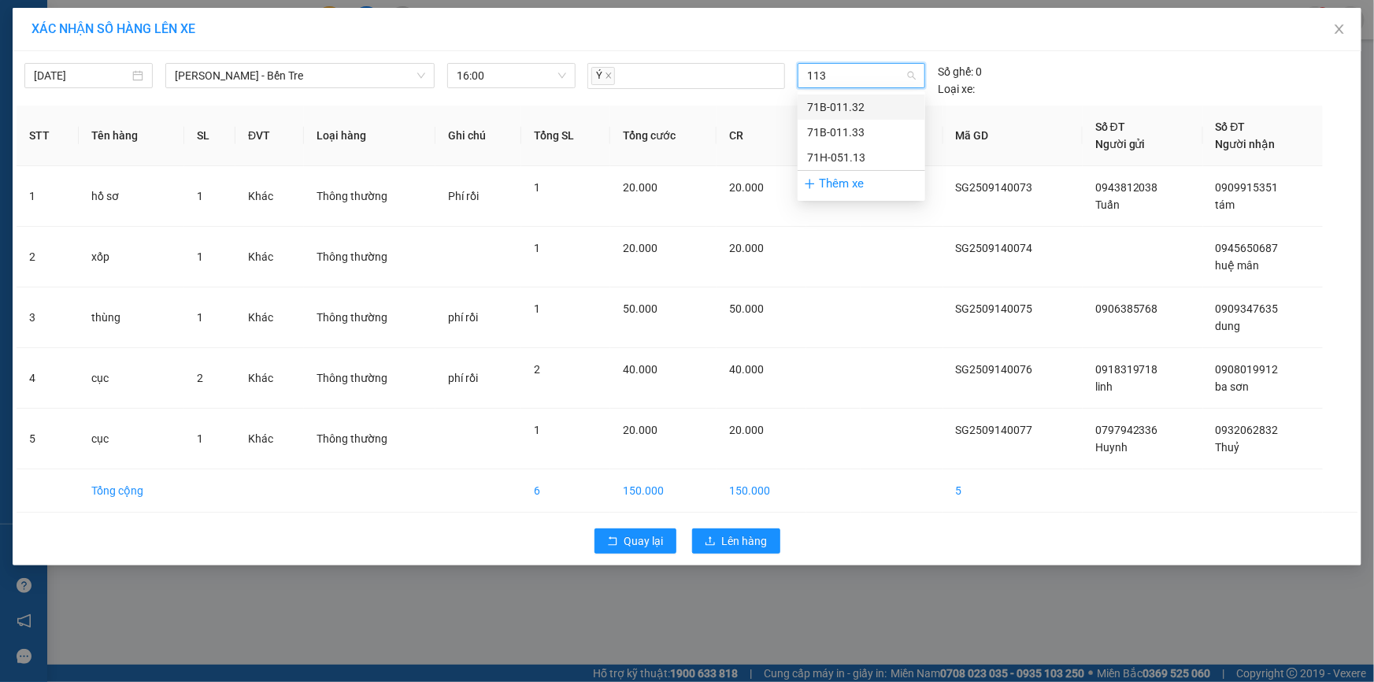
type input "1132"
click at [843, 107] on div "71B-011.32" at bounding box center [861, 106] width 109 height 17
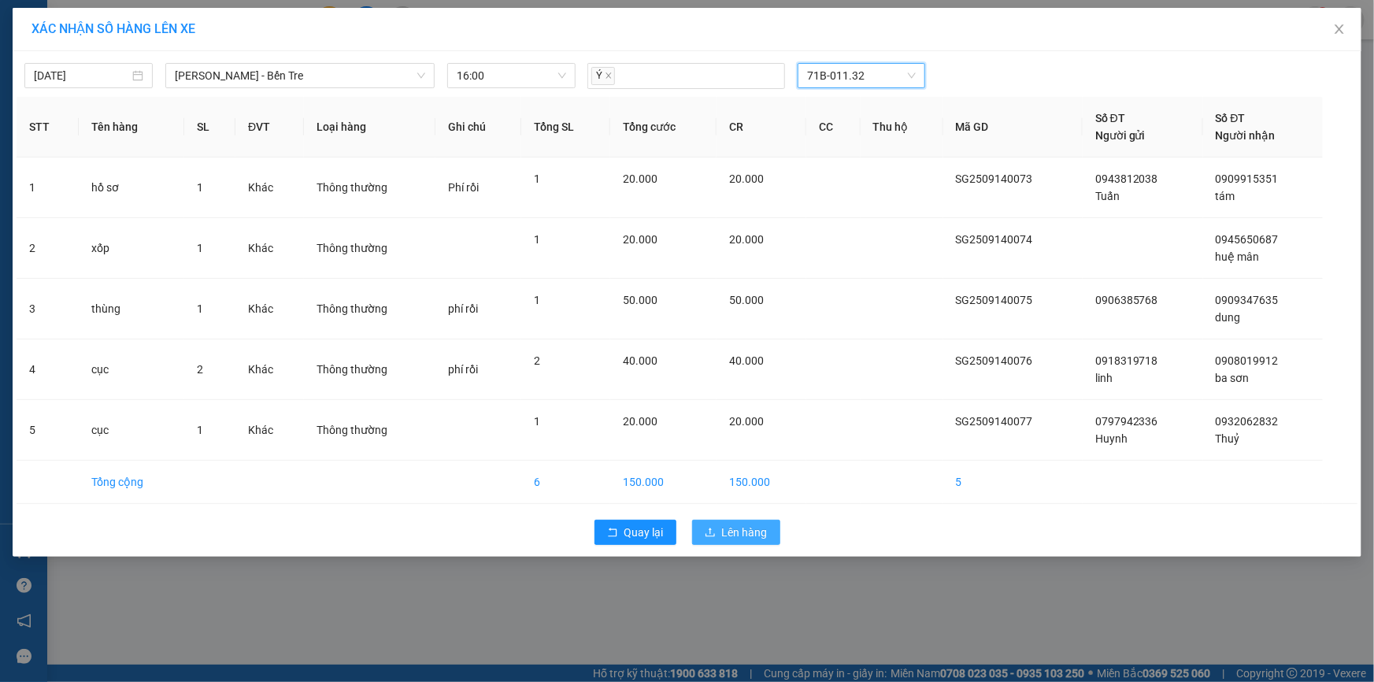
click at [725, 542] on button "Lên hàng" at bounding box center [736, 532] width 88 height 25
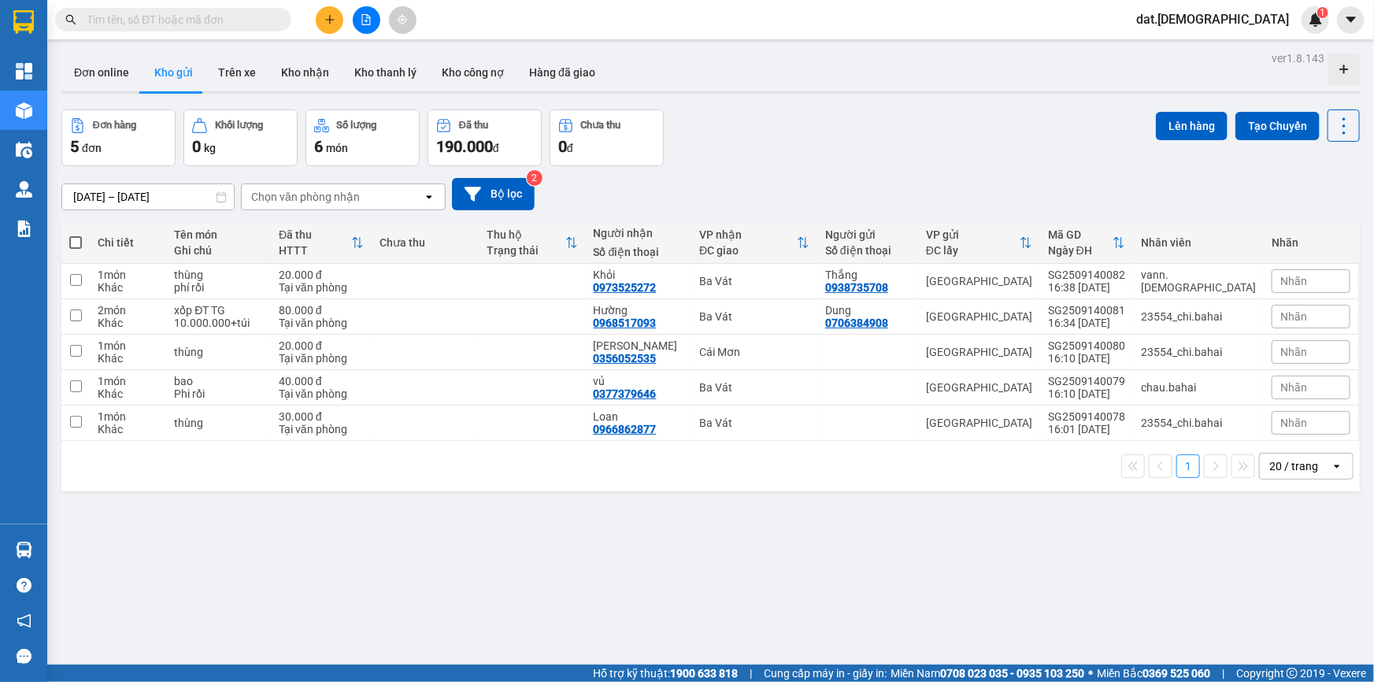
click at [429, 195] on icon "open" at bounding box center [429, 197] width 13 height 13
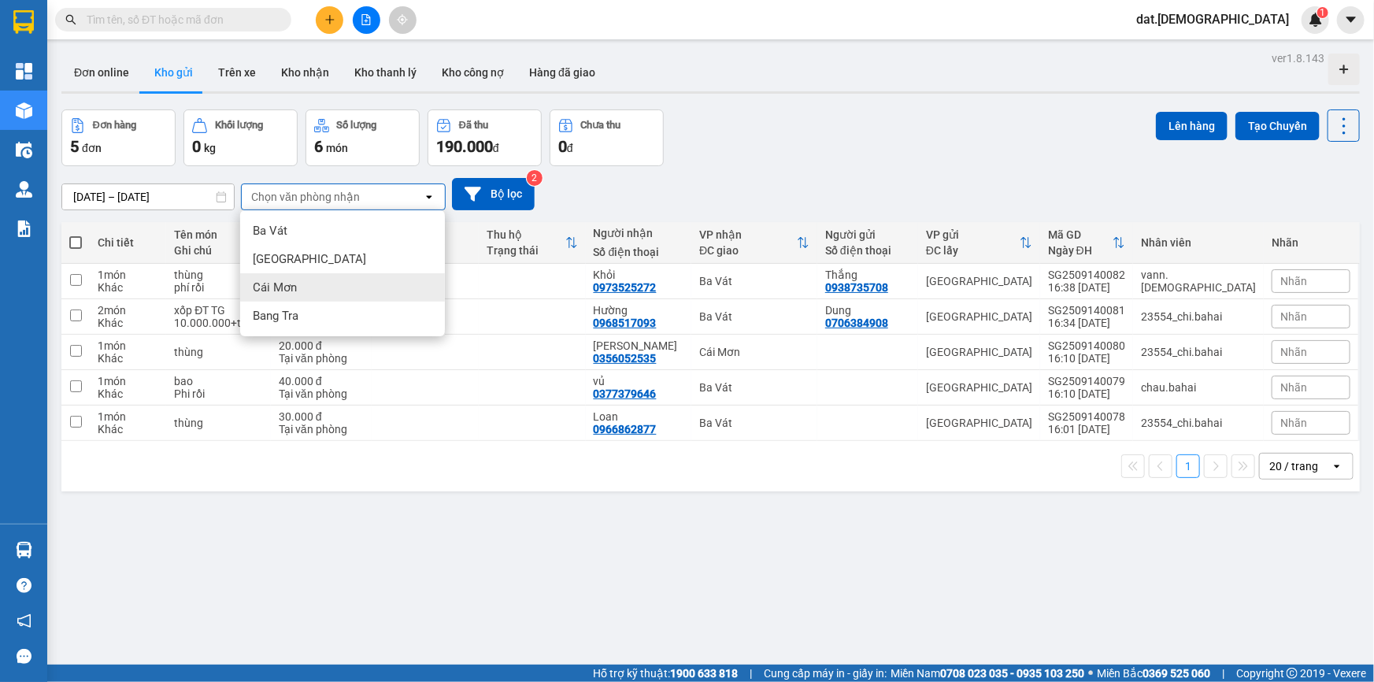
click at [334, 287] on div "Cái Mơn" at bounding box center [342, 287] width 205 height 28
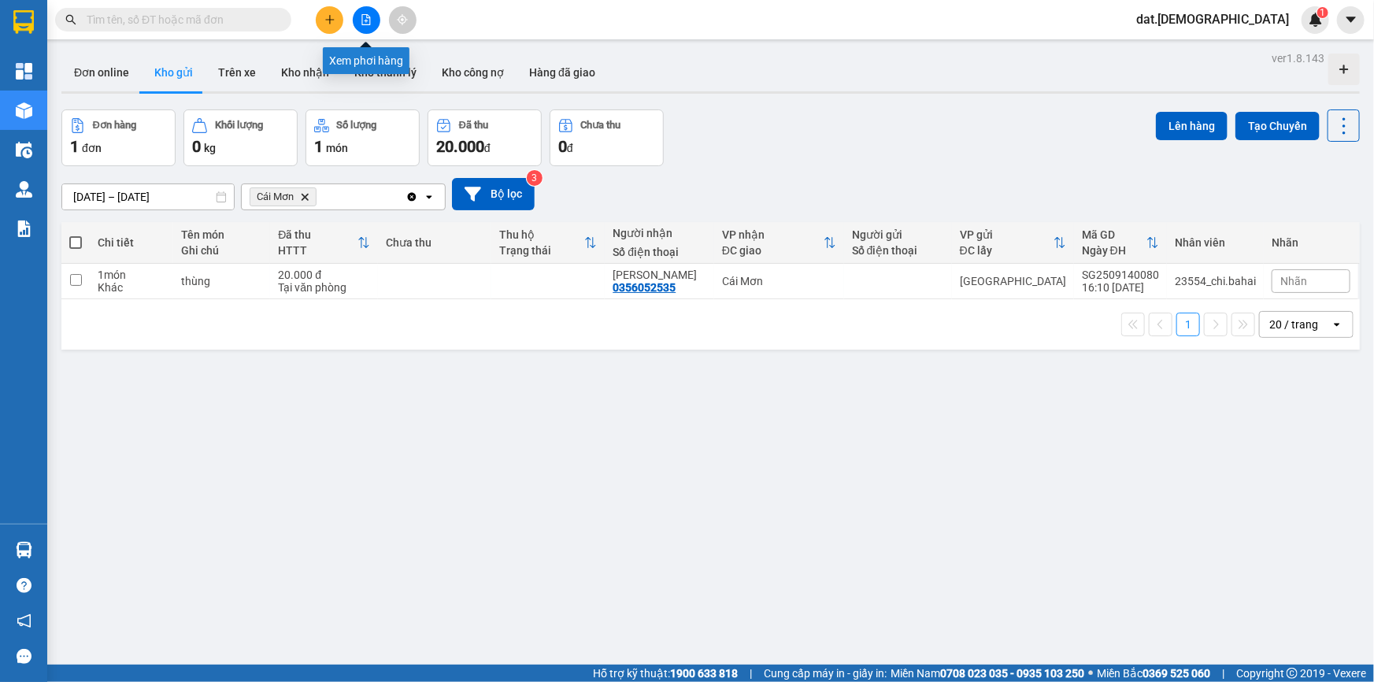
click at [366, 20] on icon "file-add" at bounding box center [366, 19] width 9 height 11
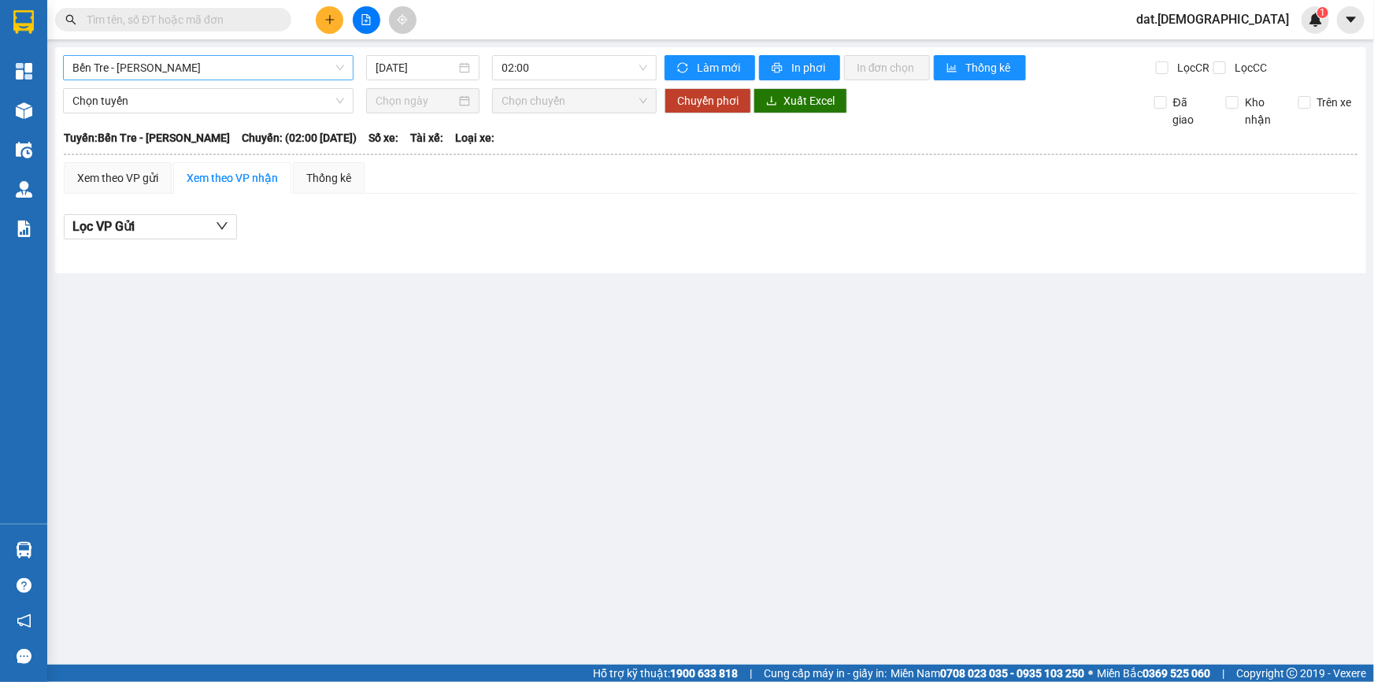
click at [303, 65] on span "Bến Tre - Hồ Chí Minh" at bounding box center [208, 68] width 272 height 24
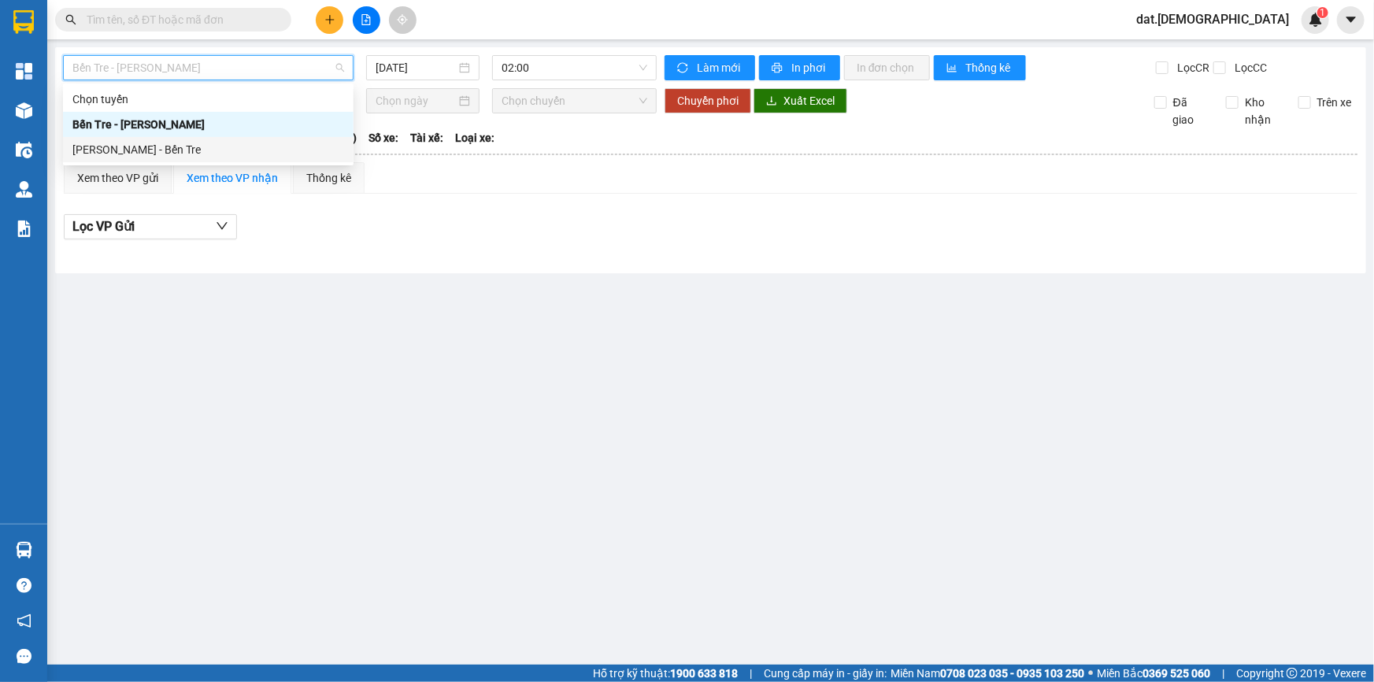
click at [216, 151] on div "Hồ Chí Minh - Bến Tre" at bounding box center [208, 149] width 272 height 17
type input "14/09/2025"
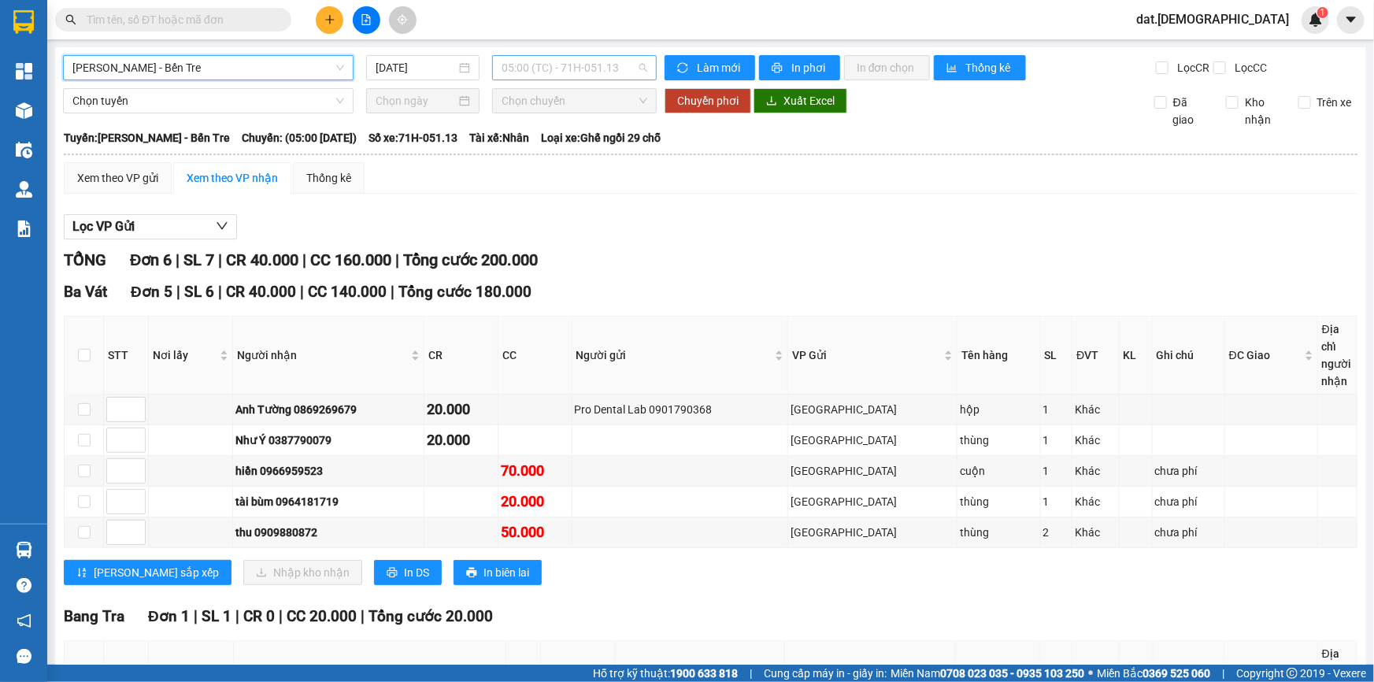
click at [624, 59] on span "05:00 (TC) - 71H-051.13" at bounding box center [575, 68] width 146 height 24
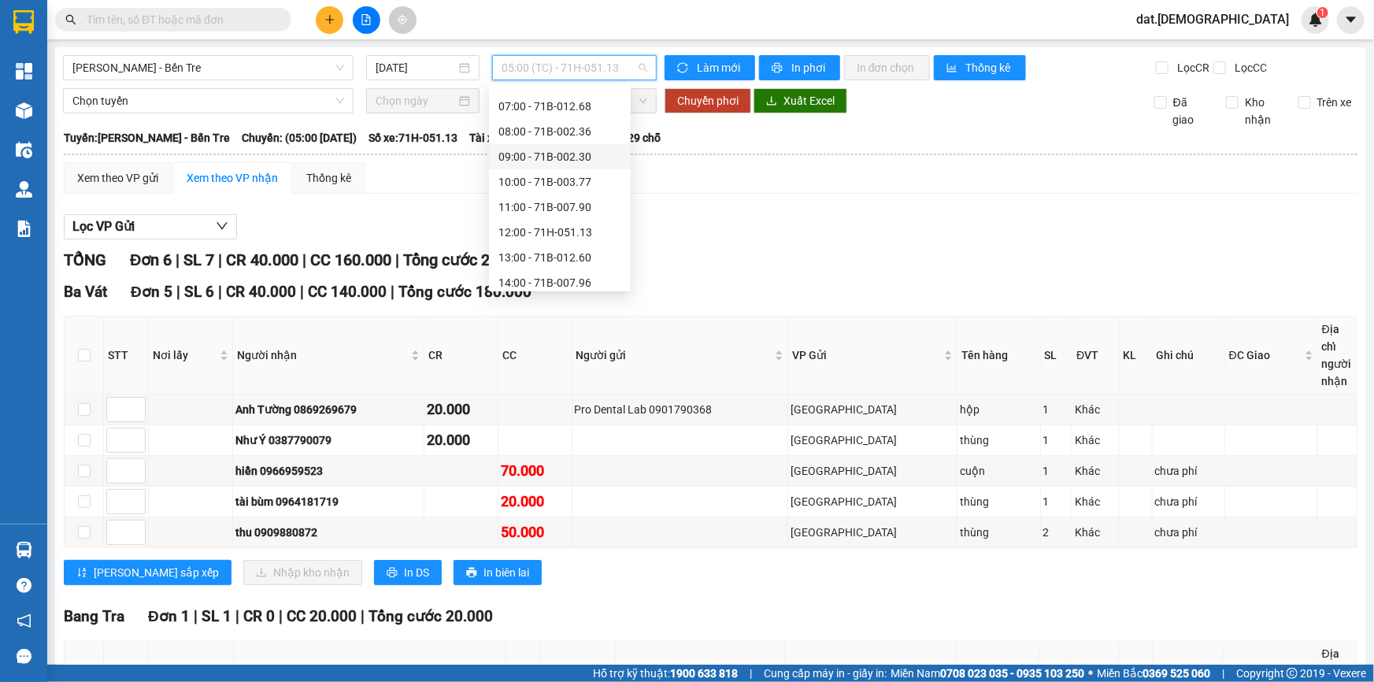
scroll to position [176, 0]
click at [559, 226] on div "16:00 - 71B-011.32" at bounding box center [559, 225] width 123 height 17
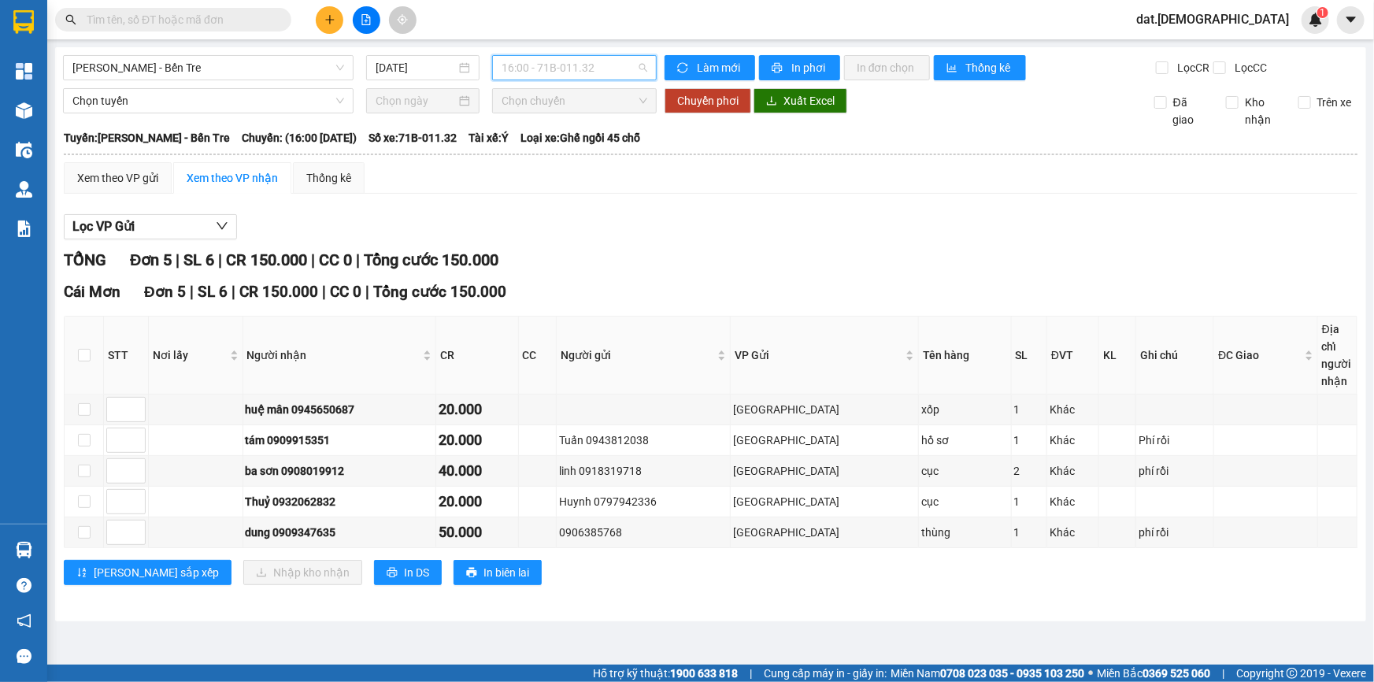
click at [625, 64] on span "16:00 - 71B-011.32" at bounding box center [575, 68] width 146 height 24
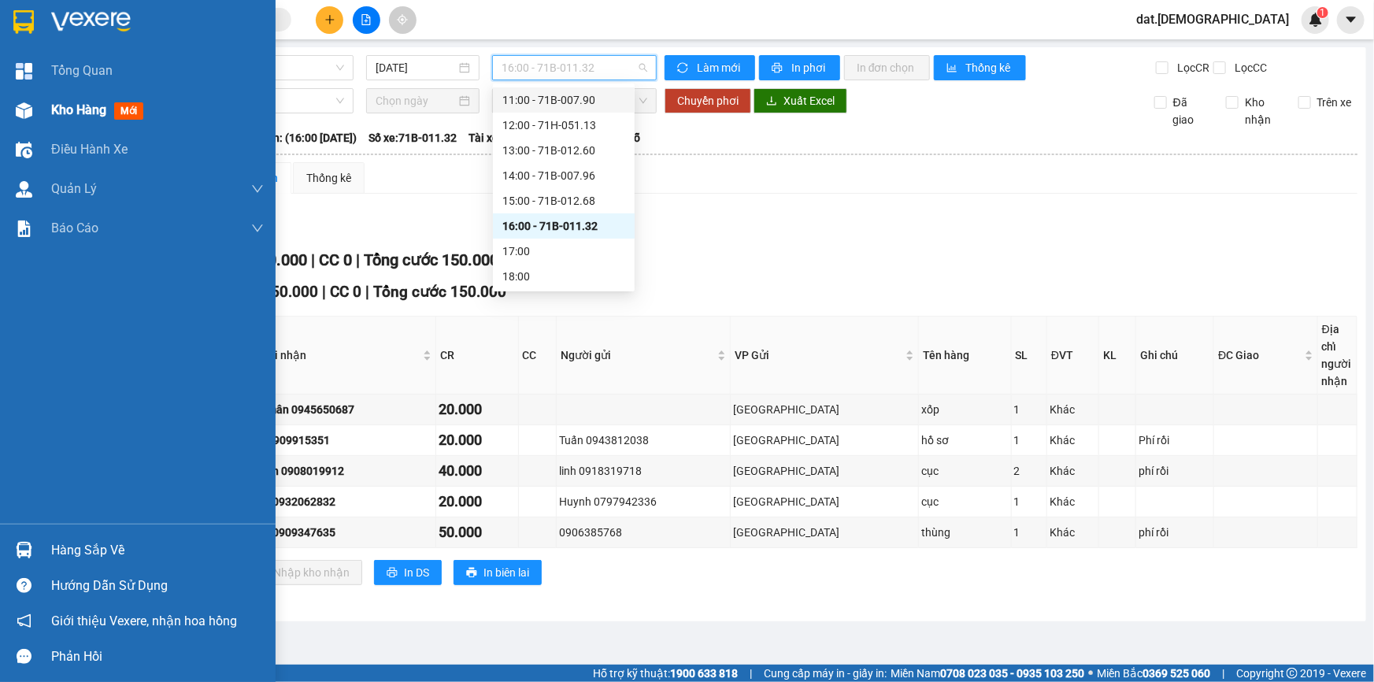
click at [123, 113] on span "mới" at bounding box center [128, 110] width 29 height 17
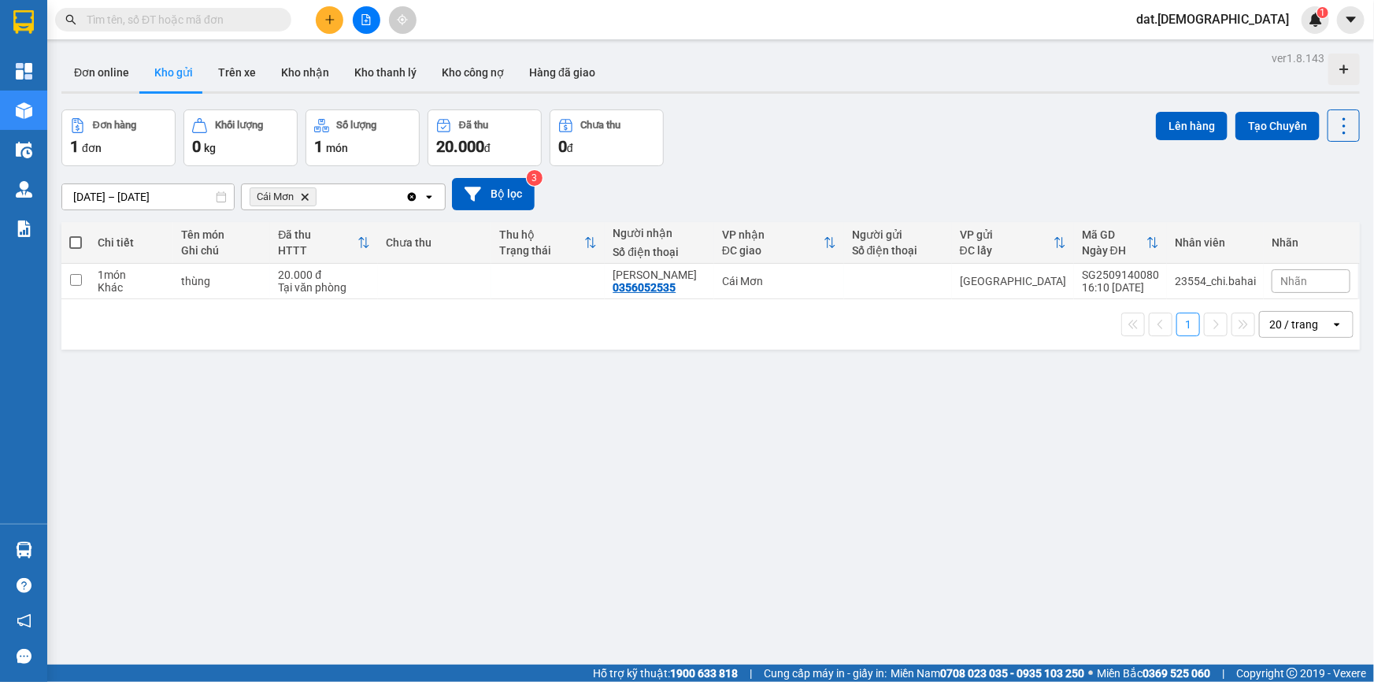
click at [305, 197] on icon "Cái Mơn, close by backspace" at bounding box center [305, 196] width 7 height 7
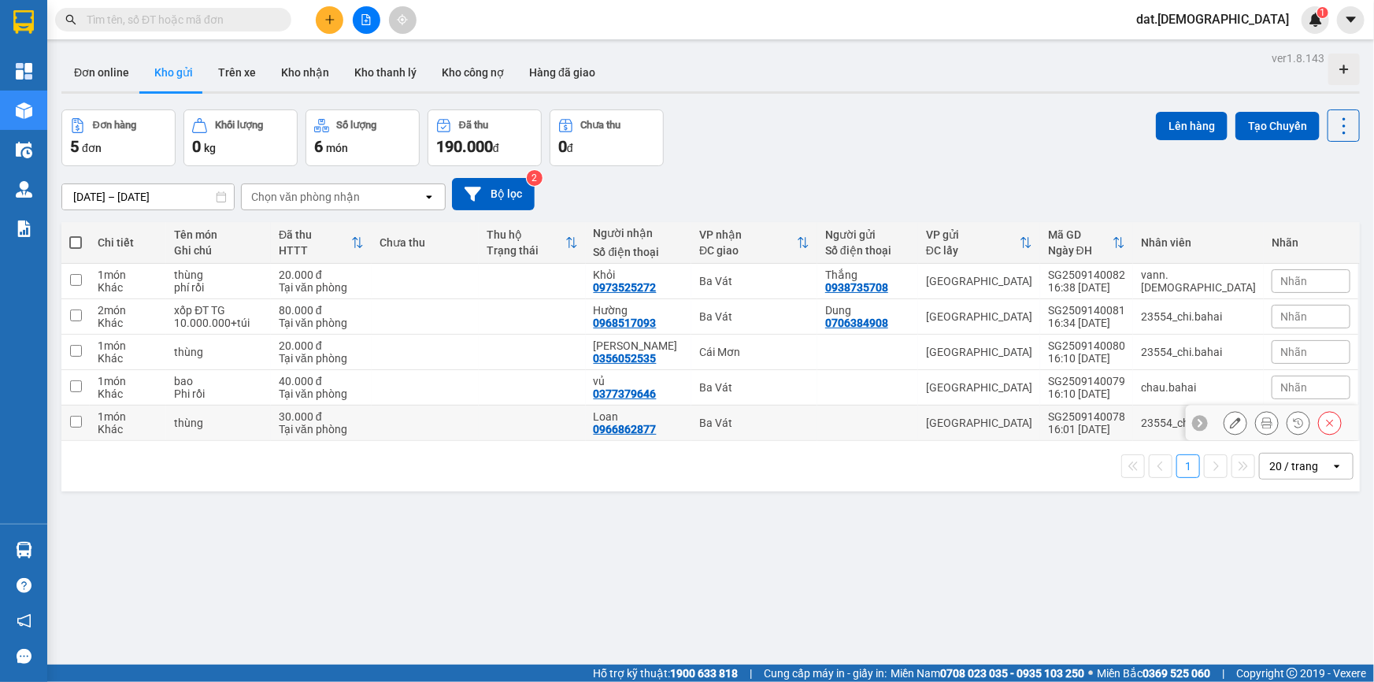
click at [586, 430] on td at bounding box center [532, 423] width 107 height 35
checkbox input "true"
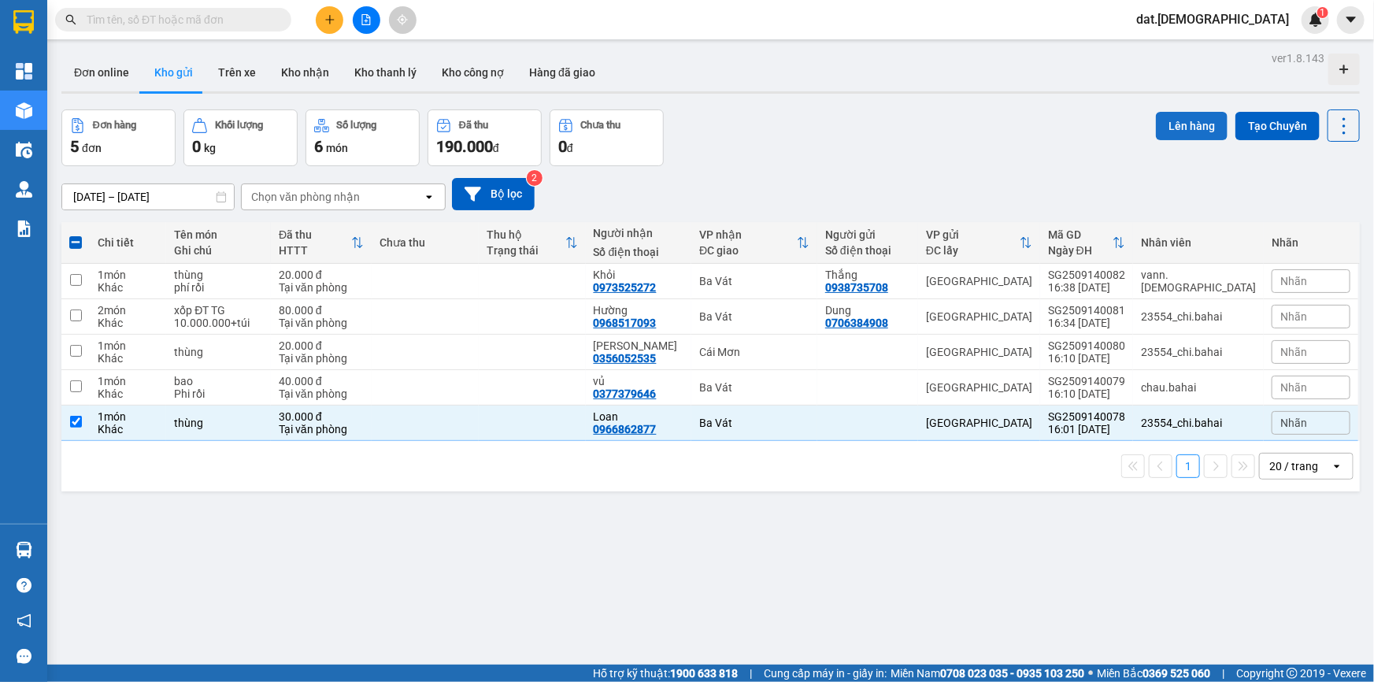
click at [1157, 126] on button "Lên hàng" at bounding box center [1192, 126] width 72 height 28
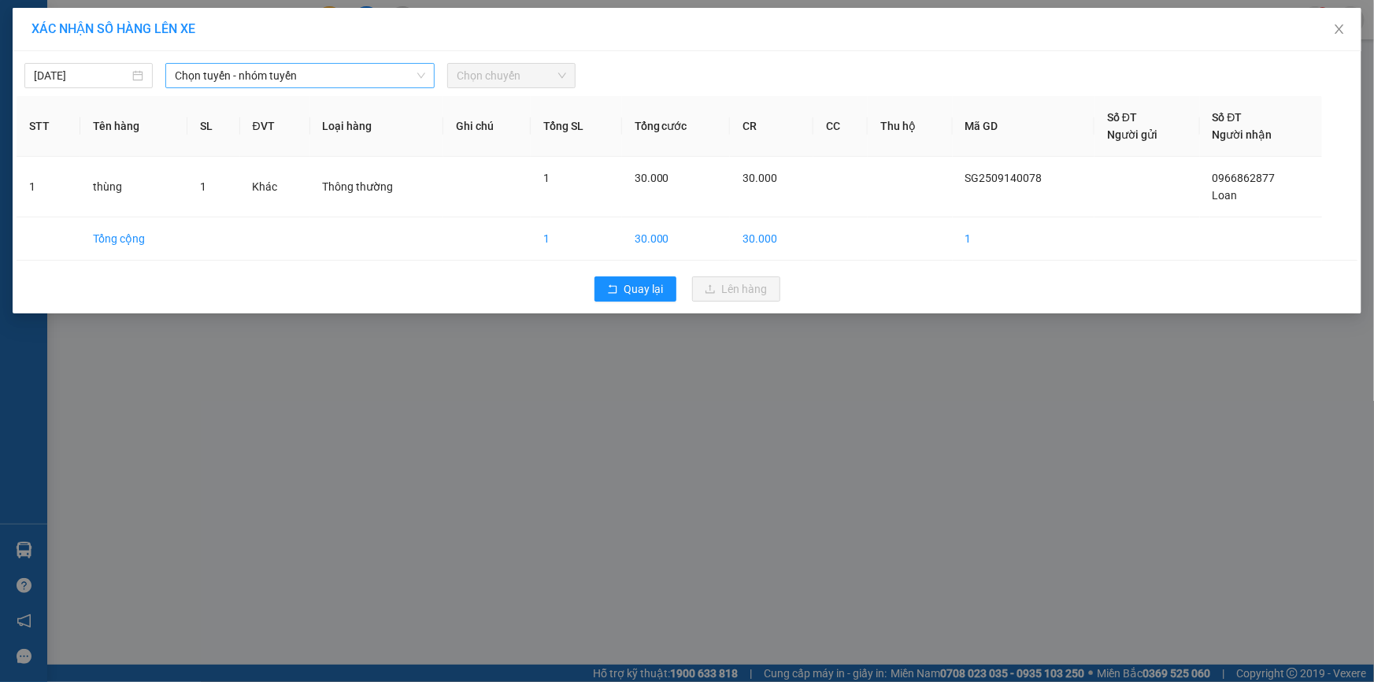
click at [380, 71] on span "Chọn tuyến - nhóm tuyến" at bounding box center [300, 76] width 250 height 24
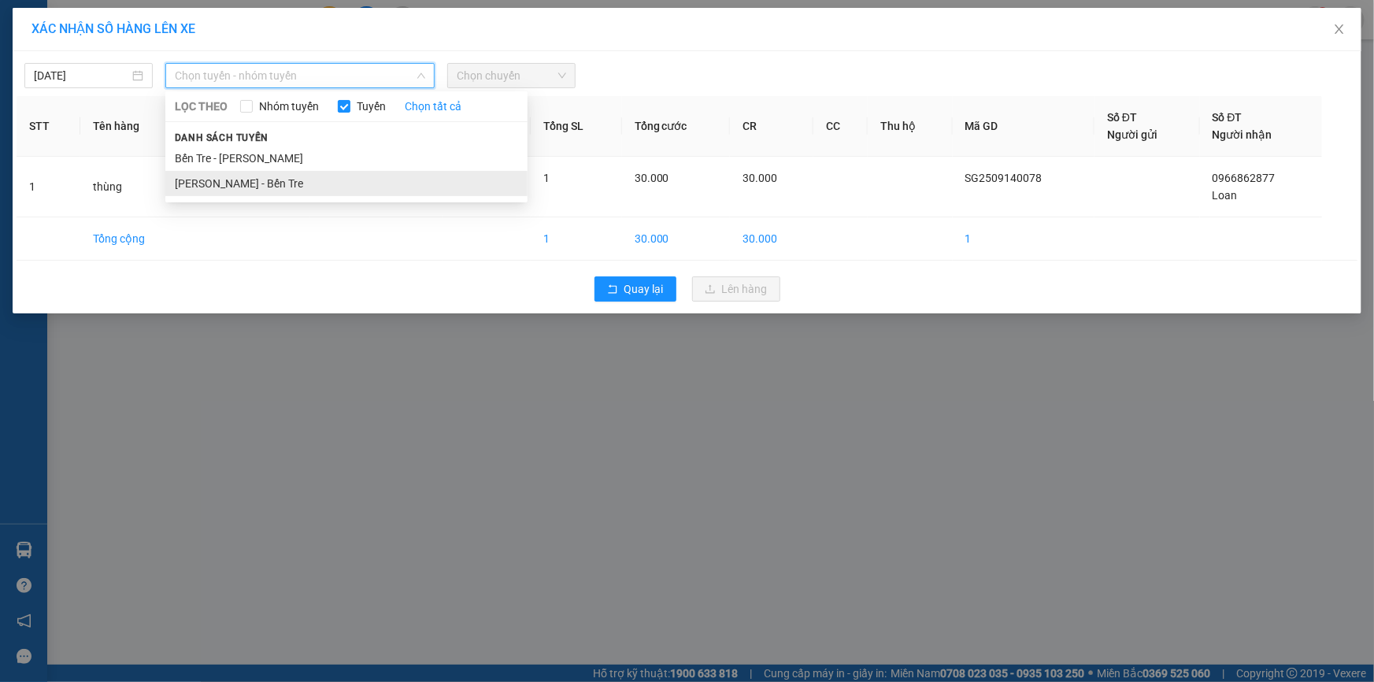
click at [290, 185] on li "Hồ Chí Minh - Bến Tre" at bounding box center [346, 183] width 362 height 25
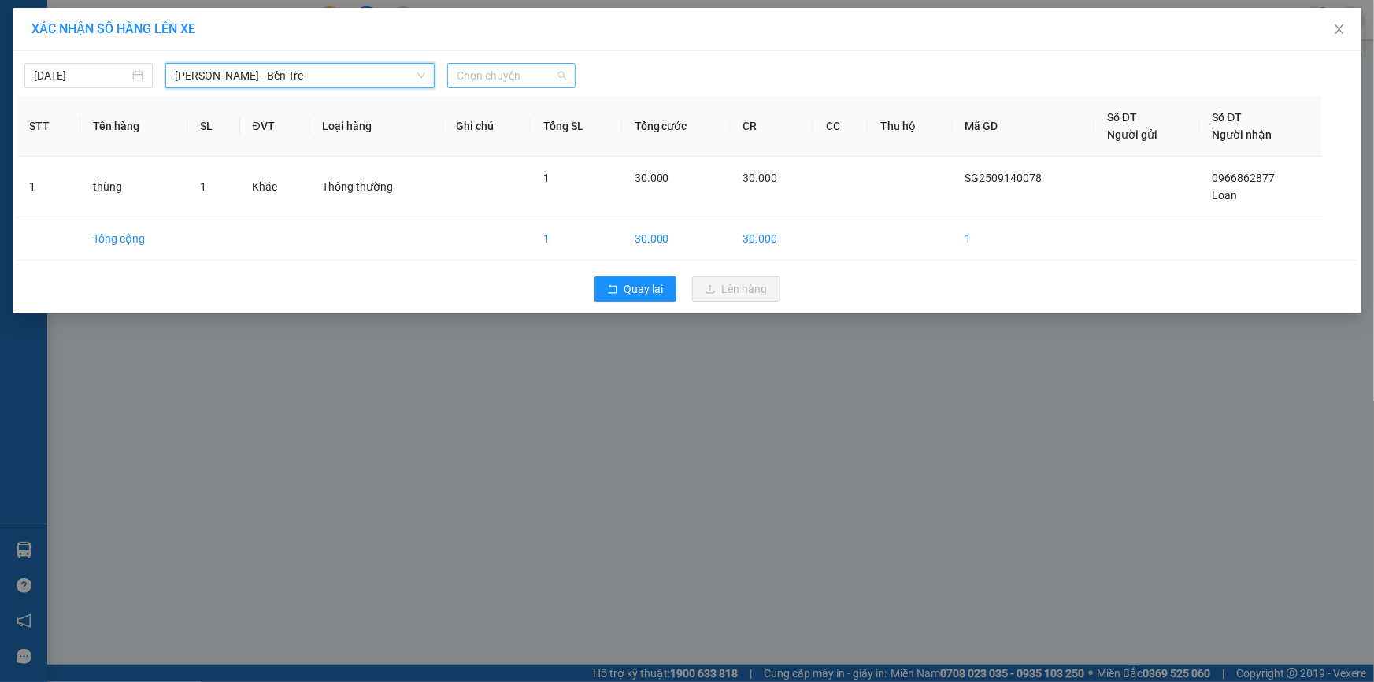
click at [522, 74] on span "Chọn chuyến" at bounding box center [511, 76] width 109 height 24
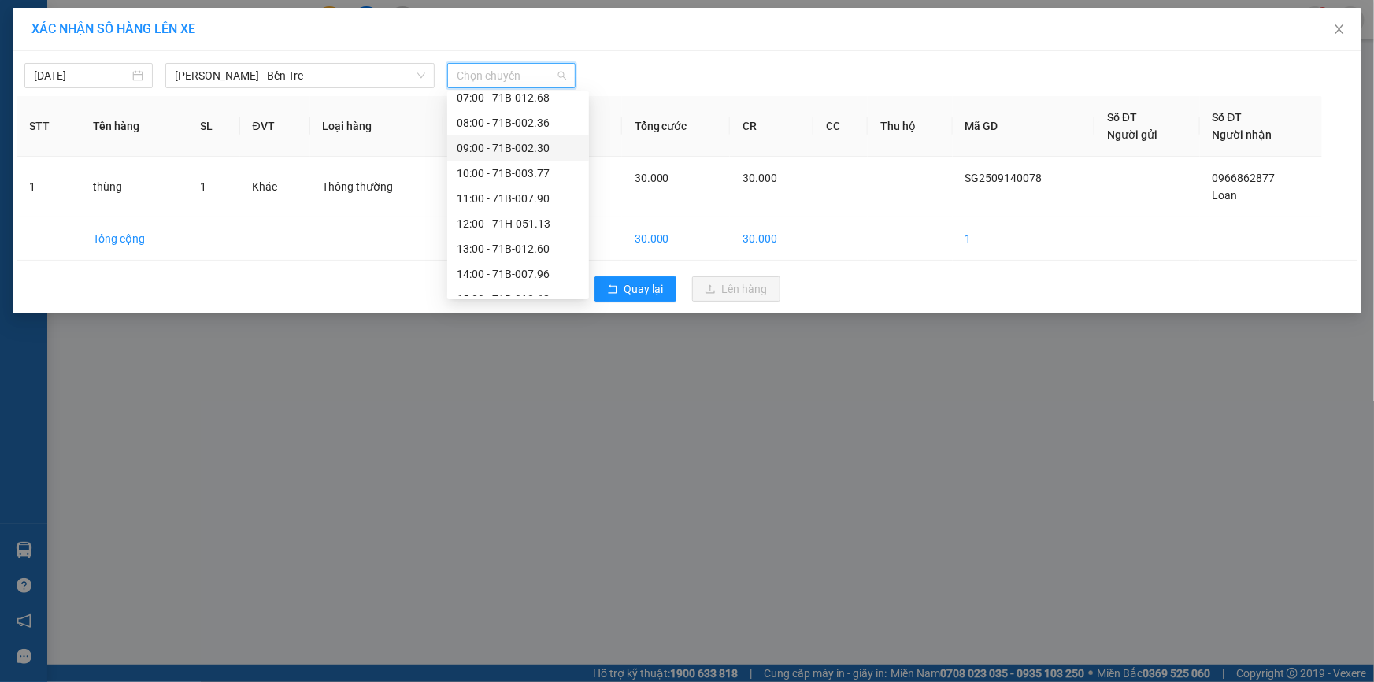
scroll to position [176, 0]
click at [496, 233] on div "16:00 - 71B-011.32" at bounding box center [518, 233] width 123 height 17
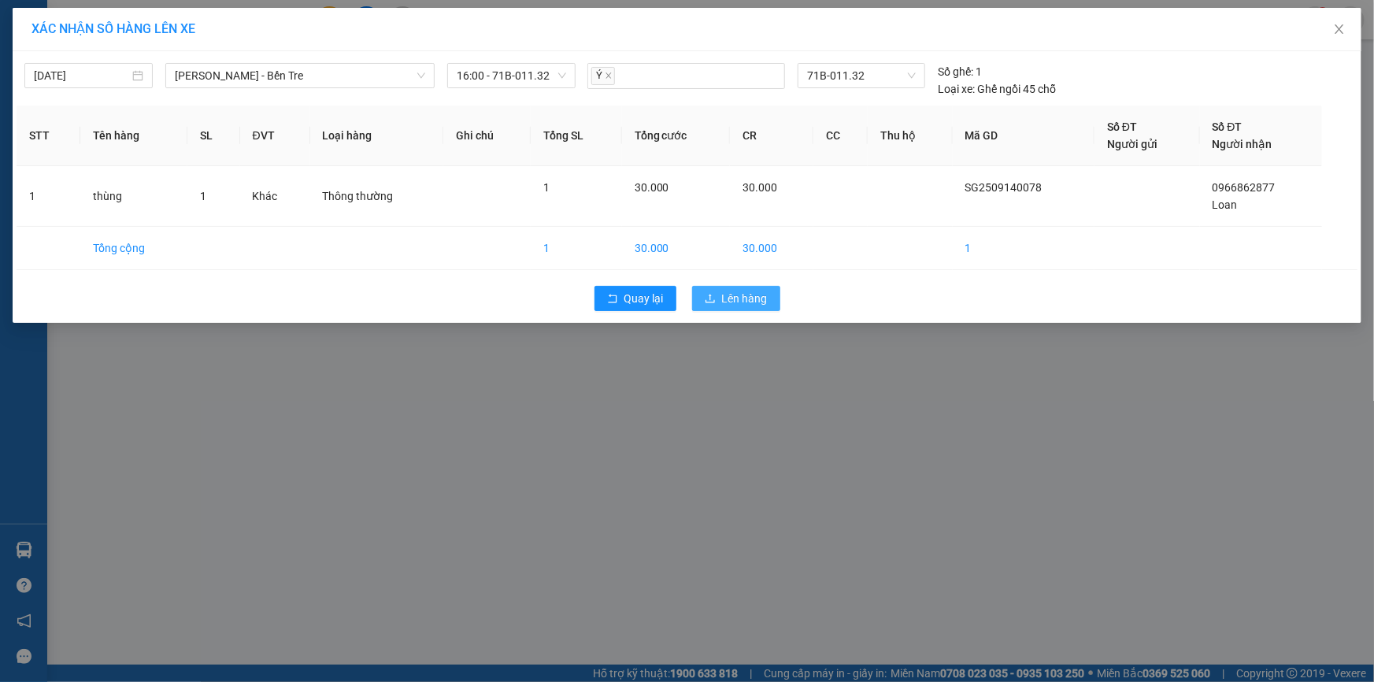
click at [743, 303] on span "Lên hàng" at bounding box center [745, 298] width 46 height 17
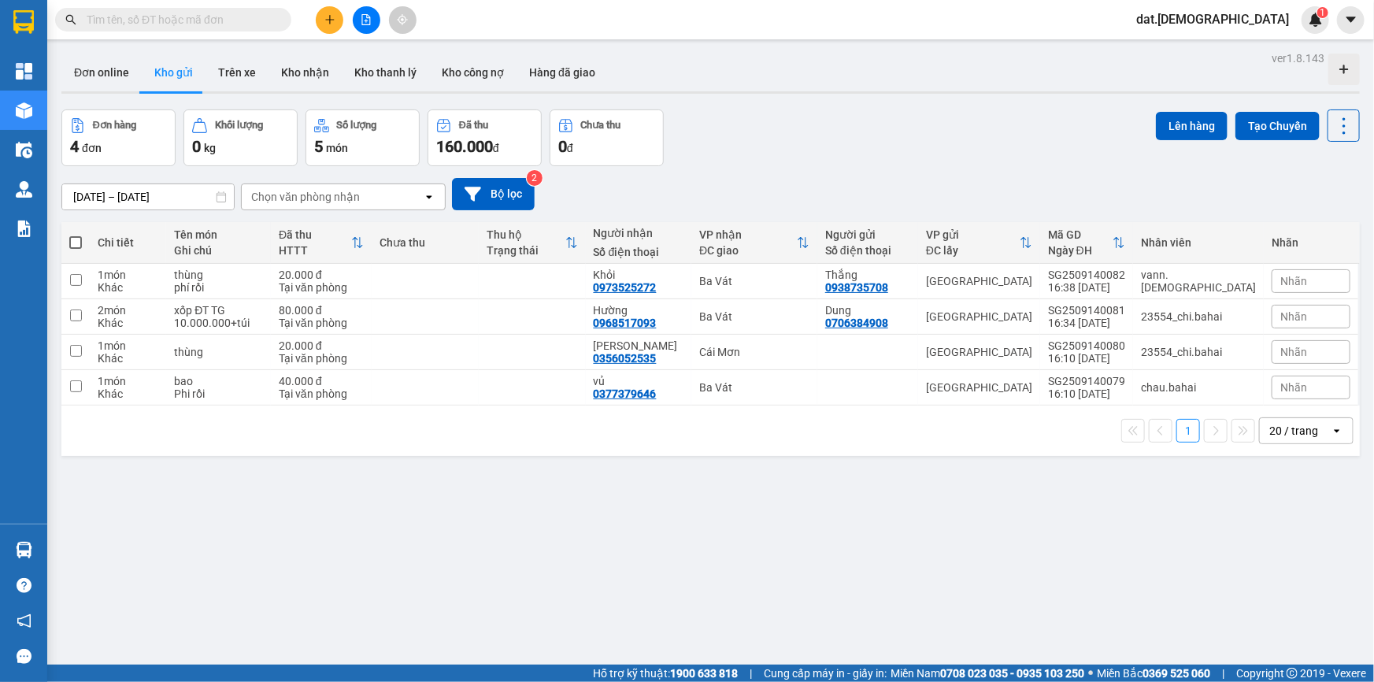
click at [369, 196] on div "Chọn văn phòng nhận" at bounding box center [332, 196] width 181 height 25
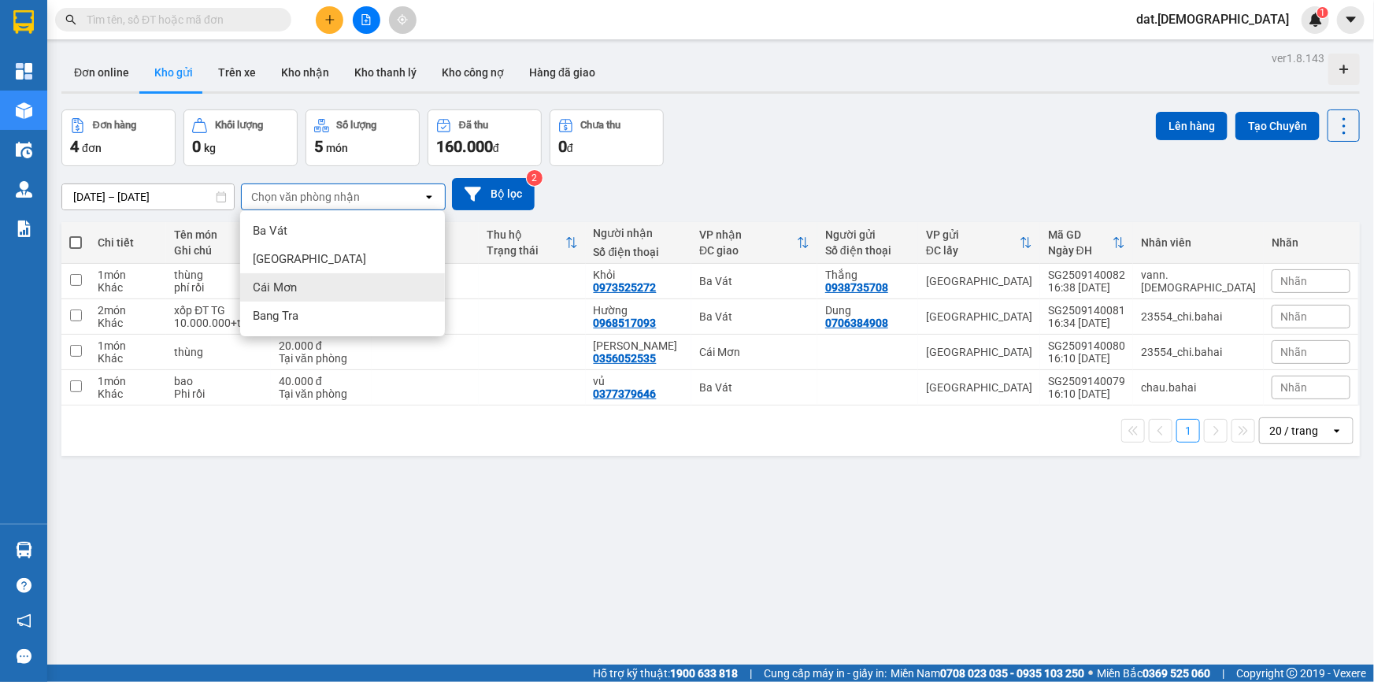
click at [311, 295] on div "Cái Mơn" at bounding box center [342, 287] width 205 height 28
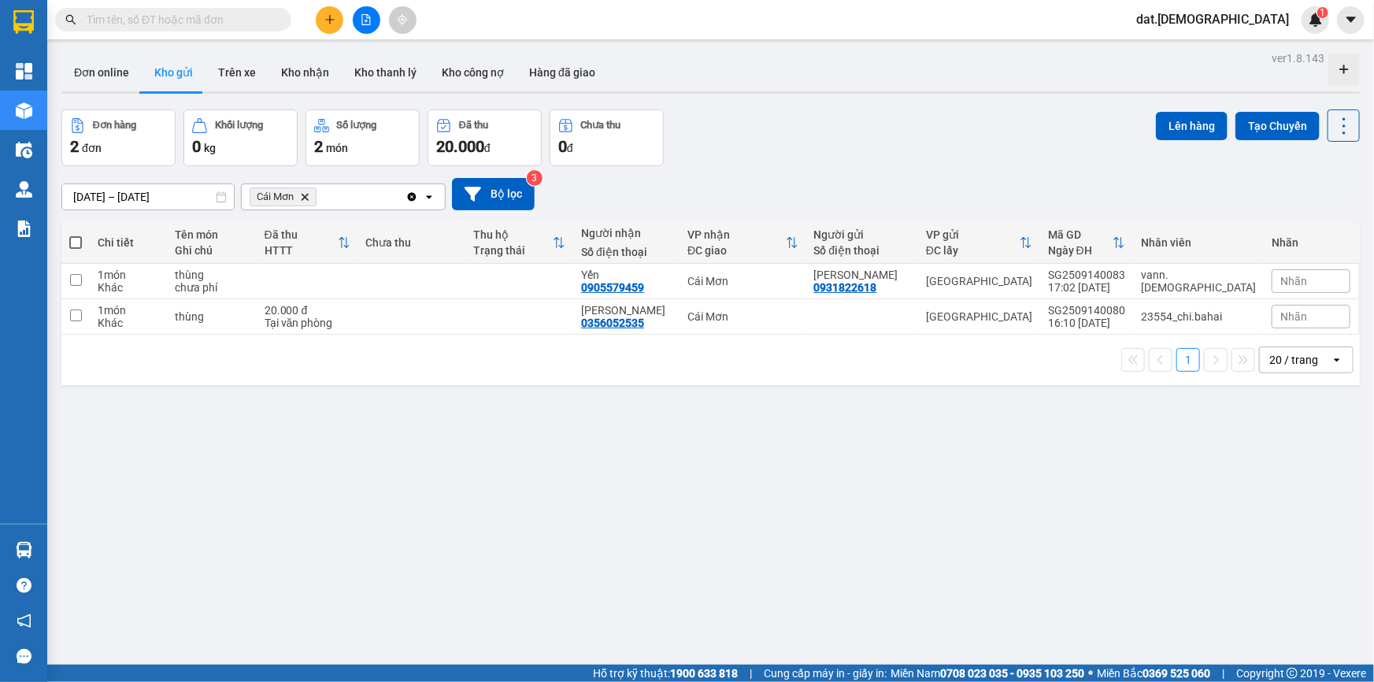
click at [75, 245] on span at bounding box center [75, 242] width 13 height 13
click at [76, 235] on input "checkbox" at bounding box center [76, 235] width 0 height 0
checkbox input "true"
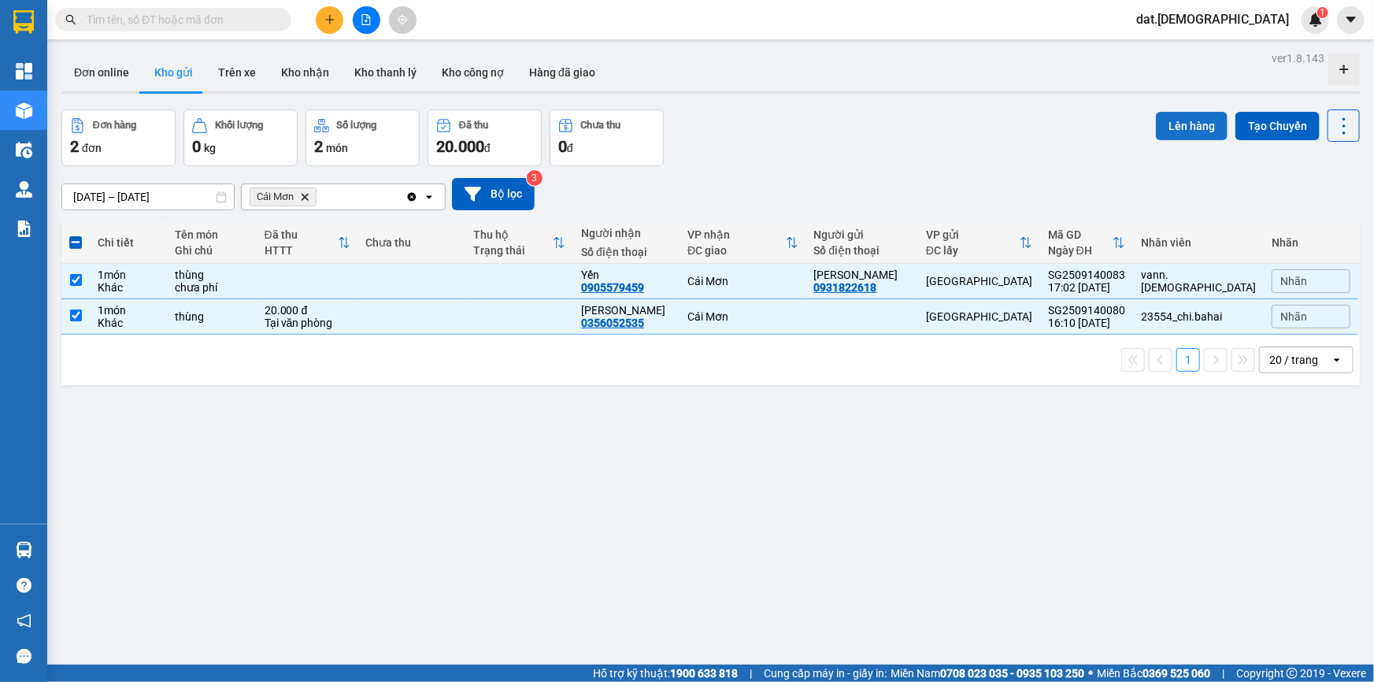
click at [1160, 118] on button "Lên hàng" at bounding box center [1192, 126] width 72 height 28
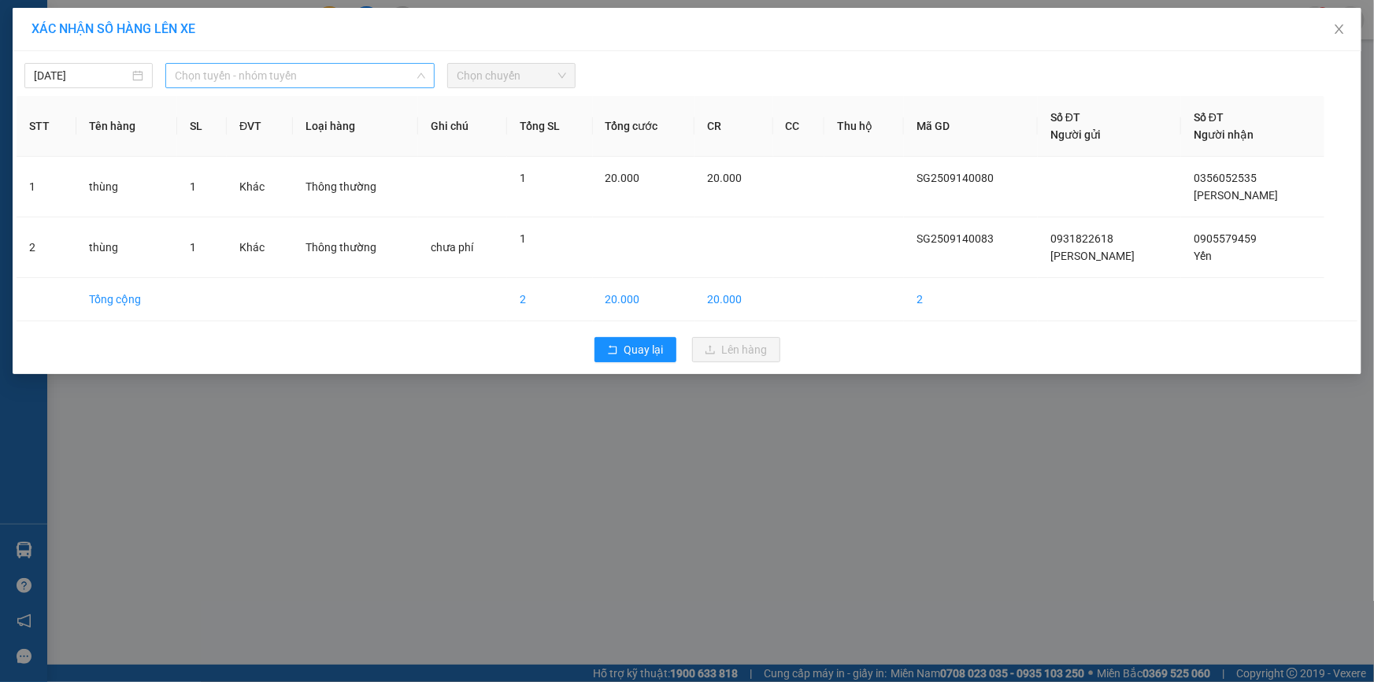
click at [323, 73] on span "Chọn tuyến - nhóm tuyến" at bounding box center [300, 76] width 250 height 24
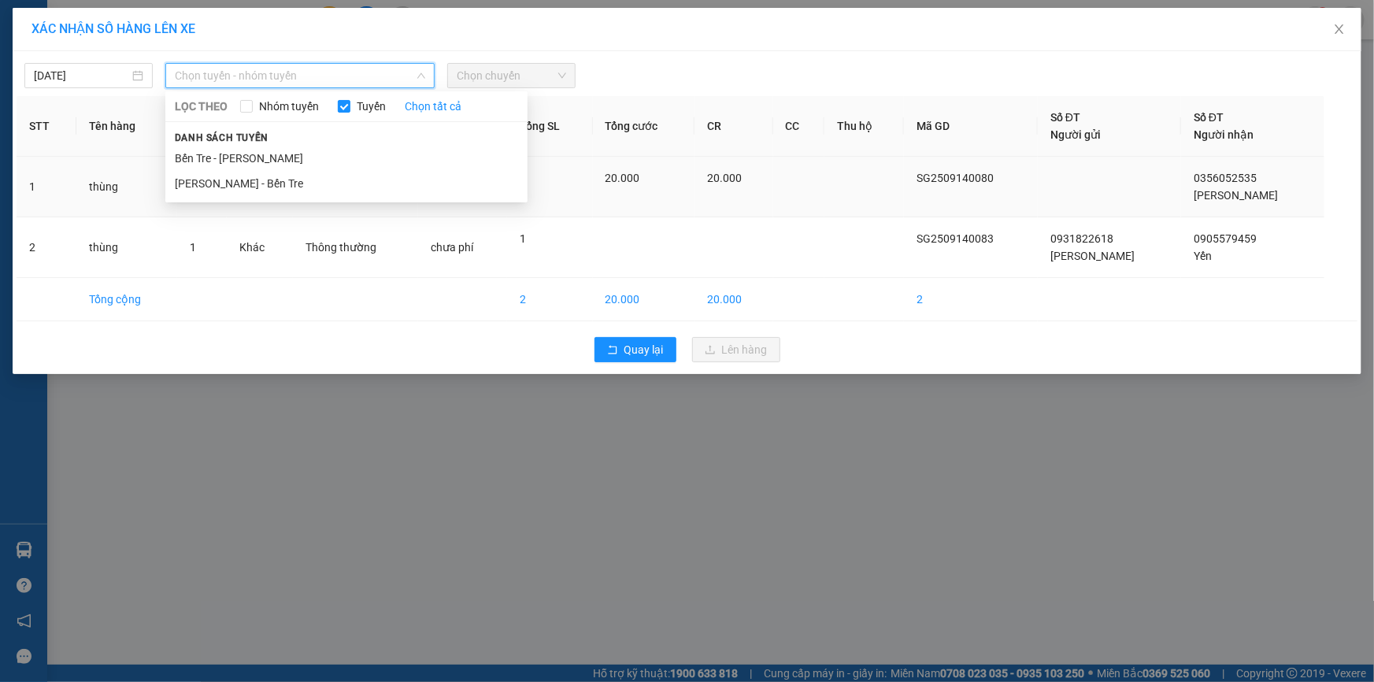
click at [282, 182] on li "Hồ Chí Minh - Bến Tre" at bounding box center [346, 183] width 362 height 25
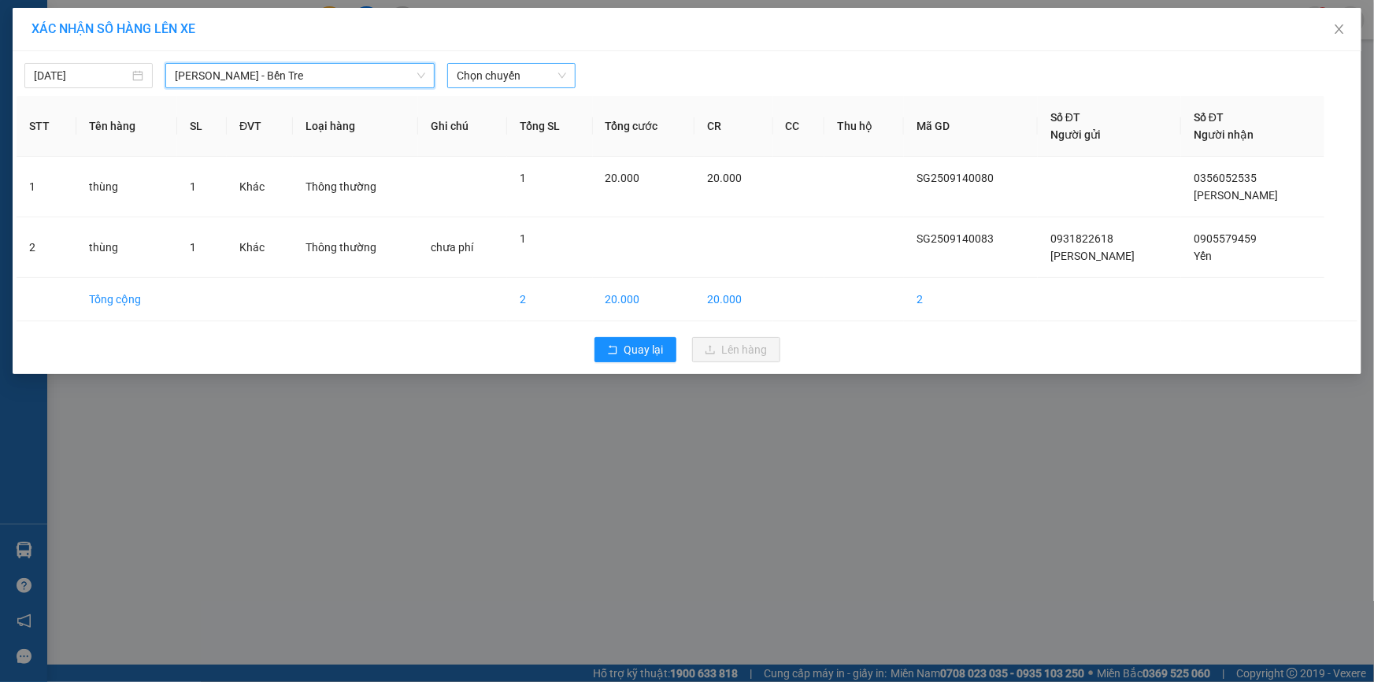
click at [532, 81] on span "Chọn chuyến" at bounding box center [511, 76] width 109 height 24
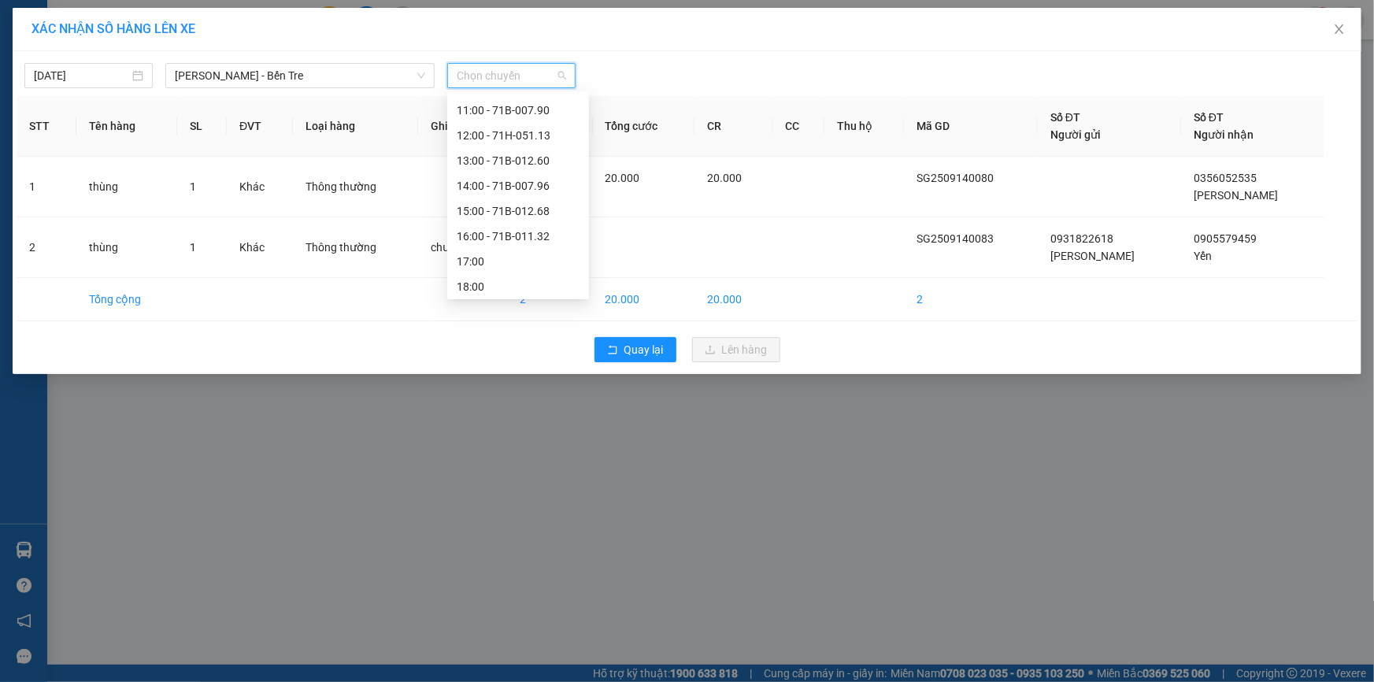
scroll to position [176, 0]
click at [496, 260] on div "17:00" at bounding box center [518, 258] width 123 height 17
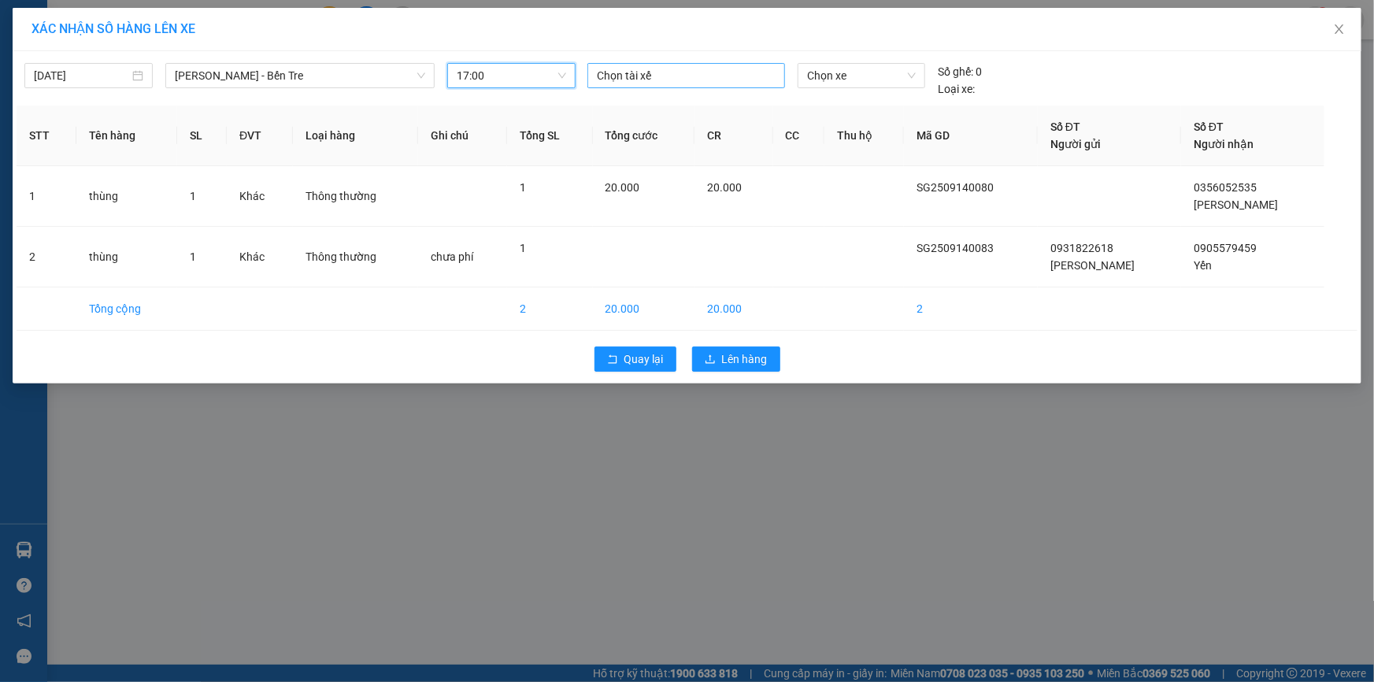
click at [627, 71] on div at bounding box center [686, 75] width 190 height 19
type input "hiêu"
click at [615, 104] on div "Hiếu" at bounding box center [706, 106] width 217 height 17
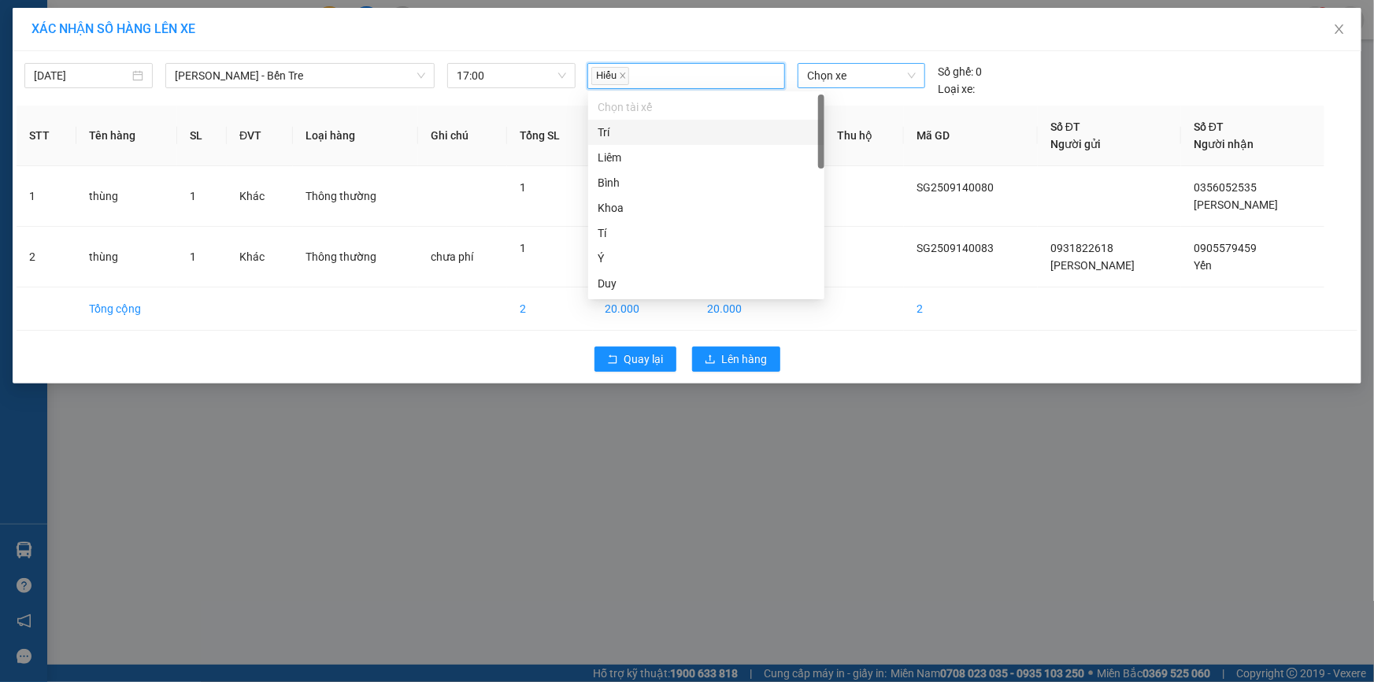
click at [835, 71] on span "Chọn xe" at bounding box center [861, 76] width 109 height 24
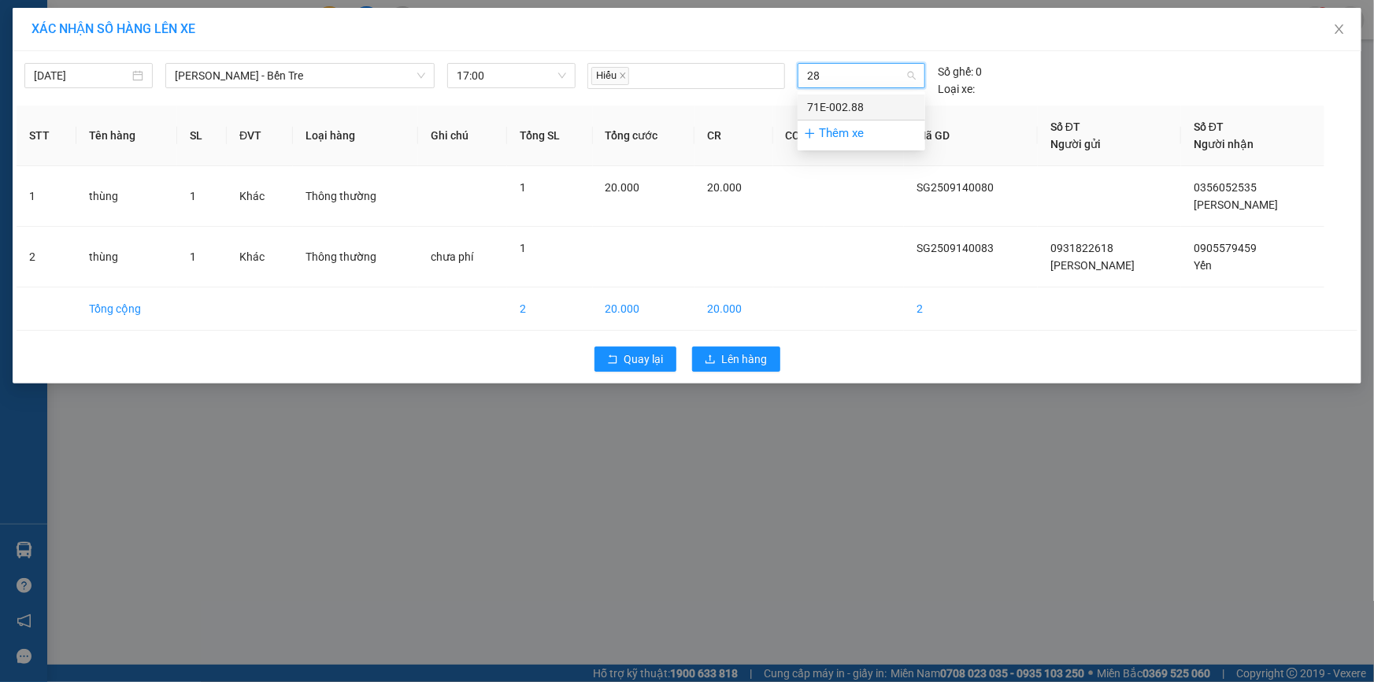
type input "288"
click at [839, 106] on div "71E-002.88" at bounding box center [861, 106] width 109 height 17
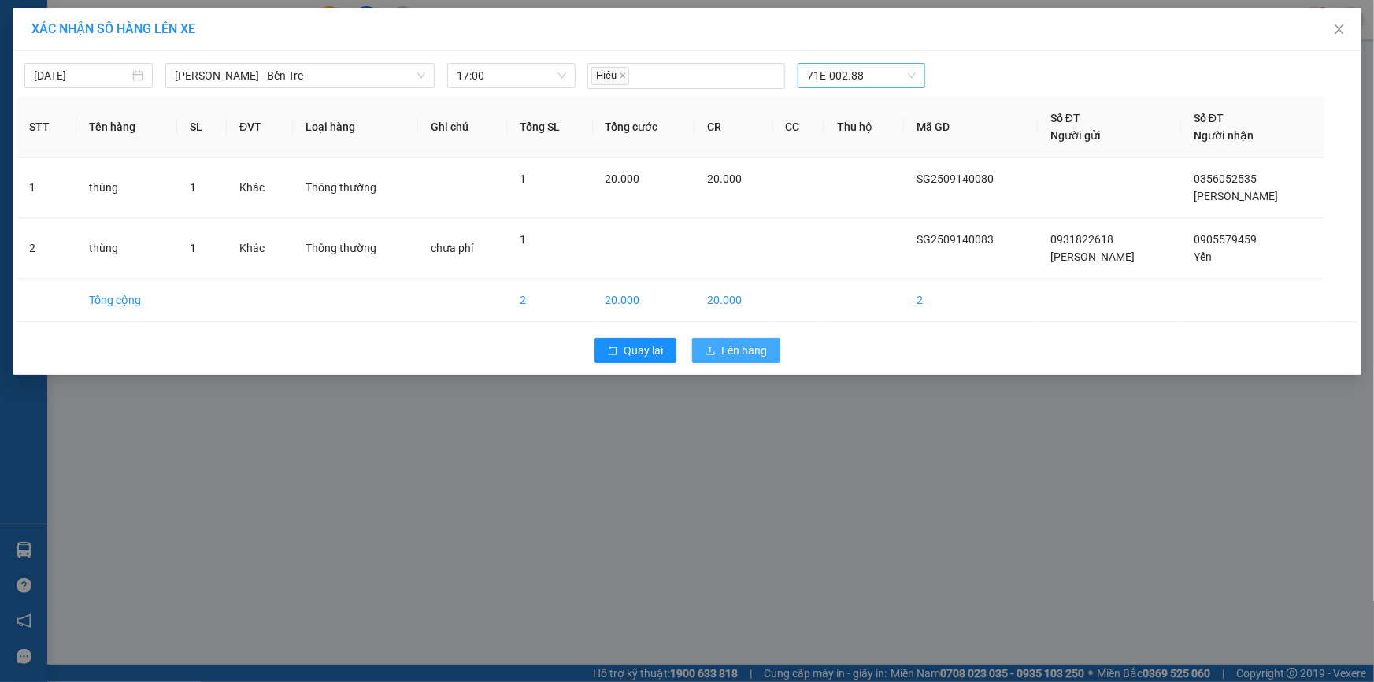
click at [737, 354] on span "Lên hàng" at bounding box center [745, 350] width 46 height 17
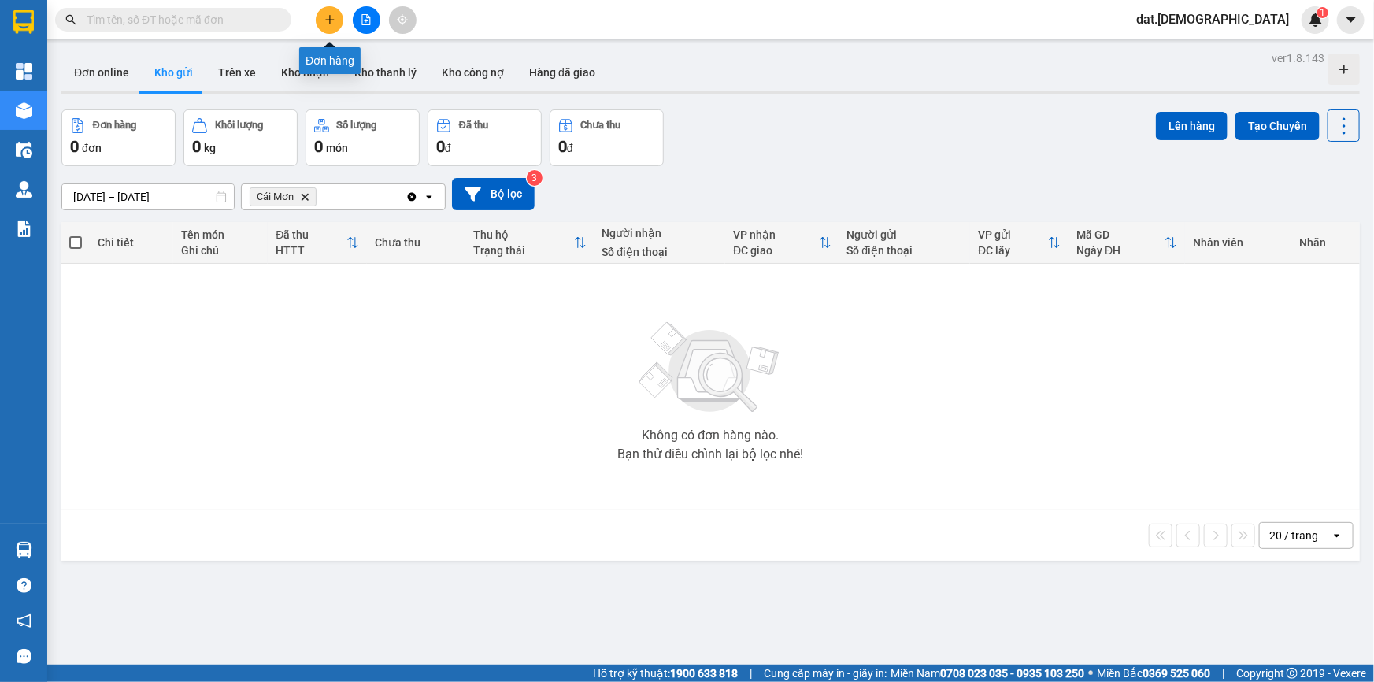
click at [335, 17] on icon "plus" at bounding box center [329, 19] width 11 height 11
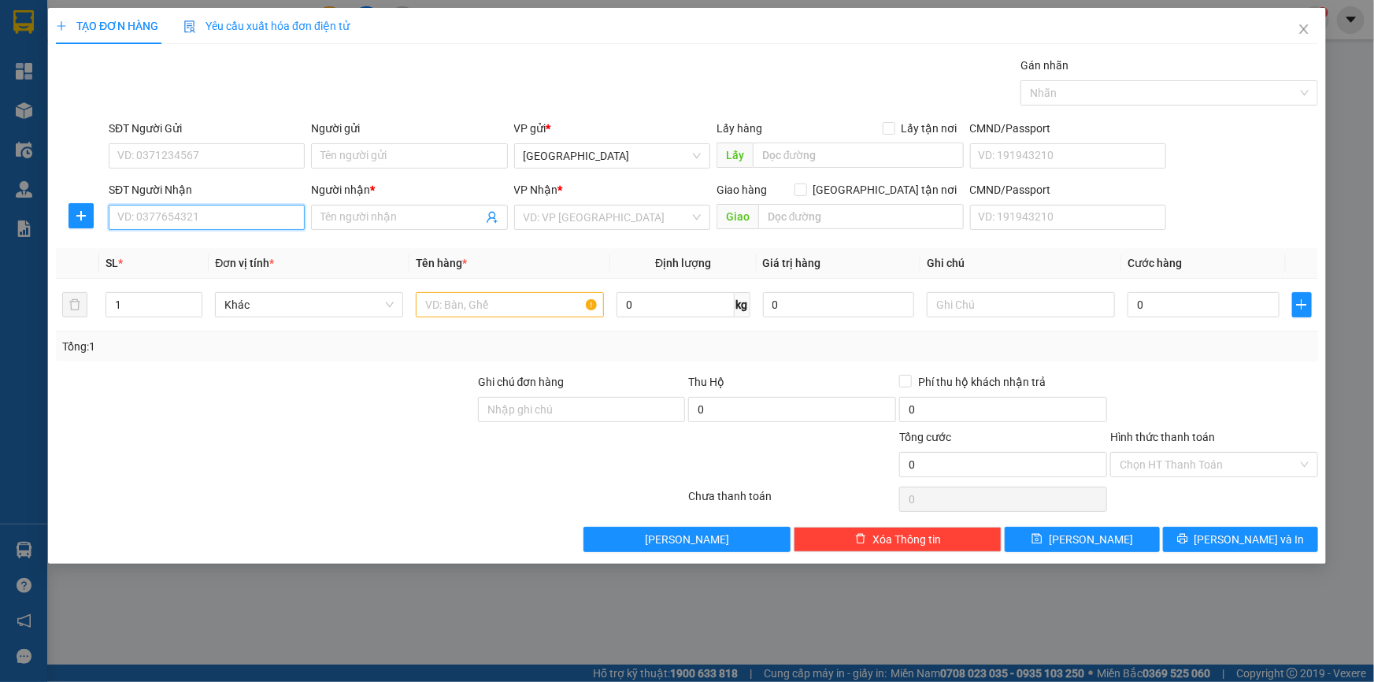
click at [137, 213] on input "SĐT Người Nhận" at bounding box center [207, 217] width 196 height 25
type input "0769411214"
click at [372, 213] on input "Người nhận *" at bounding box center [400, 217] width 161 height 17
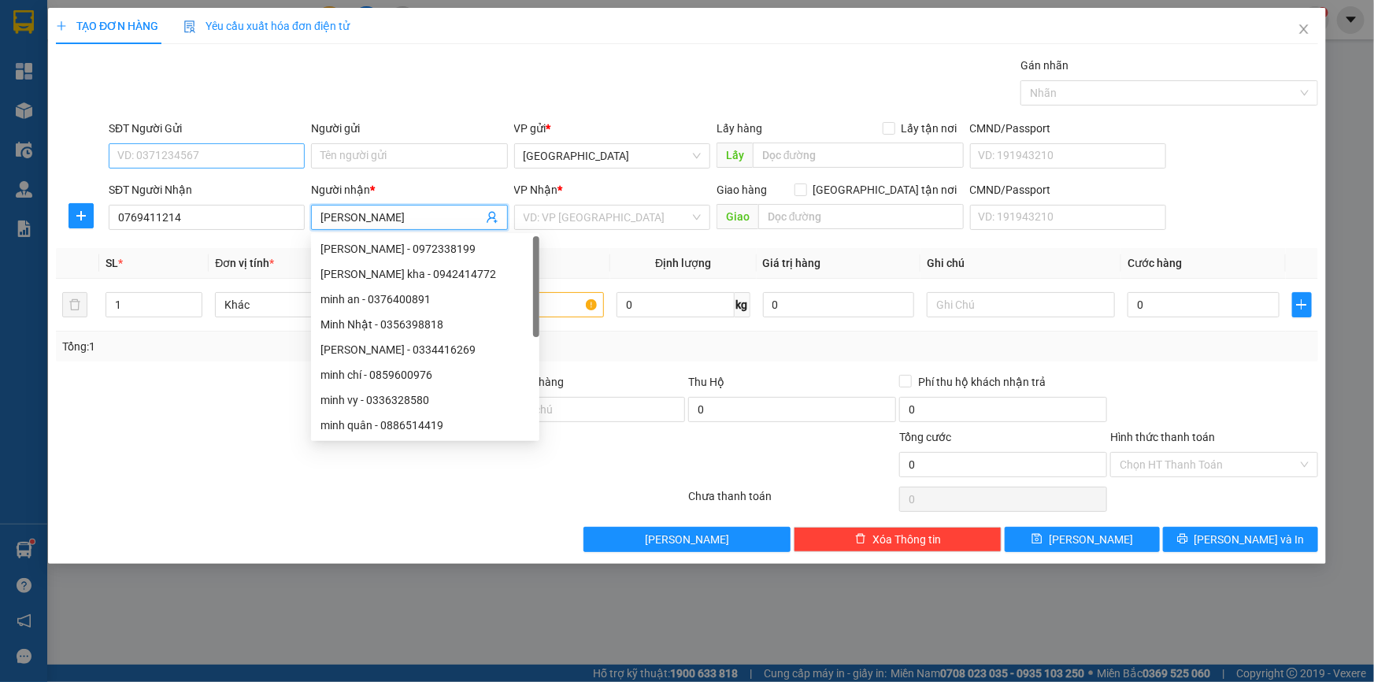
type input "[PERSON_NAME]"
click at [190, 155] on input "SĐT Người Gửi" at bounding box center [207, 155] width 196 height 25
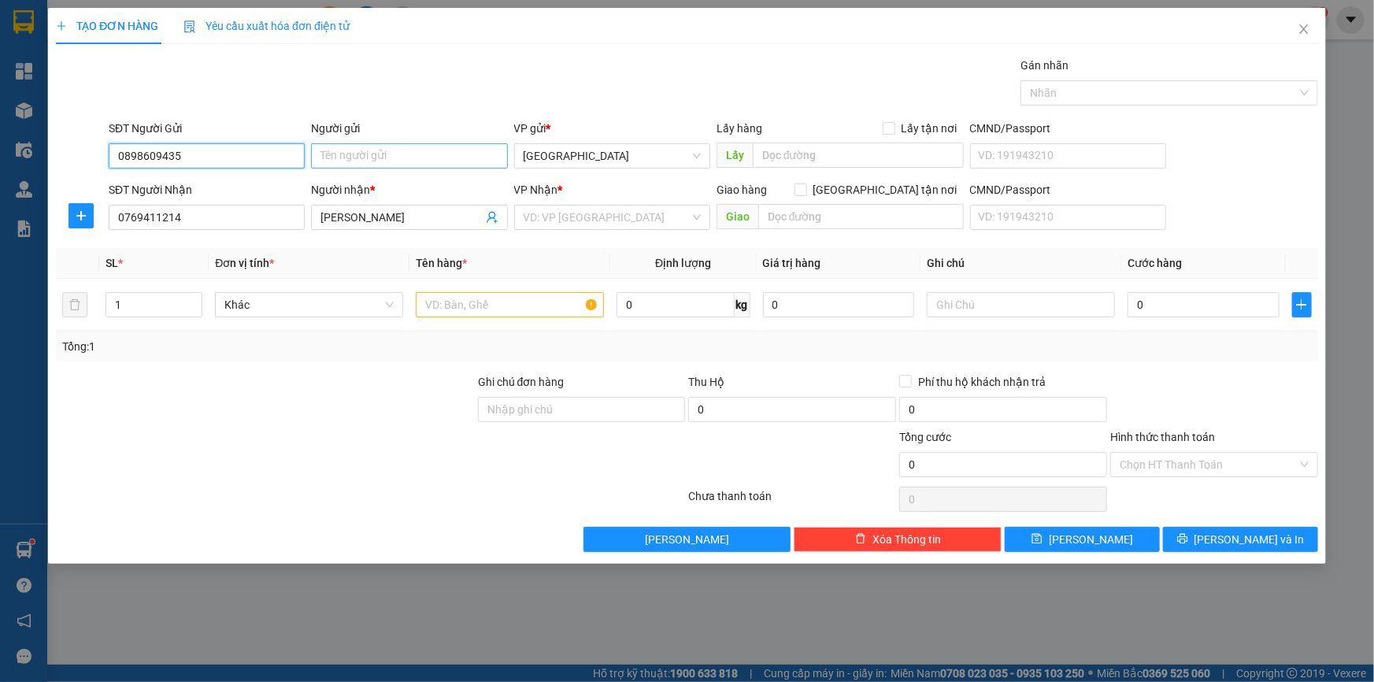
type input "0898609435"
click at [331, 150] on input "Người gửi" at bounding box center [409, 155] width 196 height 25
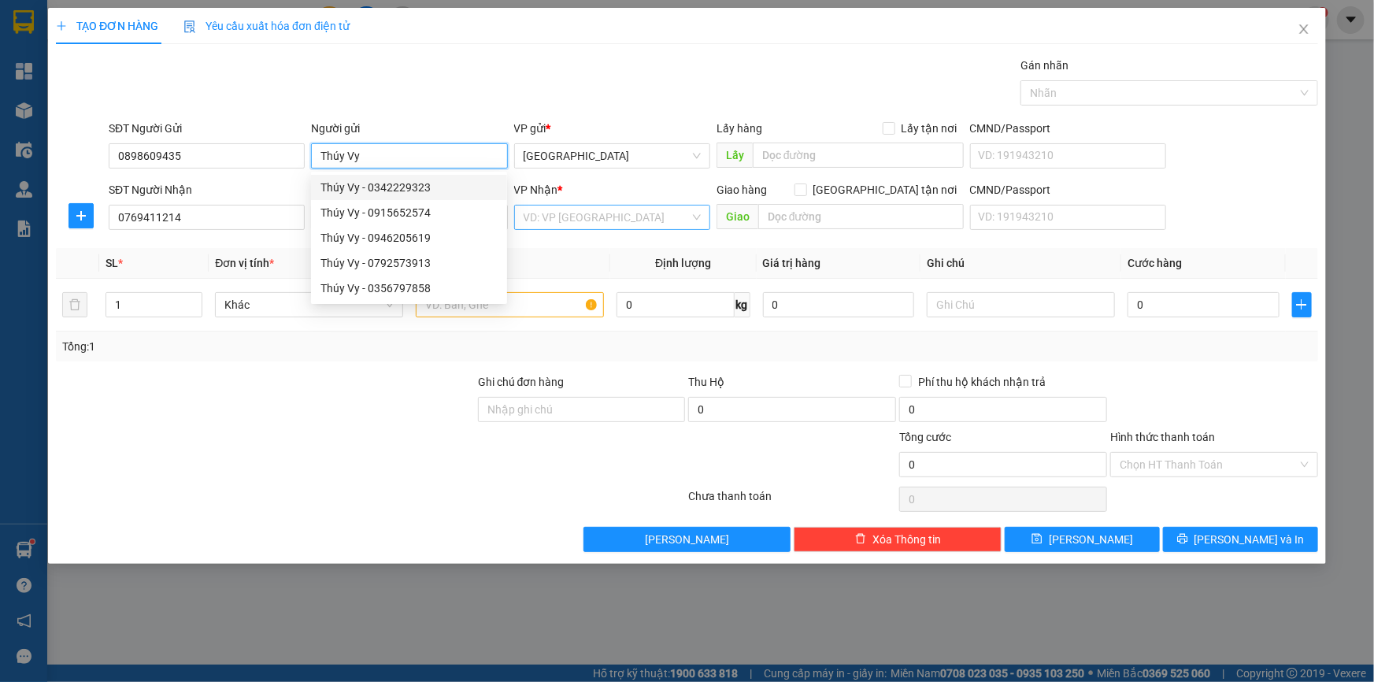
type input "Thúy Vy"
click at [582, 213] on input "search" at bounding box center [607, 218] width 166 height 24
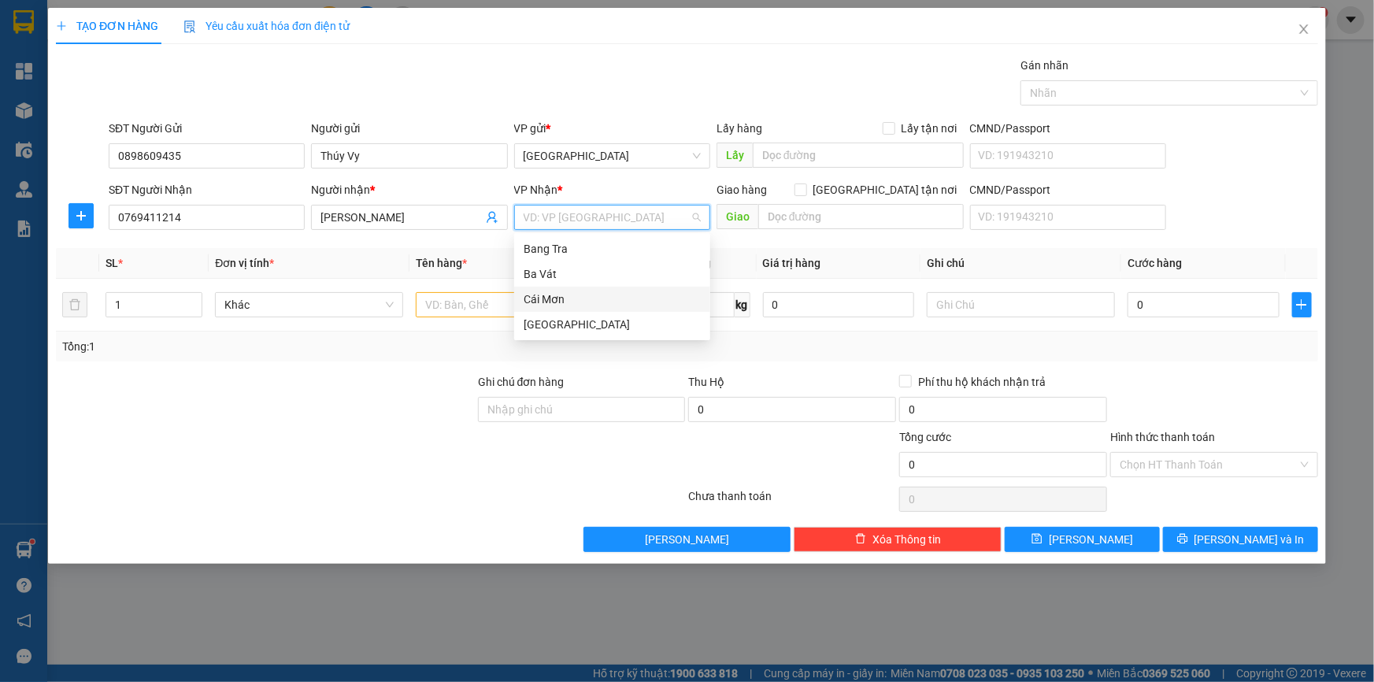
click at [568, 305] on div "Cái Mơn" at bounding box center [612, 299] width 177 height 17
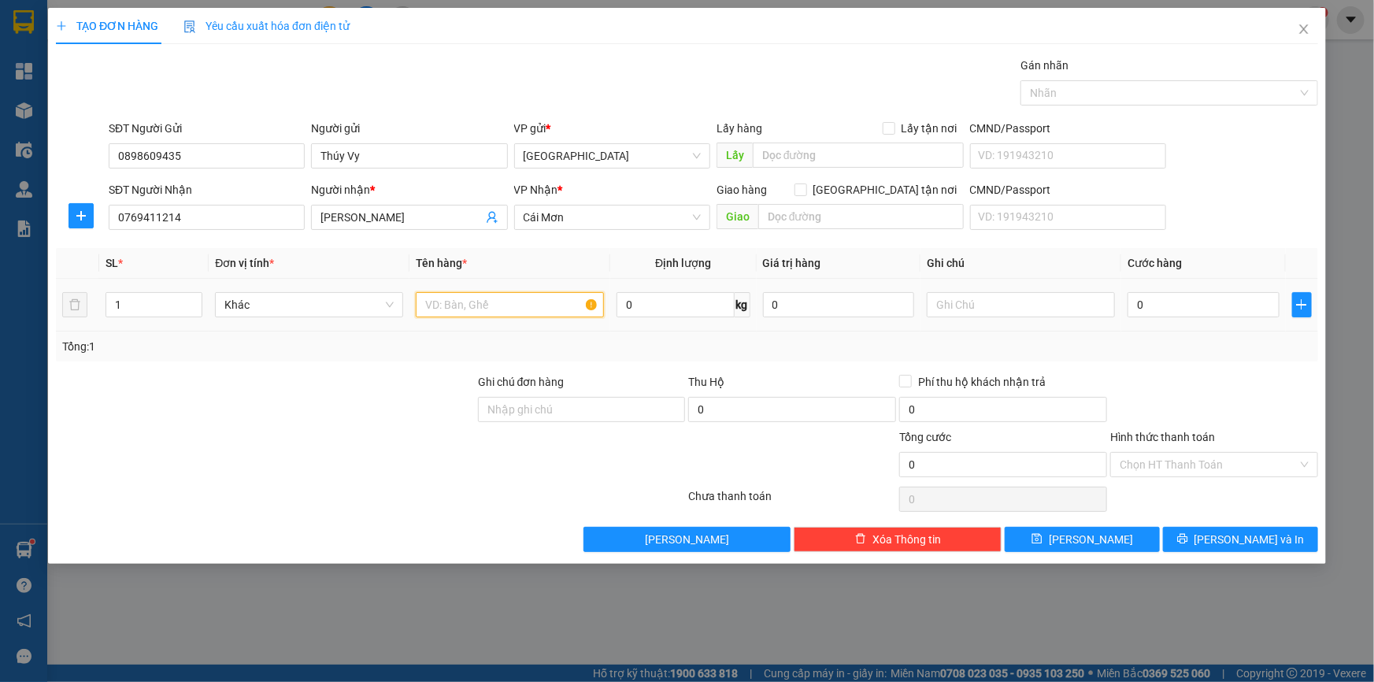
click at [436, 310] on input "text" at bounding box center [510, 304] width 188 height 25
type input "bao thư (điện thoại 4.000.000)"
click at [1167, 304] on input "0" at bounding box center [1204, 304] width 152 height 25
click at [953, 305] on input "text" at bounding box center [1021, 304] width 188 height 25
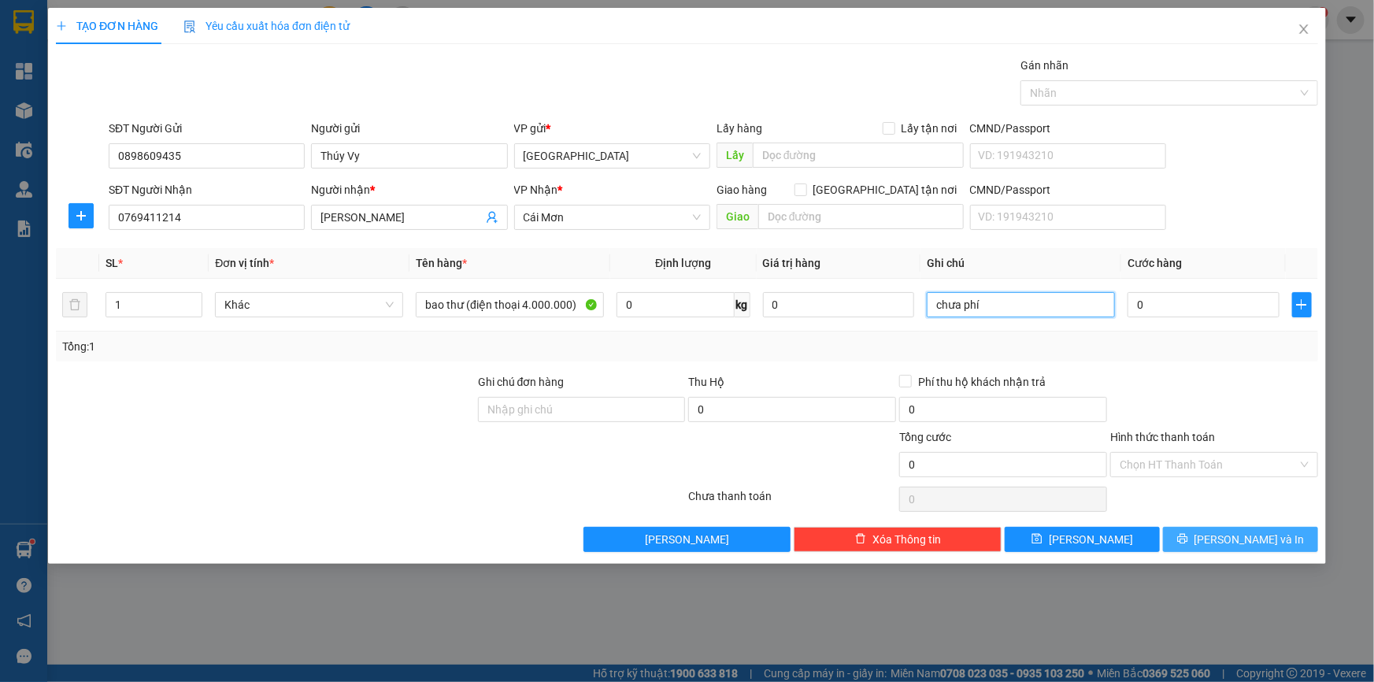
type input "chưa phí"
click at [1188, 535] on icon "printer" at bounding box center [1182, 538] width 11 height 11
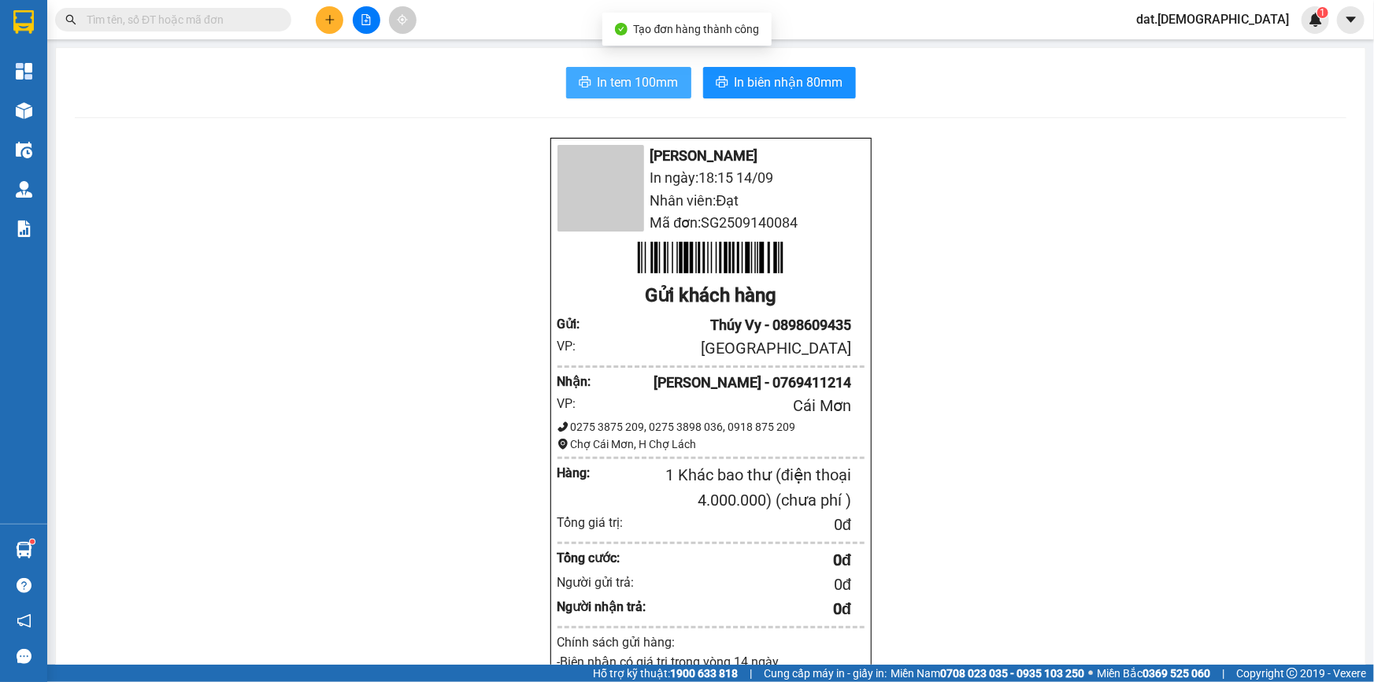
click at [608, 76] on span "In tem 100mm" at bounding box center [638, 82] width 81 height 20
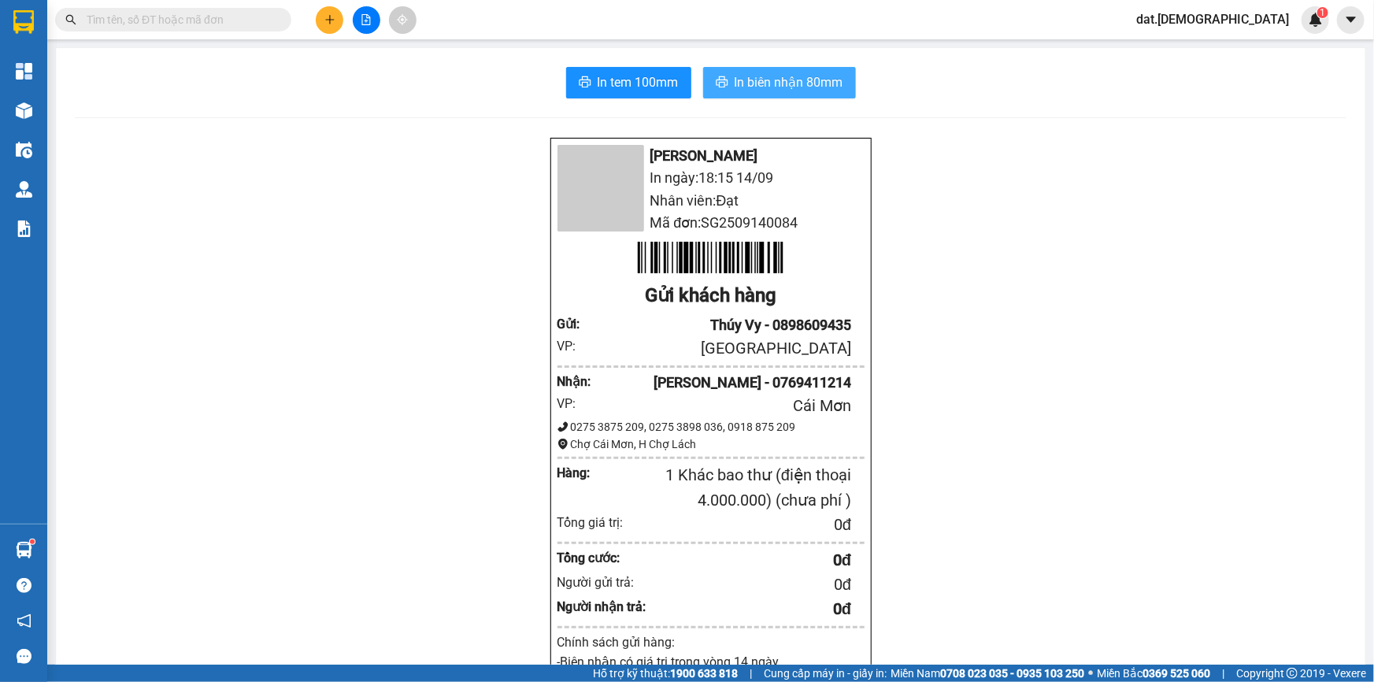
click at [754, 83] on span "In biên nhận 80mm" at bounding box center [789, 82] width 109 height 20
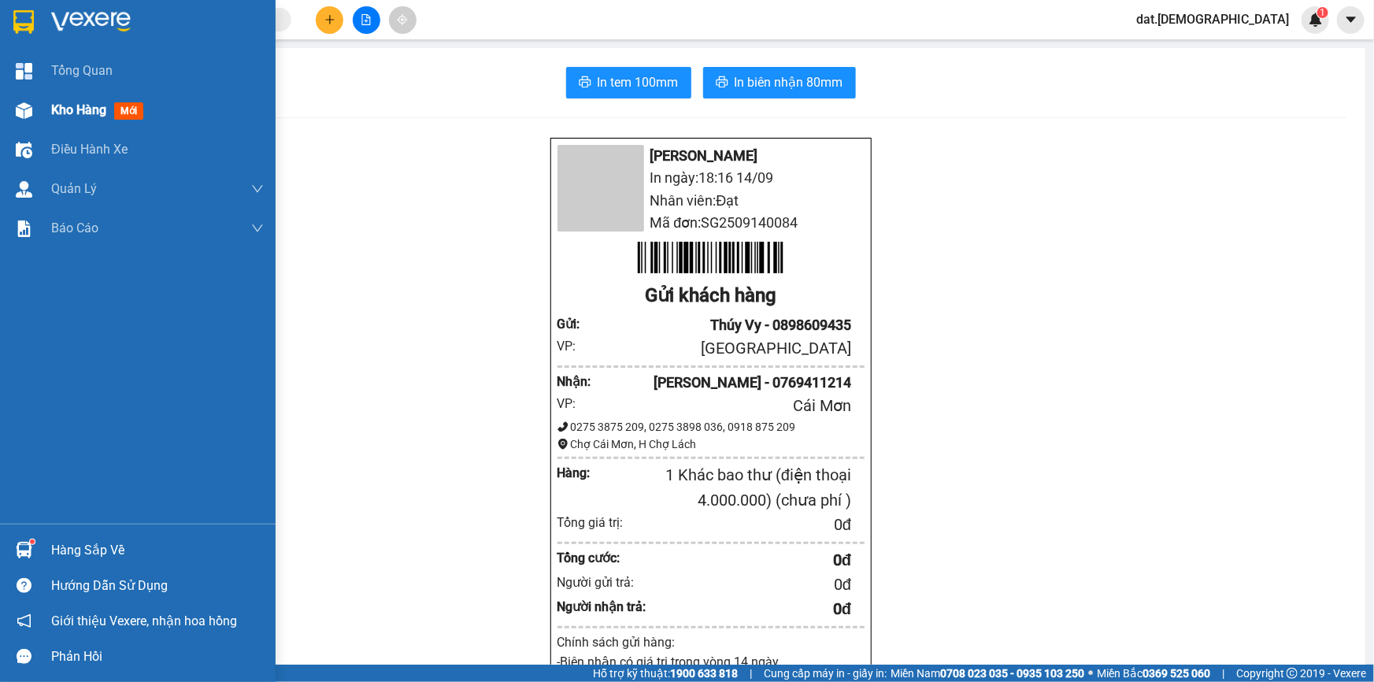
click at [118, 108] on span "mới" at bounding box center [128, 110] width 29 height 17
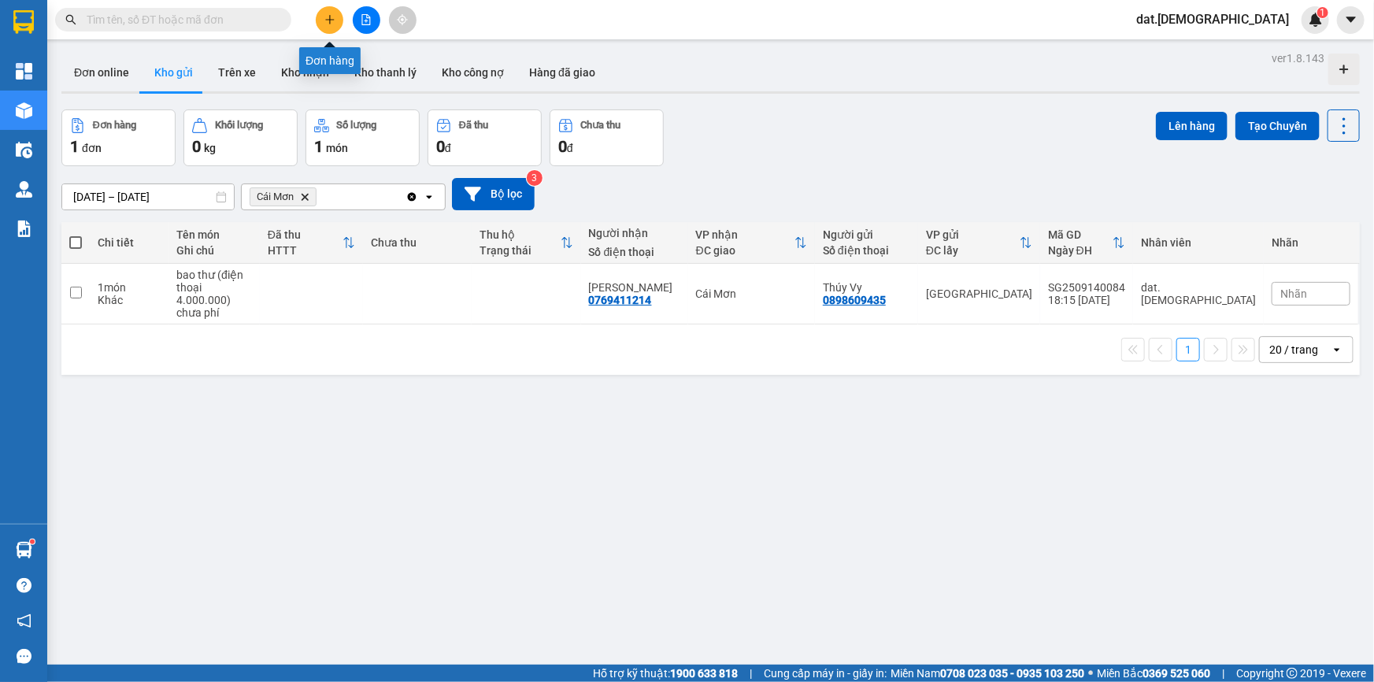
click at [332, 20] on icon "plus" at bounding box center [329, 19] width 9 height 1
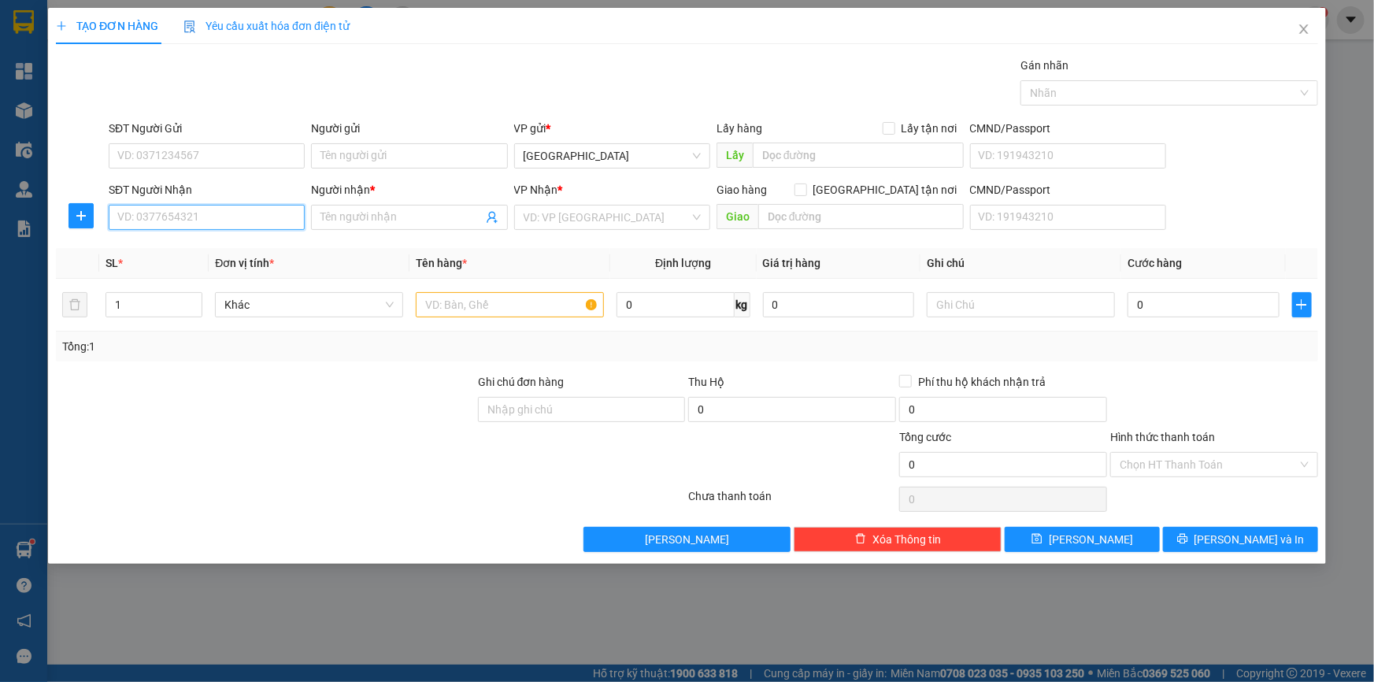
click at [196, 215] on input "SĐT Người Nhận" at bounding box center [207, 217] width 196 height 25
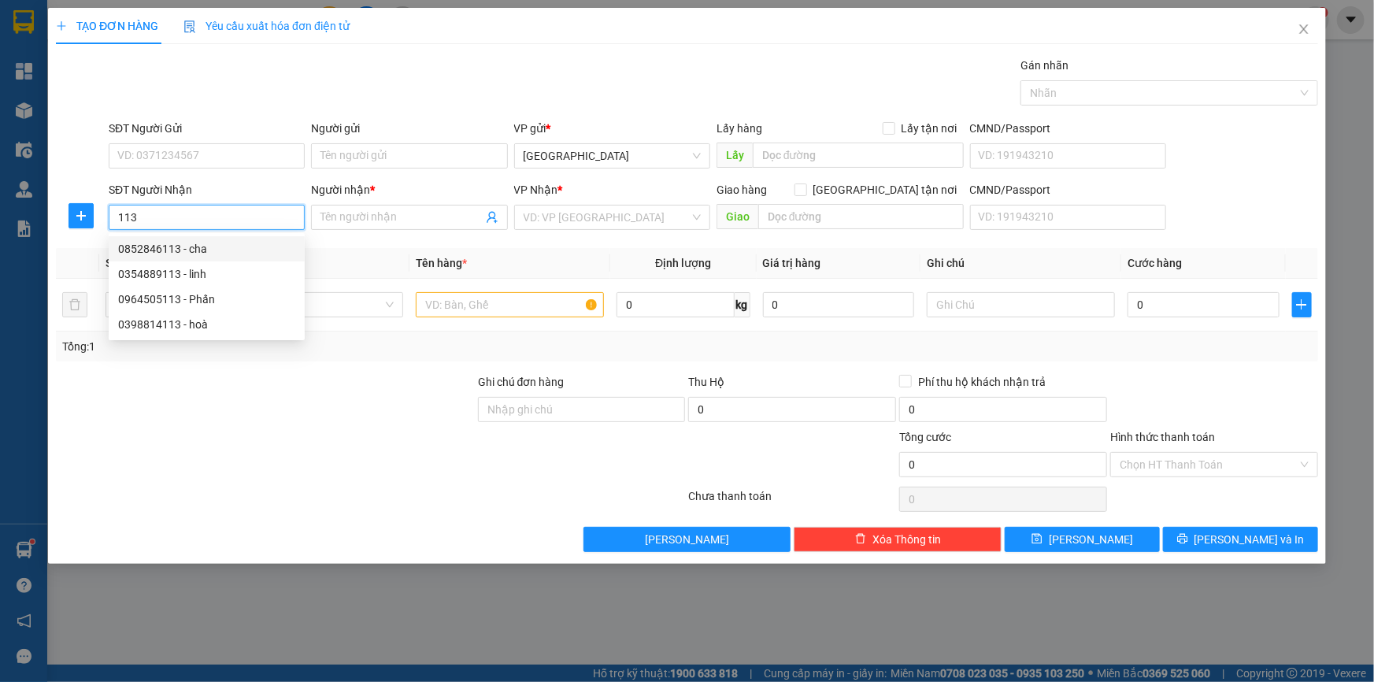
click at [195, 250] on div "0852846113 - cha" at bounding box center [206, 248] width 177 height 17
type input "0852846113"
type input "cha"
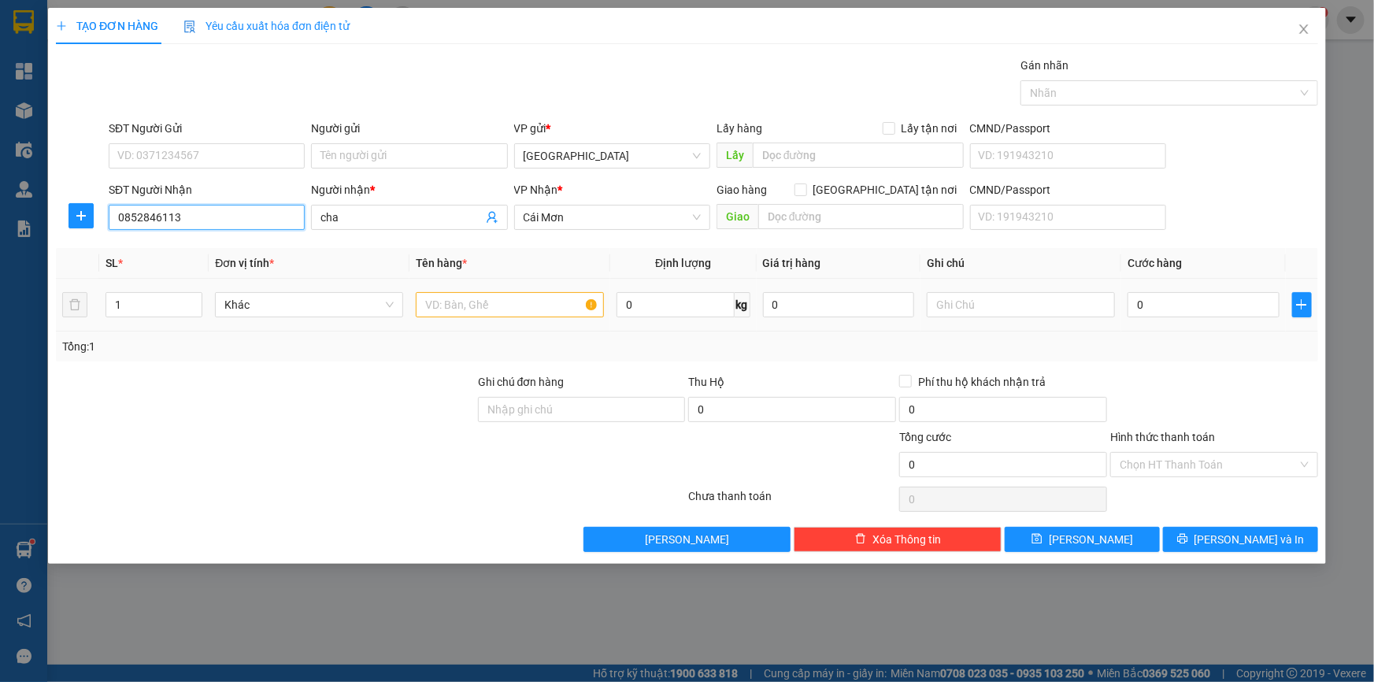
type input "0852846113"
click at [443, 308] on input "text" at bounding box center [510, 304] width 188 height 25
type input "T"
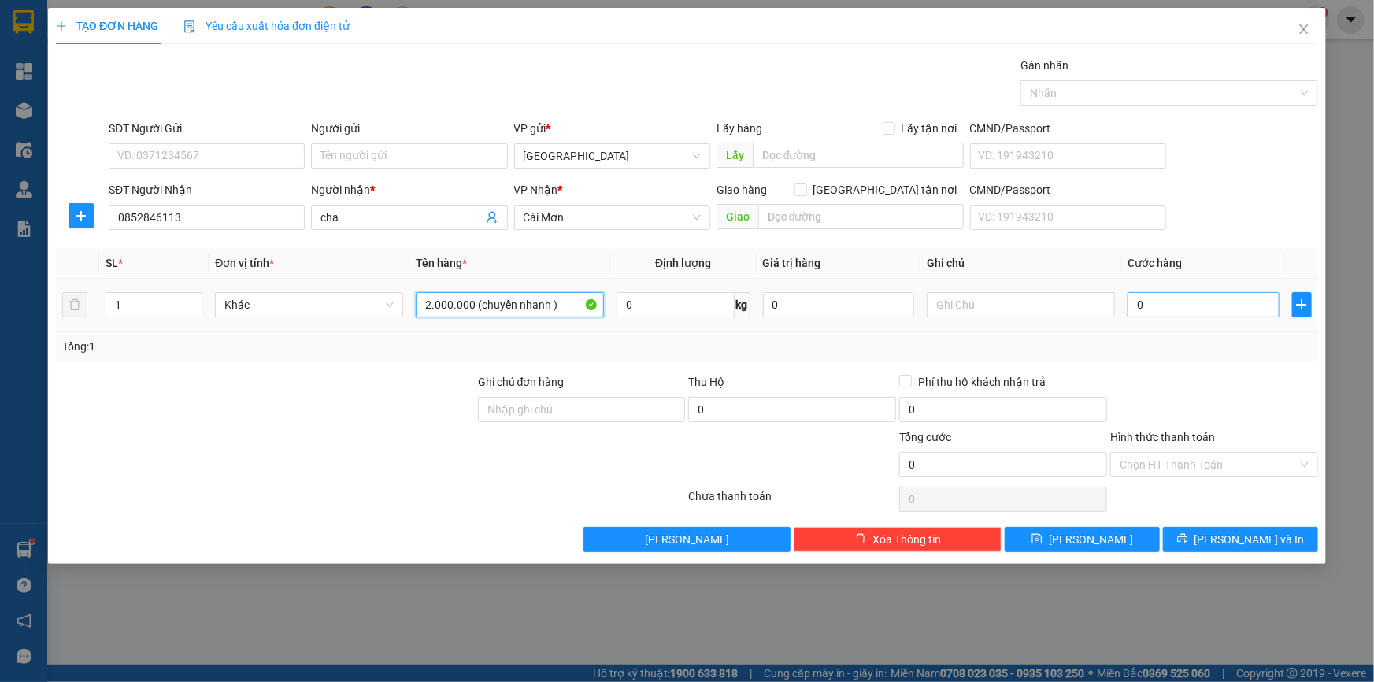
type input "2.000.000 (chuyển nhanh )"
click at [1150, 299] on input "0" at bounding box center [1204, 304] width 152 height 25
type input "3"
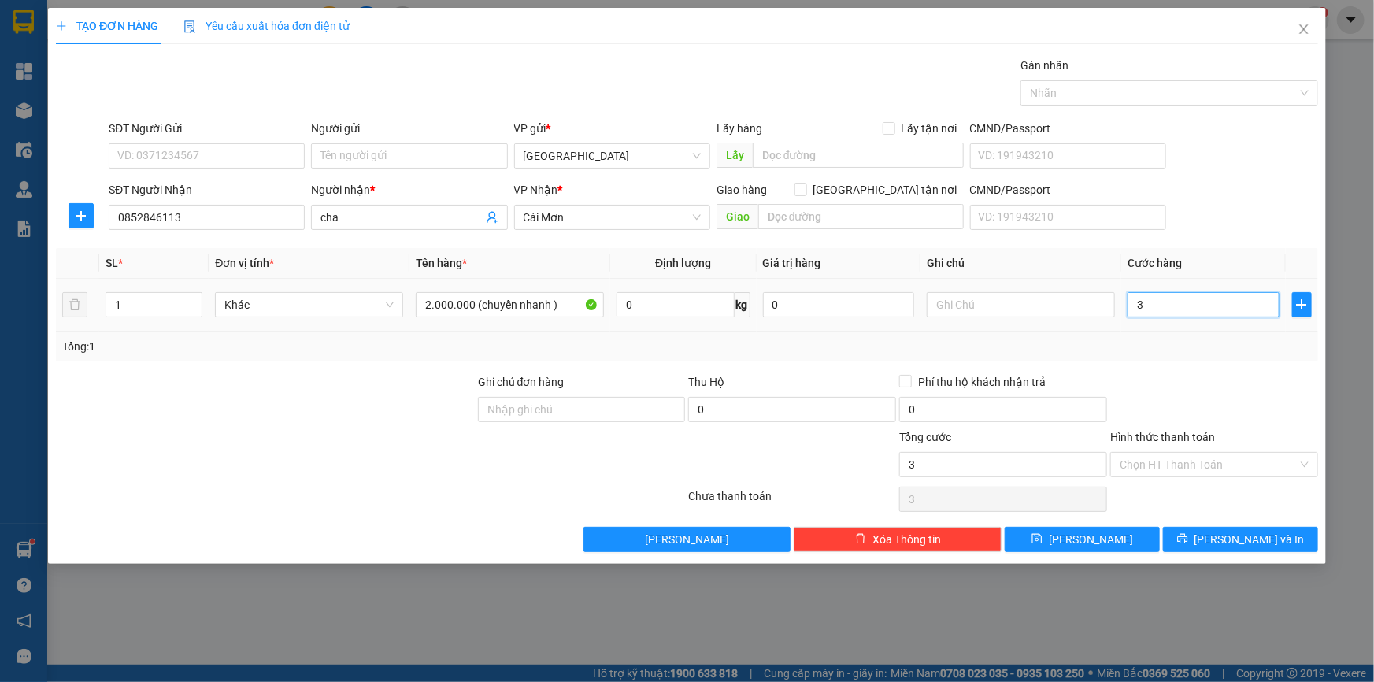
type input "30"
type input "300"
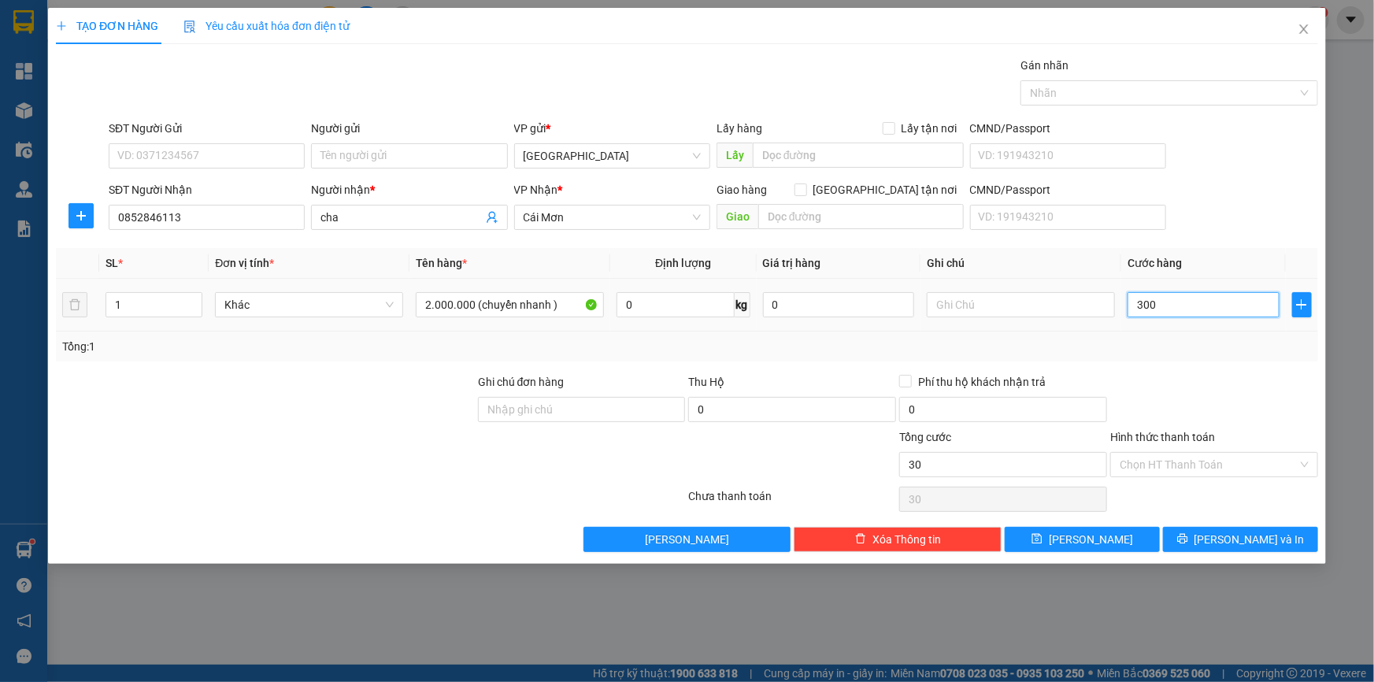
type input "300"
type input "3.000"
type input "30.000"
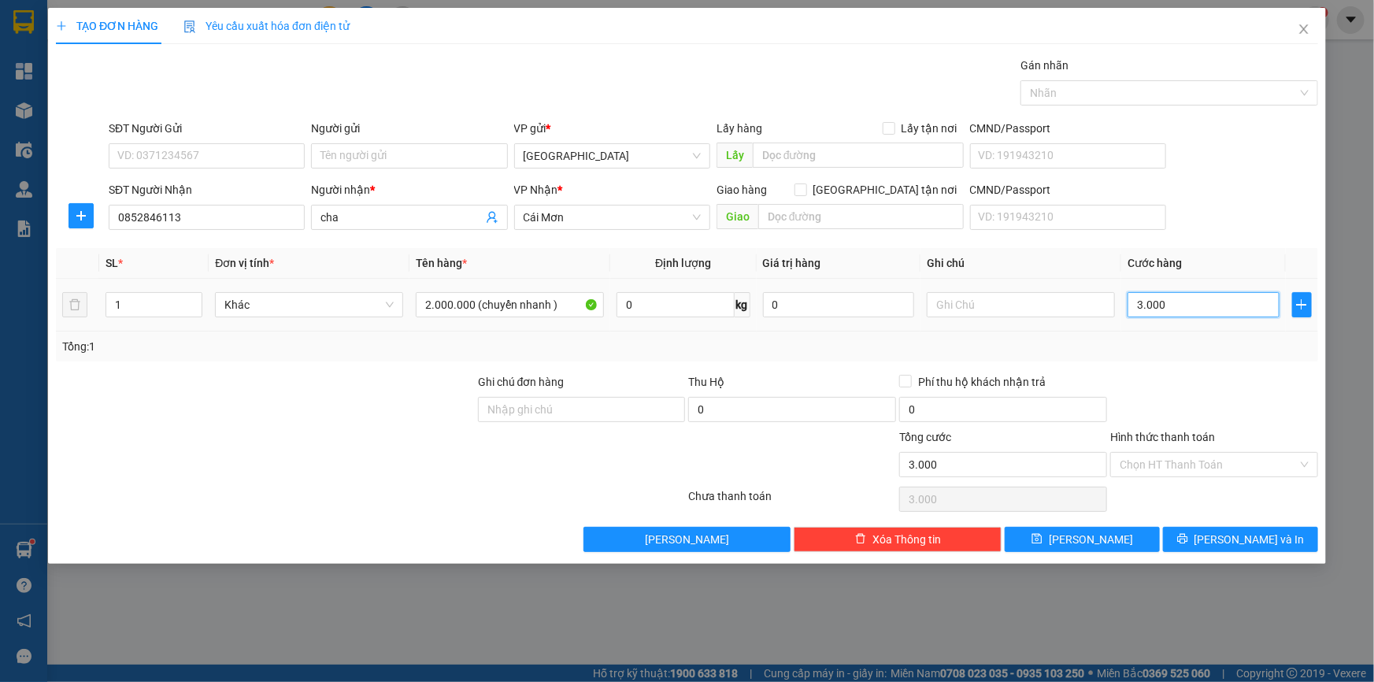
type input "30.000"
click at [1156, 466] on input "Hình thức thanh toán" at bounding box center [1209, 465] width 178 height 24
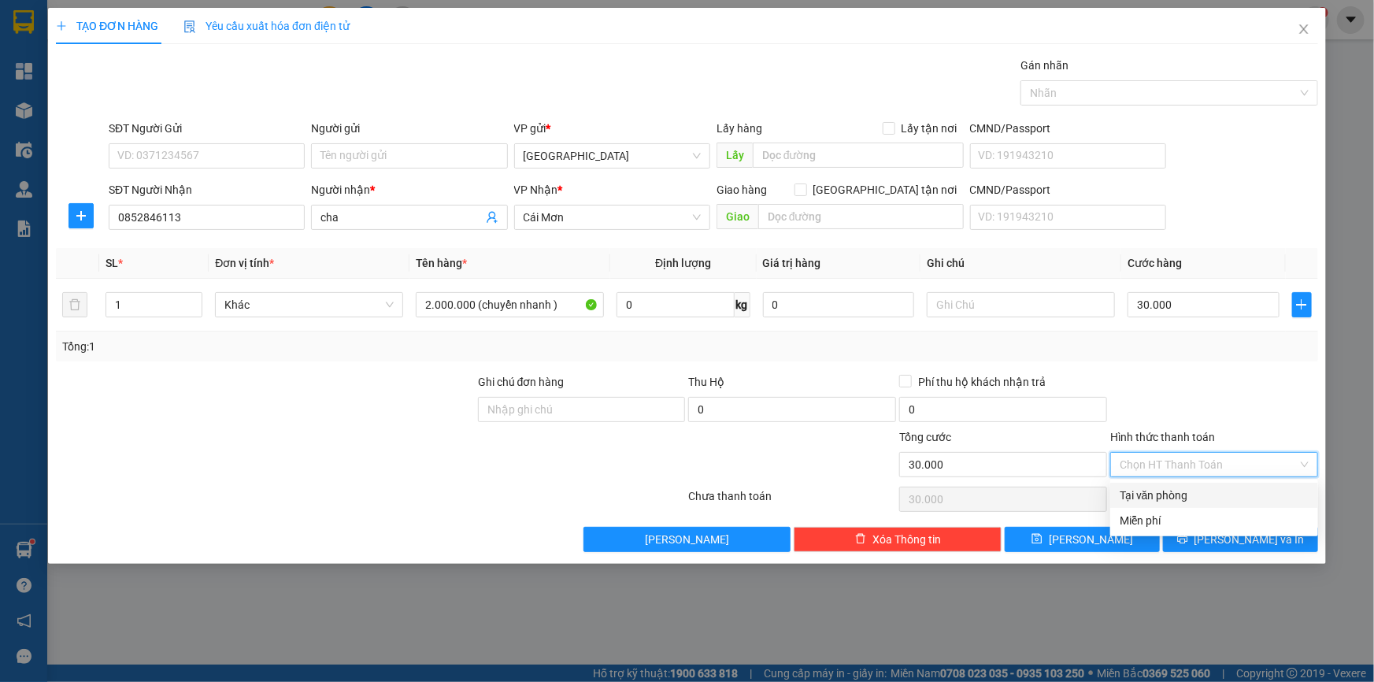
click at [1154, 492] on div "Tại văn phòng" at bounding box center [1214, 495] width 189 height 17
type input "0"
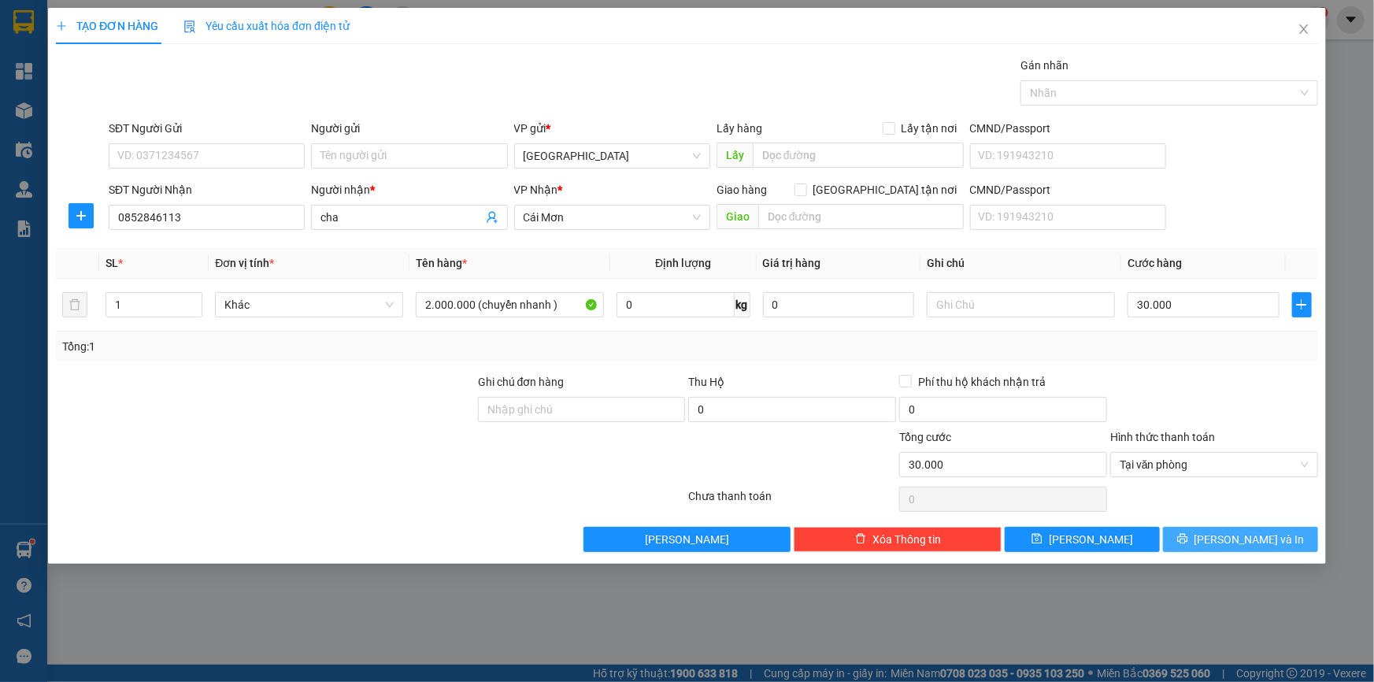
click at [1191, 541] on button "Lưu và In" at bounding box center [1240, 539] width 155 height 25
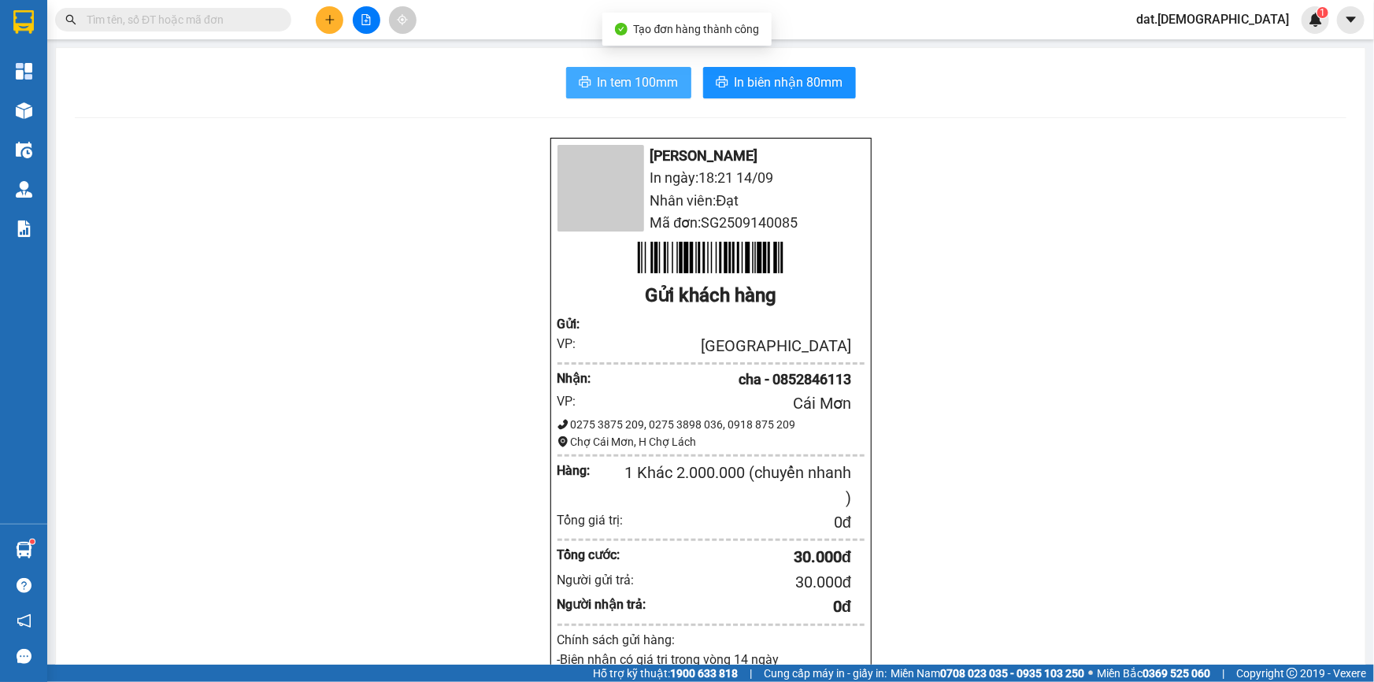
click at [613, 79] on span "In tem 100mm" at bounding box center [638, 82] width 81 height 20
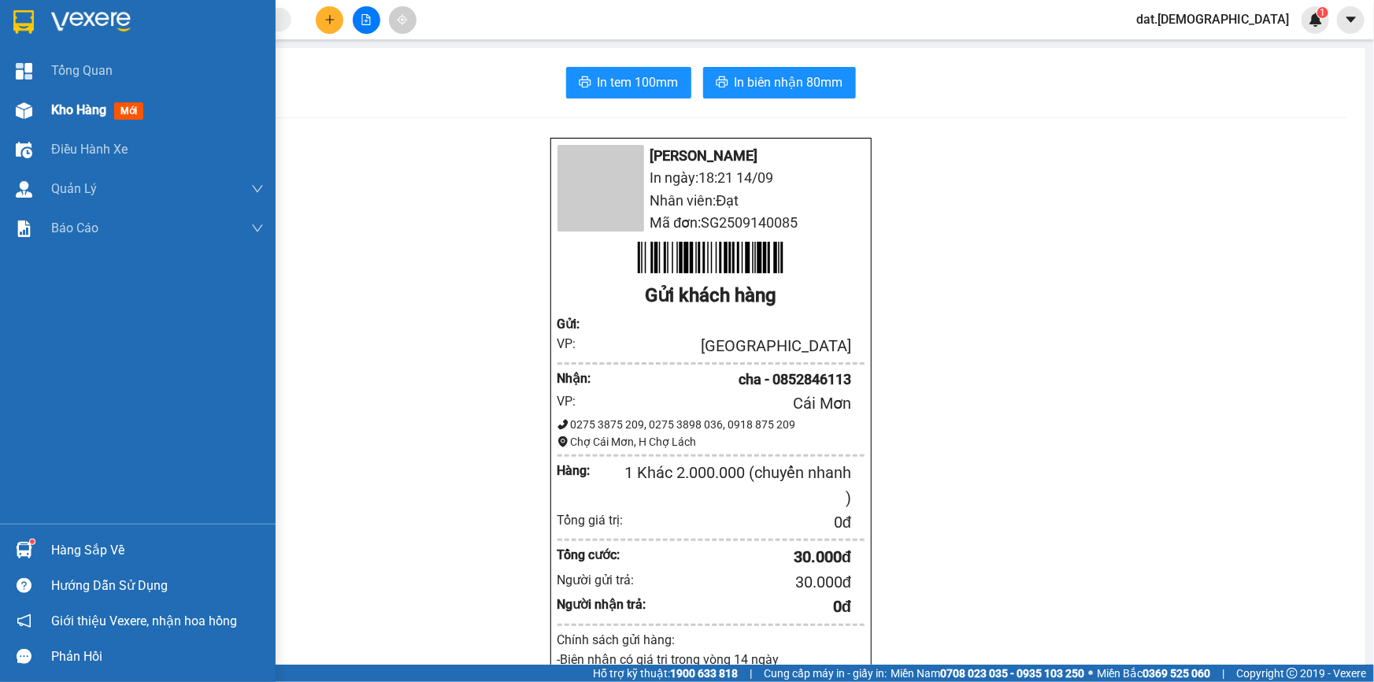
click at [139, 106] on span "mới" at bounding box center [128, 110] width 29 height 17
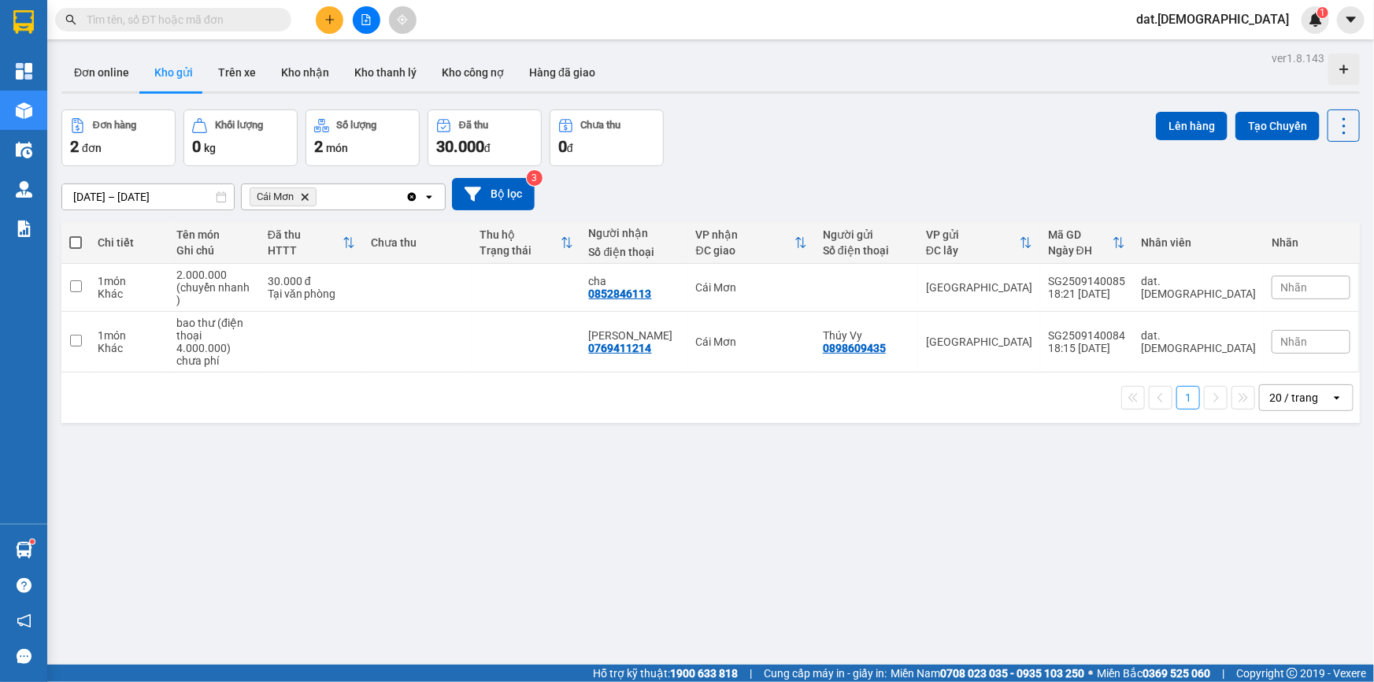
click at [307, 196] on icon "Delete" at bounding box center [304, 196] width 9 height 9
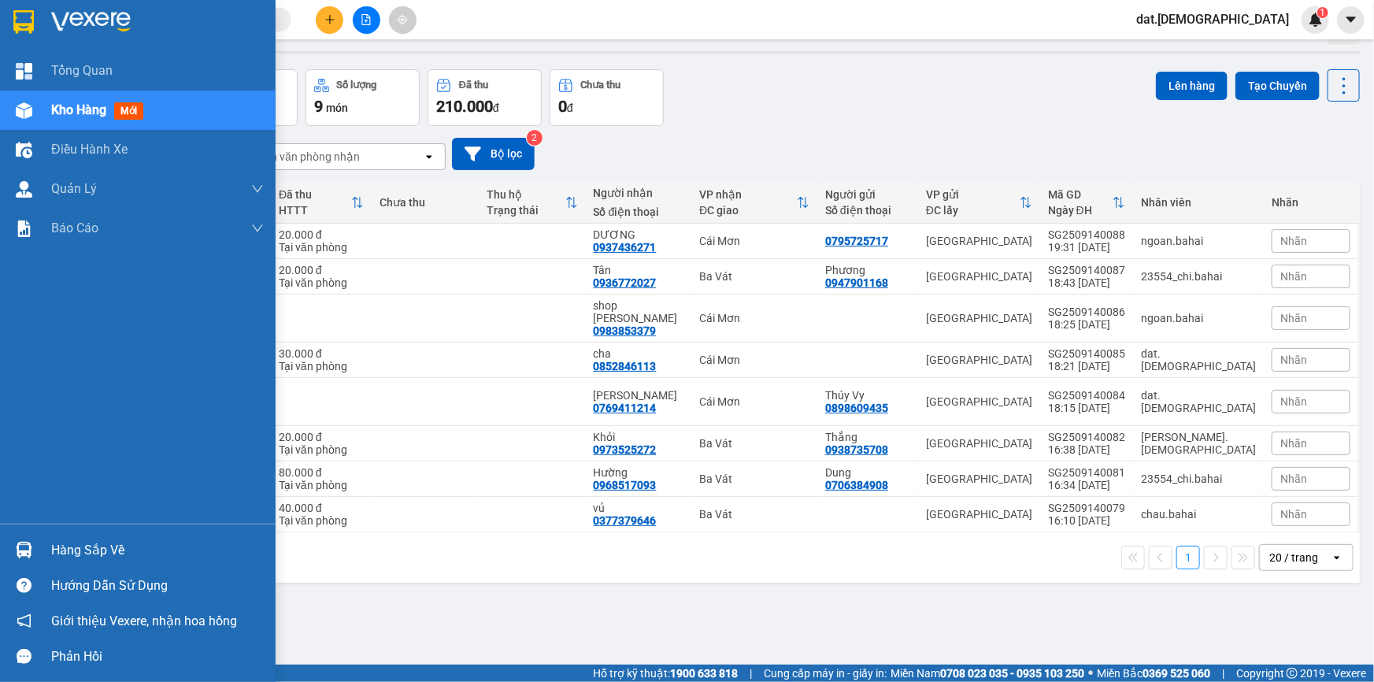
scroll to position [72, 0]
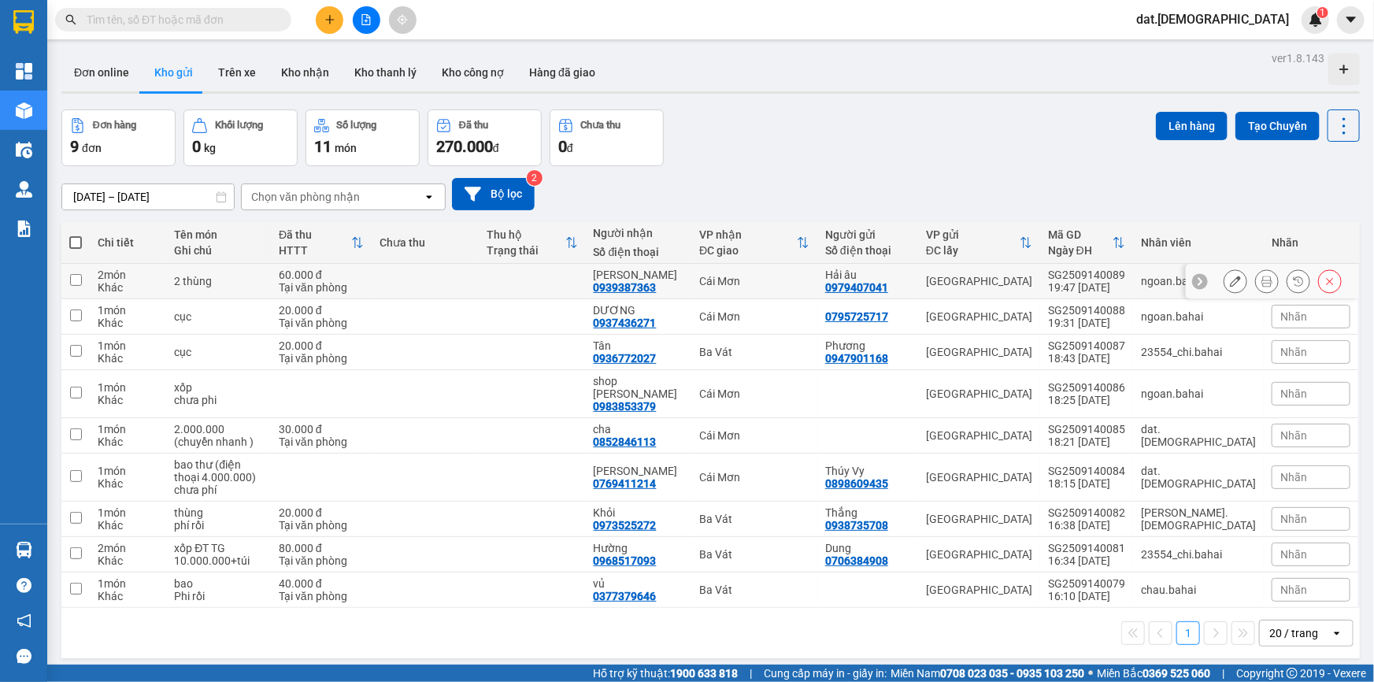
click at [1262, 280] on icon at bounding box center [1267, 281] width 11 height 11
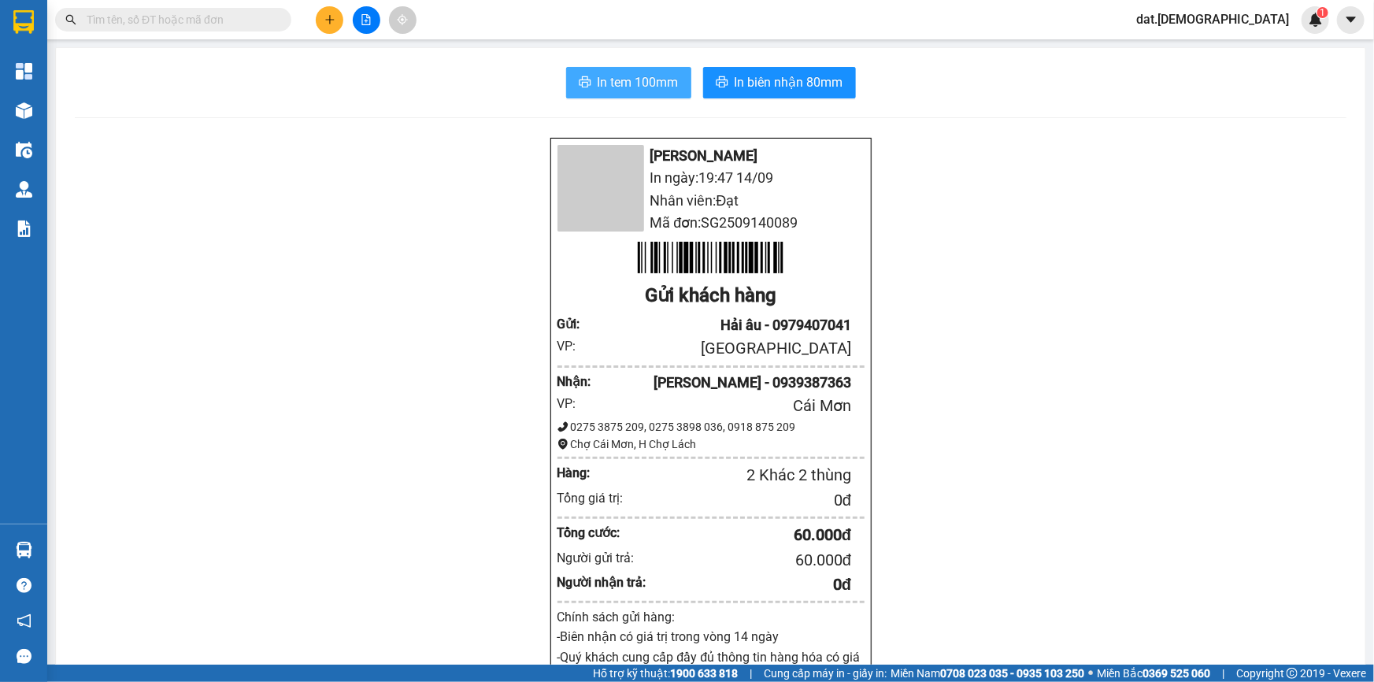
click at [660, 80] on span "In tem 100mm" at bounding box center [638, 82] width 81 height 20
click at [623, 86] on span "In tem 100mm" at bounding box center [638, 82] width 81 height 20
